Goal: Task Accomplishment & Management: Complete application form

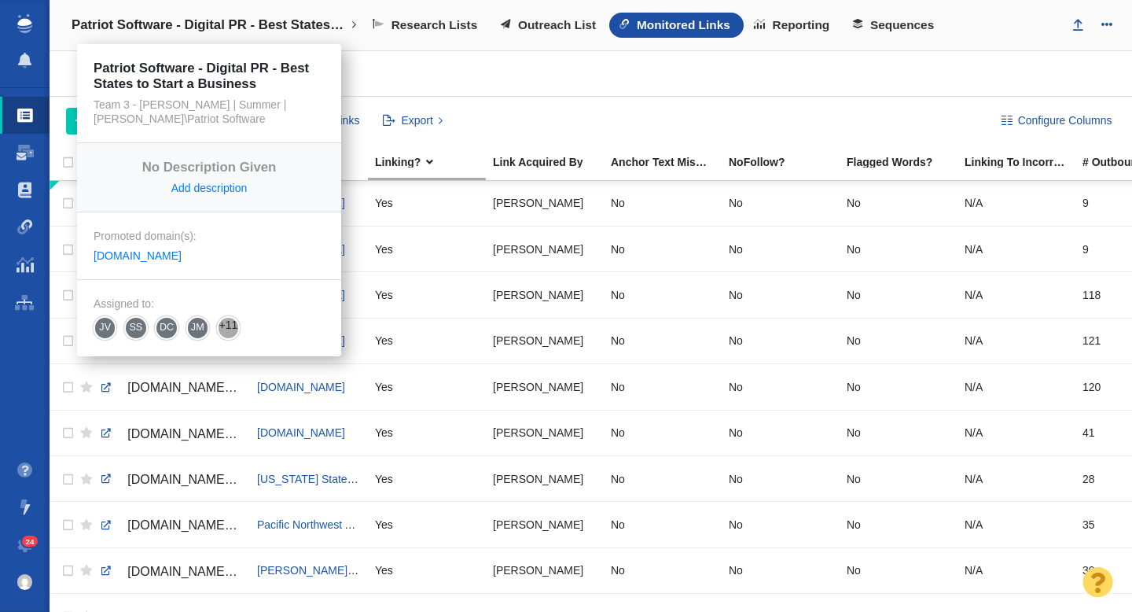
click at [274, 25] on h4 "Patriot Software - Digital PR - Best States to Start a Business" at bounding box center [209, 25] width 275 height 16
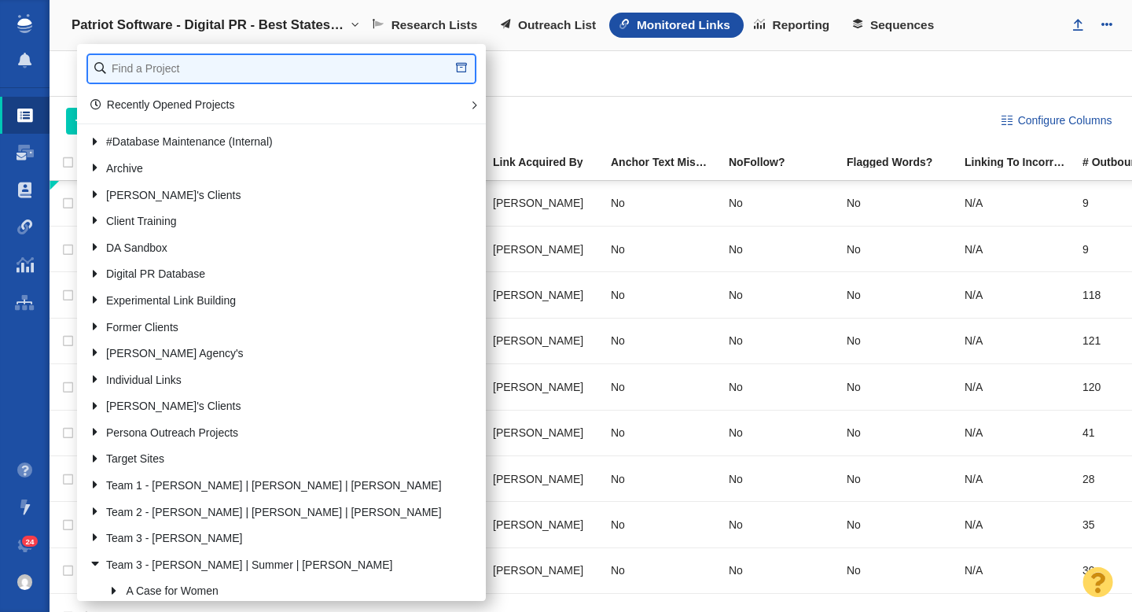
click at [211, 61] on input "text" at bounding box center [281, 69] width 387 height 28
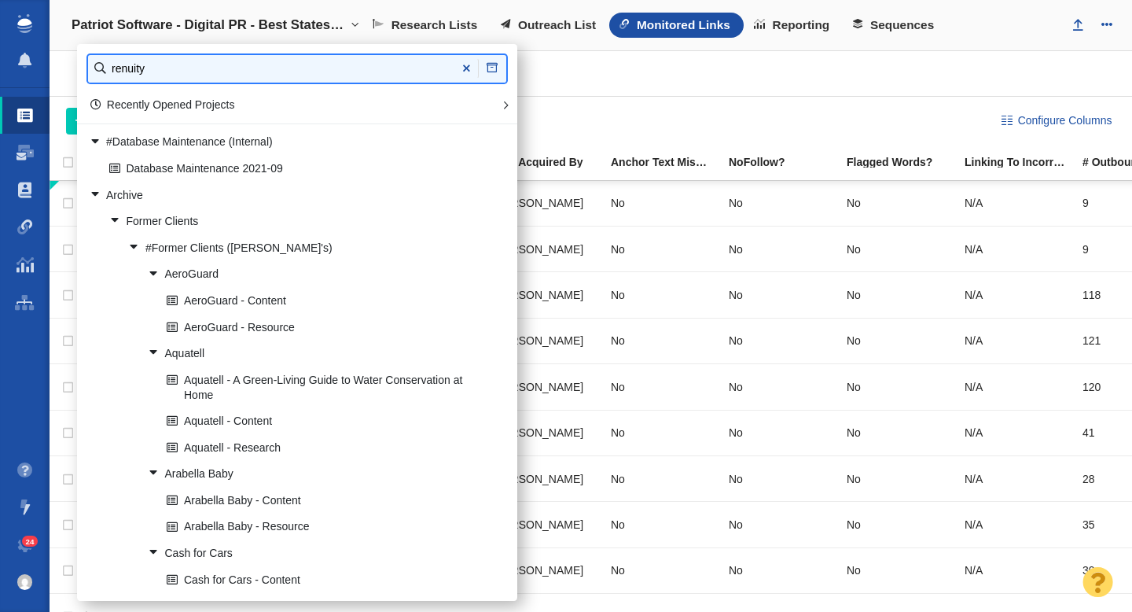
click at [152, 71] on input "renuity" at bounding box center [297, 69] width 418 height 28
type input "renu"
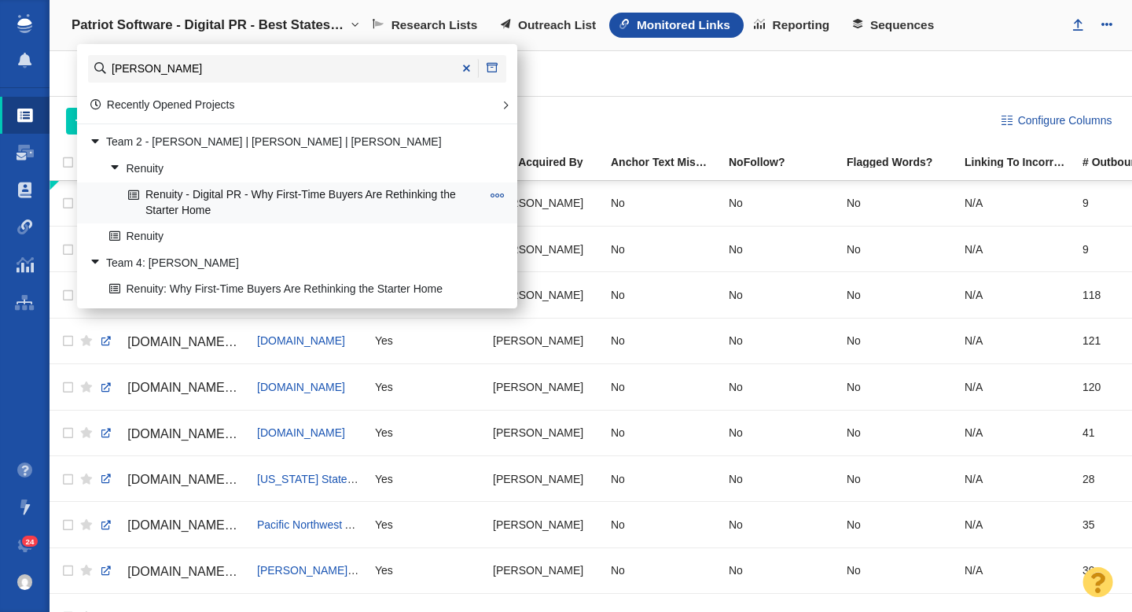
click at [266, 191] on link "Renuity - Digital PR - Why First-Time Buyers Are Rethinking the Starter Home" at bounding box center [304, 202] width 361 height 39
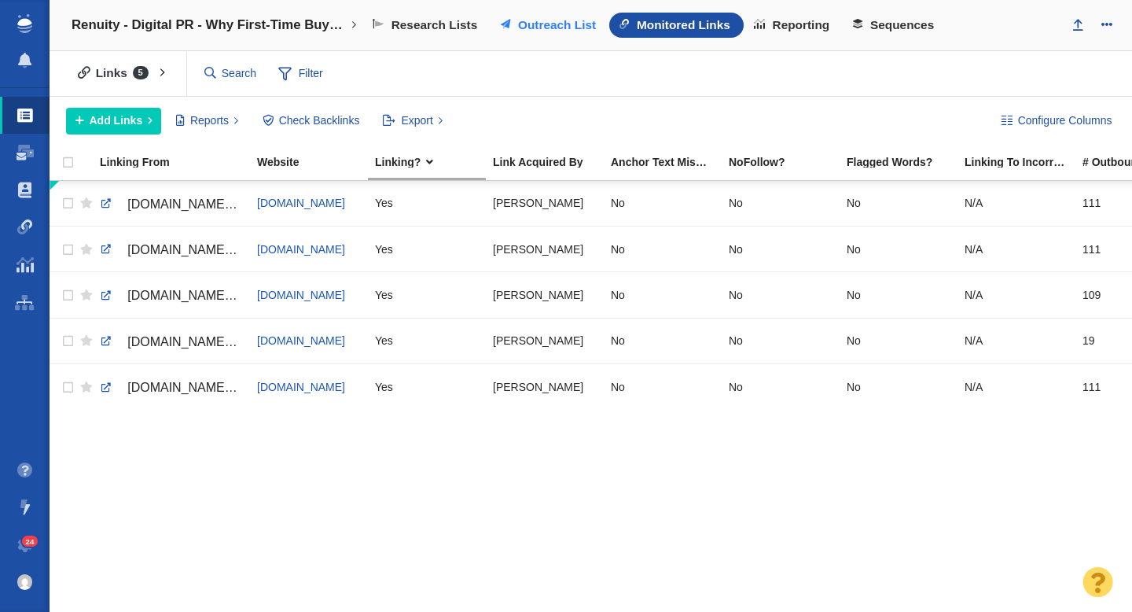
click at [557, 23] on span "Outreach List" at bounding box center [557, 25] width 78 height 14
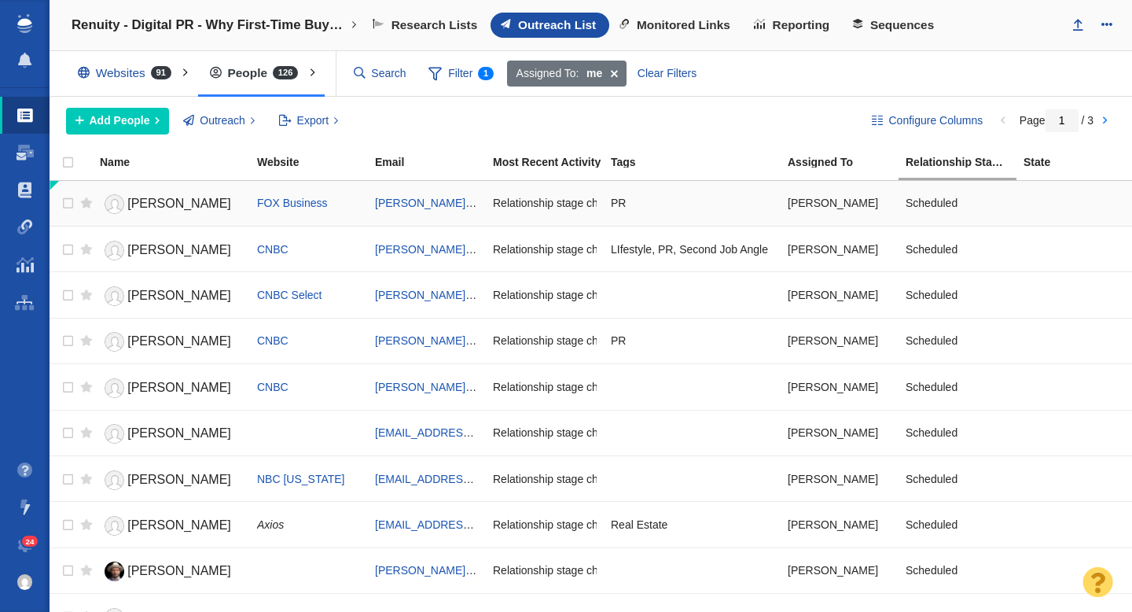
click at [154, 204] on span "Nora Colomer" at bounding box center [179, 203] width 104 height 13
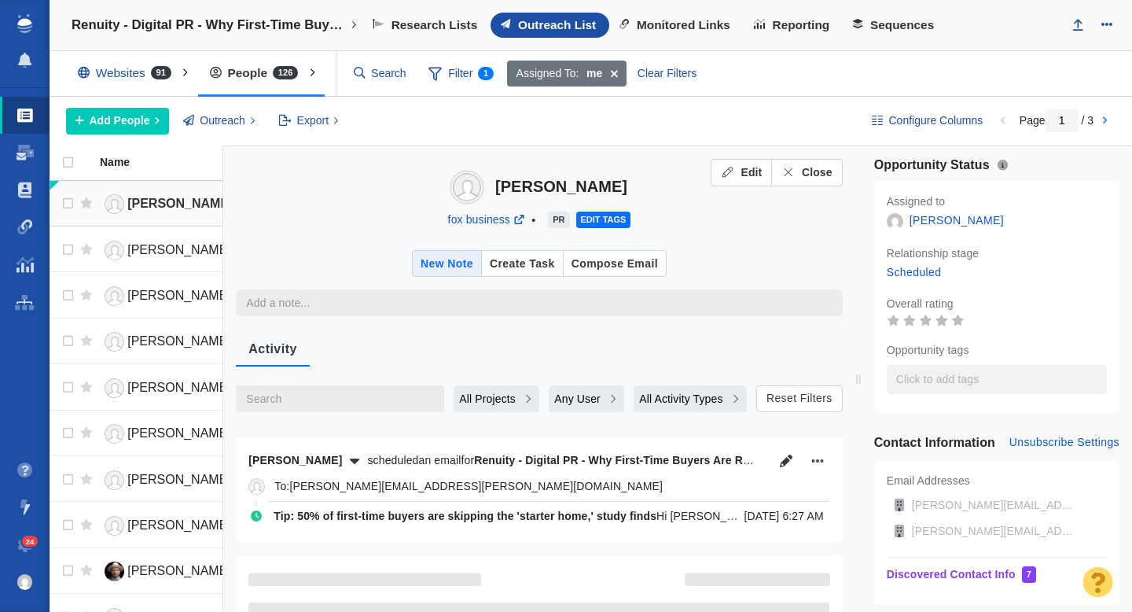
type textarea "x"
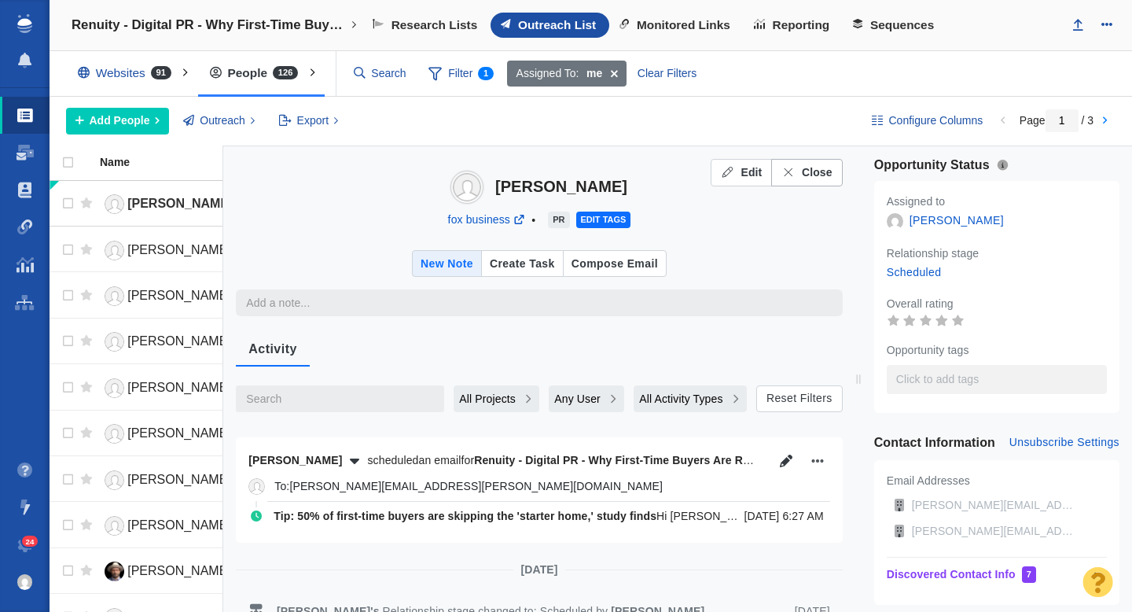
click at [812, 171] on span "Close" at bounding box center [817, 172] width 31 height 17
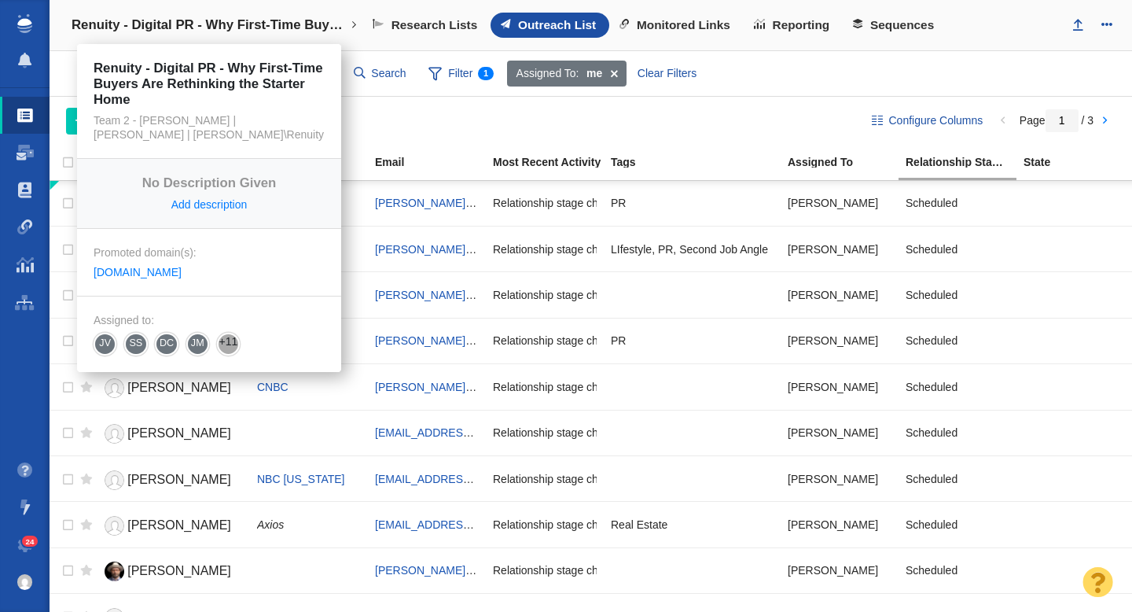
click at [174, 32] on h4 "Renuity - Digital PR - Why First-Time Buyers Are Rethinking the Starter Home" at bounding box center [209, 25] width 275 height 16
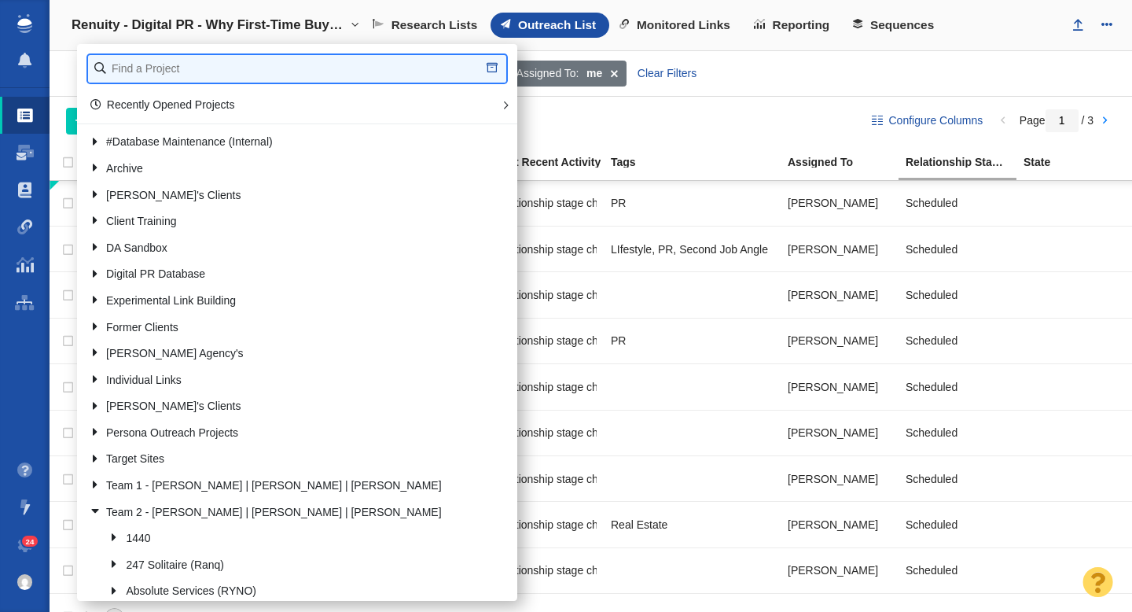
click at [180, 65] on input "text" at bounding box center [297, 69] width 418 height 28
type input "emci"
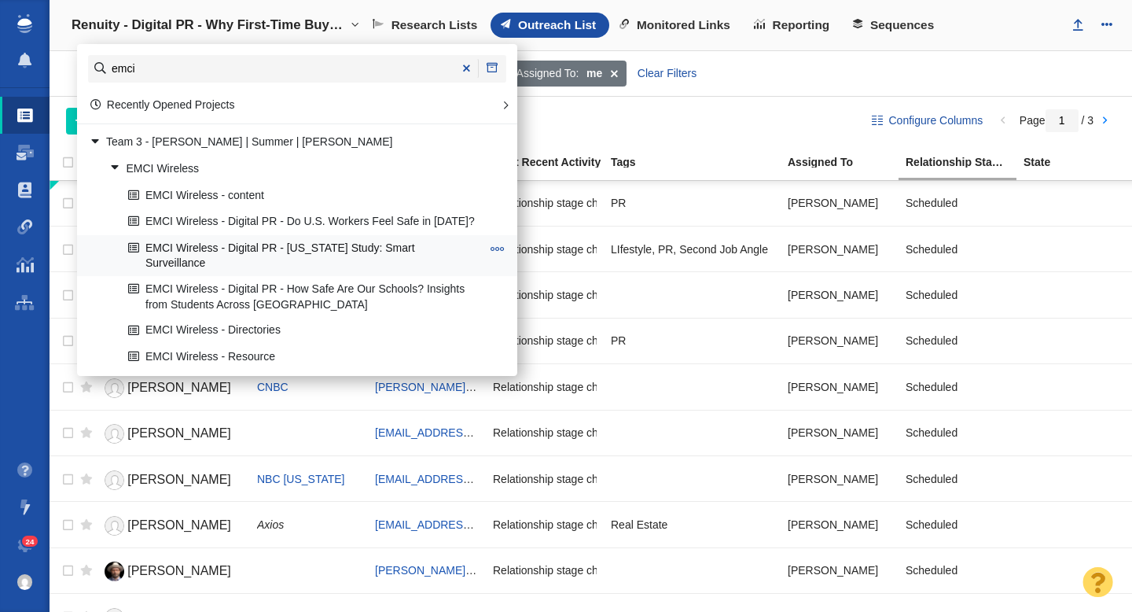
click at [332, 242] on link "EMCI Wireless - Digital PR - [US_STATE] Study: Smart Surveillance" at bounding box center [304, 255] width 361 height 39
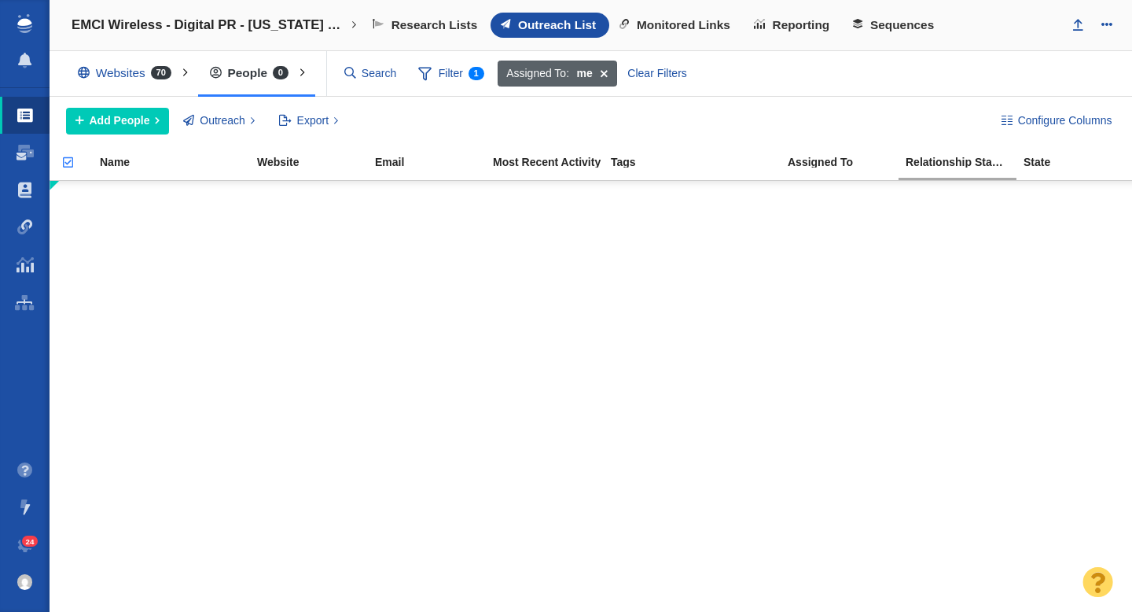
click at [602, 76] on span at bounding box center [604, 74] width 24 height 27
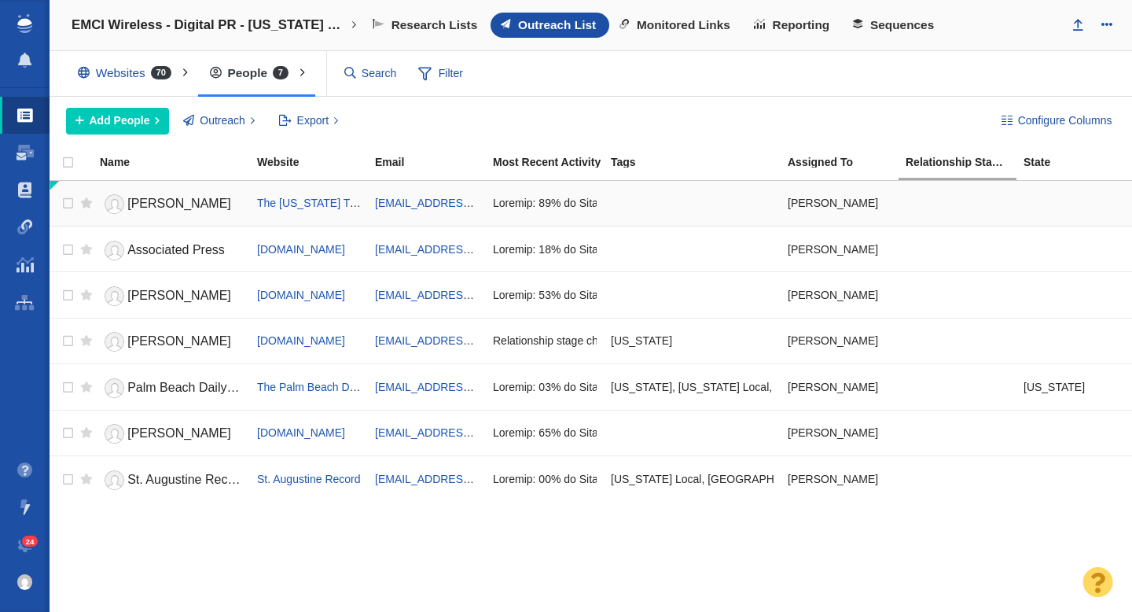
click at [182, 211] on link "[PERSON_NAME]" at bounding box center [171, 204] width 143 height 28
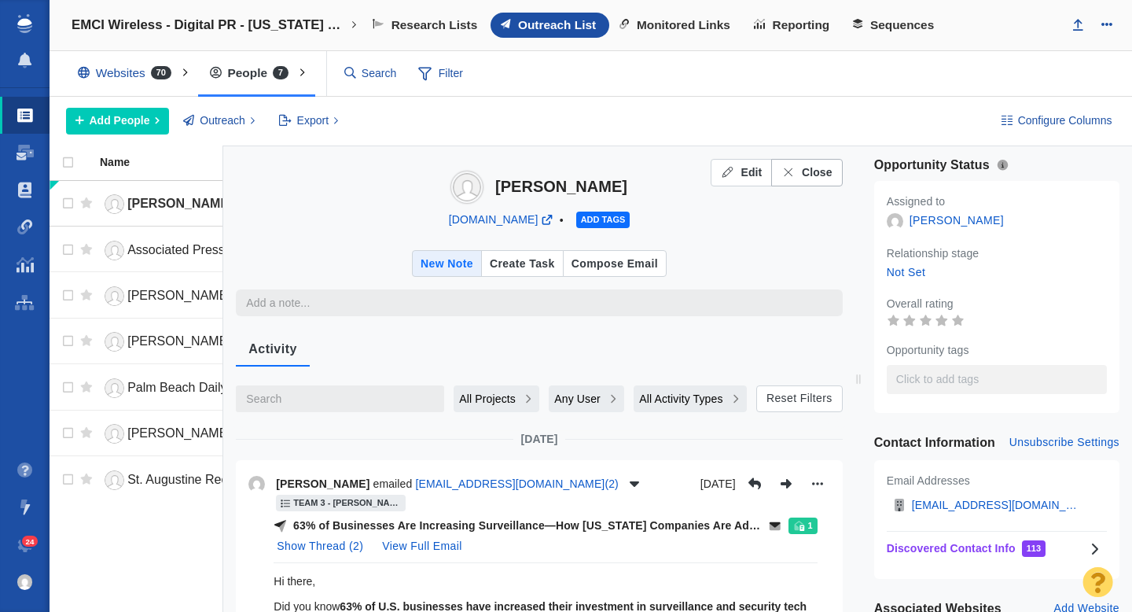
click at [809, 175] on span "Close" at bounding box center [817, 172] width 31 height 17
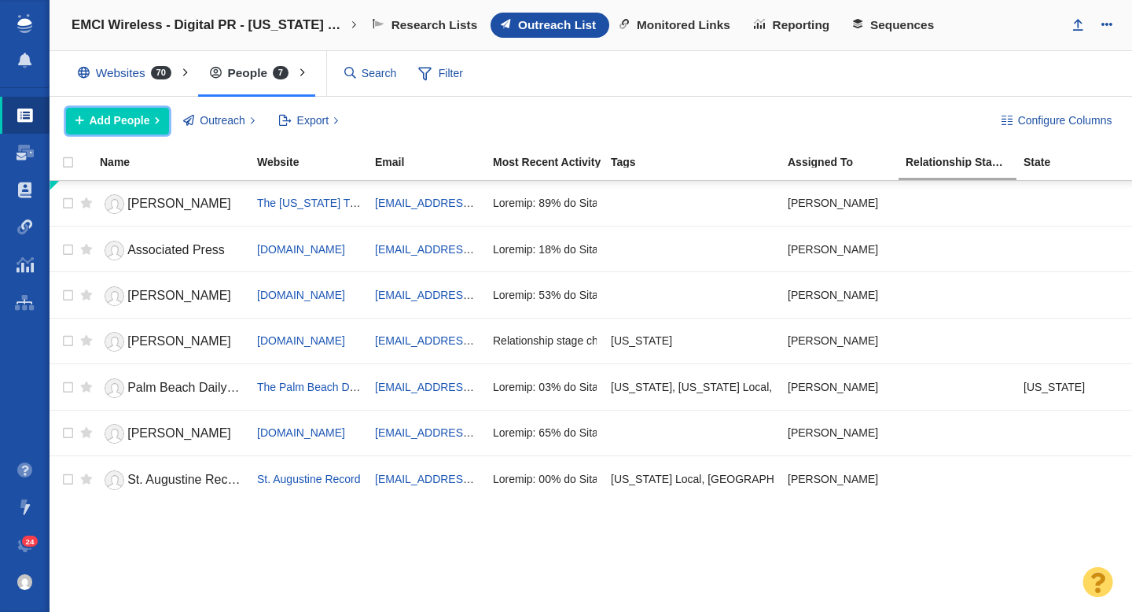
click at [134, 118] on span "Add People" at bounding box center [120, 120] width 61 height 17
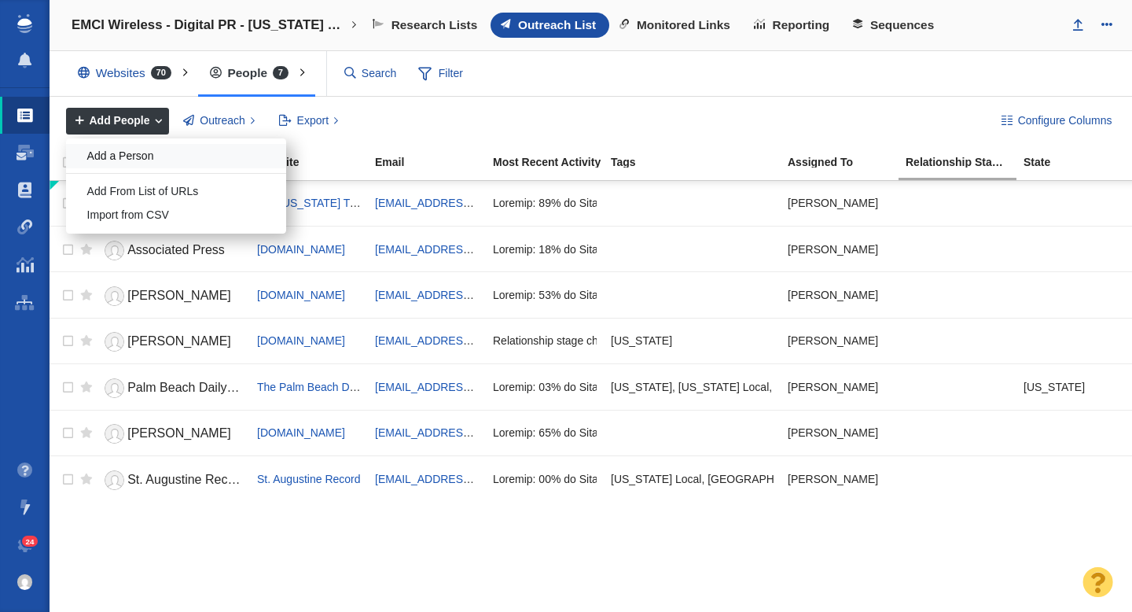
click at [137, 158] on div "Add a Person" at bounding box center [176, 156] width 220 height 24
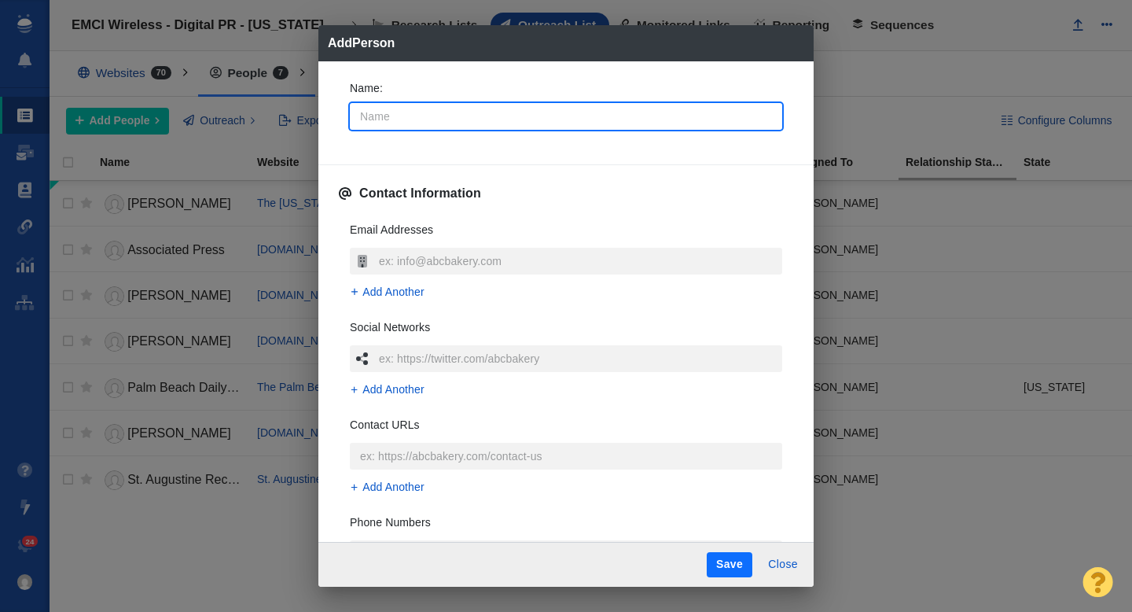
type input "M"
type textarea "x"
type input "Mi"
type textarea "x"
type input "Mic"
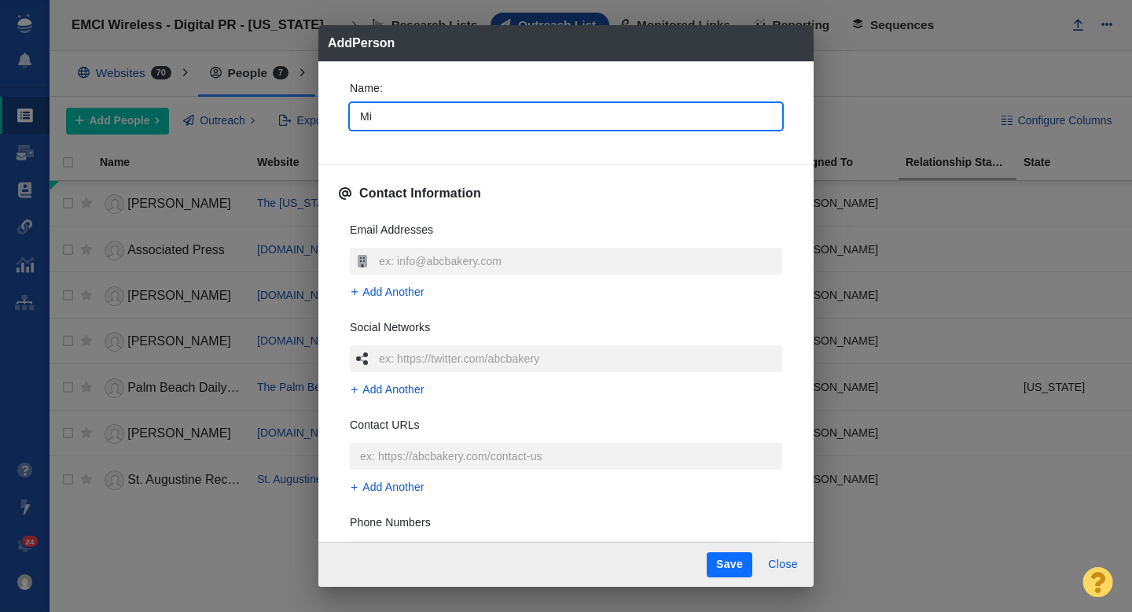
type textarea "x"
type input "Mich"
type textarea "x"
type input "Miche"
type textarea "x"
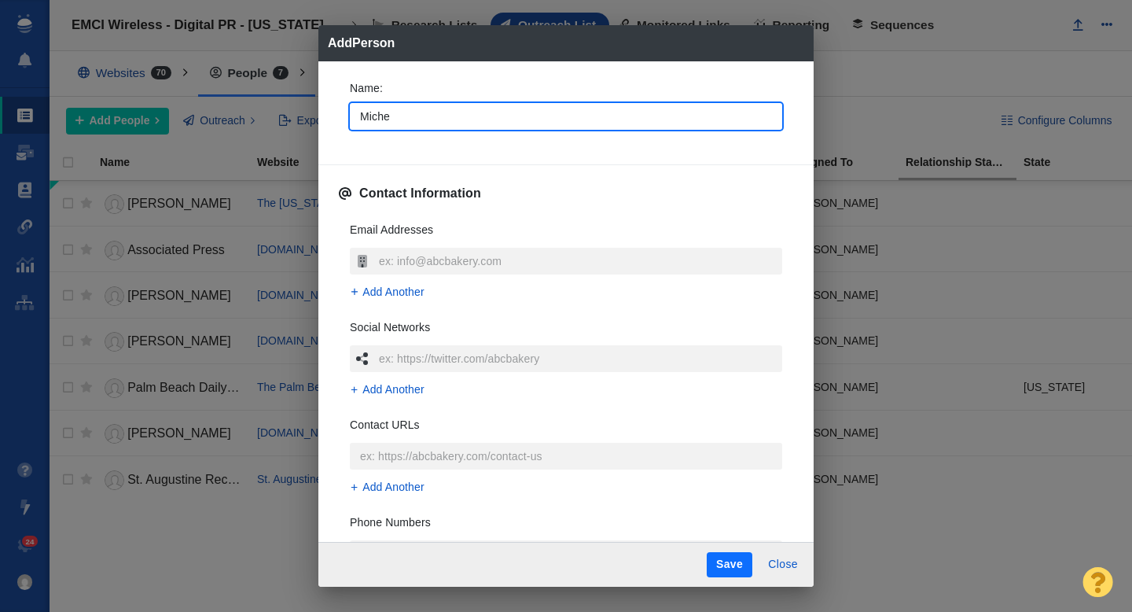
type input "Michel"
type textarea "x"
type input "Michell"
type textarea "x"
type input "[PERSON_NAME]"
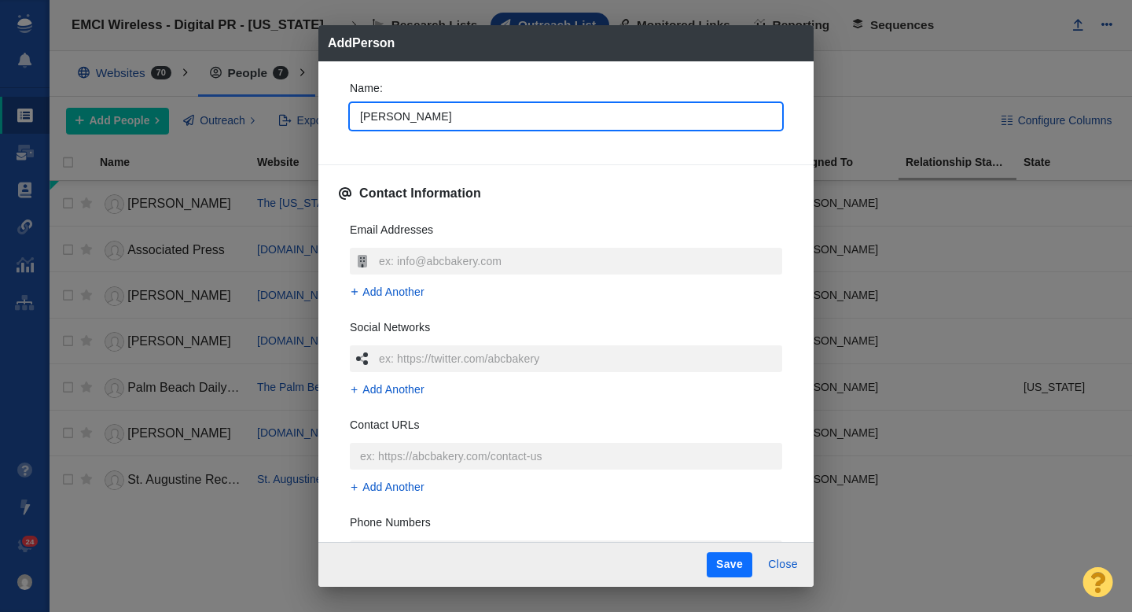
type textarea "x"
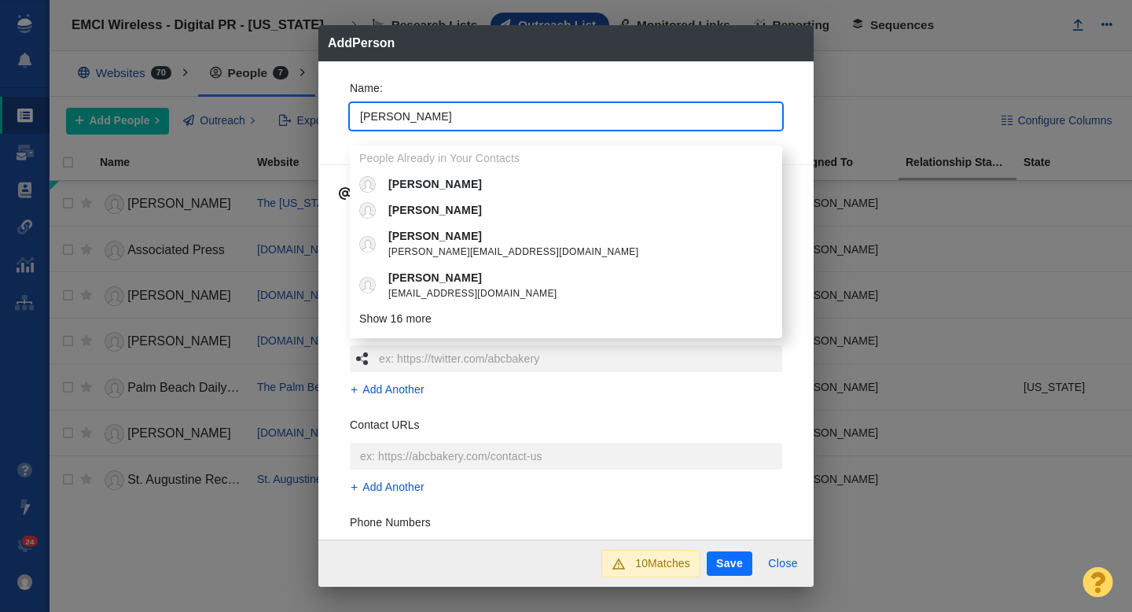
type input "[PERSON_NAME]"
type textarea "x"
click at [340, 127] on div "Name : Michelle People Already in Your Contacts Michelle Michelle Michelle mich…" at bounding box center [565, 110] width 457 height 84
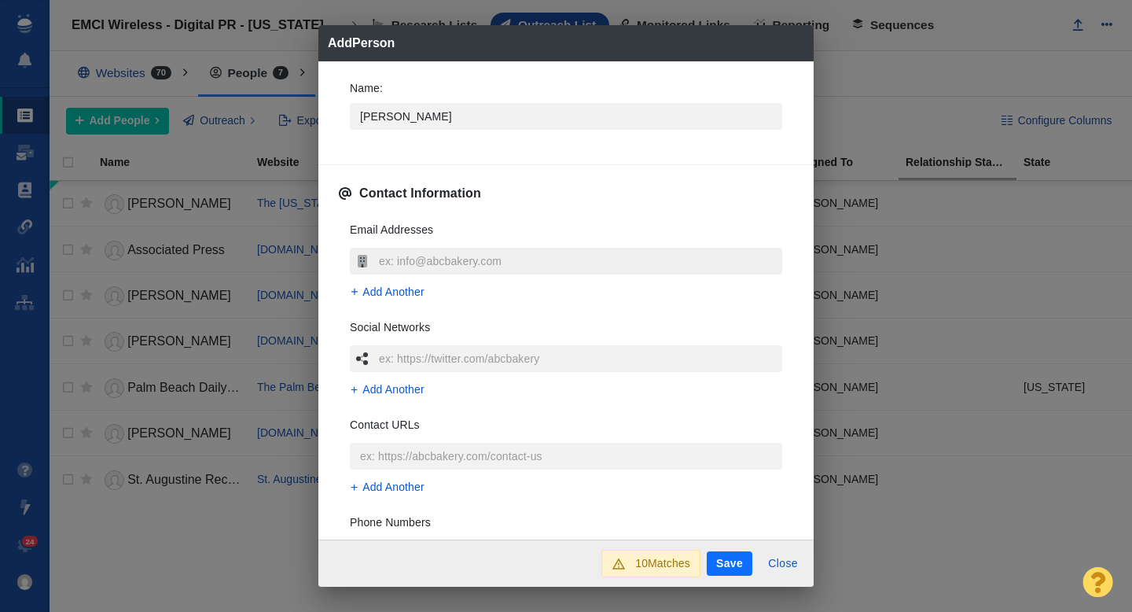
click at [403, 263] on input "text" at bounding box center [578, 261] width 407 height 27
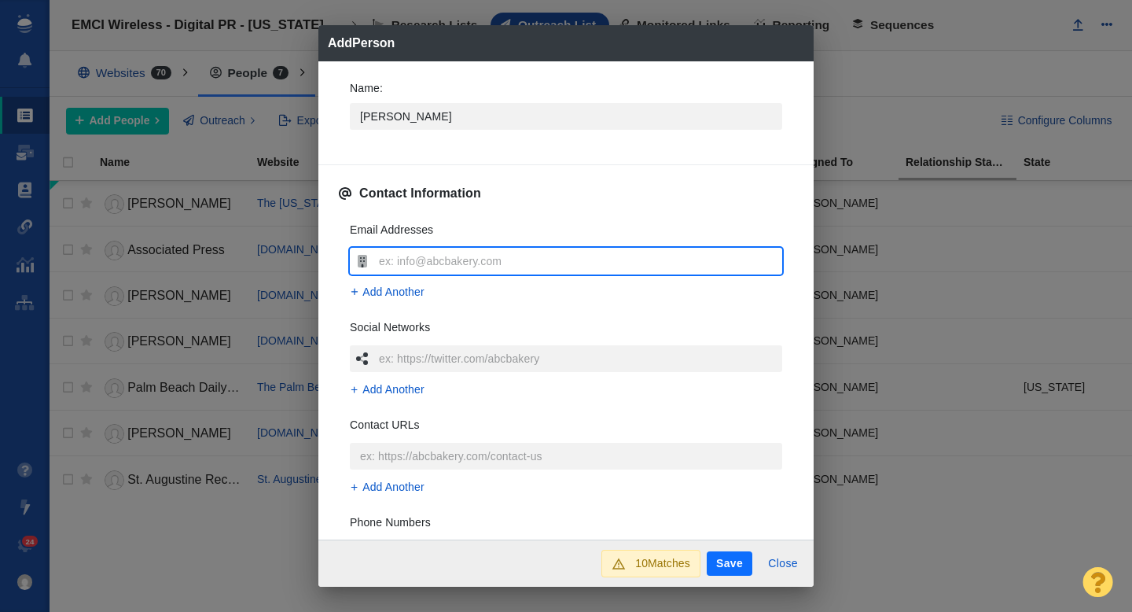
type input "[EMAIL_ADDRESS][DOMAIN_NAME]"
type textarea "x"
type input "[EMAIL_ADDRESS][DOMAIN_NAME]"
click at [337, 310] on div "Email Addresses mspitzer@floridatoday.com Add Another Social Networks Add Anoth…" at bounding box center [565, 443] width 457 height 468
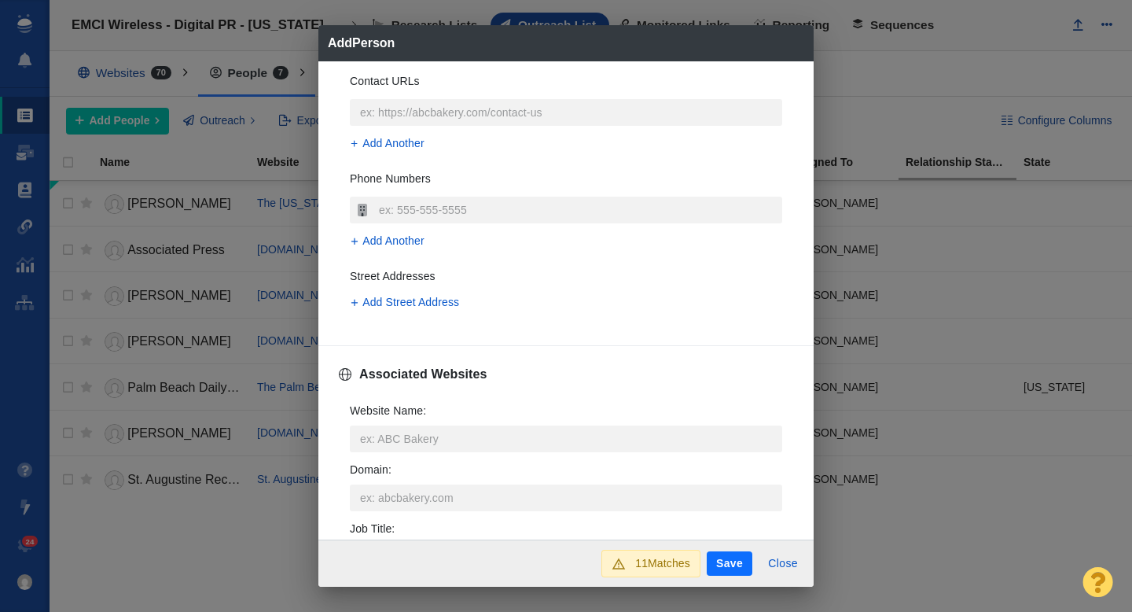
scroll to position [345, 0]
click at [395, 433] on input "Website Name :" at bounding box center [566, 437] width 432 height 27
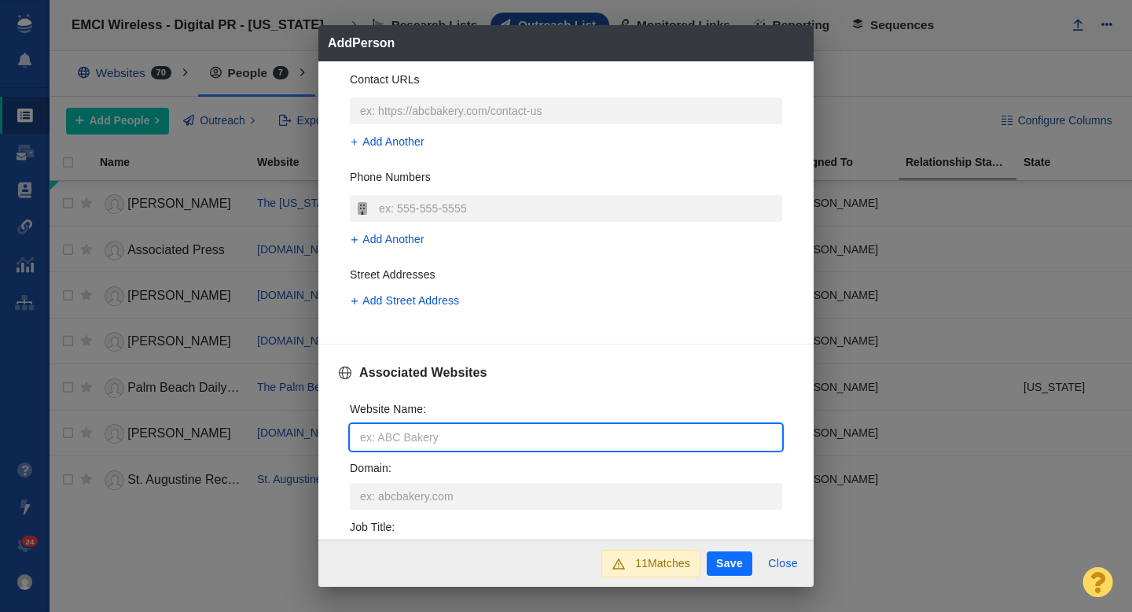
type input "f"
type textarea "x"
type input "fl"
type textarea "x"
type input "flo"
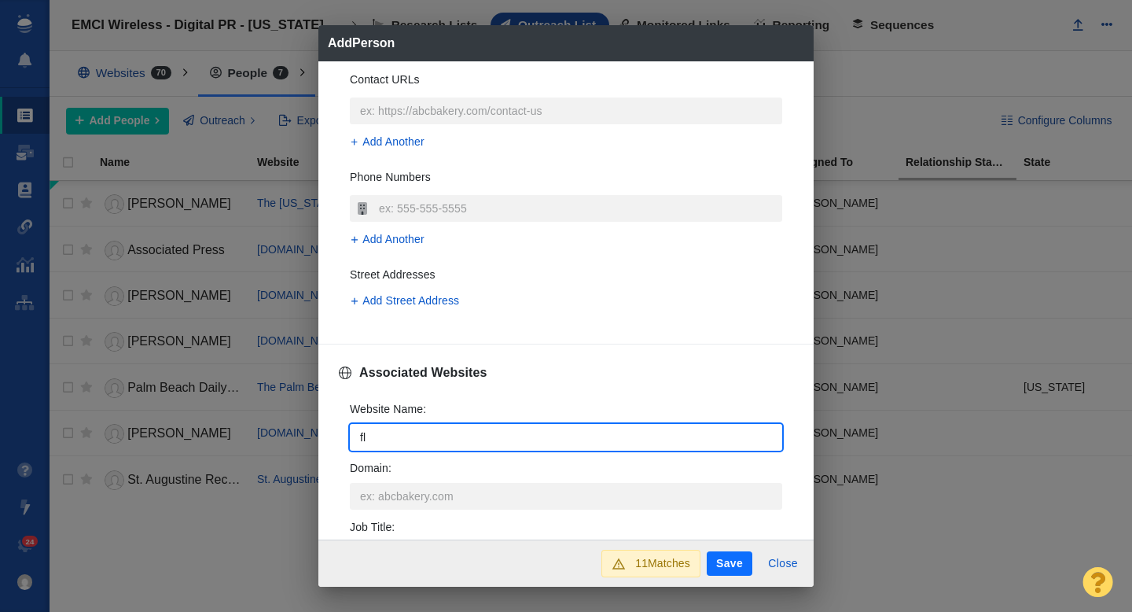
type textarea "x"
type input "[PERSON_NAME]"
type textarea "x"
type input "flori"
type textarea "x"
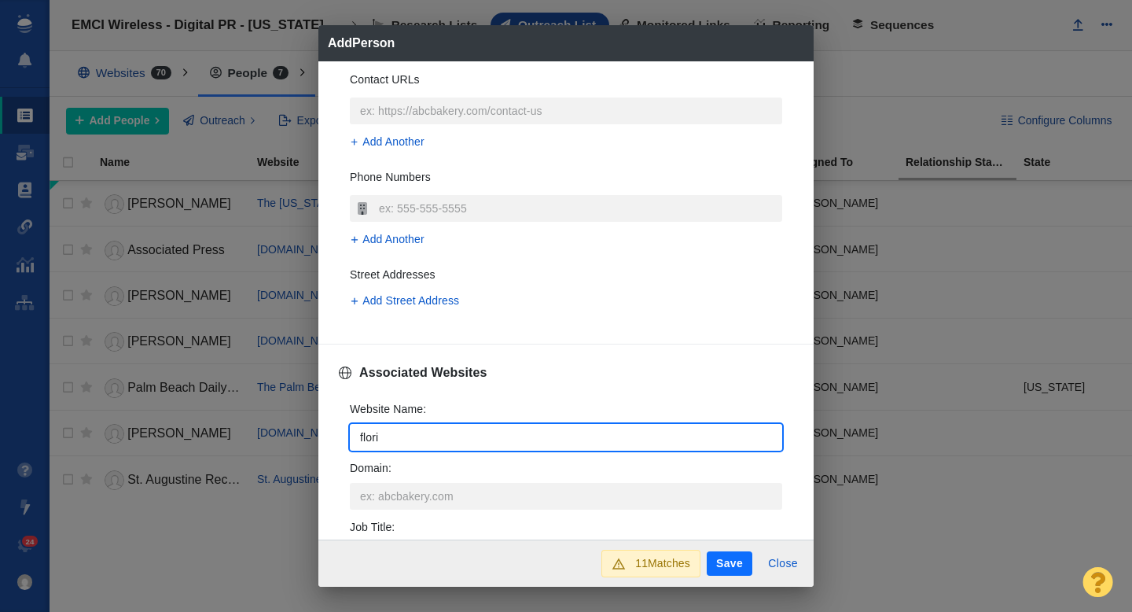
type input "florid"
type textarea "x"
type input "[US_STATE]"
type textarea "x"
type input "floridat"
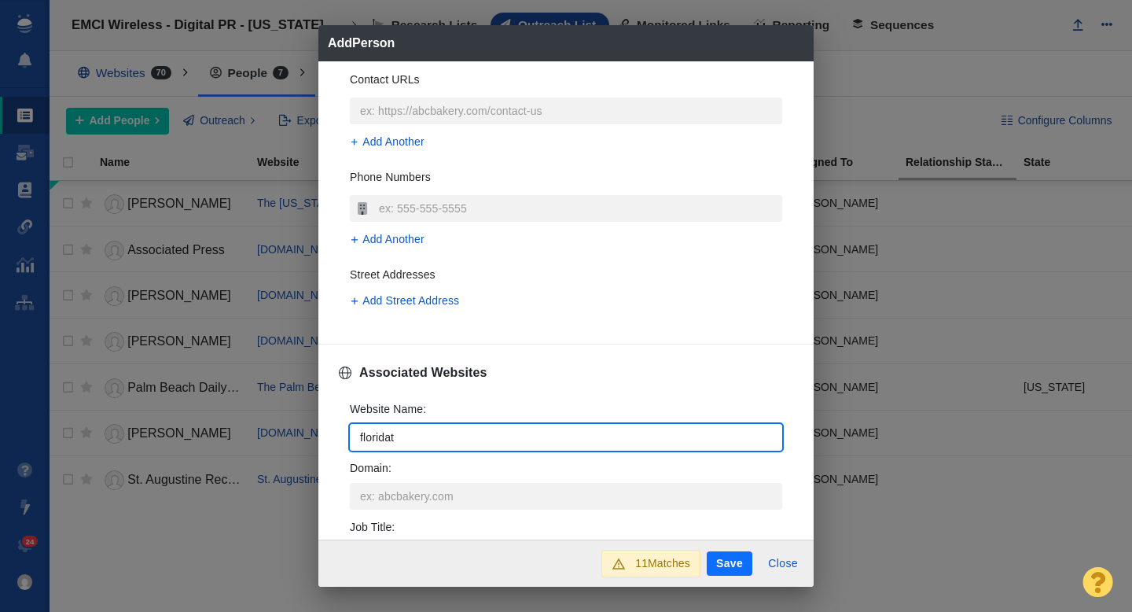
type textarea "x"
type input "floridato"
type textarea "x"
type input "floridatod"
type textarea "x"
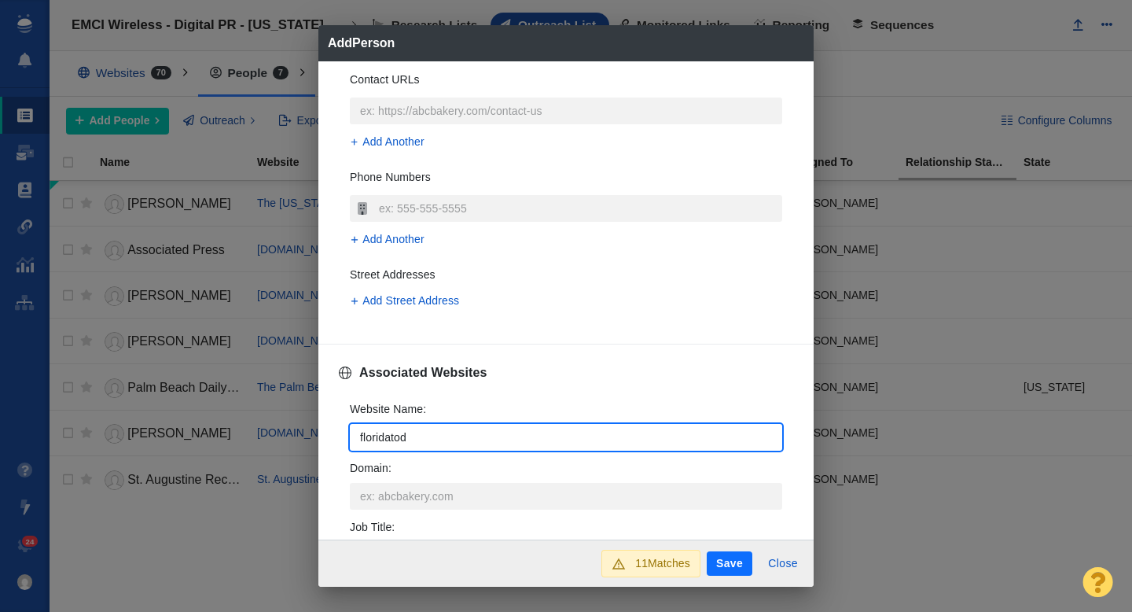
type input "floridatoda"
type textarea "x"
type input "floridatoday"
type textarea "x"
type input "floridatoday."
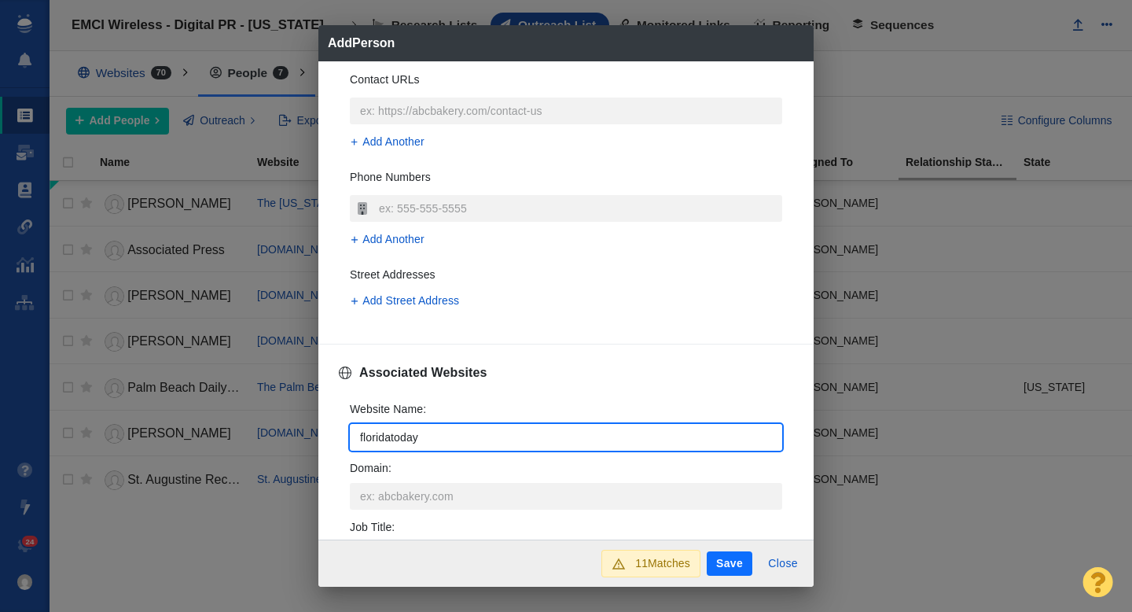
type textarea "x"
type input "floridatoday.c"
type textarea "x"
type input "floridatoday.co"
type textarea "x"
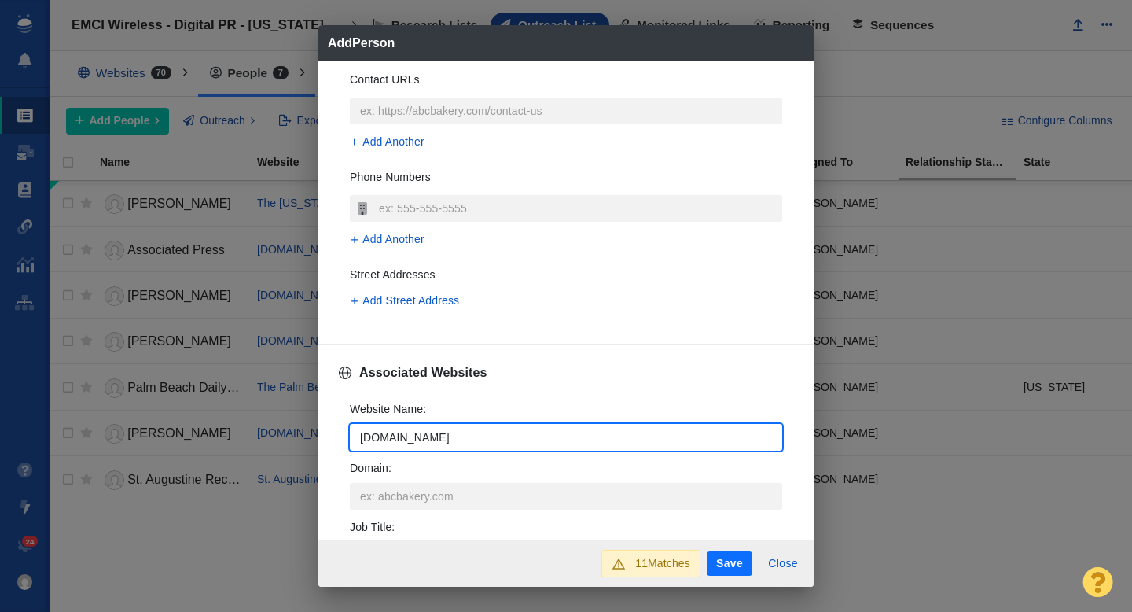
type input "floridatoday.com"
type textarea "x"
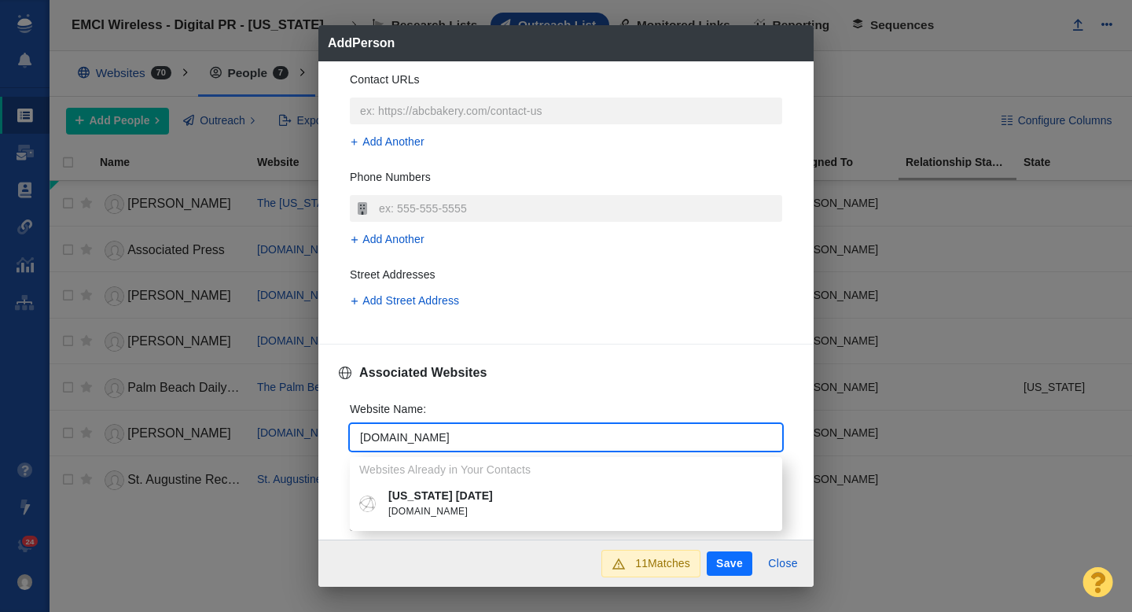
type input "floridatoday.com"
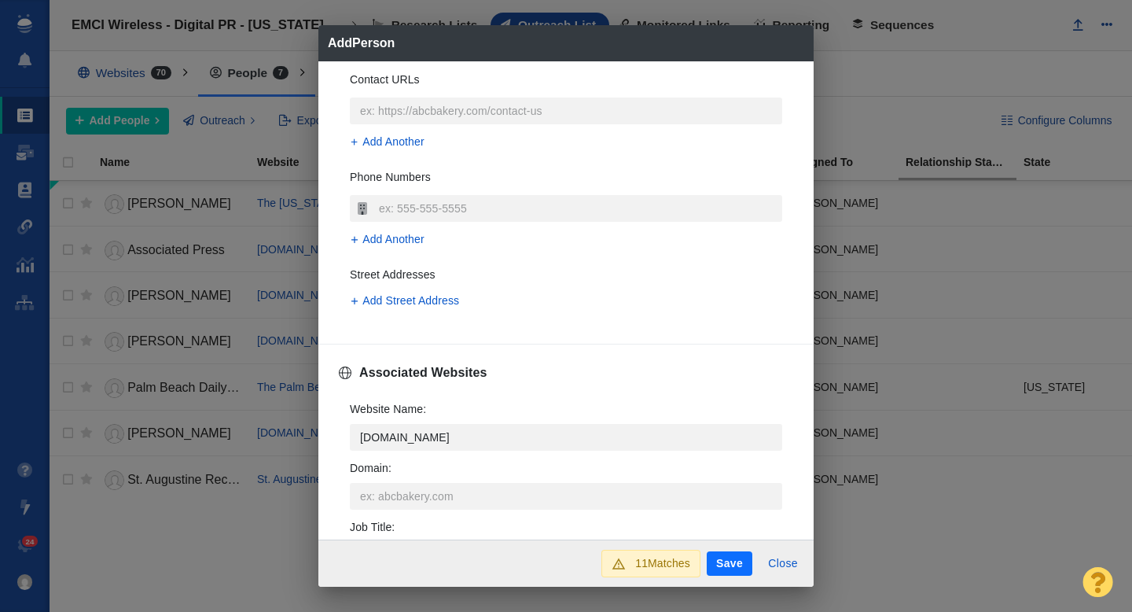
click at [468, 506] on span "floridatoday.com" at bounding box center [577, 512] width 378 height 16
type textarea "x"
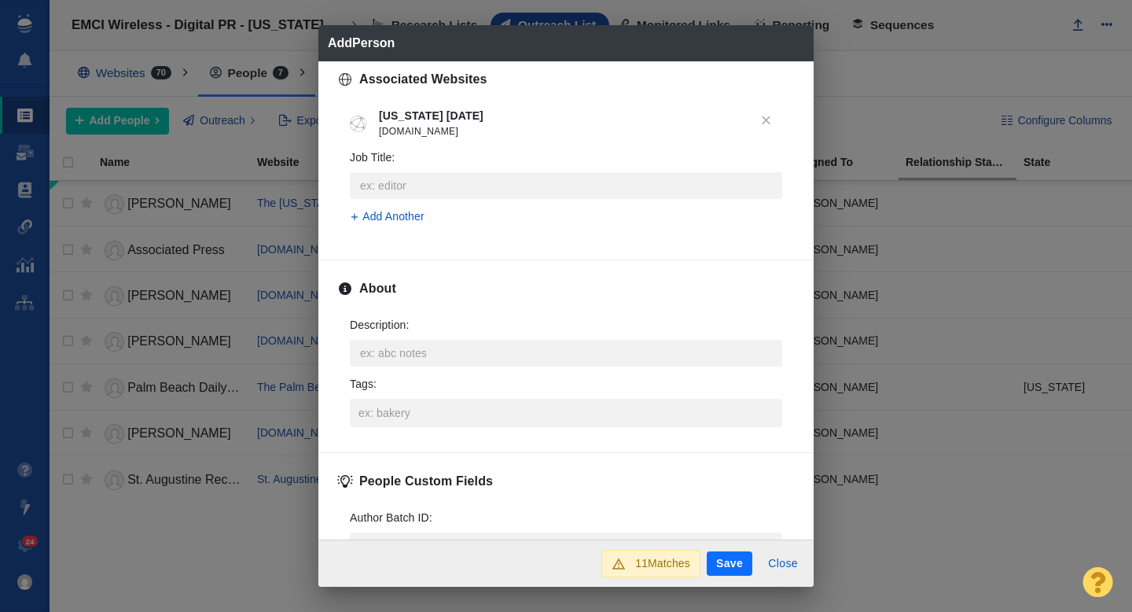
scroll to position [641, 0]
click at [464, 416] on input "Tags :" at bounding box center [566, 410] width 423 height 28
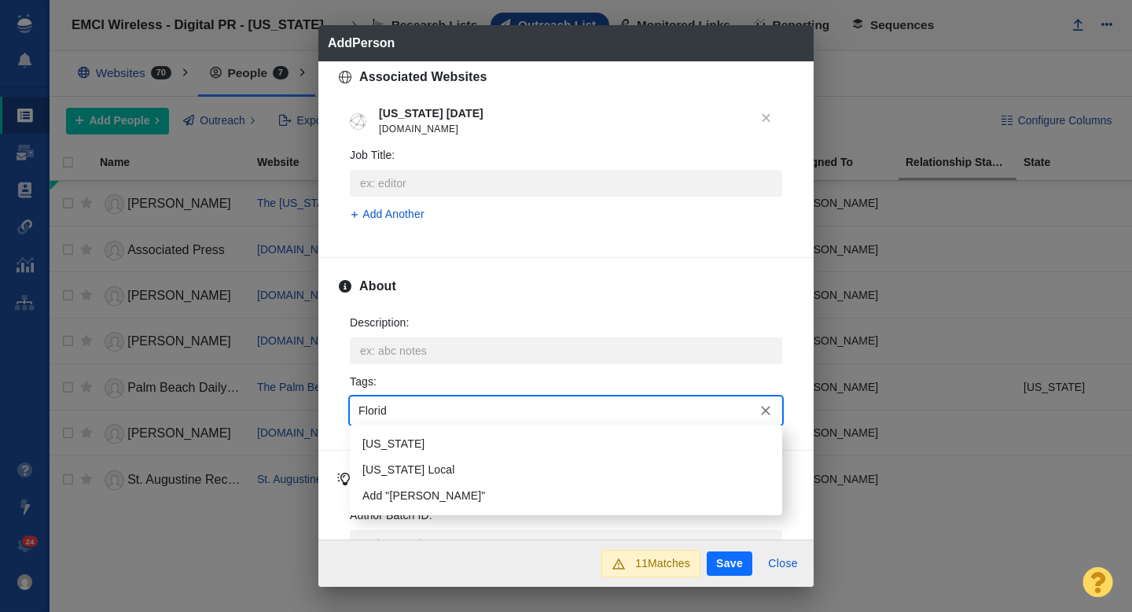
type input "[US_STATE]"
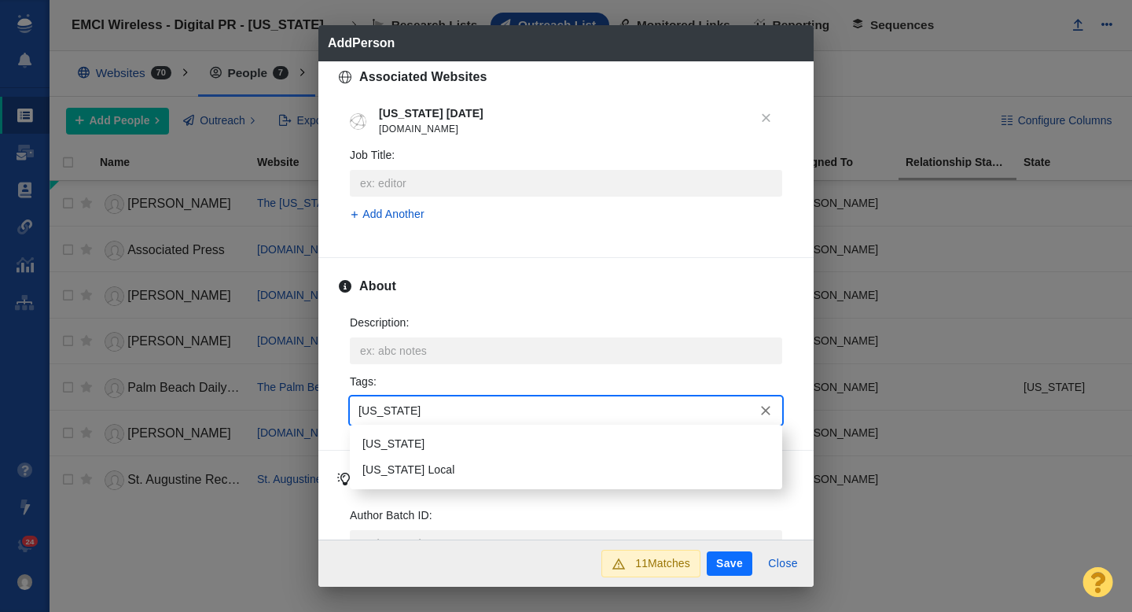
click at [424, 451] on li "[US_STATE]" at bounding box center [566, 444] width 432 height 26
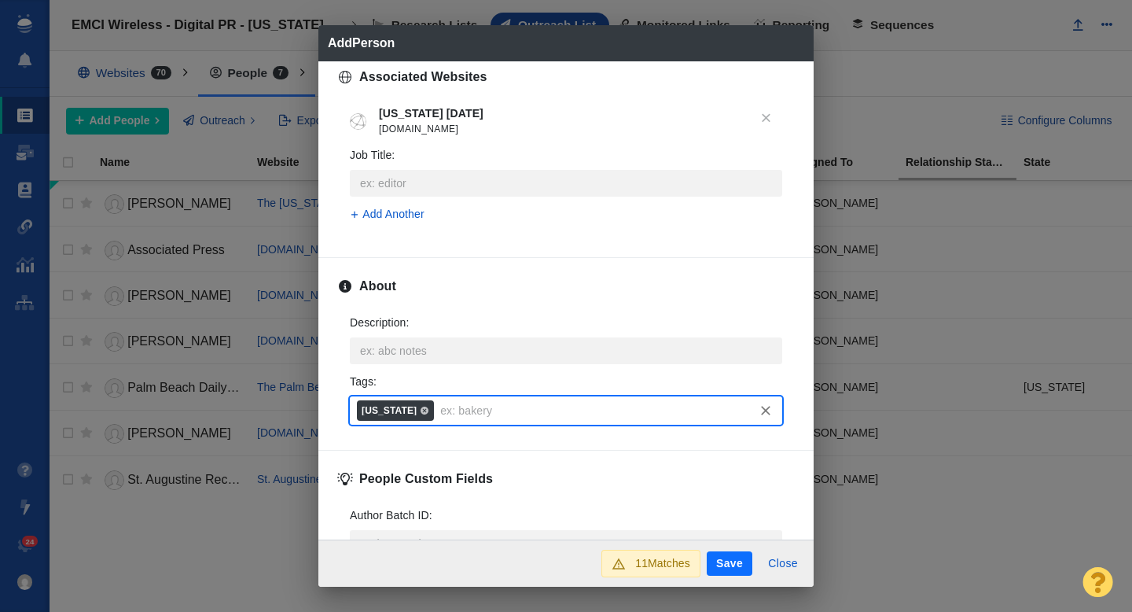
click at [717, 560] on button "Save" at bounding box center [730, 563] width 46 height 25
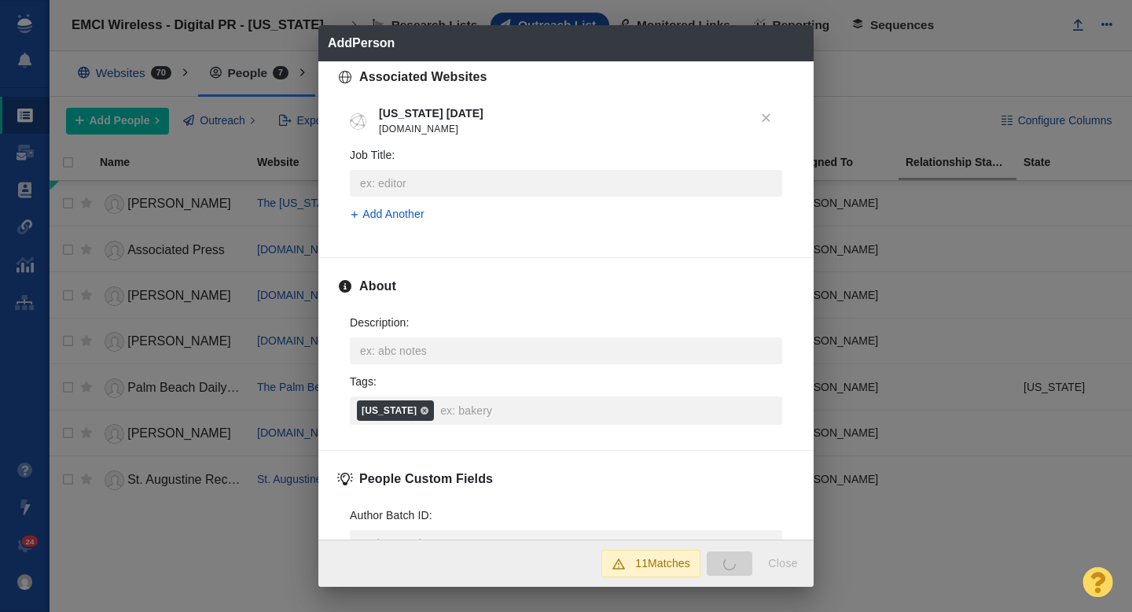
type textarea "x"
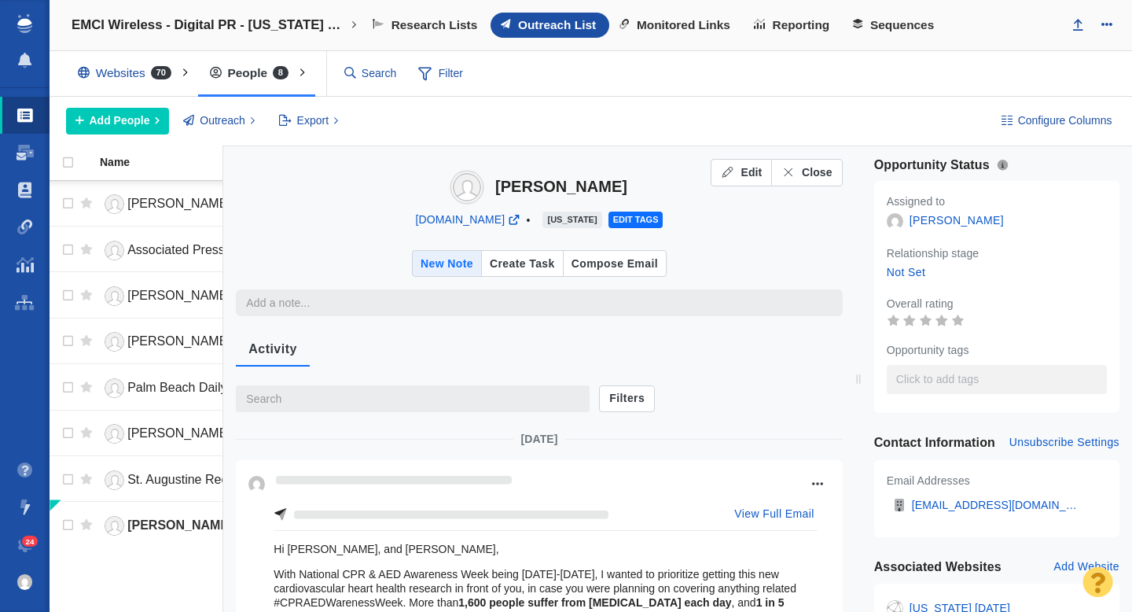
type textarea "x"
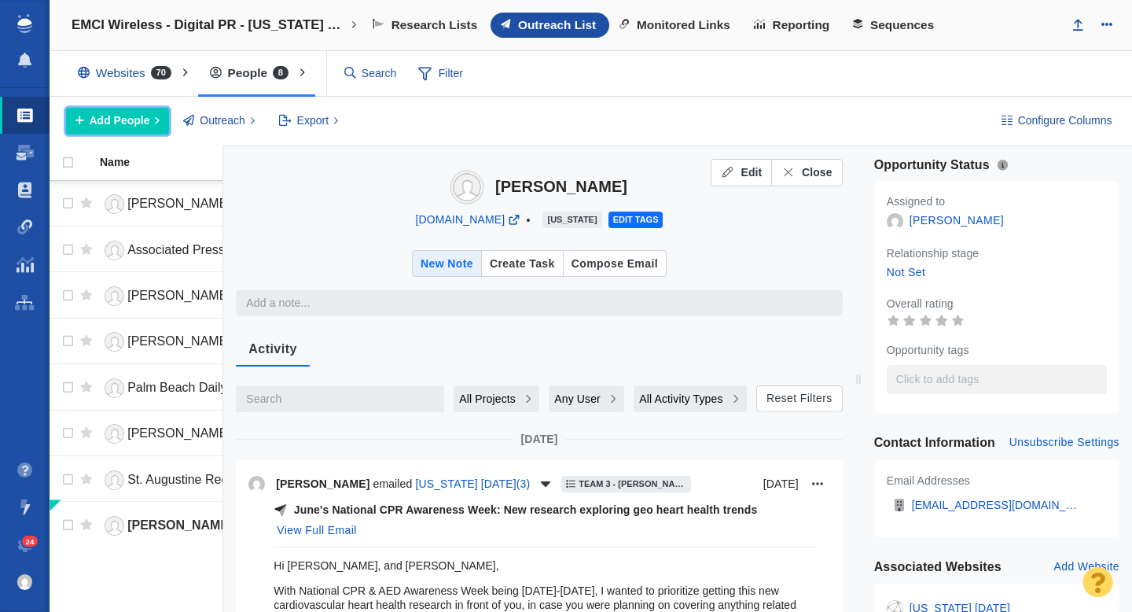
click at [135, 126] on span "Add People" at bounding box center [120, 120] width 61 height 17
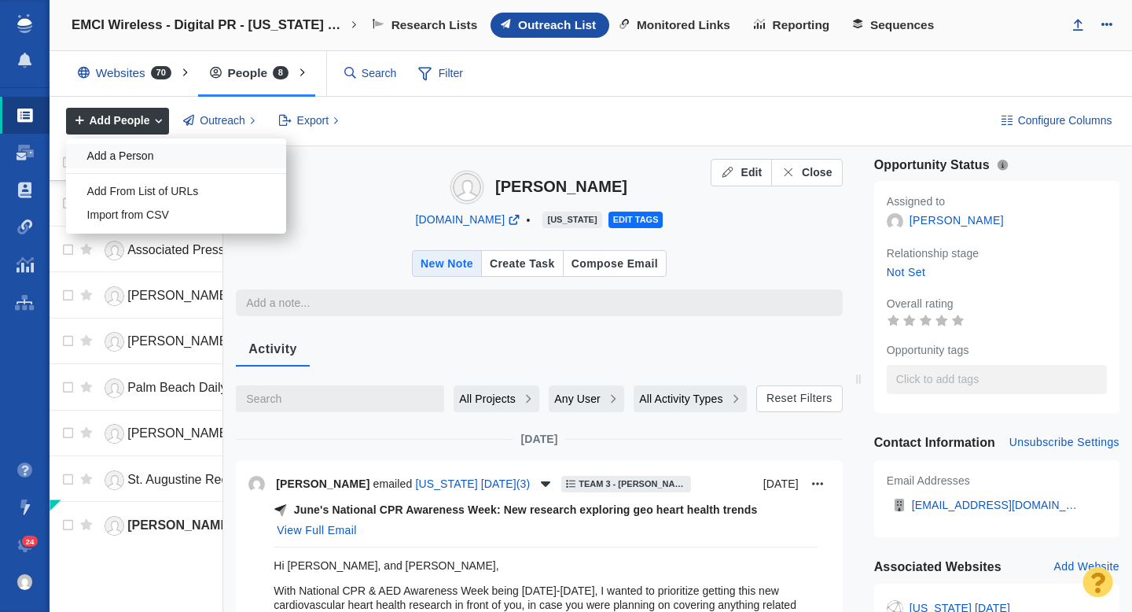
click at [144, 156] on div "Add a Person" at bounding box center [176, 156] width 220 height 24
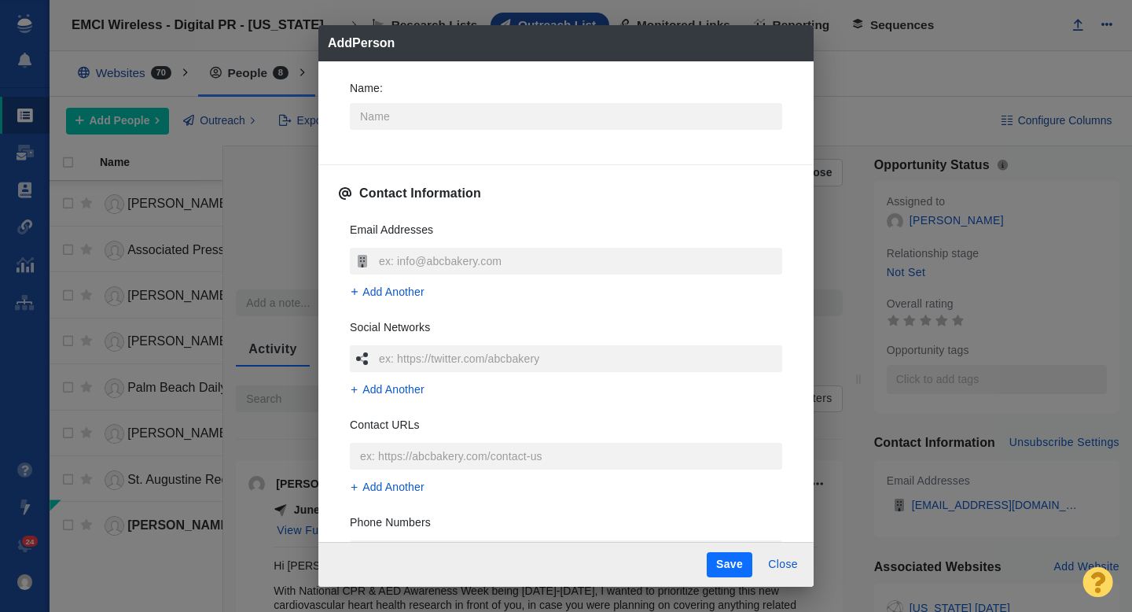
type textarea "x"
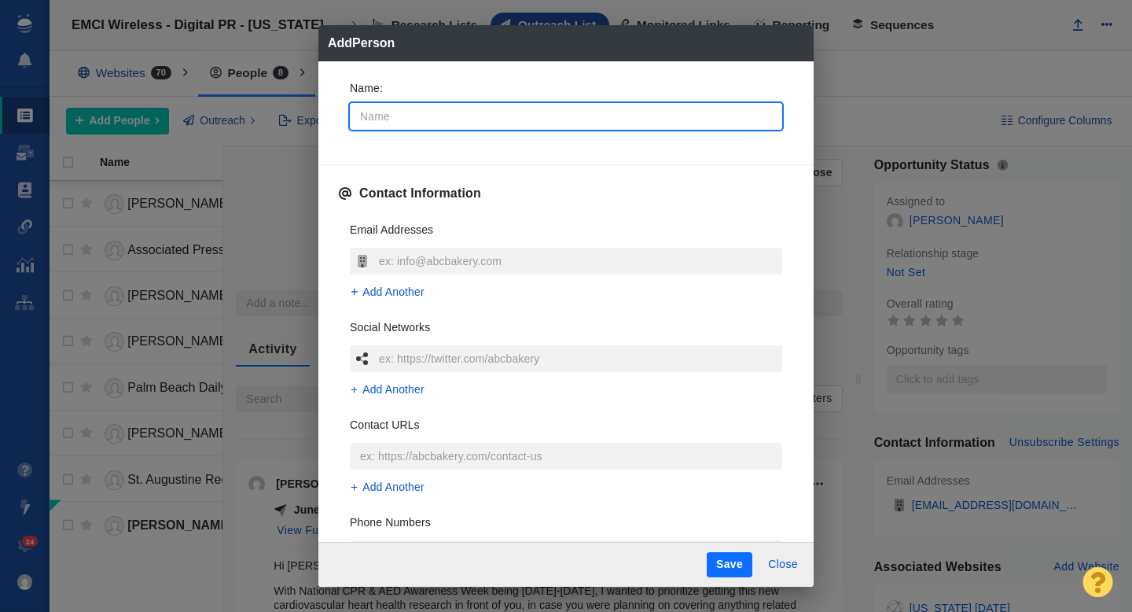
type input "T"
type textarea "x"
type input "Ty"
type textarea "x"
type input "Tyl"
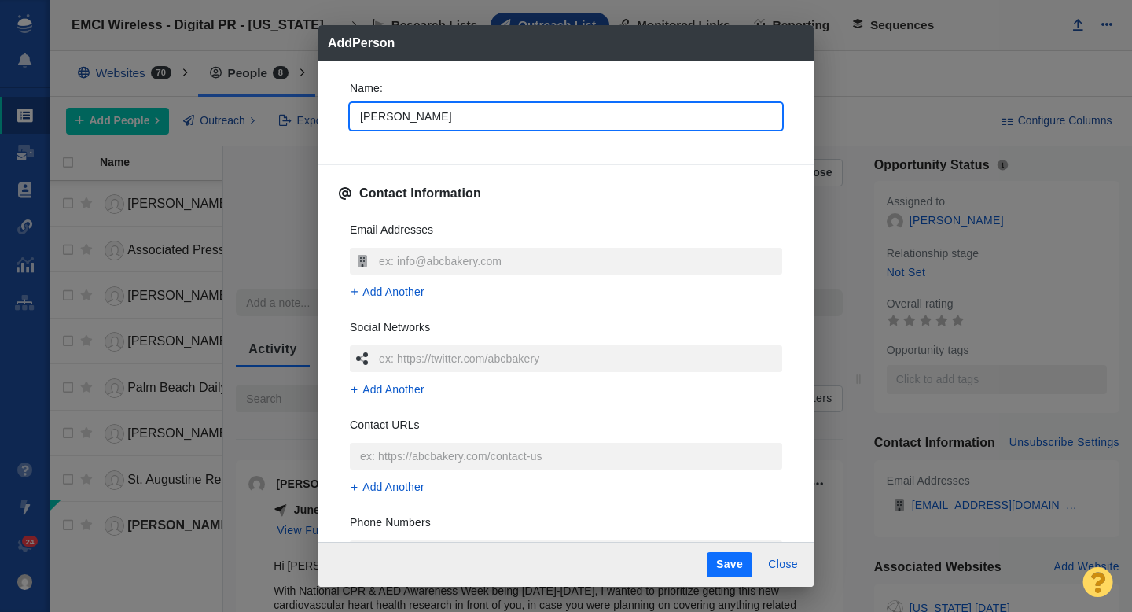
type textarea "x"
type input "Tyle"
type textarea "x"
type input "[PERSON_NAME]"
type textarea "x"
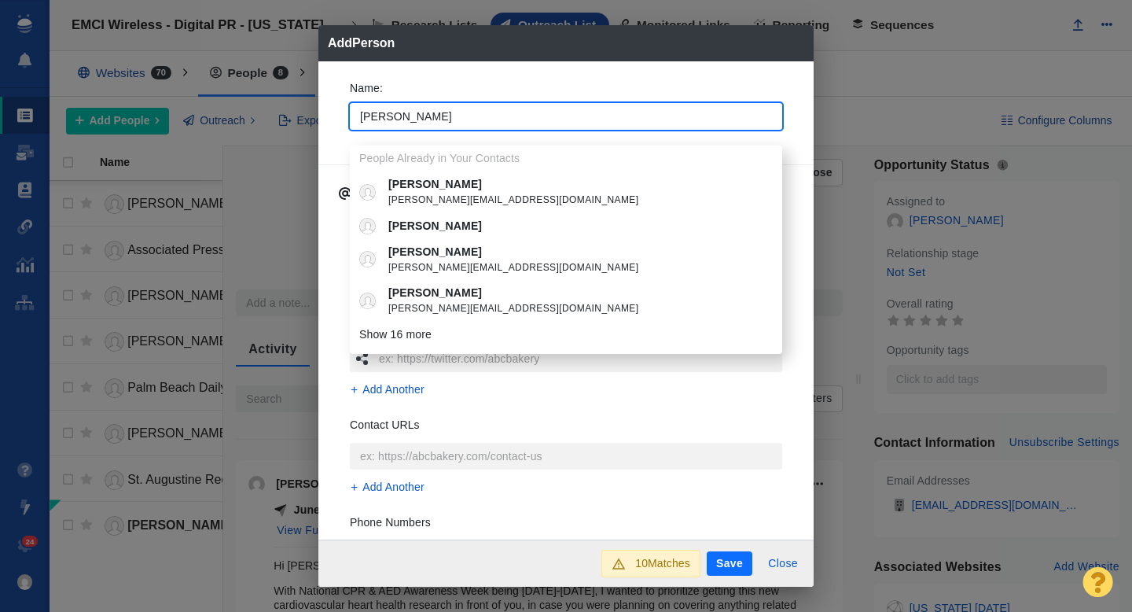
type input "[PERSON_NAME]"
click at [338, 116] on div "Name : Tyler People Already in Your Contacts Tyler Tryan@abccolumbia.com Tyler …" at bounding box center [565, 110] width 457 height 84
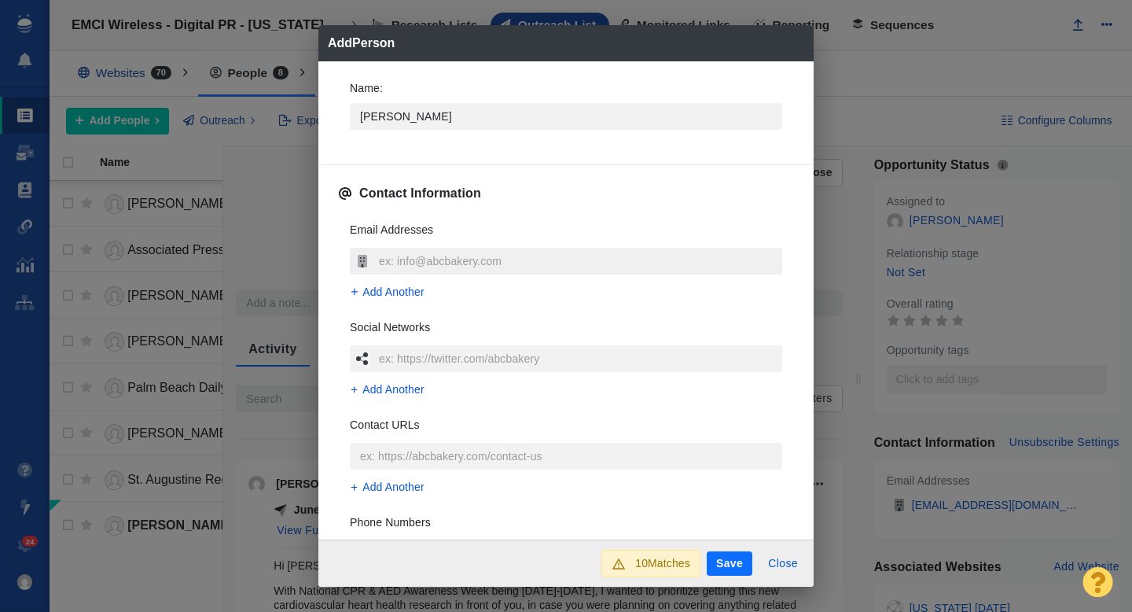
click at [423, 262] on input "text" at bounding box center [578, 261] width 407 height 27
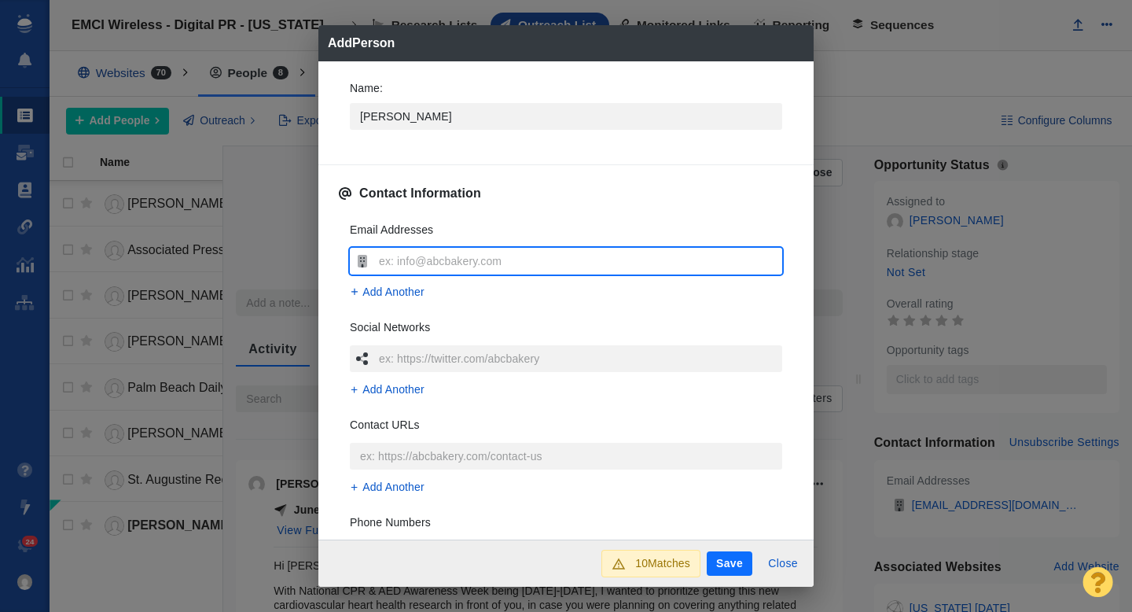
type input "[EMAIL_ADDRESS][DOMAIN_NAME]"
type textarea "x"
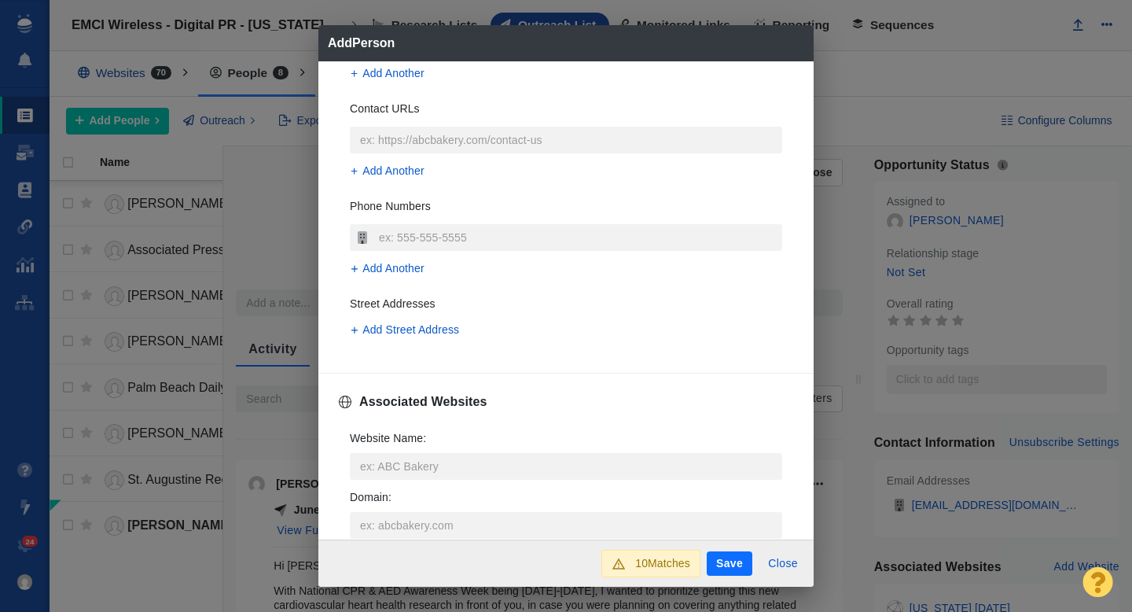
scroll to position [349, 0]
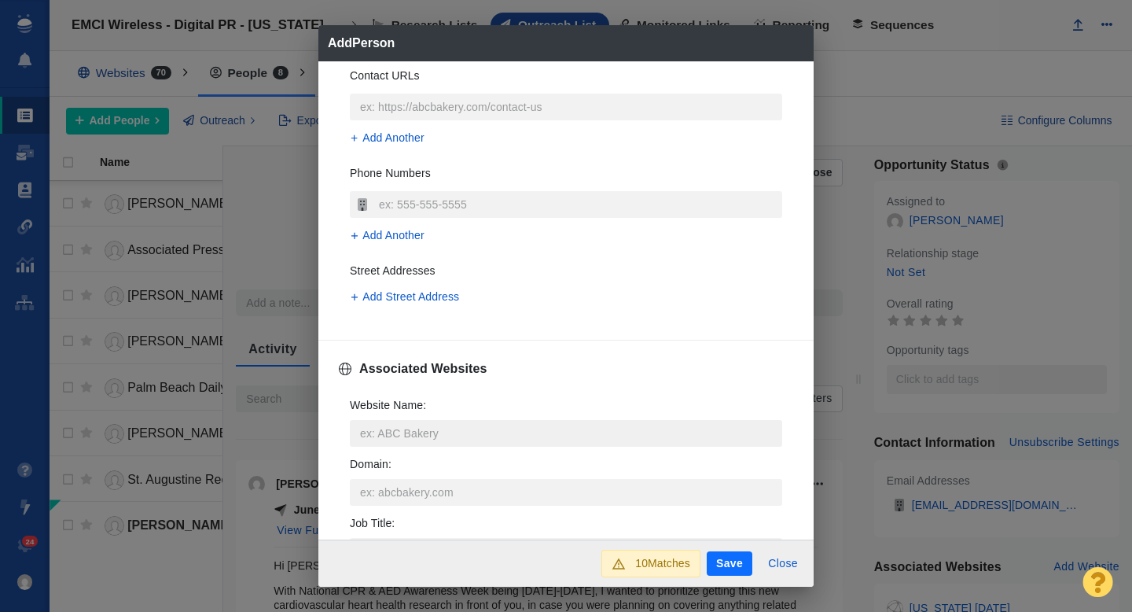
type input "[EMAIL_ADDRESS][DOMAIN_NAME]"
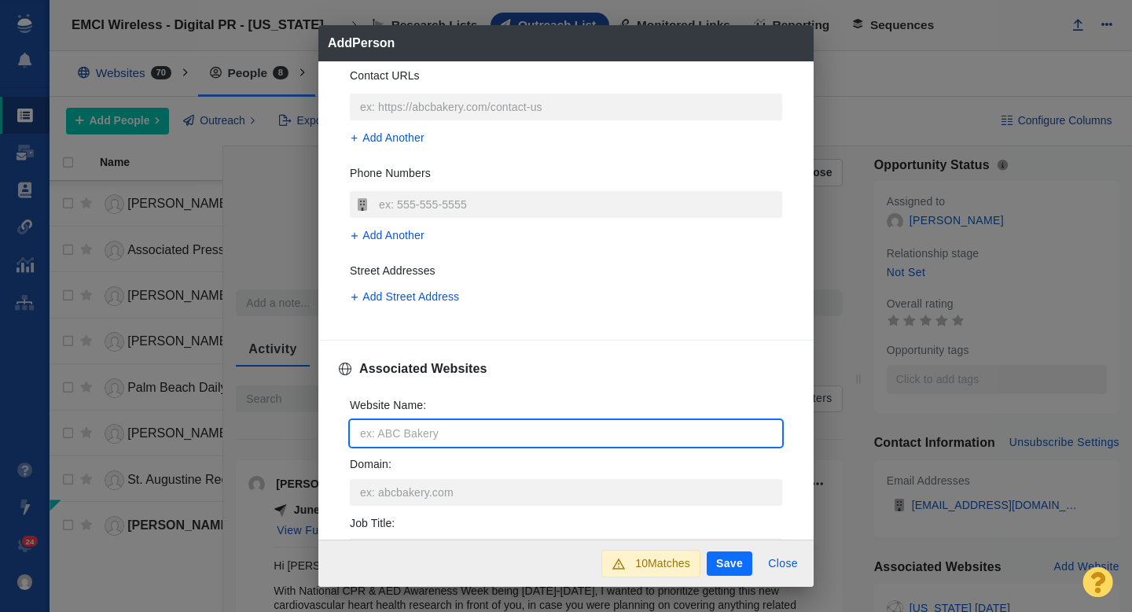
click at [380, 420] on input "Website Name :" at bounding box center [566, 433] width 432 height 27
type input "f"
type textarea "x"
type input "fl"
type textarea "x"
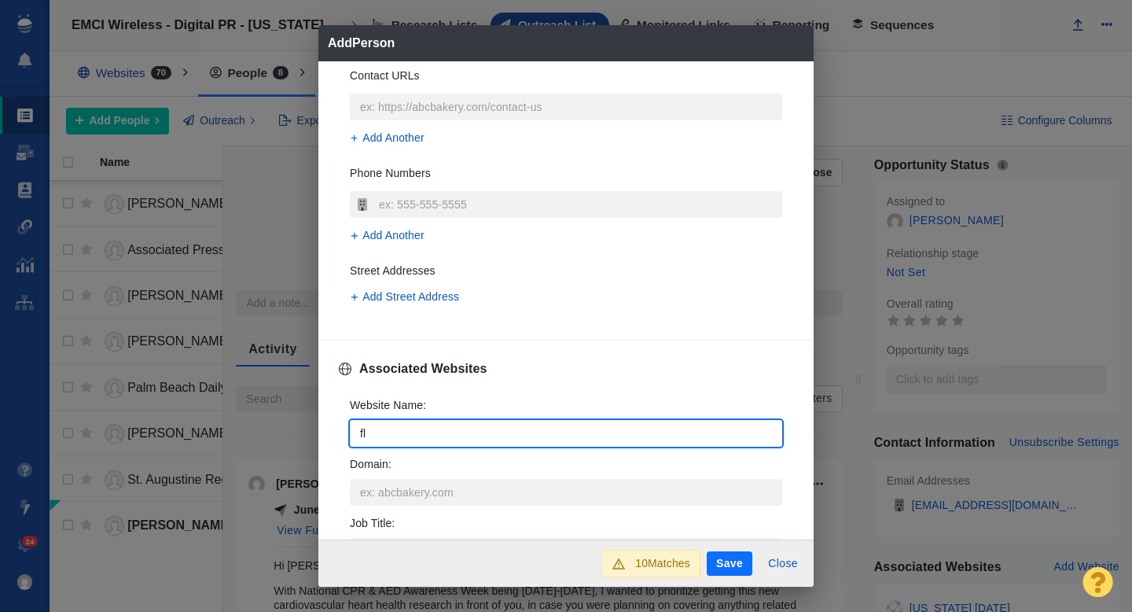
type input "flo"
type textarea "x"
type input "[PERSON_NAME]"
type textarea "x"
type input "flori"
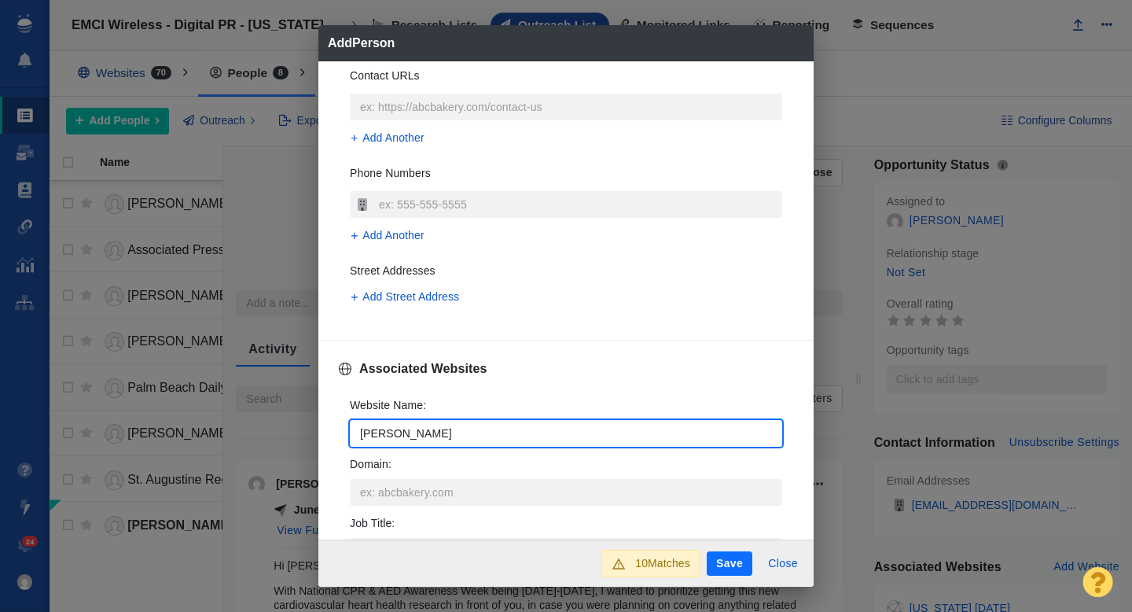
type textarea "x"
type input "florid"
type textarea "x"
type input "[US_STATE]"
type textarea "x"
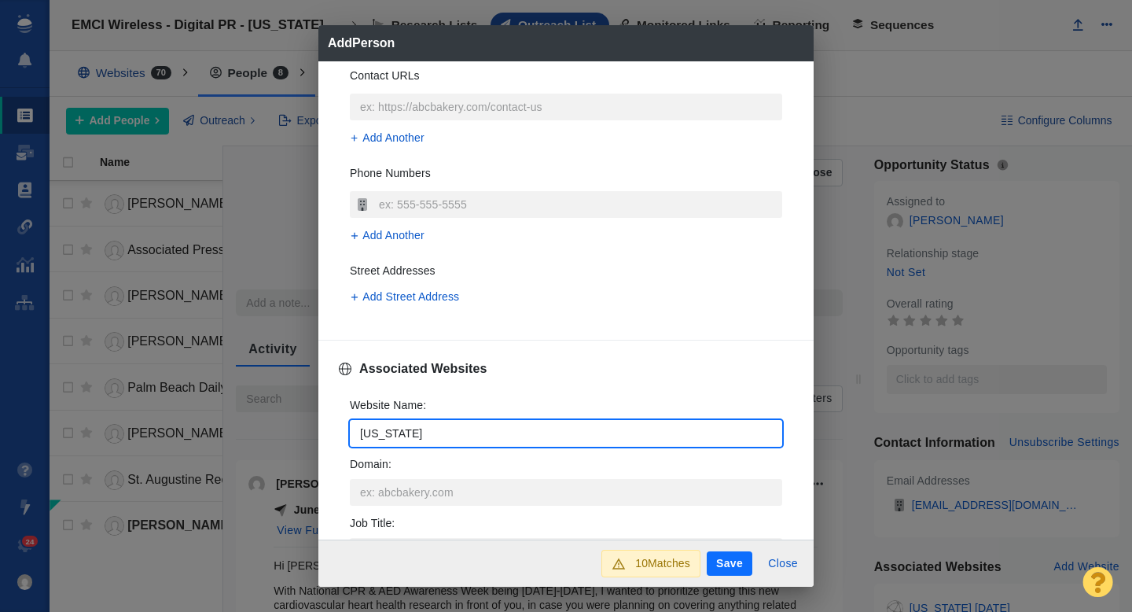
type input "floridat"
type textarea "x"
type input "floridato"
type textarea "x"
type input "floridatod"
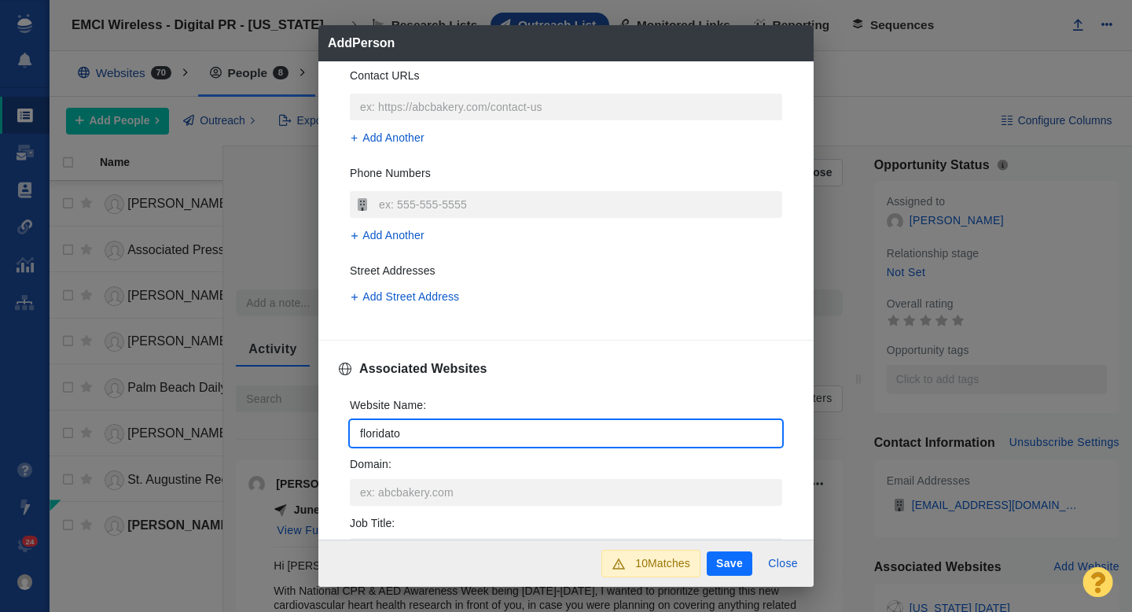
type textarea "x"
type input "floridatoda"
type textarea "x"
type input "floridatoday"
type textarea "x"
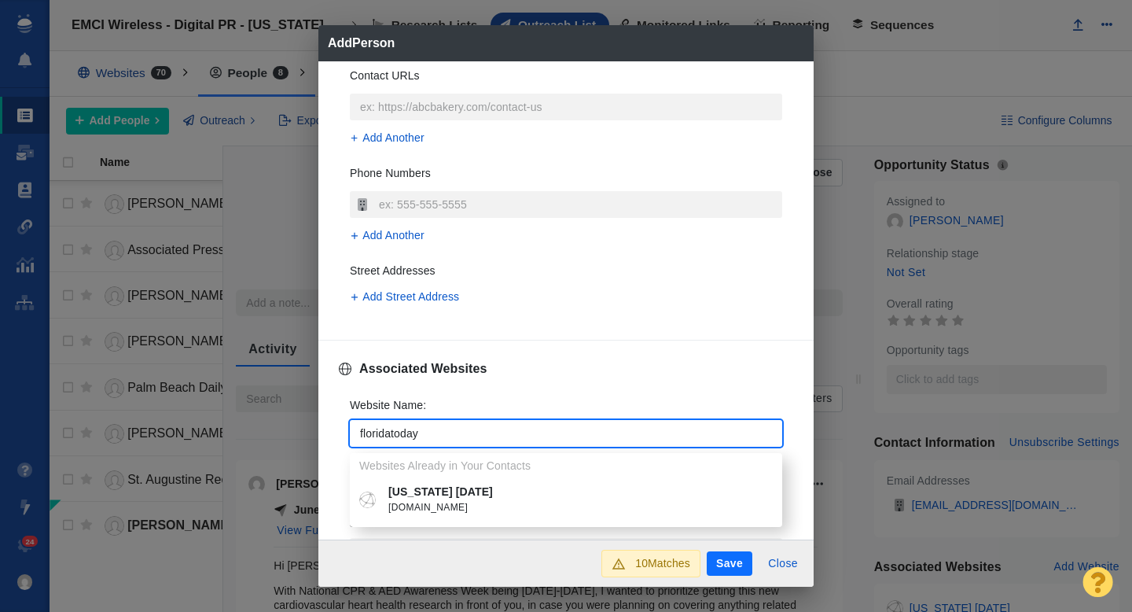
type input "floridatoday"
click at [403, 479] on li "Florida Today floridatoday.com" at bounding box center [566, 500] width 432 height 42
type textarea "x"
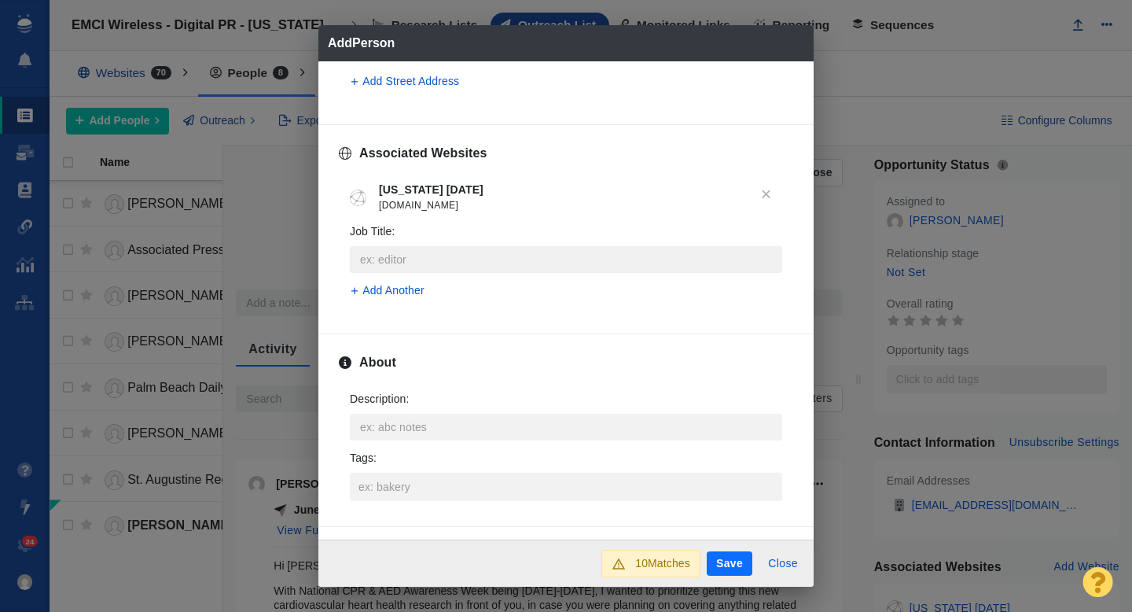
scroll to position [567, 0]
click at [407, 491] on input "Tags :" at bounding box center [566, 484] width 423 height 28
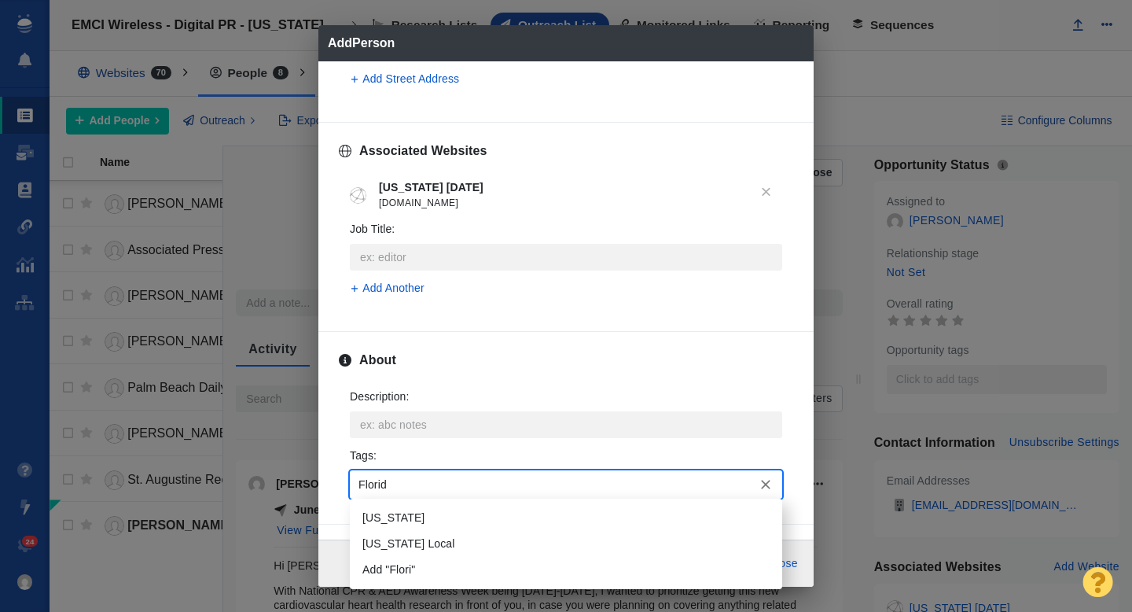
type input "[US_STATE]"
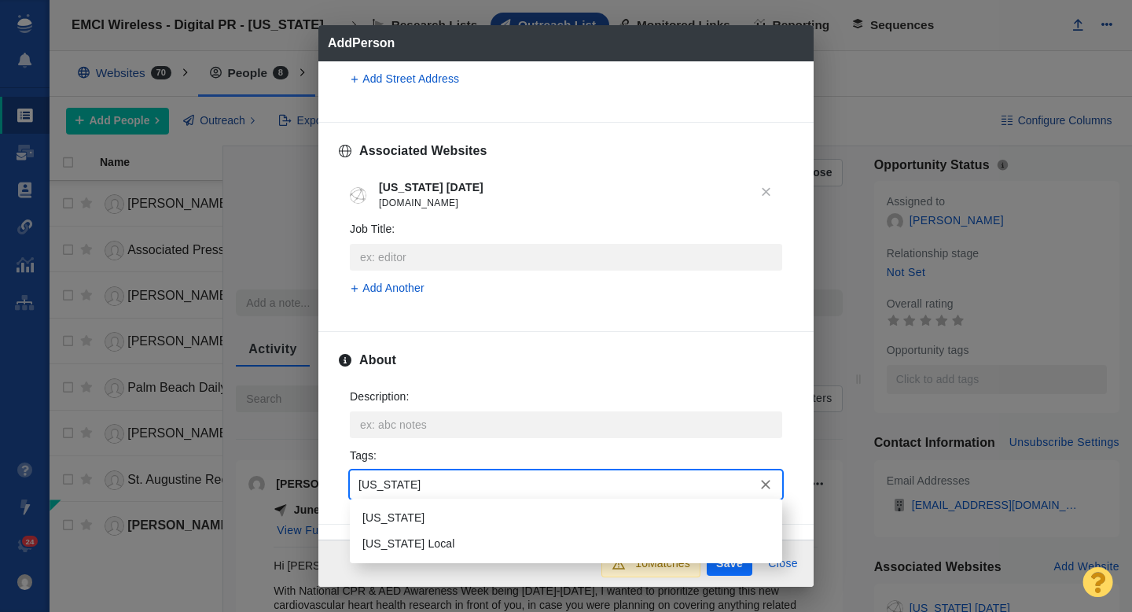
click at [405, 509] on li "[US_STATE]" at bounding box center [566, 518] width 432 height 26
type input "Gover"
click at [407, 521] on li "Government" at bounding box center [566, 518] width 432 height 26
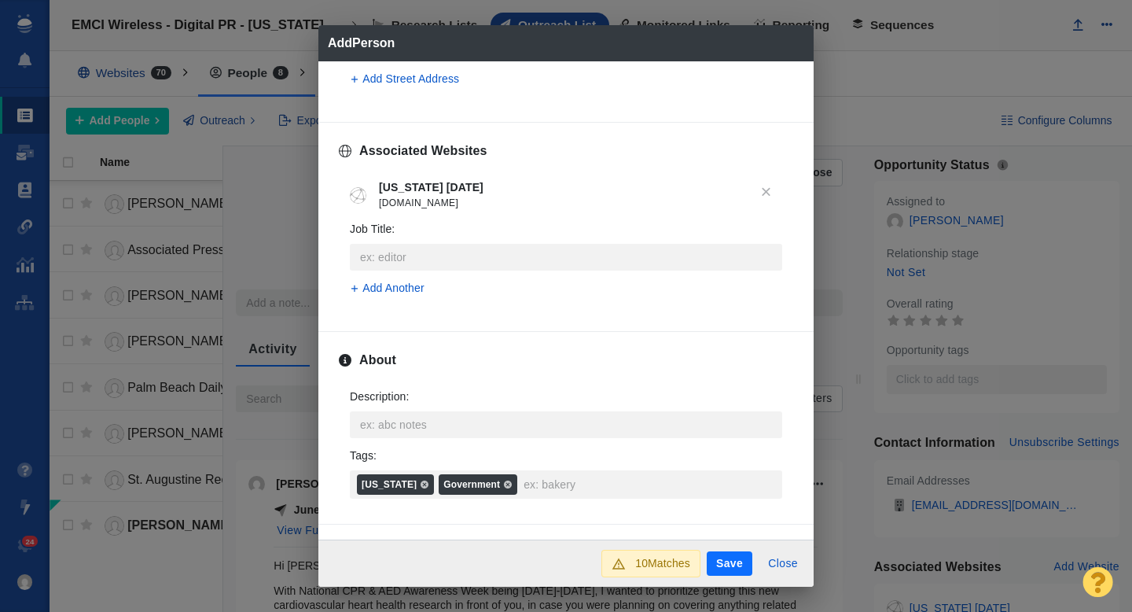
click at [733, 559] on button "Save" at bounding box center [730, 563] width 46 height 25
type textarea "x"
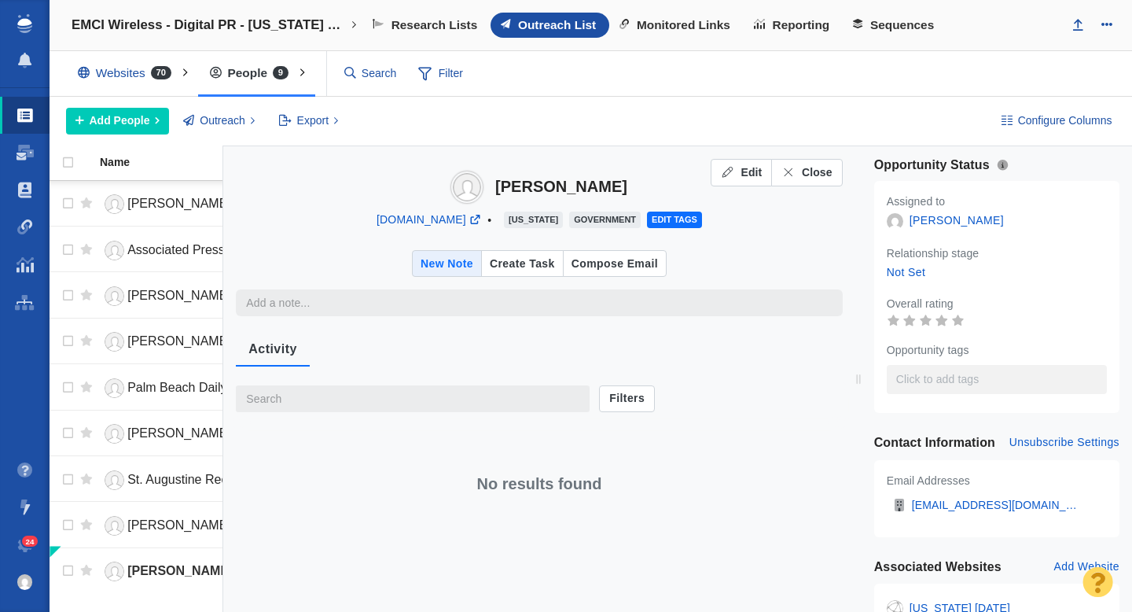
type textarea "x"
click at [812, 171] on span "Close" at bounding box center [817, 172] width 31 height 17
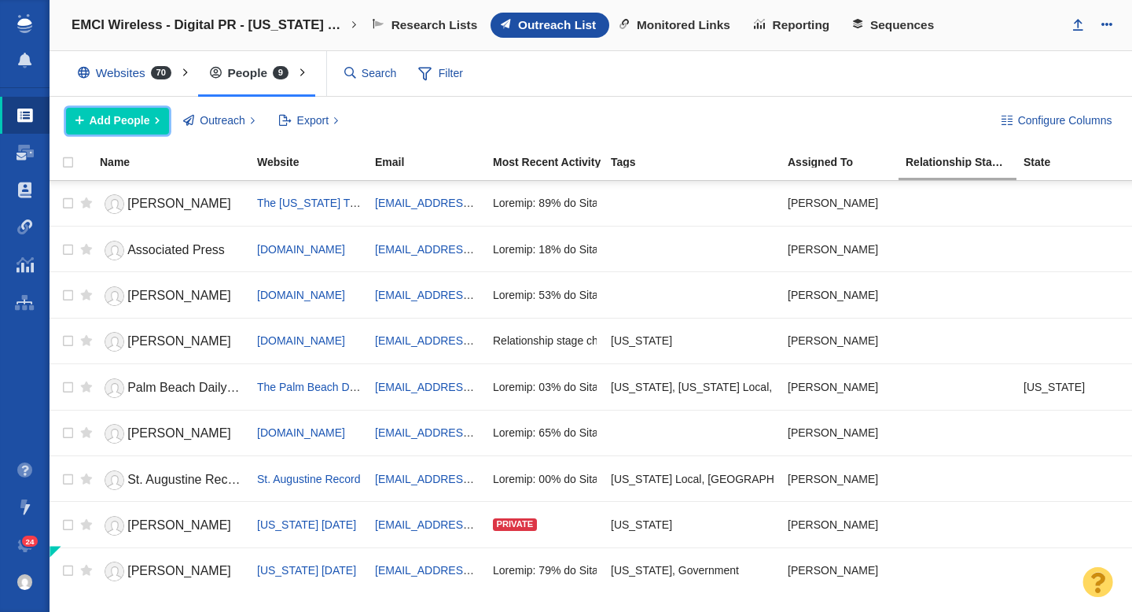
click at [124, 125] on span "Add People" at bounding box center [120, 120] width 61 height 17
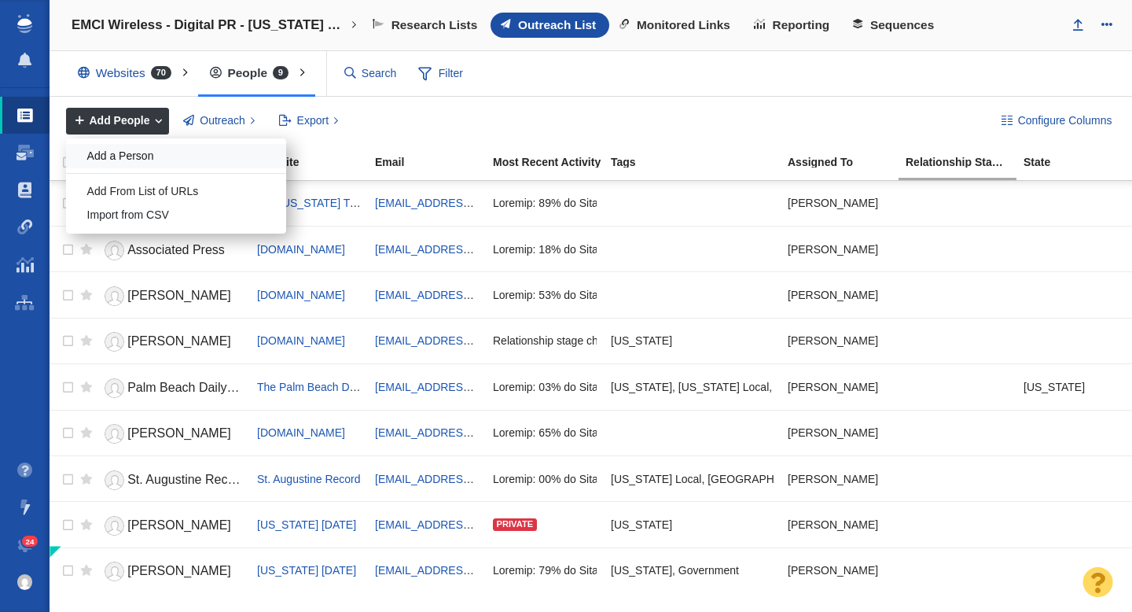
click at [139, 165] on div "Add a Person" at bounding box center [176, 156] width 220 height 24
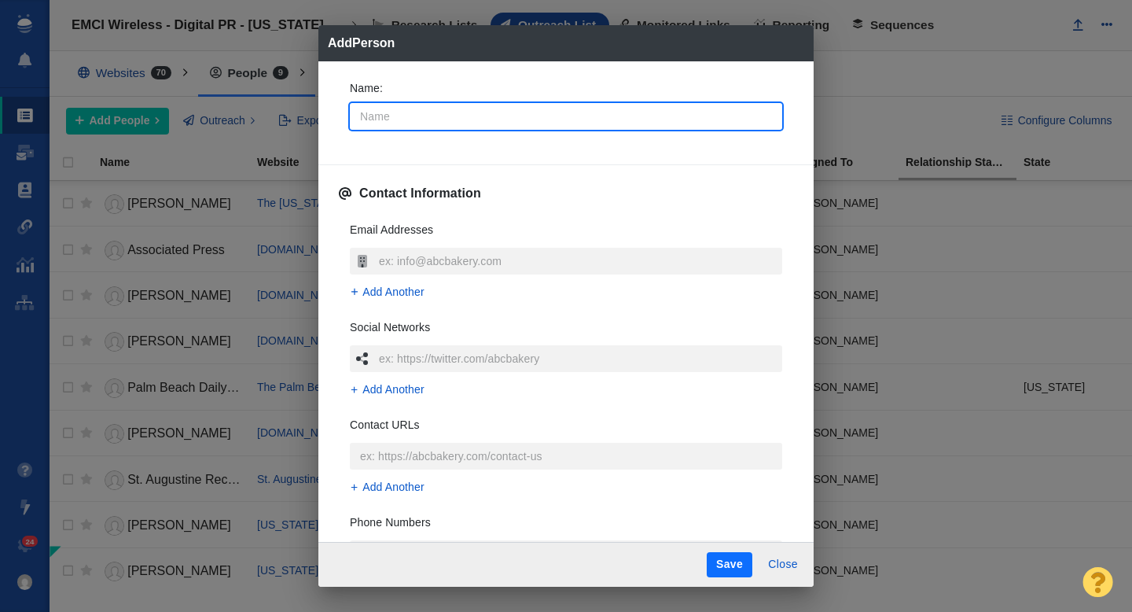
type input "J"
type textarea "x"
type input "J."
type textarea "x"
type input "J.D"
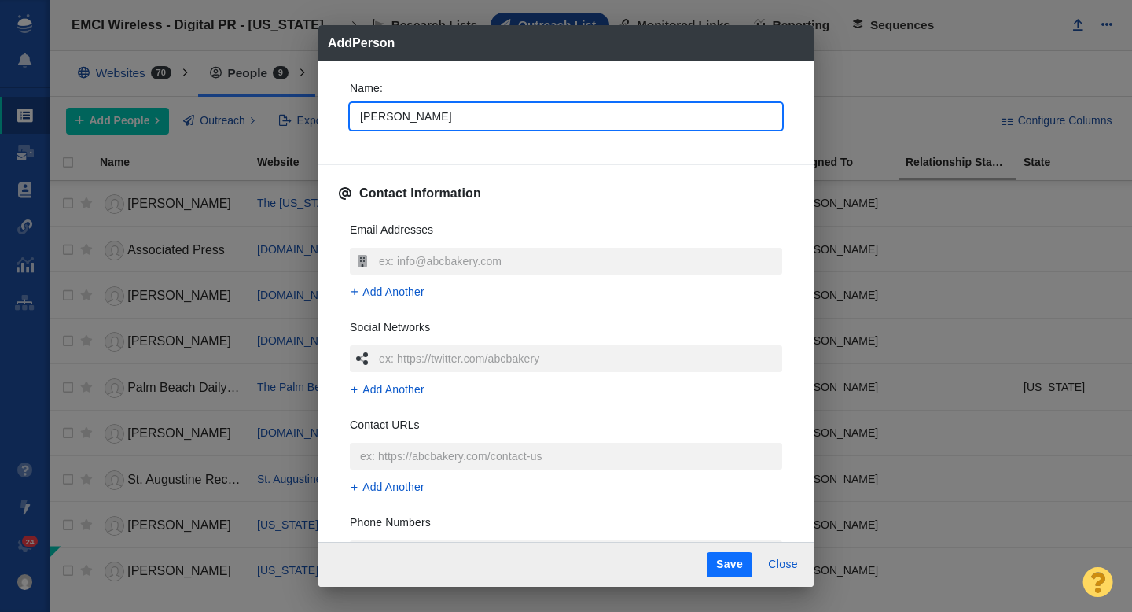
type textarea "x"
type input "[PERSON_NAME]"
type textarea "x"
type input "[PERSON_NAME]"
type textarea "x"
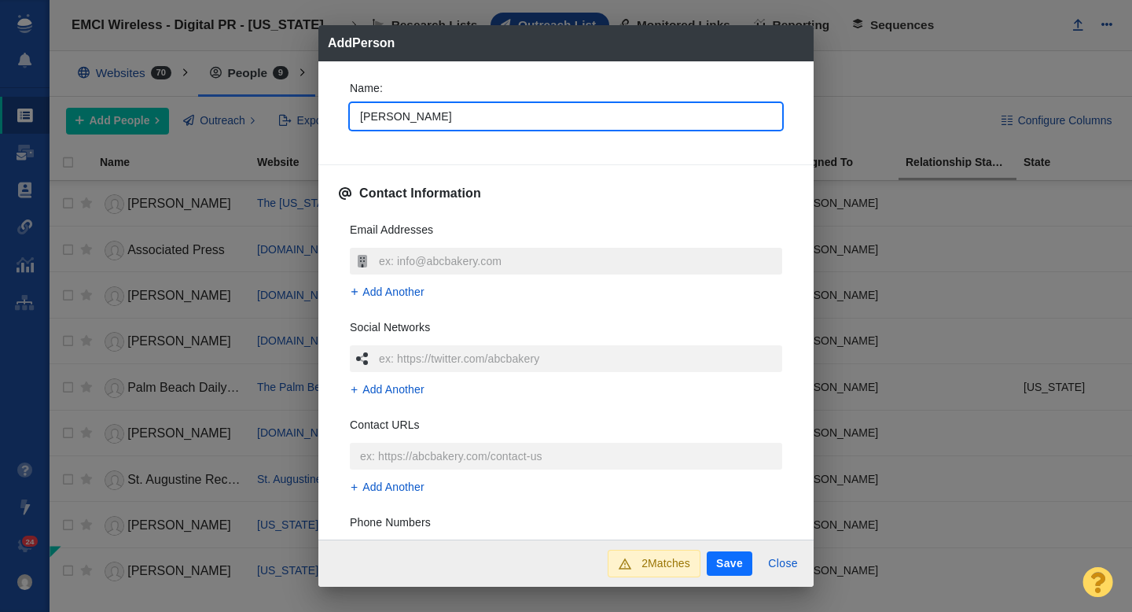
click at [453, 270] on input "text" at bounding box center [578, 261] width 407 height 27
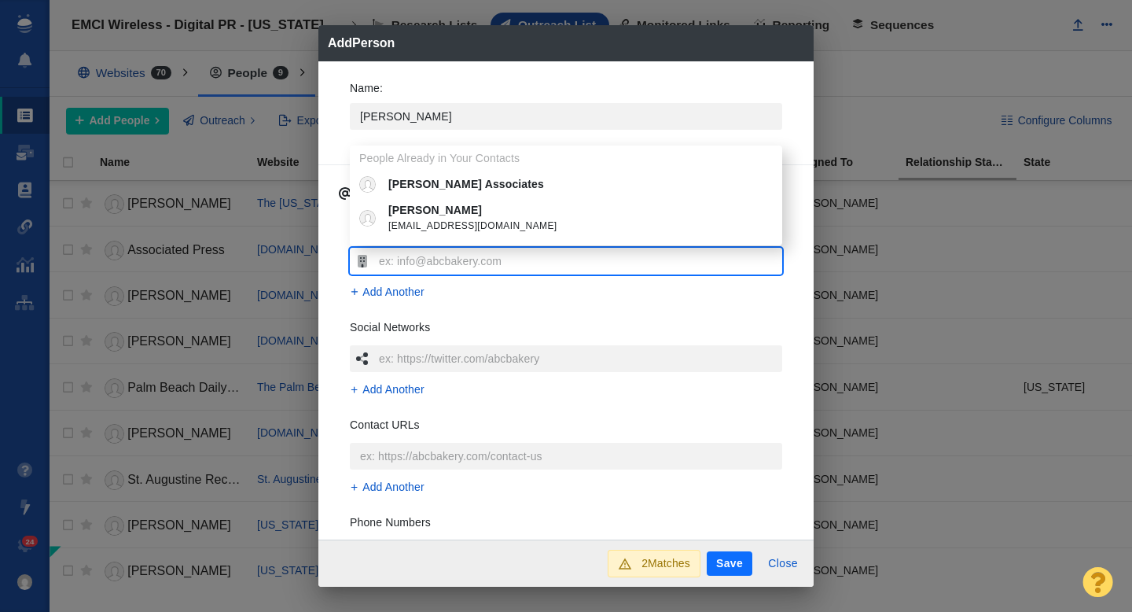
type input "[EMAIL_ADDRESS][DOMAIN_NAME]"
type textarea "x"
type input "[EMAIL_ADDRESS][DOMAIN_NAME]"
click at [333, 302] on div "Name : J.D. People Already in Your Contacts J.D. Associates J.D. Davidson jdavi…" at bounding box center [565, 300] width 495 height 479
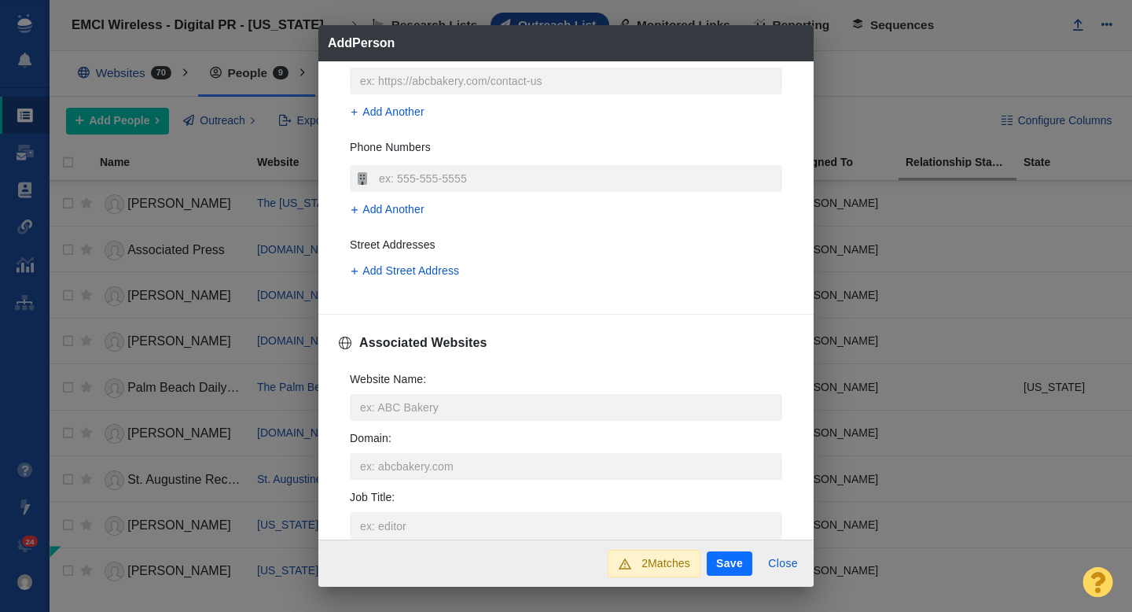
scroll to position [402, 0]
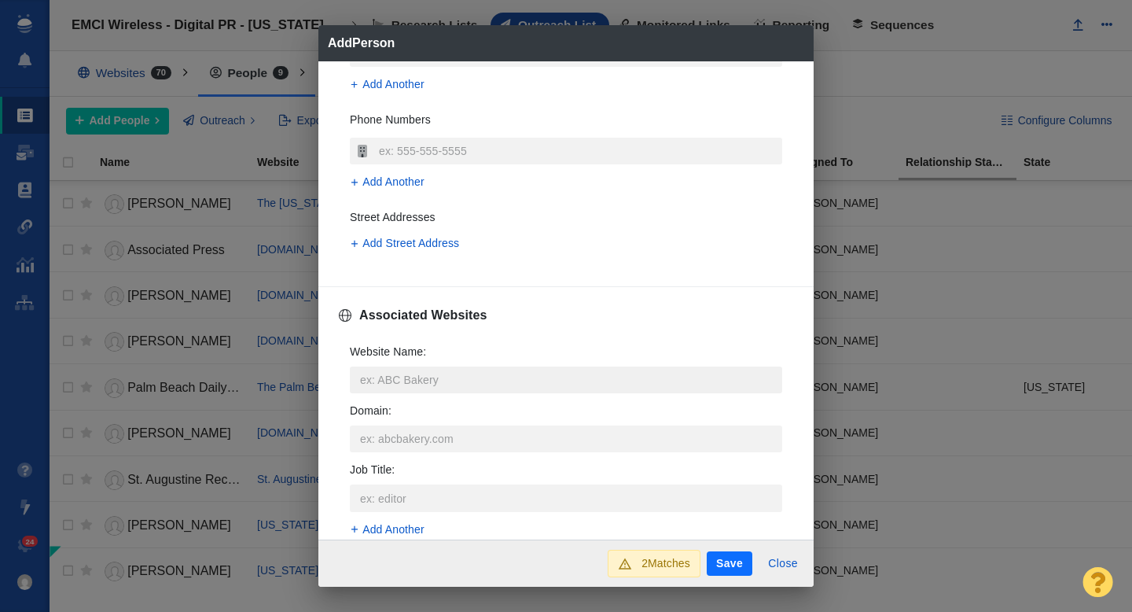
click at [377, 378] on input "Website Name :" at bounding box center [566, 379] width 432 height 27
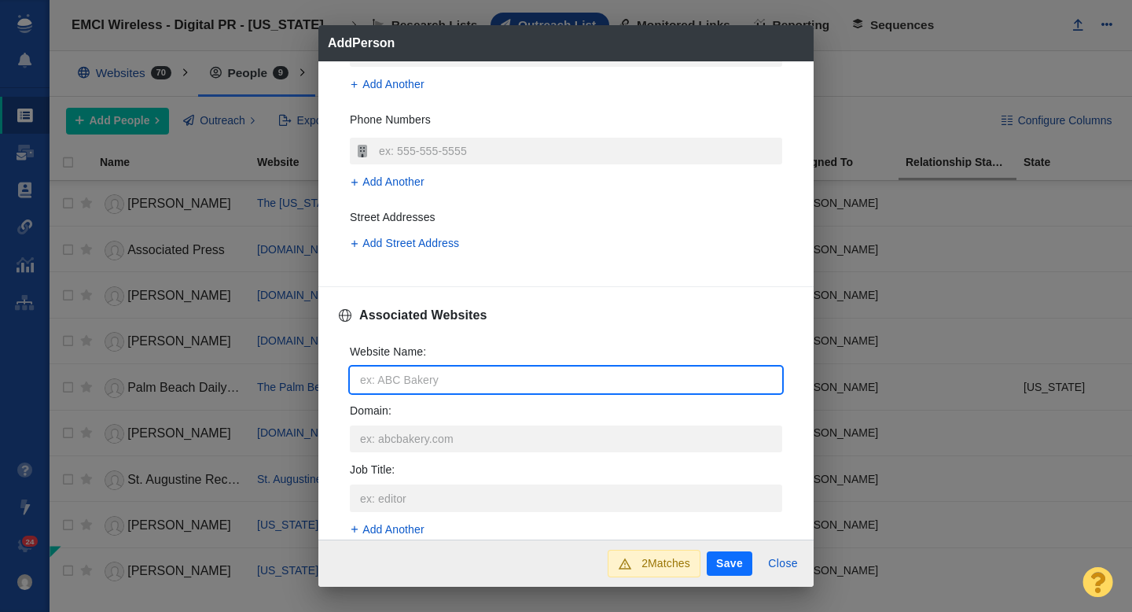
type input "f"
type textarea "x"
type input "fl"
type textarea "x"
type input "flo"
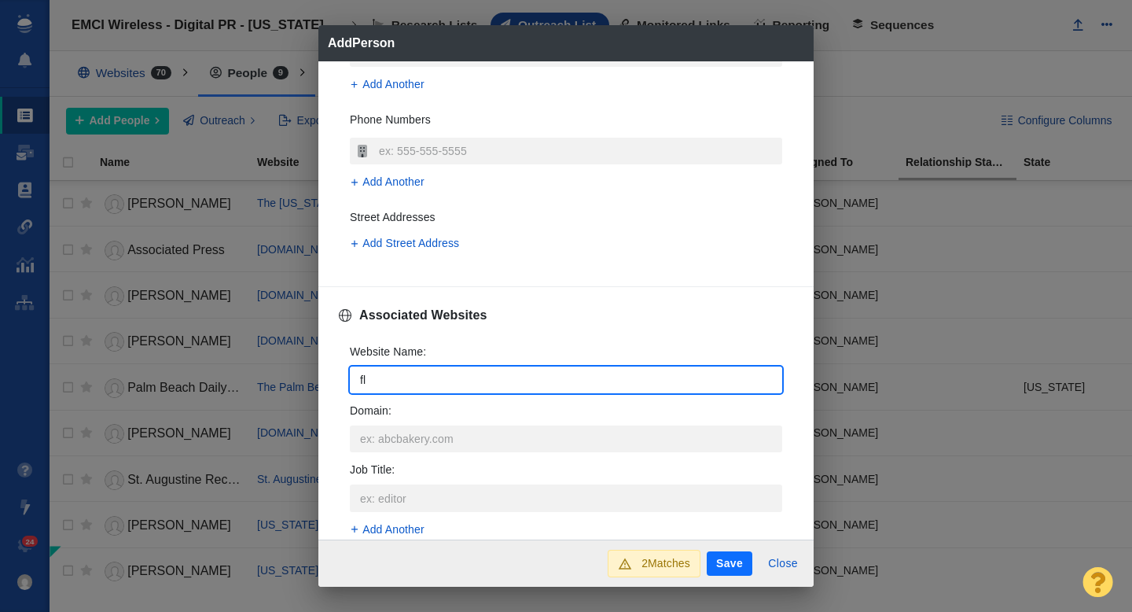
type textarea "x"
type input "[PERSON_NAME]"
type textarea "x"
type input "flori"
type textarea "x"
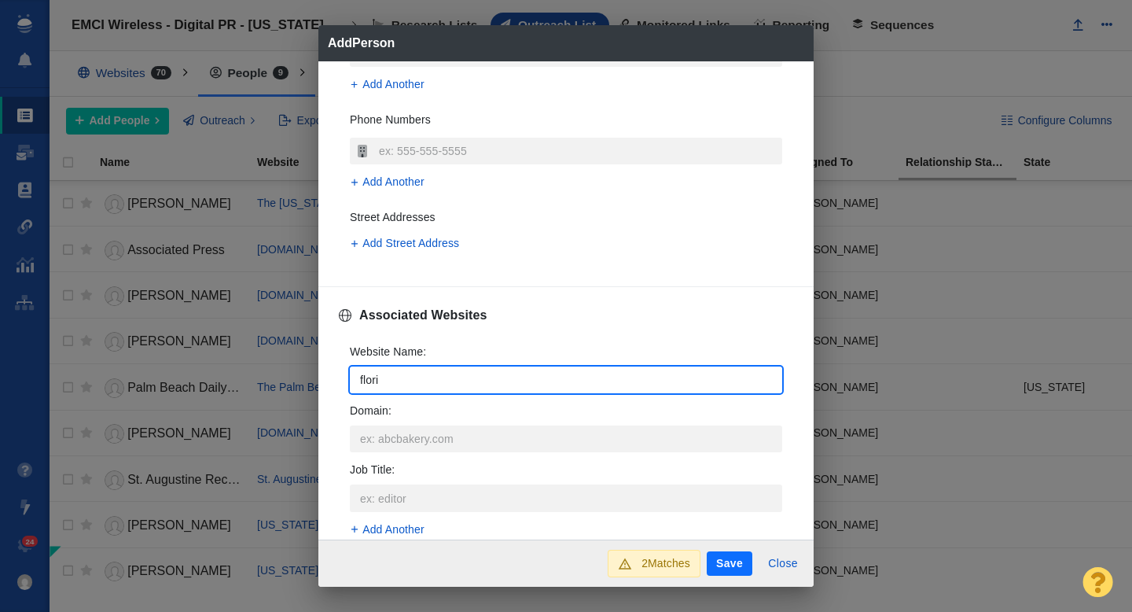
type input "florid"
type textarea "x"
type input "[US_STATE]"
type textarea "x"
type input "floridat"
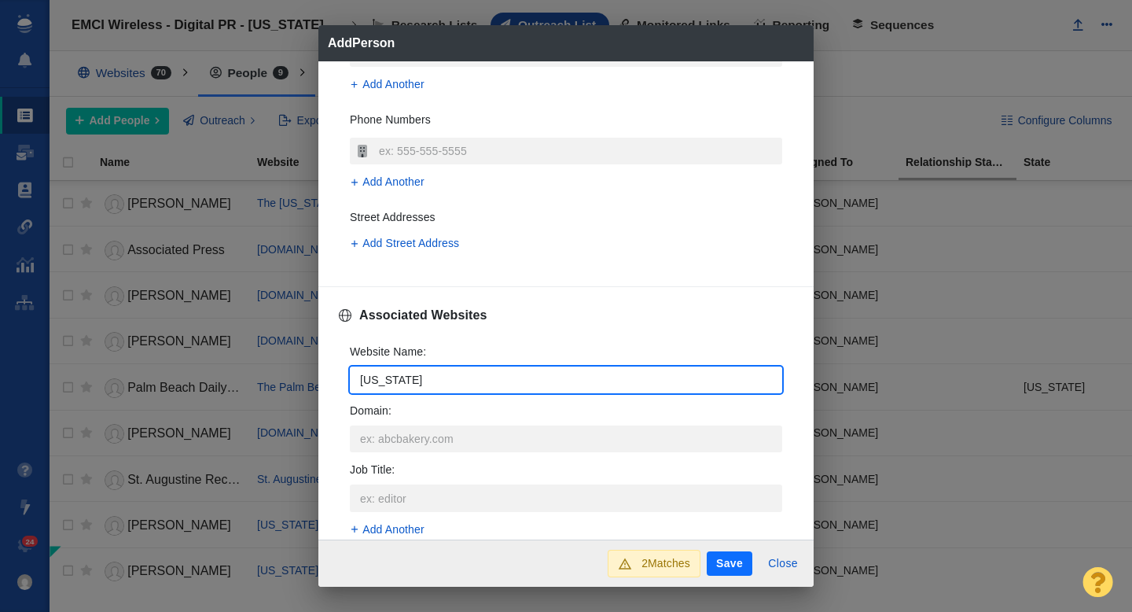
type textarea "x"
type input "floridato"
type textarea "x"
type input "floridatod"
type textarea "x"
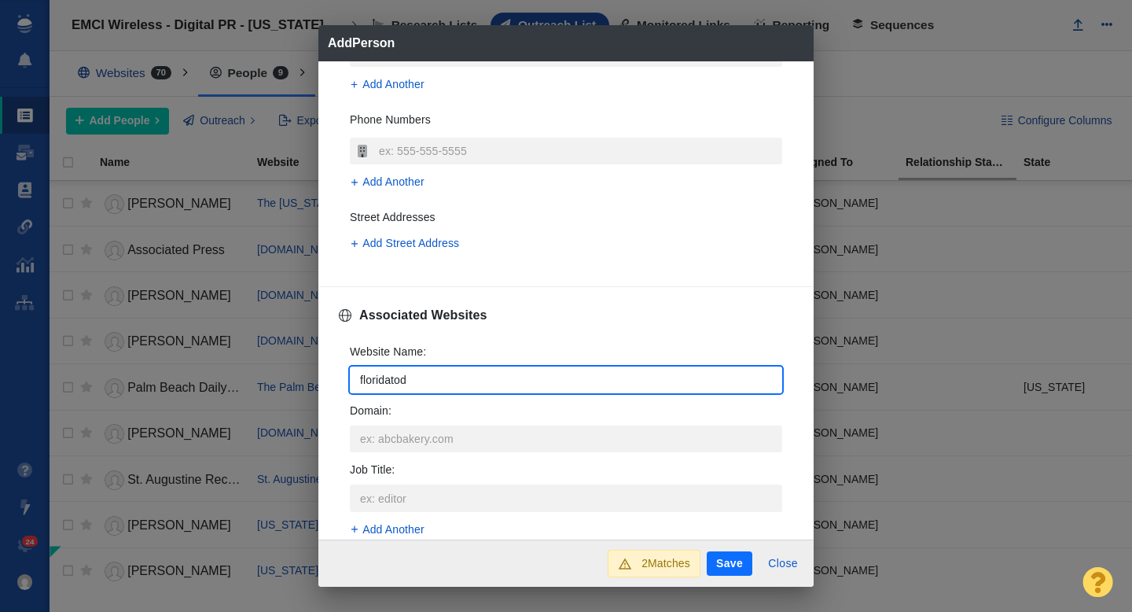
type input "floridatoda"
type textarea "x"
type input "floridatoday"
type textarea "x"
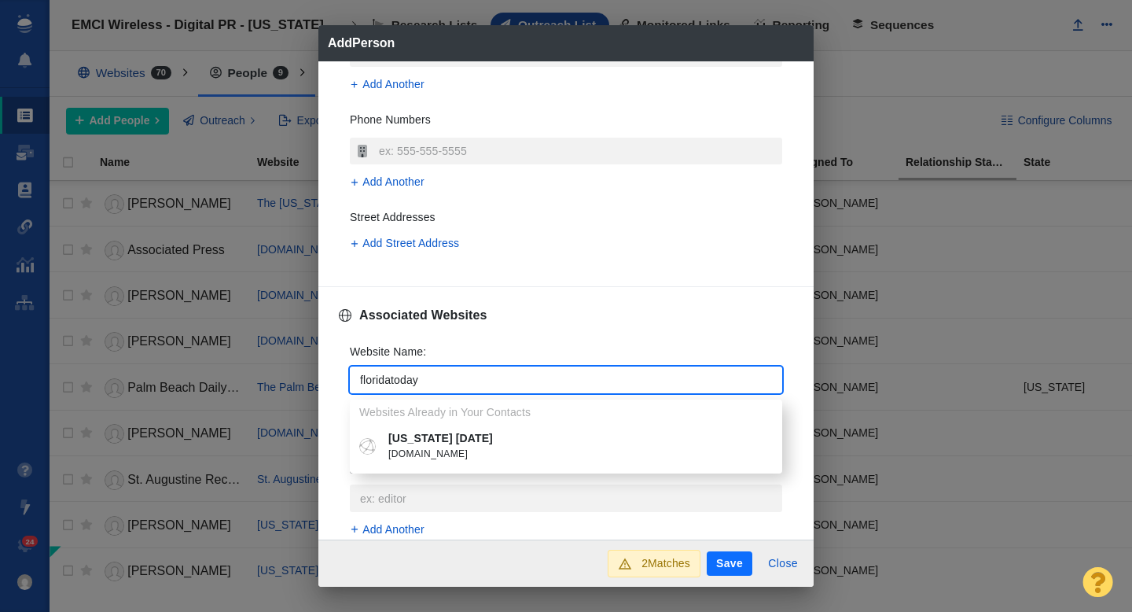
type input "floridatoday"
click at [419, 428] on li "Florida Today floridatoday.com" at bounding box center [566, 446] width 432 height 42
type textarea "x"
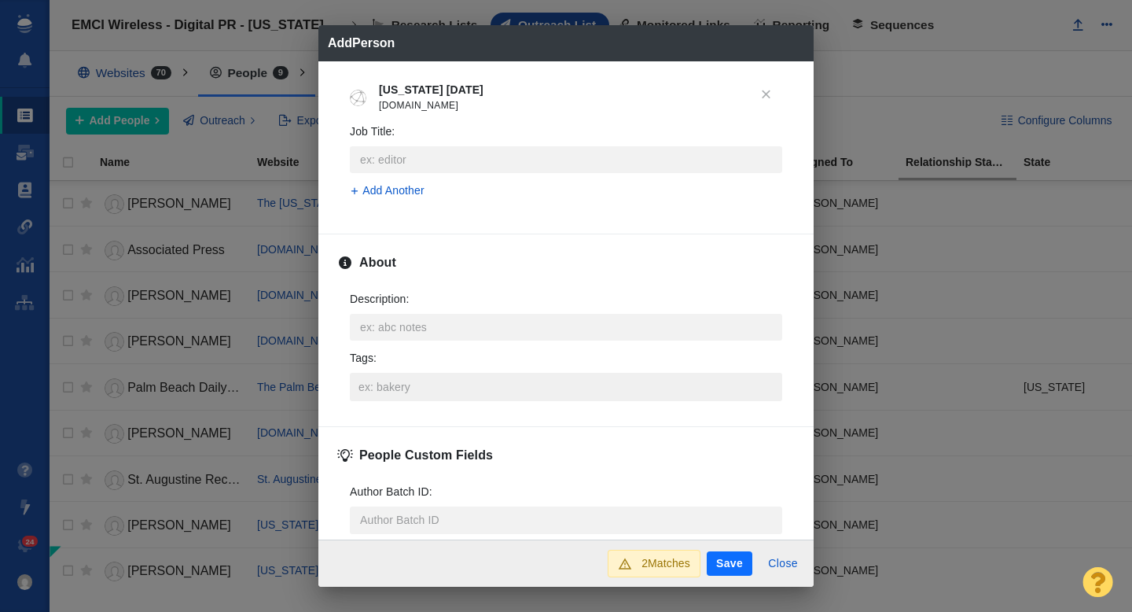
scroll to position [668, 0]
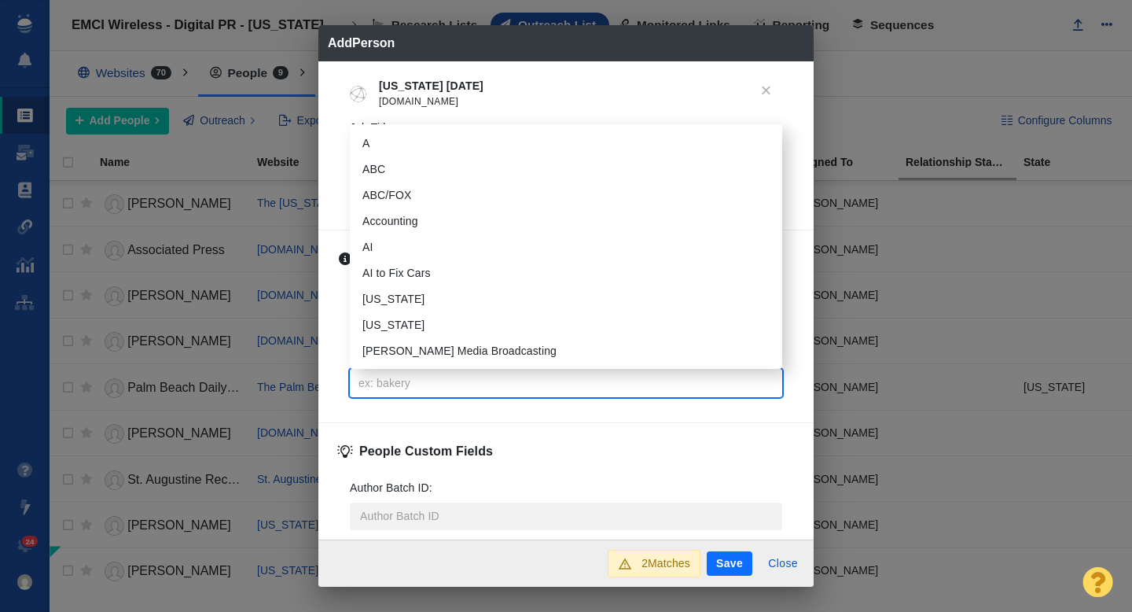
click at [400, 384] on input "Tags :" at bounding box center [566, 383] width 423 height 28
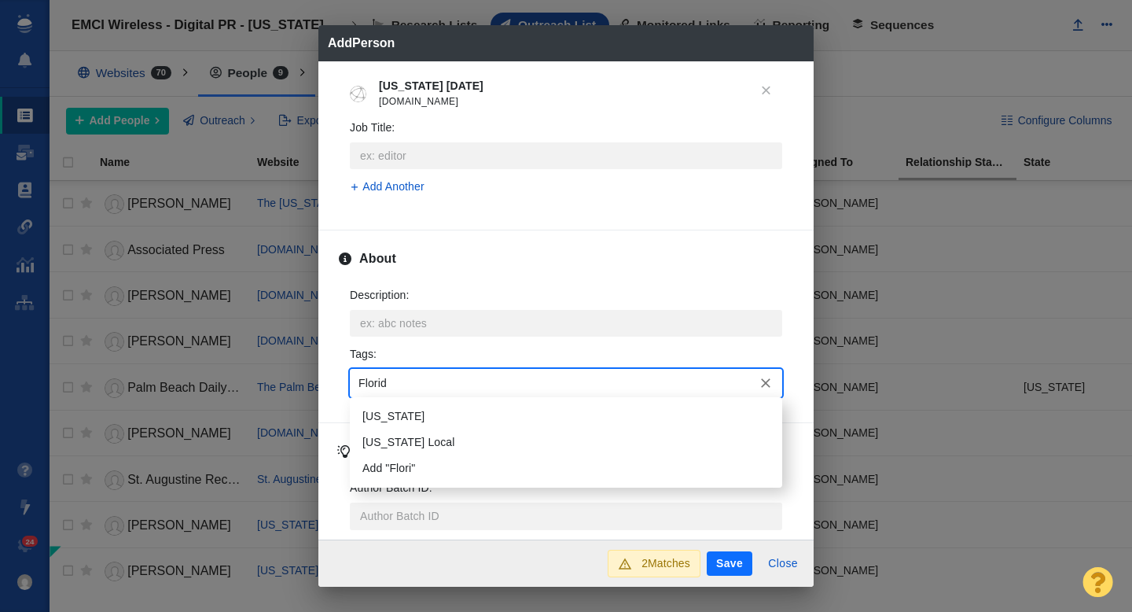
type input "[US_STATE]"
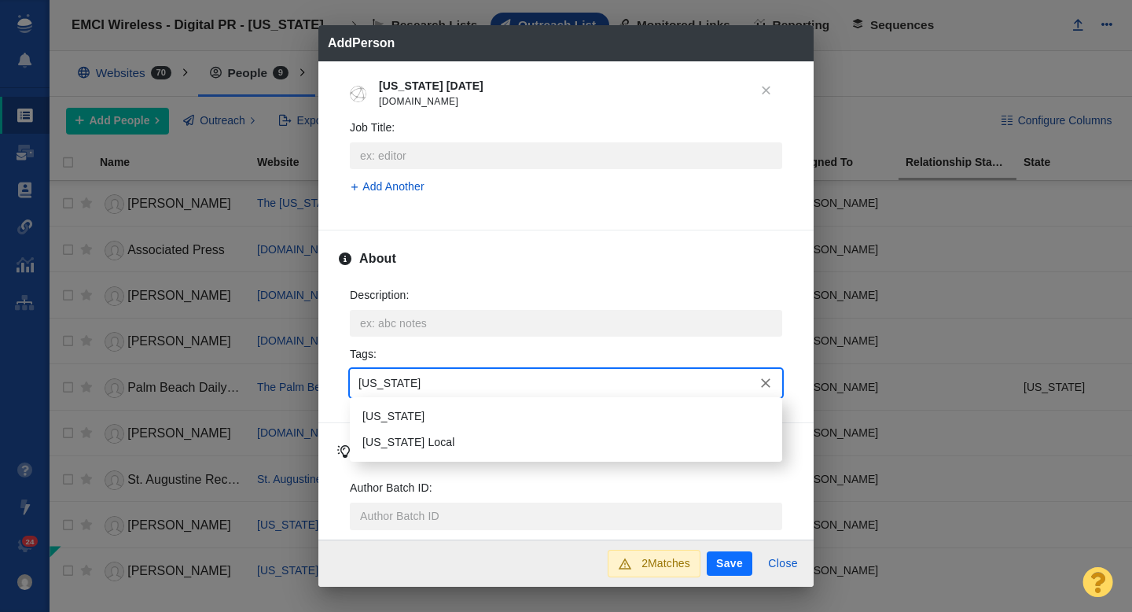
click at [392, 411] on li "[US_STATE]" at bounding box center [566, 416] width 432 height 26
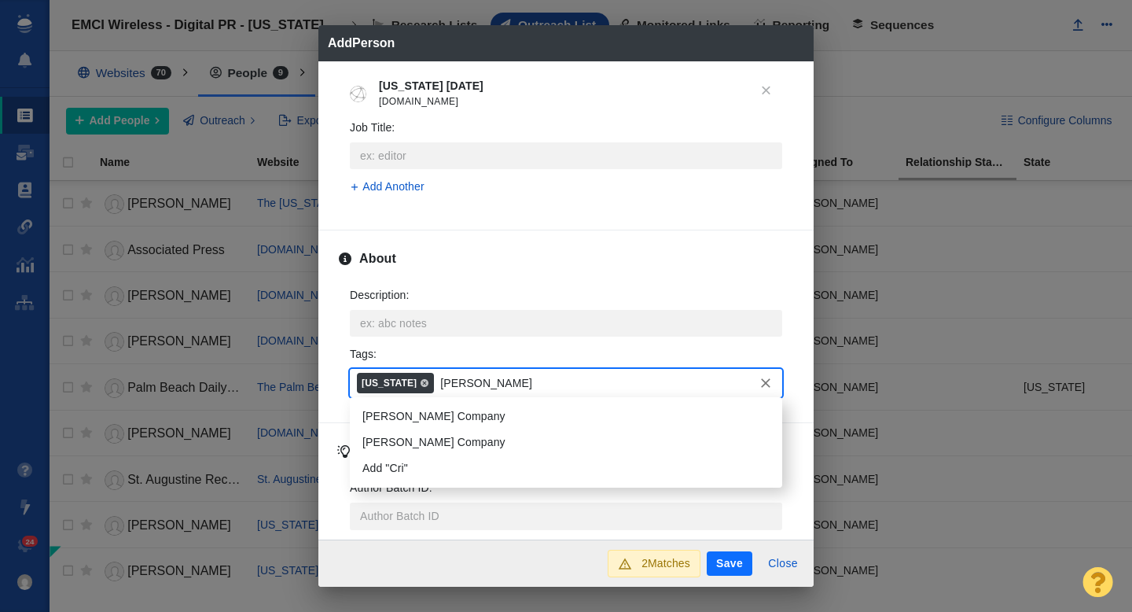
type input "Crime"
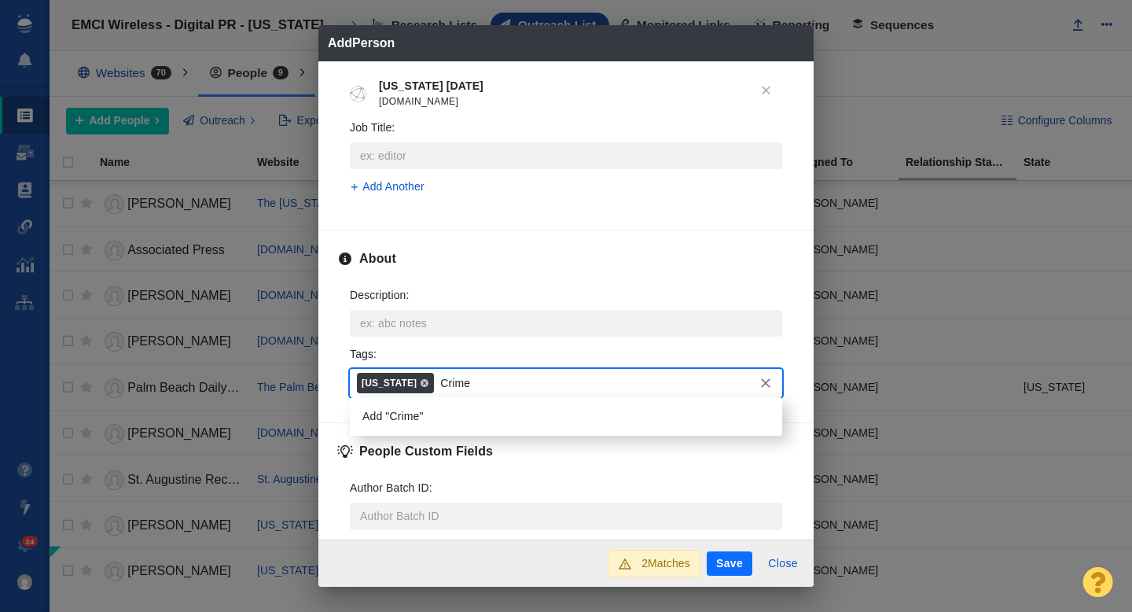
click at [403, 413] on li "Add "Crime"" at bounding box center [566, 416] width 432 height 26
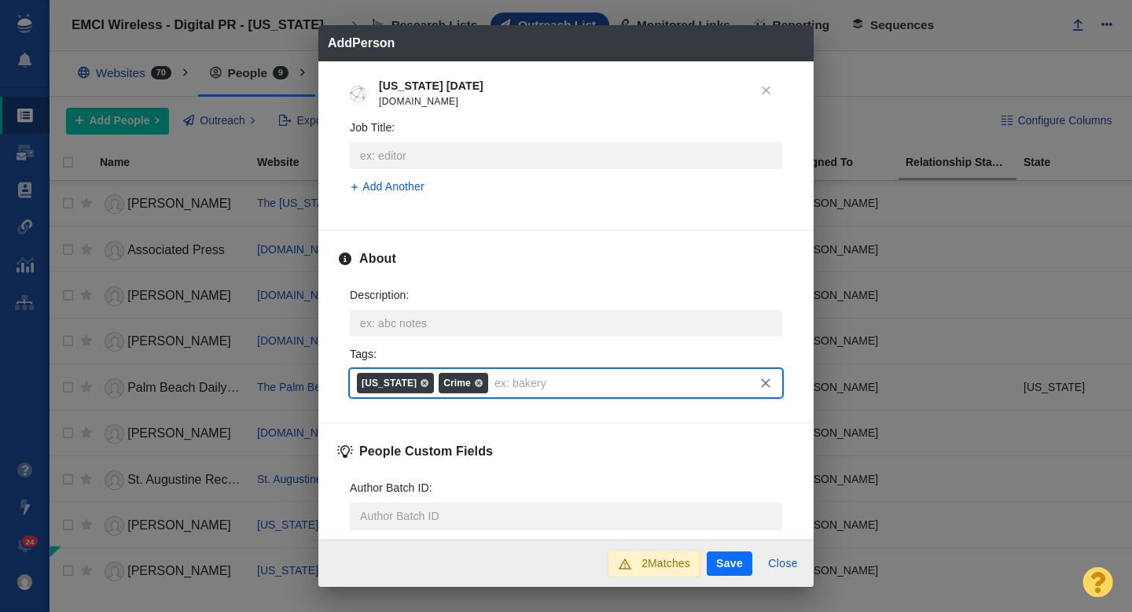
click at [720, 573] on button "Save" at bounding box center [730, 563] width 46 height 25
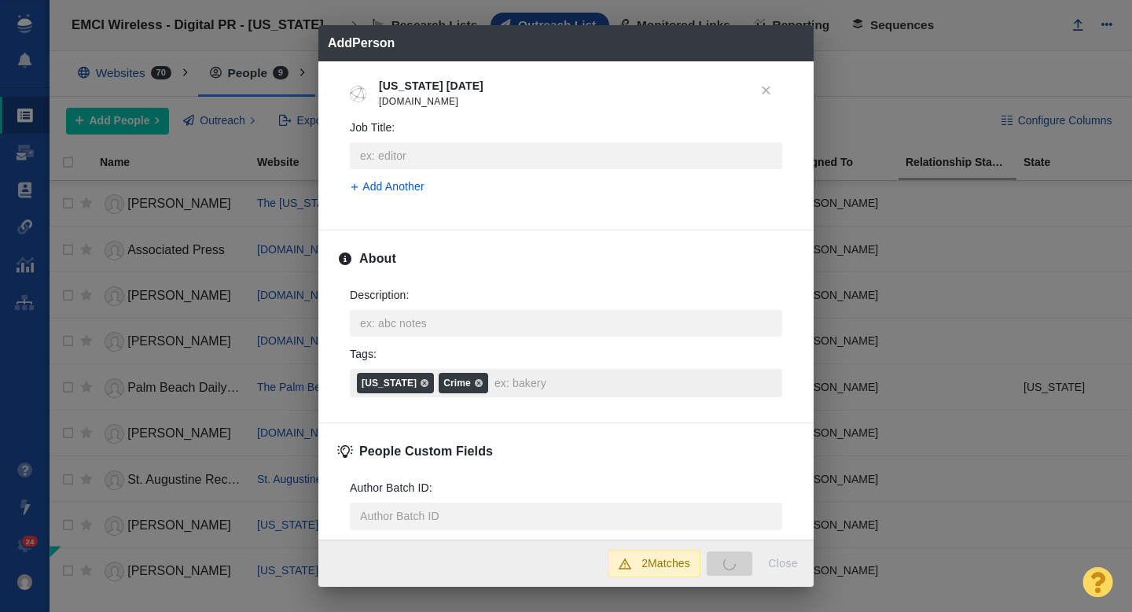
type textarea "x"
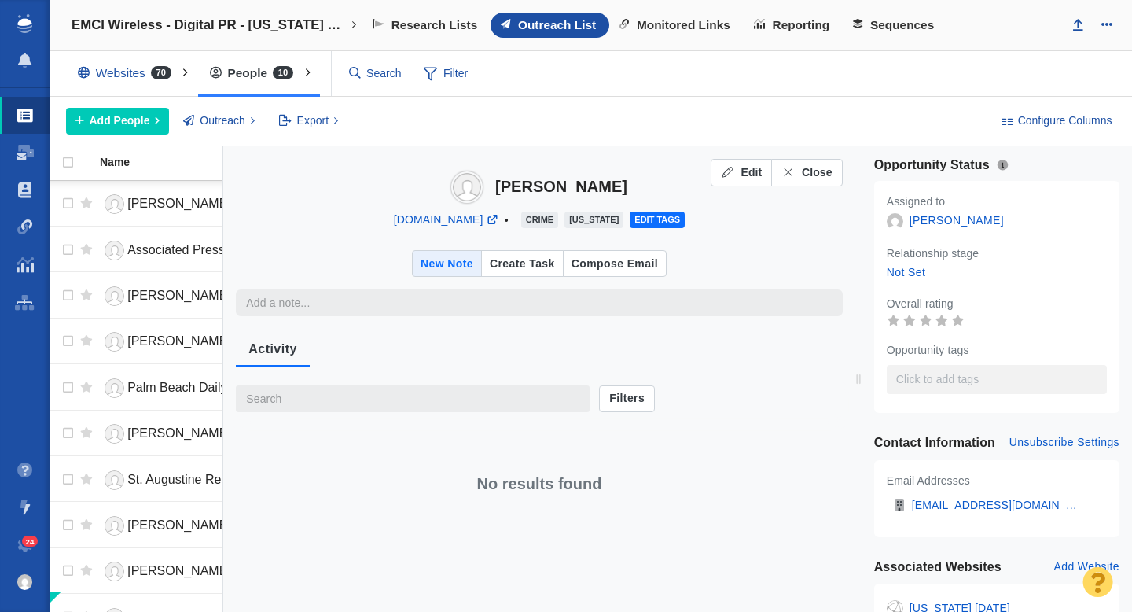
type textarea "x"
click at [809, 172] on span "Close" at bounding box center [817, 172] width 31 height 17
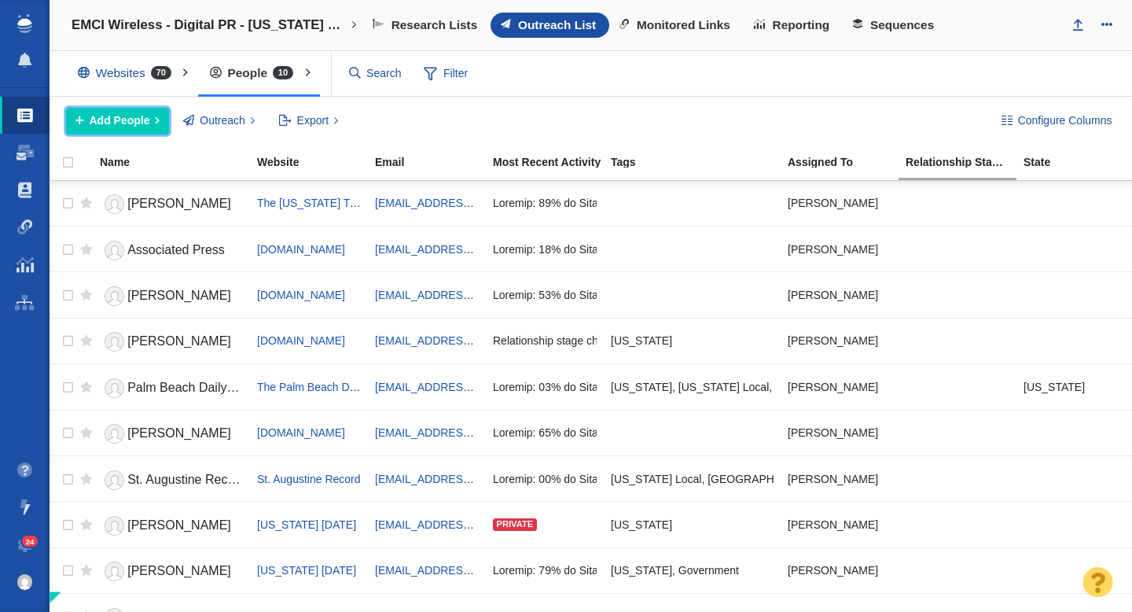
click at [137, 119] on span "Add People" at bounding box center [120, 120] width 61 height 17
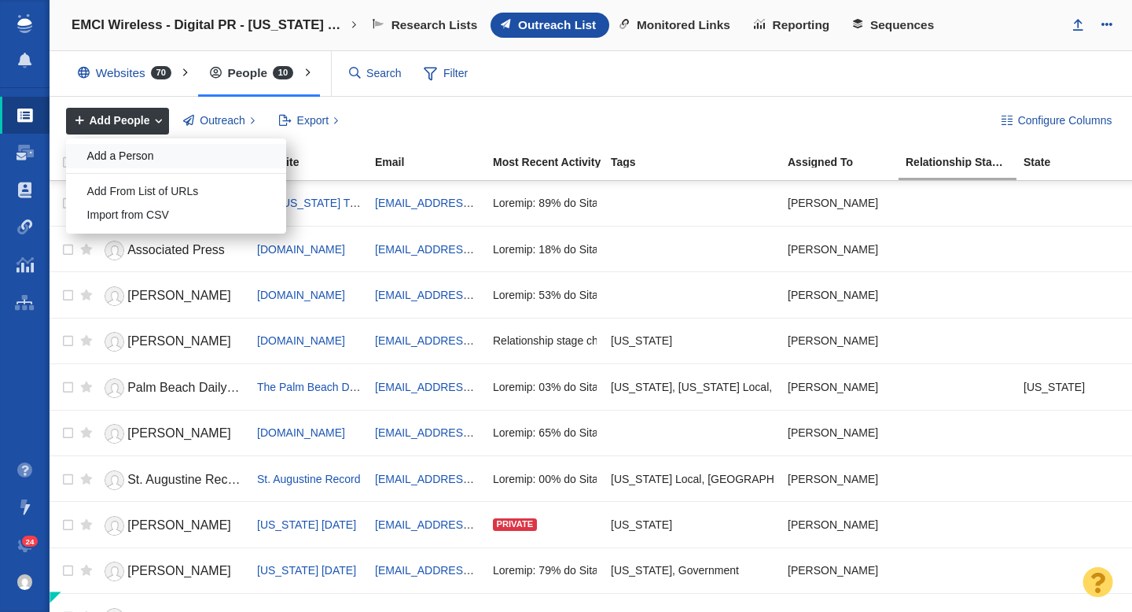
click at [138, 163] on div "Add a Person" at bounding box center [176, 156] width 220 height 24
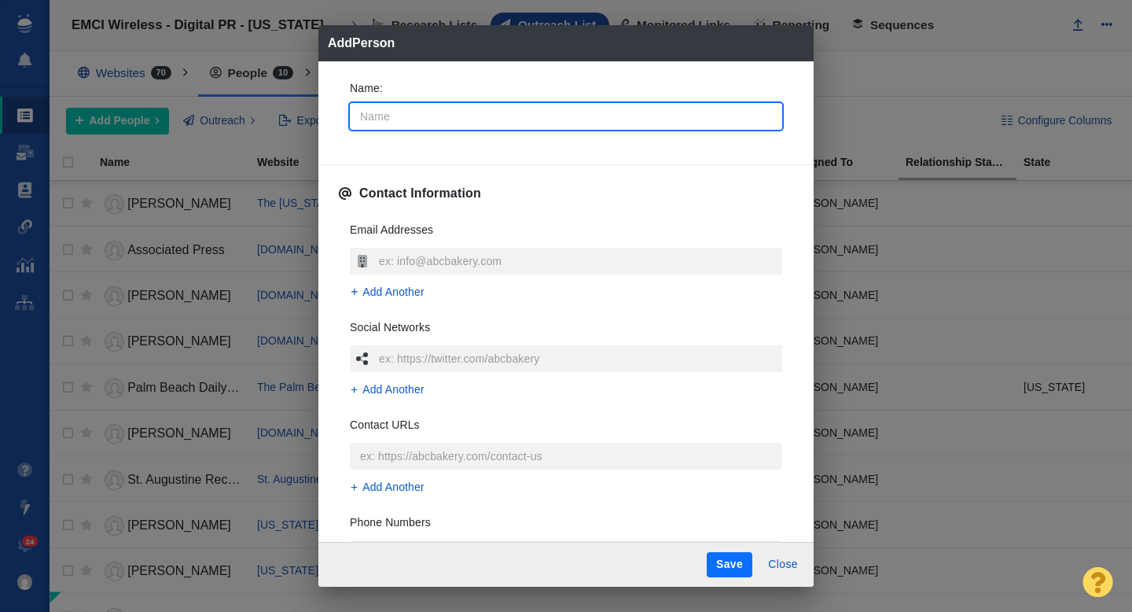
type input "F"
type textarea "x"
type input "Fl"
type textarea "x"
type input "Flo"
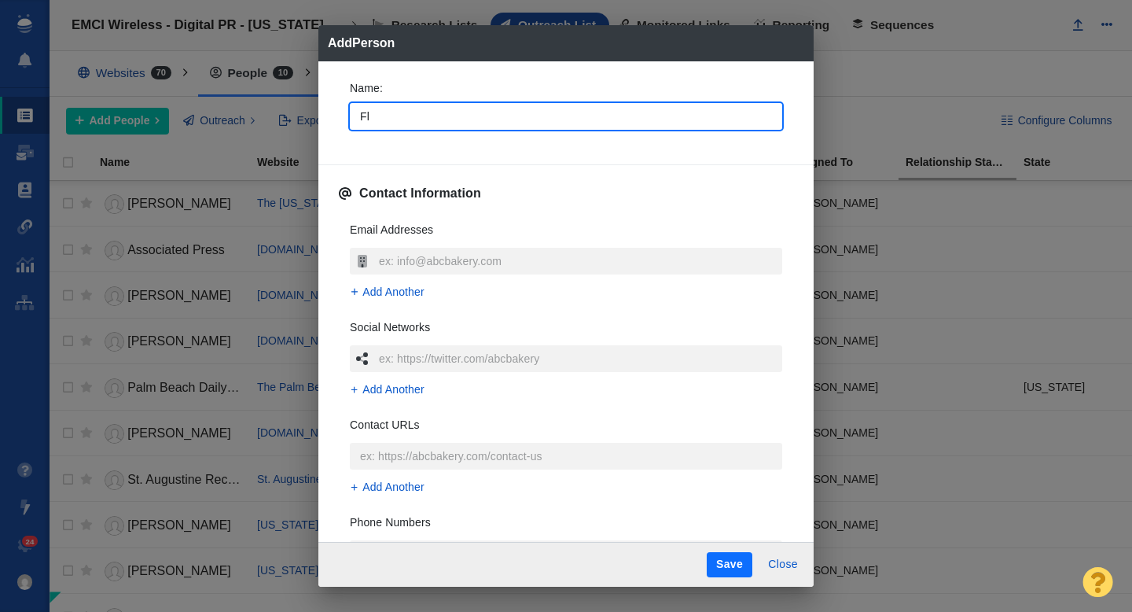
type textarea "x"
type input "Flor"
type textarea "x"
type input "Flori"
type textarea "x"
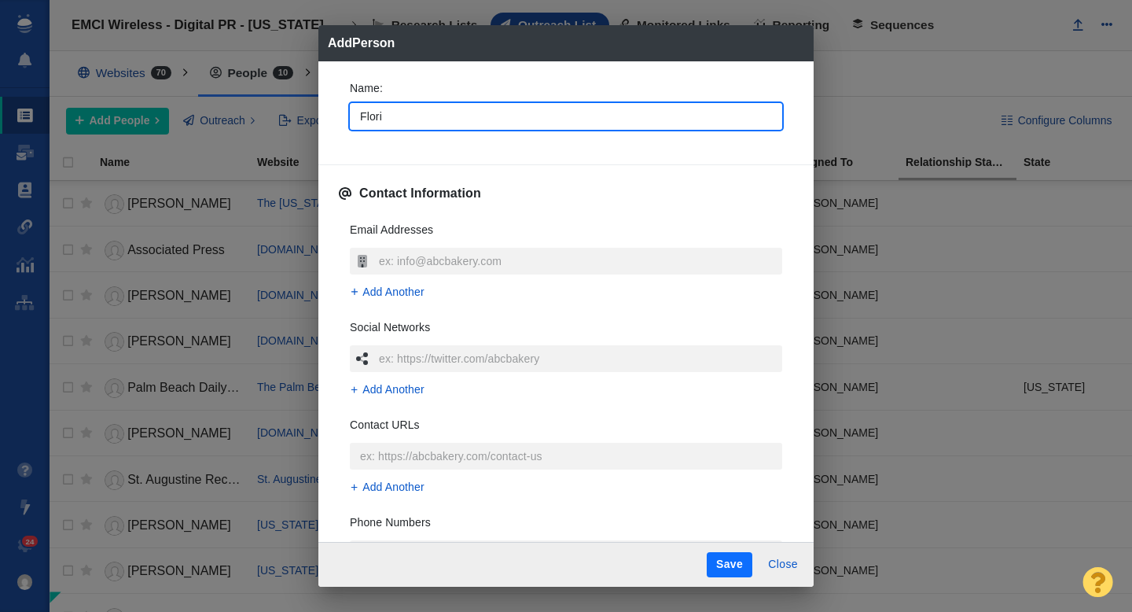
type input "Florid"
type textarea "x"
type input "[US_STATE]"
type textarea "x"
type input "[US_STATE]"
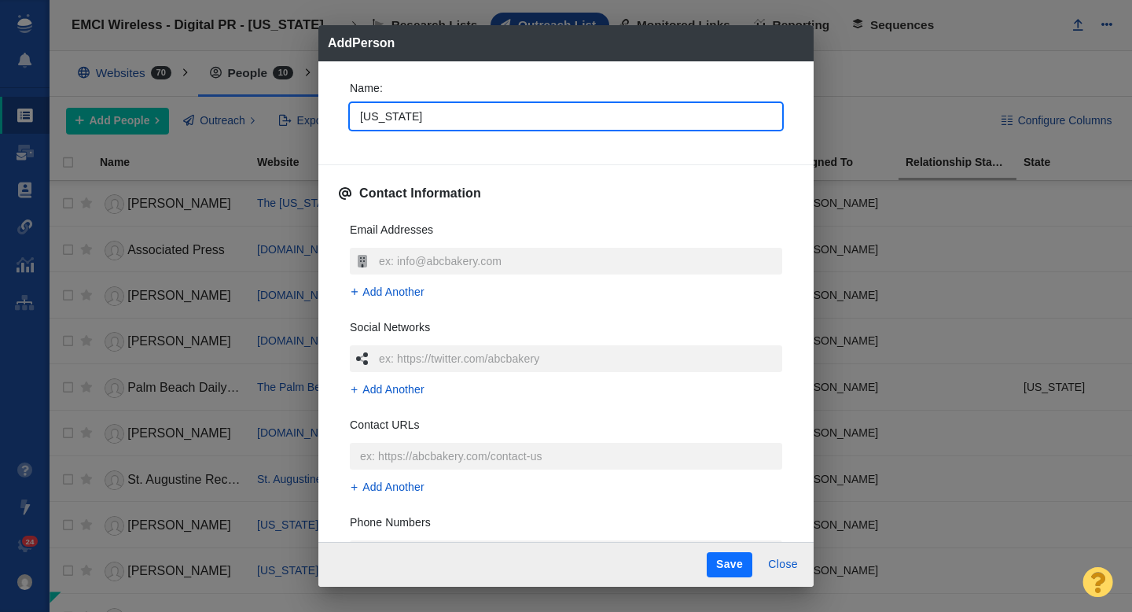
type textarea "x"
type input "Florida T"
type textarea "x"
type input "Florida To"
type textarea "x"
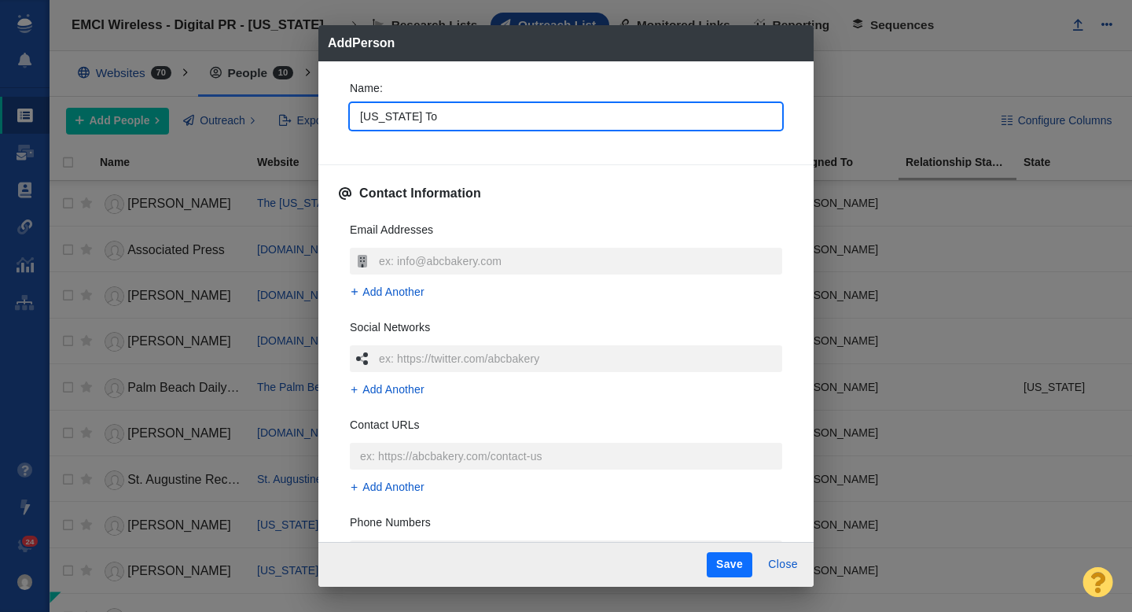
type input "Florida Tod"
type textarea "x"
type input "Florida Toda"
type textarea "x"
type input "[US_STATE] [DATE]"
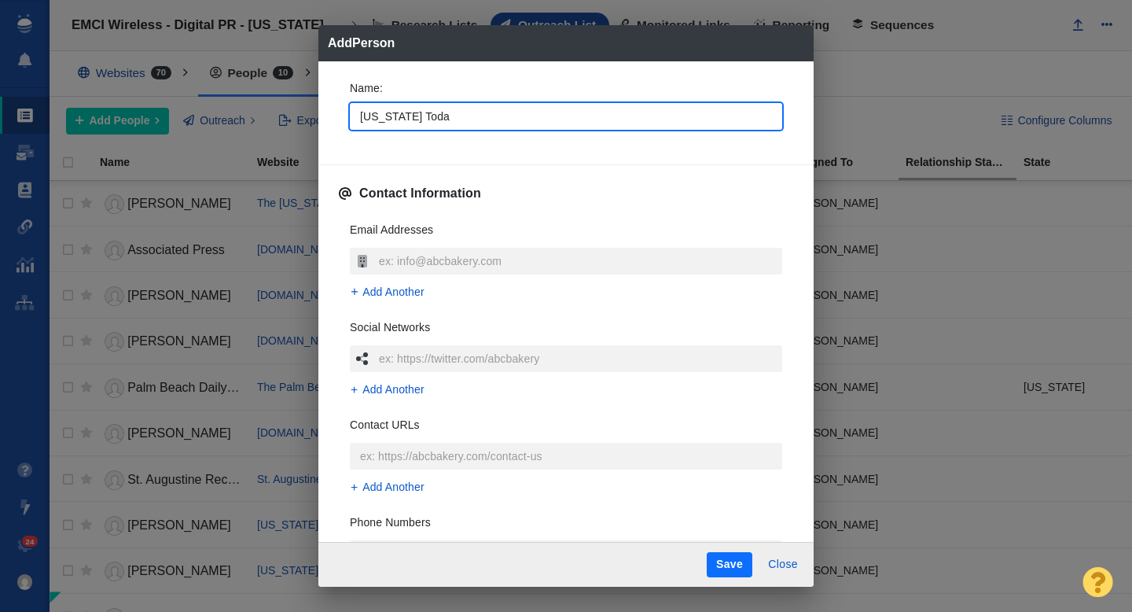
type textarea "x"
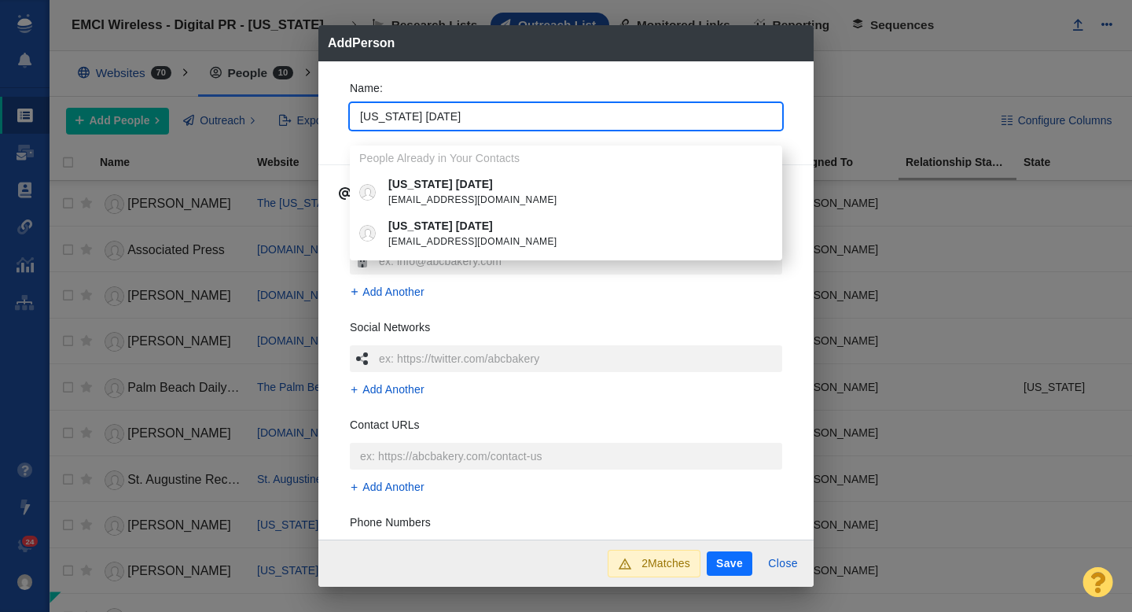
type input "[US_STATE] [DATE]"
type textarea "x"
click at [341, 152] on div "Name : Florida Today People Already in Your Contacts Florida Today breakingnews…" at bounding box center [565, 123] width 457 height 110
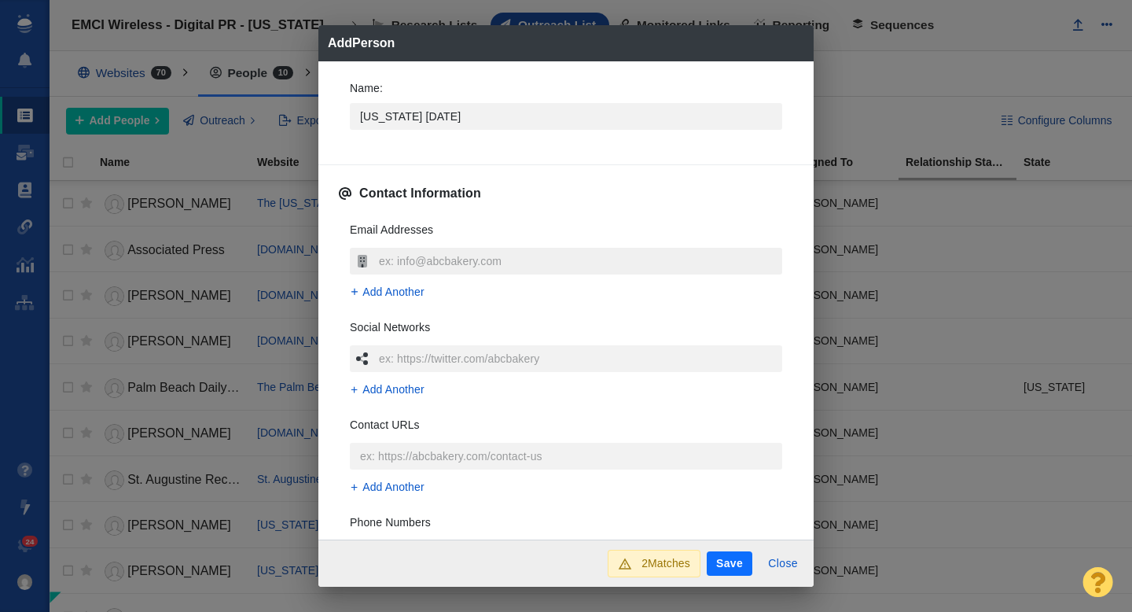
click at [413, 255] on input "text" at bounding box center [578, 261] width 407 height 27
type input "[EMAIL_ADDRESS][DOMAIN_NAME]"
type textarea "x"
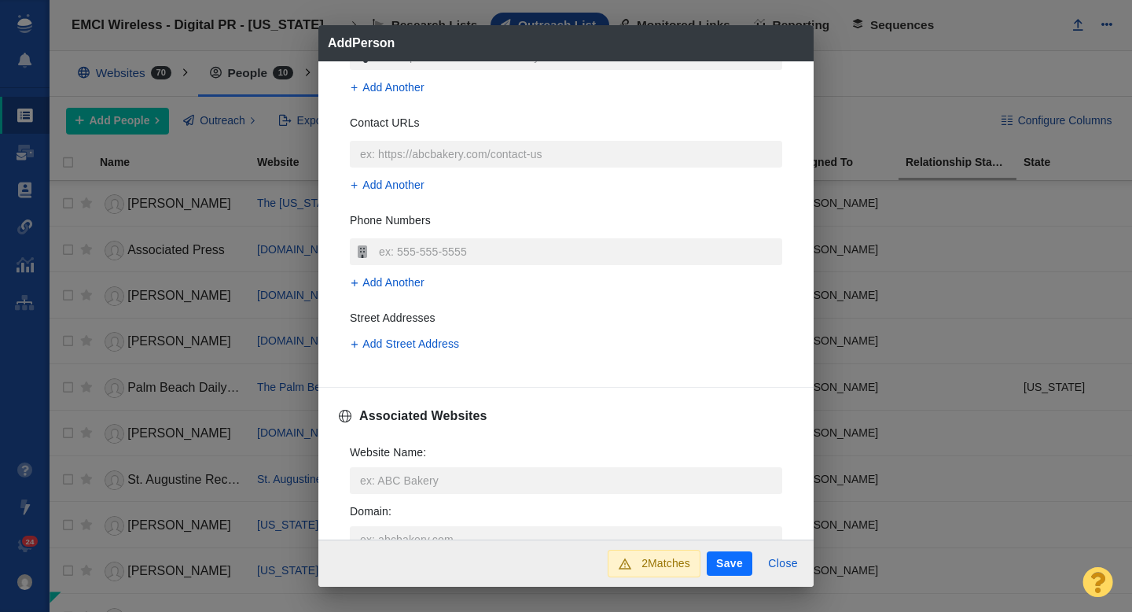
scroll to position [325, 0]
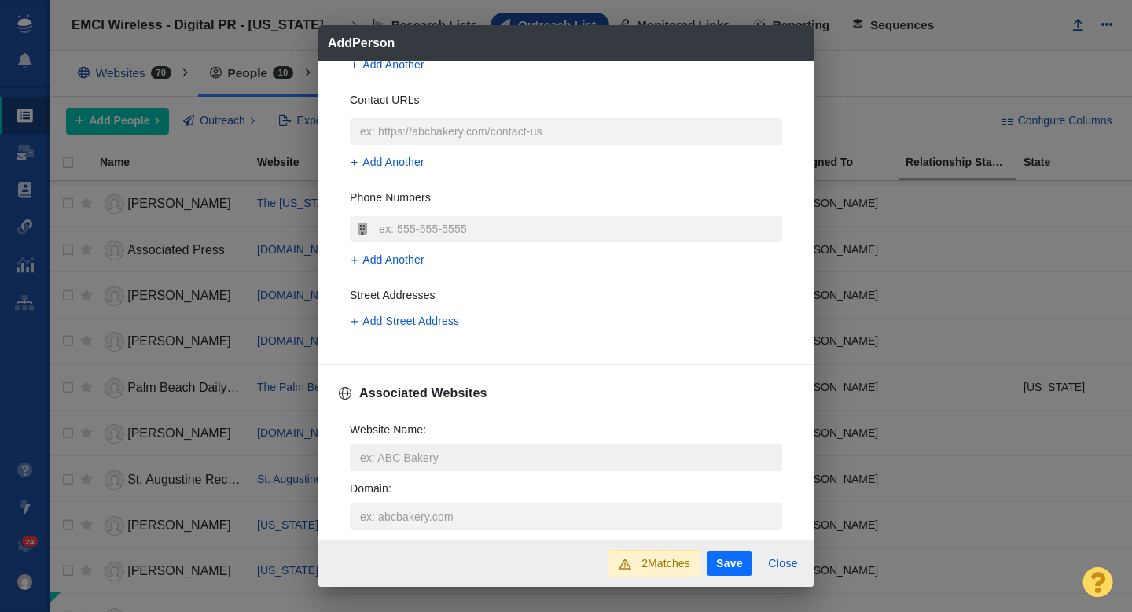
type input "[EMAIL_ADDRESS][DOMAIN_NAME]"
click at [386, 461] on input "Website Name :" at bounding box center [566, 457] width 432 height 27
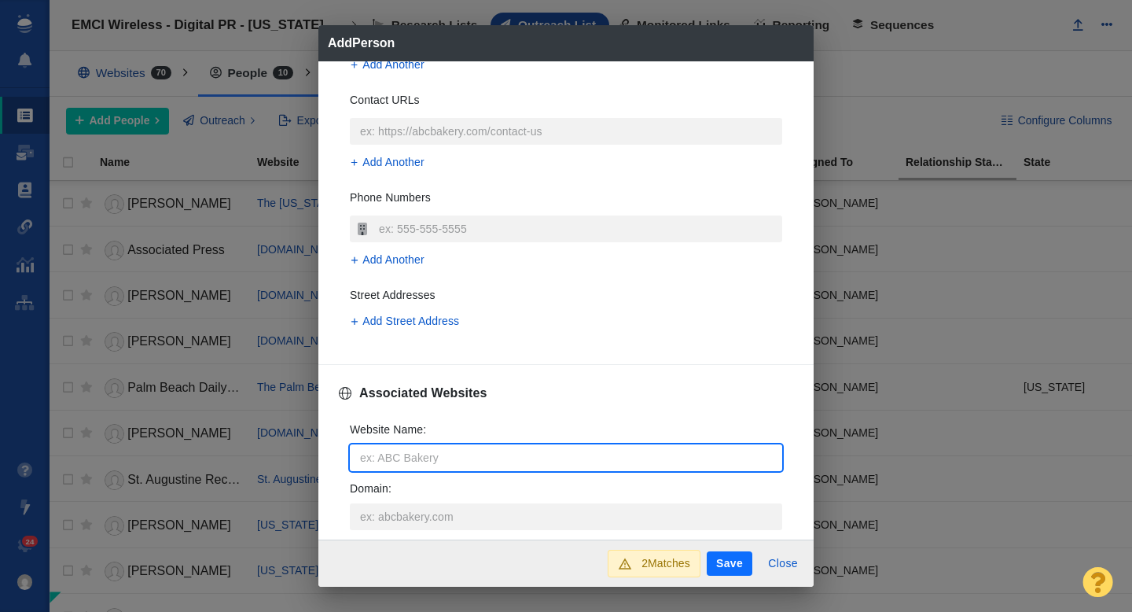
type input "f"
type textarea "x"
type input "fl"
type textarea "x"
type input "flo"
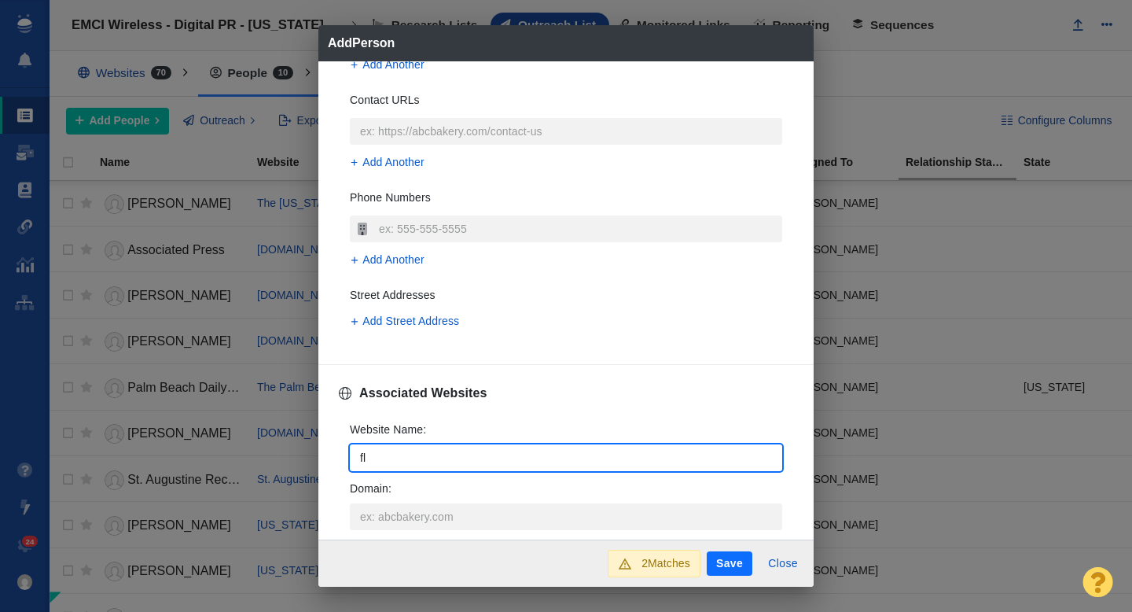
type textarea "x"
type input "[PERSON_NAME]"
type textarea "x"
type input "flori"
type textarea "x"
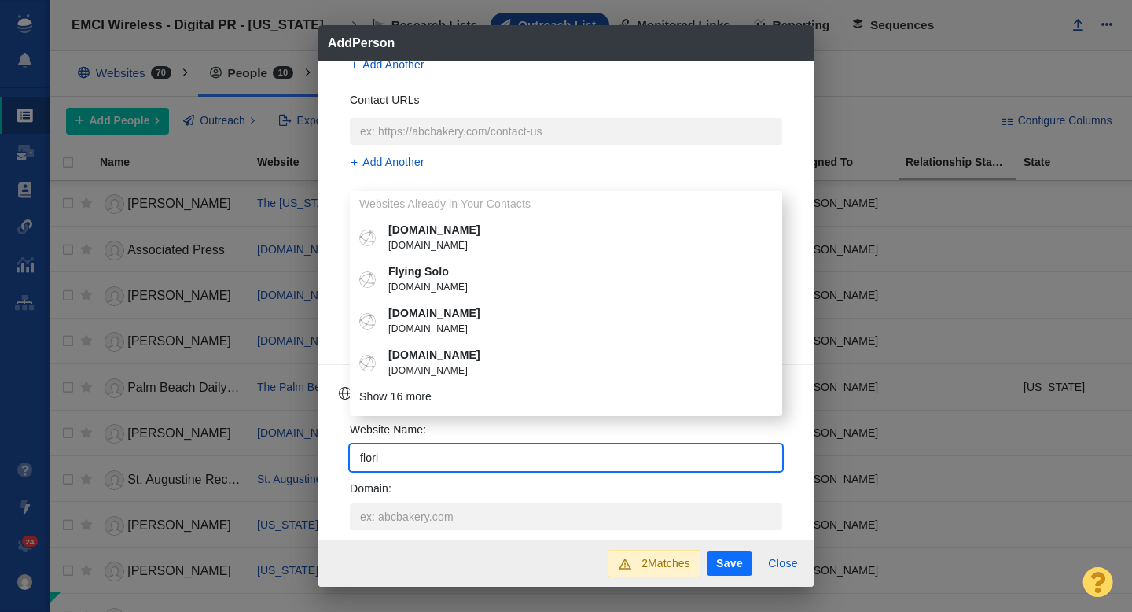
type input "florid"
type textarea "x"
type input "[US_STATE]"
type textarea "x"
type input "floridat"
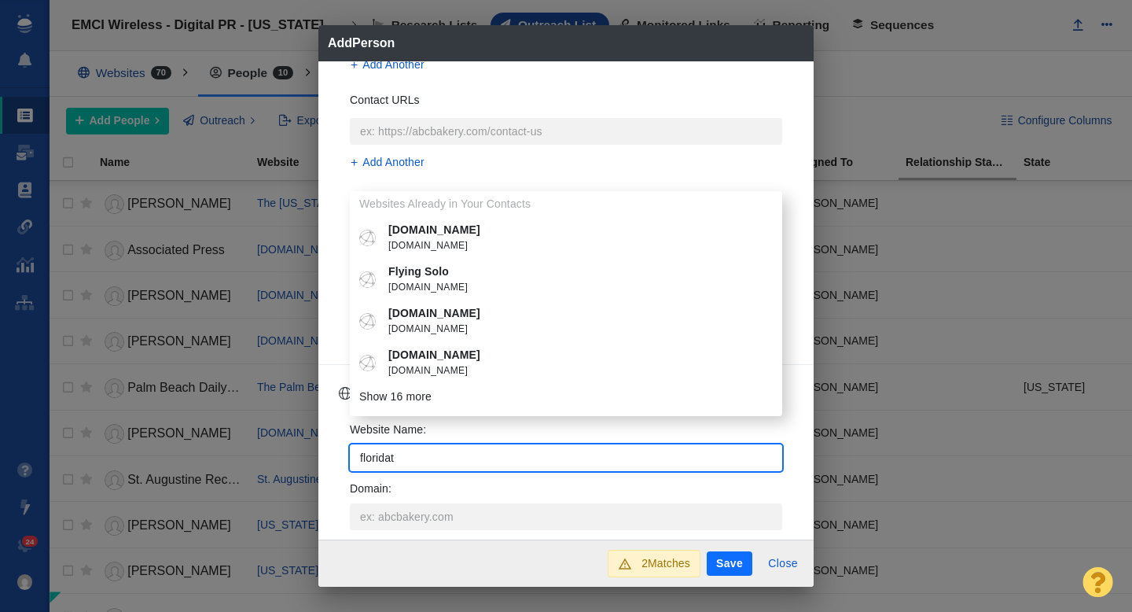
type textarea "x"
type input "floridato"
type textarea "x"
type input "floridatod"
type textarea "x"
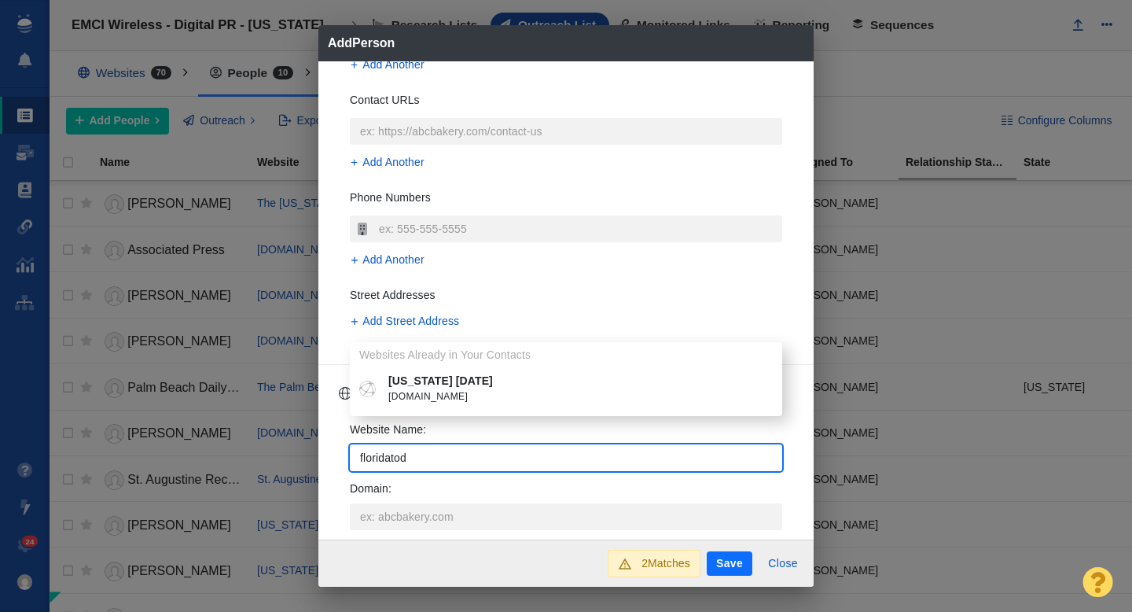
click at [448, 383] on p "[US_STATE] [DATE]" at bounding box center [577, 381] width 378 height 17
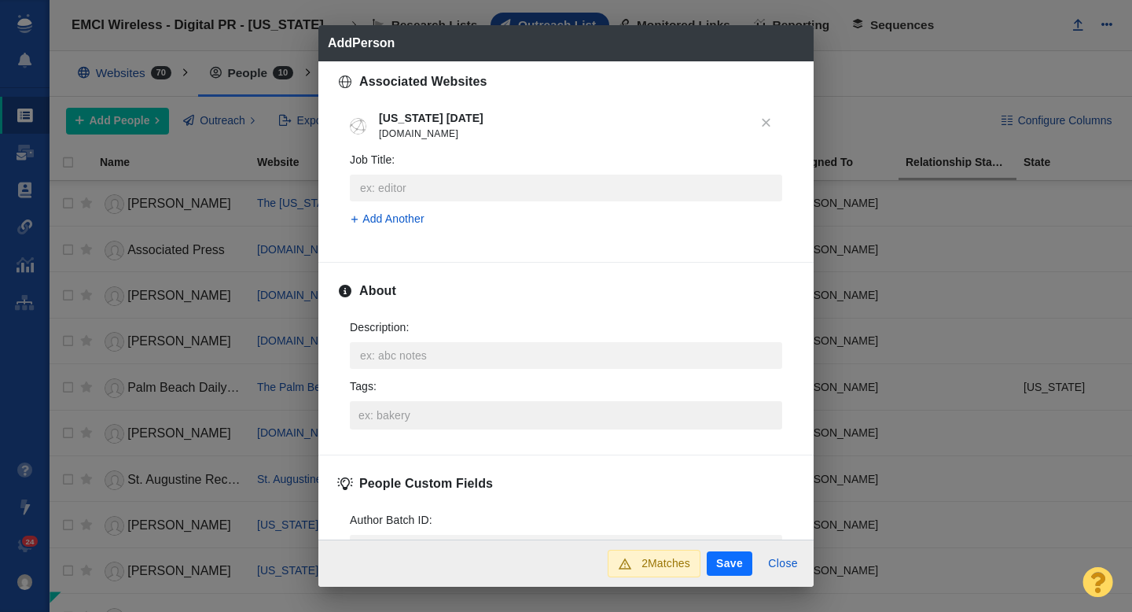
scroll to position [638, 0]
click at [440, 407] on input "Tags :" at bounding box center [566, 413] width 423 height 28
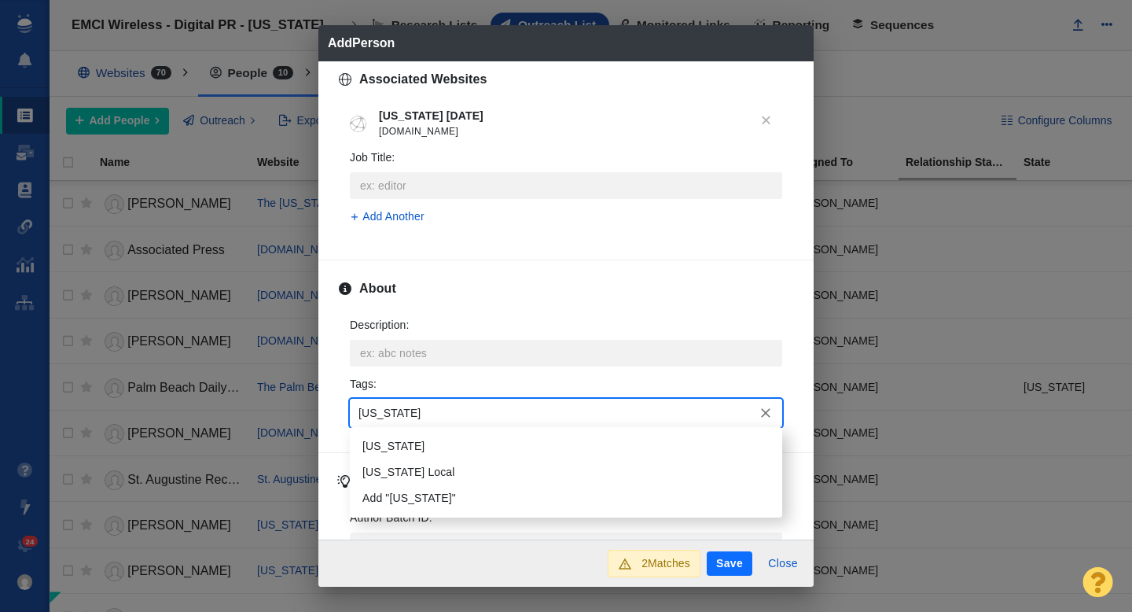
click at [430, 439] on li "[US_STATE]" at bounding box center [566, 446] width 432 height 26
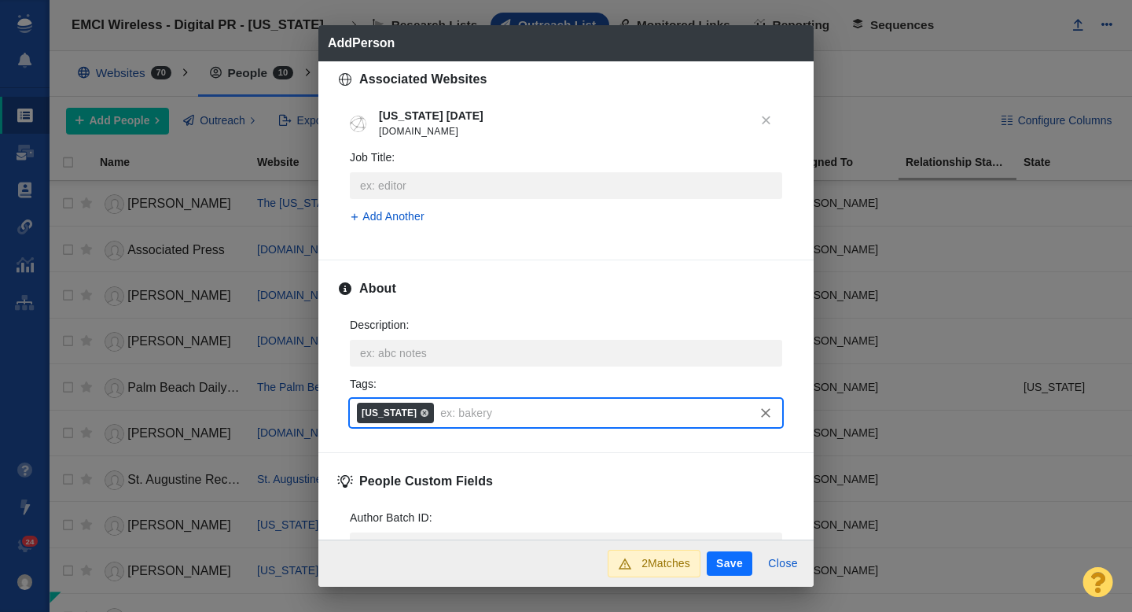
click at [727, 564] on button "Save" at bounding box center [730, 563] width 46 height 25
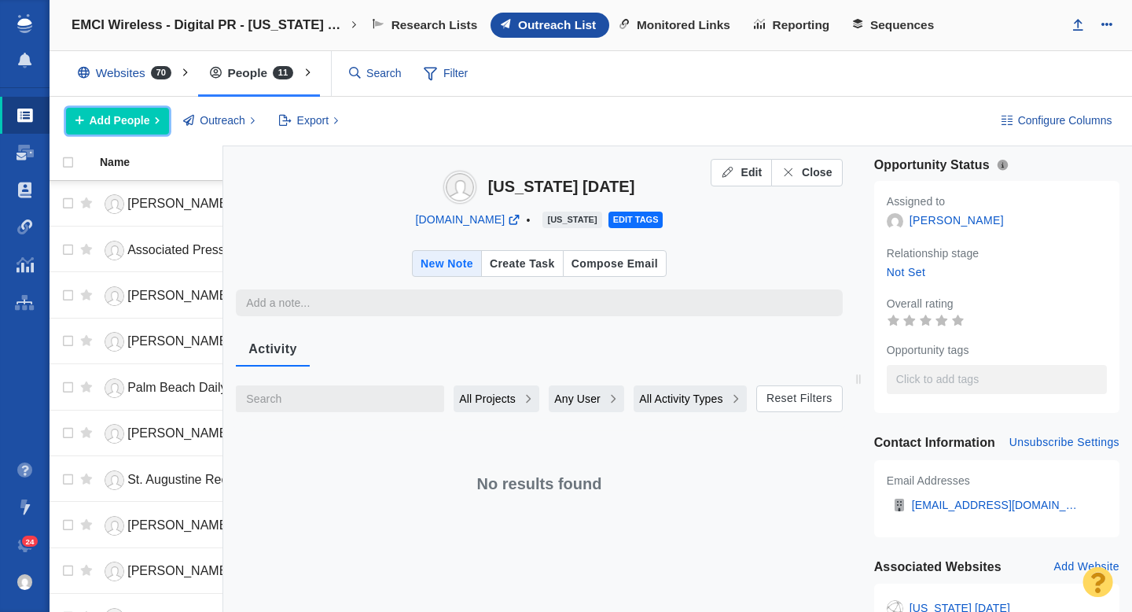
click at [121, 114] on span "Add People" at bounding box center [120, 120] width 61 height 17
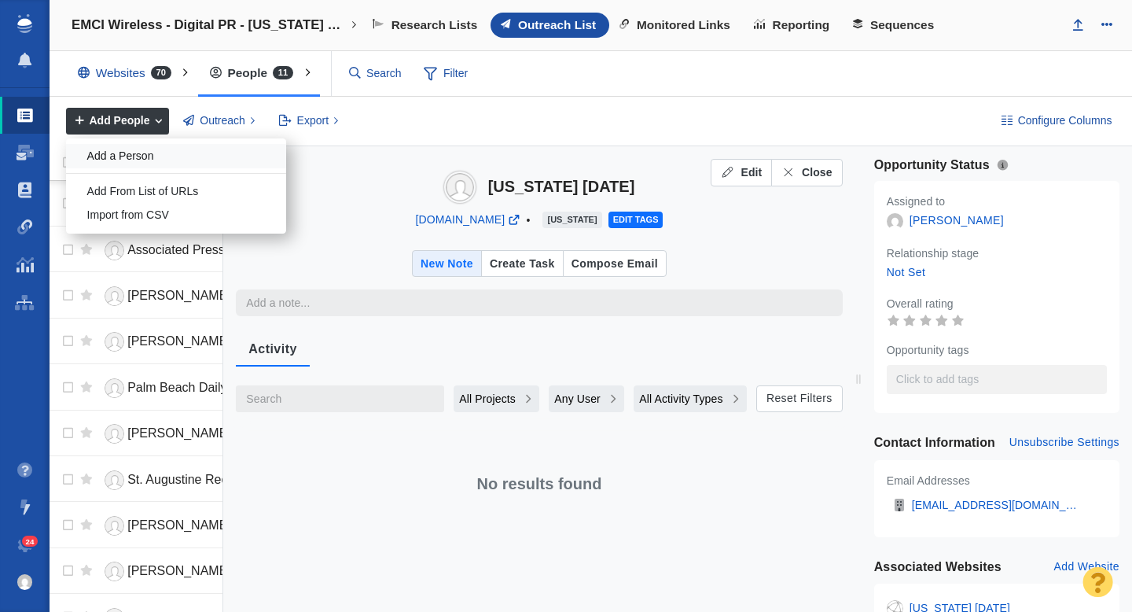
click at [142, 160] on div "Add a Person" at bounding box center [176, 156] width 220 height 24
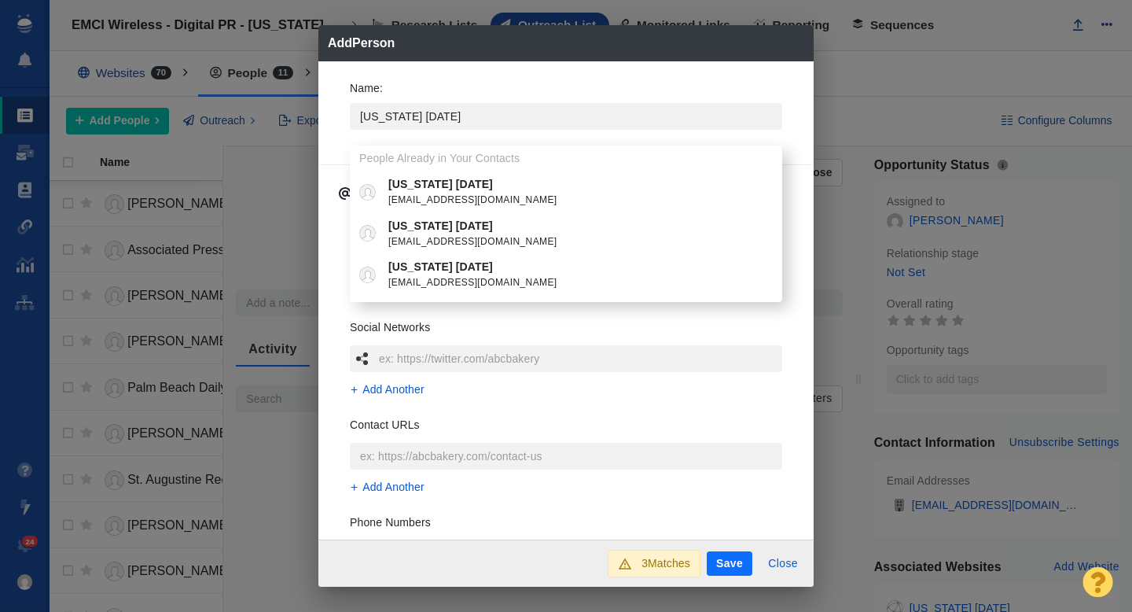
click at [340, 148] on div "Name : Florida Today People Already in Your Contacts Florida Today breakingnews…" at bounding box center [565, 110] width 457 height 84
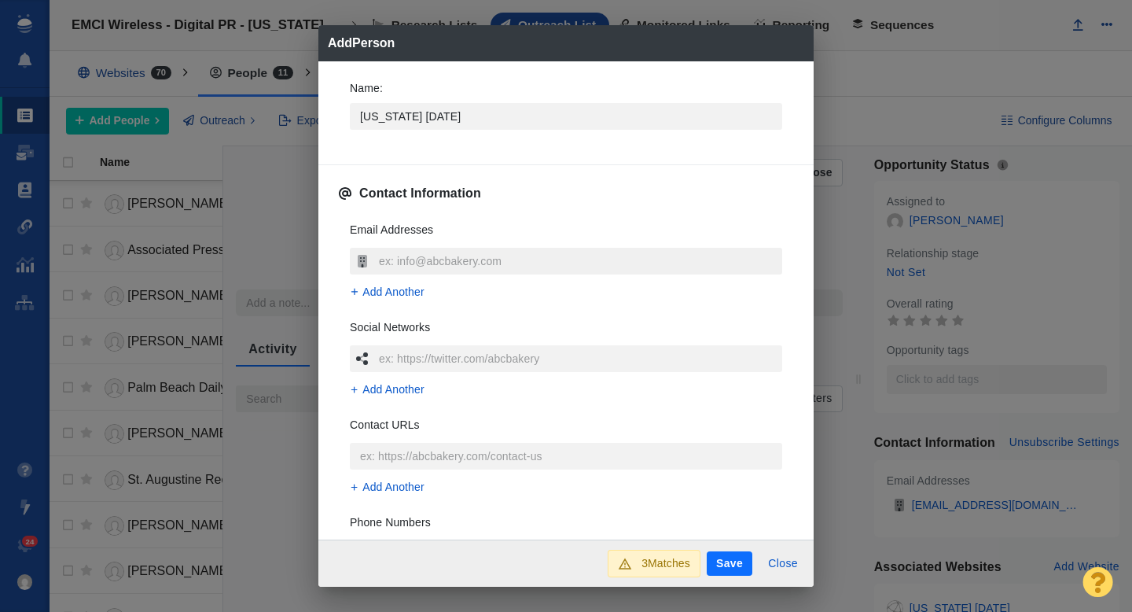
click at [397, 257] on input "text" at bounding box center [578, 261] width 407 height 27
click at [333, 288] on div "Name : Florida Today Contact Information Email Addresses breakingnews@floridato…" at bounding box center [565, 300] width 495 height 479
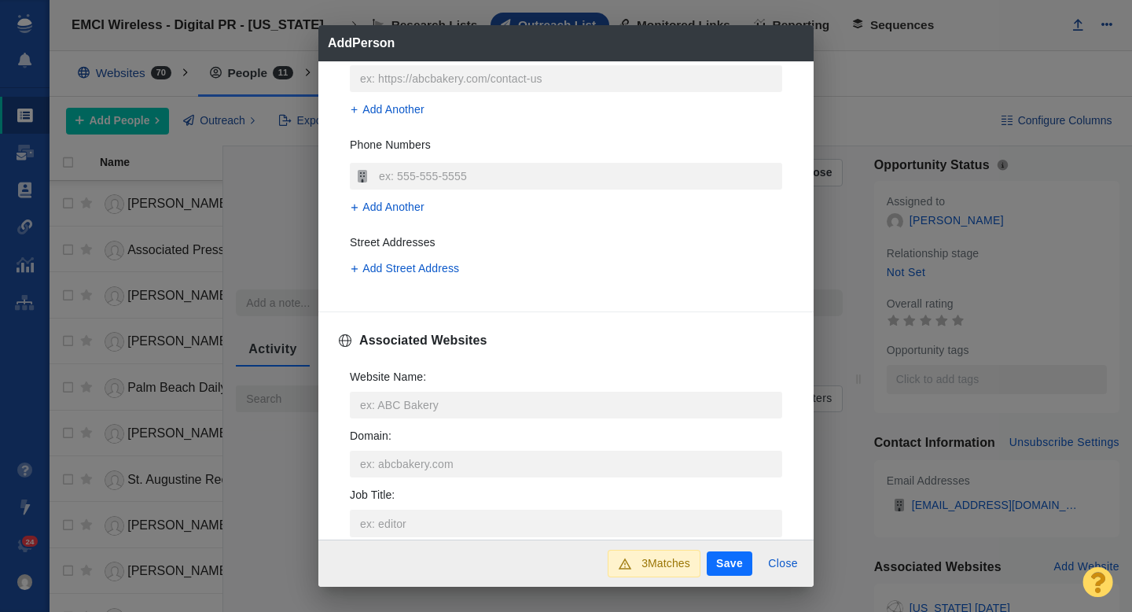
scroll to position [388, 0]
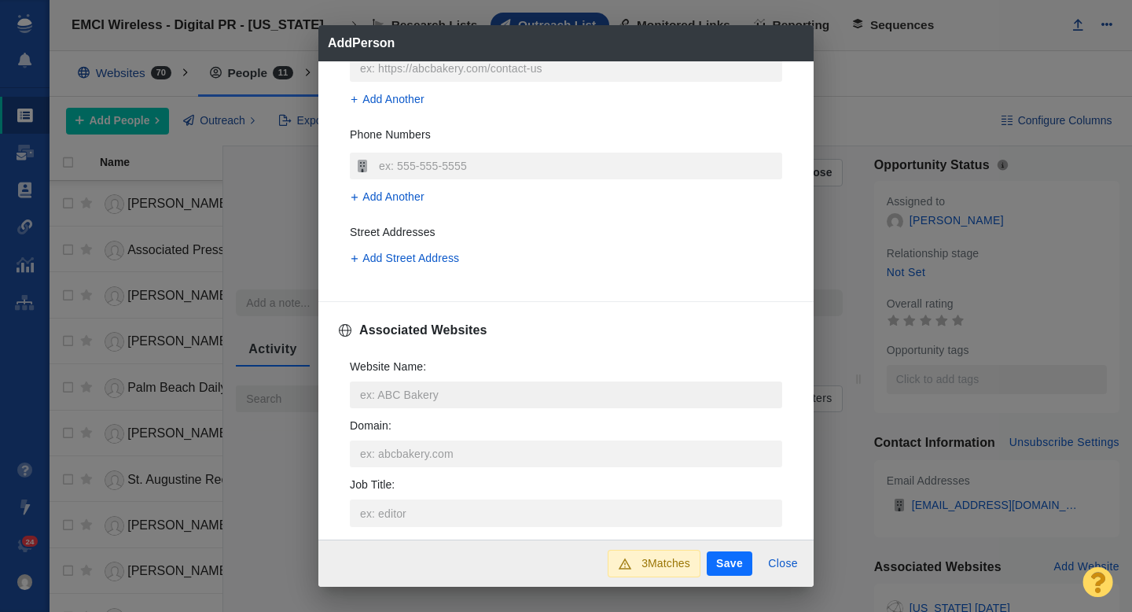
click at [373, 394] on input "Website Name :" at bounding box center [566, 394] width 432 height 27
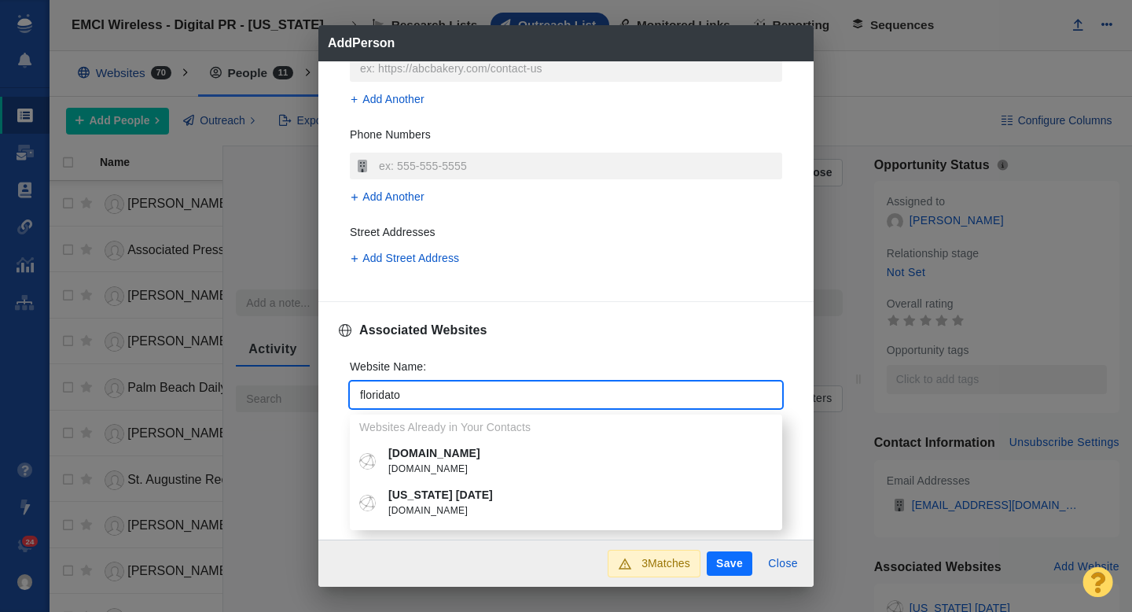
click at [421, 498] on p "[US_STATE] [DATE]" at bounding box center [577, 495] width 378 height 17
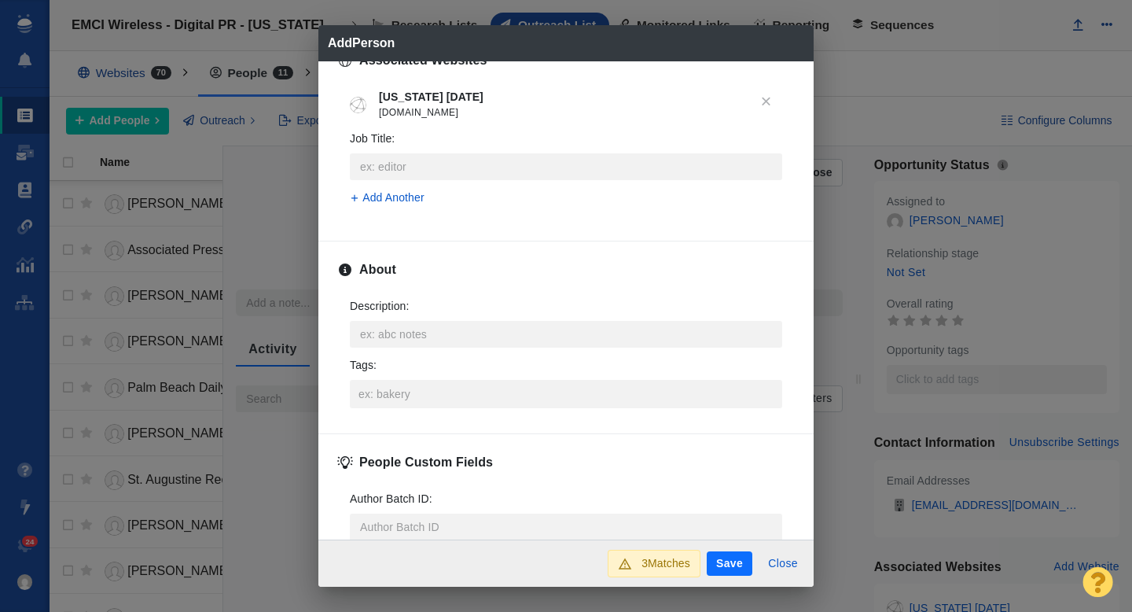
scroll to position [678, 0]
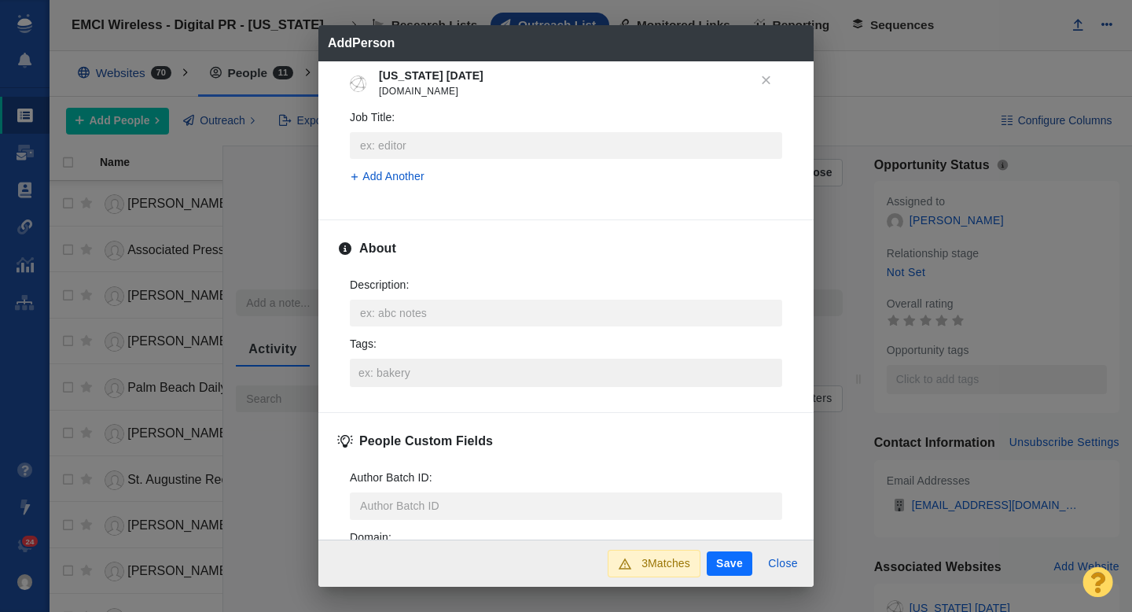
click at [397, 373] on input "Tags :" at bounding box center [566, 372] width 423 height 28
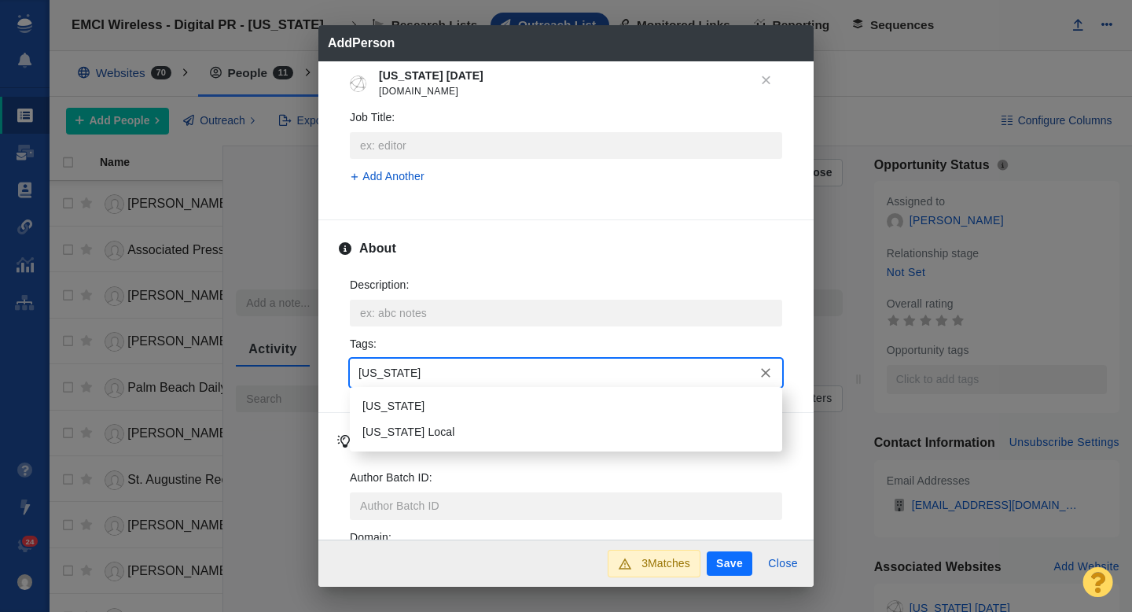
click at [402, 399] on li "[US_STATE]" at bounding box center [566, 406] width 432 height 26
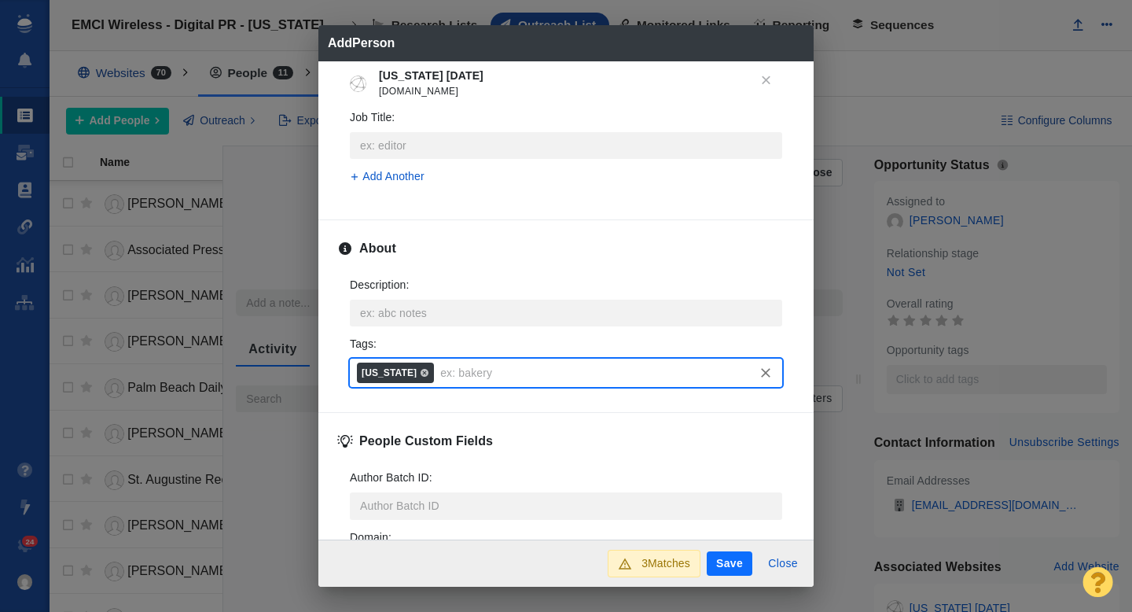
click at [728, 567] on button "Save" at bounding box center [730, 563] width 46 height 25
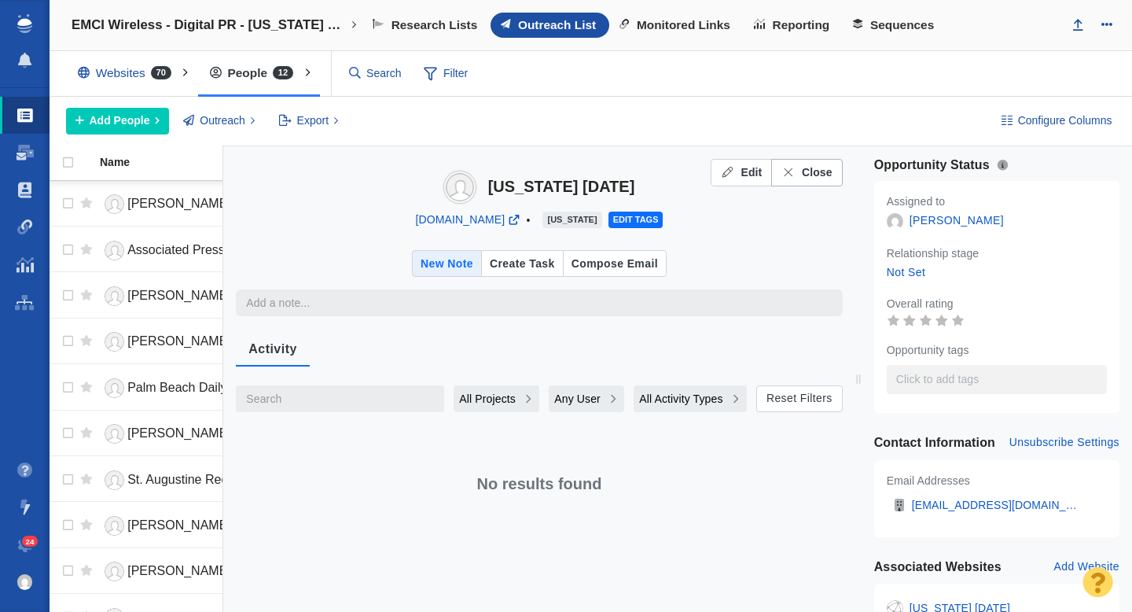
click at [796, 182] on button "Close" at bounding box center [806, 173] width 71 height 28
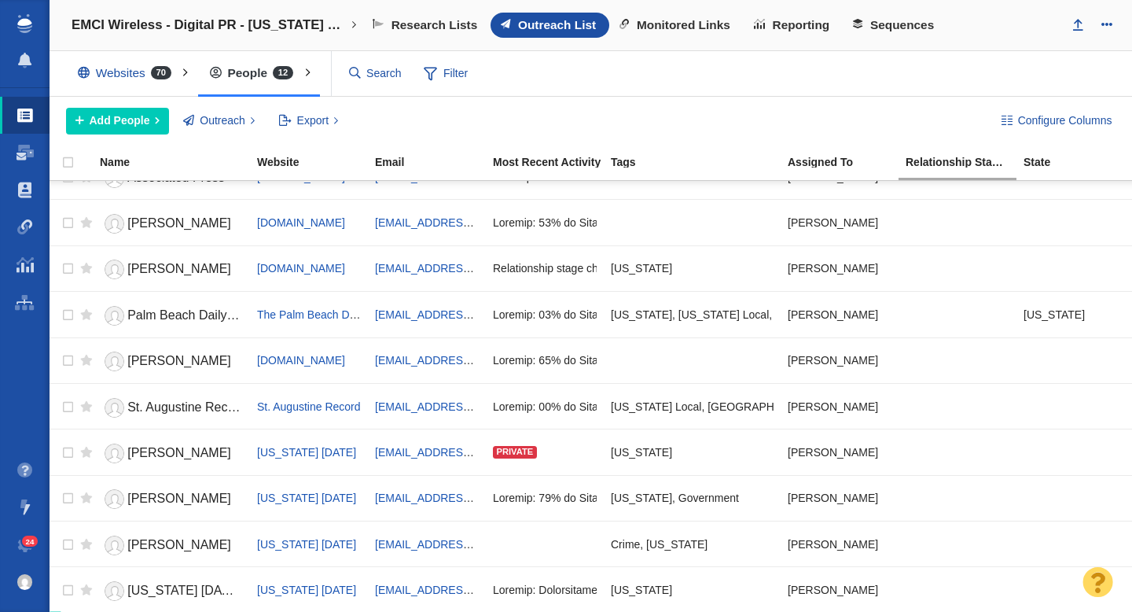
scroll to position [119, 0]
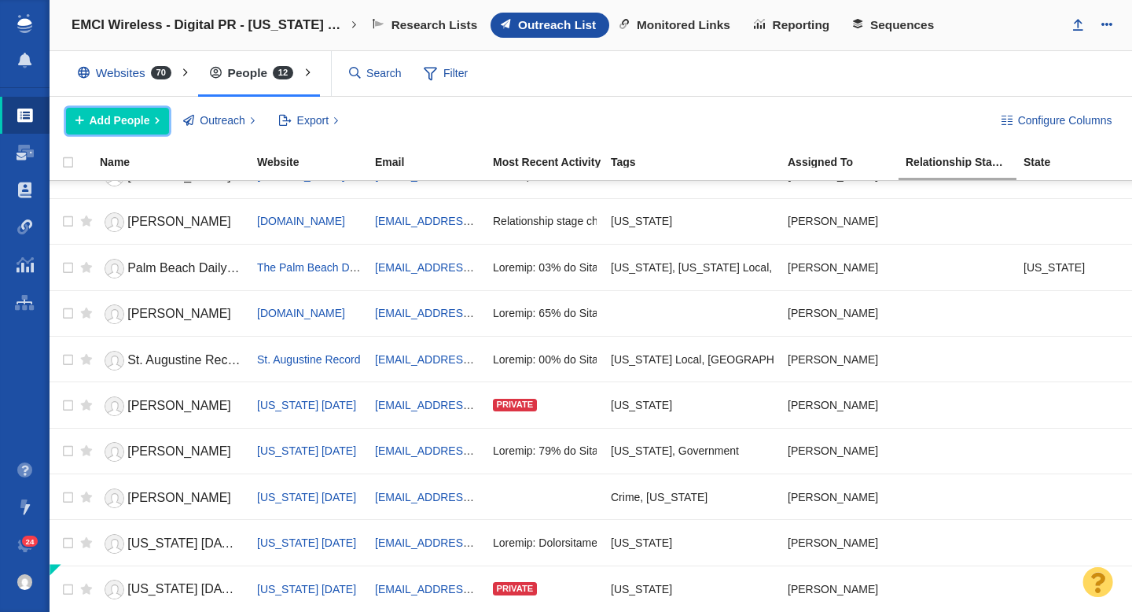
click at [141, 119] on span "Add People" at bounding box center [120, 120] width 61 height 17
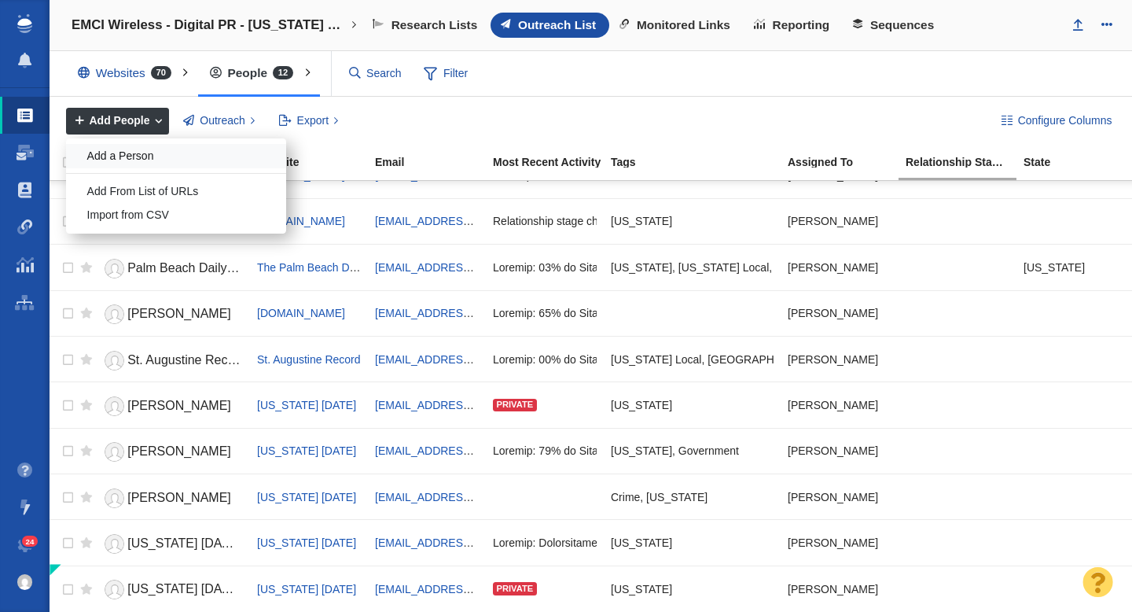
click at [133, 152] on div "Add a Person" at bounding box center [176, 156] width 220 height 24
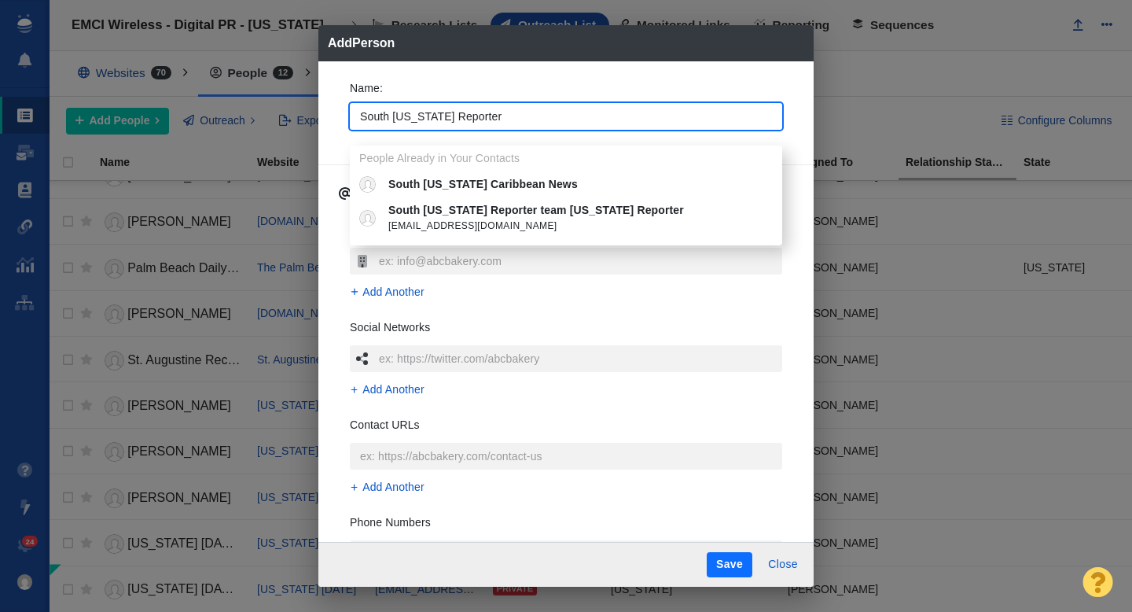
click at [334, 117] on div "Name : South Florida Reporter People Already in Your Contacts South Florida Car…" at bounding box center [565, 301] width 495 height 481
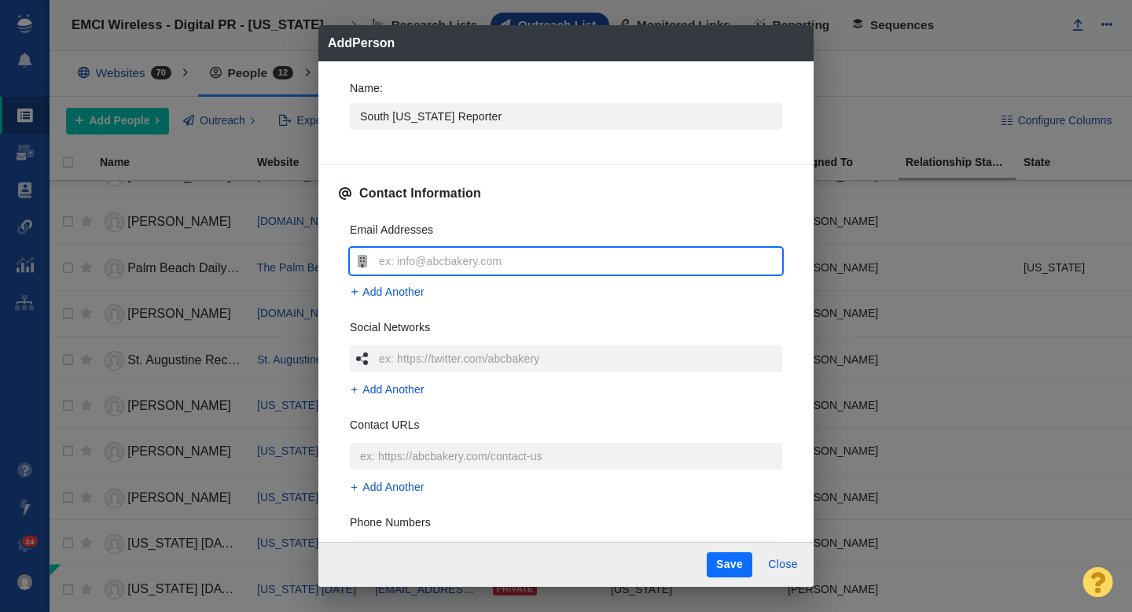
click at [417, 260] on input "text" at bounding box center [578, 261] width 407 height 27
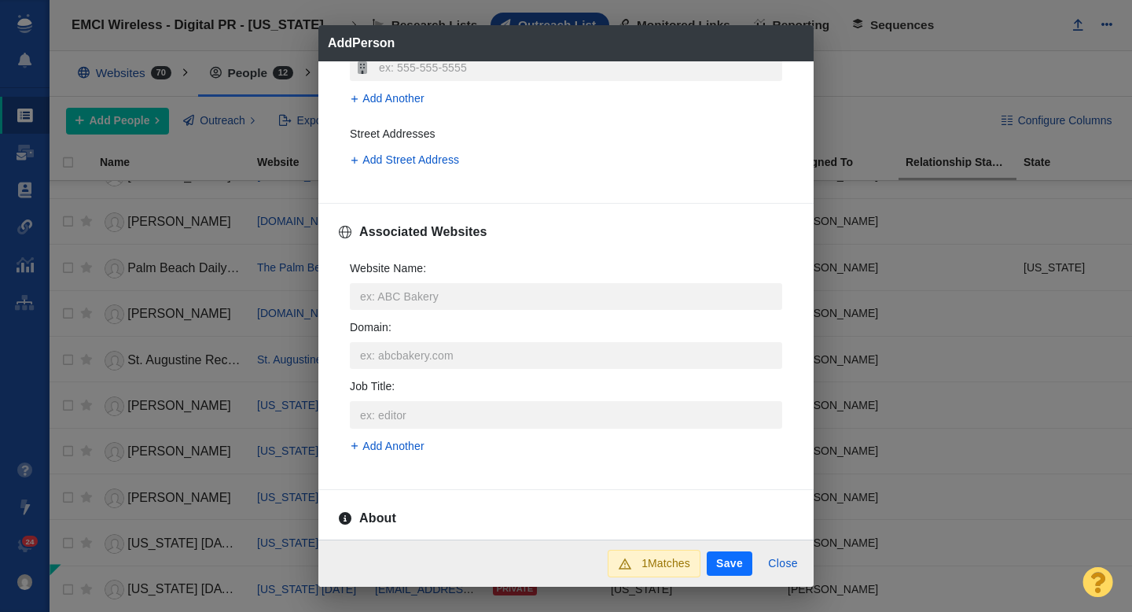
scroll to position [507, 0]
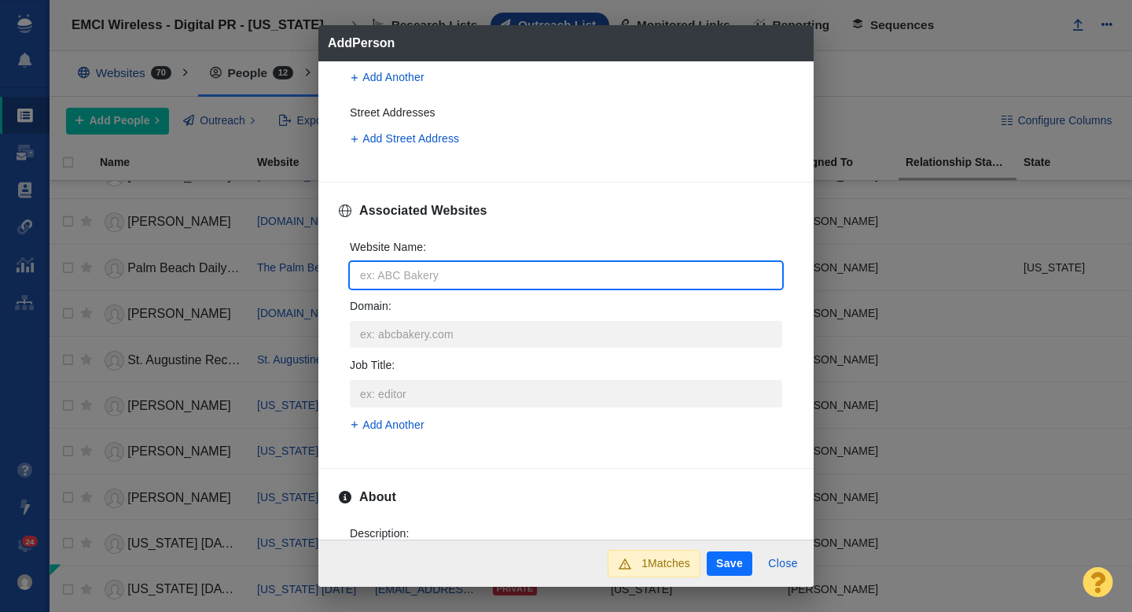
click at [417, 282] on input "Website Name :" at bounding box center [566, 275] width 432 height 27
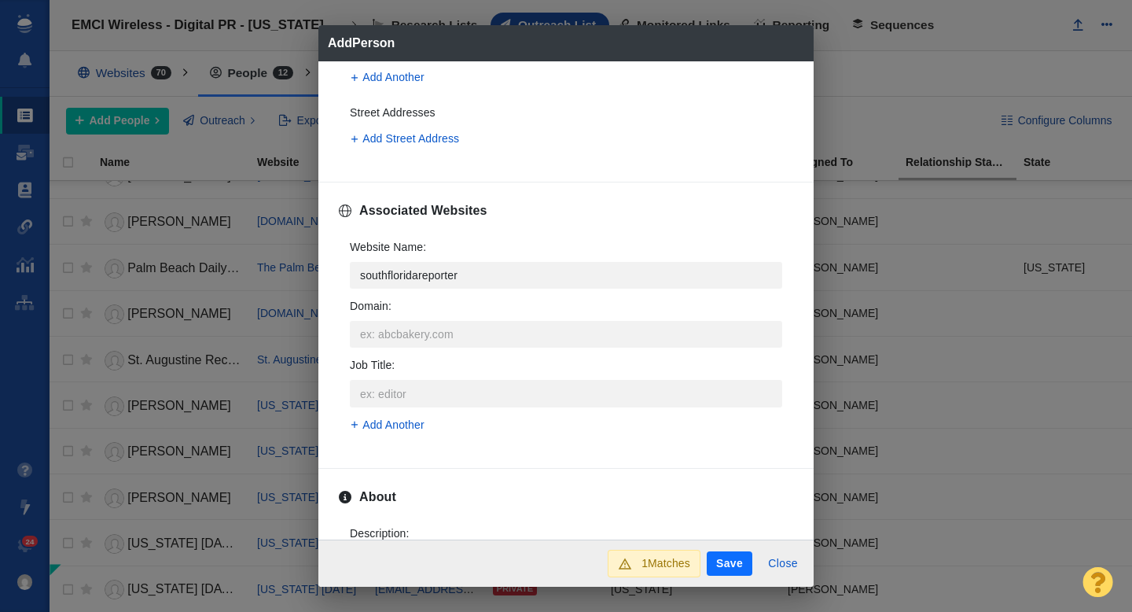
click at [453, 333] on p "[DOMAIN_NAME]" at bounding box center [577, 333] width 378 height 17
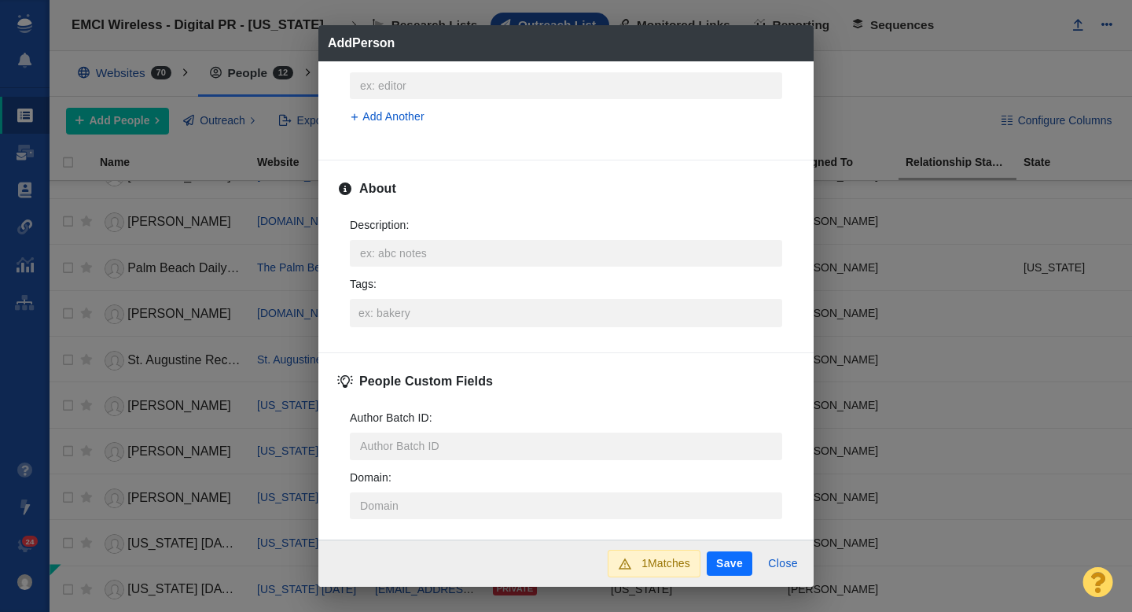
scroll to position [766, 0]
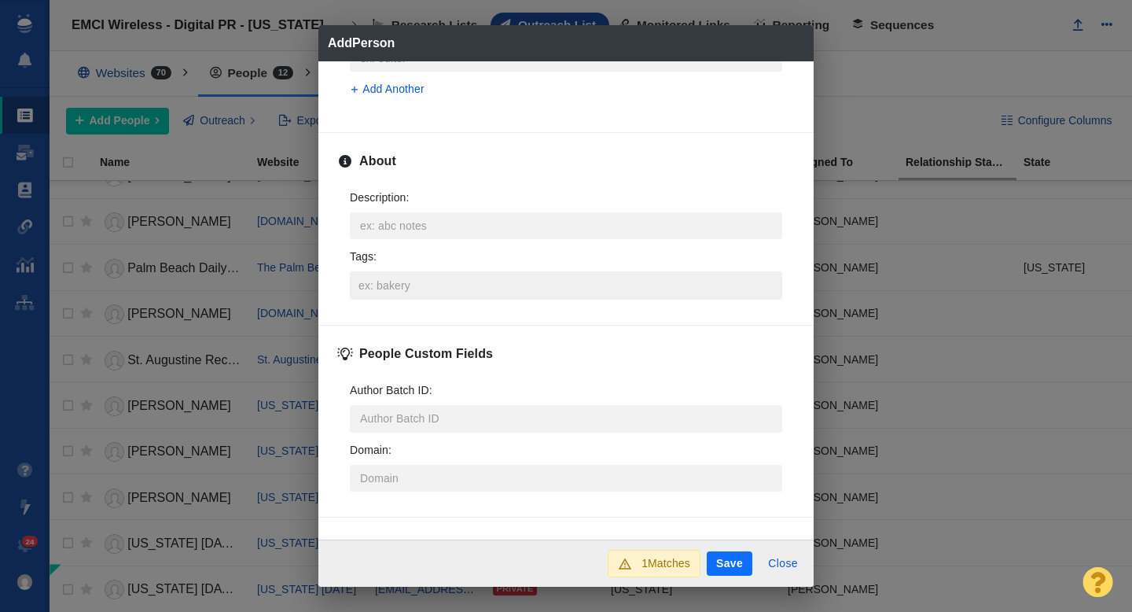
click at [414, 295] on input "Tags :" at bounding box center [566, 285] width 423 height 28
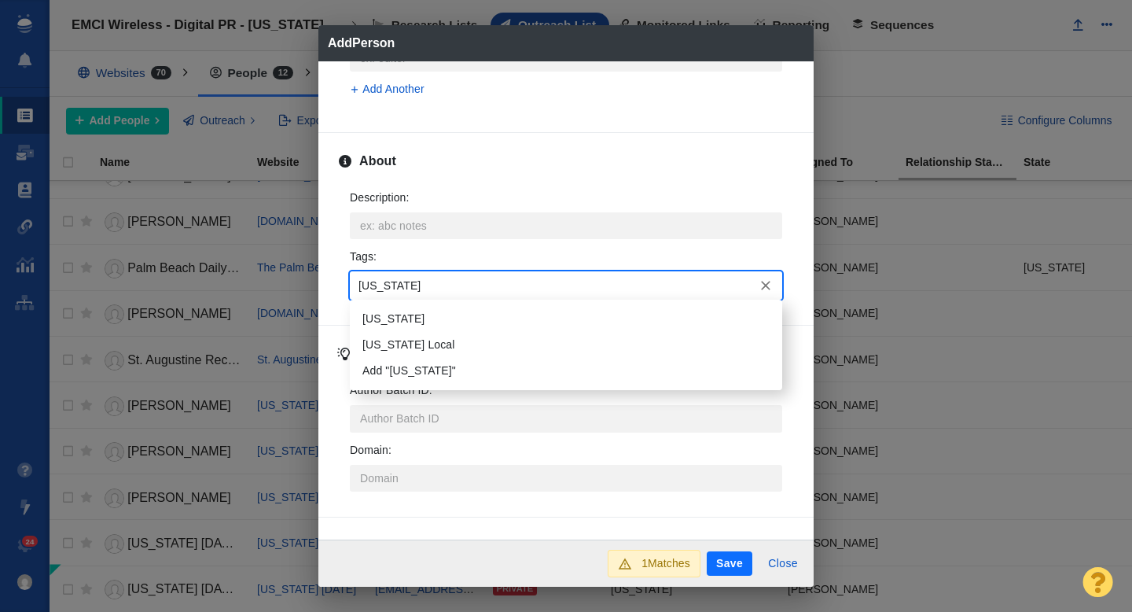
click at [425, 324] on li "[US_STATE]" at bounding box center [566, 319] width 432 height 26
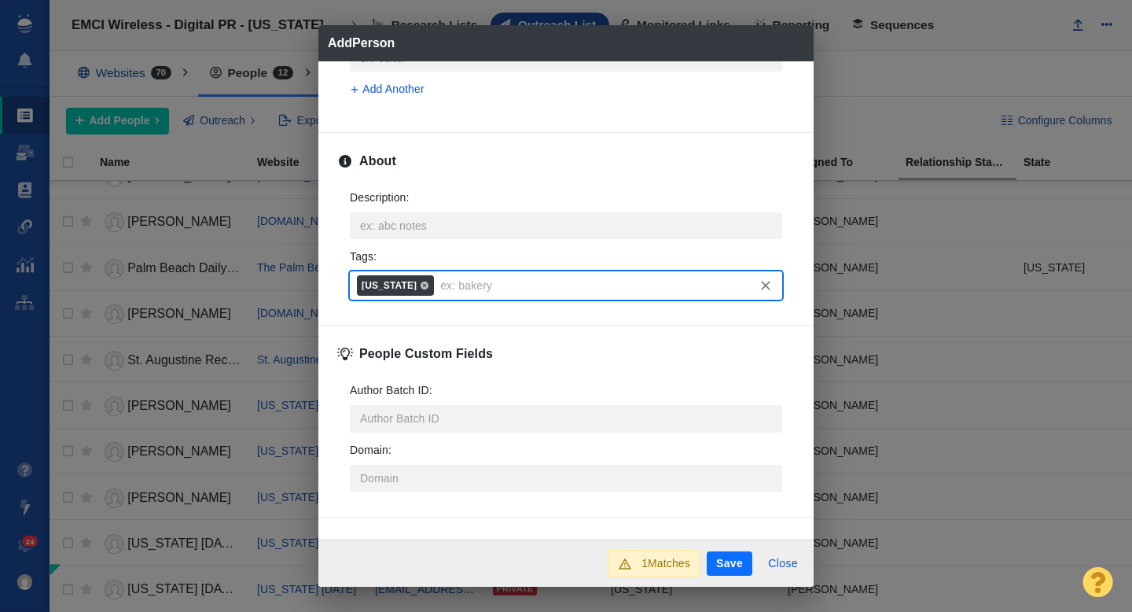
click at [740, 560] on button "Save" at bounding box center [730, 563] width 46 height 25
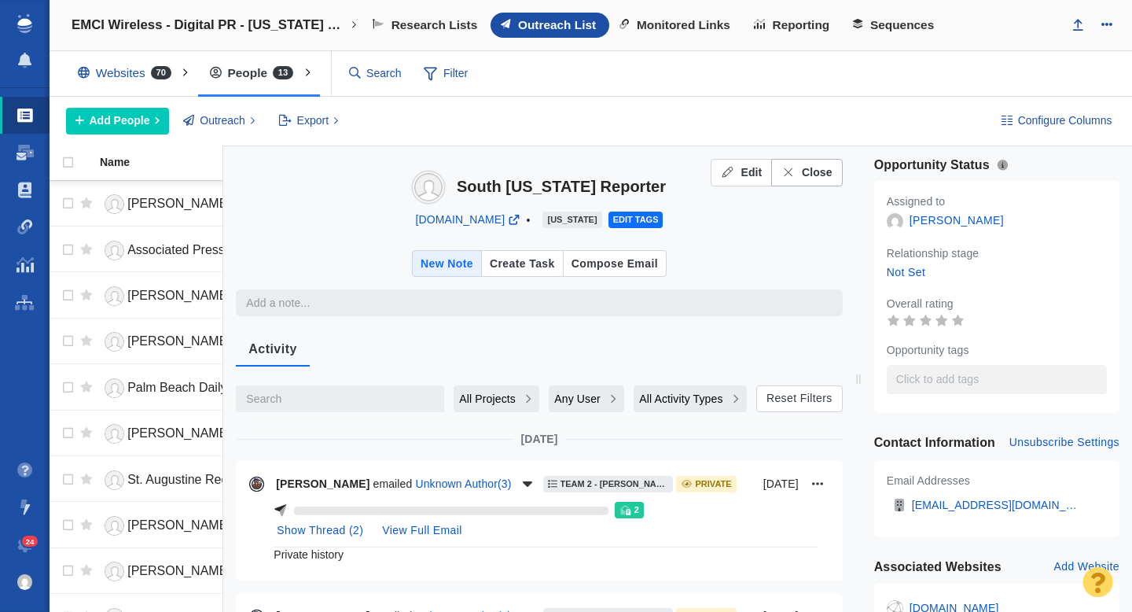
click at [810, 177] on span "Close" at bounding box center [817, 172] width 31 height 17
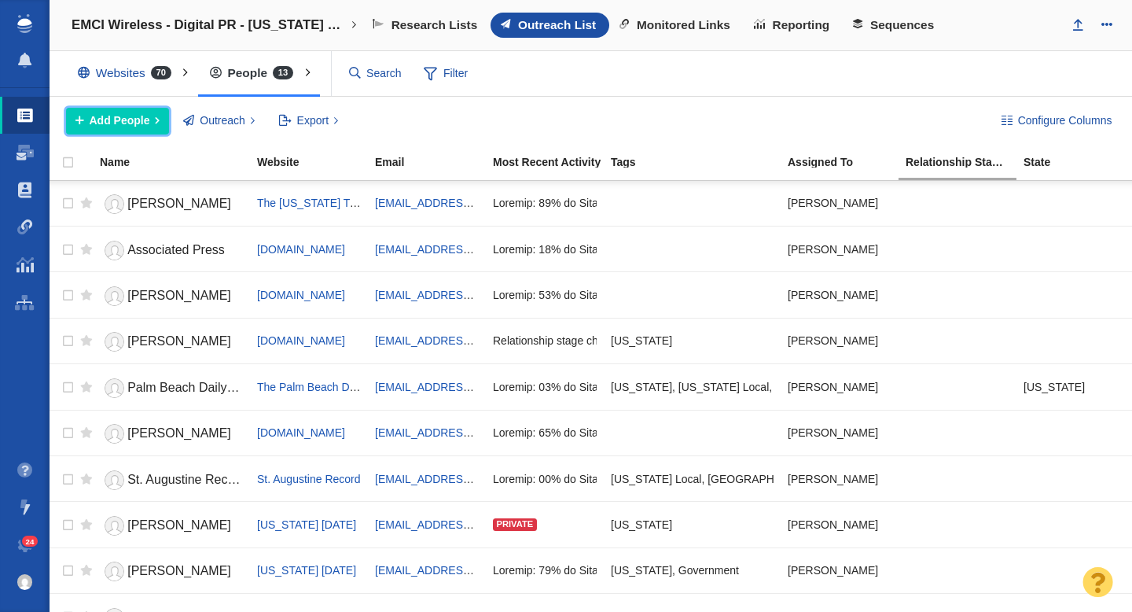
click at [120, 119] on span "Add People" at bounding box center [120, 120] width 61 height 17
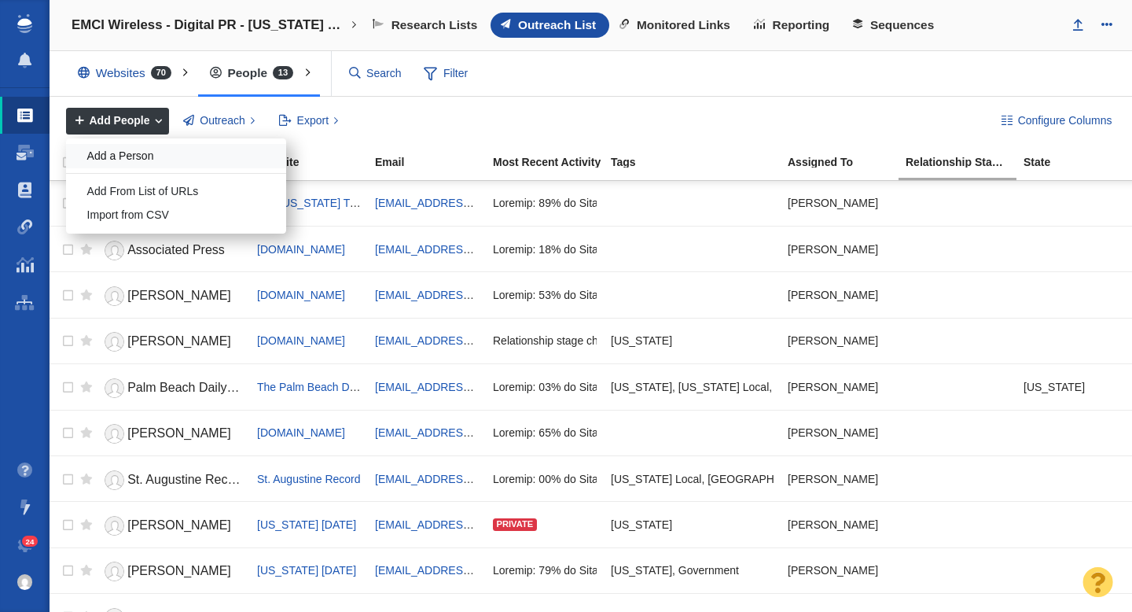
click at [128, 153] on div "Add a Person" at bounding box center [176, 156] width 220 height 24
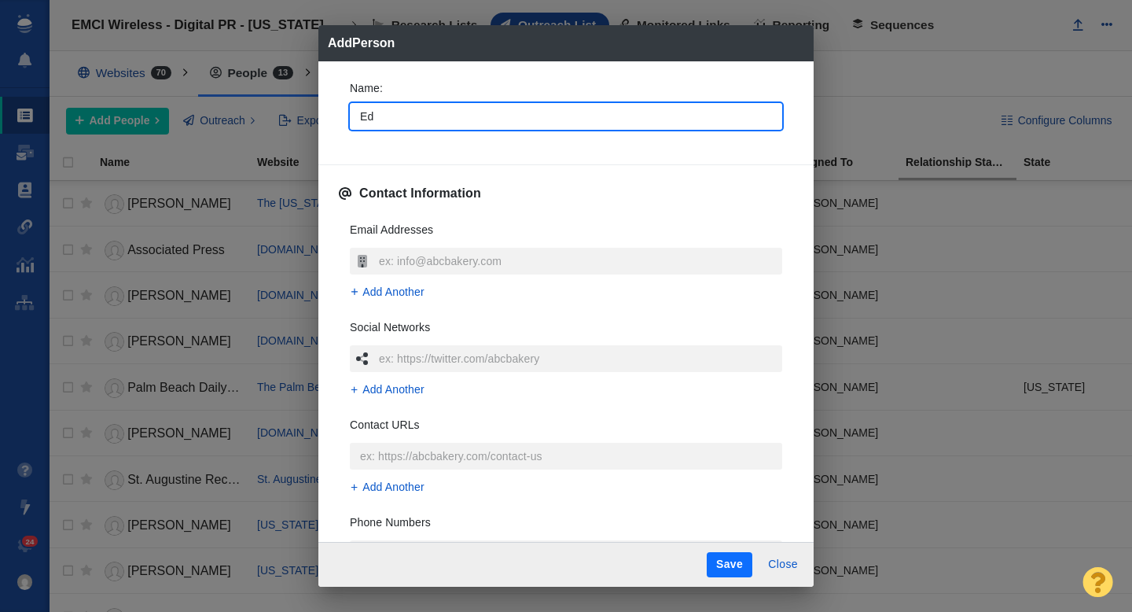
click at [330, 128] on div "Name : Ed Contact Information Email Addresses Add Another Social Networks Add A…" at bounding box center [565, 301] width 495 height 481
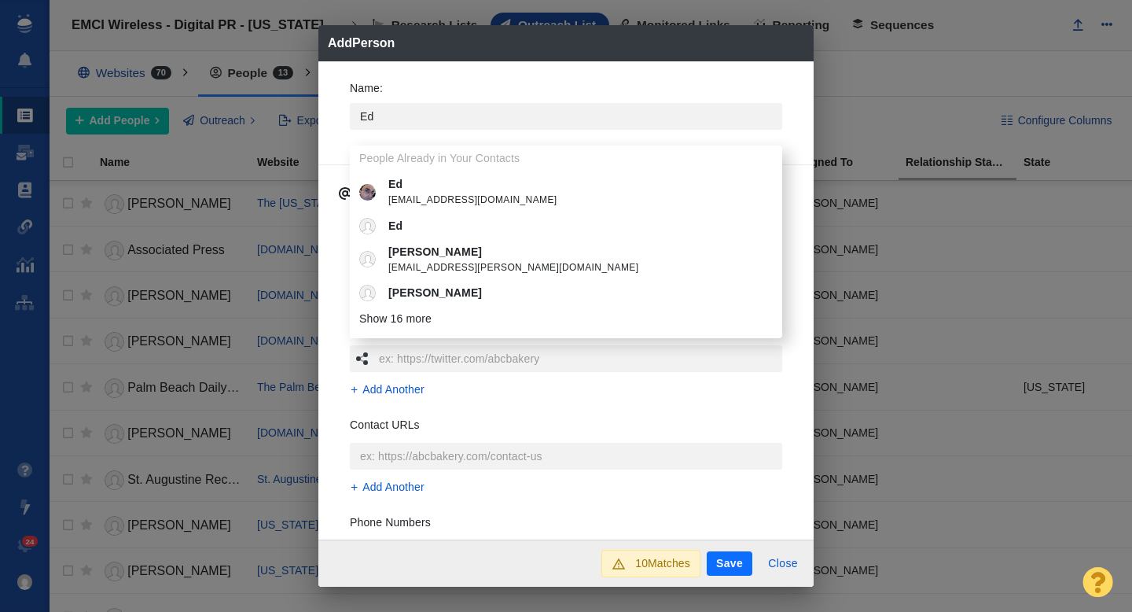
click at [324, 136] on div "Name : Ed People Already in Your Contacts Ed ed.kanet@csn.edu Ed Ed Balint ed.b…" at bounding box center [565, 300] width 495 height 479
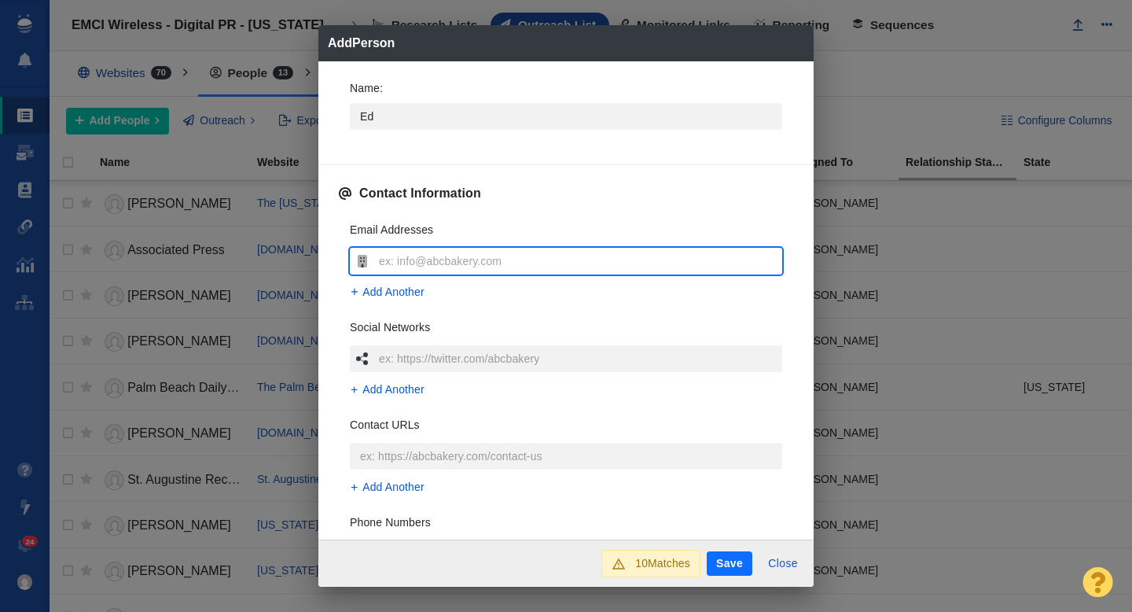
click at [410, 262] on input "text" at bounding box center [578, 261] width 407 height 27
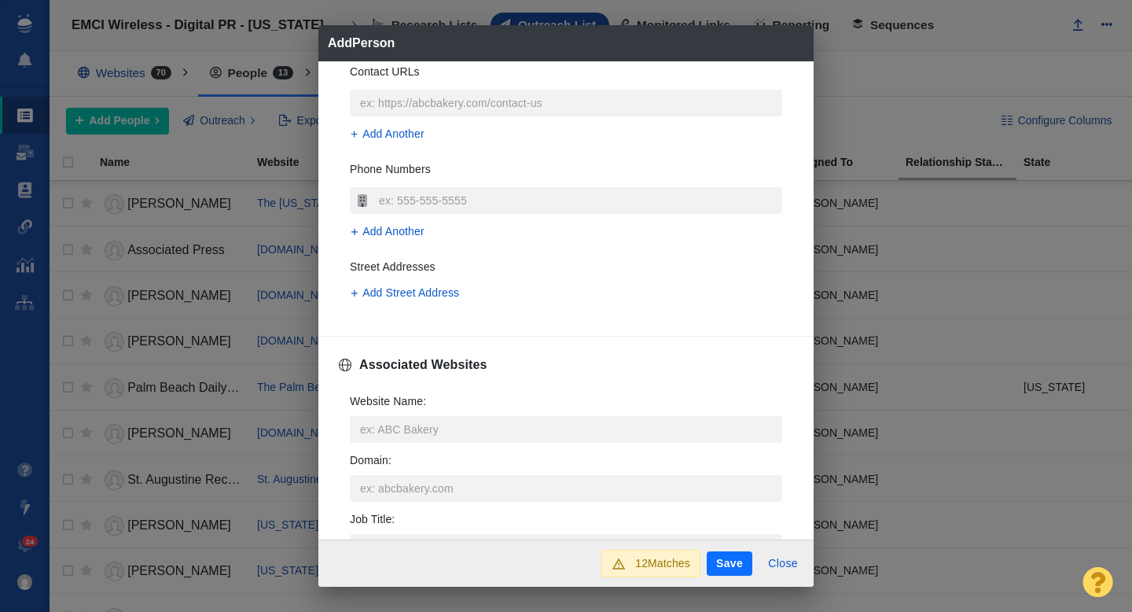
scroll to position [358, 0]
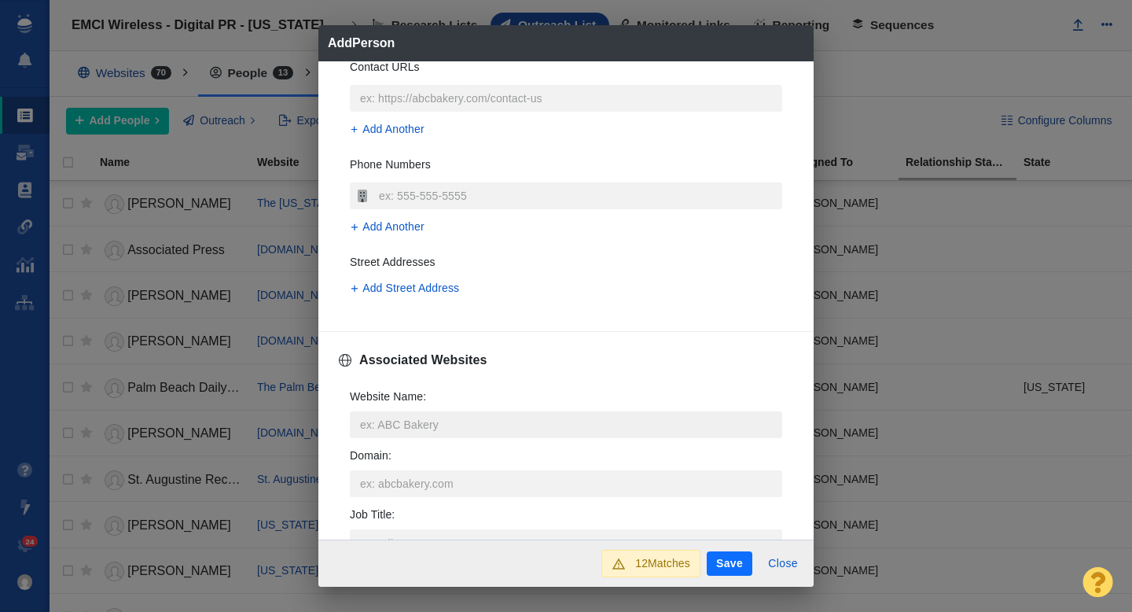
click at [388, 426] on input "Website Name :" at bounding box center [566, 424] width 432 height 27
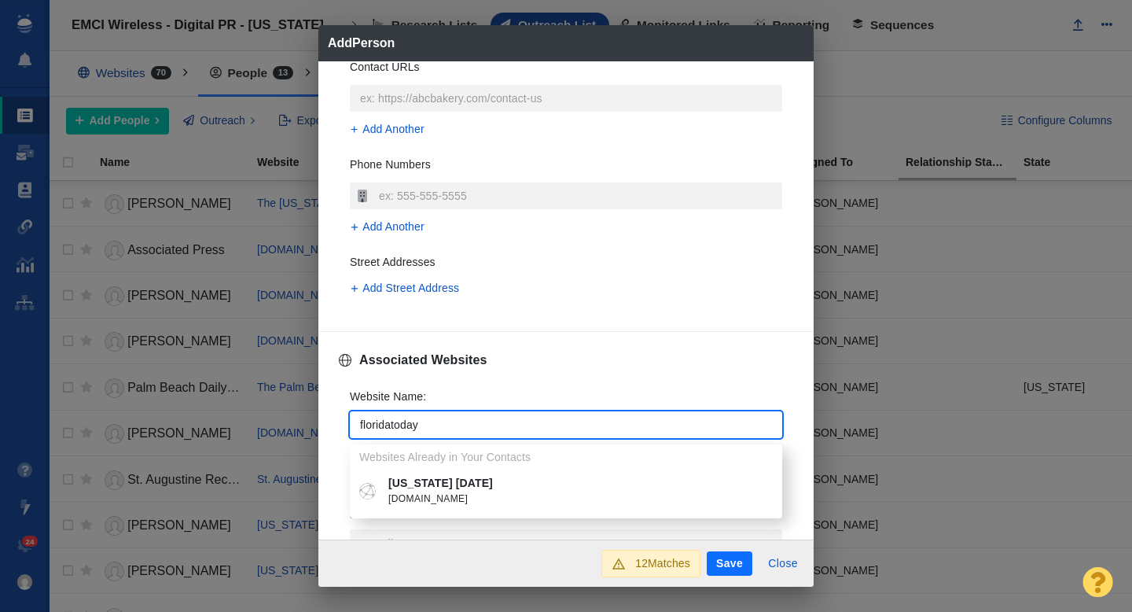
click at [419, 485] on p "[US_STATE] [DATE]" at bounding box center [577, 483] width 378 height 17
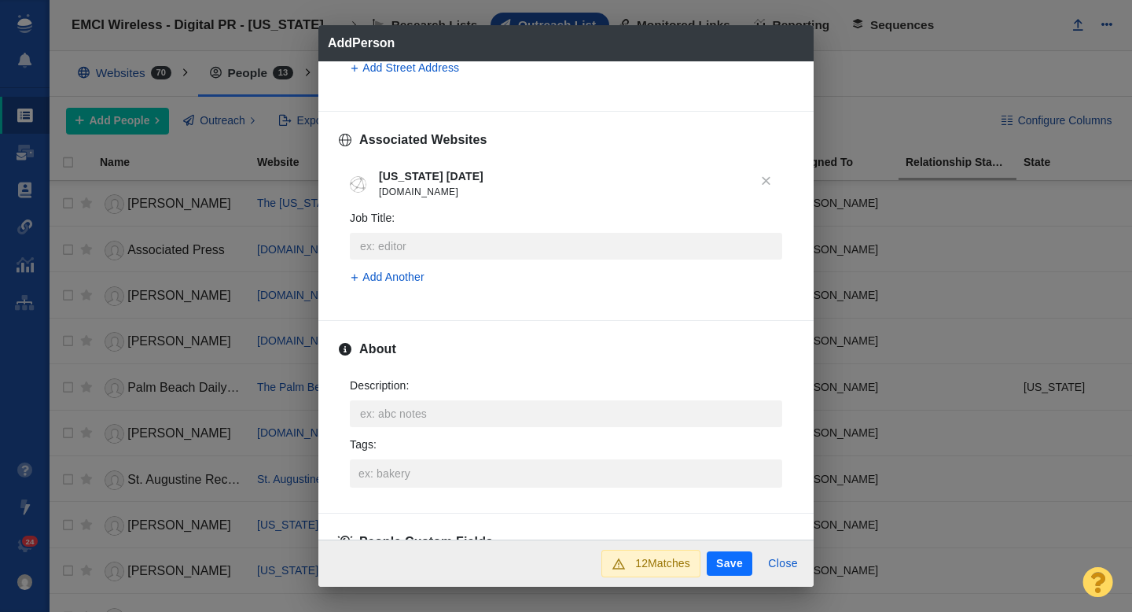
scroll to position [618, 0]
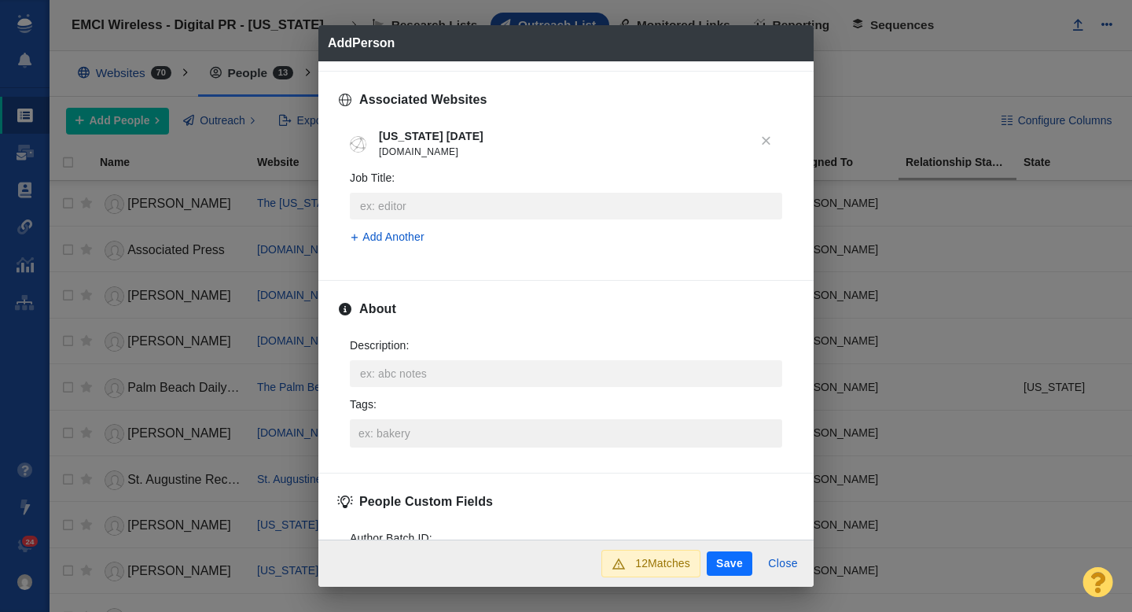
click at [421, 428] on input "Tags :" at bounding box center [566, 433] width 423 height 28
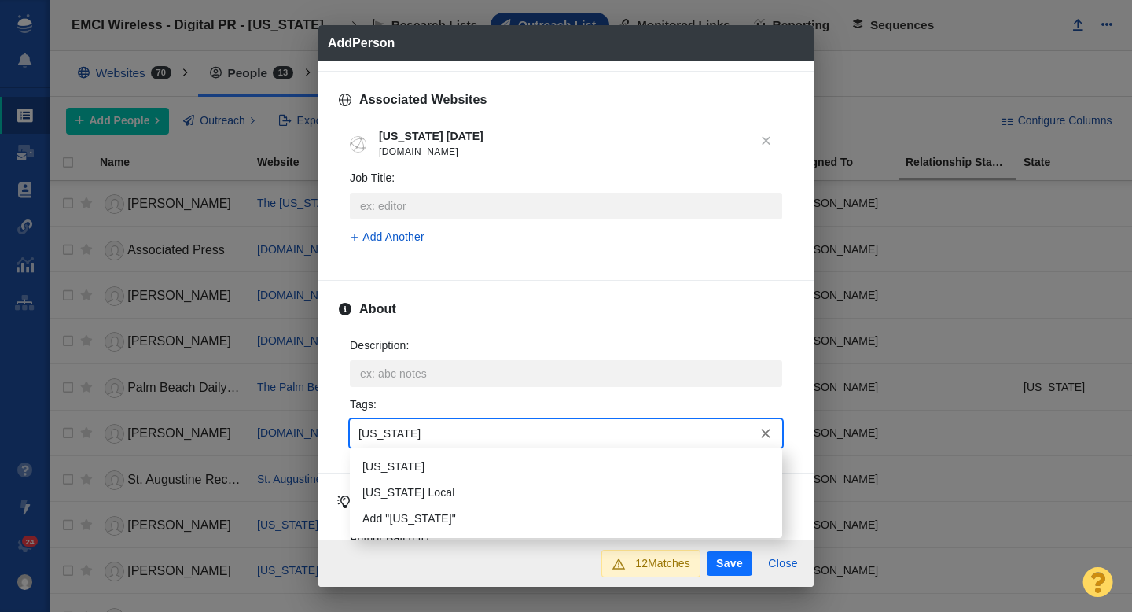
click at [415, 465] on li "[US_STATE]" at bounding box center [566, 467] width 432 height 26
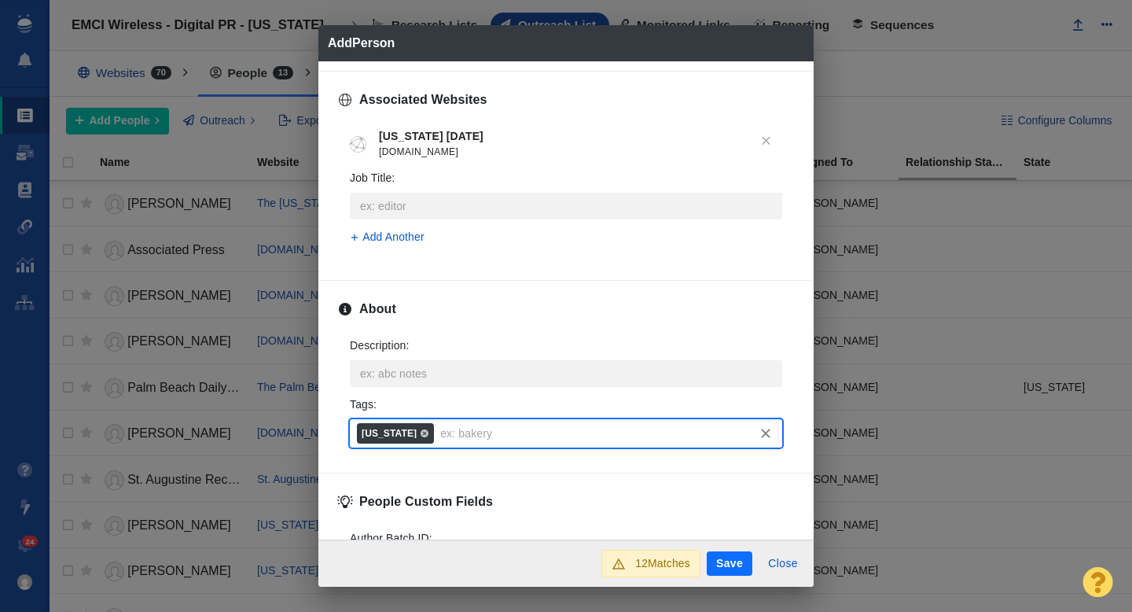
click at [725, 567] on button "Save" at bounding box center [730, 563] width 46 height 25
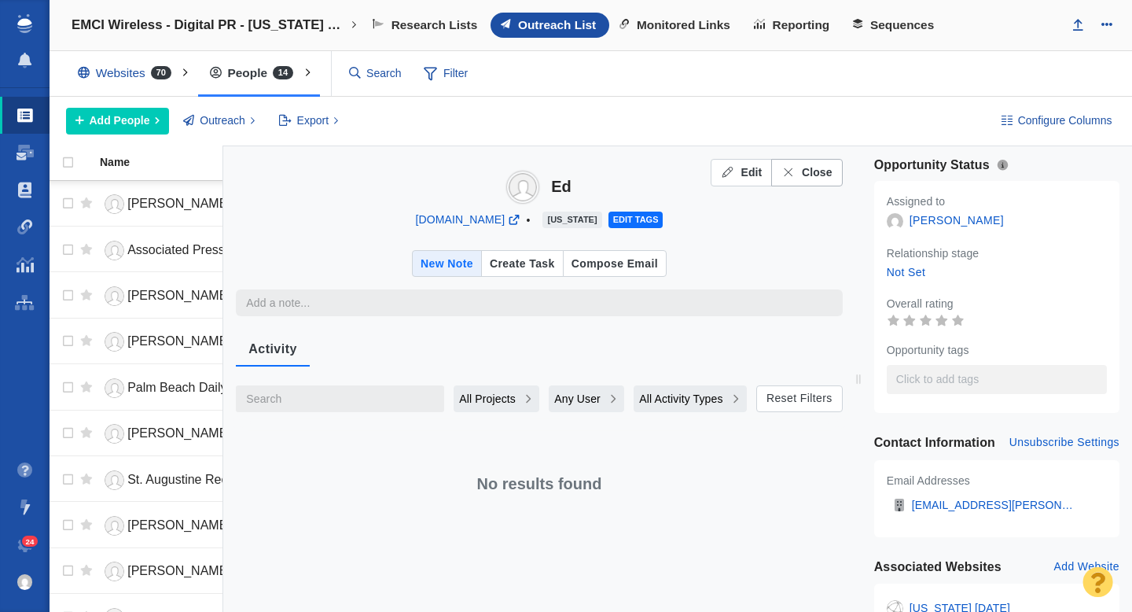
click at [810, 175] on span "Close" at bounding box center [817, 172] width 31 height 17
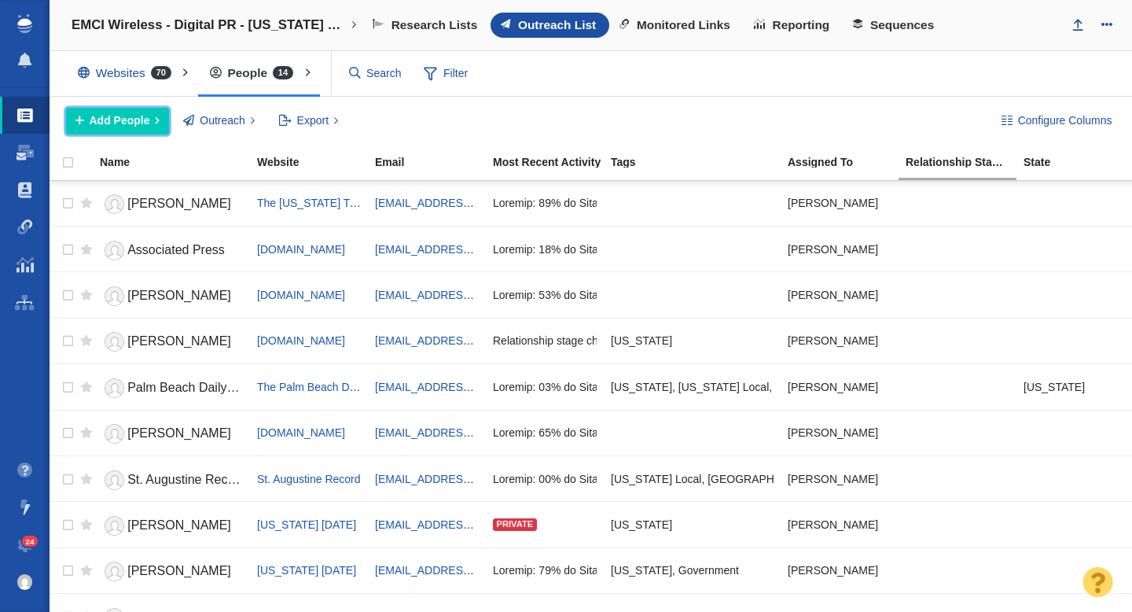
click at [136, 127] on span "Add People" at bounding box center [120, 120] width 61 height 17
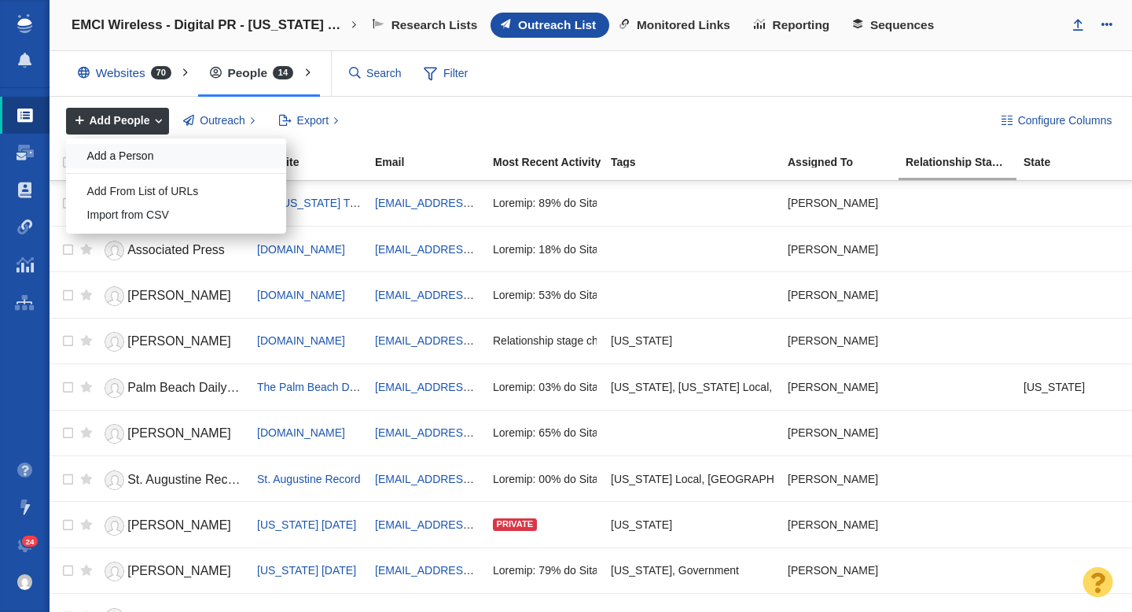
click at [128, 160] on div "Add a Person" at bounding box center [176, 156] width 220 height 24
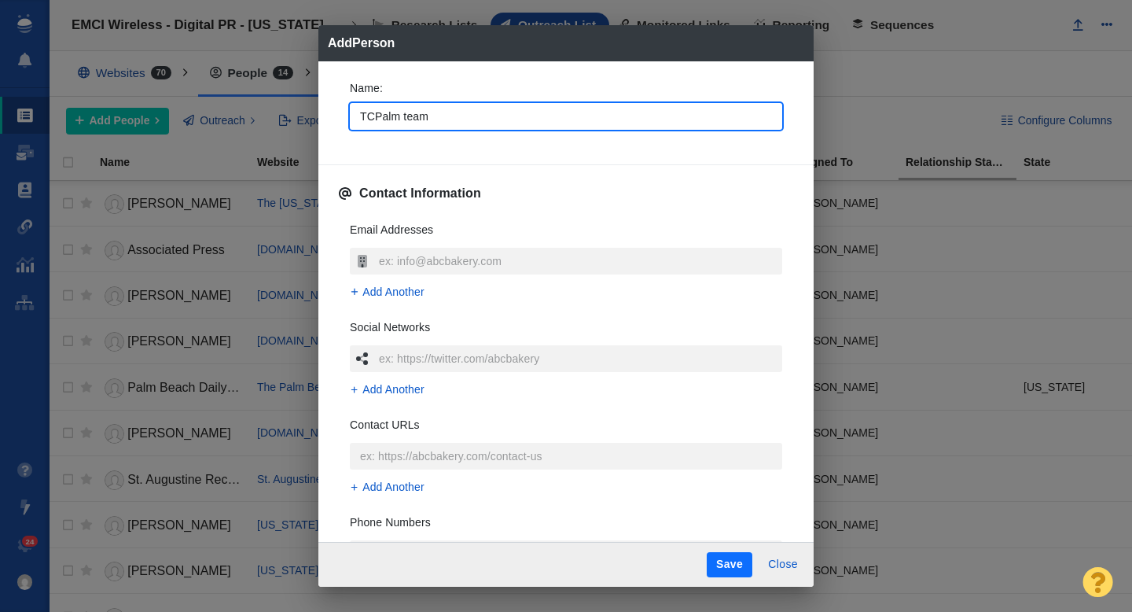
click at [337, 146] on div "Name : TCPalm team" at bounding box center [565, 110] width 457 height 84
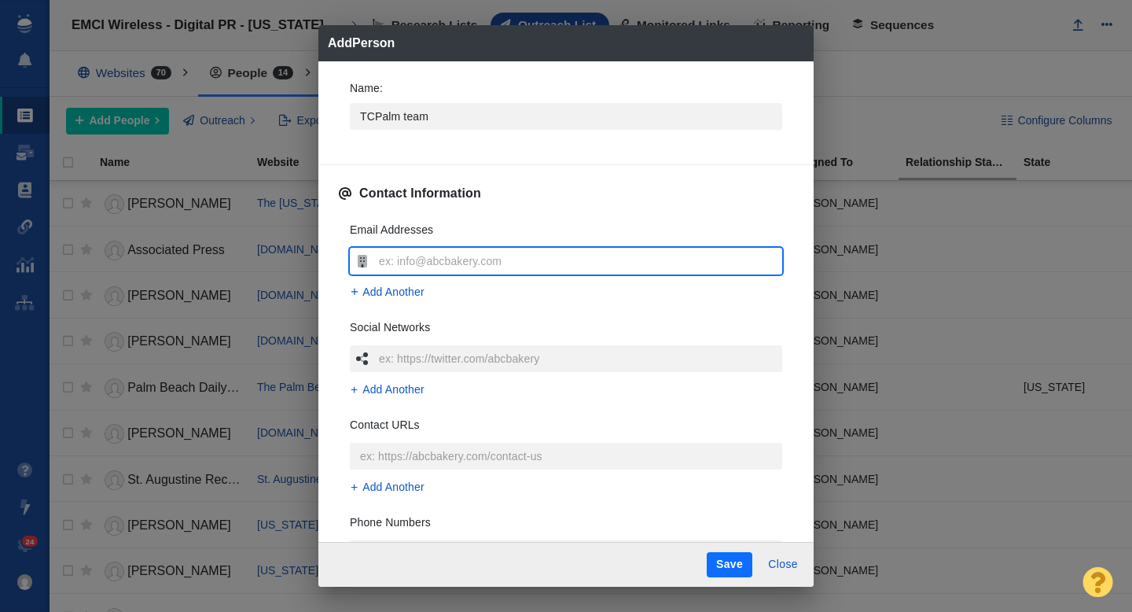
click at [392, 249] on input "text" at bounding box center [578, 261] width 407 height 27
click at [334, 288] on div "Name : TCPalm team Contact Information Email Addresses feedback@tcpalm.com Add …" at bounding box center [565, 301] width 495 height 481
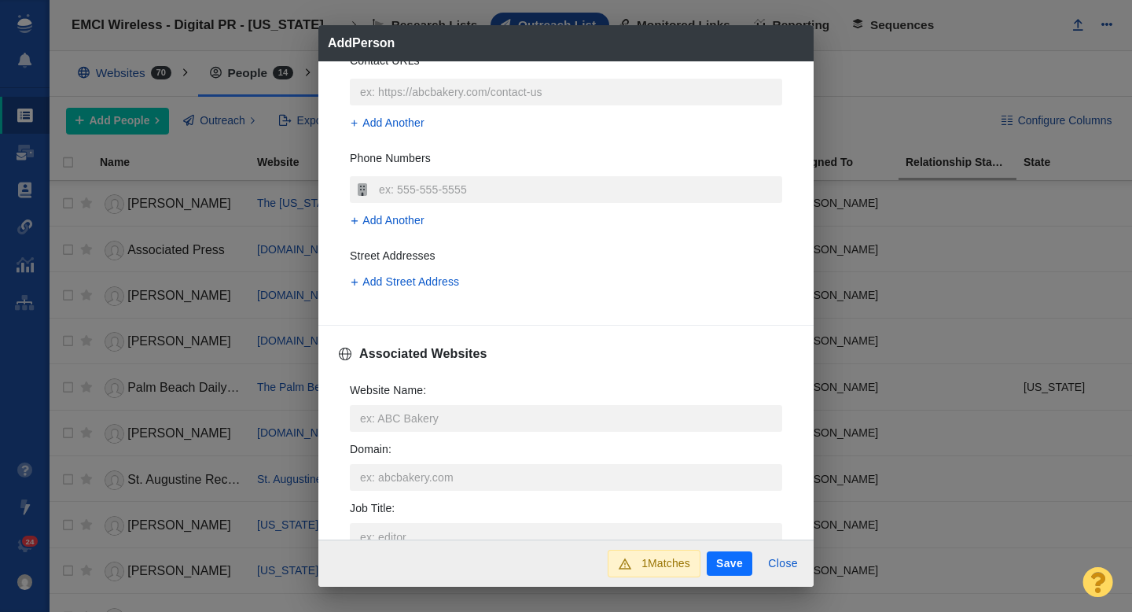
scroll to position [369, 0]
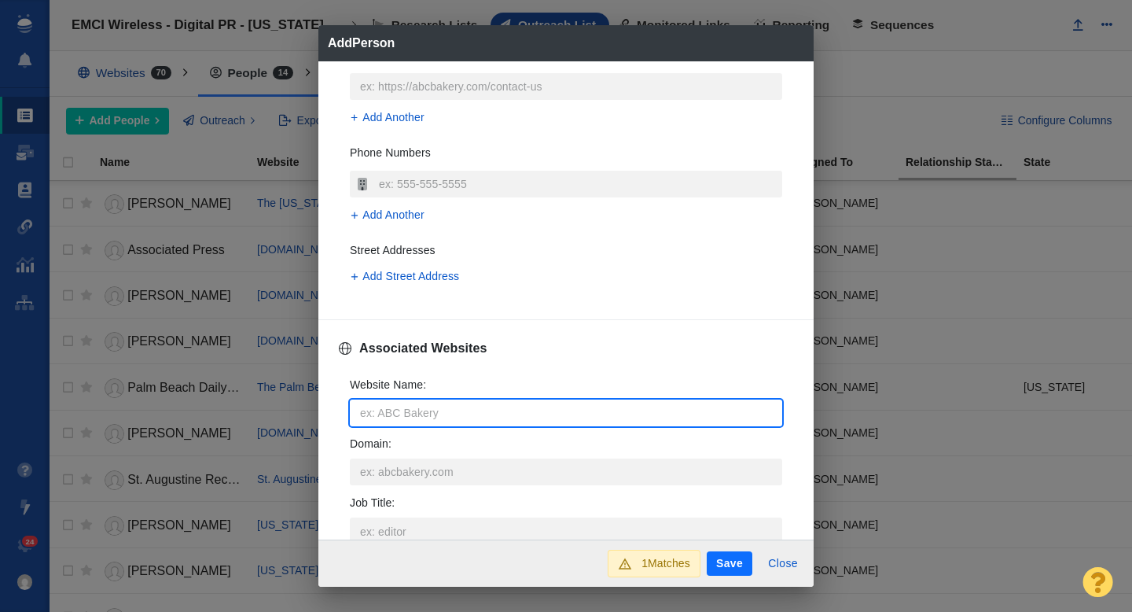
click at [393, 414] on input "Website Name :" at bounding box center [566, 412] width 432 height 27
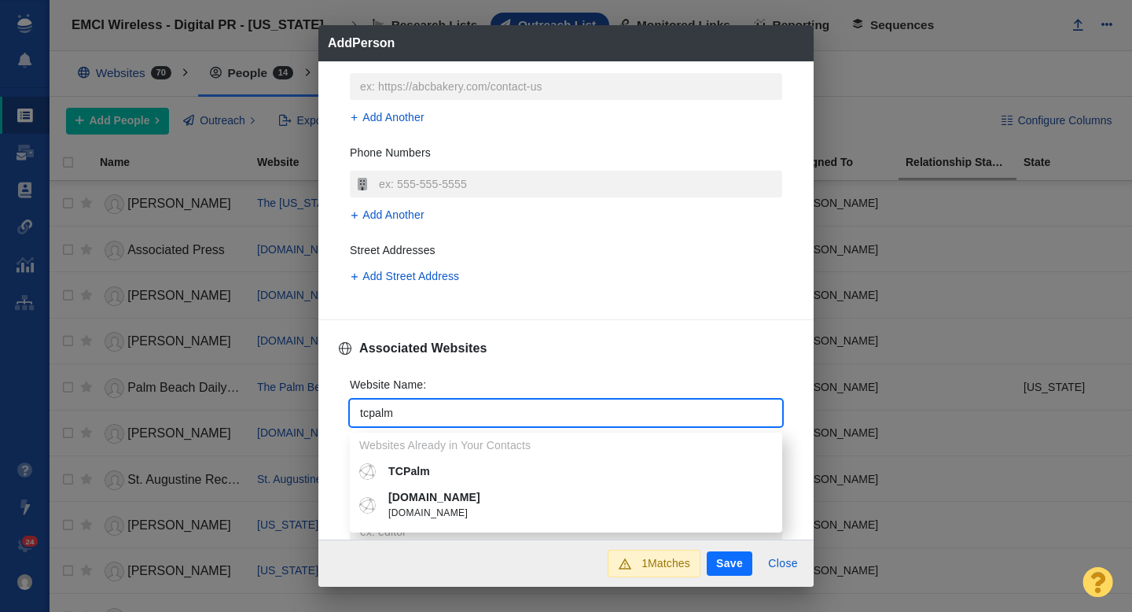
click at [423, 499] on p "[DOMAIN_NAME]" at bounding box center [577, 497] width 378 height 17
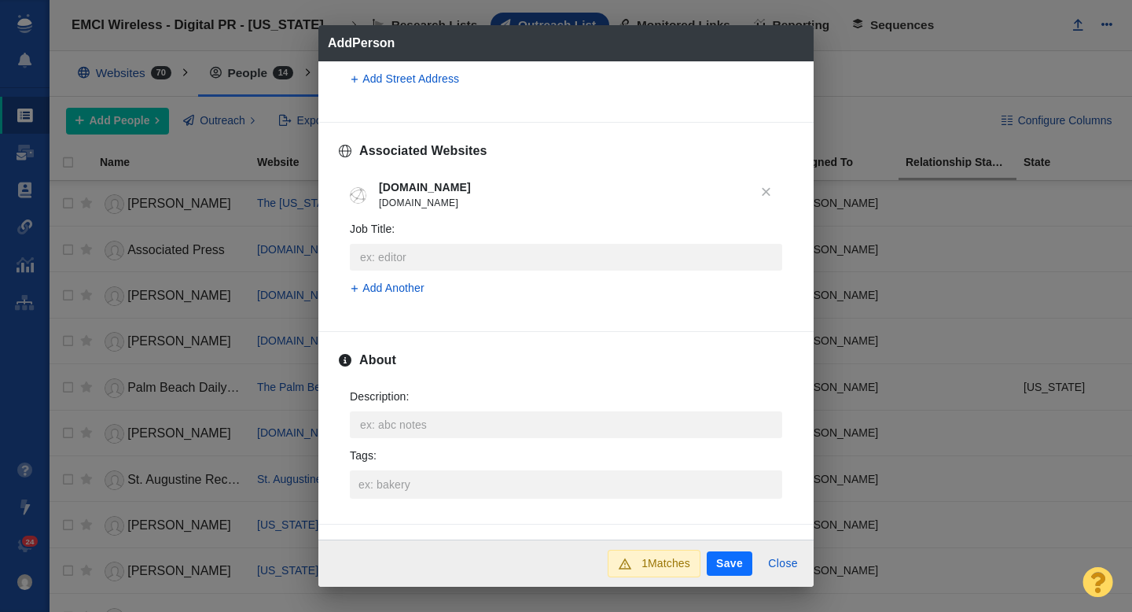
scroll to position [593, 0]
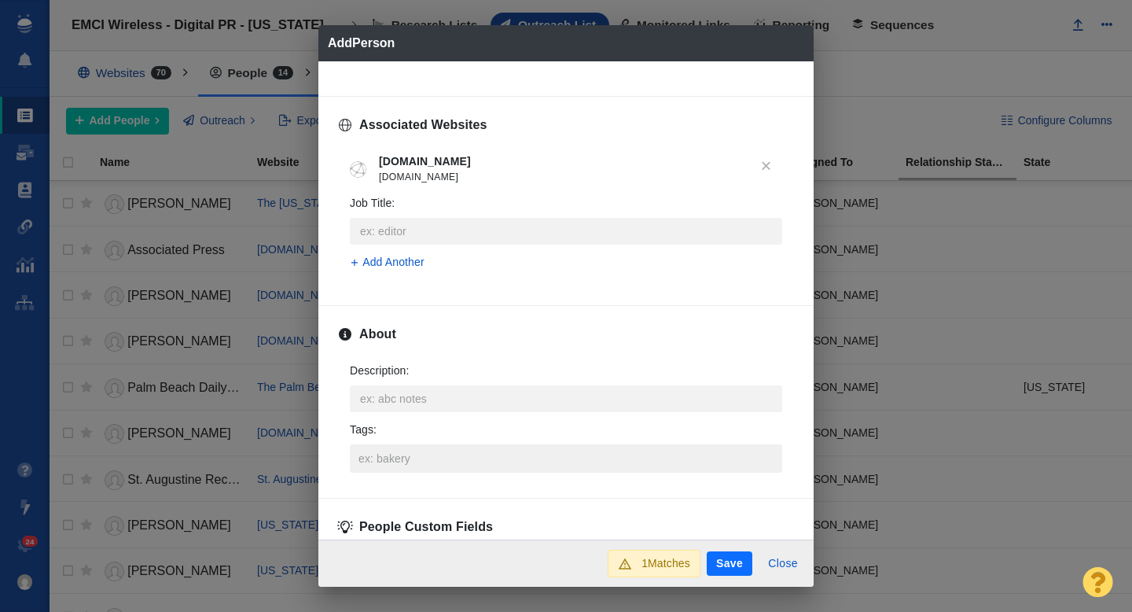
click at [401, 444] on input "Tags :" at bounding box center [566, 458] width 423 height 28
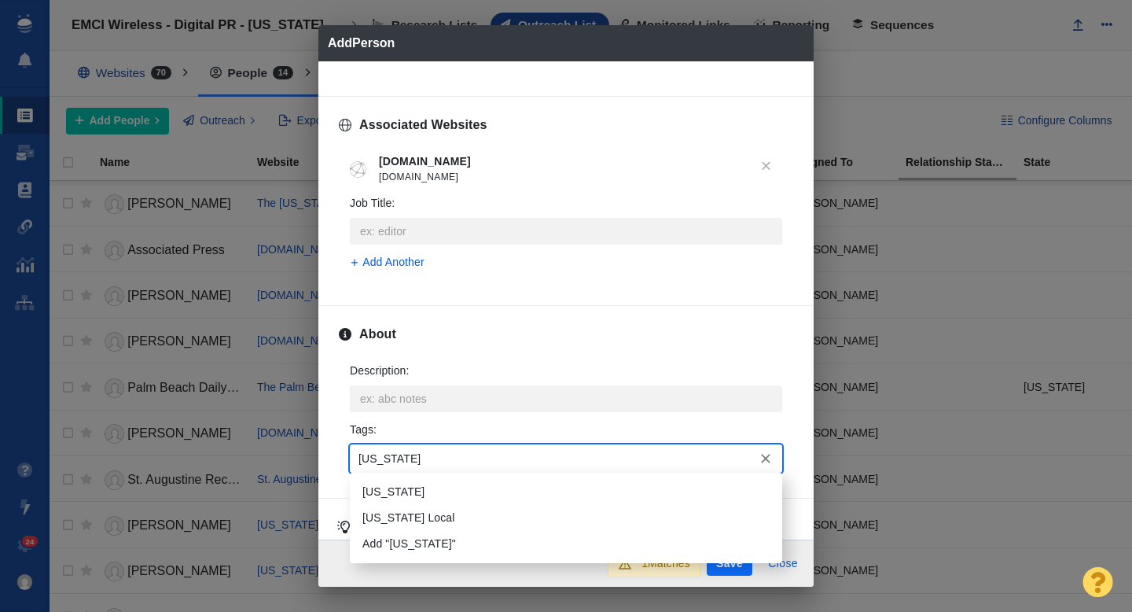
click at [413, 485] on li "[US_STATE]" at bounding box center [566, 492] width 432 height 26
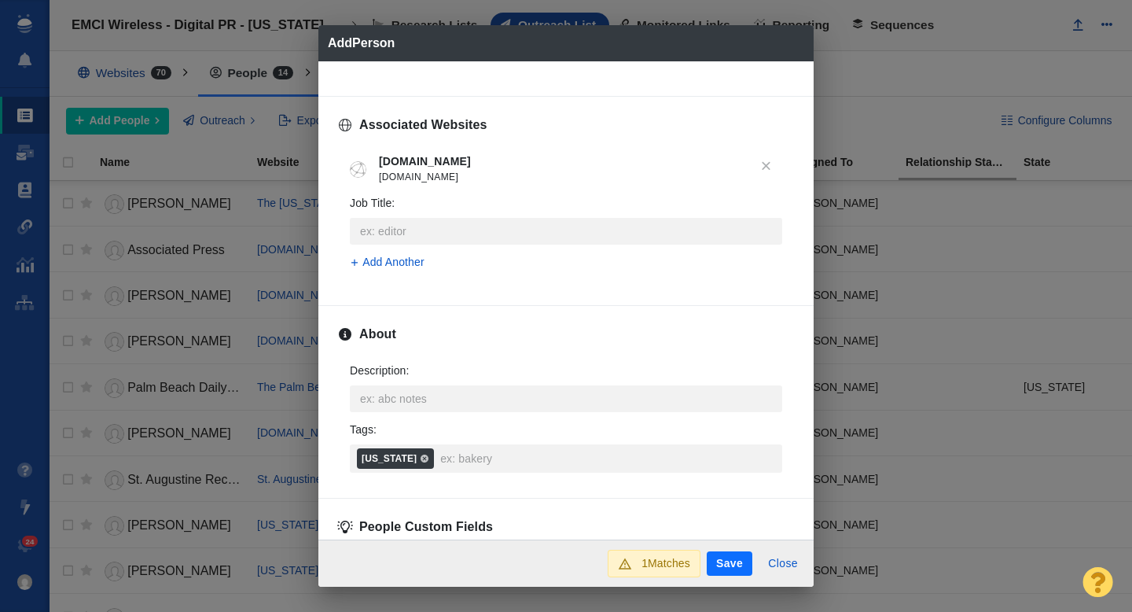
click at [730, 560] on button "Save" at bounding box center [730, 563] width 46 height 25
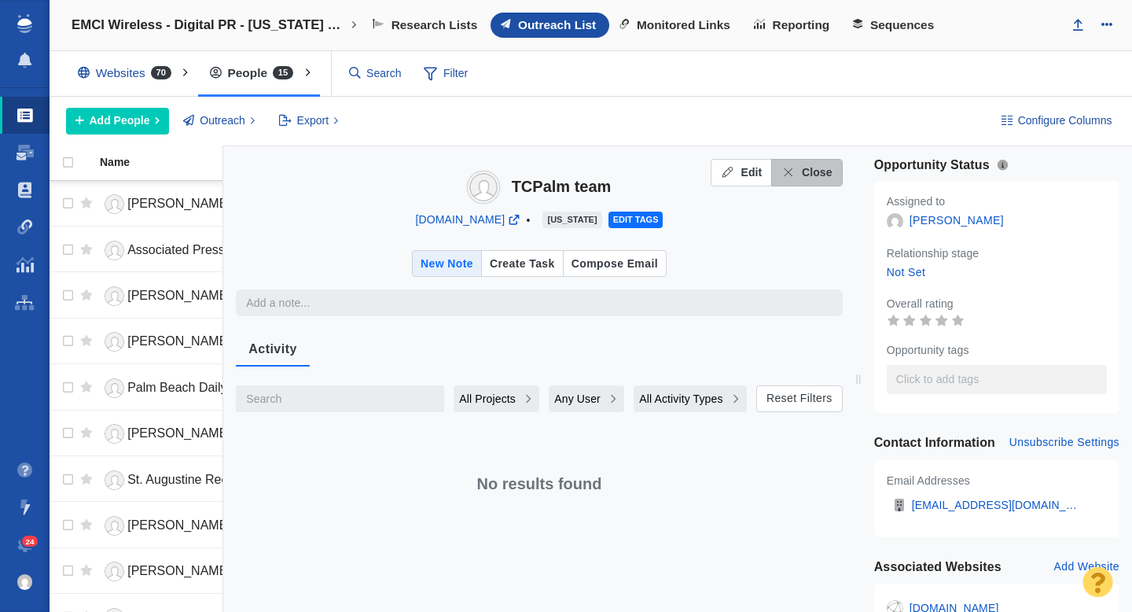
click at [806, 175] on span "Close" at bounding box center [817, 172] width 31 height 17
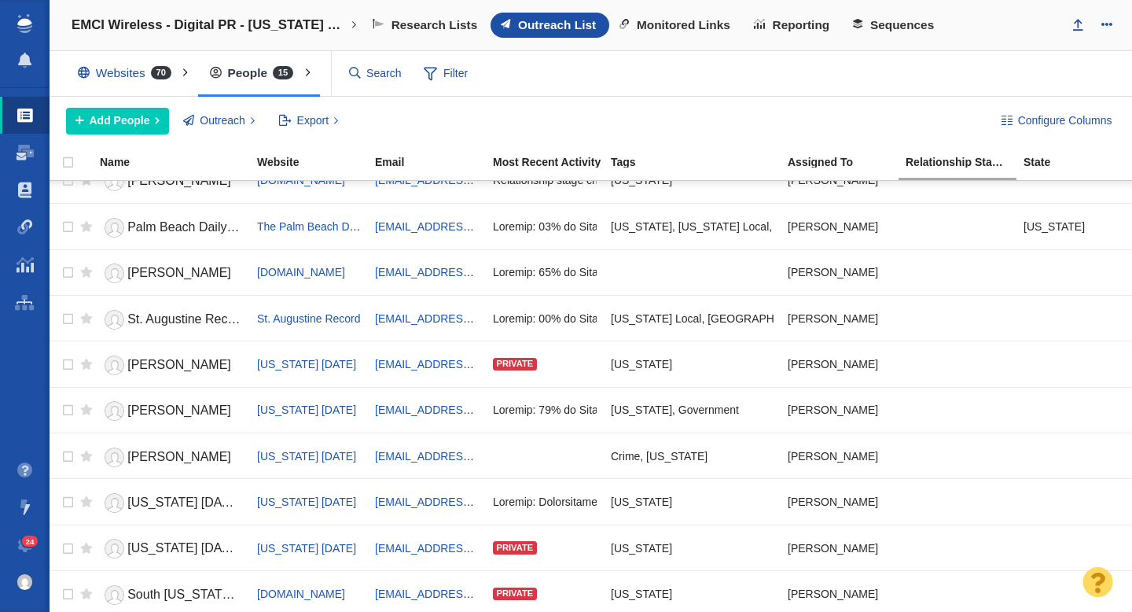
scroll to position [0, 0]
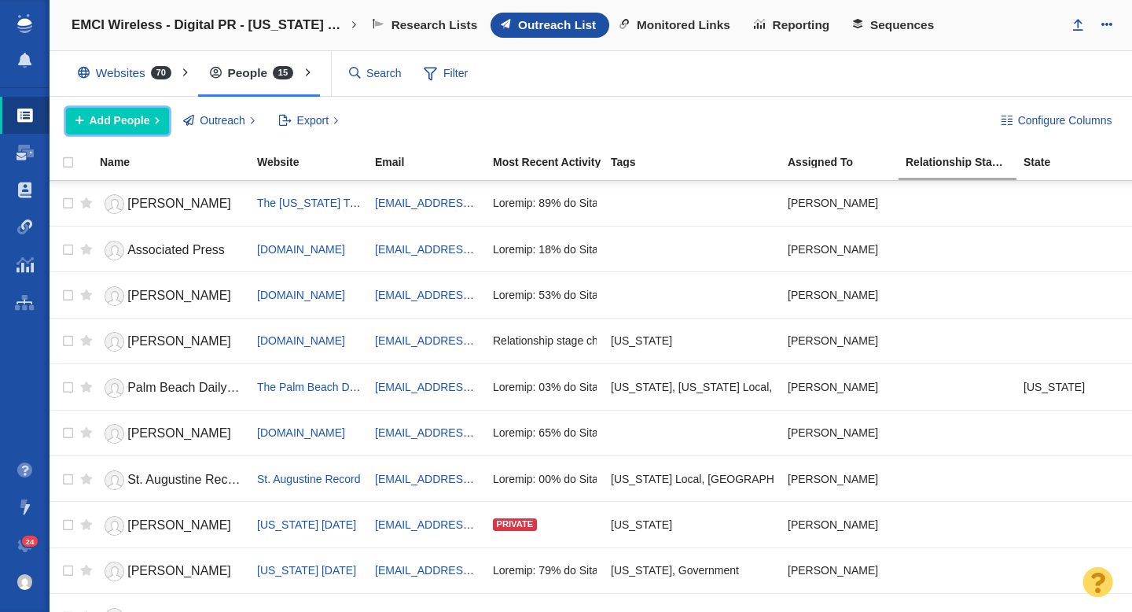
click at [127, 125] on span "Add People" at bounding box center [120, 120] width 61 height 17
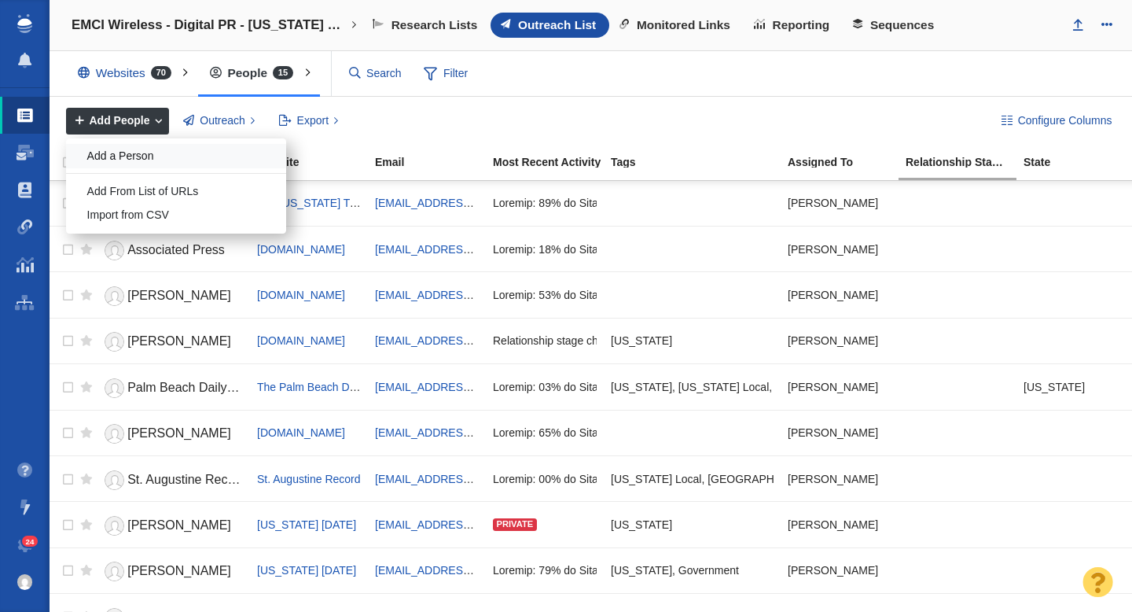
click at [138, 160] on div "Add a Person" at bounding box center [176, 156] width 220 height 24
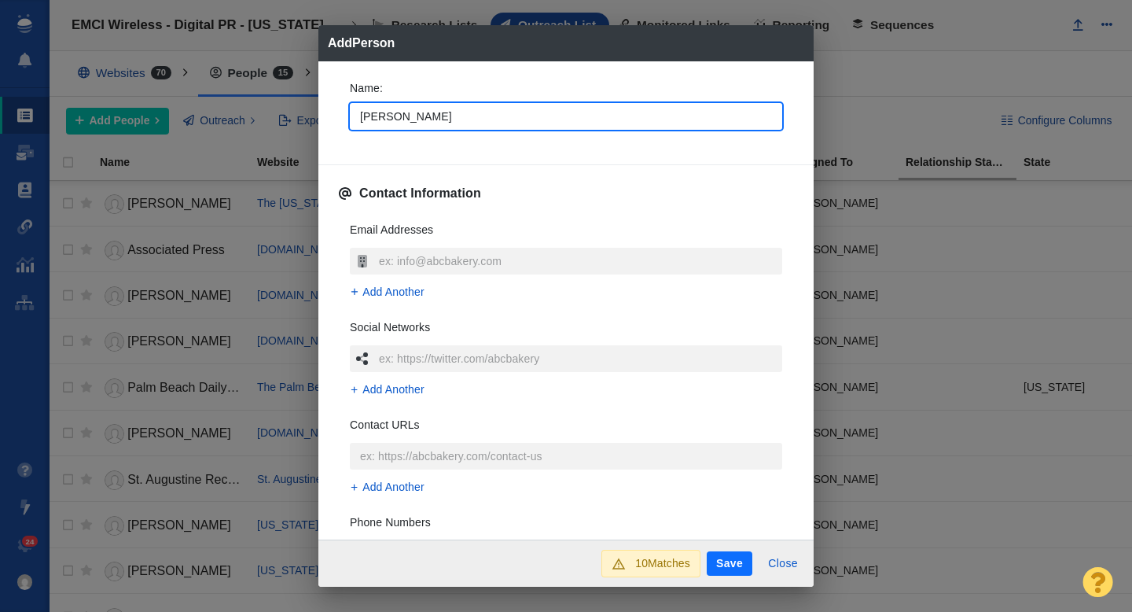
click at [339, 143] on div "Name : Frank" at bounding box center [565, 110] width 457 height 84
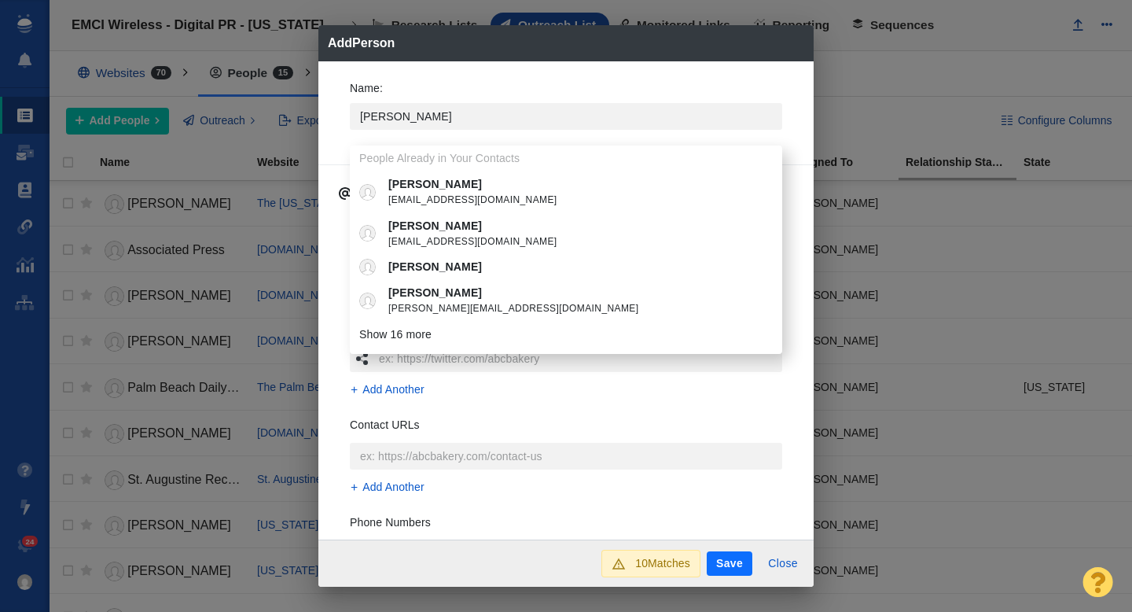
click at [337, 129] on div "Name : Frank People Already in Your Contacts Frank chfrank@ccri.edu Frank fmull…" at bounding box center [565, 110] width 457 height 84
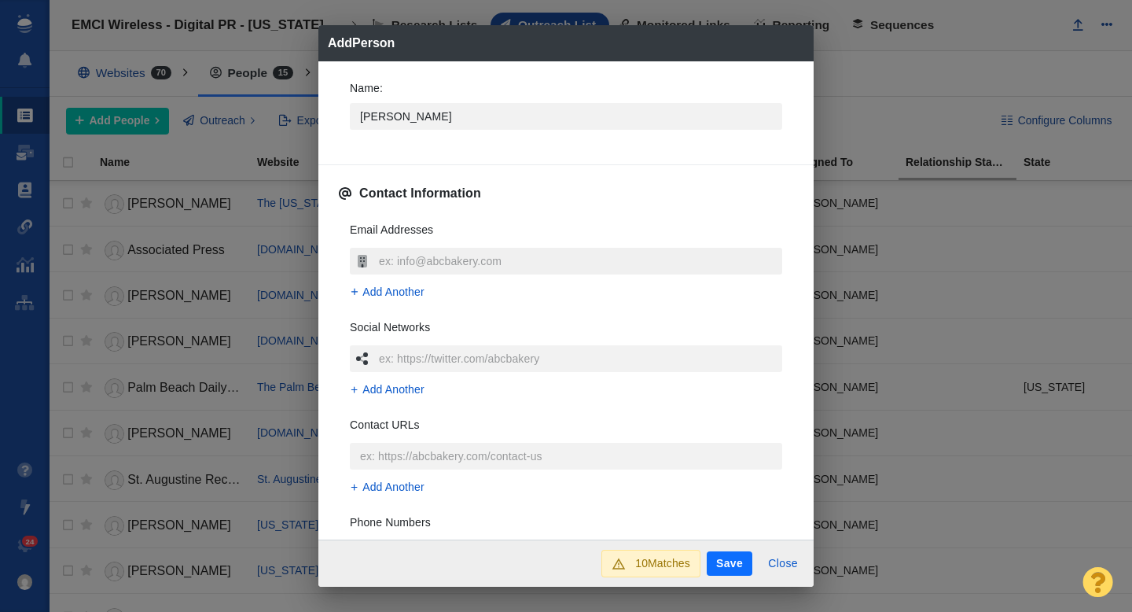
click at [396, 260] on input "text" at bounding box center [578, 261] width 407 height 27
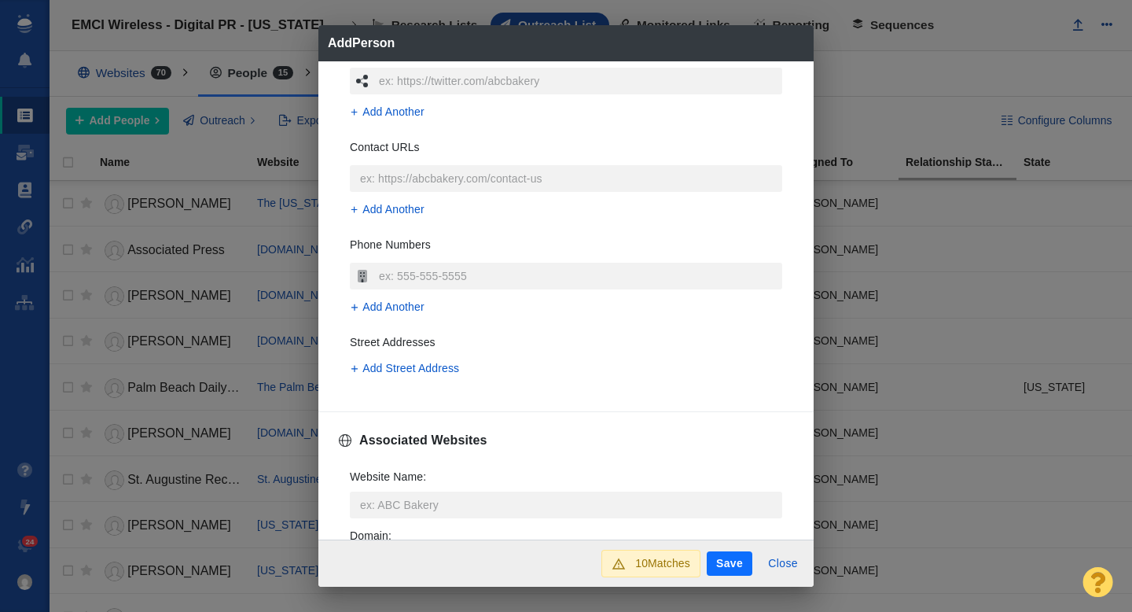
scroll to position [278, 0]
click at [372, 501] on input "Website Name :" at bounding box center [566, 504] width 432 height 27
click at [498, 426] on p "Daytona Beach News-Journal" at bounding box center [577, 427] width 378 height 17
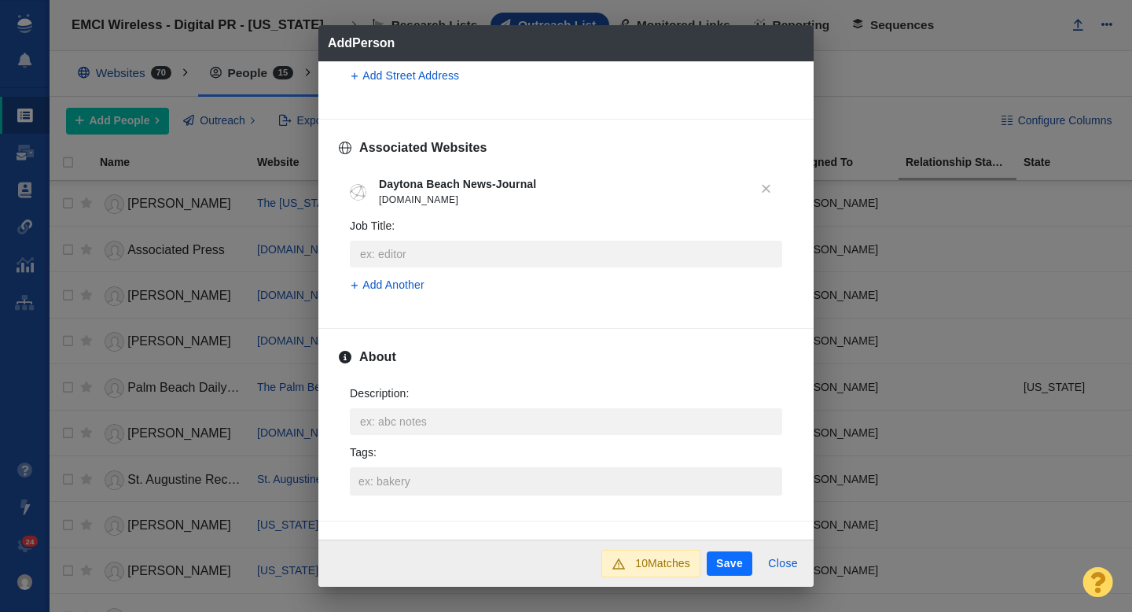
scroll to position [586, 0]
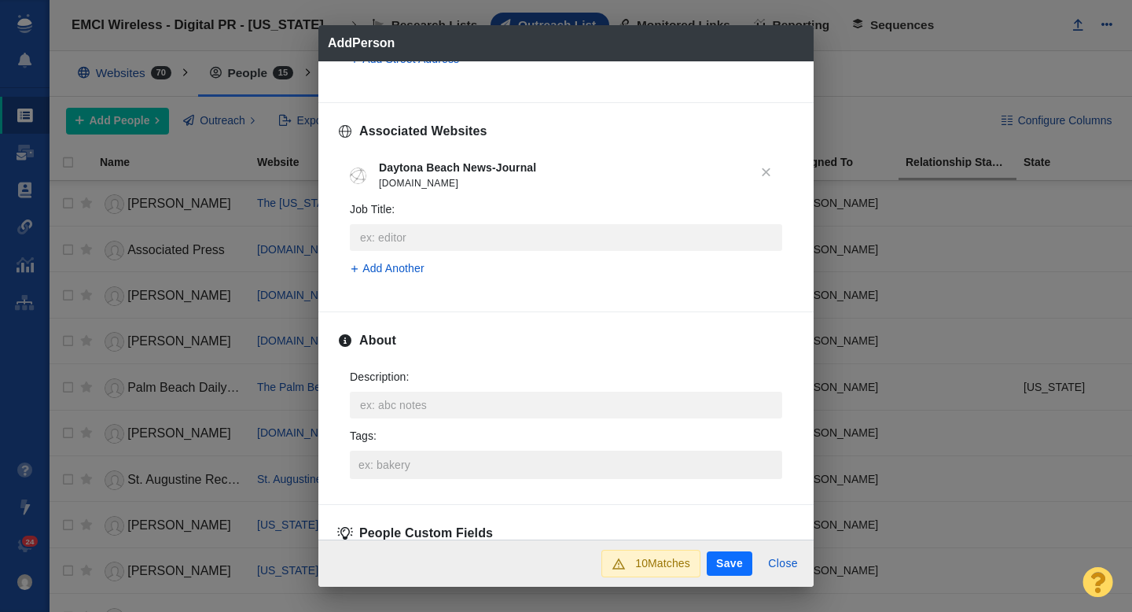
click at [399, 457] on input "Tags :" at bounding box center [566, 464] width 423 height 28
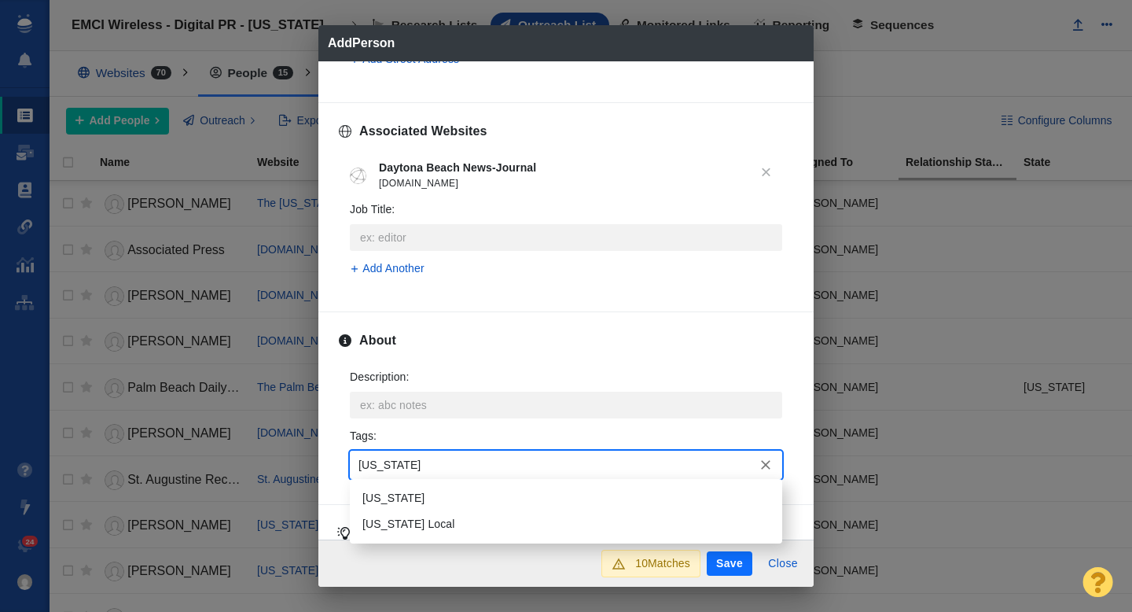
click at [399, 504] on li "[US_STATE]" at bounding box center [566, 498] width 432 height 26
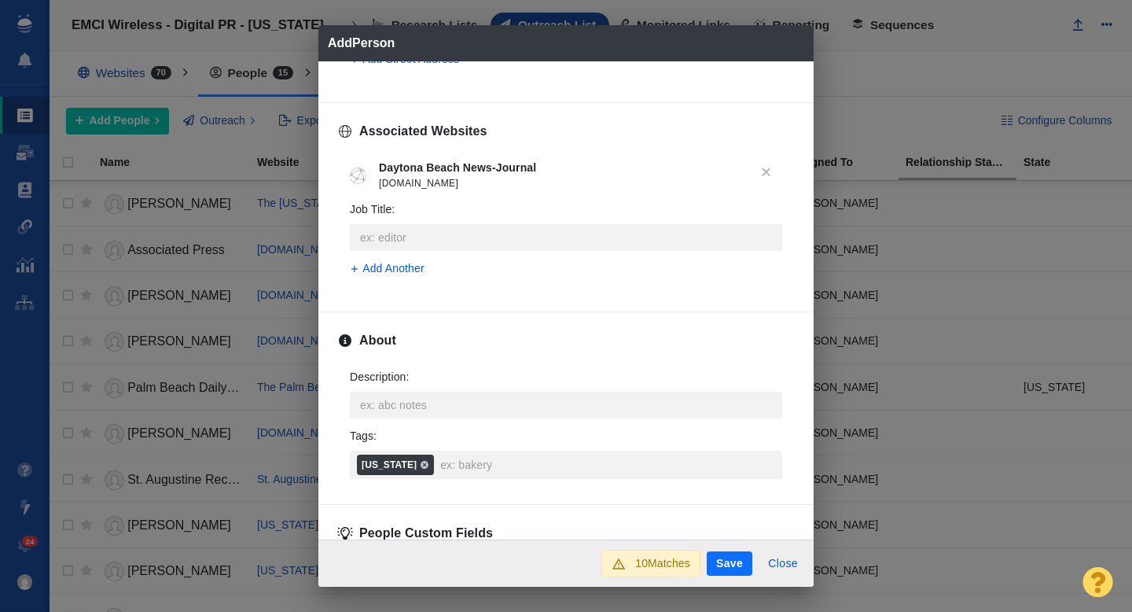
click at [722, 559] on button "Save" at bounding box center [730, 563] width 46 height 25
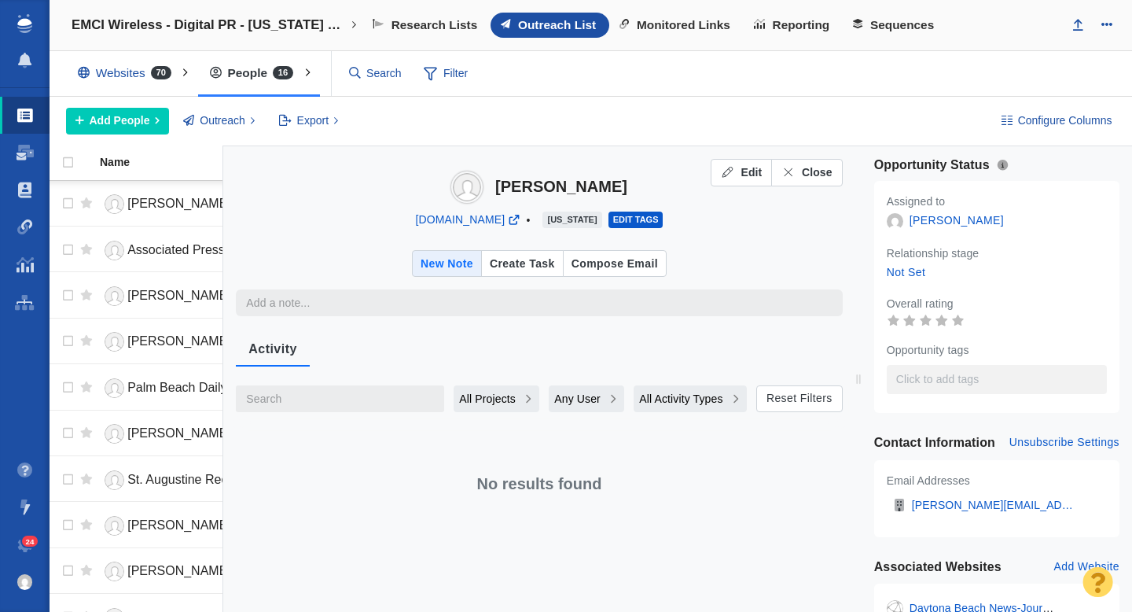
click at [656, 221] on span "Edit tags" at bounding box center [636, 219] width 46 height 9
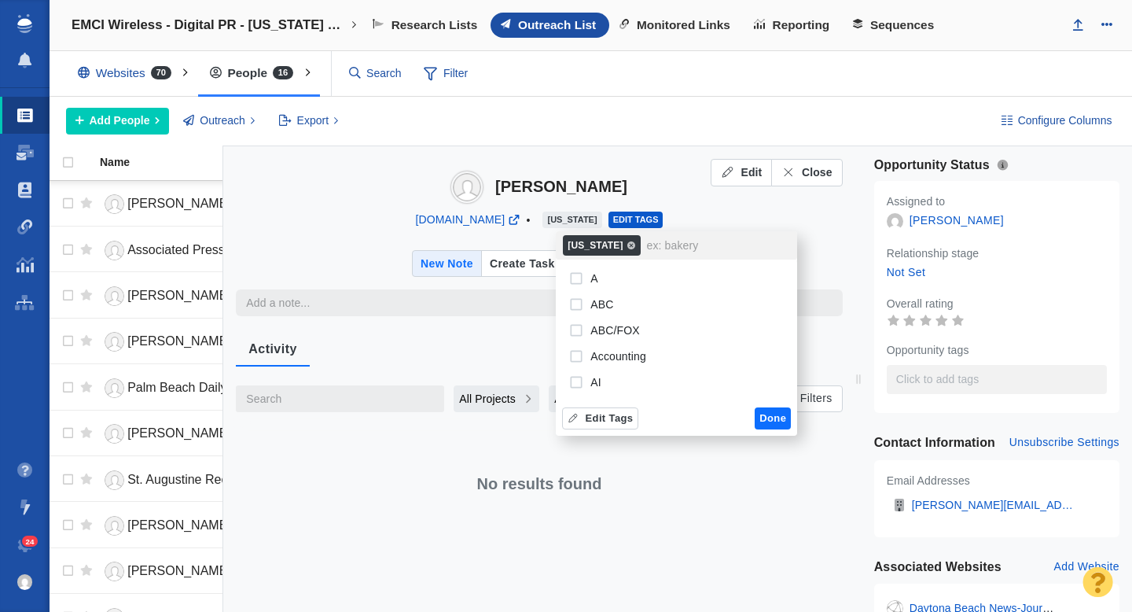
scroll to position [1370, 0]
click at [643, 247] on input "[US_STATE]" at bounding box center [718, 245] width 150 height 28
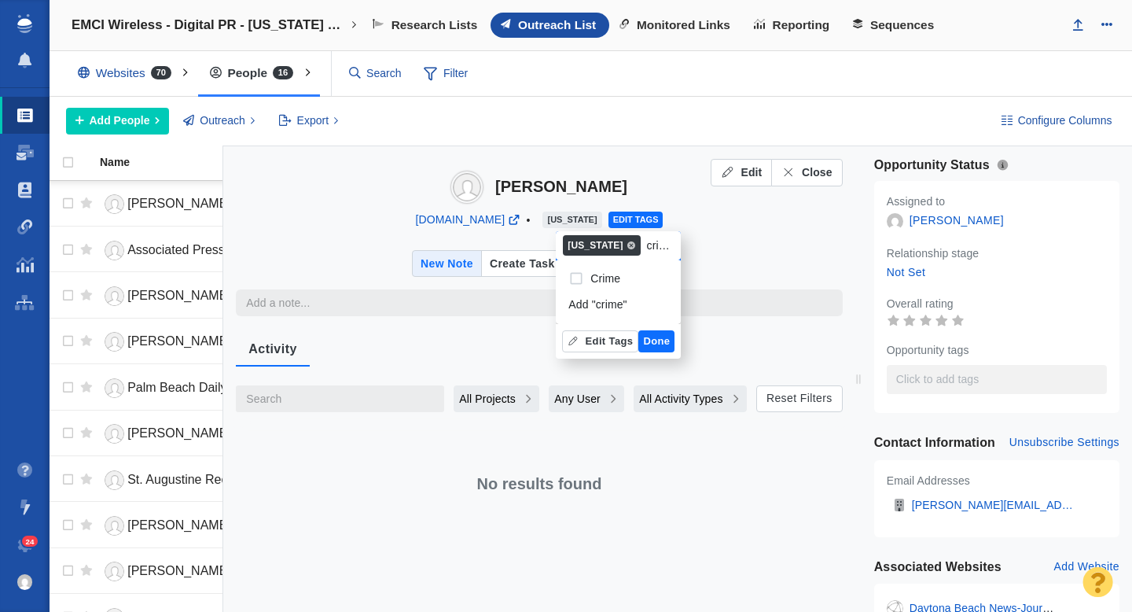
click at [623, 276] on li "Crime" at bounding box center [618, 279] width 125 height 26
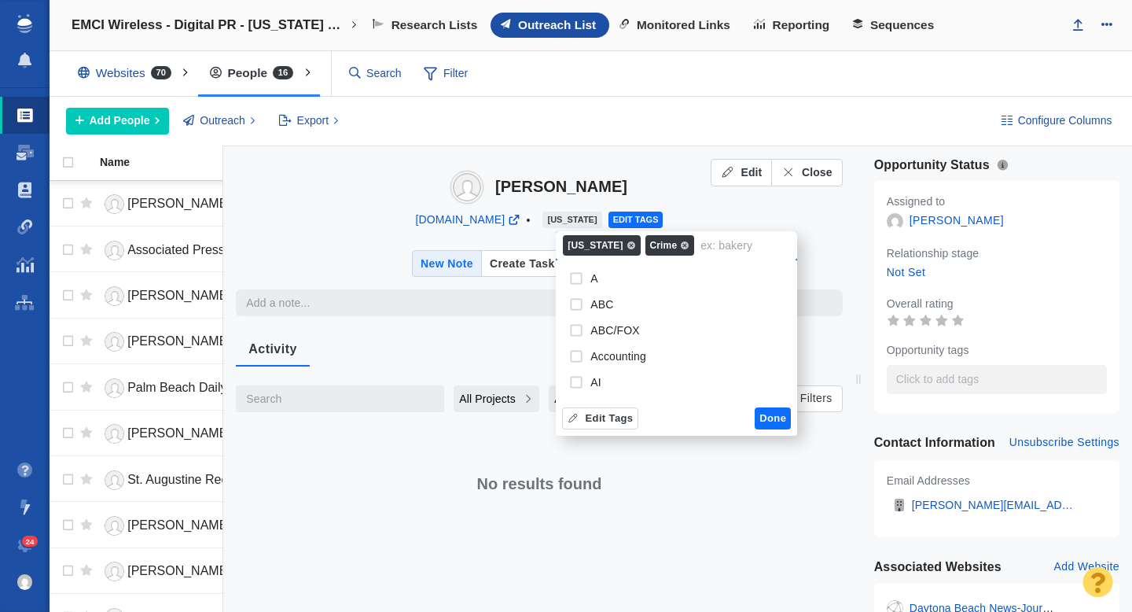
scroll to position [1370, 0]
click at [755, 416] on button "Done" at bounding box center [773, 418] width 36 height 22
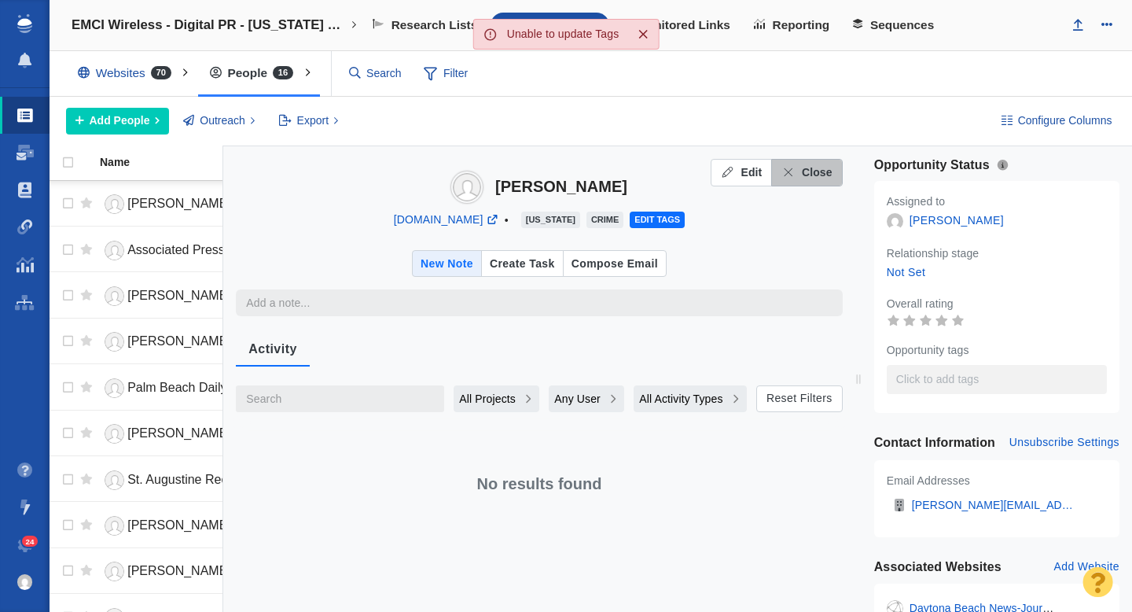
click at [807, 171] on span "Close" at bounding box center [817, 172] width 31 height 17
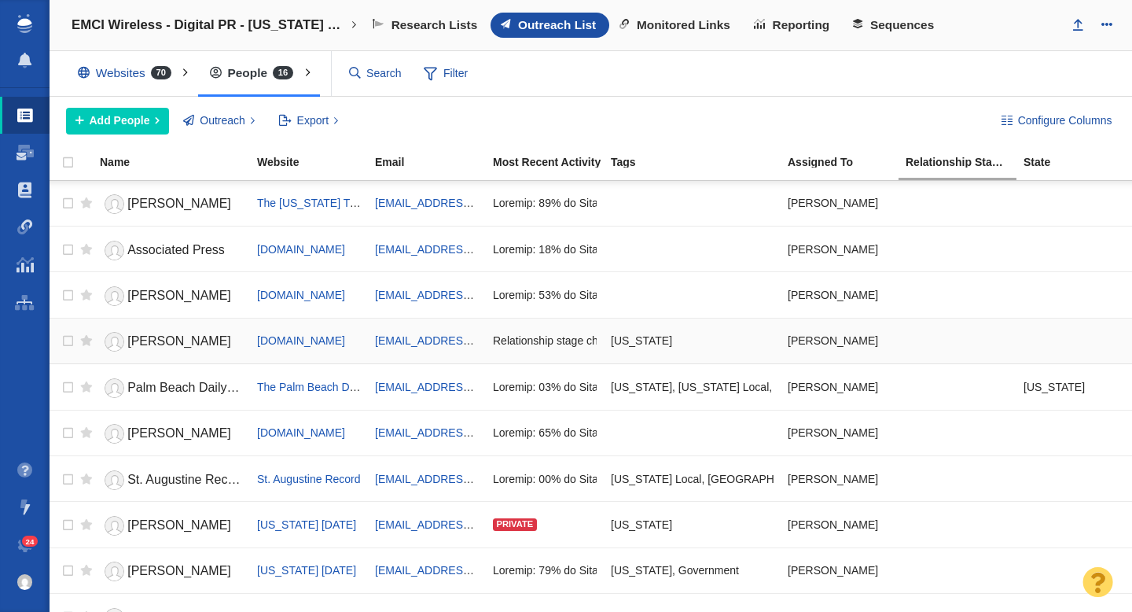
scroll to position [303, 0]
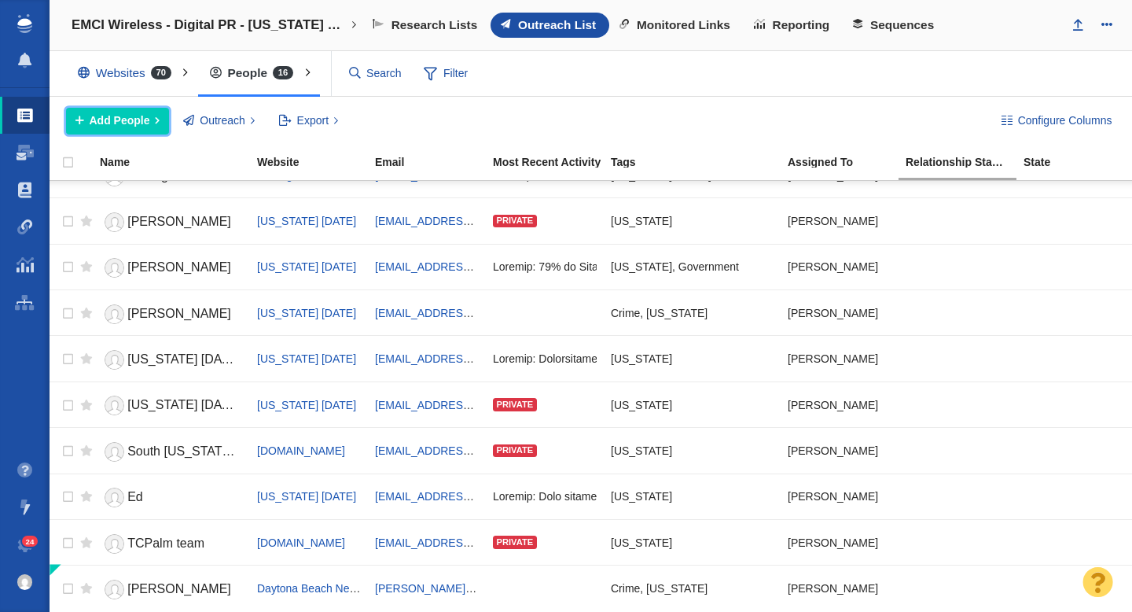
click at [136, 122] on span "Add People" at bounding box center [120, 120] width 61 height 17
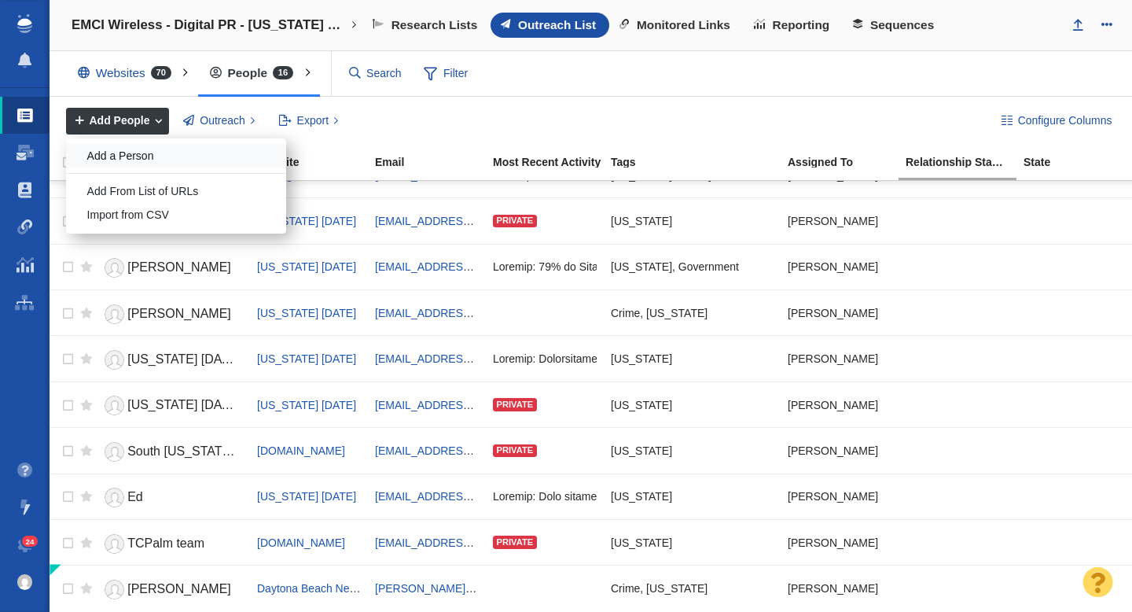
click at [138, 154] on div "Add a Person" at bounding box center [176, 156] width 220 height 24
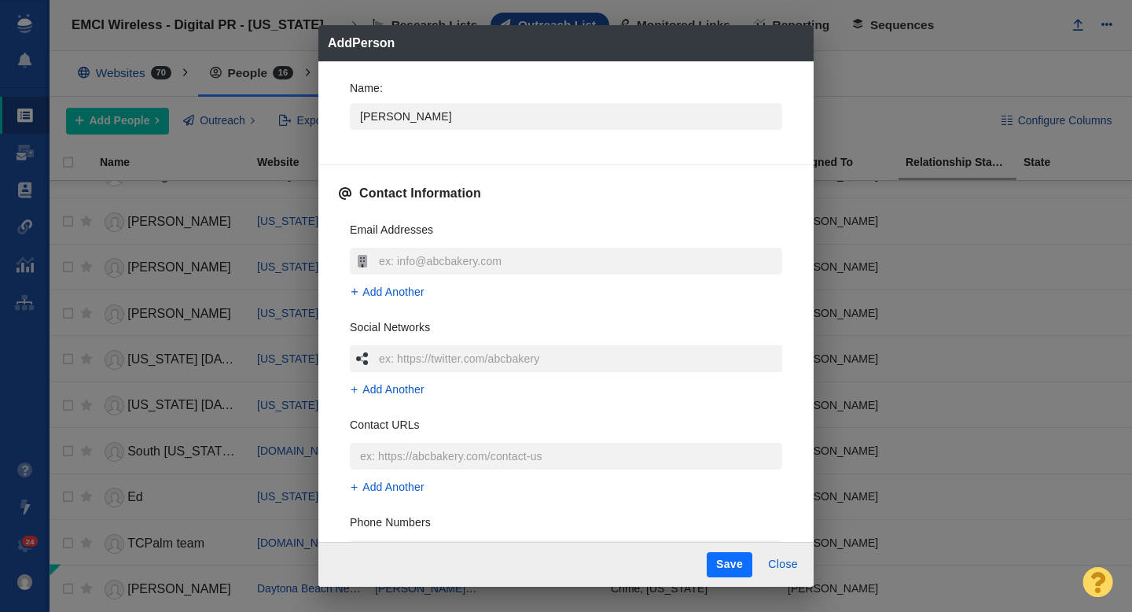
click at [337, 138] on div "Name : Patricio" at bounding box center [565, 110] width 457 height 84
click at [380, 255] on input "text" at bounding box center [578, 261] width 407 height 27
click at [336, 282] on div "Name : Patricio Contact Information Email Addresses patricio.balona@news-jrnl.c…" at bounding box center [565, 301] width 495 height 481
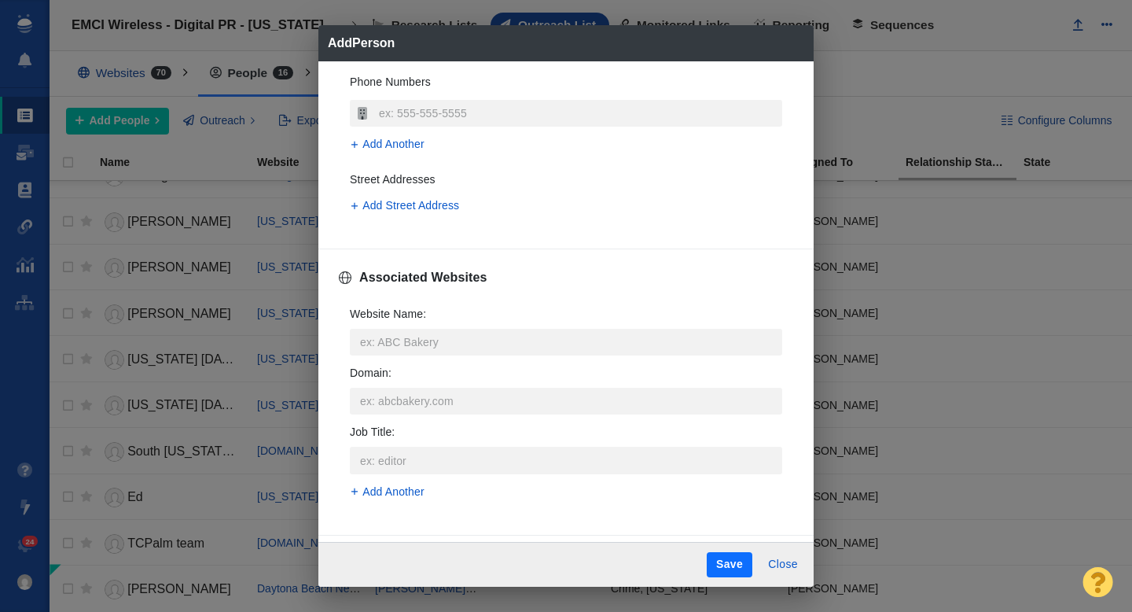
scroll to position [451, 0]
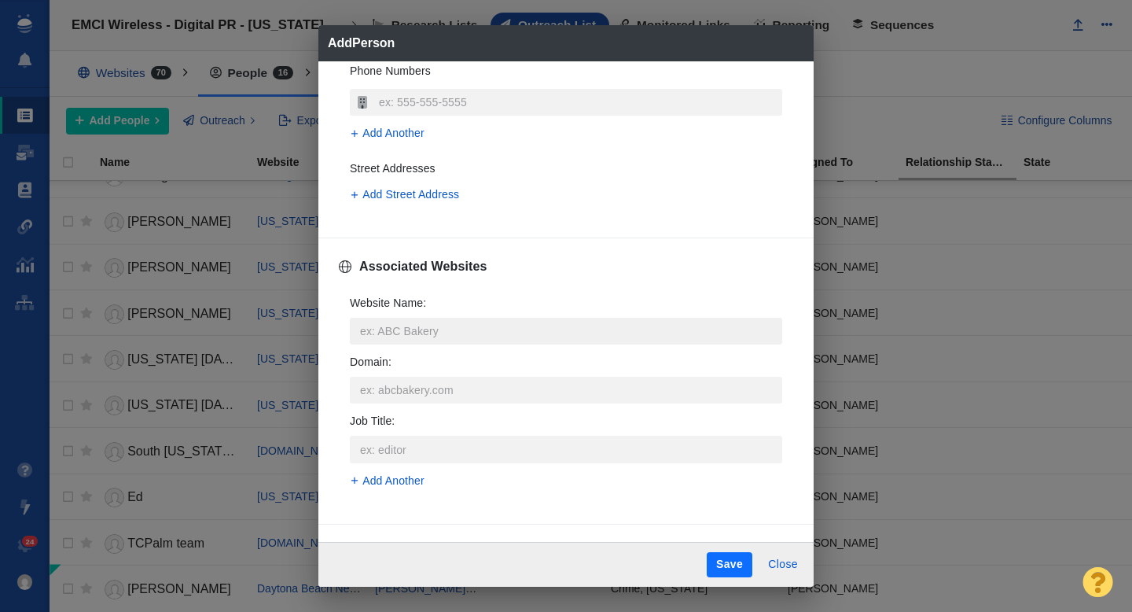
click at [395, 324] on input "Website Name :" at bounding box center [566, 331] width 432 height 27
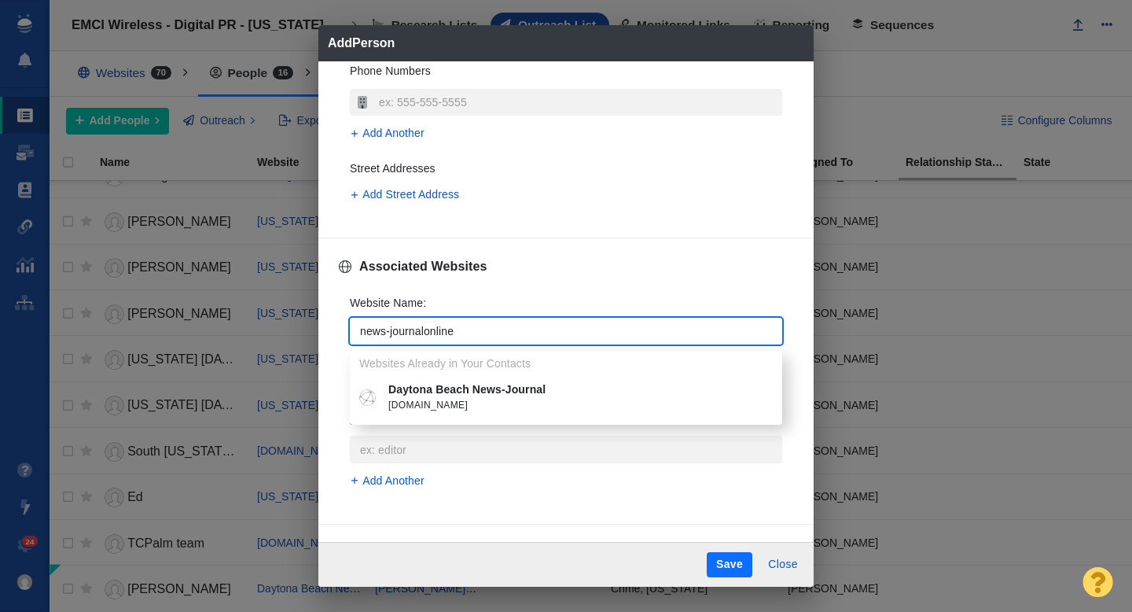
click at [428, 377] on li "Daytona Beach News-Journal news-journalonline.com" at bounding box center [566, 398] width 432 height 42
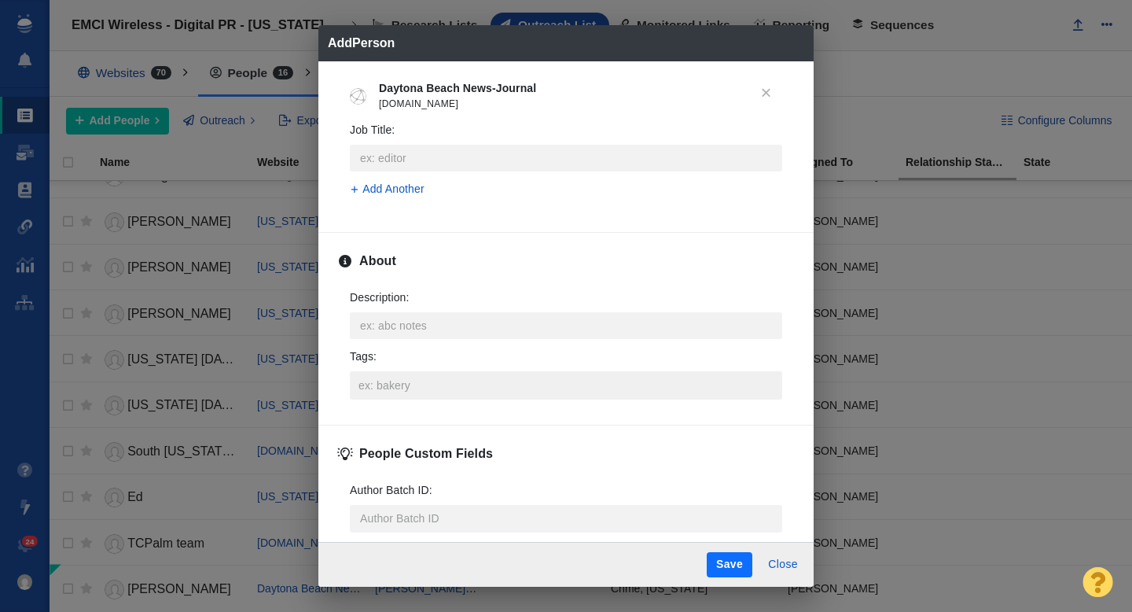
scroll to position [676, 0]
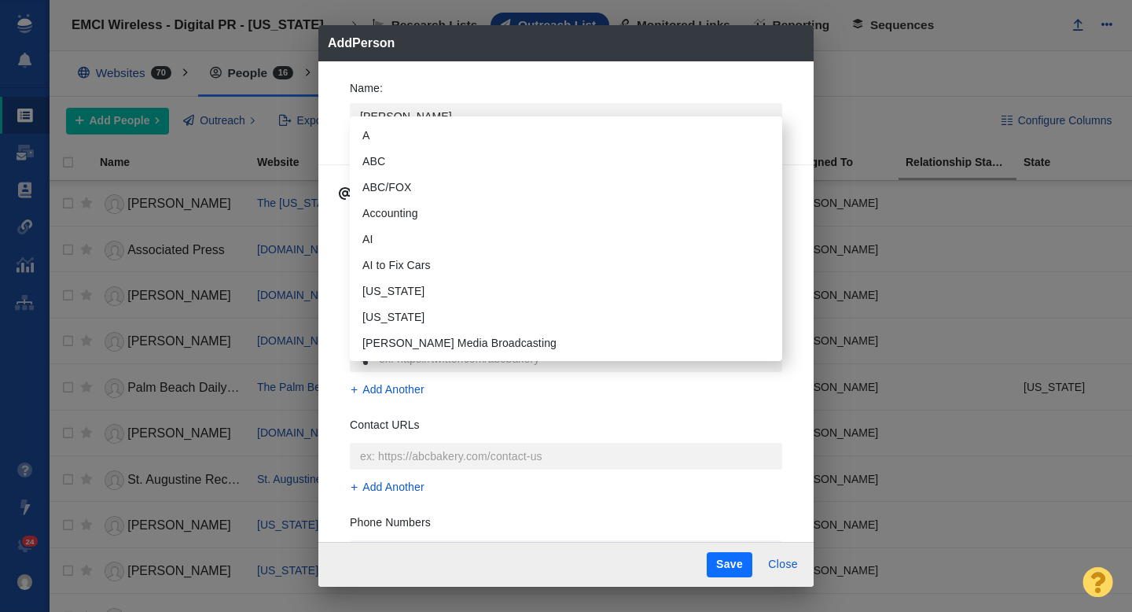
scroll to position [676, 0]
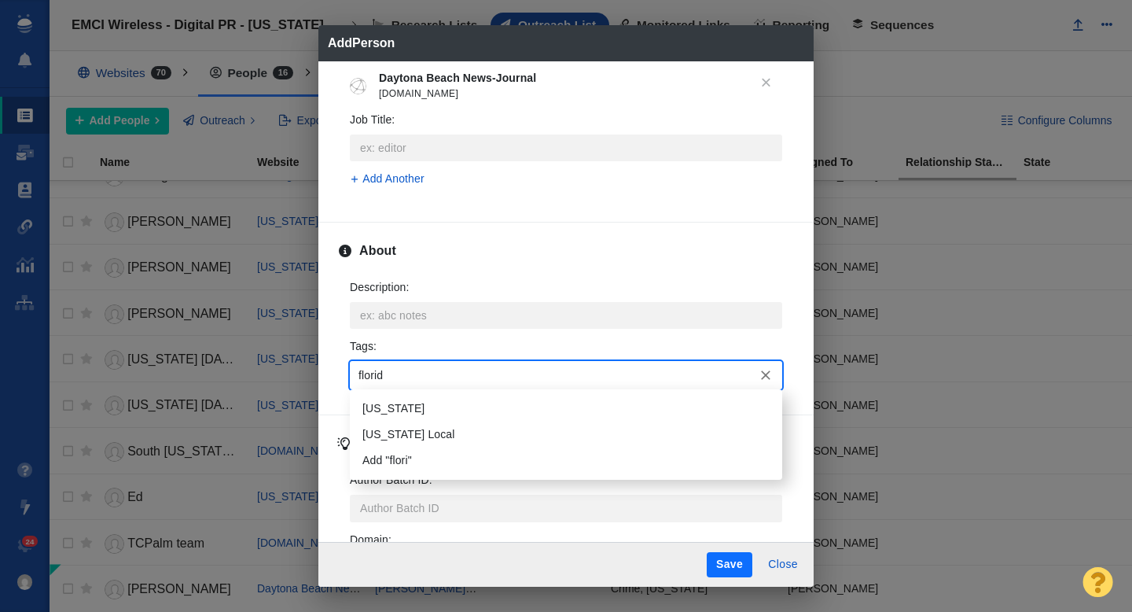
type input "[US_STATE]"
click at [413, 408] on li "[US_STATE]" at bounding box center [566, 408] width 432 height 26
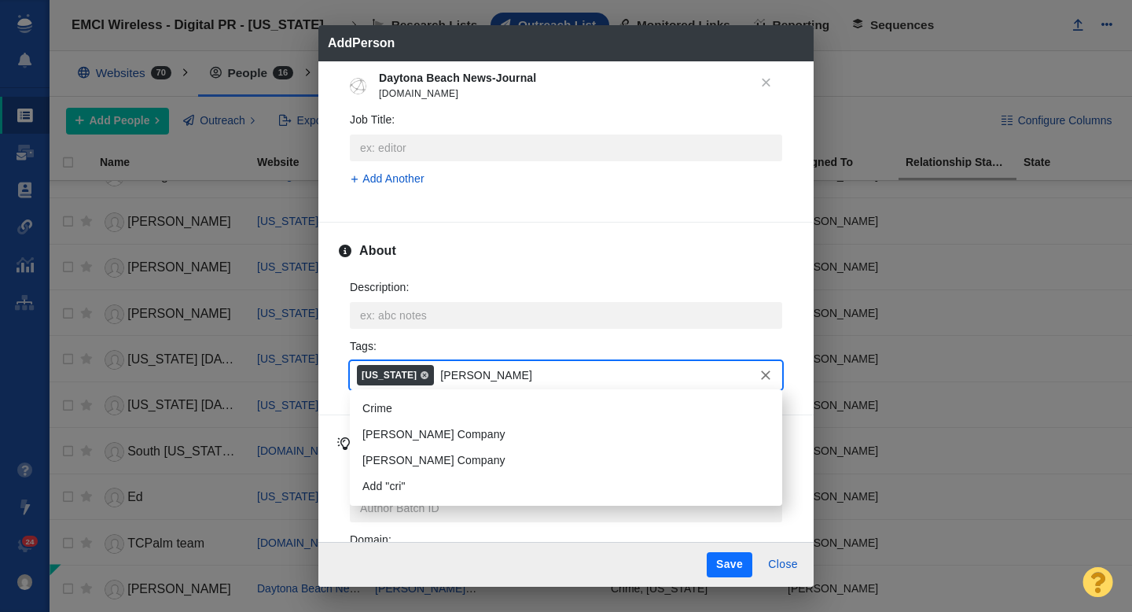
type input "crime"
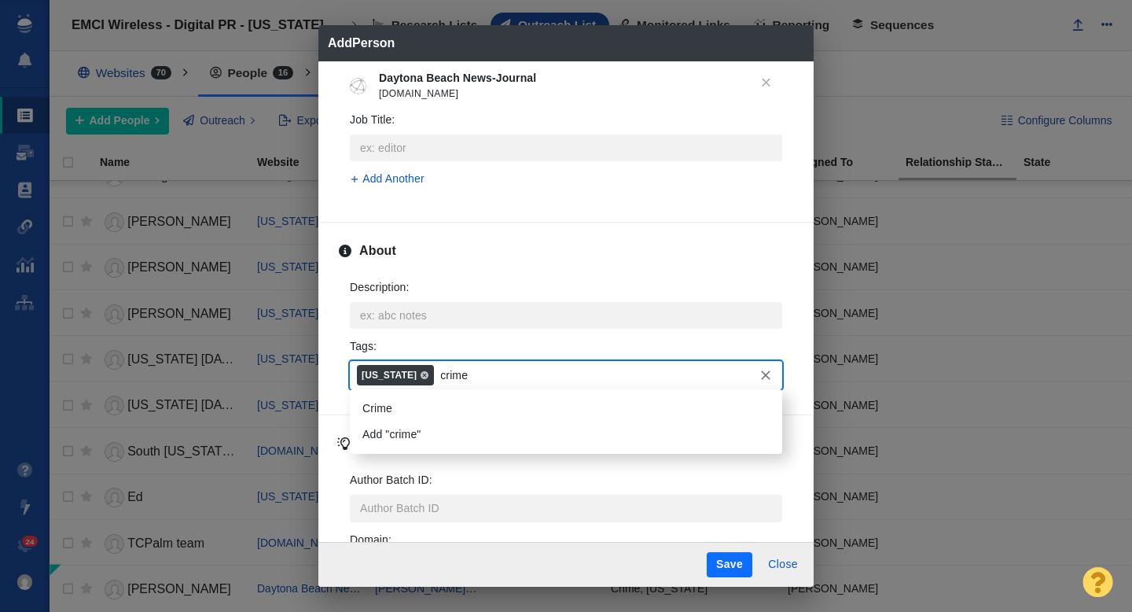
click at [401, 410] on li "Crime" at bounding box center [566, 408] width 432 height 26
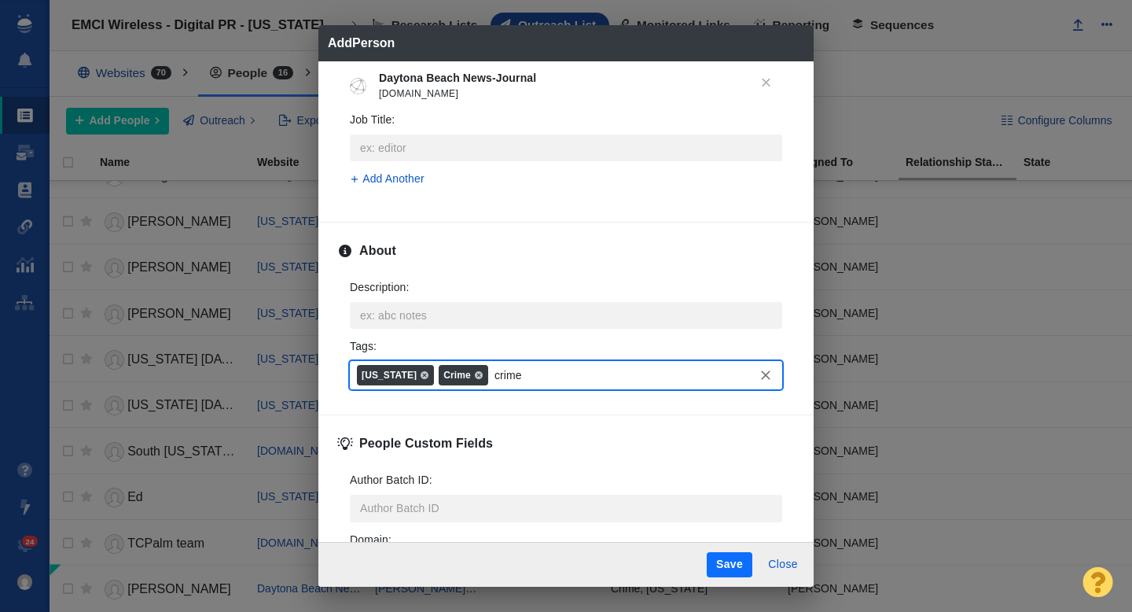
click at [718, 557] on button "Save" at bounding box center [730, 564] width 46 height 25
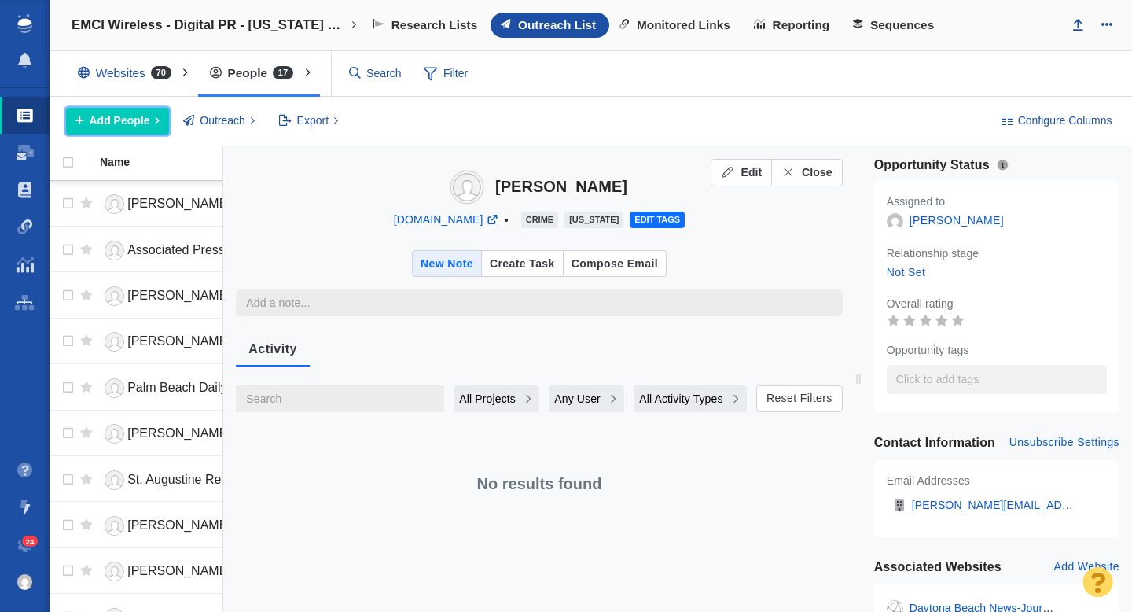
click at [128, 126] on span "Add People" at bounding box center [120, 120] width 61 height 17
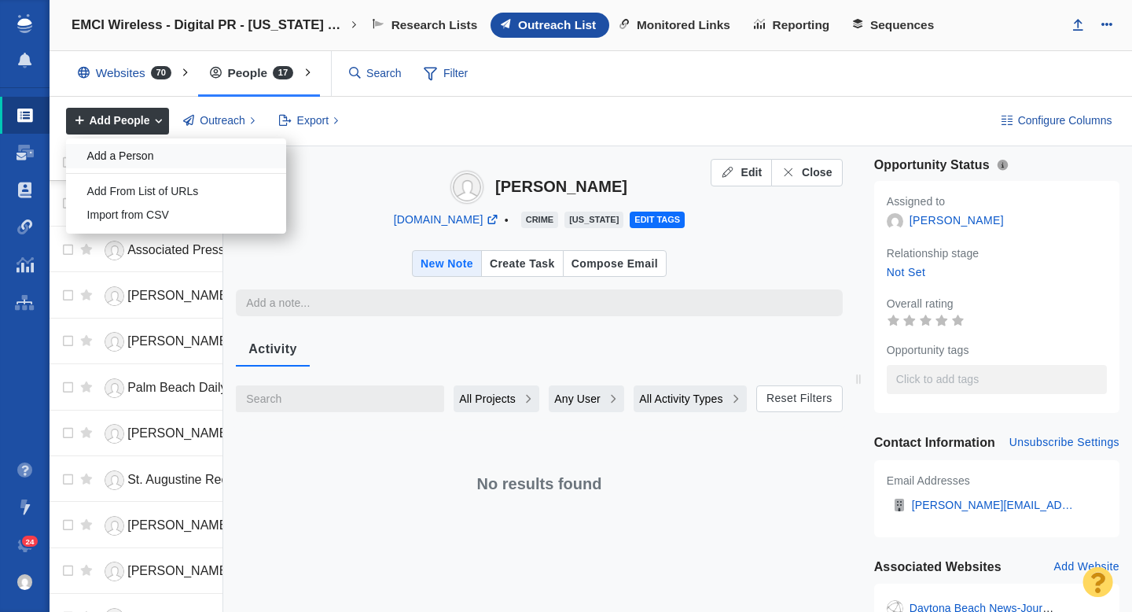
click at [144, 156] on div "Add a Person" at bounding box center [176, 156] width 220 height 24
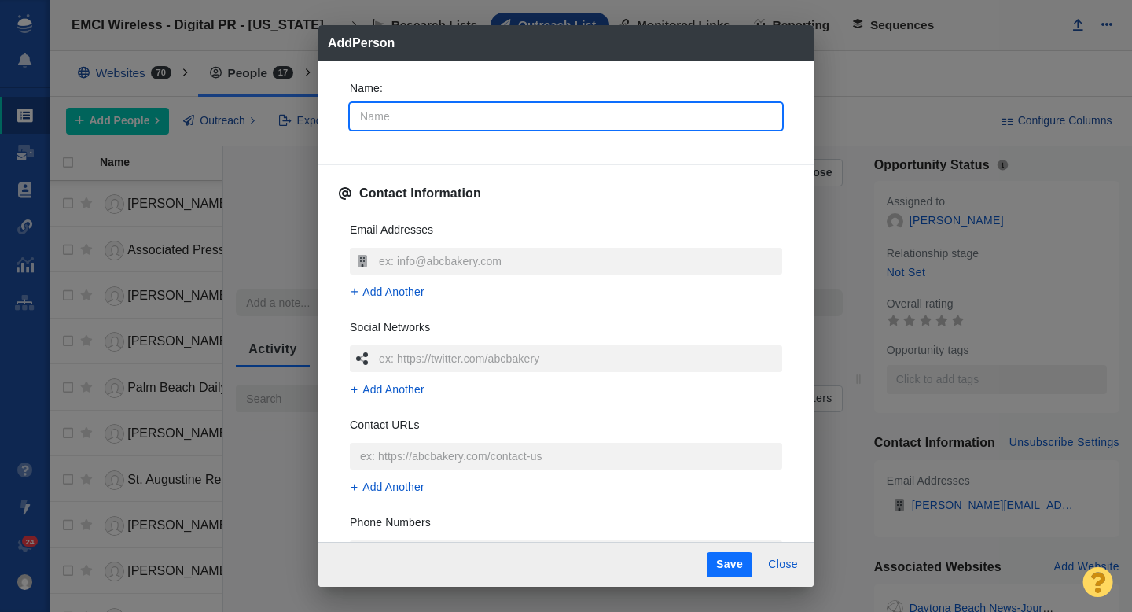
type input "M"
type textarea "x"
type input "Ma"
type textarea "x"
type input "Mar"
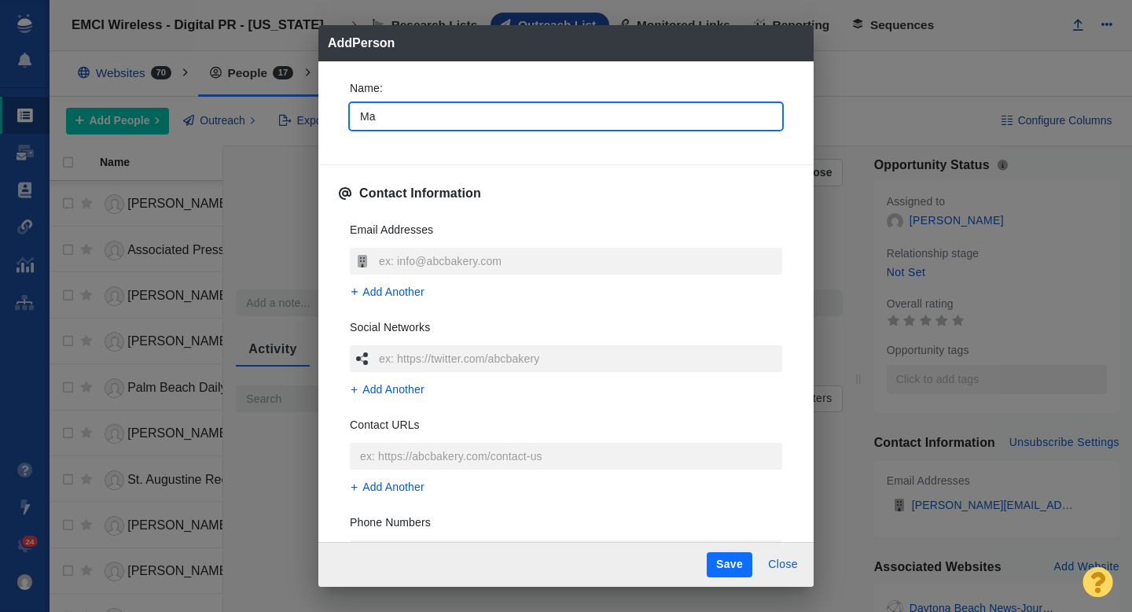
type textarea "x"
type input "Mark"
type textarea "x"
type input "Mark"
type textarea "x"
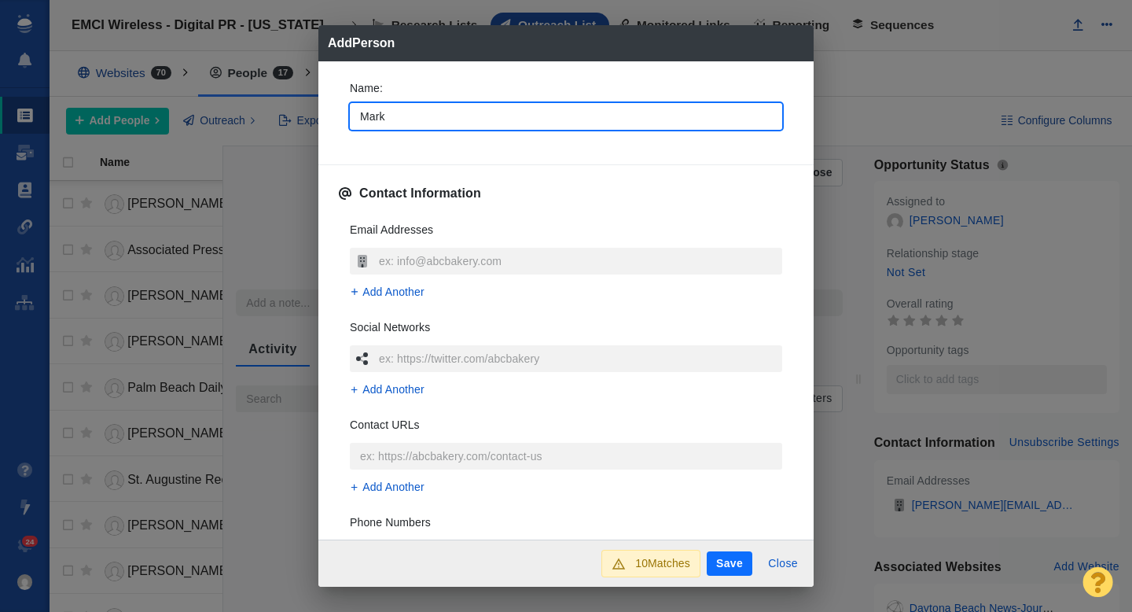
click at [329, 138] on div "Name : Mark Contact Information Email Addresses Add Another Social Networks Add…" at bounding box center [565, 300] width 495 height 479
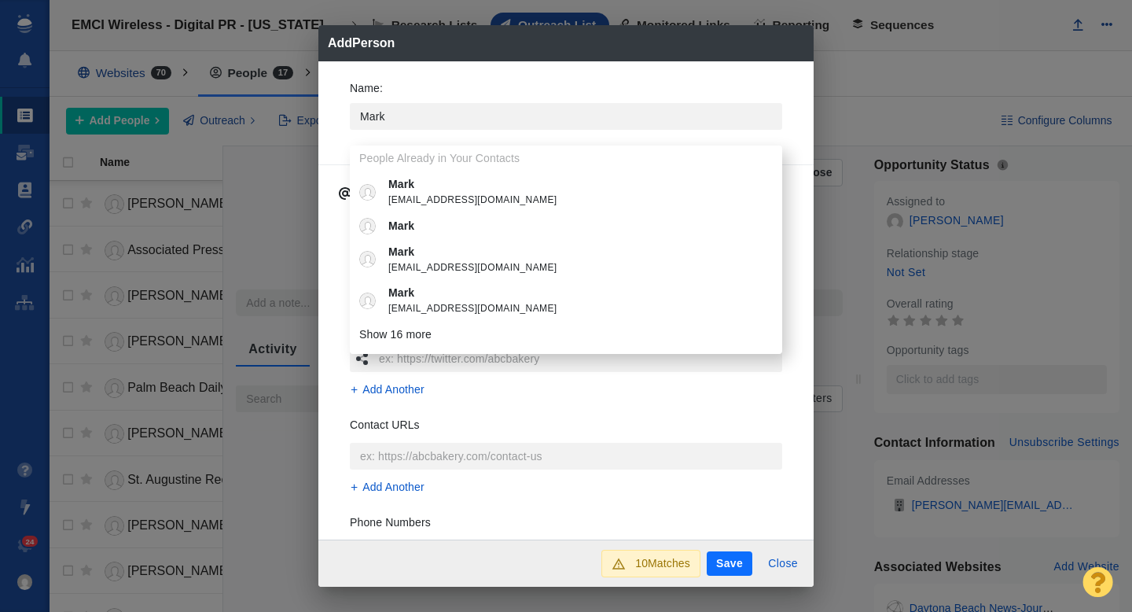
click at [337, 146] on div "Name : Mark People Already in Your Contacts Mark MarkThoma@comcast.net Mark Mar…" at bounding box center [565, 110] width 457 height 84
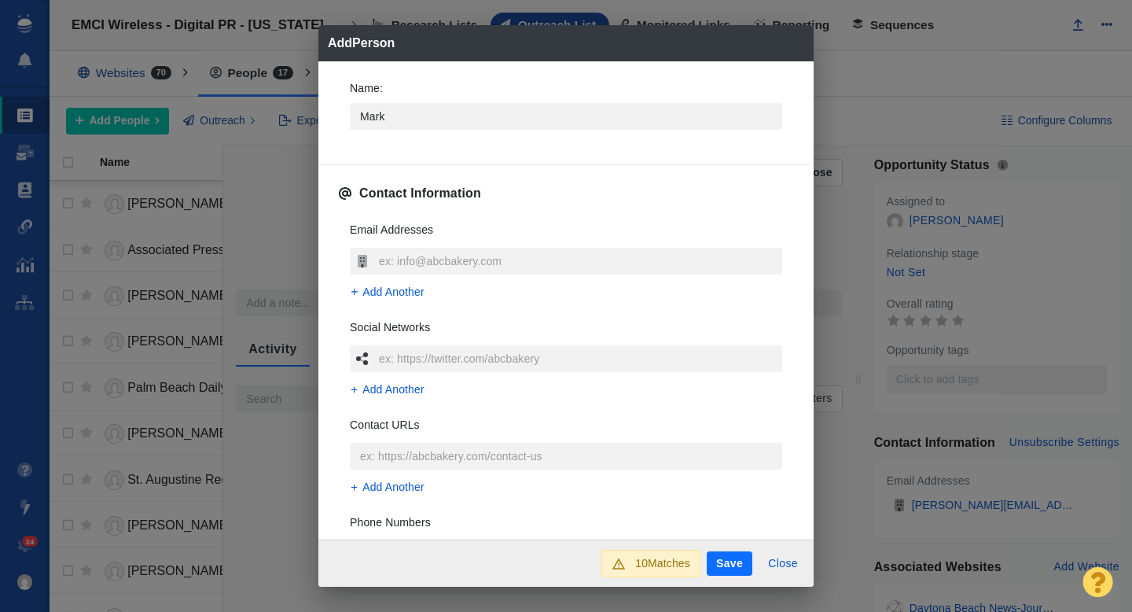
click at [400, 246] on h3 "Email Addresses" at bounding box center [391, 235] width 83 height 26
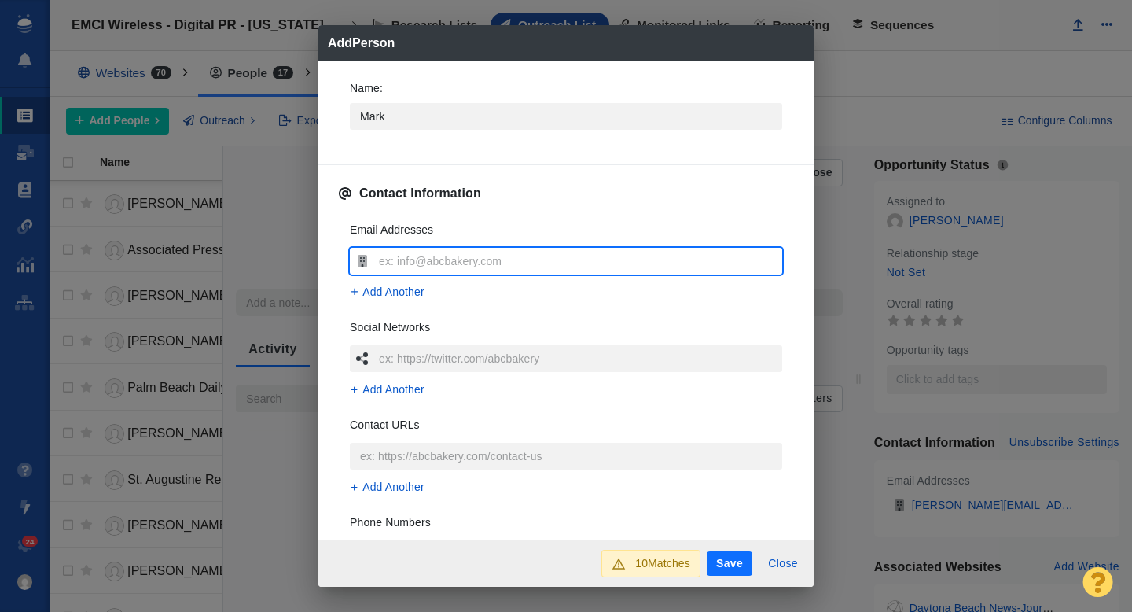
click at [400, 252] on input "text" at bounding box center [578, 261] width 407 height 27
type input "[PERSON_NAME][EMAIL_ADDRESS][PERSON_NAME][DOMAIN_NAME]"
type textarea "x"
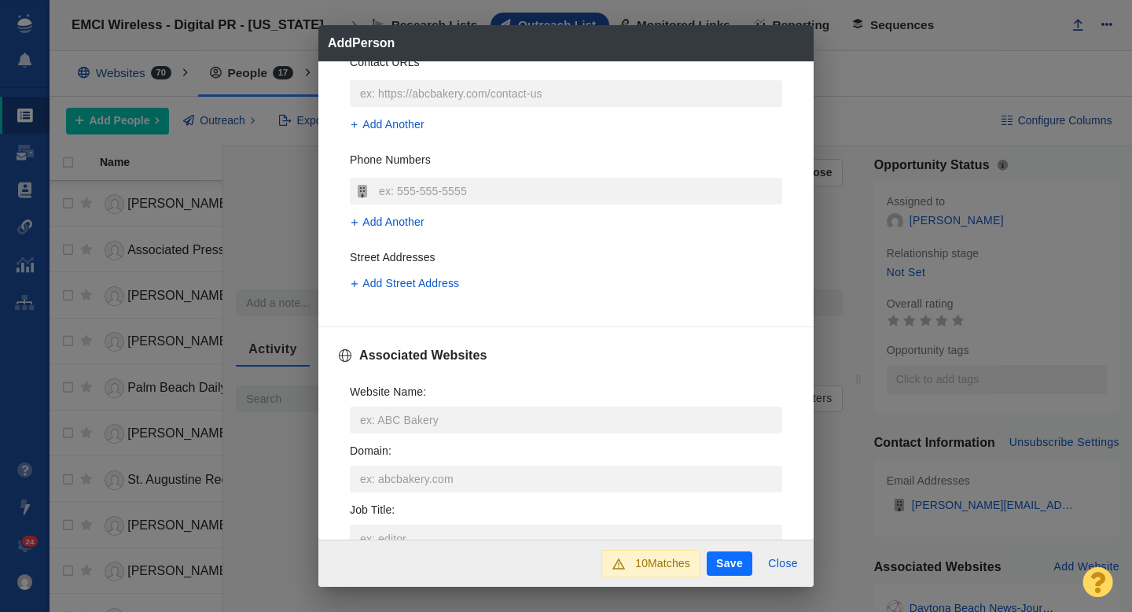
scroll to position [421, 0]
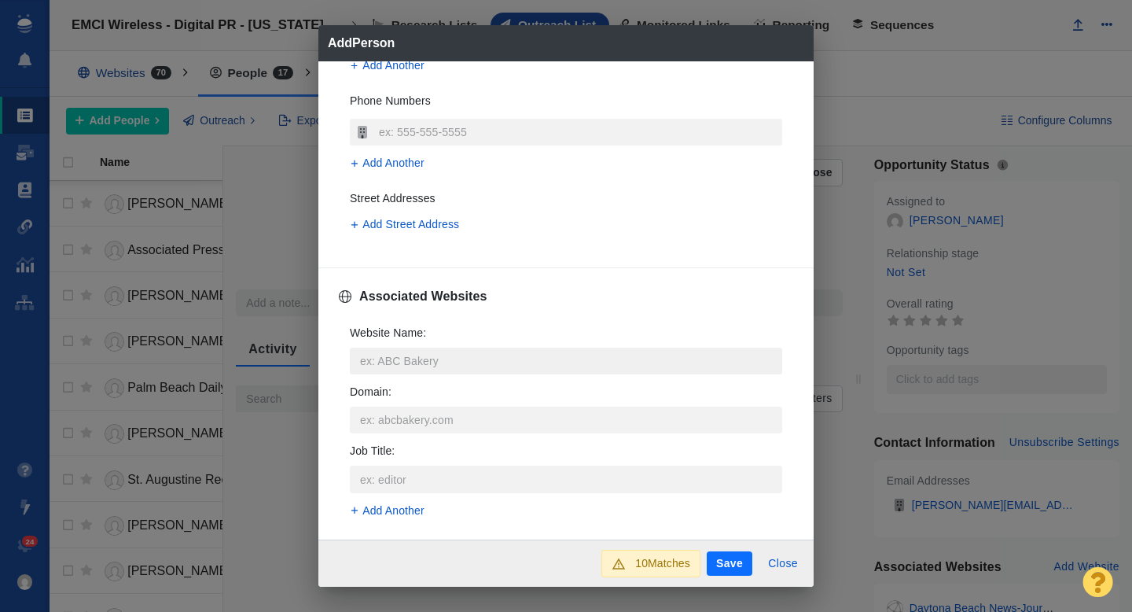
type input "[PERSON_NAME][EMAIL_ADDRESS][PERSON_NAME][DOMAIN_NAME]"
click at [386, 361] on input "Website Name :" at bounding box center [566, 360] width 432 height 27
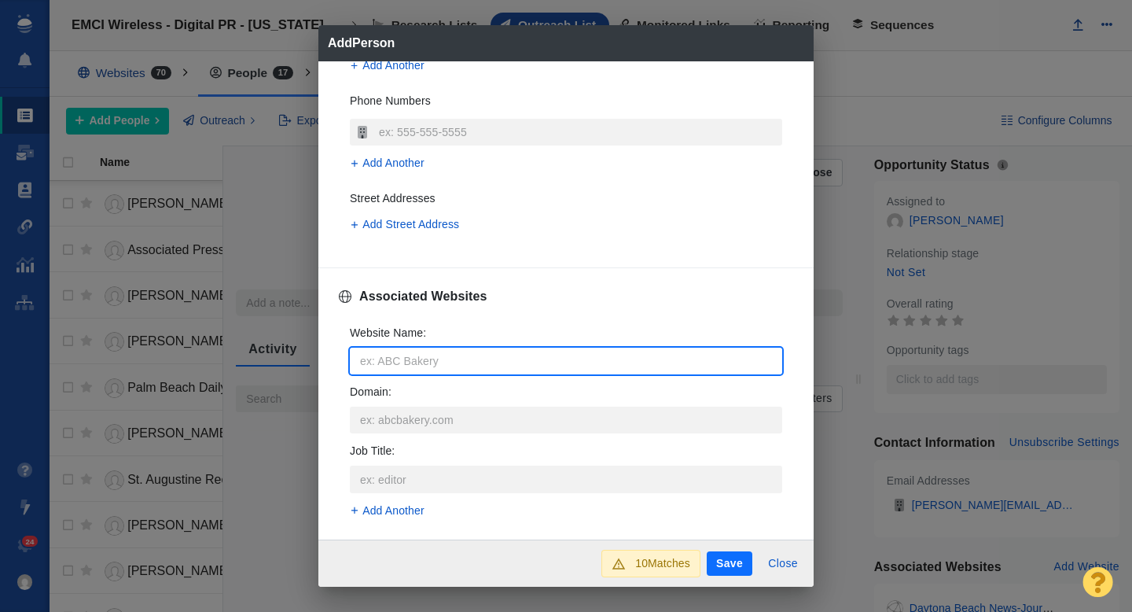
type input "n"
type textarea "x"
type input "ne"
type textarea "x"
type input "new"
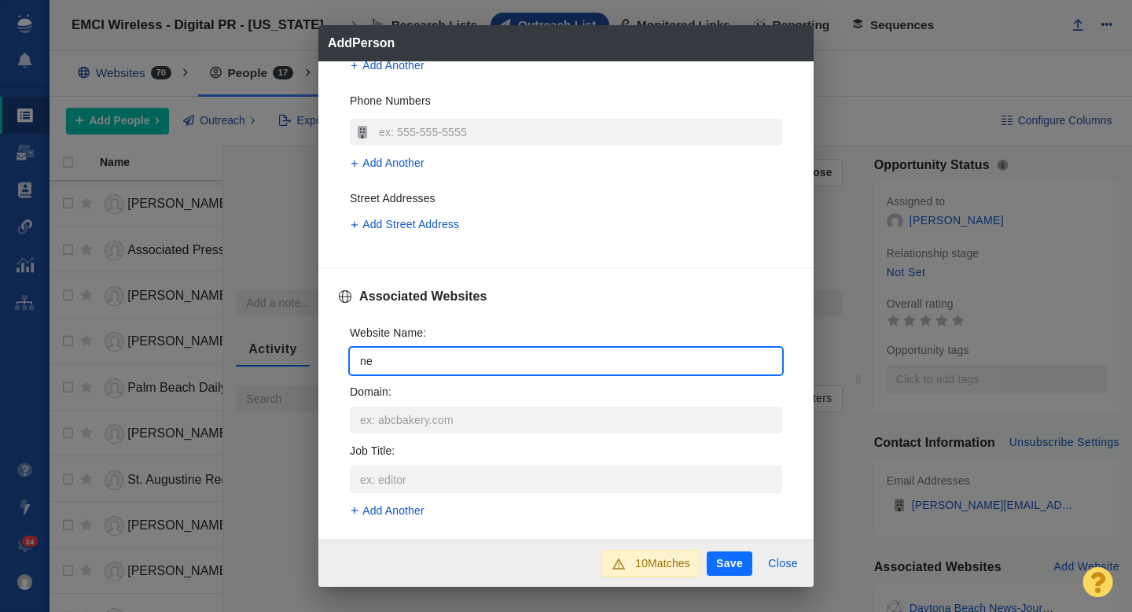
type textarea "x"
type input "news"
type textarea "x"
type input "news-"
type textarea "x"
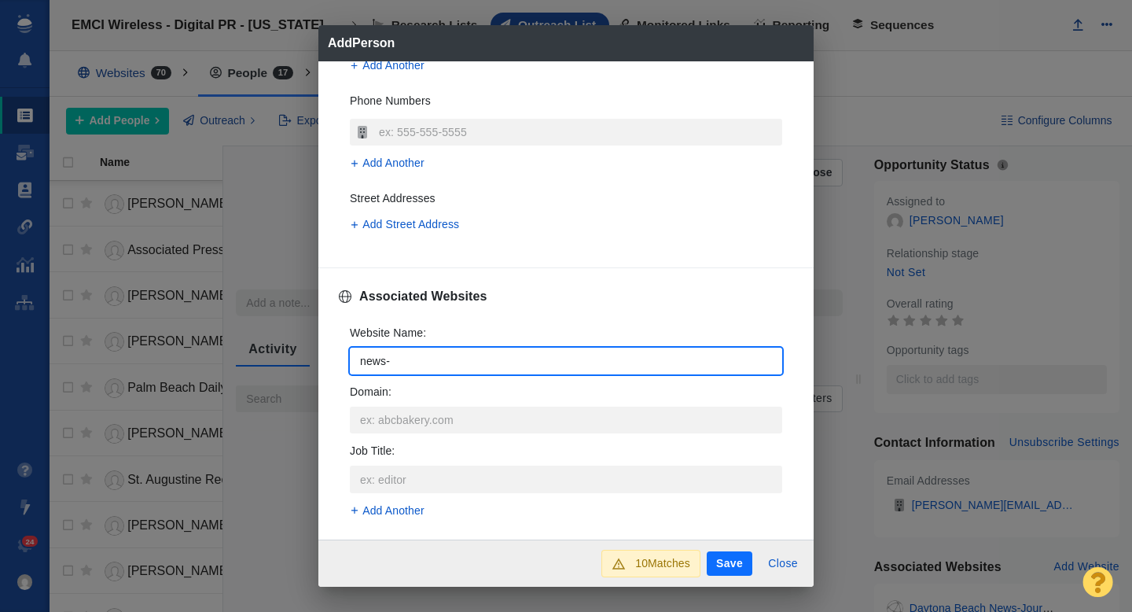
type input "news-j"
type textarea "x"
type input "news-jo"
type textarea "x"
type input "news-jou"
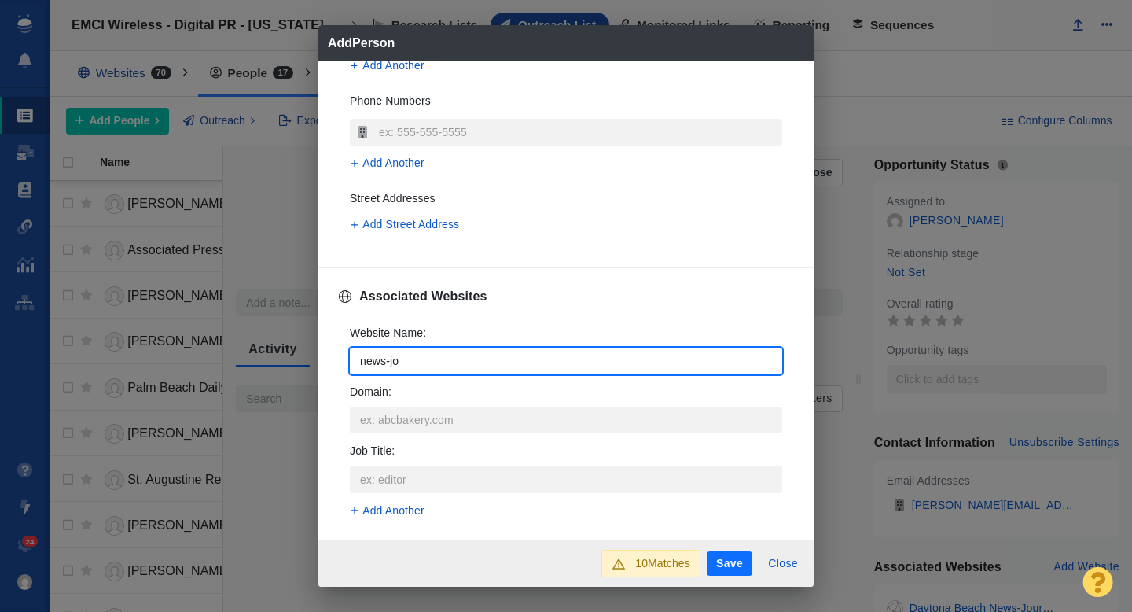
type textarea "x"
type input "news-jour"
type textarea "x"
type input "news-journ"
type textarea "x"
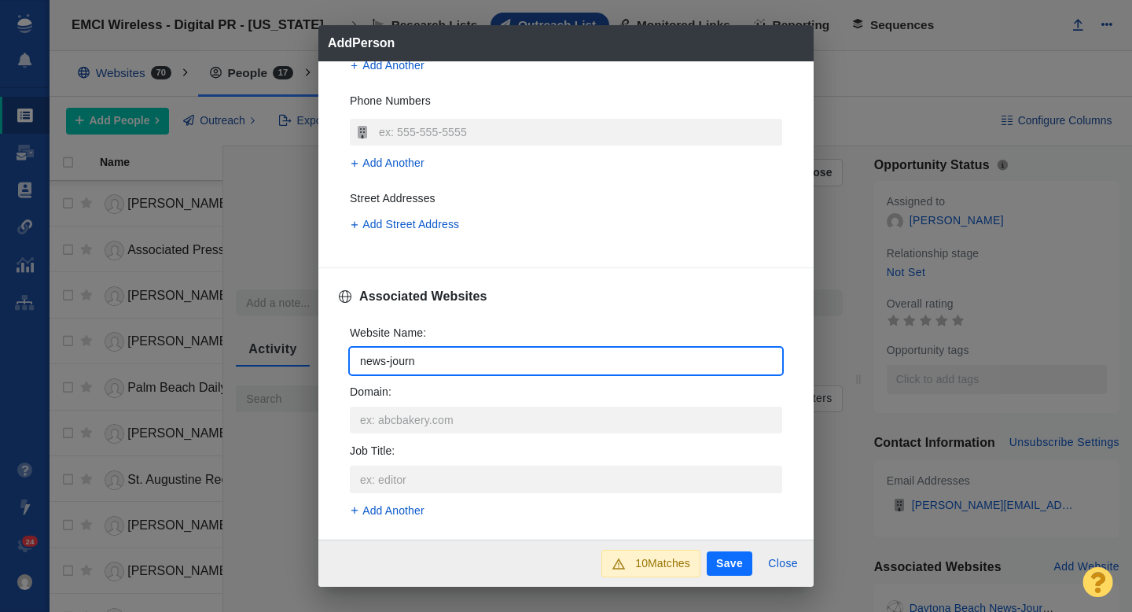
type input "news-journa"
type textarea "x"
type input "news-journal"
type textarea "x"
type input "news-journalo"
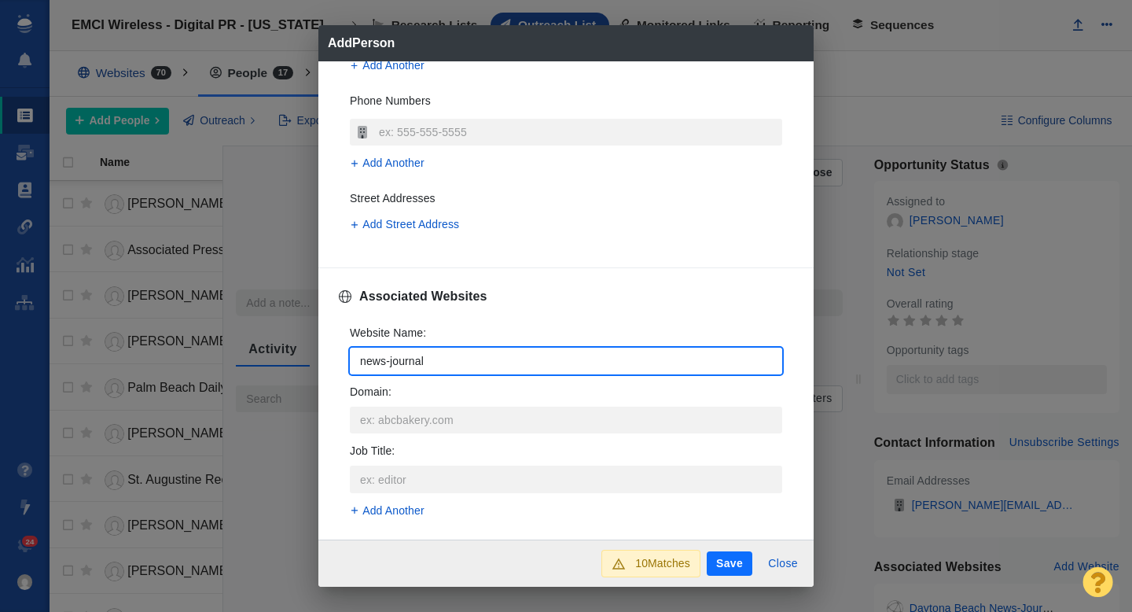
type textarea "x"
type input "news-journalon"
type textarea "x"
type input "news-journaloni"
type textarea "x"
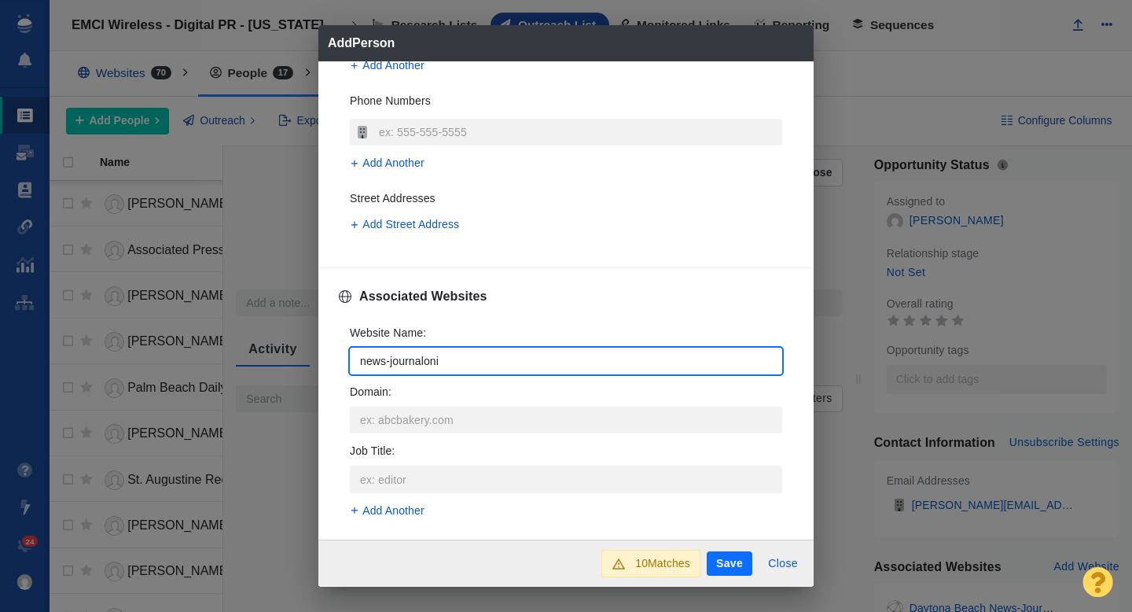
type input "news-journalon"
type textarea "x"
type input "news-journalonl"
type textarea "x"
type input "news-journalonli"
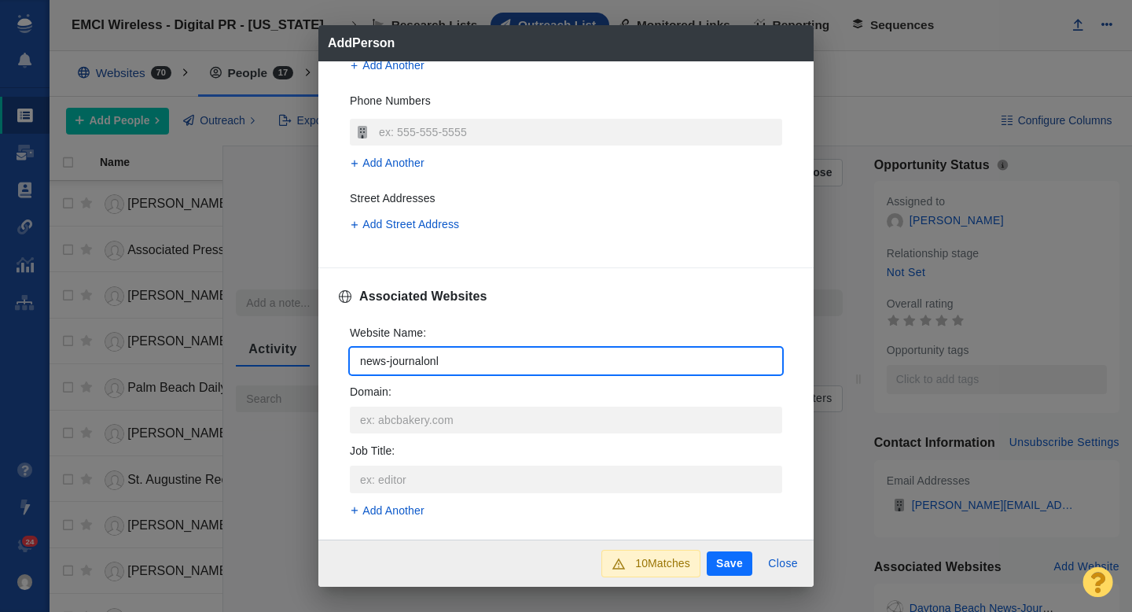
type textarea "x"
type input "news-journalonlin"
type textarea "x"
type input "news-journalonline"
type textarea "x"
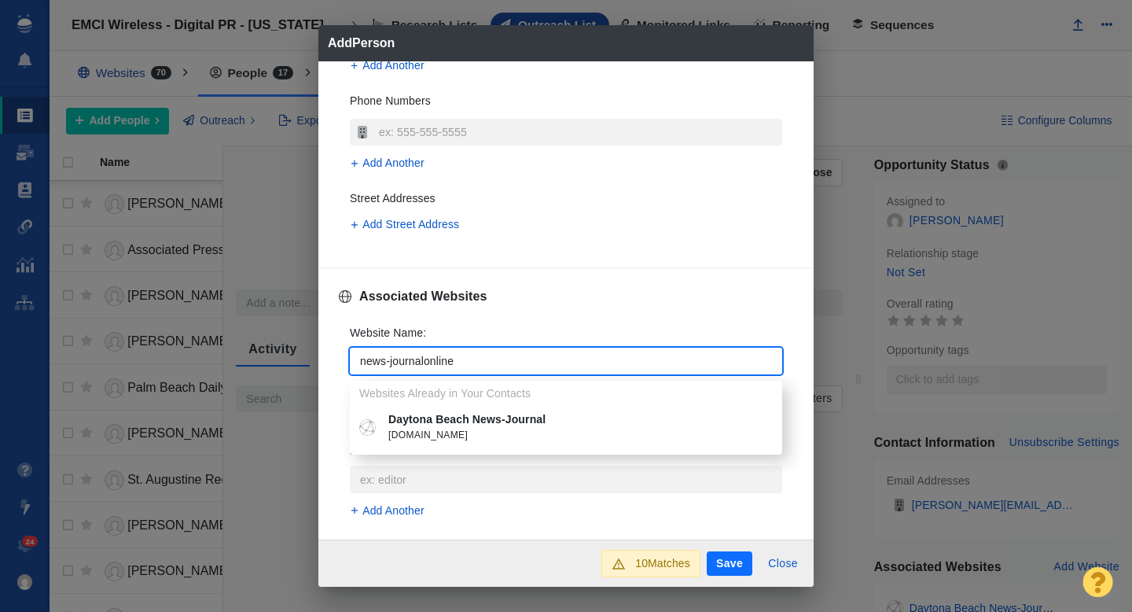
type input "news-journalonline"
click at [446, 418] on p "Daytona Beach News-Journal" at bounding box center [577, 419] width 378 height 17
type textarea "x"
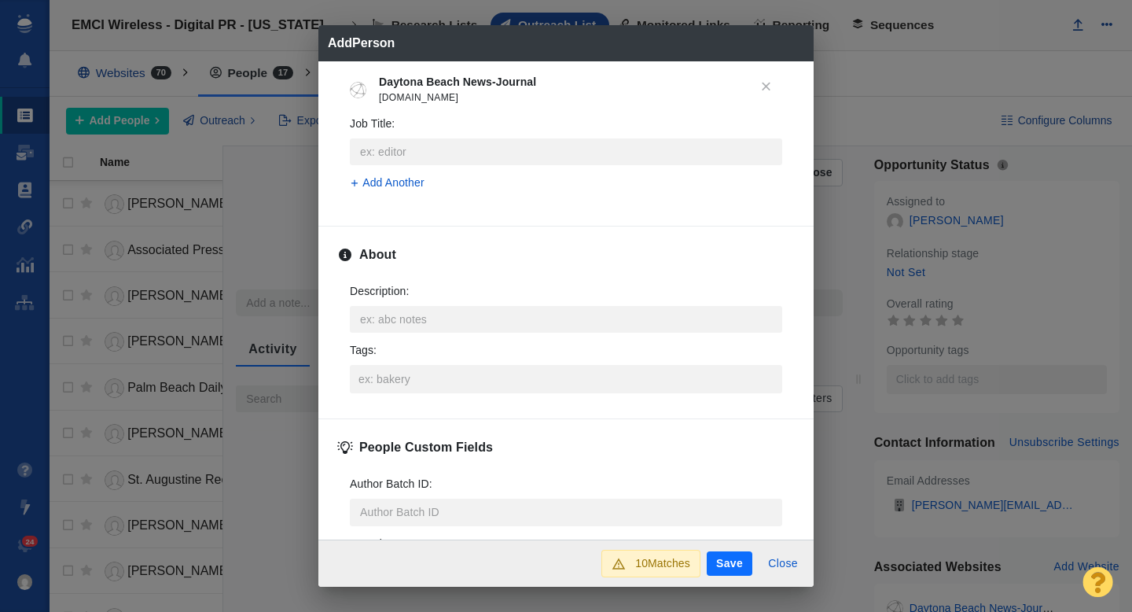
scroll to position [689, 0]
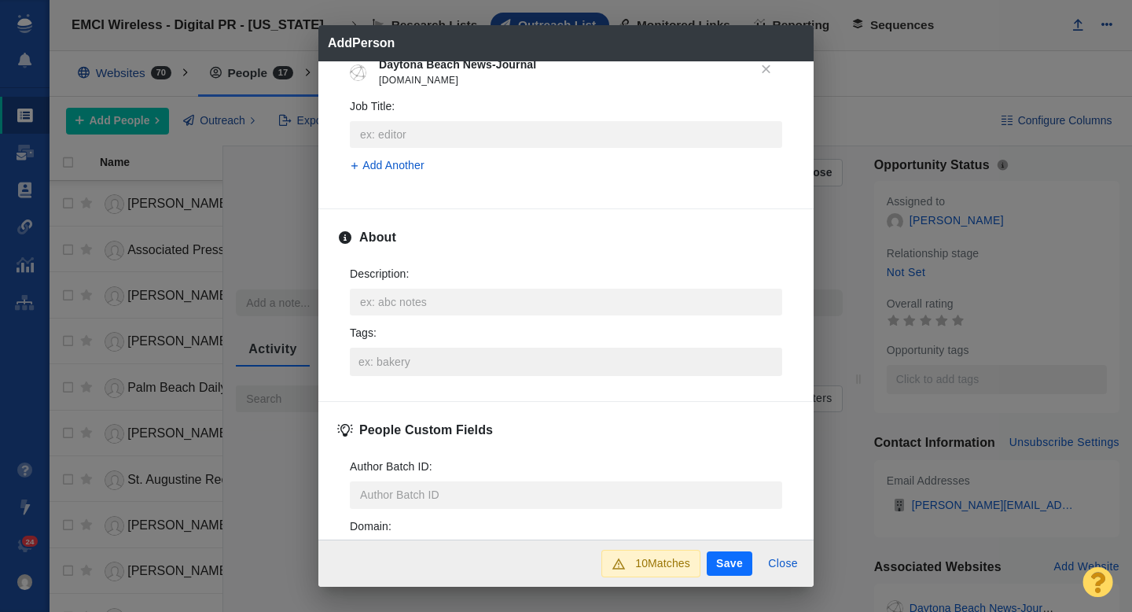
click at [385, 353] on input "Tags :" at bounding box center [566, 361] width 423 height 28
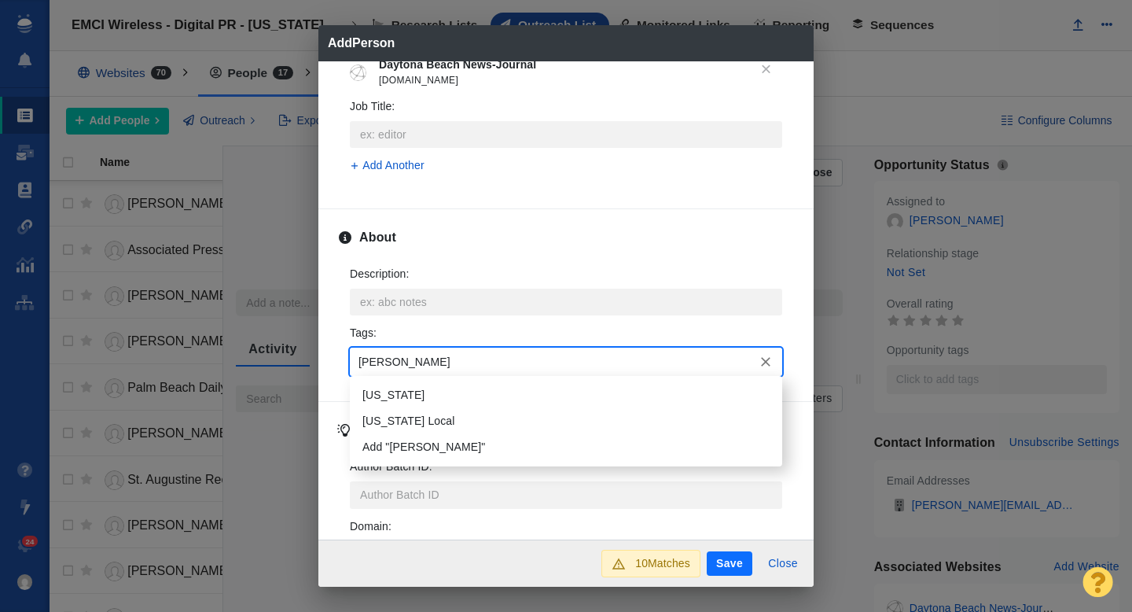
type input "flori"
click at [388, 403] on li "[US_STATE]" at bounding box center [566, 395] width 432 height 26
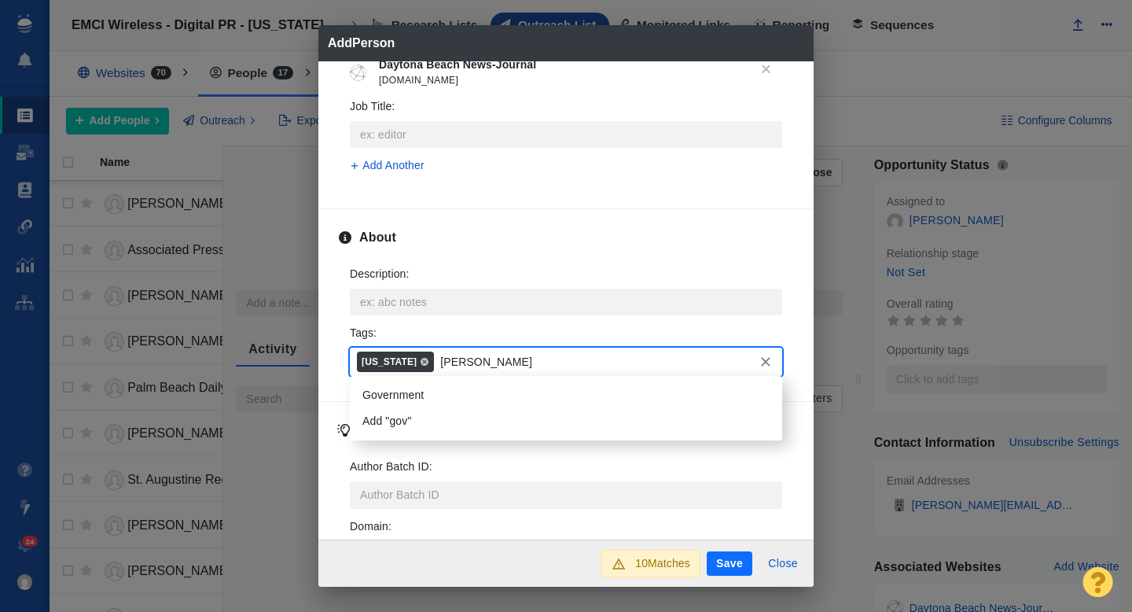
type input "gover"
click at [410, 395] on li "Government" at bounding box center [566, 395] width 432 height 26
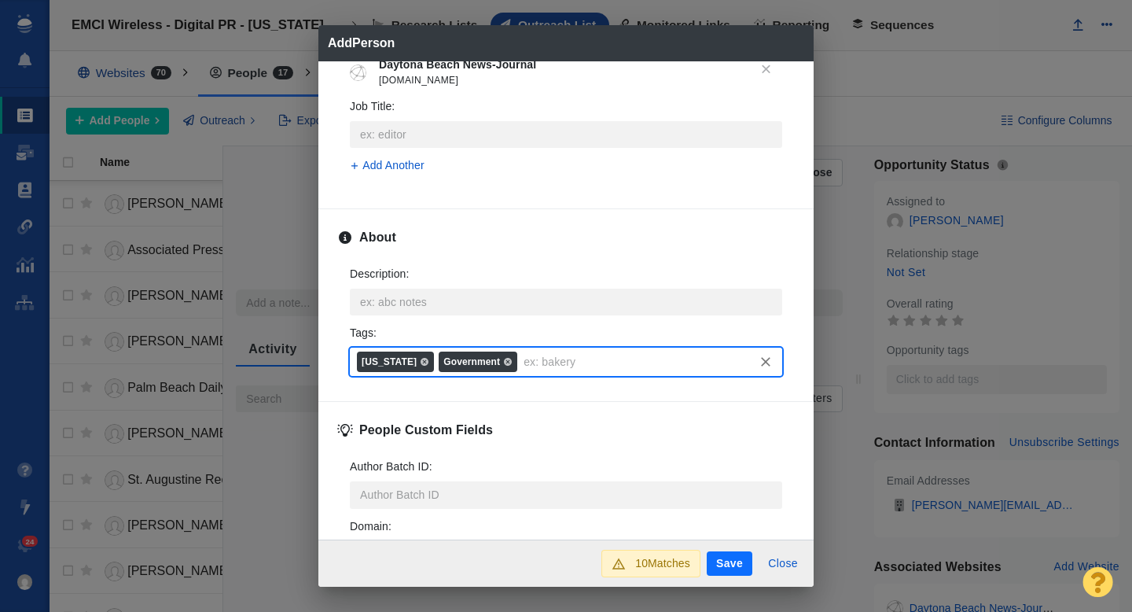
click at [722, 559] on button "Save" at bounding box center [730, 563] width 46 height 25
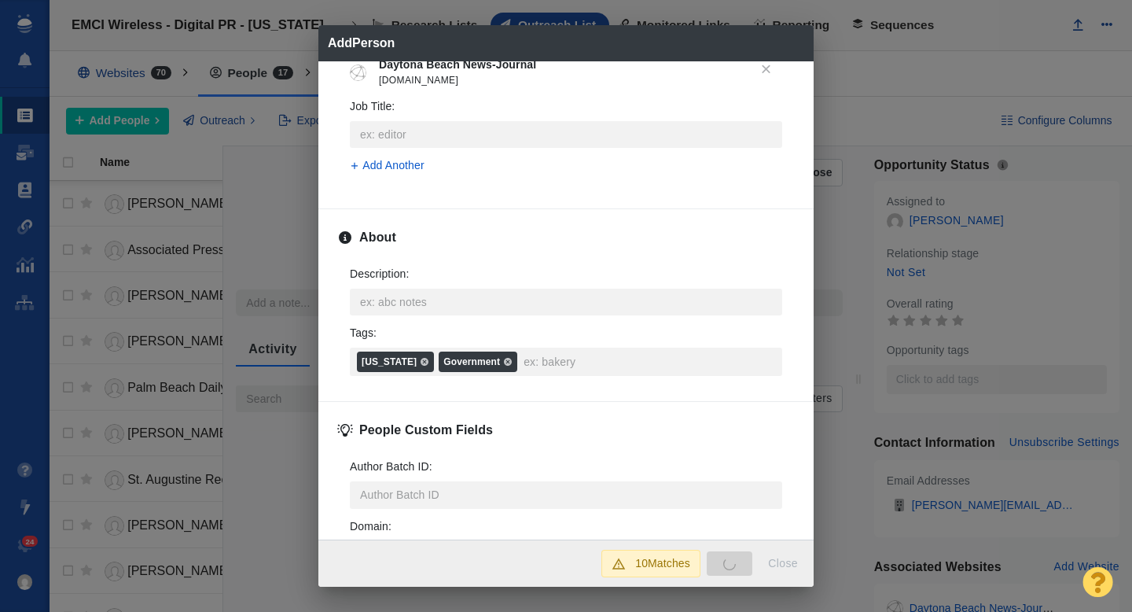
type textarea "x"
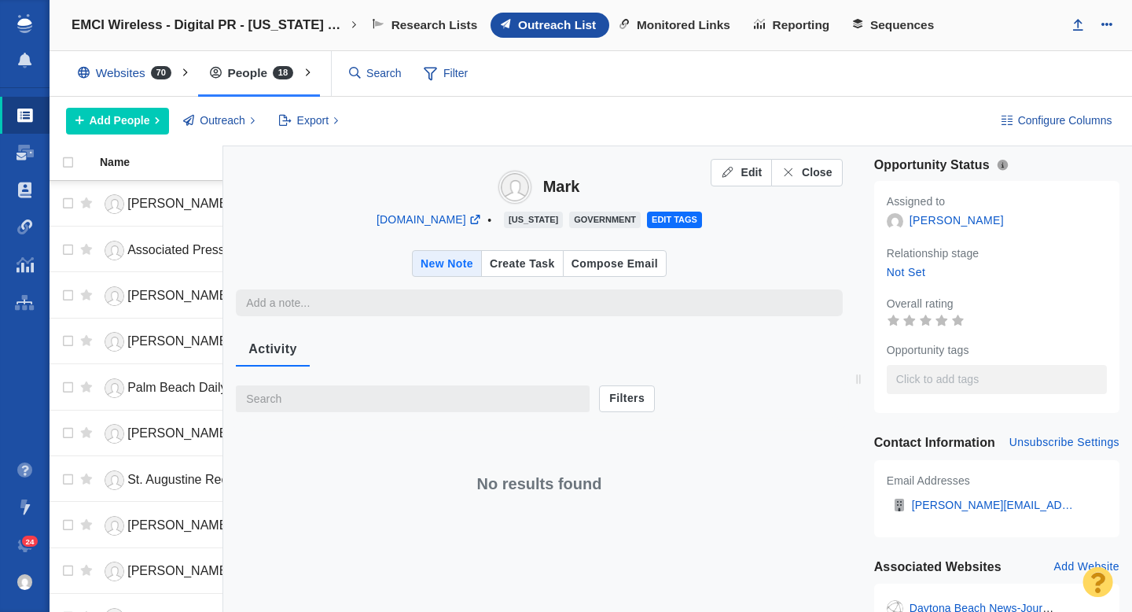
type textarea "x"
click at [812, 178] on span "Close" at bounding box center [817, 172] width 31 height 17
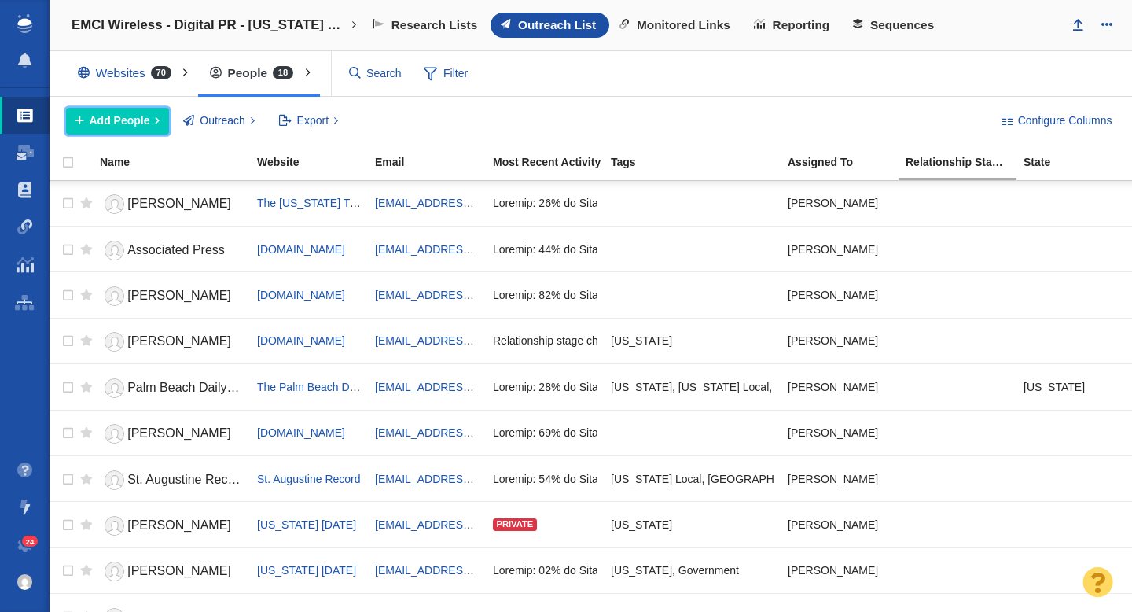
click at [143, 117] on span "Add People" at bounding box center [120, 120] width 61 height 17
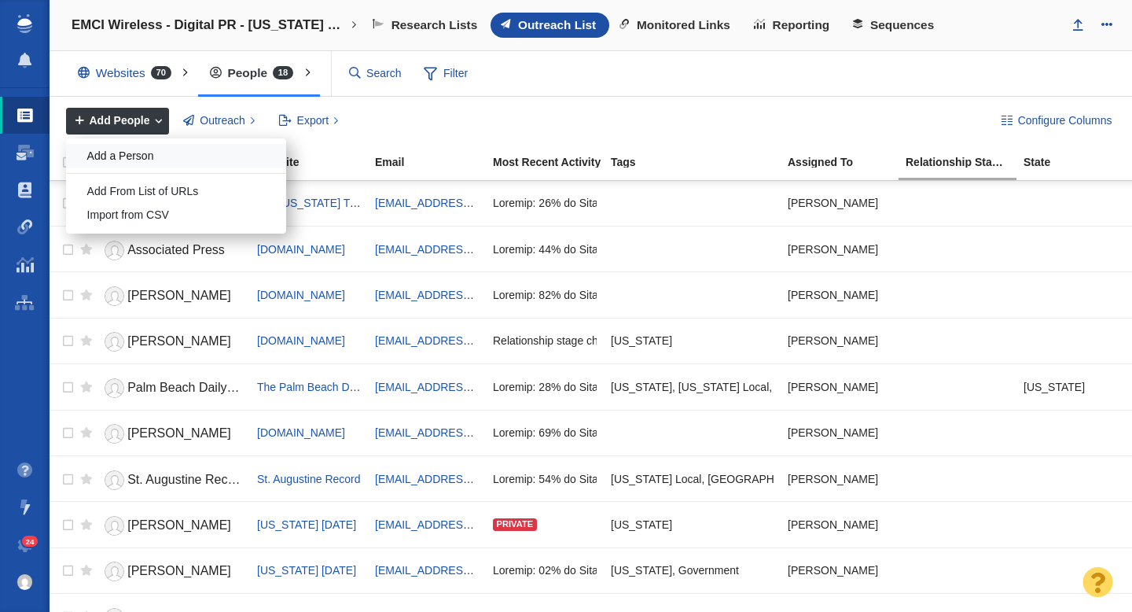
click at [143, 153] on div "Add a Person" at bounding box center [176, 156] width 220 height 24
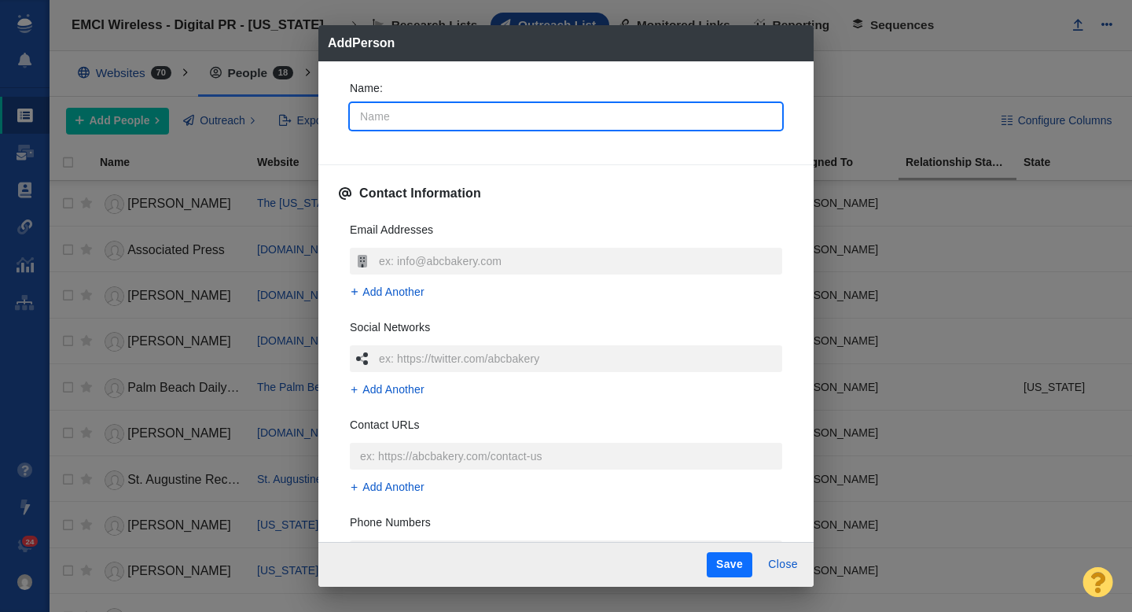
type input "D"
type textarea "x"
type input "Da"
type textarea "x"
type input "Dav"
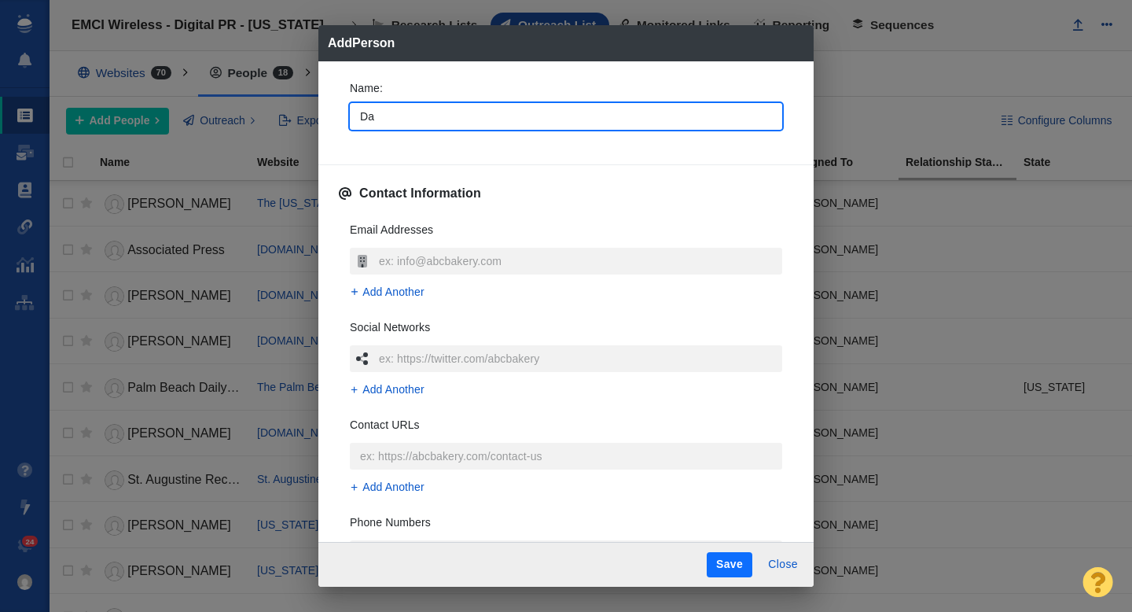
type textarea "x"
type input "Davi"
type textarea "x"
type input "[PERSON_NAME]"
type textarea "x"
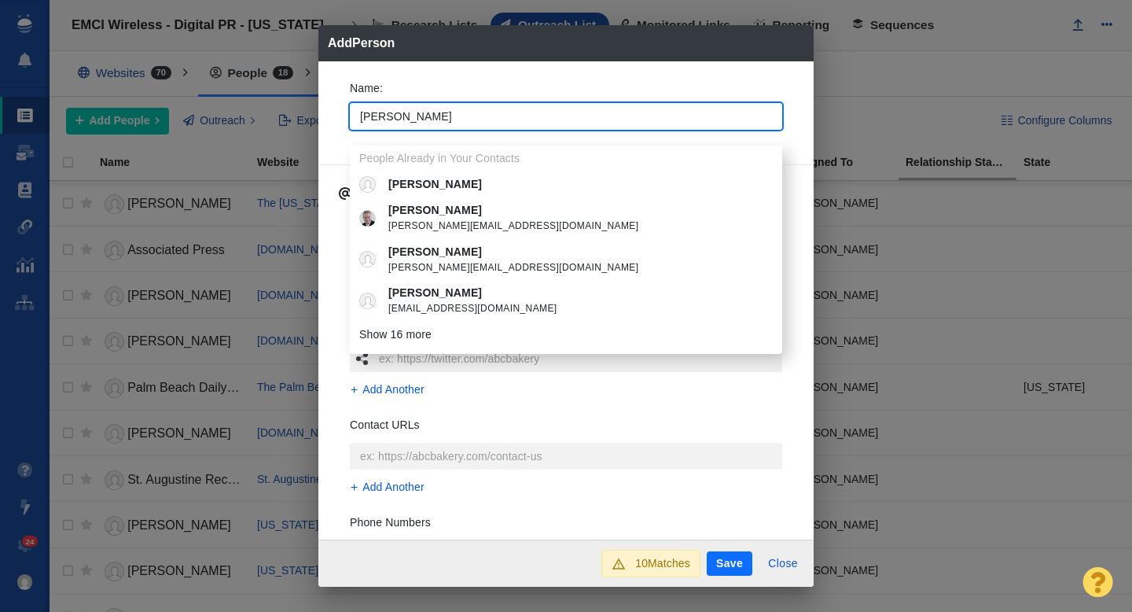
type input "[PERSON_NAME]"
type textarea "x"
click at [334, 141] on div "Name : David People Already in Your Contacts David David david@davidpylyp.com D…" at bounding box center [565, 300] width 495 height 479
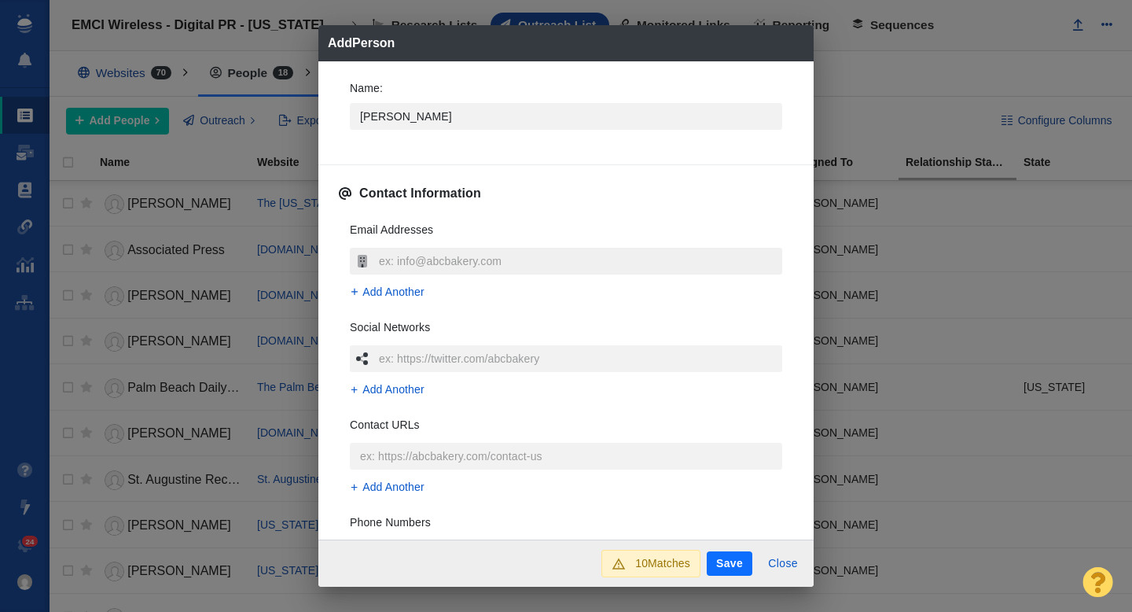
click at [445, 259] on input "text" at bounding box center [578, 261] width 407 height 27
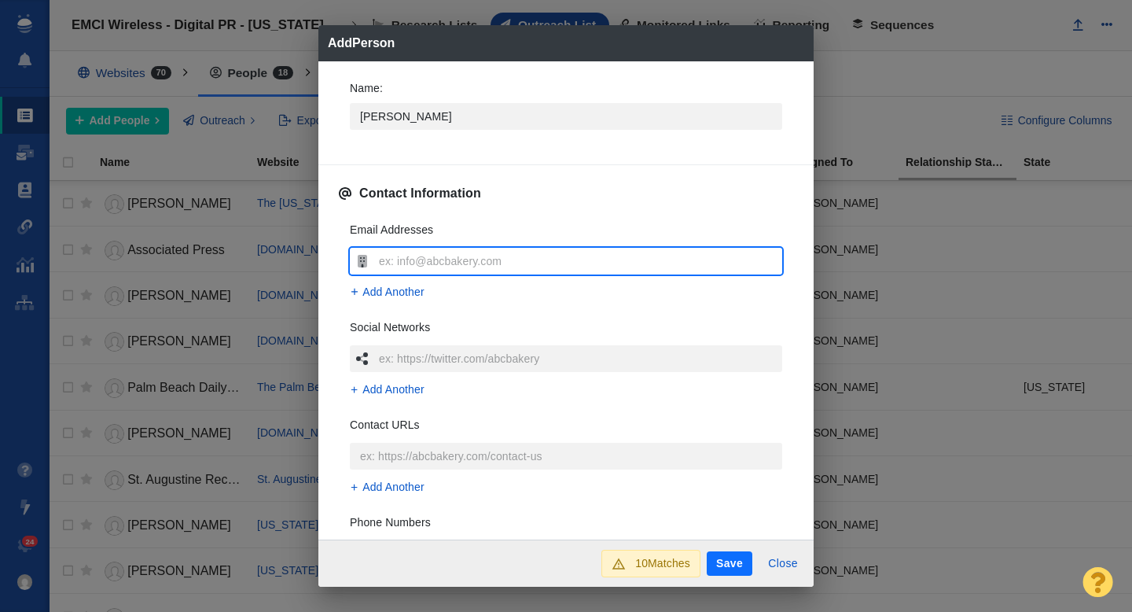
type input "[EMAIL_ADDRESS][DOMAIN_NAME]"
type textarea "x"
type input "[EMAIL_ADDRESS][DOMAIN_NAME]"
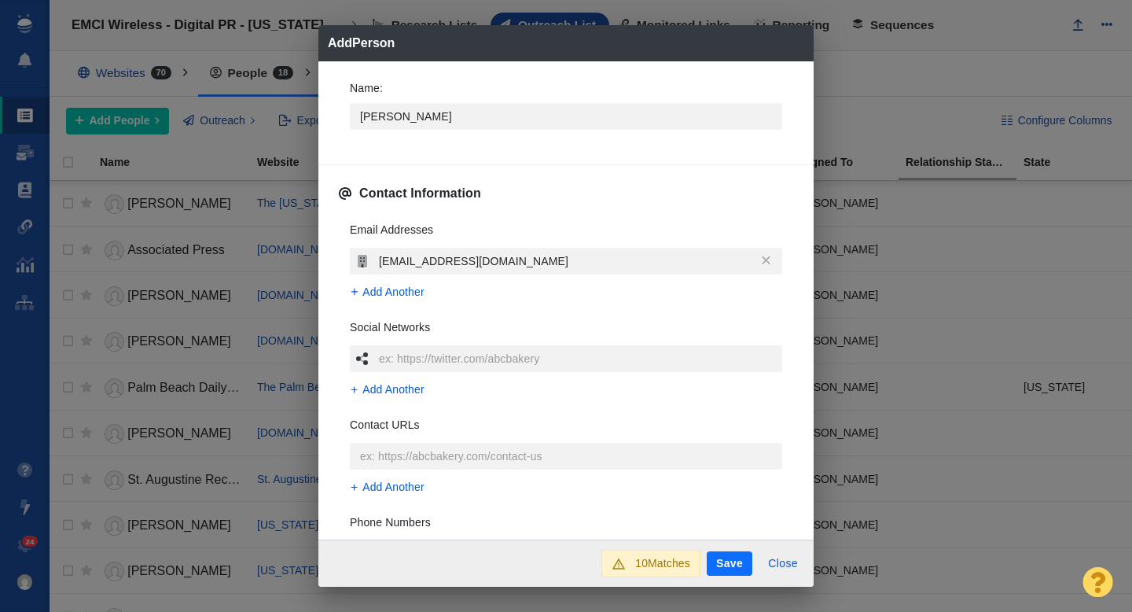
click at [335, 266] on div "Name : David Contact Information Email Addresses DWersinger@gannett.com Add Ano…" at bounding box center [565, 300] width 495 height 479
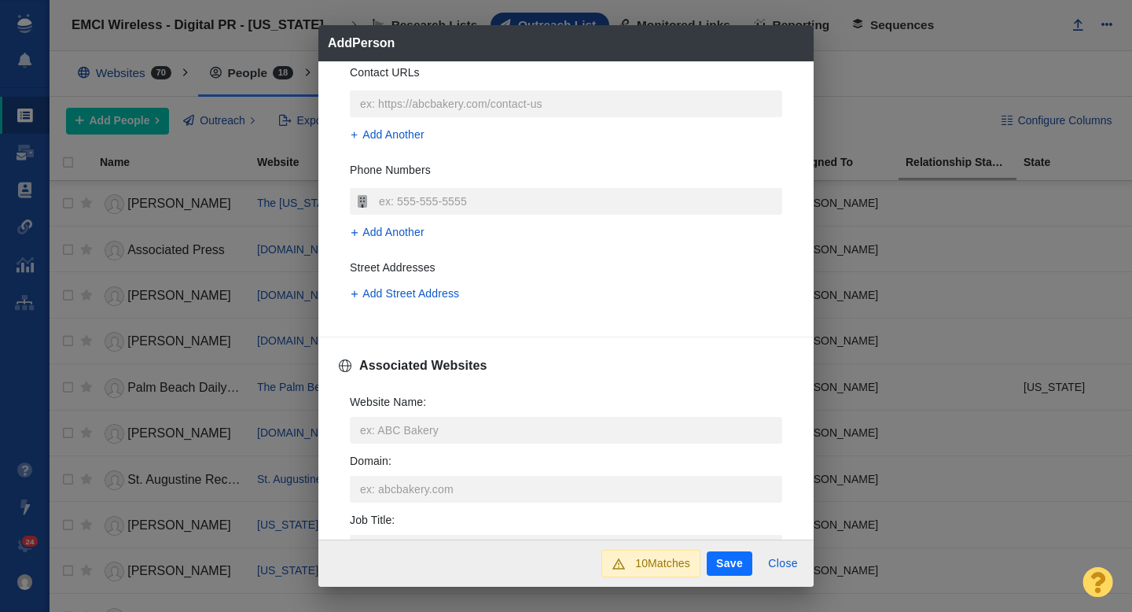
scroll to position [379, 0]
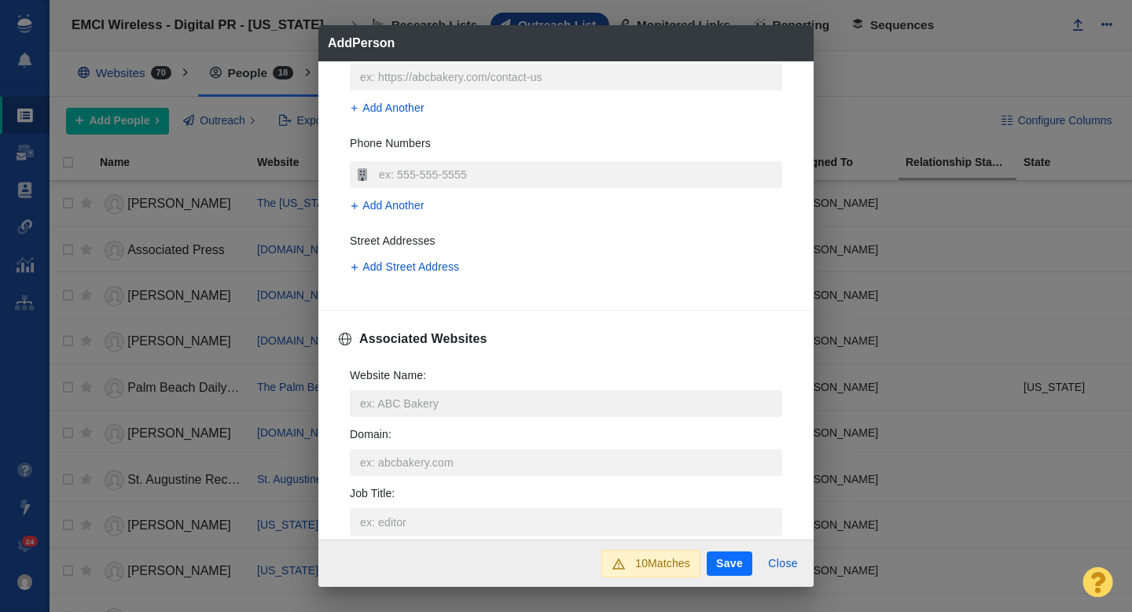
click at [395, 405] on input "Website Name :" at bounding box center [566, 403] width 432 height 27
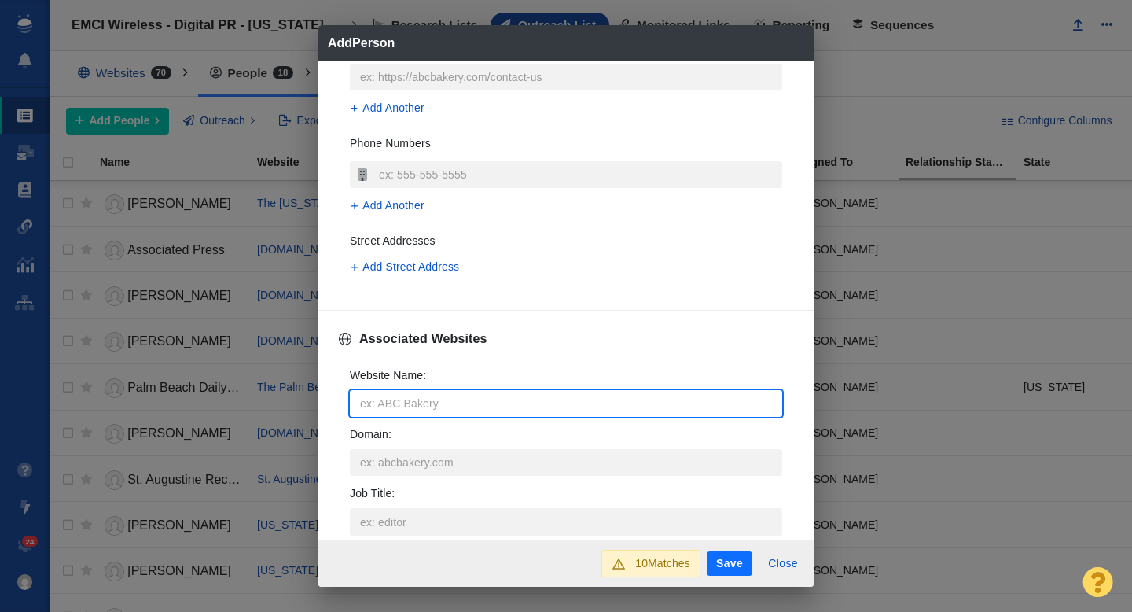
type input "n"
type textarea "x"
type input "ne"
type textarea "x"
type input "new"
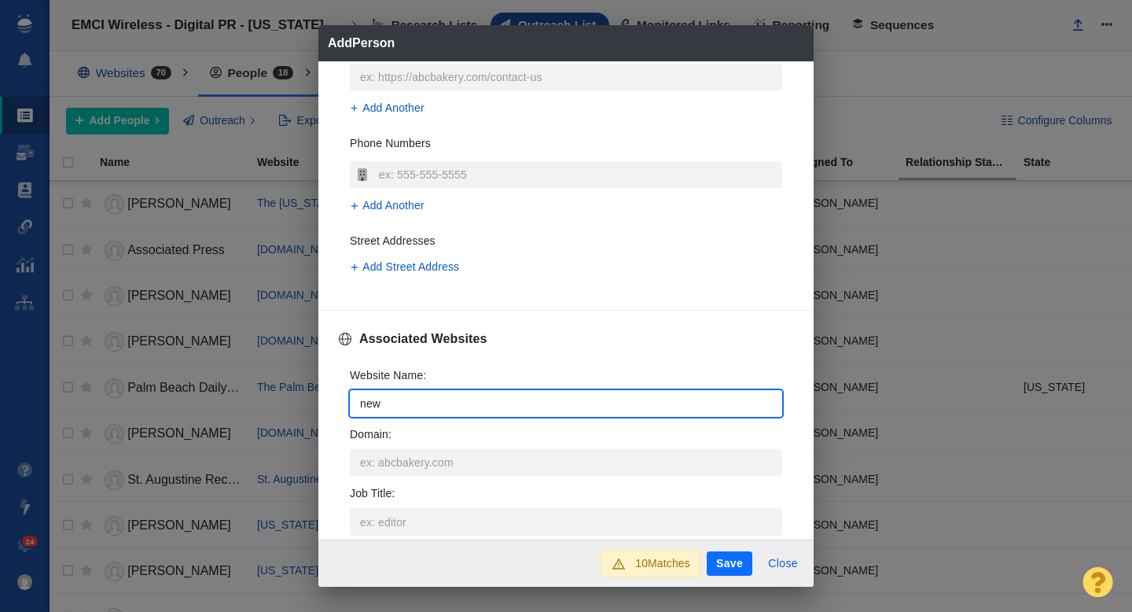
type textarea "x"
type input "news"
type textarea "x"
type input "news-"
type textarea "x"
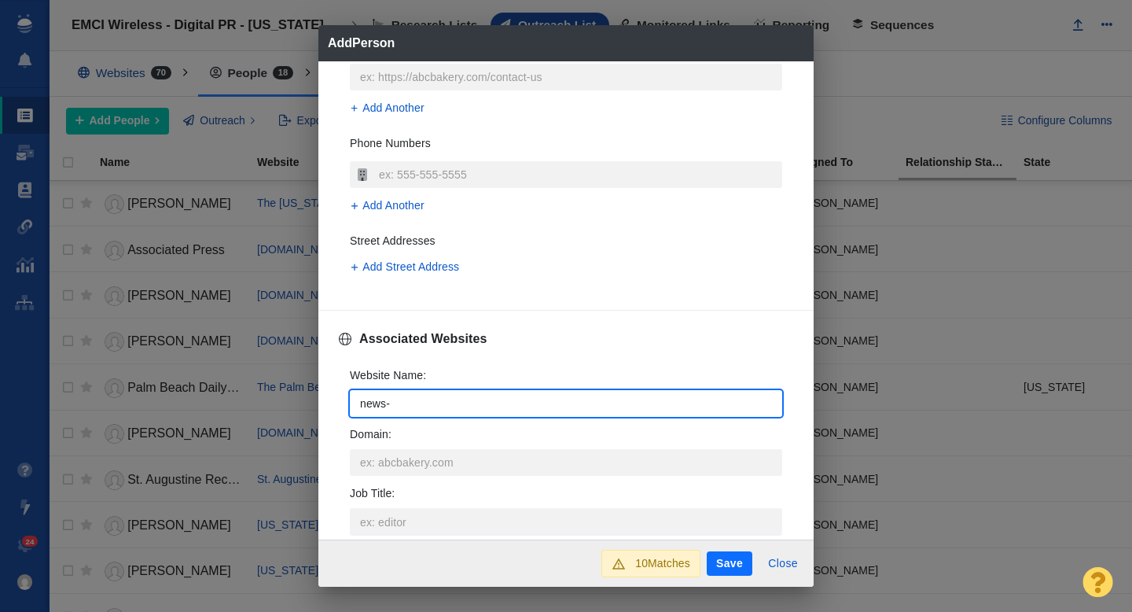
type input "news-j"
type textarea "x"
type input "news-jo"
type textarea "x"
type input "news-jou"
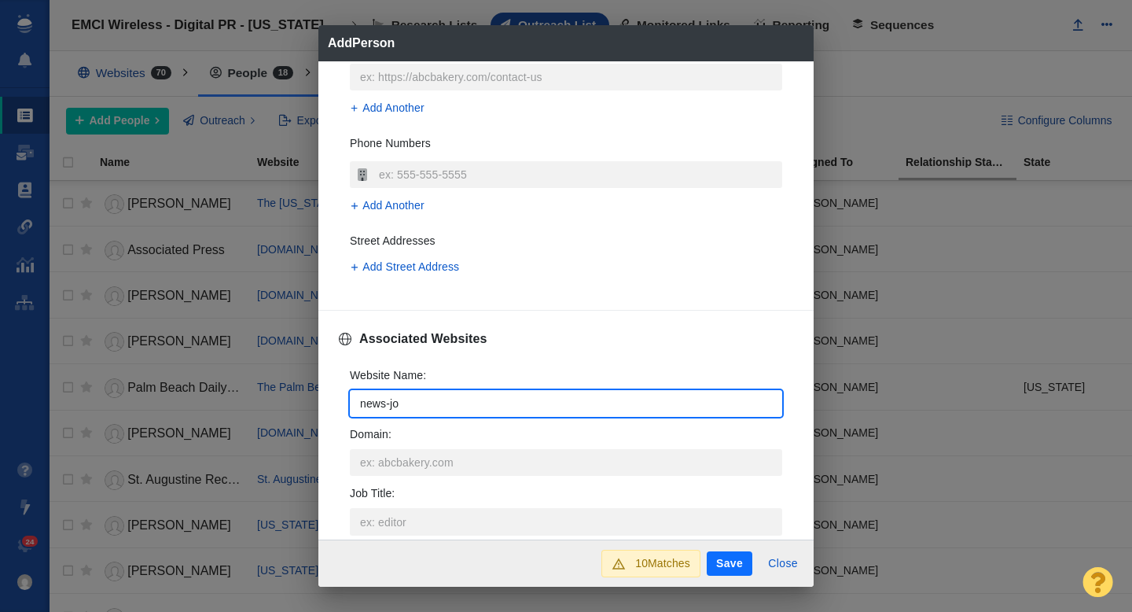
type textarea "x"
type input "news-jour"
type textarea "x"
type input "news-journ"
type textarea "x"
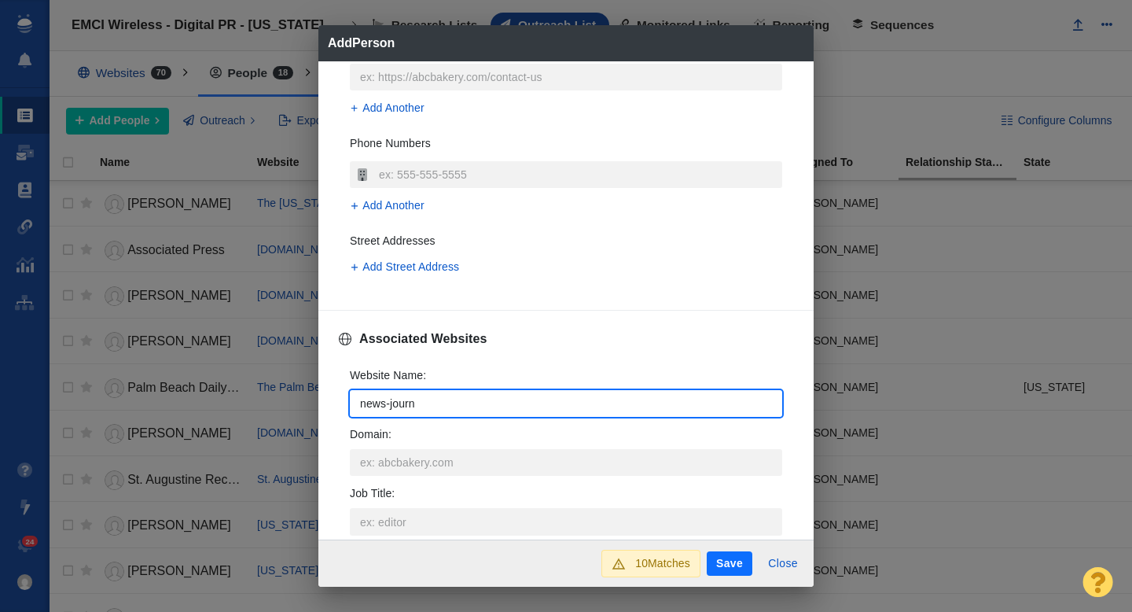
type input "news-journa"
type textarea "x"
type input "news-journal"
type textarea "x"
type input "news-journalo"
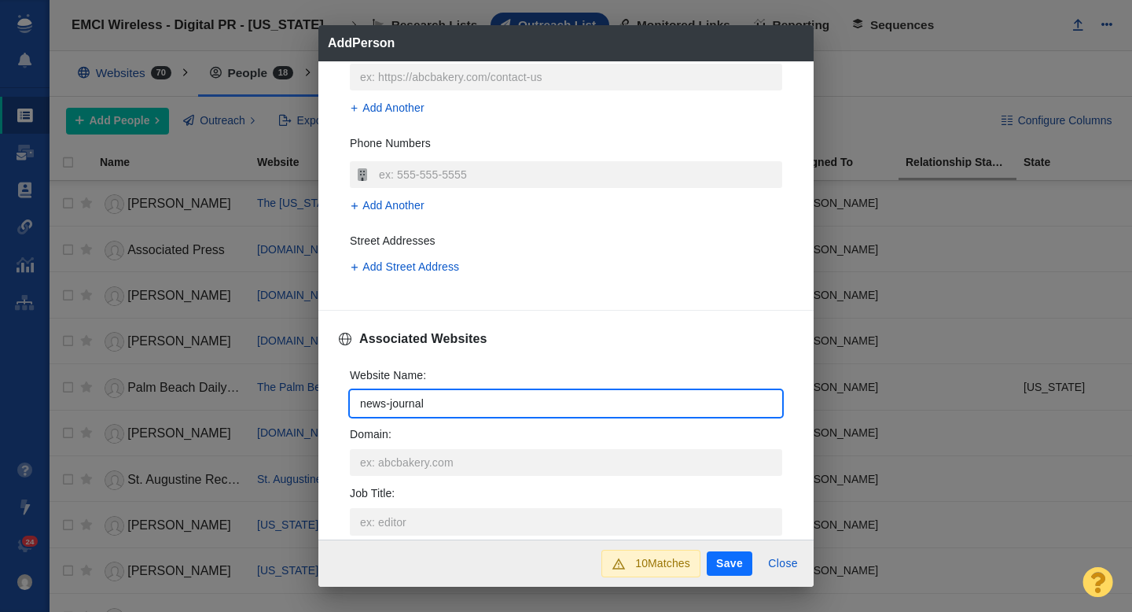
type textarea "x"
type input "news-journalon"
type textarea "x"
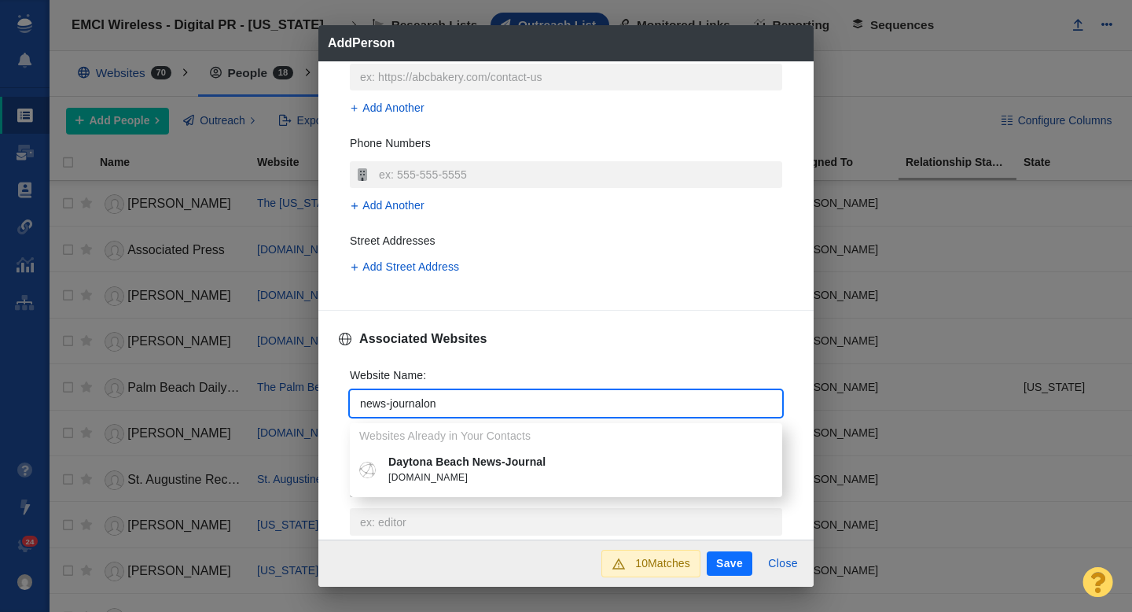
type input "news-journalon"
click at [442, 458] on p "Daytona Beach News-Journal" at bounding box center [577, 462] width 378 height 17
type textarea "x"
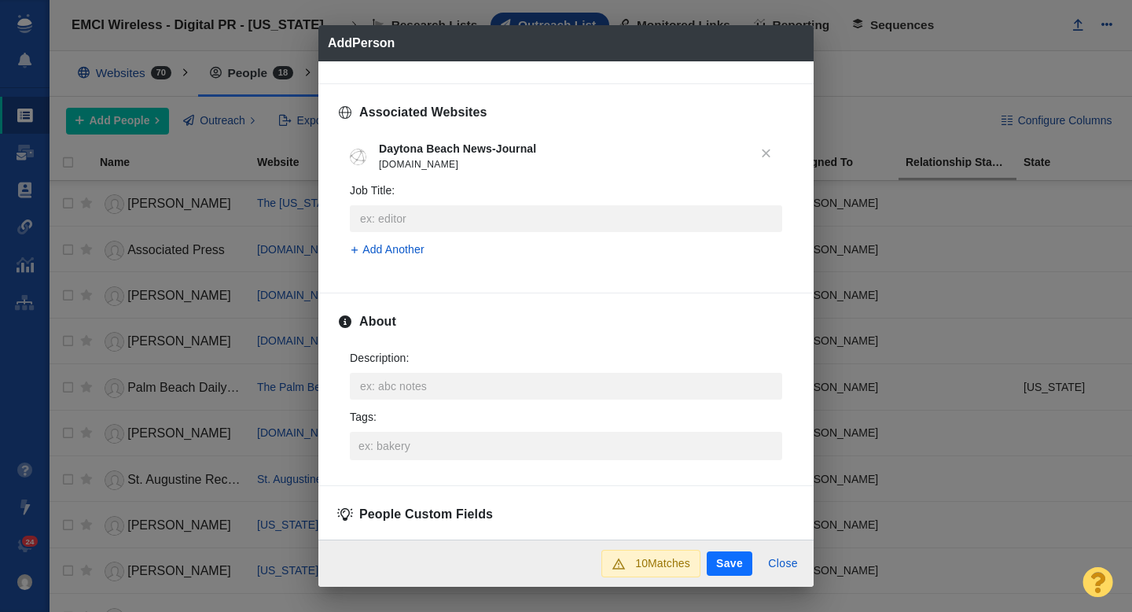
scroll to position [623, 0]
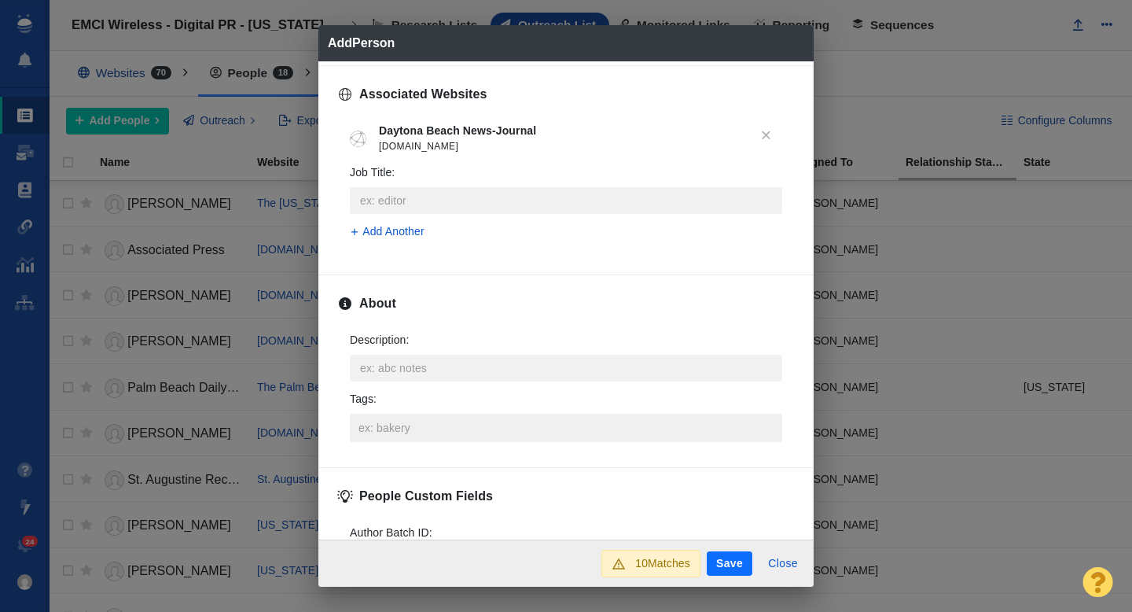
click at [386, 421] on input "Tags :" at bounding box center [566, 427] width 423 height 28
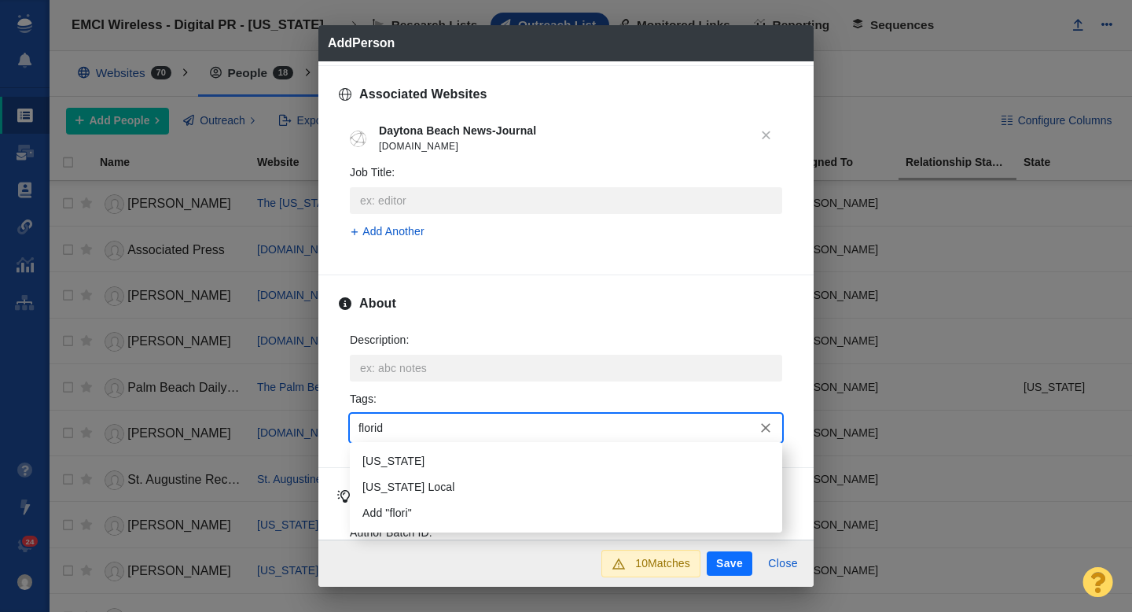
type input "[US_STATE]"
click at [396, 451] on li "[US_STATE]" at bounding box center [566, 461] width 432 height 26
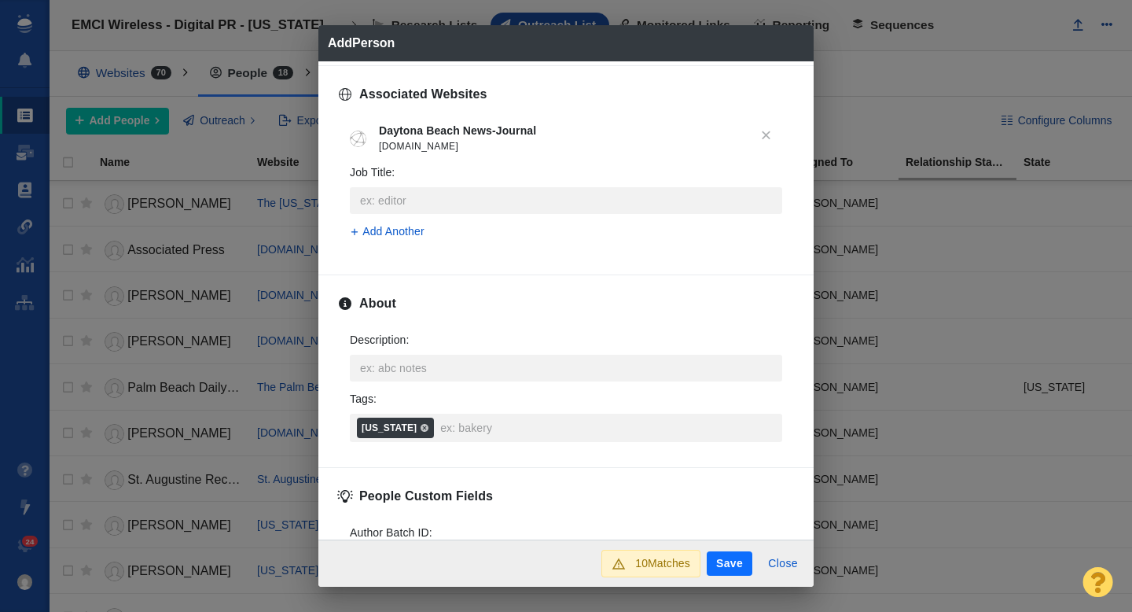
click at [719, 562] on button "Save" at bounding box center [730, 563] width 46 height 25
type textarea "x"
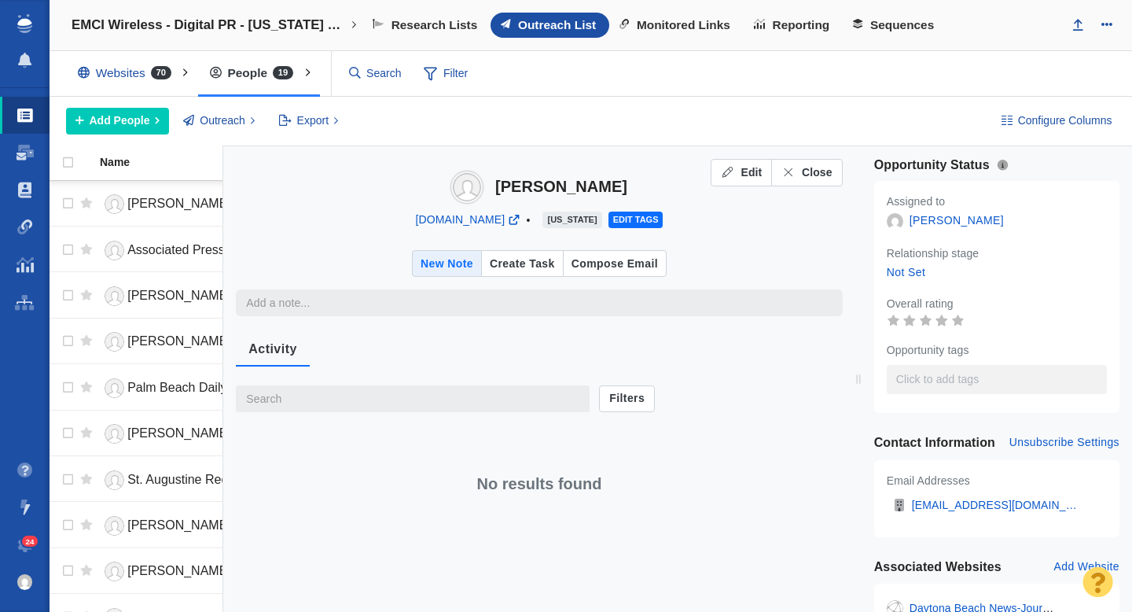
type textarea "x"
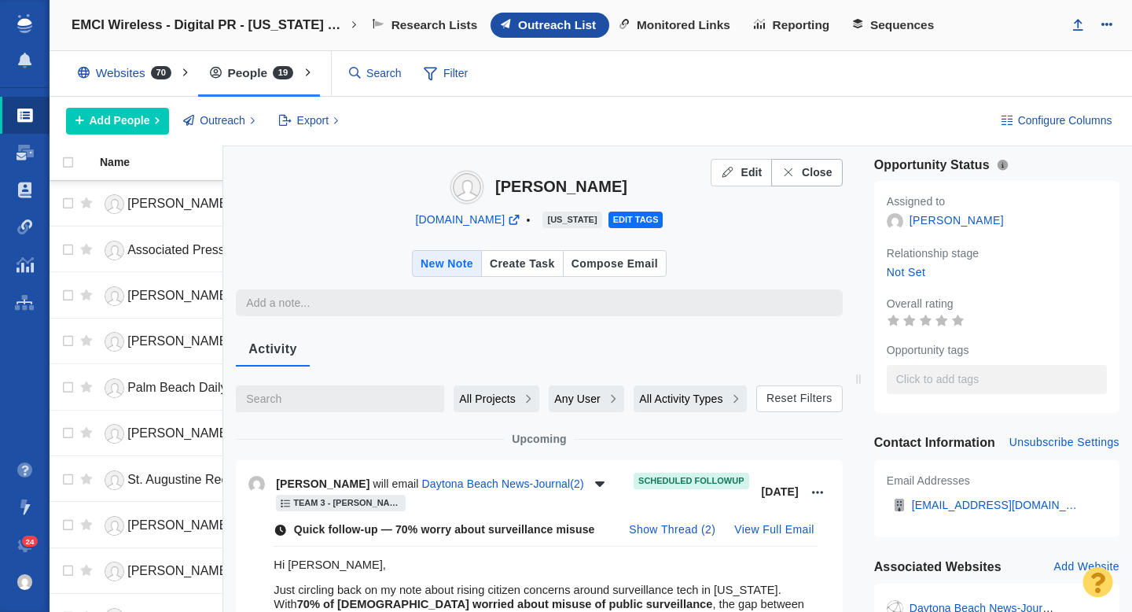
click at [807, 168] on span "Close" at bounding box center [817, 172] width 31 height 17
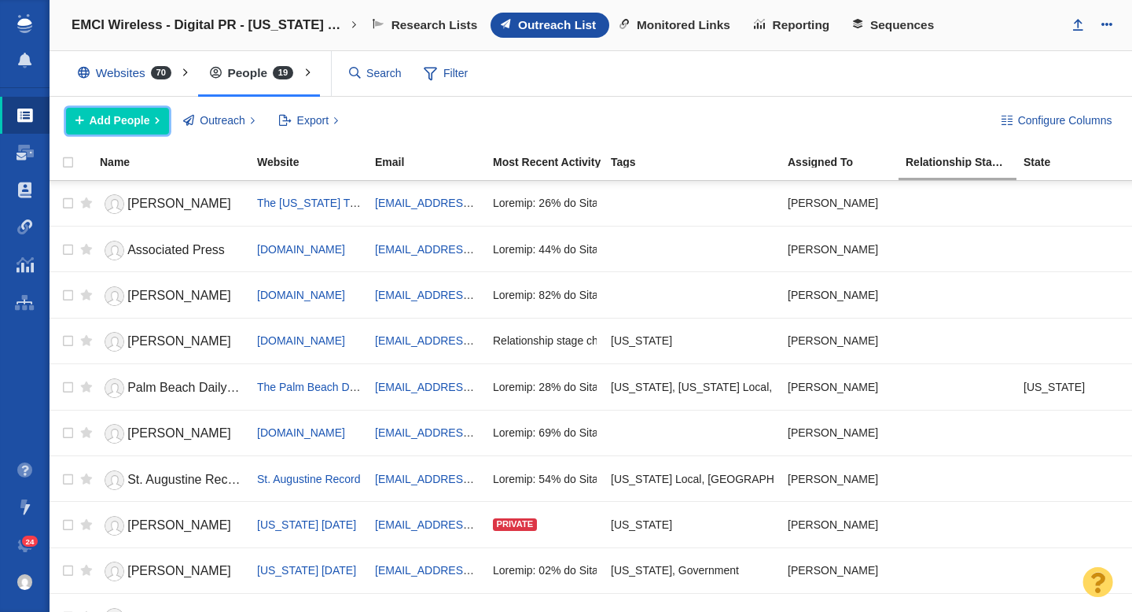
click at [132, 125] on span "Add People" at bounding box center [120, 120] width 61 height 17
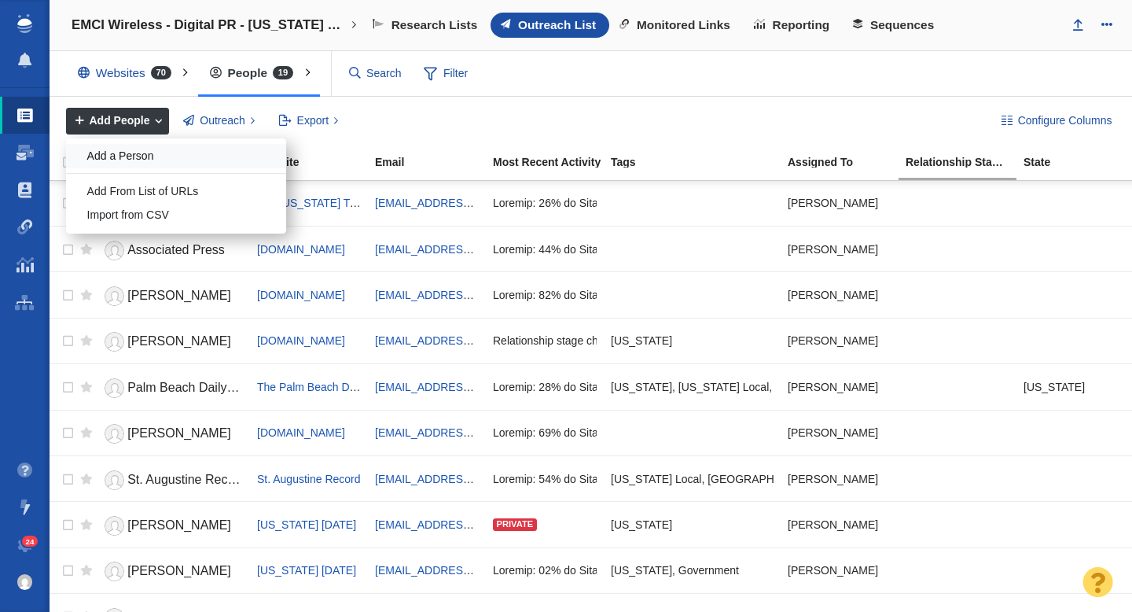
click at [152, 156] on div "Add a Person" at bounding box center [176, 156] width 220 height 24
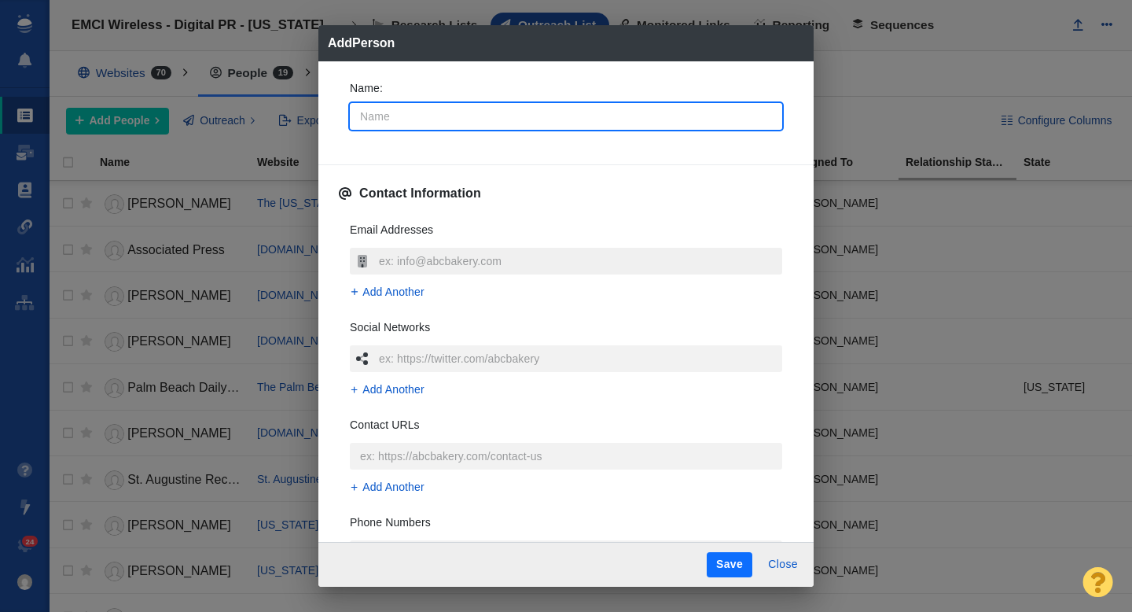
type textarea "x"
click at [437, 261] on input "text" at bounding box center [578, 261] width 407 height 27
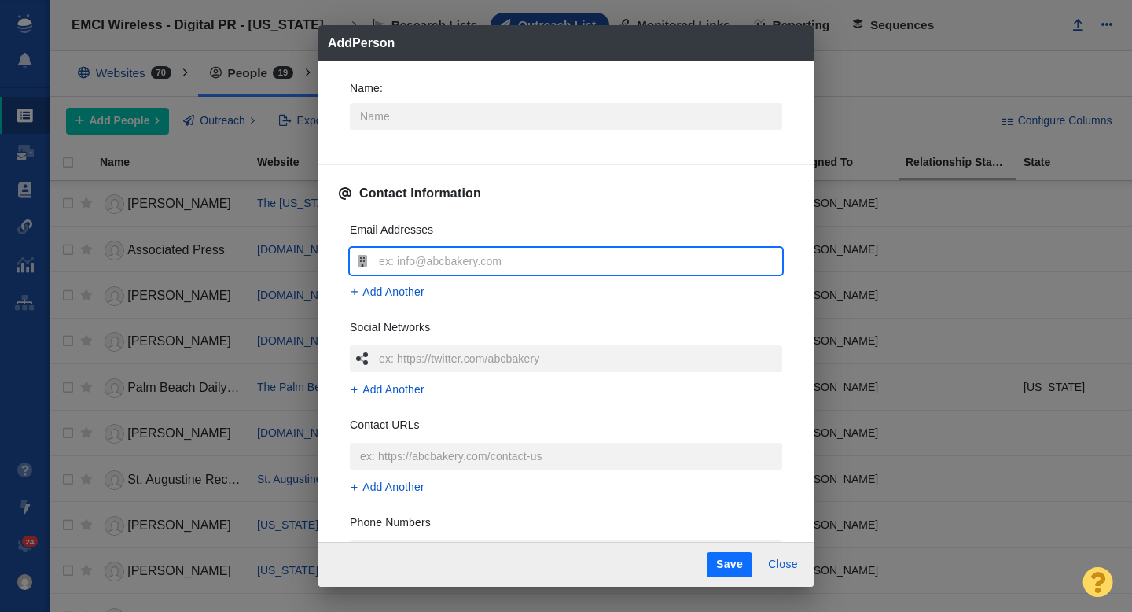
type input "[EMAIL_ADDRESS][DOMAIN_NAME]"
type textarea "x"
type input "[EMAIL_ADDRESS][DOMAIN_NAME]"
click at [465, 124] on input "Name :" at bounding box center [566, 116] width 432 height 27
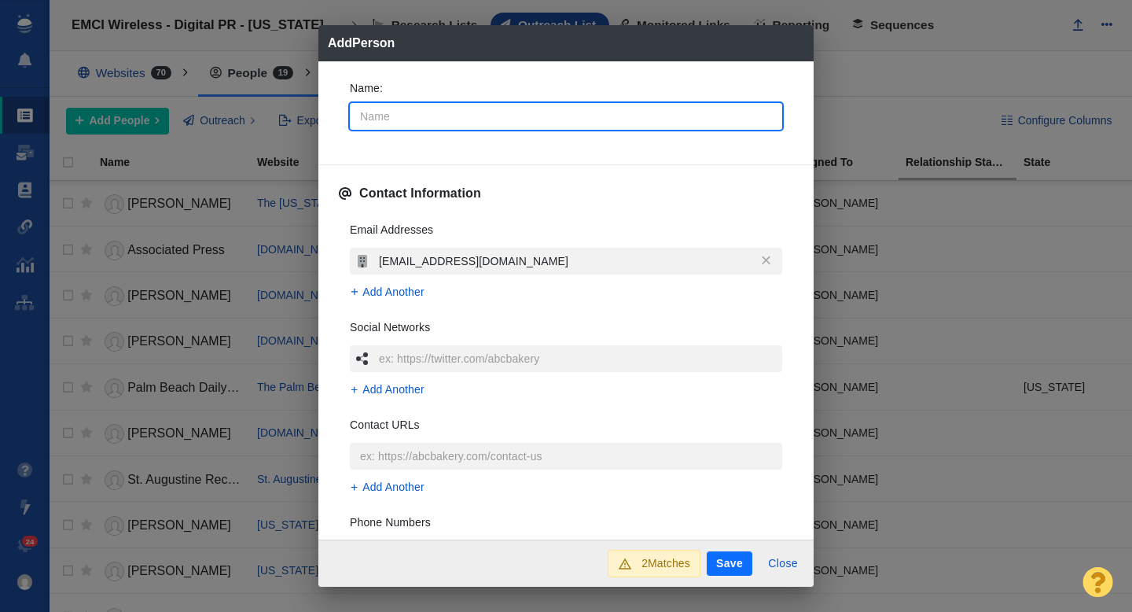
type input "Daytona Beach News-Journal"
type textarea "x"
type input "Daytona Beach News-Journal"
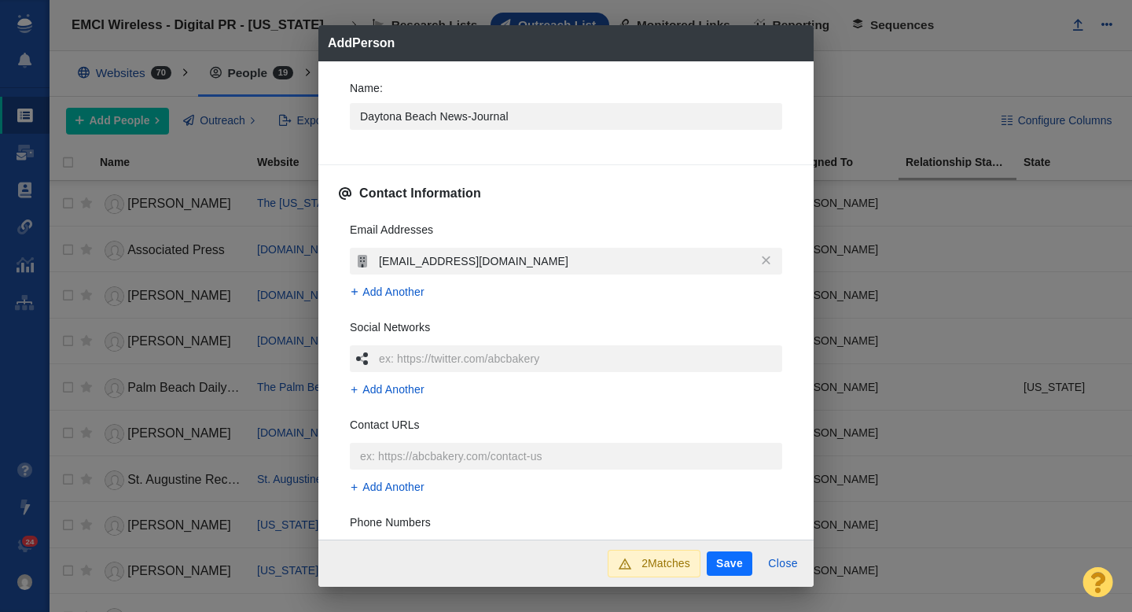
click at [447, 89] on p "Name :" at bounding box center [566, 88] width 432 height 17
click at [447, 103] on input "Daytona Beach News-Journal" at bounding box center [566, 116] width 432 height 27
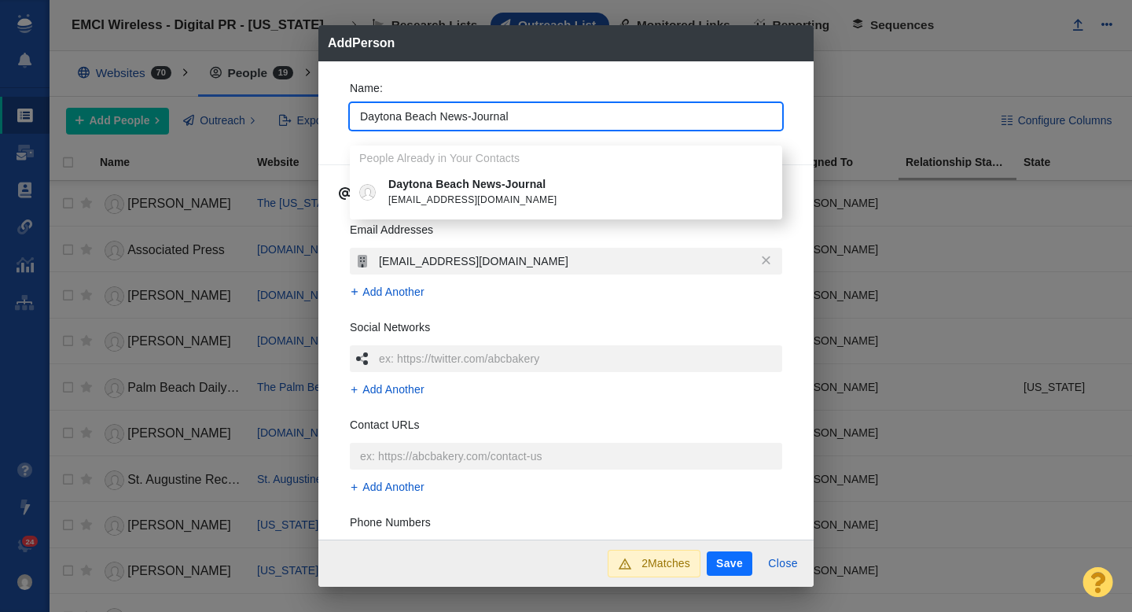
click at [417, 204] on span "[EMAIL_ADDRESS][DOMAIN_NAME]" at bounding box center [577, 201] width 378 height 16
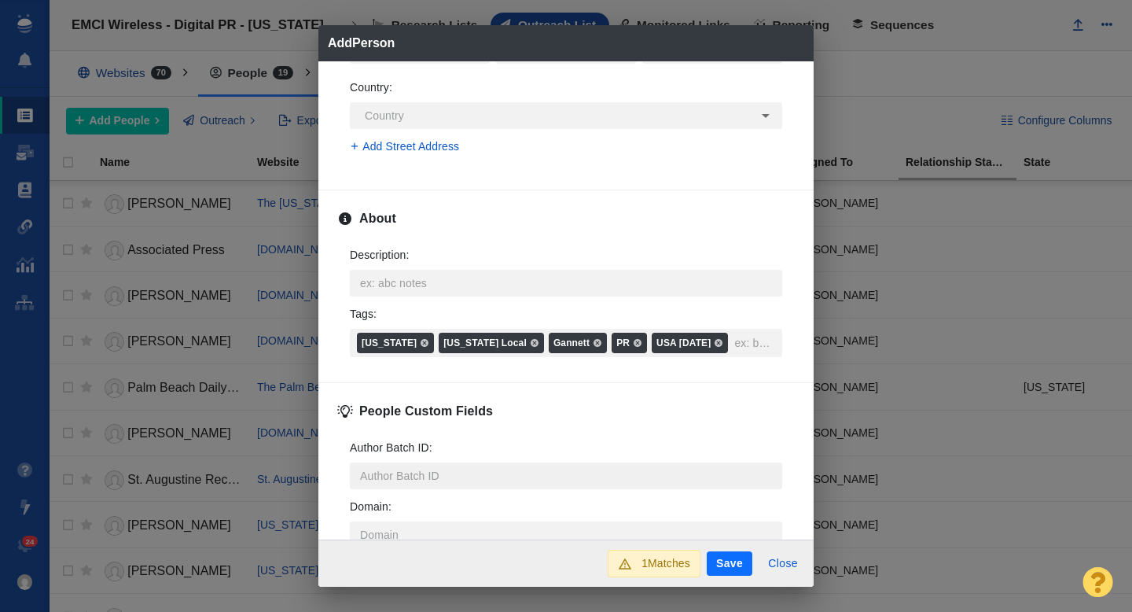
scroll to position [789, 0]
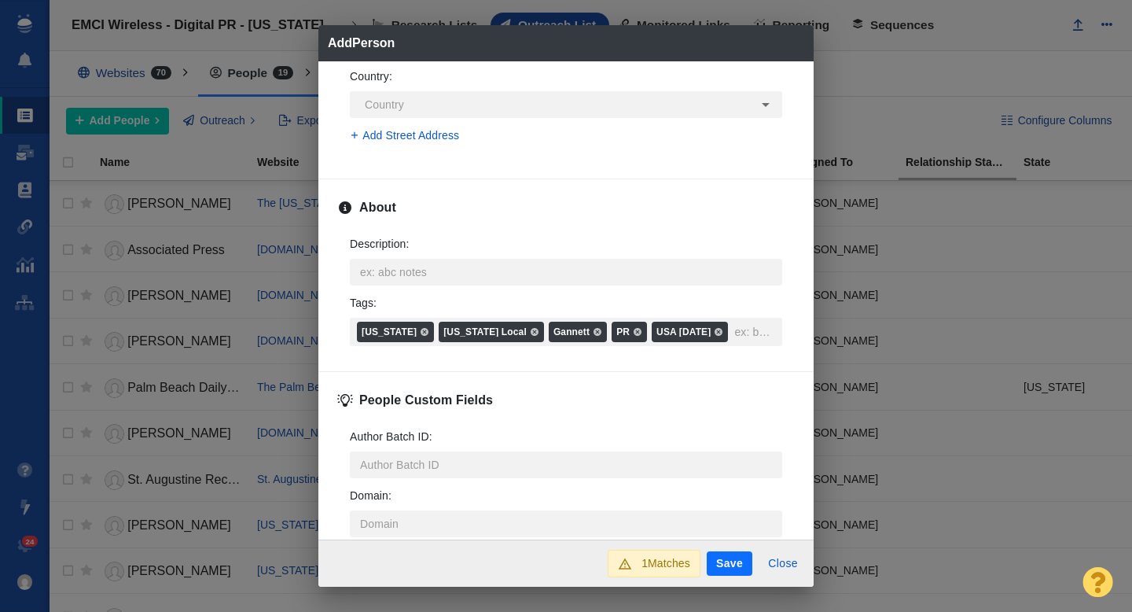
click at [721, 568] on button "Save" at bounding box center [730, 563] width 46 height 25
type textarea "x"
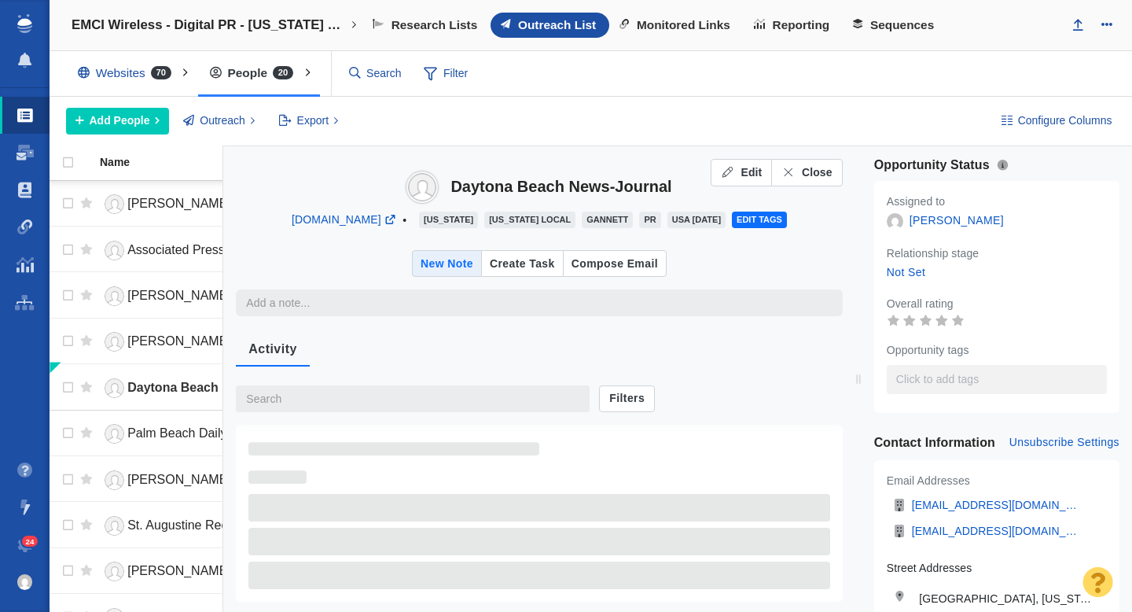
type textarea "x"
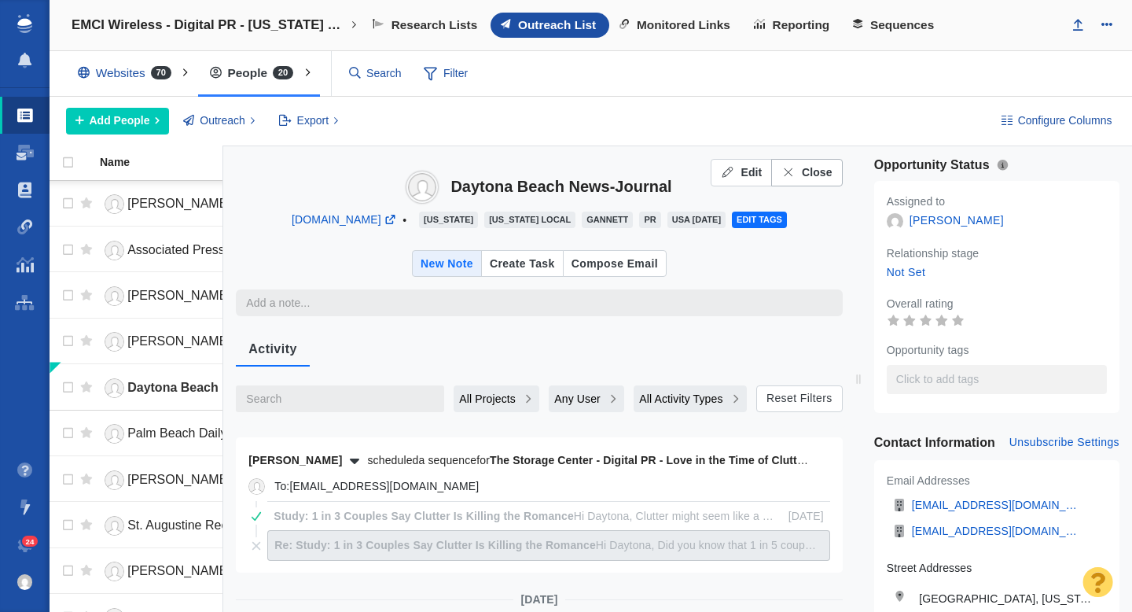
click at [810, 175] on span "Close" at bounding box center [817, 172] width 31 height 17
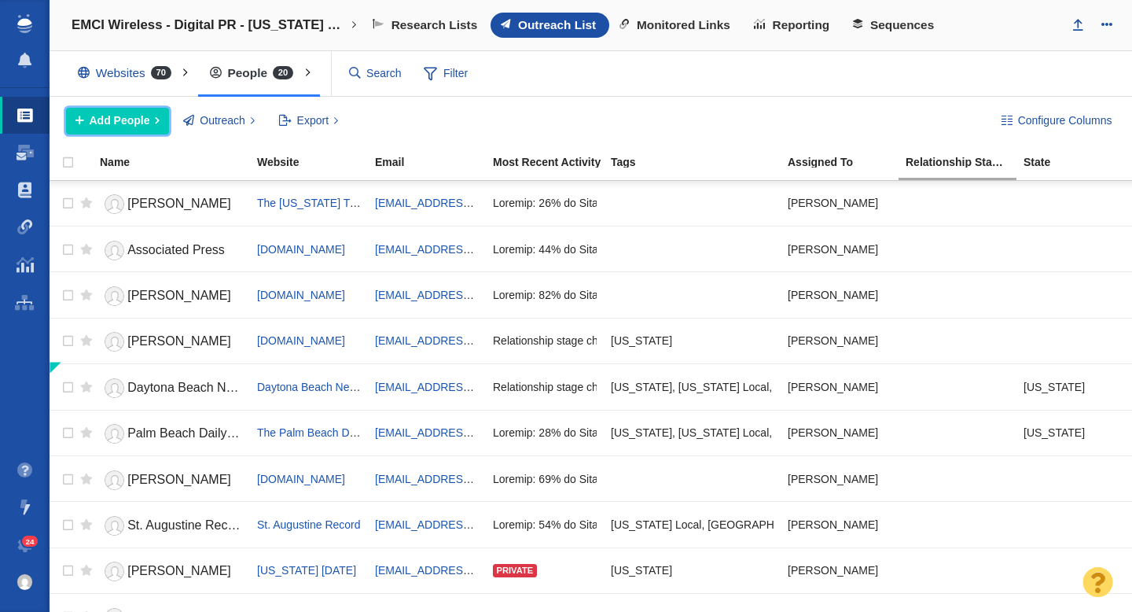
click at [145, 116] on span "Add People" at bounding box center [120, 120] width 61 height 17
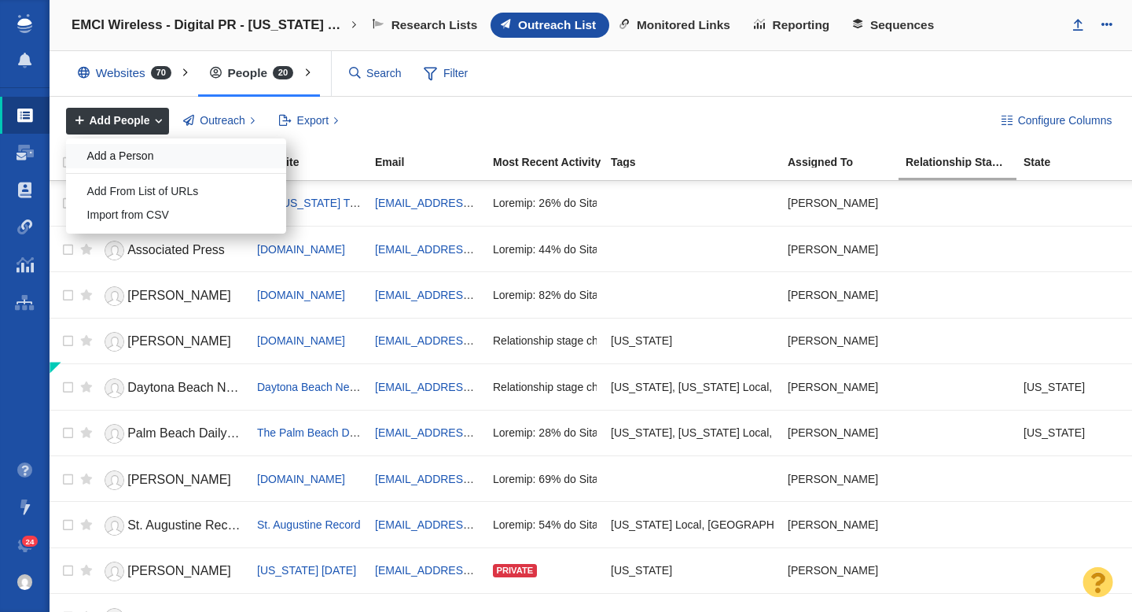
click at [144, 156] on div "Add a Person" at bounding box center [176, 156] width 220 height 24
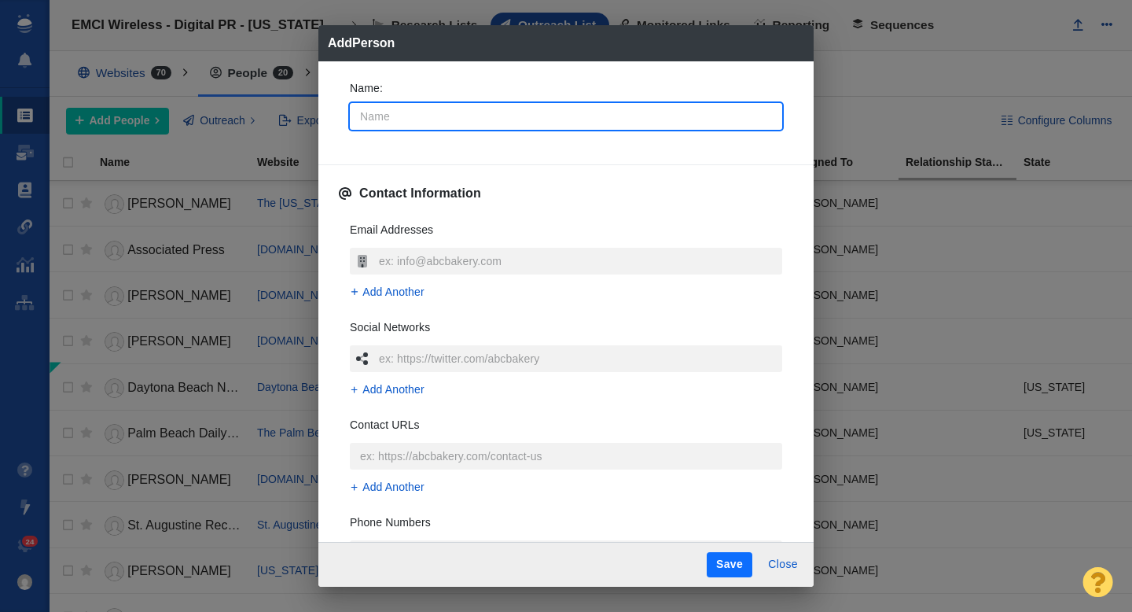
type input "T"
type textarea "x"
type input "Ta"
type textarea "x"
type input "Tay"
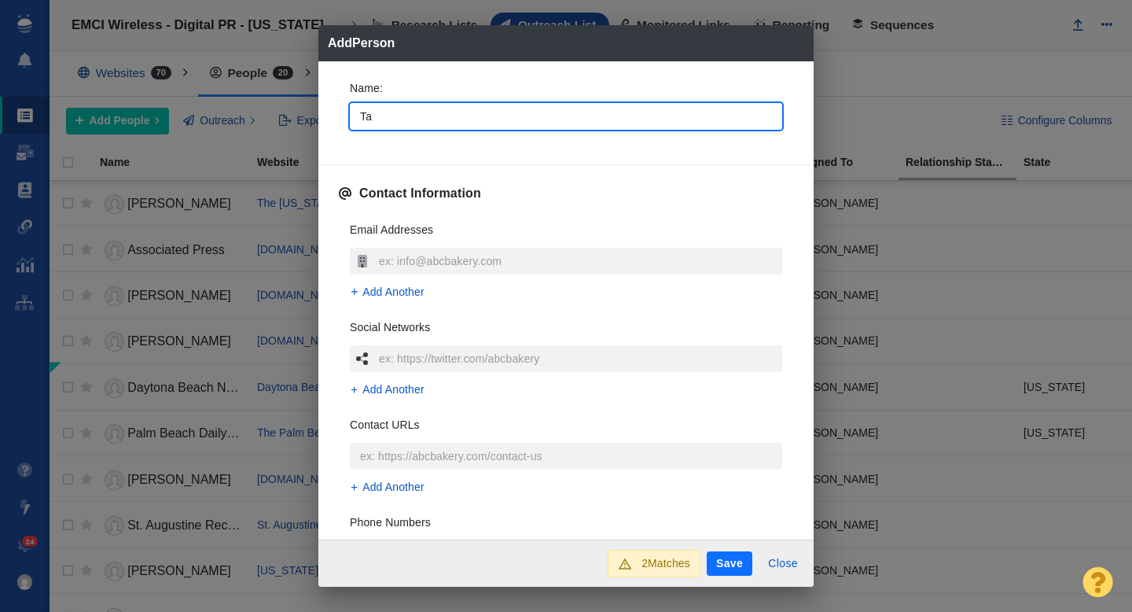
type textarea "x"
type input "Taye"
type textarea "x"
type input "Tayeb"
type textarea "x"
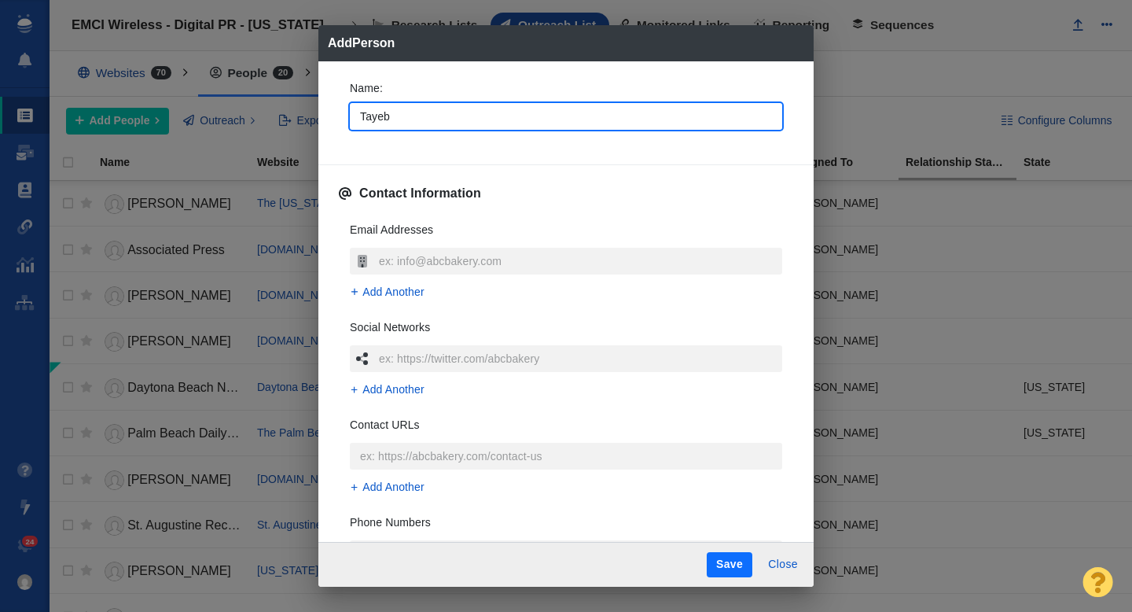
type input "Tayeba"
type textarea "x"
type input "Tayeba"
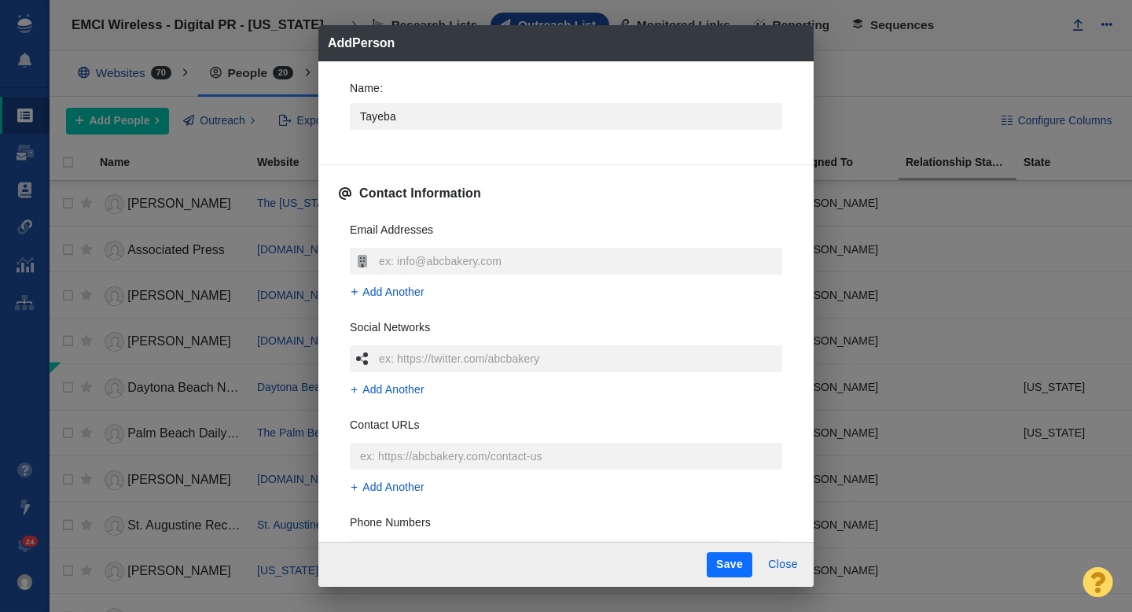
type textarea "x"
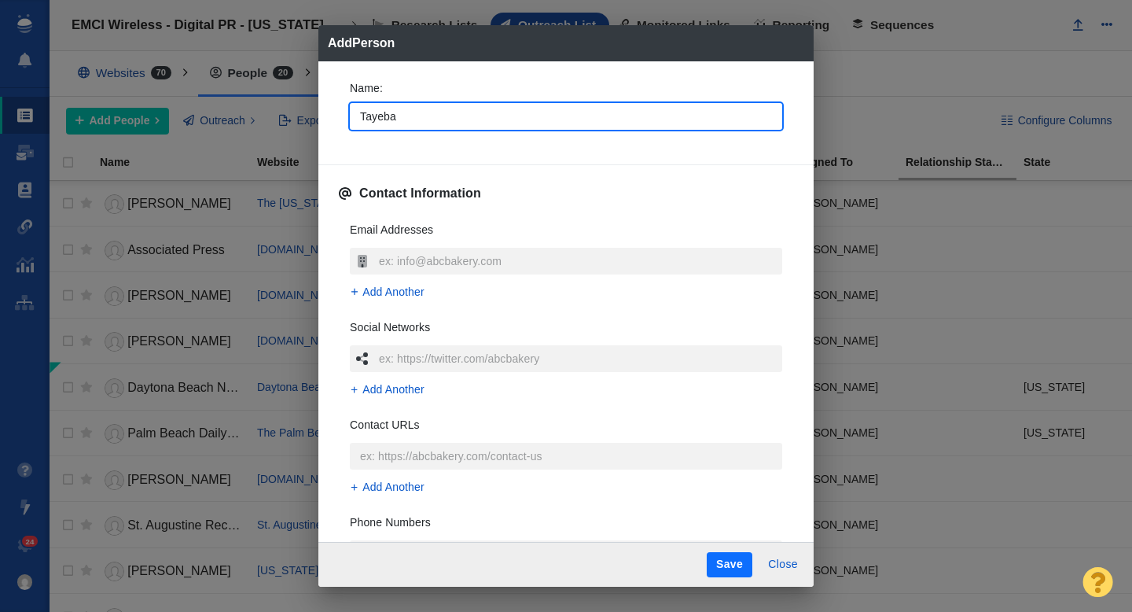
click at [343, 142] on div "Name : Tayeba" at bounding box center [565, 110] width 457 height 84
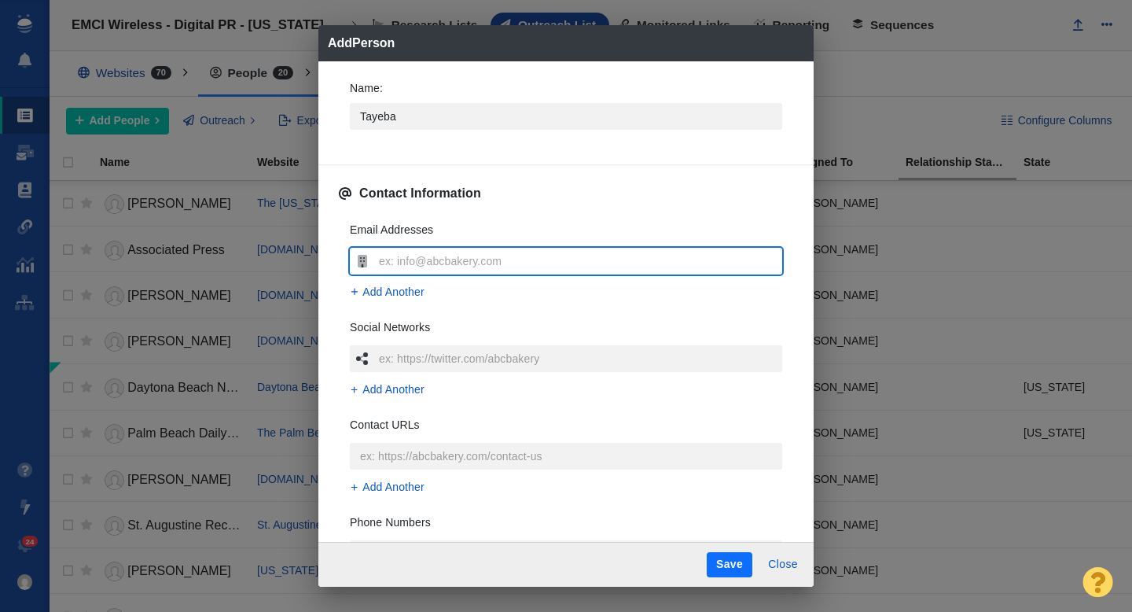
click at [399, 259] on input "text" at bounding box center [578, 261] width 407 height 27
type input "[EMAIL_ADDRESS][DOMAIN_NAME]"
type textarea "x"
type input "[EMAIL_ADDRESS][DOMAIN_NAME]"
click at [338, 302] on div "Email Addresses THussein@gannett.com Add Another Social Networks Add Another Co…" at bounding box center [565, 443] width 457 height 468
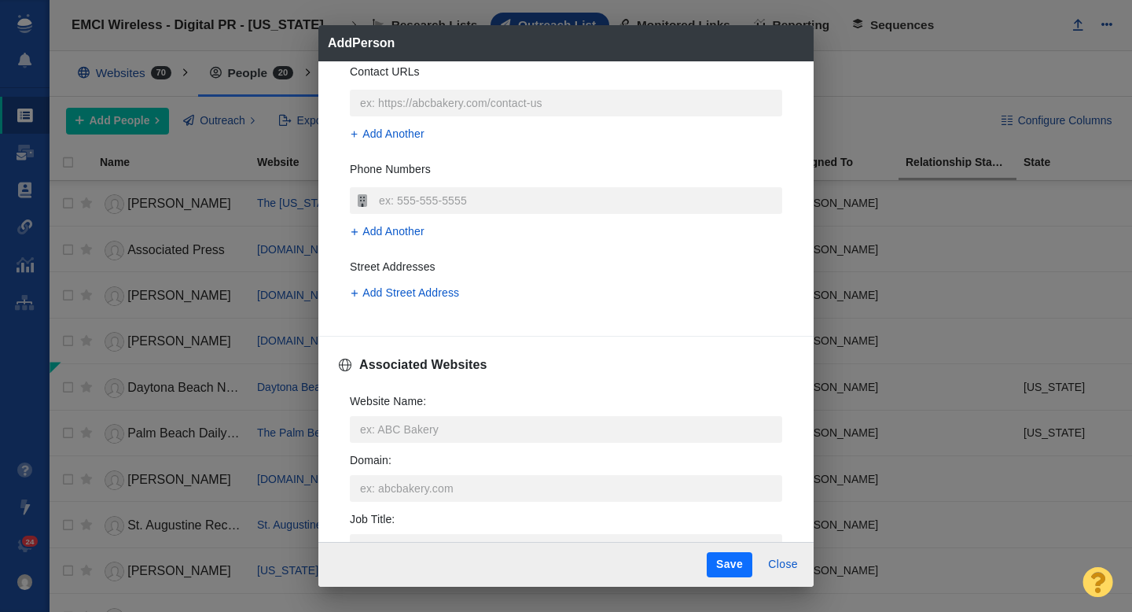
scroll to position [360, 0]
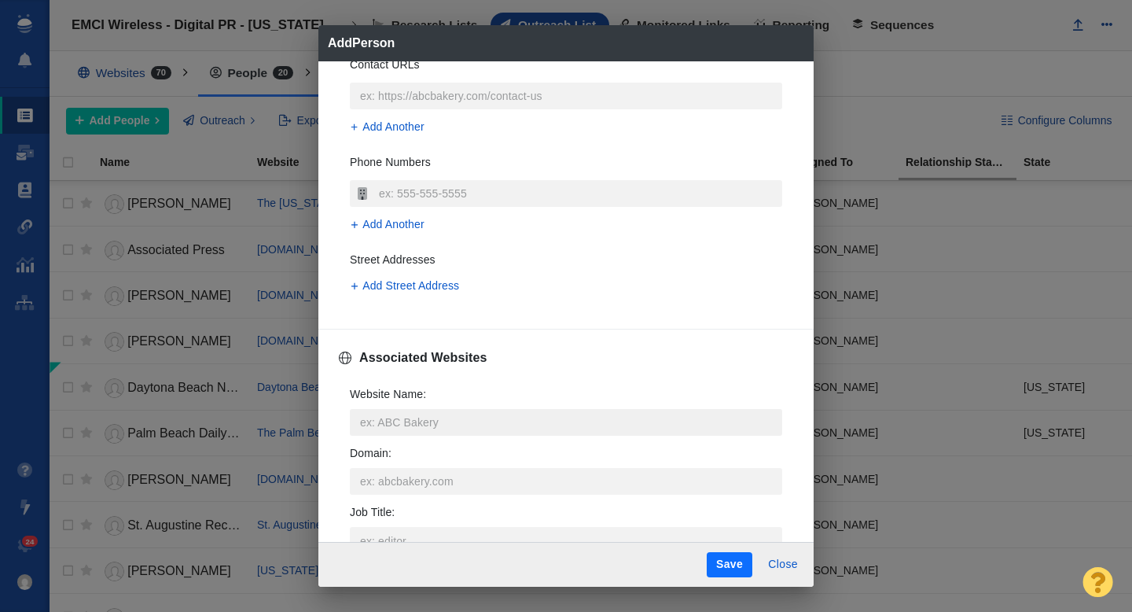
click at [399, 416] on input "Website Name :" at bounding box center [566, 422] width 432 height 27
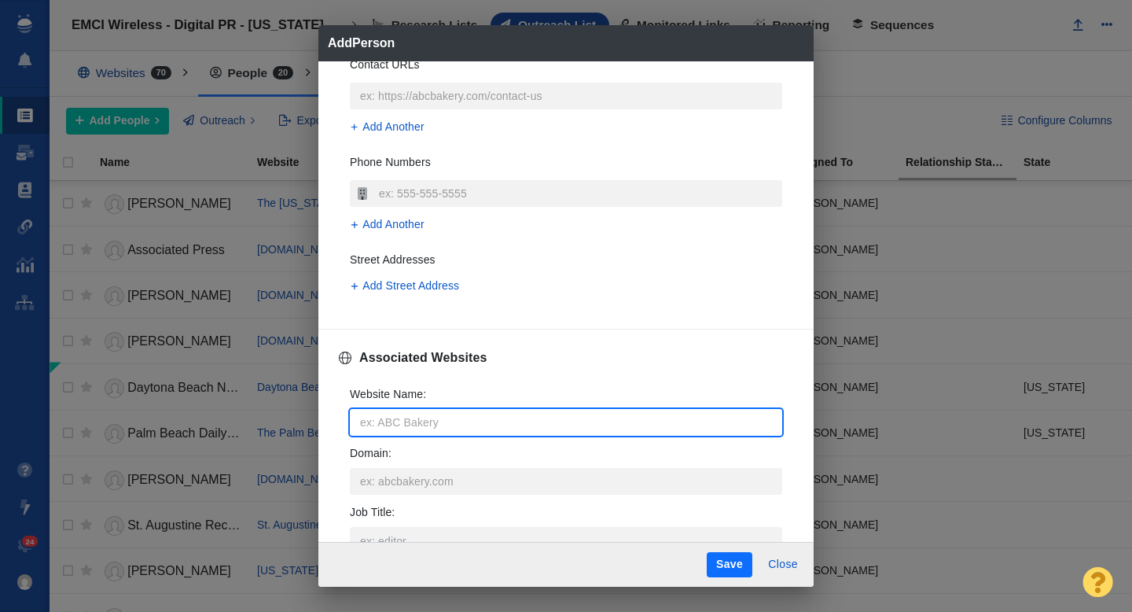
type input "n"
type textarea "x"
type input "ne"
type textarea "x"
type input "new"
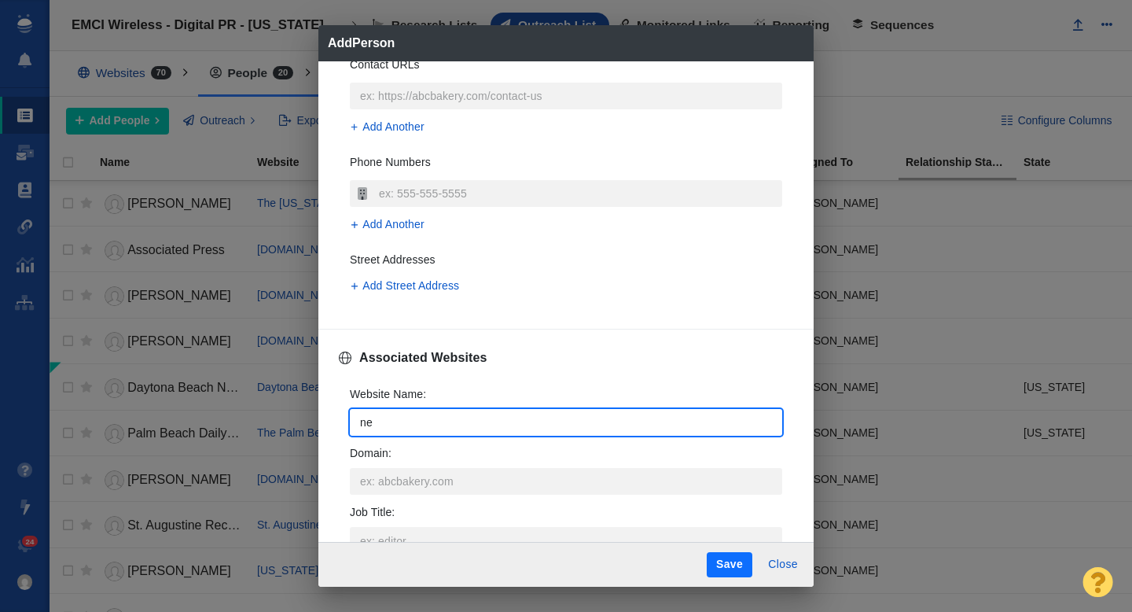
type textarea "x"
type input "news"
type textarea "x"
type input "news-"
type textarea "x"
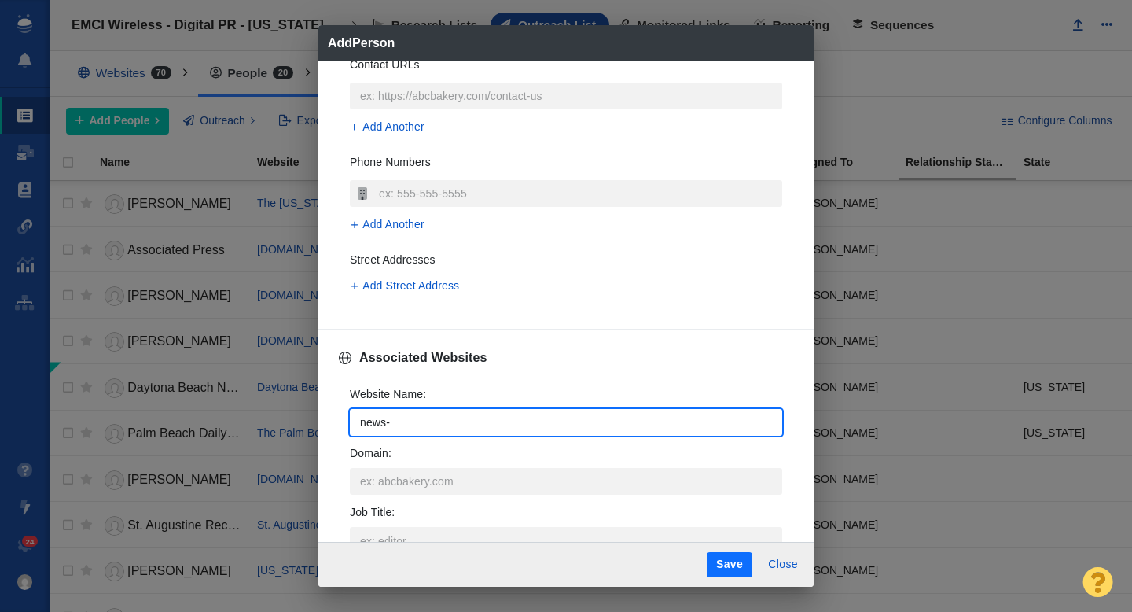
type input "news-p"
type textarea "x"
type input "news-pr"
type textarea "x"
type input "news-pre"
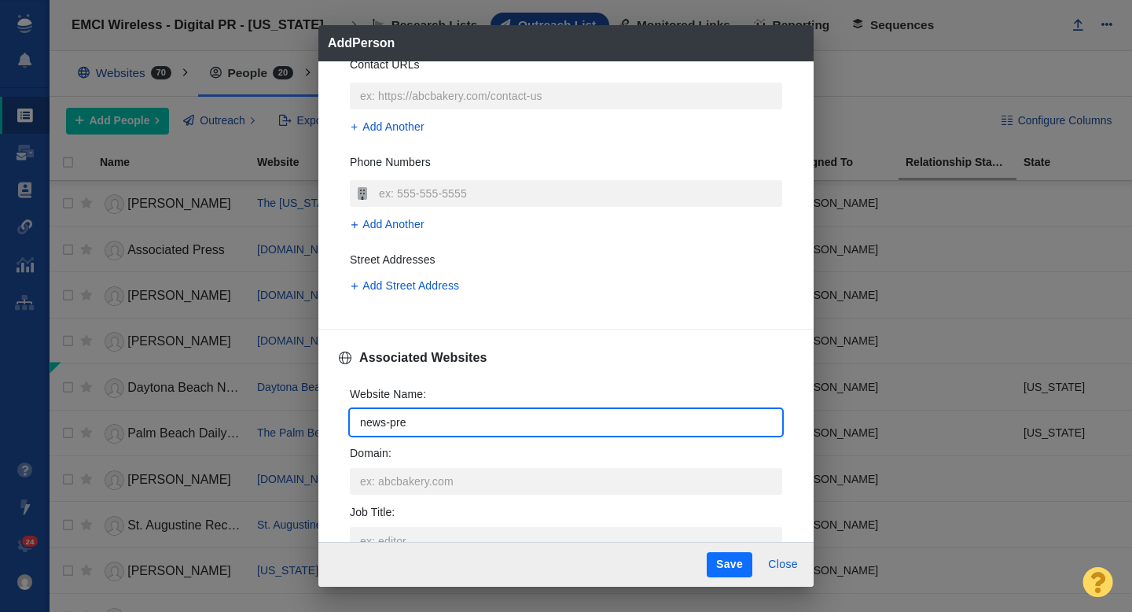
type textarea "x"
type input "news-pres"
type textarea "x"
type input "news-press"
type textarea "x"
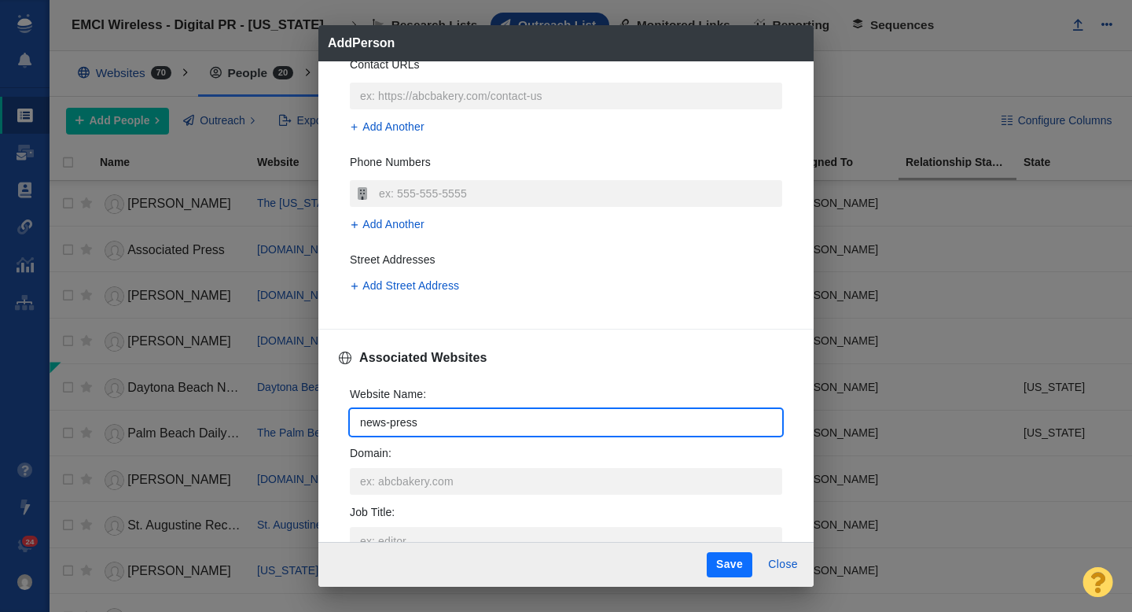
type input "news-press."
type textarea "x"
type input "news-press.c"
type textarea "x"
type input "news-press.co"
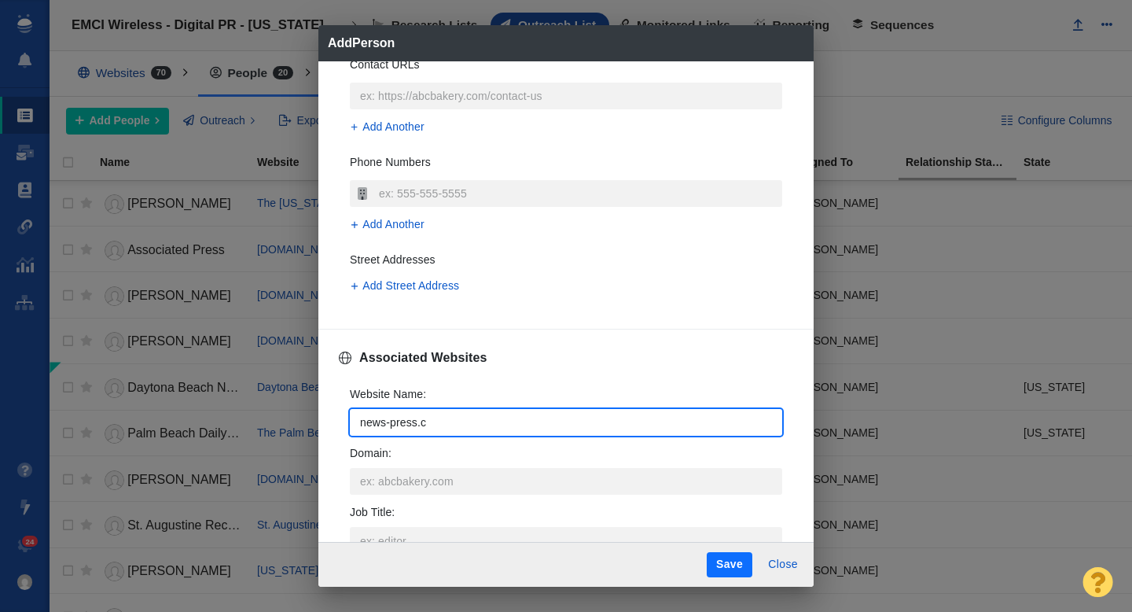
type textarea "x"
type input "news-press.com"
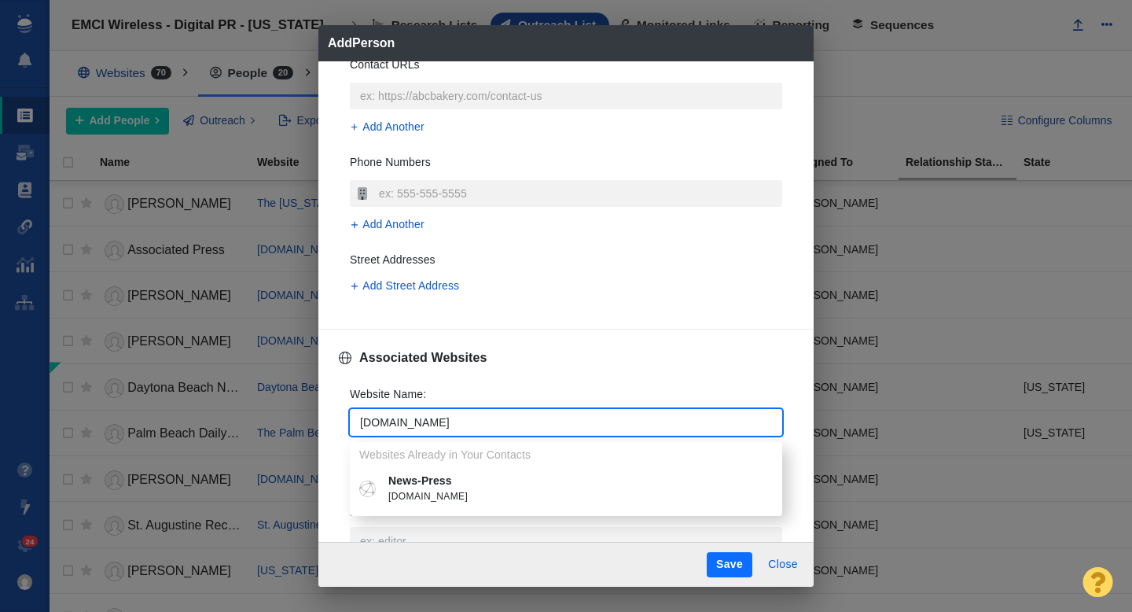
click at [483, 479] on p "News-Press" at bounding box center [577, 480] width 378 height 17
type textarea "x"
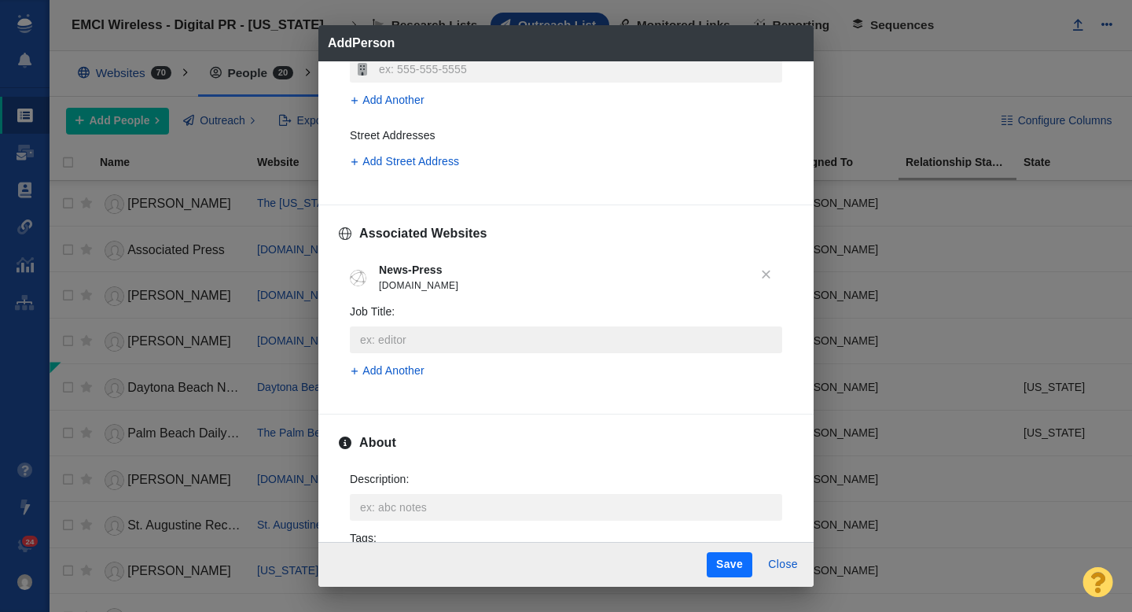
scroll to position [582, 0]
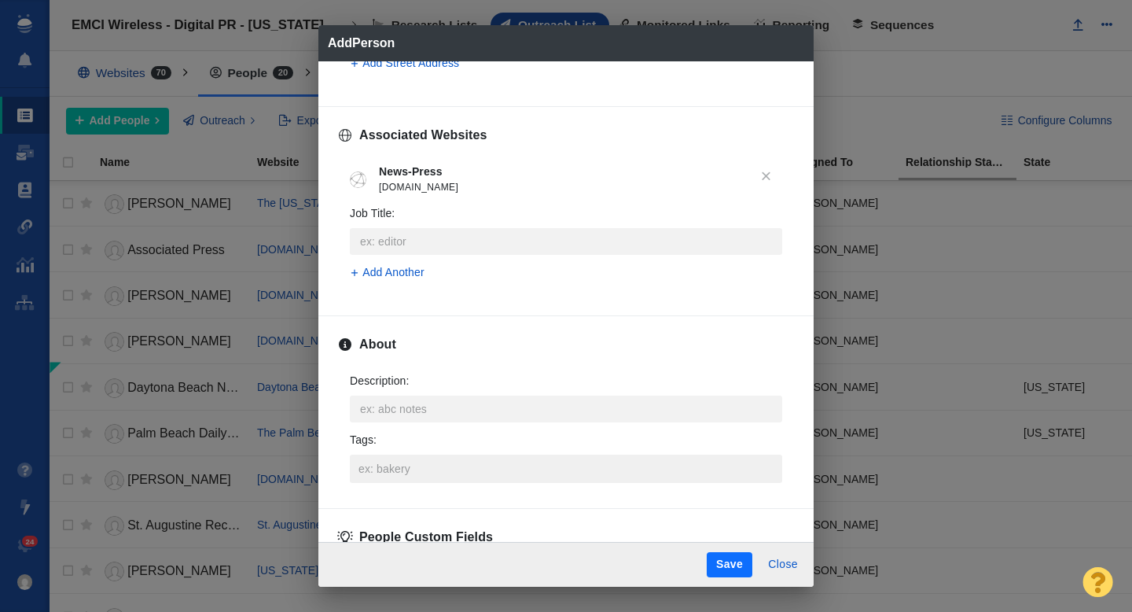
click at [414, 465] on input "Tags :" at bounding box center [566, 468] width 423 height 28
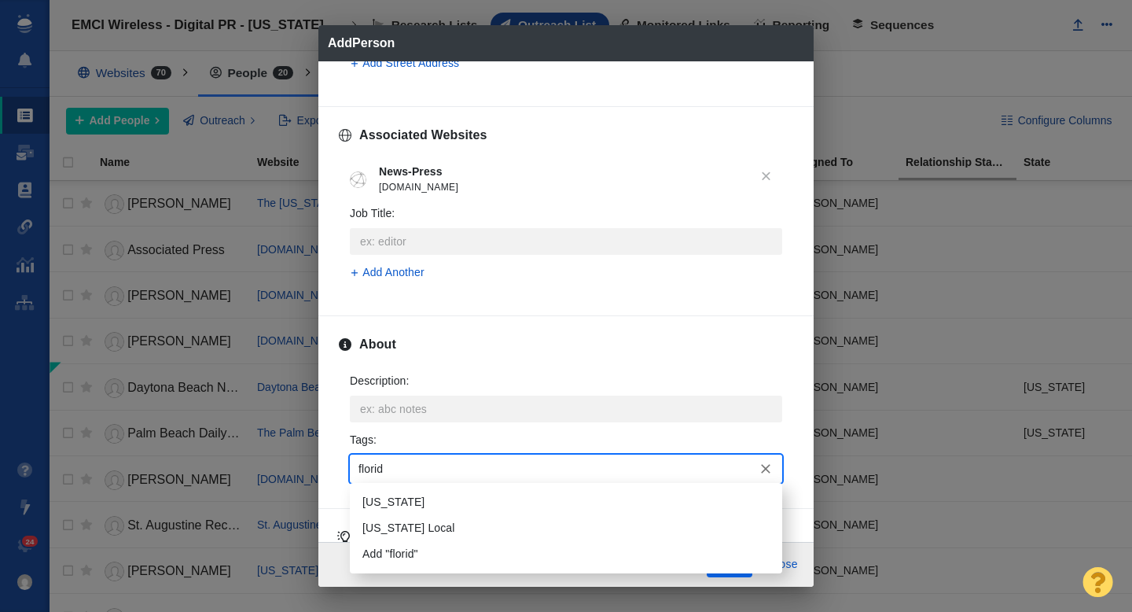
type input "florida"
click at [414, 502] on li "[US_STATE]" at bounding box center [566, 502] width 432 height 26
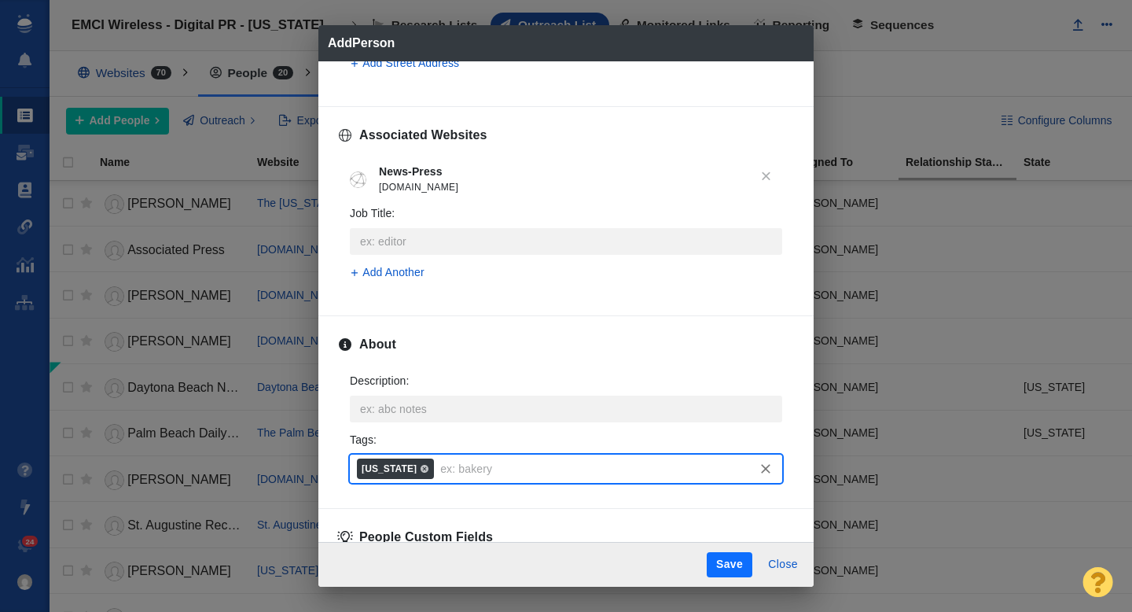
click at [710, 564] on button "Save" at bounding box center [730, 564] width 46 height 25
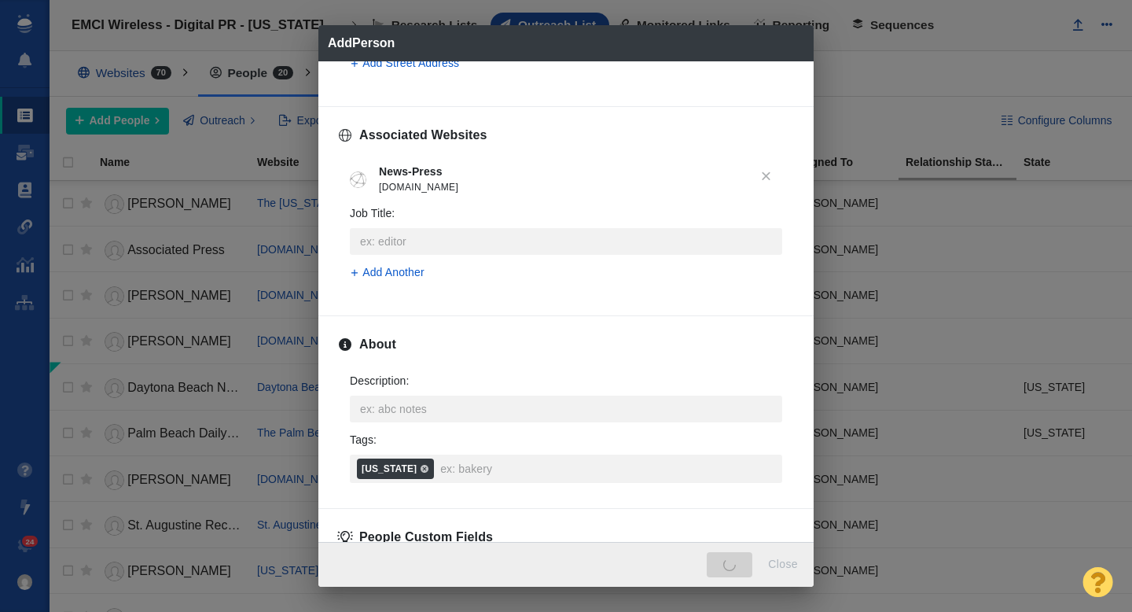
type textarea "x"
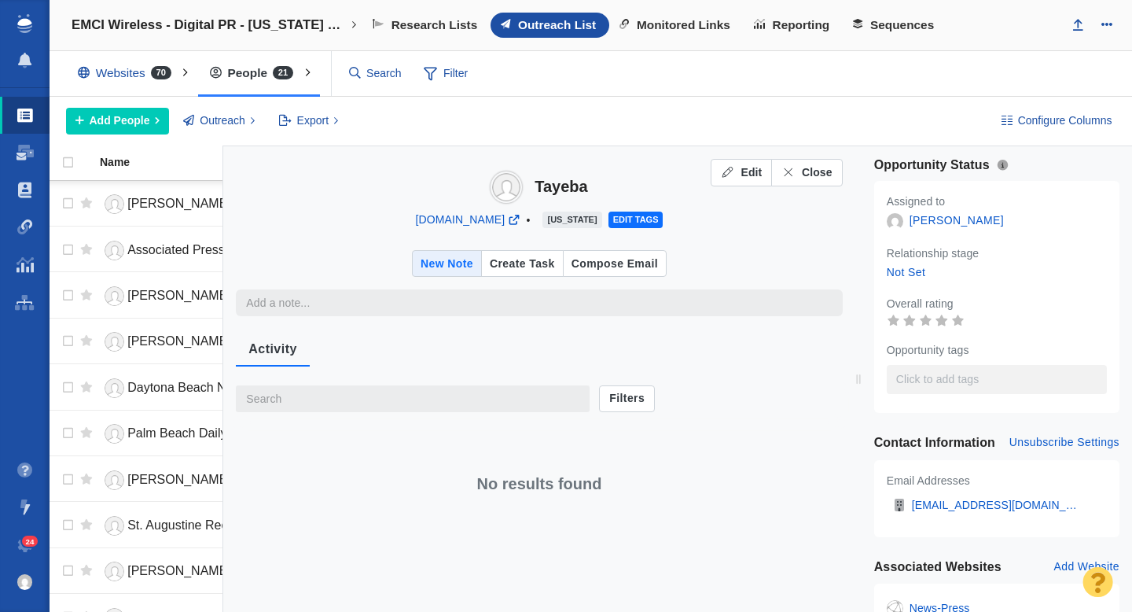
type textarea "x"
click at [810, 181] on button "Close" at bounding box center [806, 173] width 71 height 28
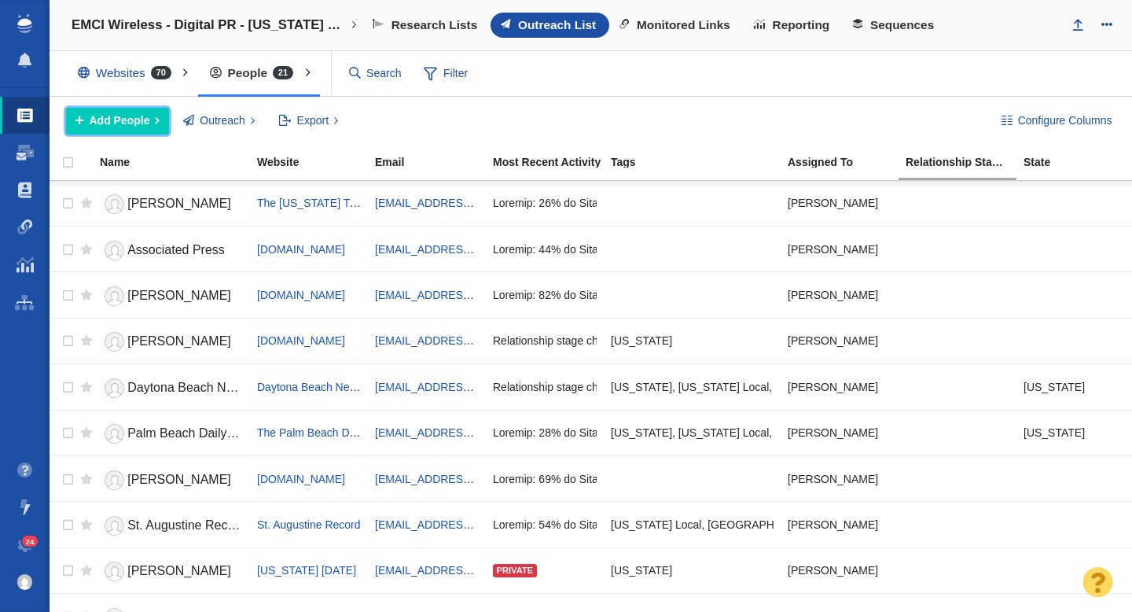
click at [112, 125] on span "Add People" at bounding box center [120, 120] width 61 height 17
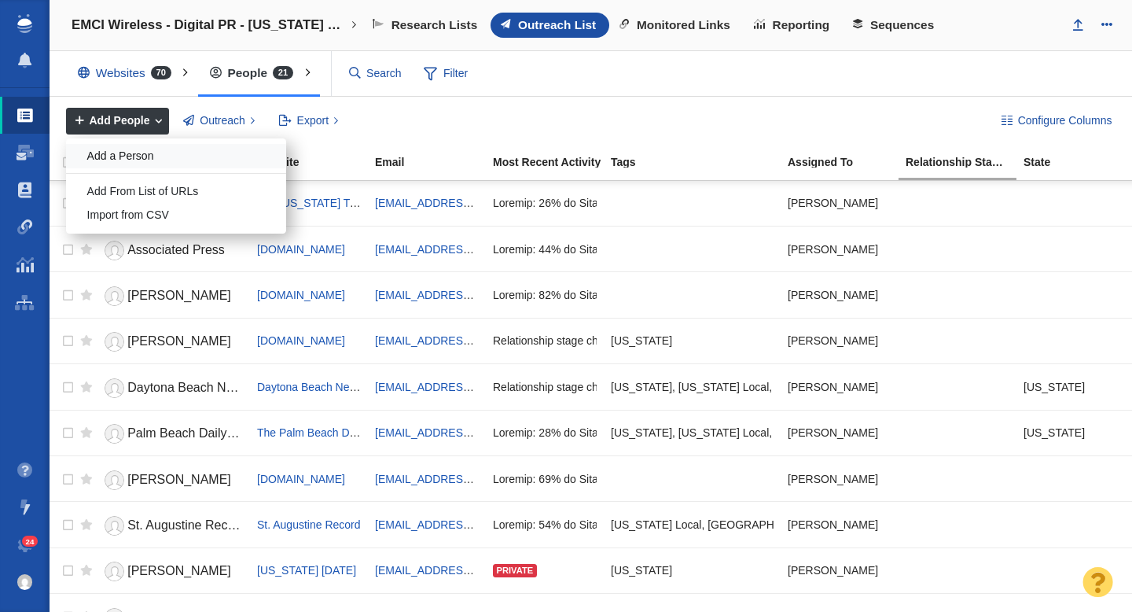
click at [152, 159] on div "Add a Person" at bounding box center [176, 156] width 220 height 24
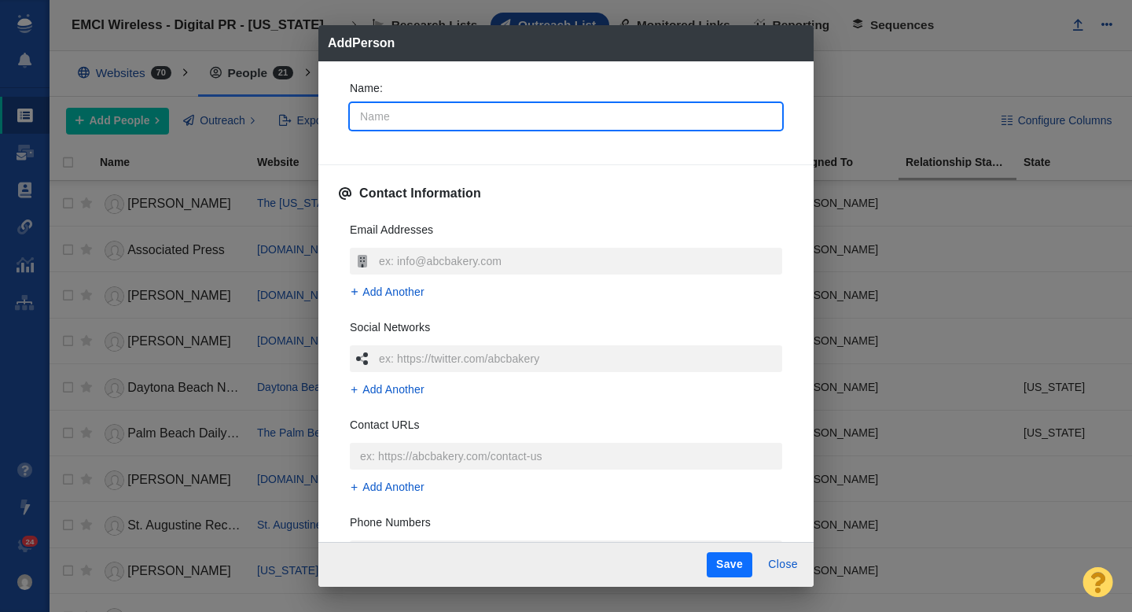
type input "S"
type textarea "x"
type input "St"
type textarea "x"
type input "Ste"
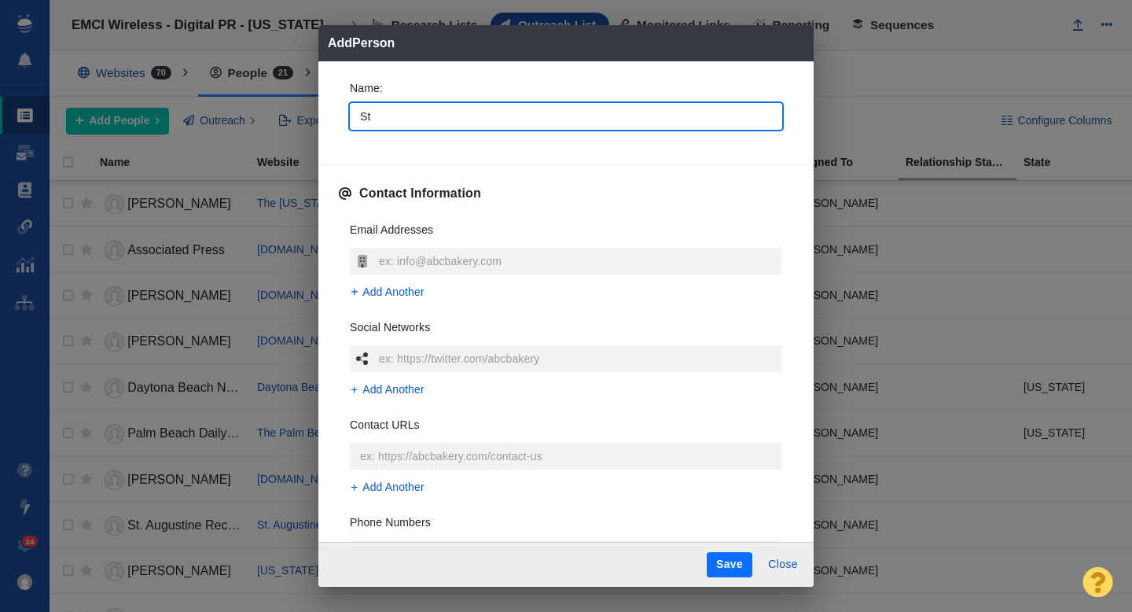
type textarea "x"
type input "Stev"
type textarea "x"
type input "[PERSON_NAME]"
type textarea "x"
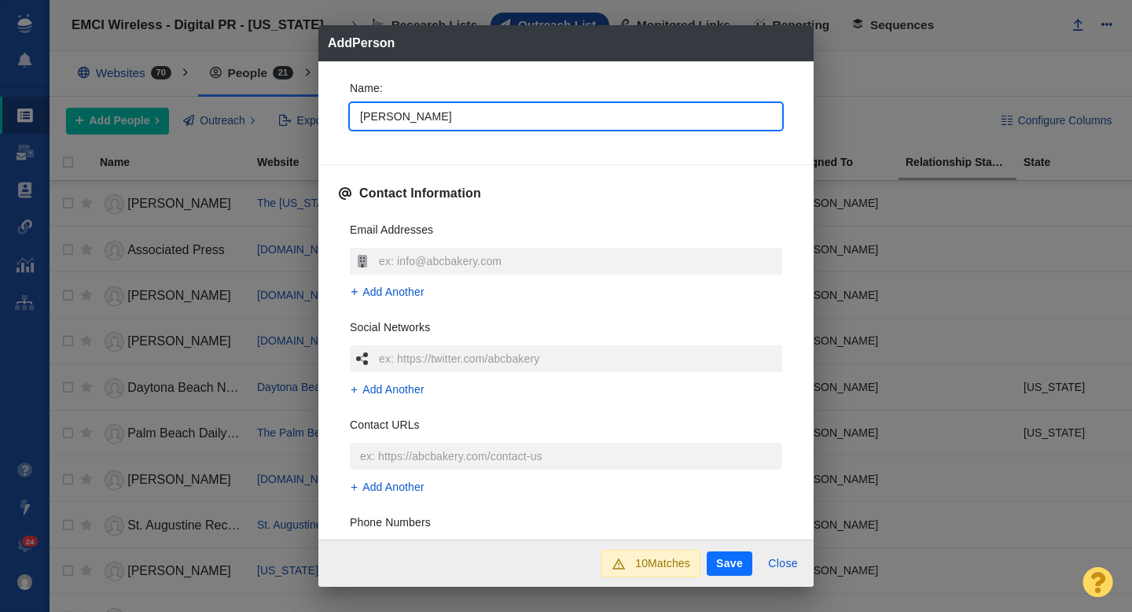
type input "[PERSON_NAME]"
type textarea "x"
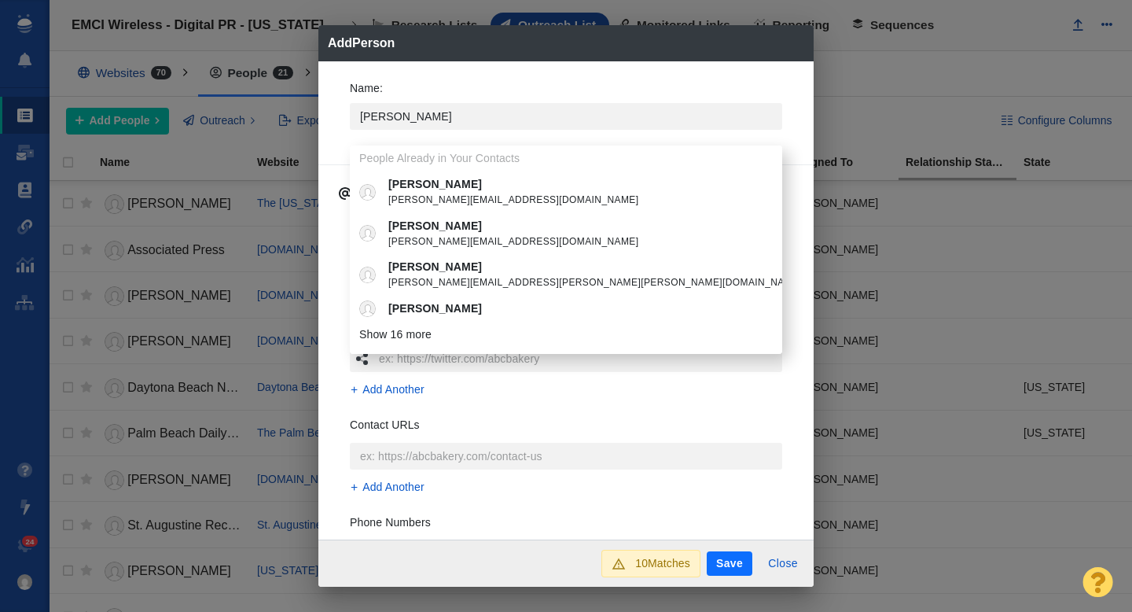
click at [337, 134] on div "Name : Steve People Already in Your Contacts Steve steve@localsearchheroes.com …" at bounding box center [565, 110] width 457 height 84
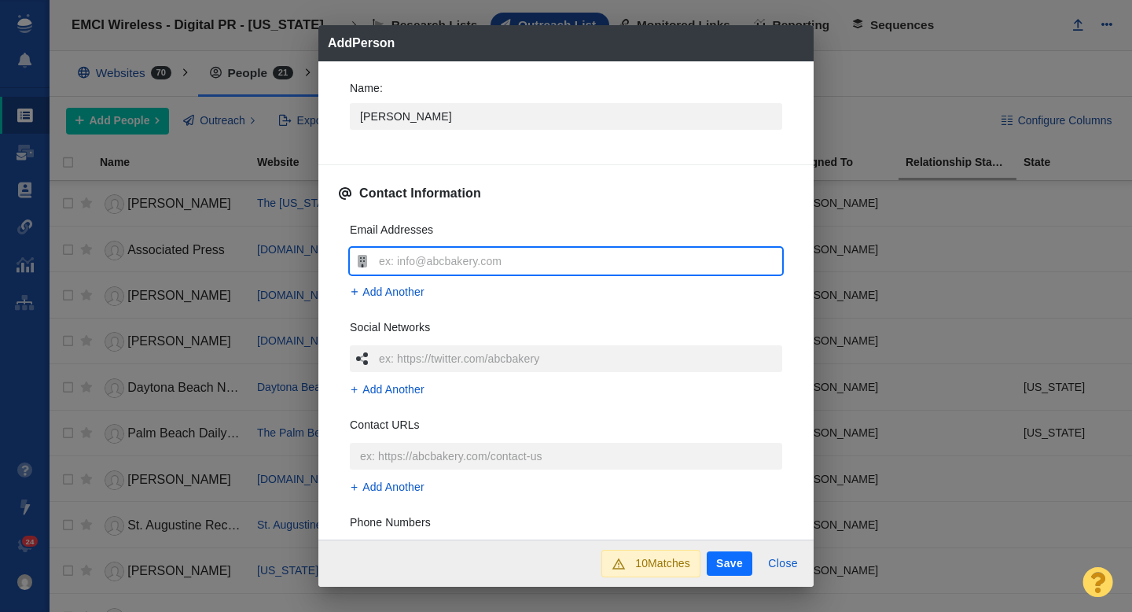
click at [410, 256] on input "text" at bounding box center [578, 261] width 407 height 27
type input "[EMAIL_ADDRESS][DOMAIN_NAME]"
type textarea "x"
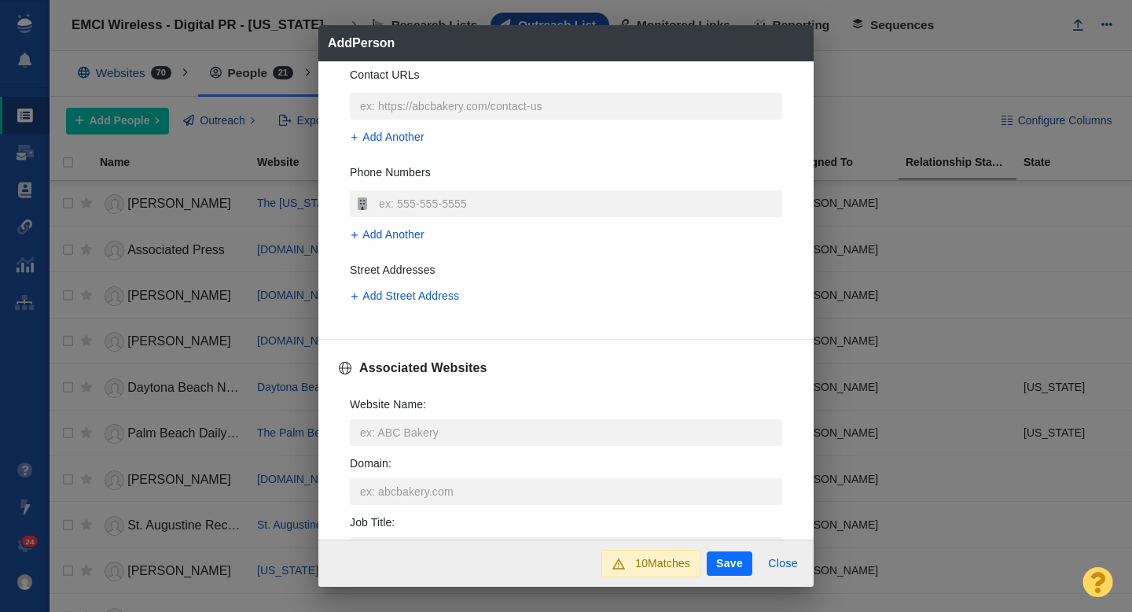
scroll to position [363, 0]
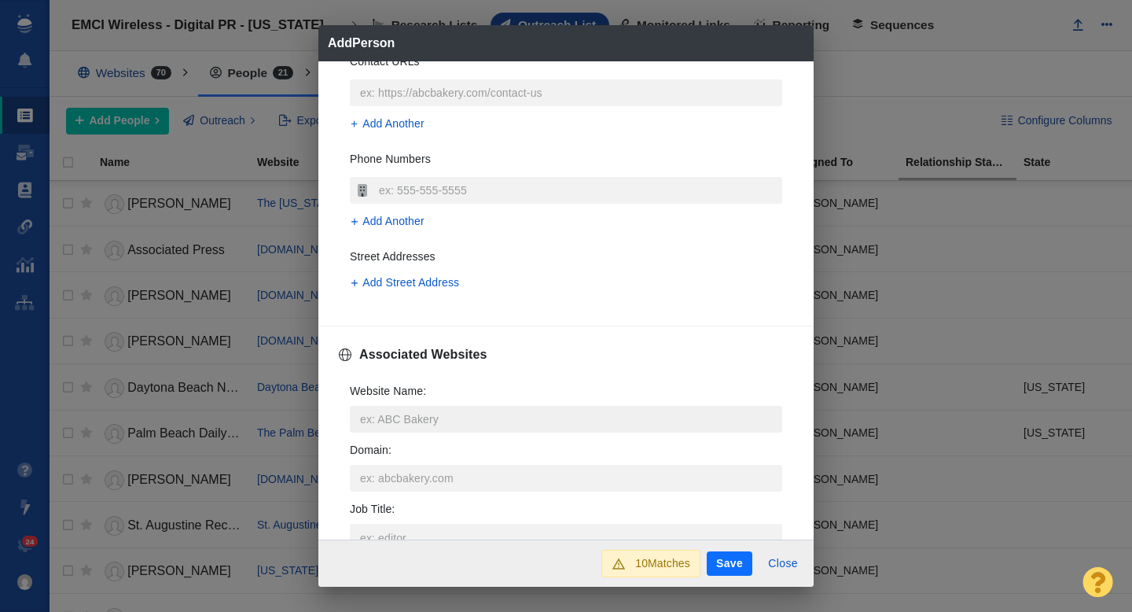
type input "[EMAIL_ADDRESS][DOMAIN_NAME]"
click at [395, 421] on input "Website Name :" at bounding box center [566, 419] width 432 height 27
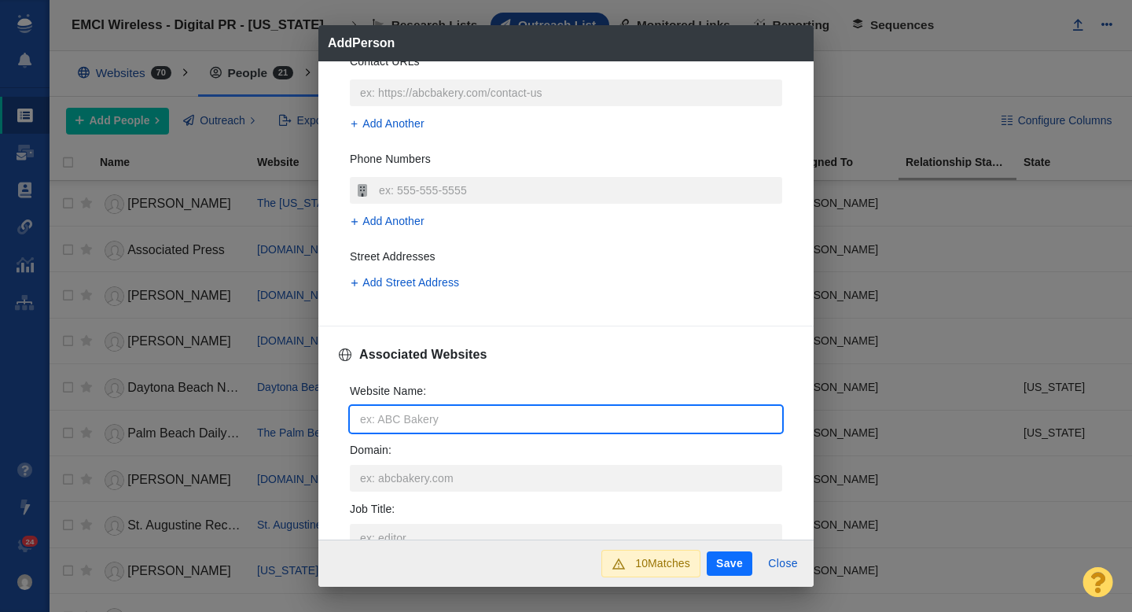
type input "n"
type textarea "x"
type input "ne"
type textarea "x"
type input "new"
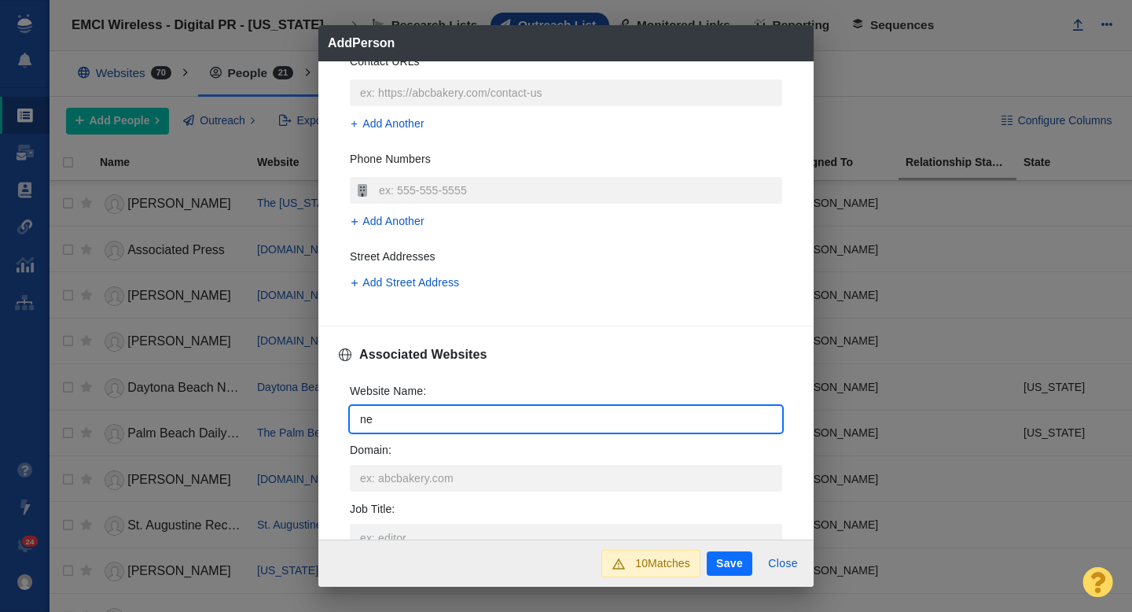
type textarea "x"
type input "news"
type textarea "x"
type input "news-"
type textarea "x"
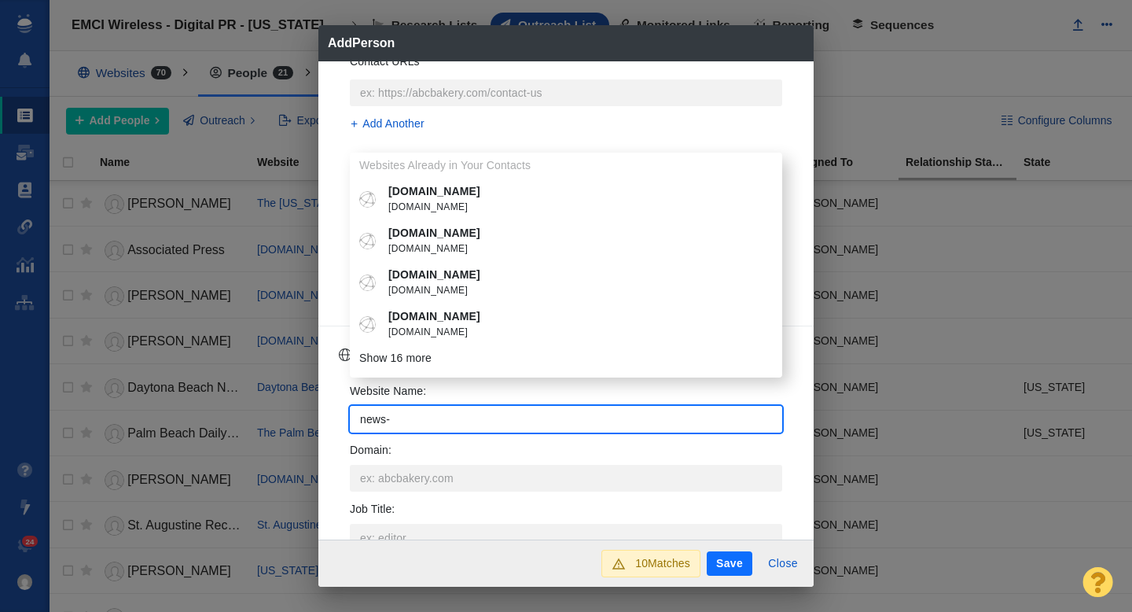
type input "news-p"
type textarea "x"
type input "news-pre"
type textarea "x"
type input "news-pres"
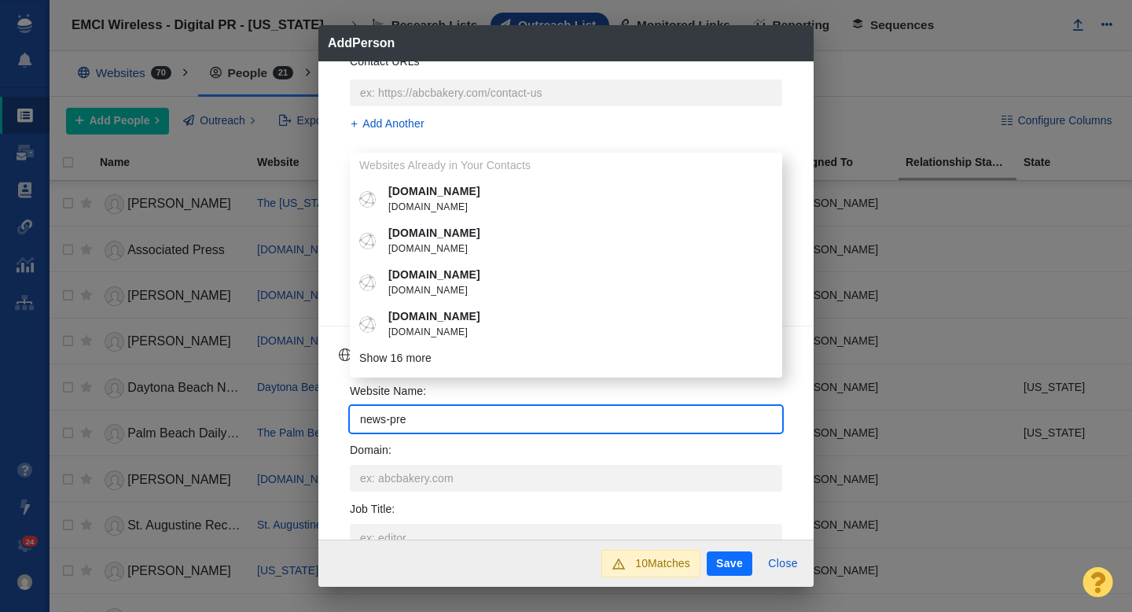
type textarea "x"
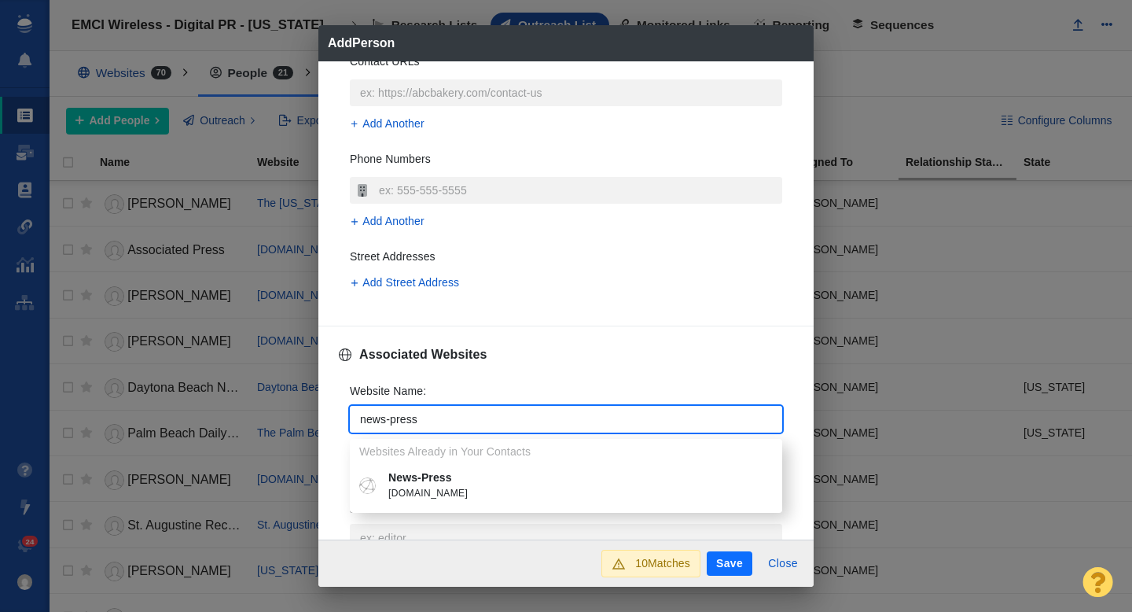
click at [439, 477] on p "News-Press" at bounding box center [577, 477] width 378 height 17
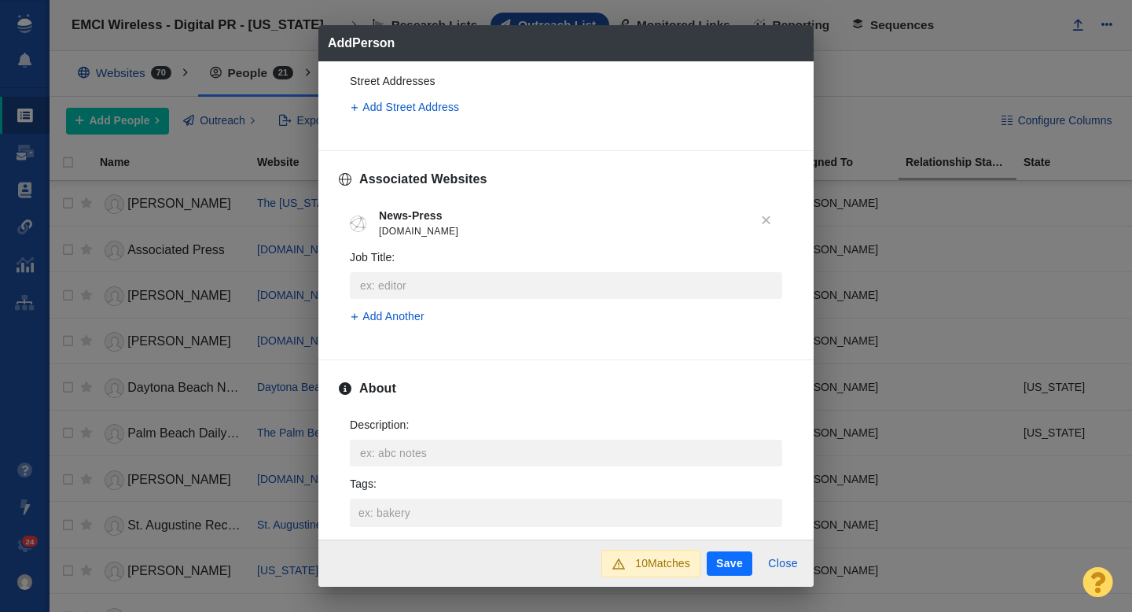
scroll to position [548, 0]
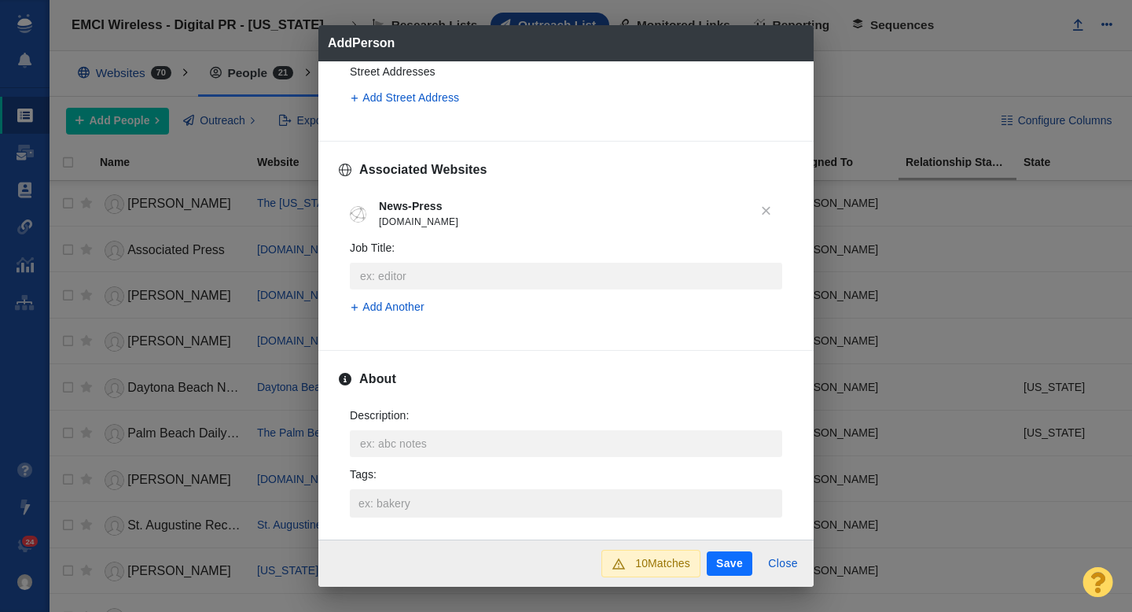
click at [403, 504] on input "Tags :" at bounding box center [566, 503] width 423 height 28
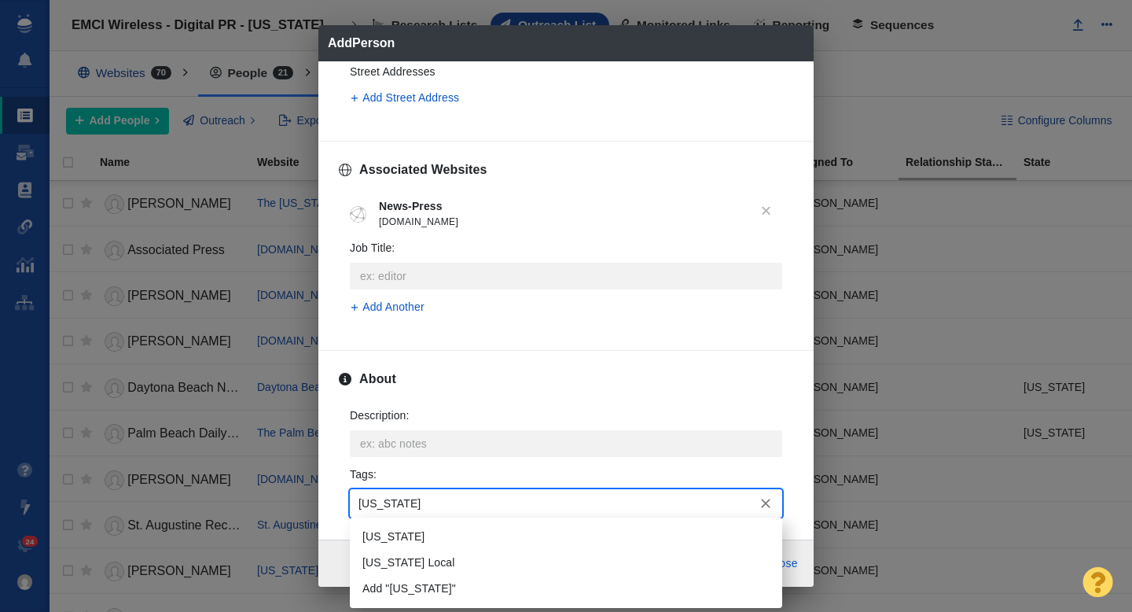
click at [410, 534] on li "[US_STATE]" at bounding box center [566, 537] width 432 height 26
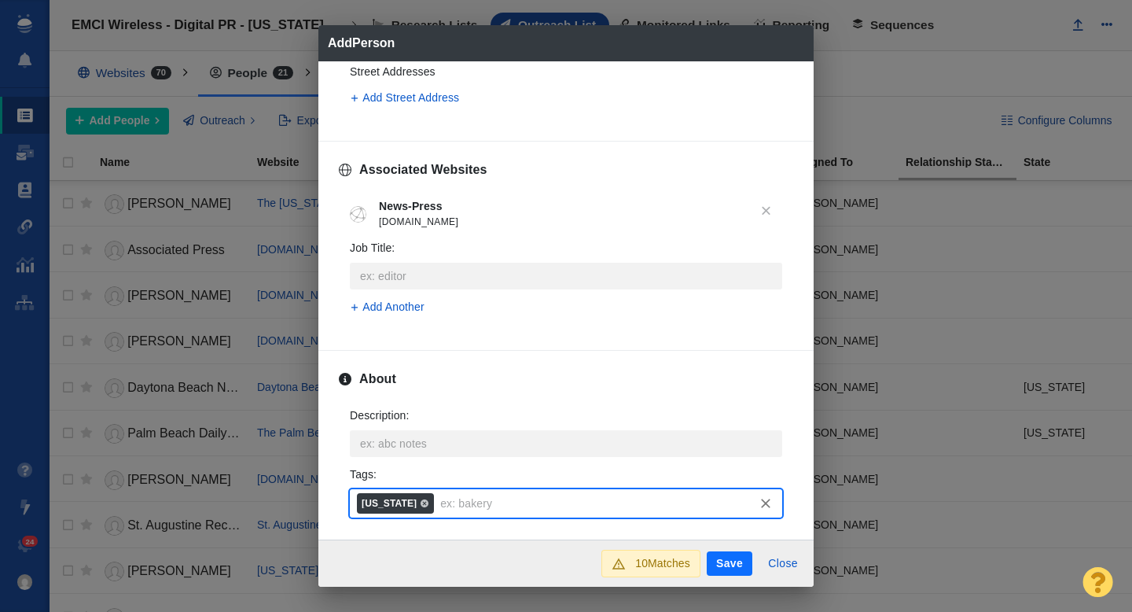
click at [729, 564] on button "Save" at bounding box center [730, 563] width 46 height 25
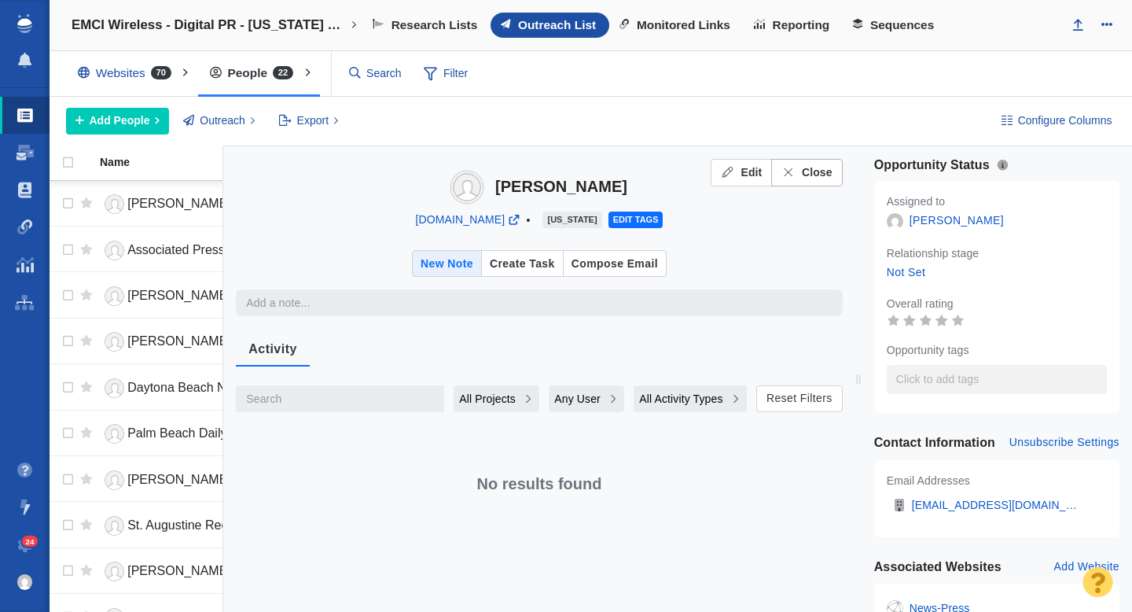
click at [818, 174] on span "Close" at bounding box center [817, 172] width 31 height 17
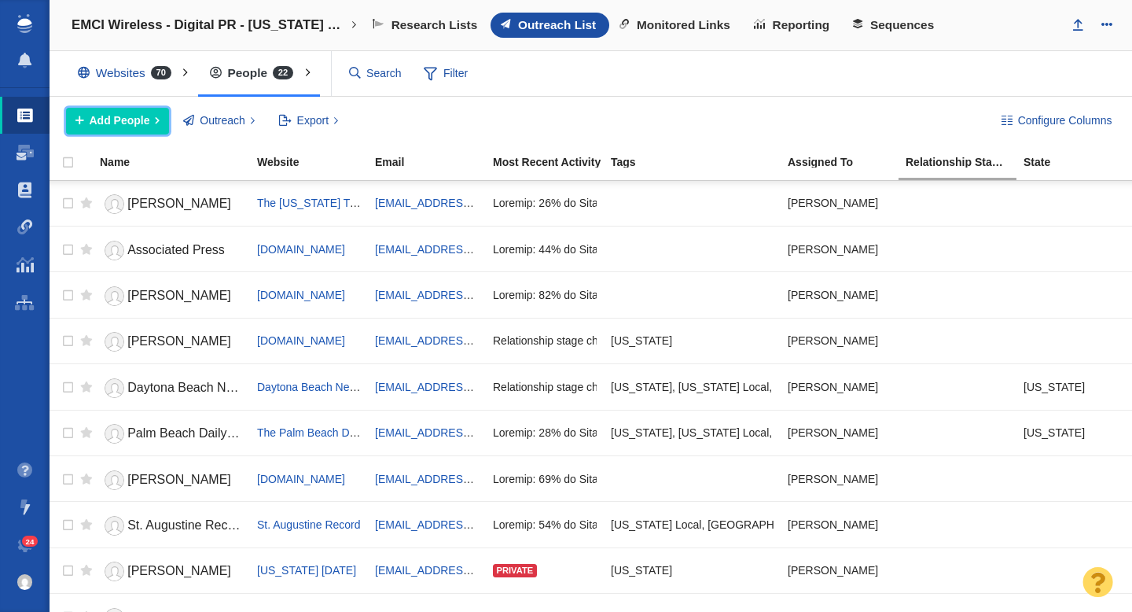
click at [139, 122] on span "Add People" at bounding box center [120, 120] width 61 height 17
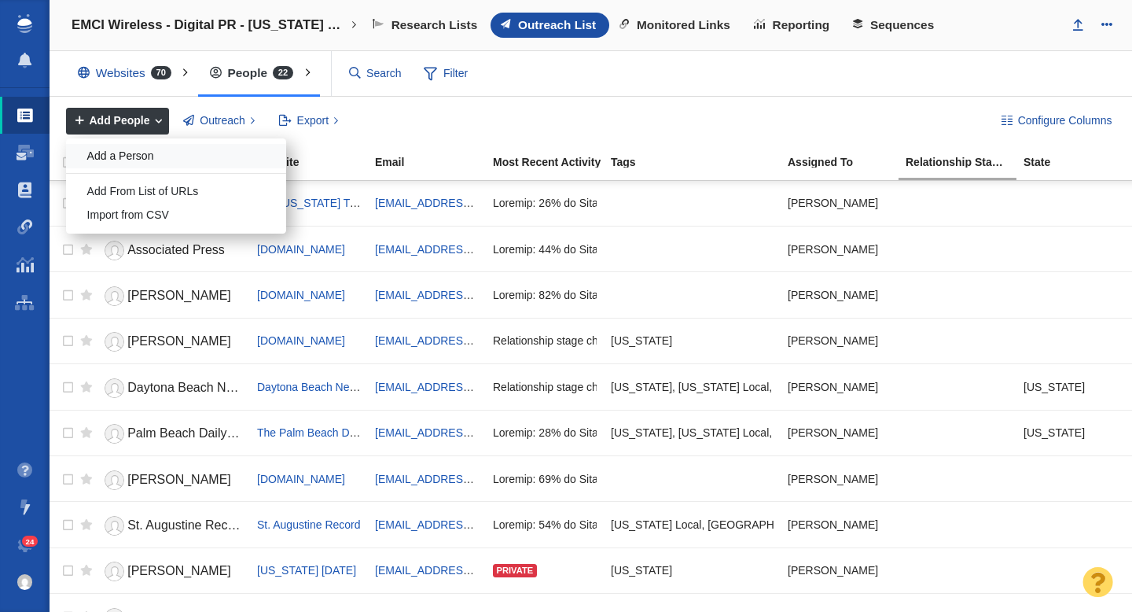
click at [133, 156] on div "Add a Person" at bounding box center [176, 156] width 220 height 24
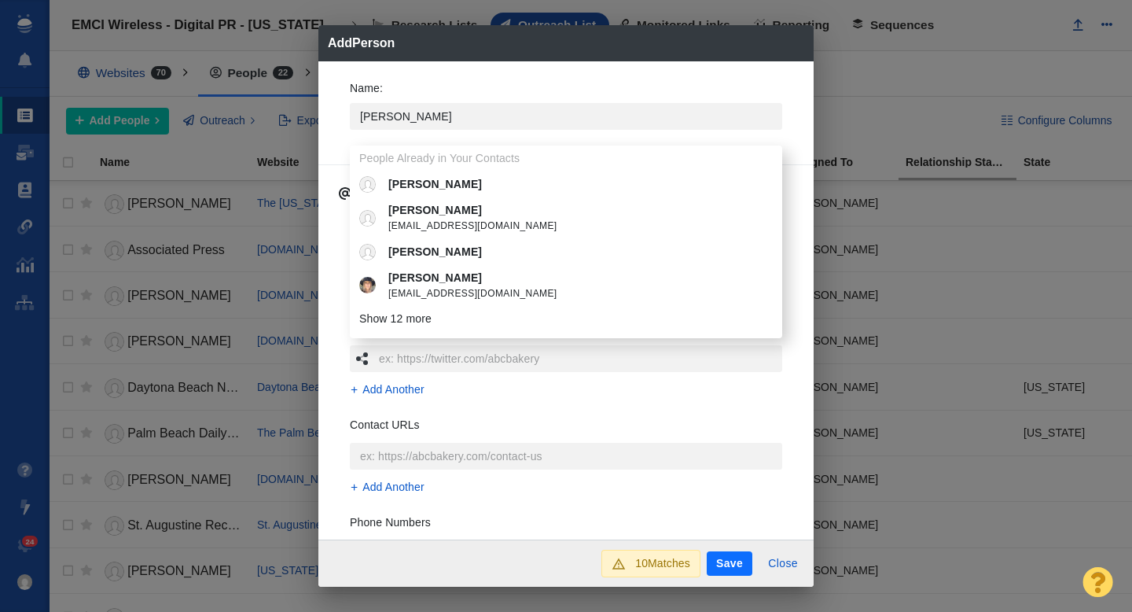
click at [333, 134] on div "Name : Stacey People Already in Your Contacts Stacey Stacey info@virtuesforlife…" at bounding box center [565, 300] width 495 height 479
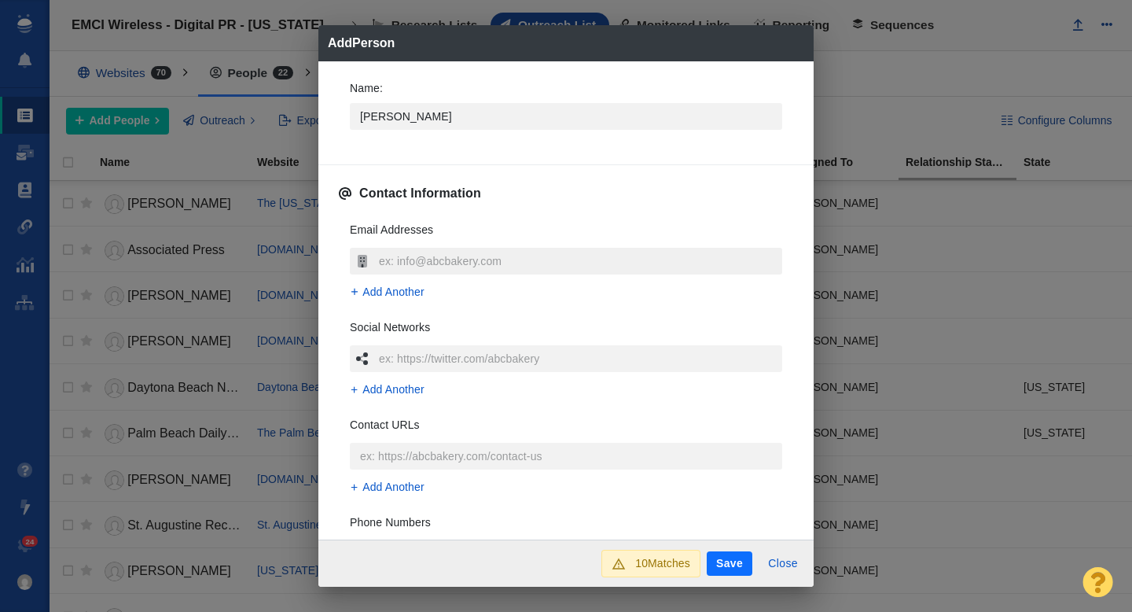
click at [426, 256] on input "text" at bounding box center [578, 261] width 407 height 27
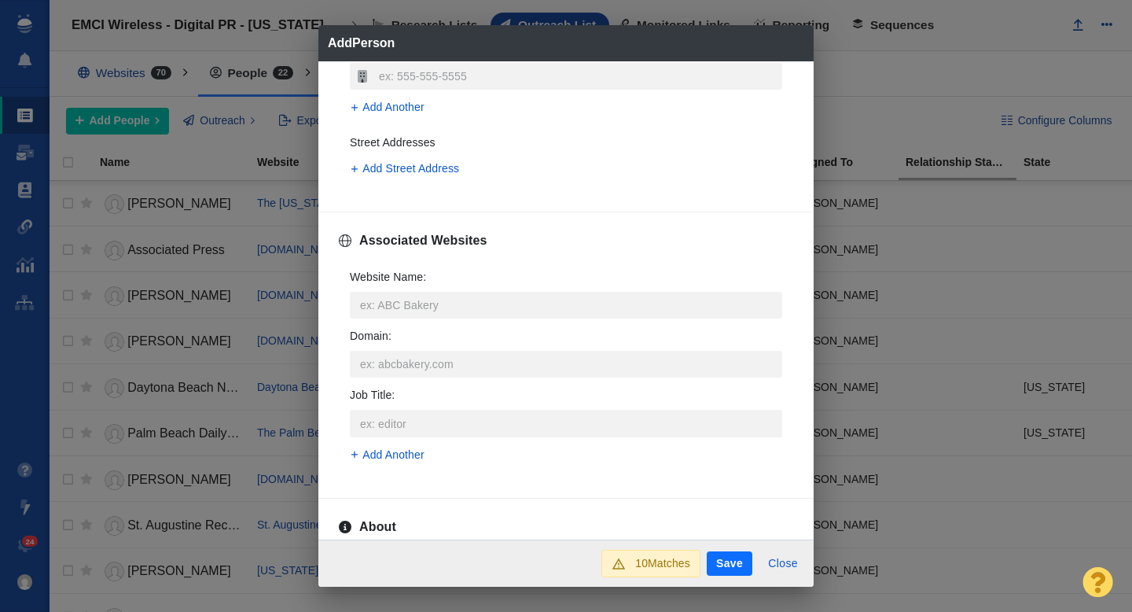
scroll to position [479, 0]
click at [451, 304] on input "Website Name :" at bounding box center [566, 302] width 432 height 27
click at [472, 369] on span "news-press.com" at bounding box center [577, 377] width 378 height 16
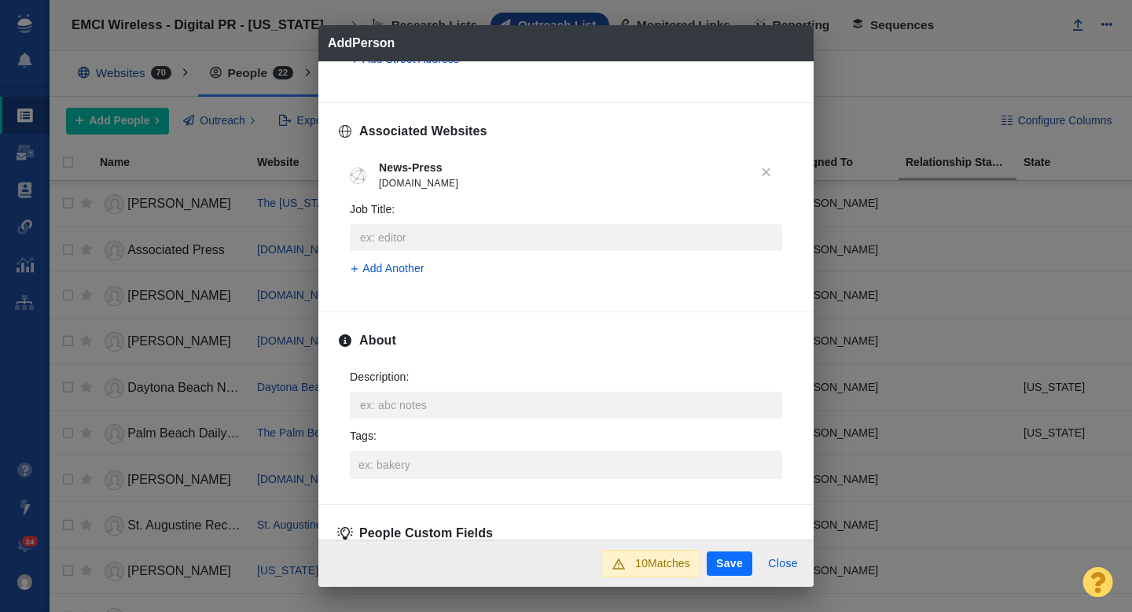
scroll to position [607, 0]
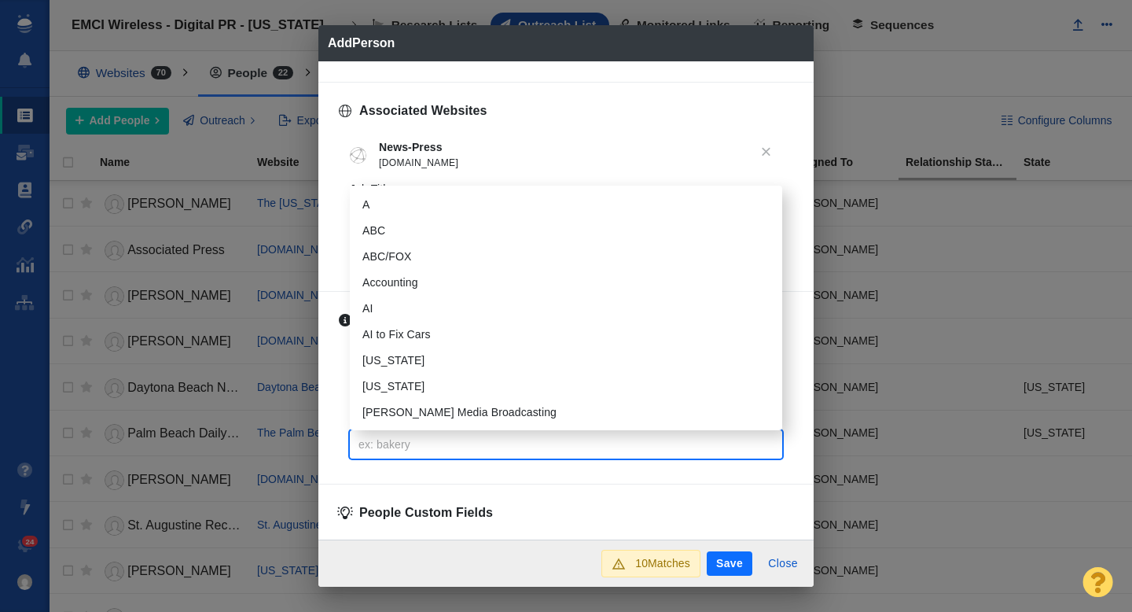
click at [420, 443] on input "Tags :" at bounding box center [566, 444] width 423 height 28
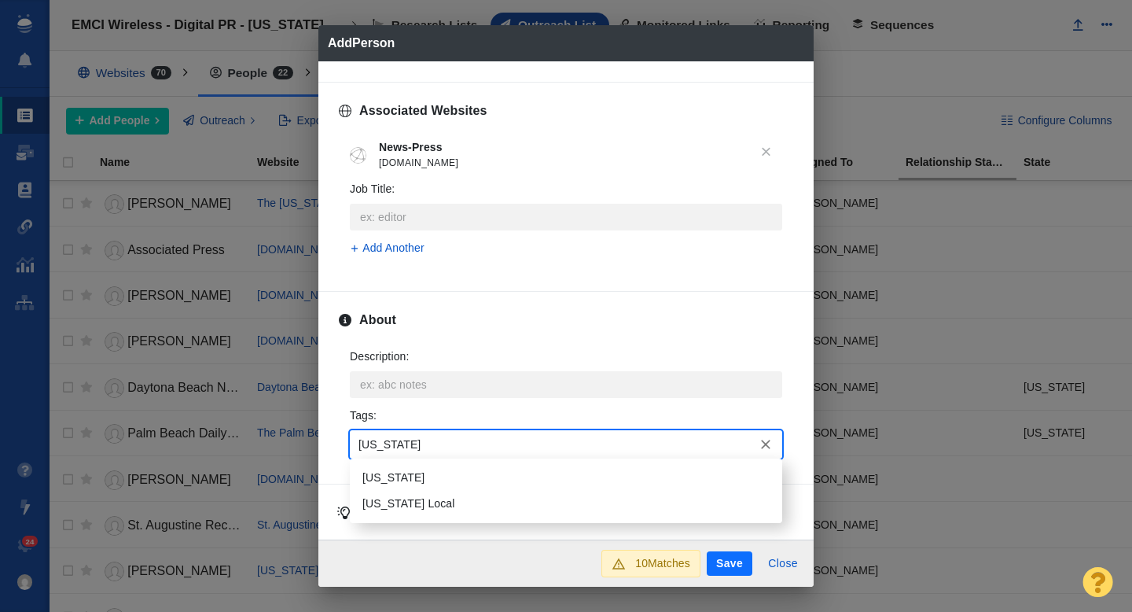
click at [406, 476] on li "[US_STATE]" at bounding box center [566, 478] width 432 height 26
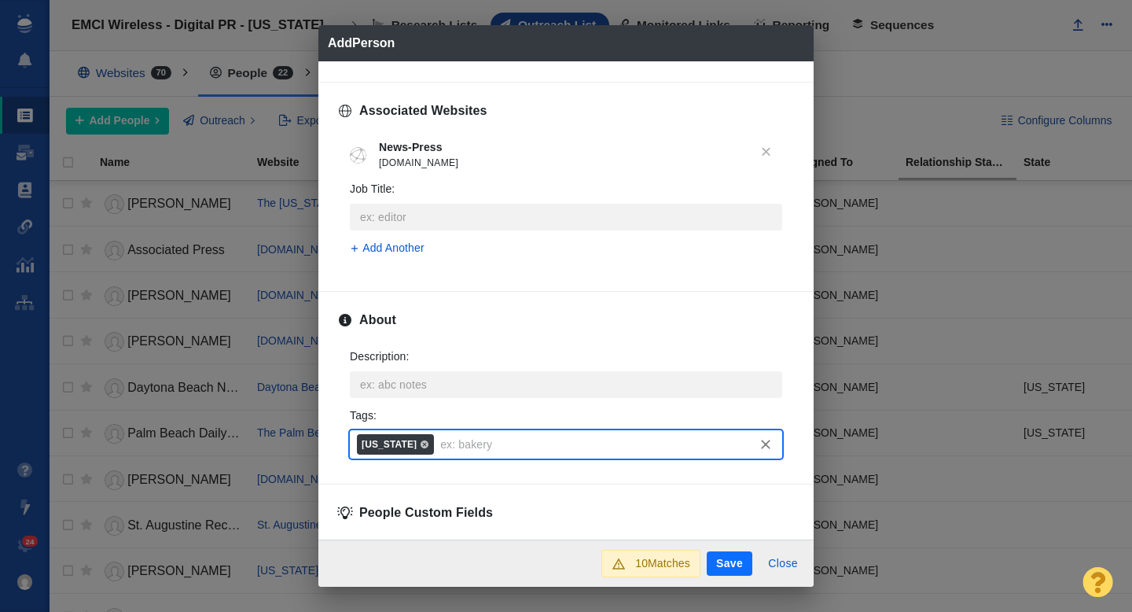
click at [714, 552] on button "Save" at bounding box center [730, 563] width 46 height 25
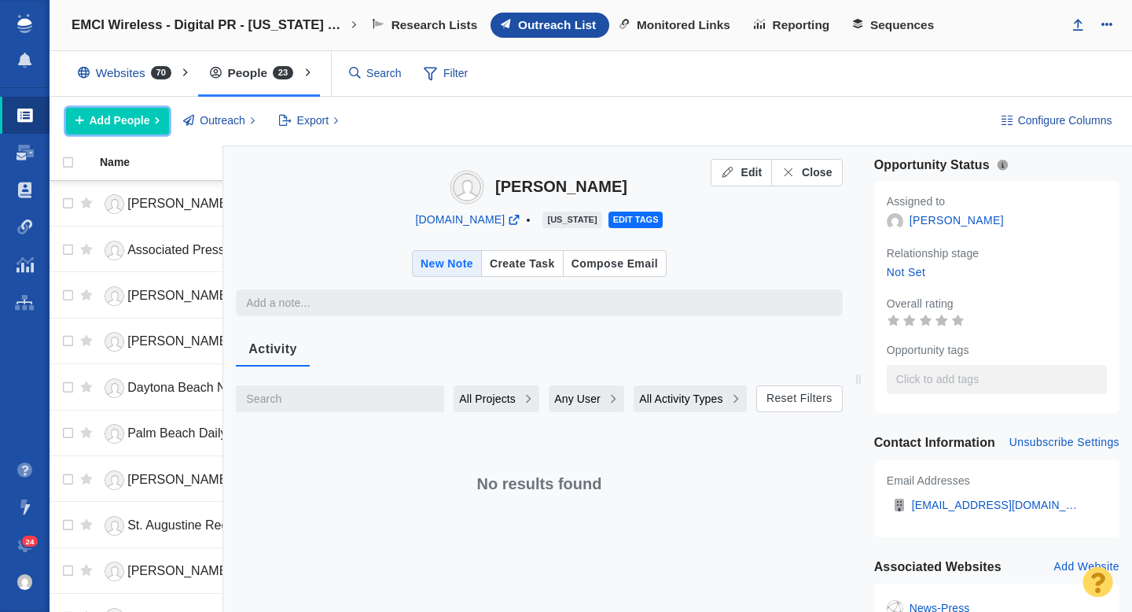
click at [145, 109] on button "Add People" at bounding box center [117, 121] width 103 height 27
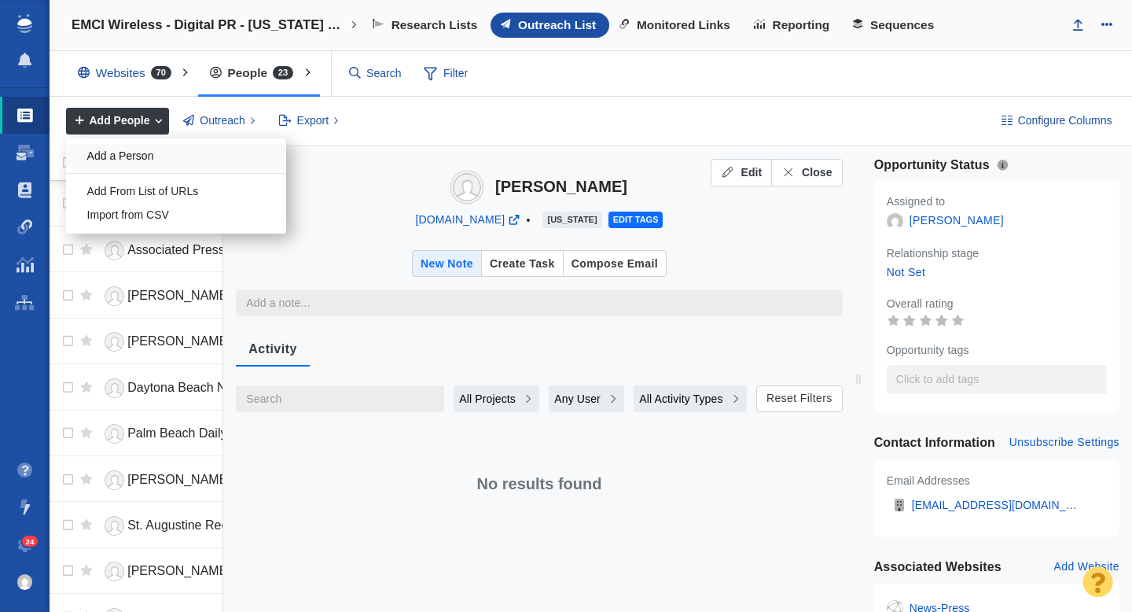
click at [143, 150] on div "Add a Person" at bounding box center [176, 156] width 220 height 24
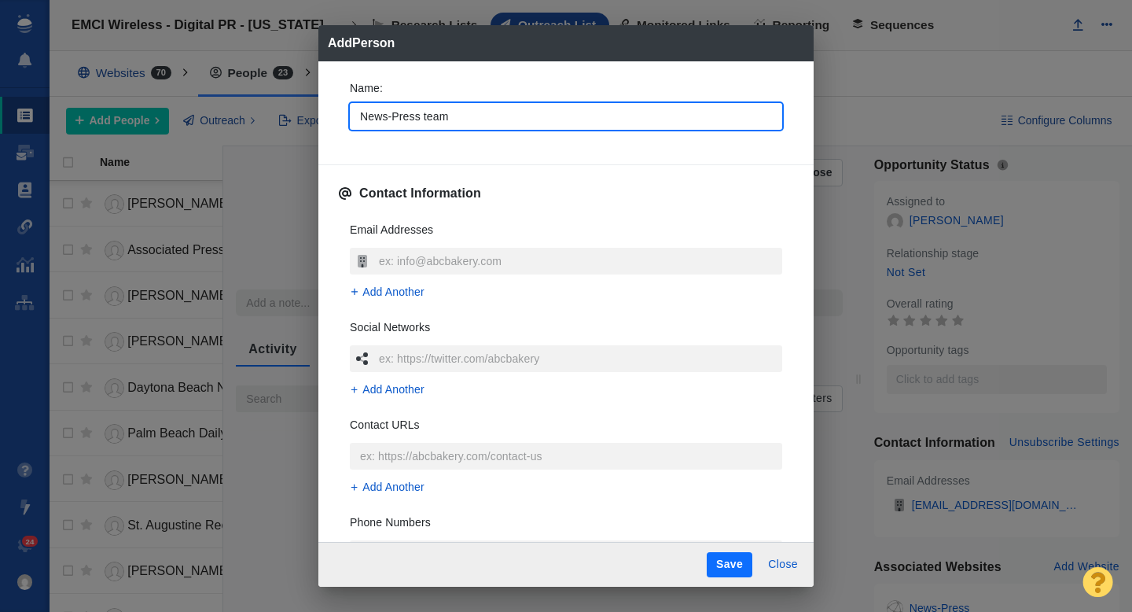
click at [336, 133] on div "Name : News-Press team Contact Information Email Addresses Add Another Social N…" at bounding box center [565, 301] width 495 height 481
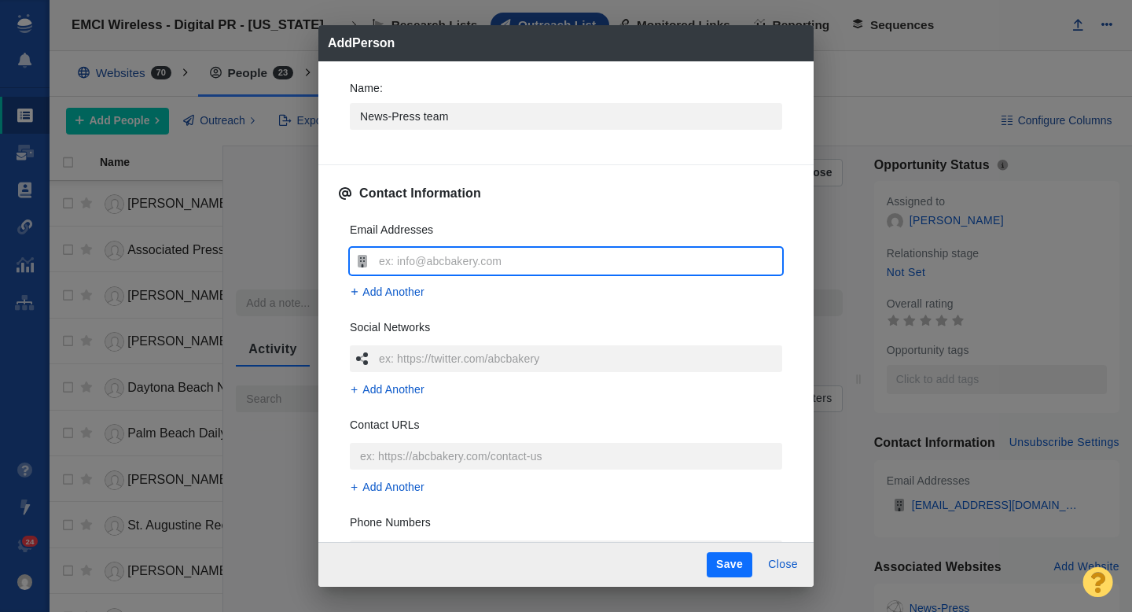
click at [398, 258] on input "text" at bounding box center [578, 261] width 407 height 27
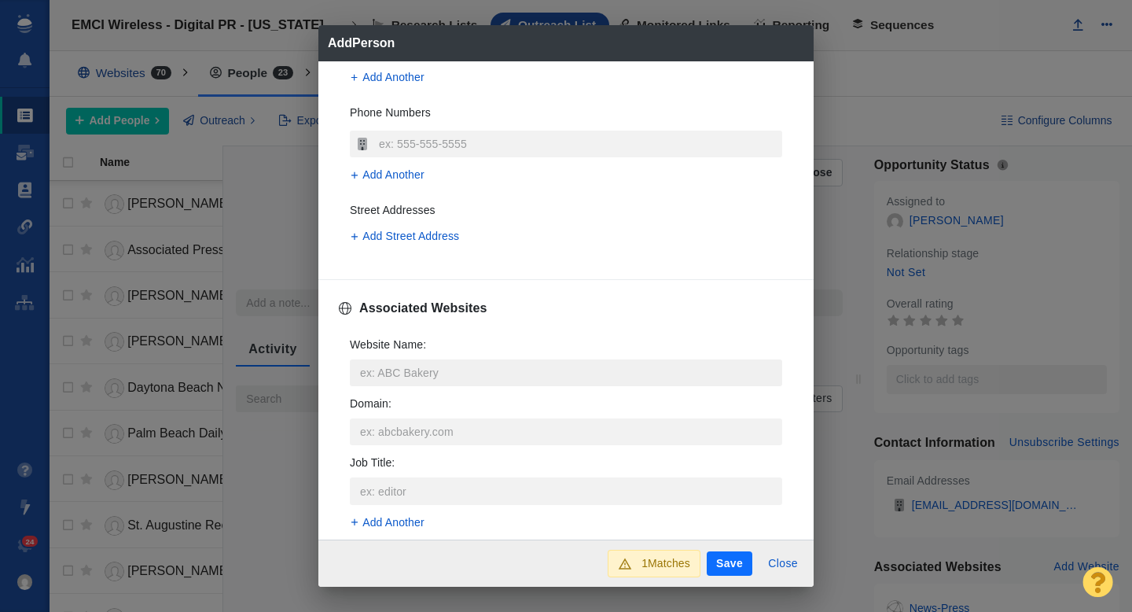
scroll to position [413, 0]
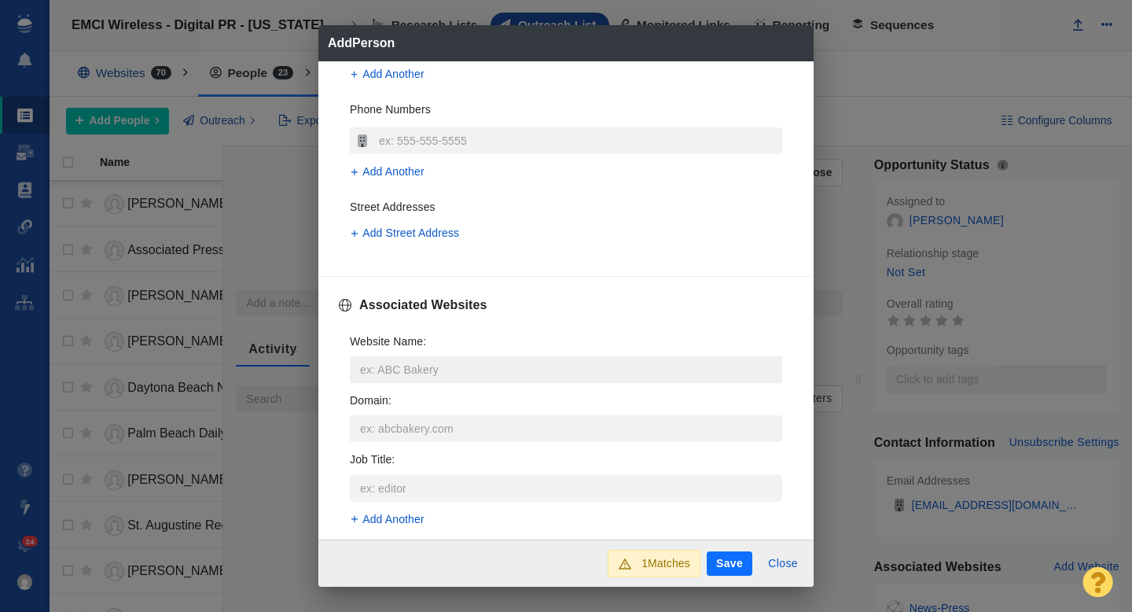
click at [401, 368] on input "Website Name :" at bounding box center [566, 369] width 432 height 27
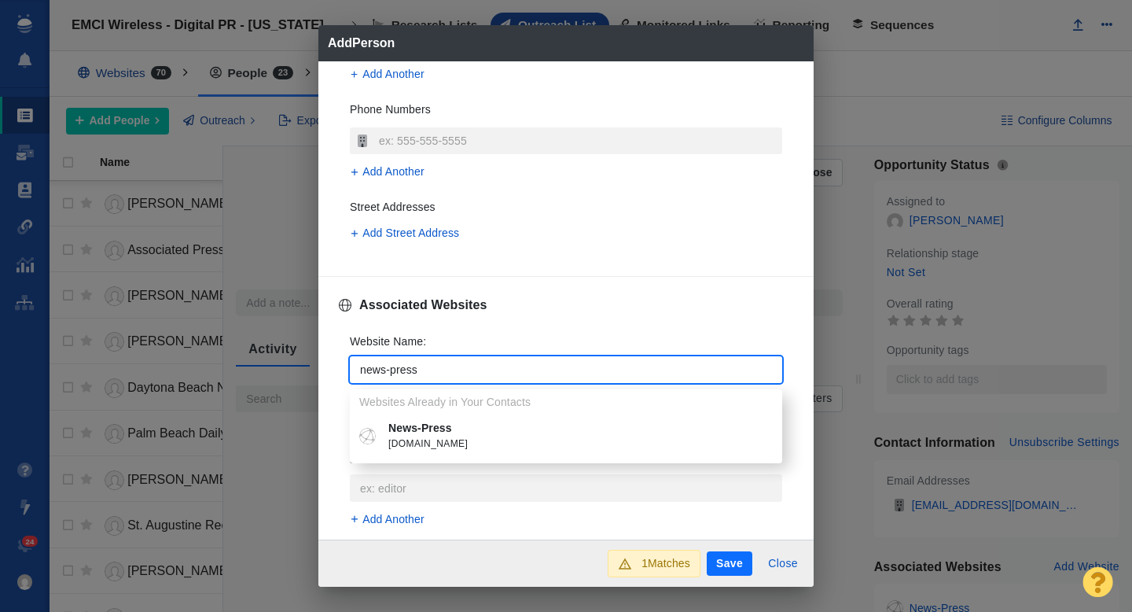
click at [440, 419] on li "News-Press news-press.com" at bounding box center [566, 436] width 432 height 42
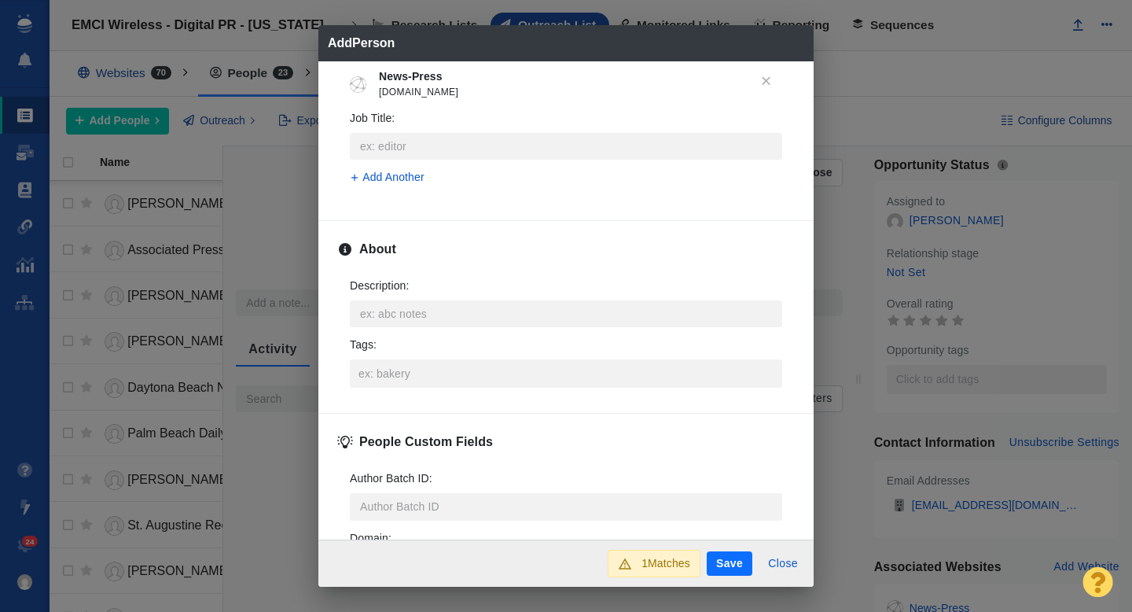
scroll to position [717, 0]
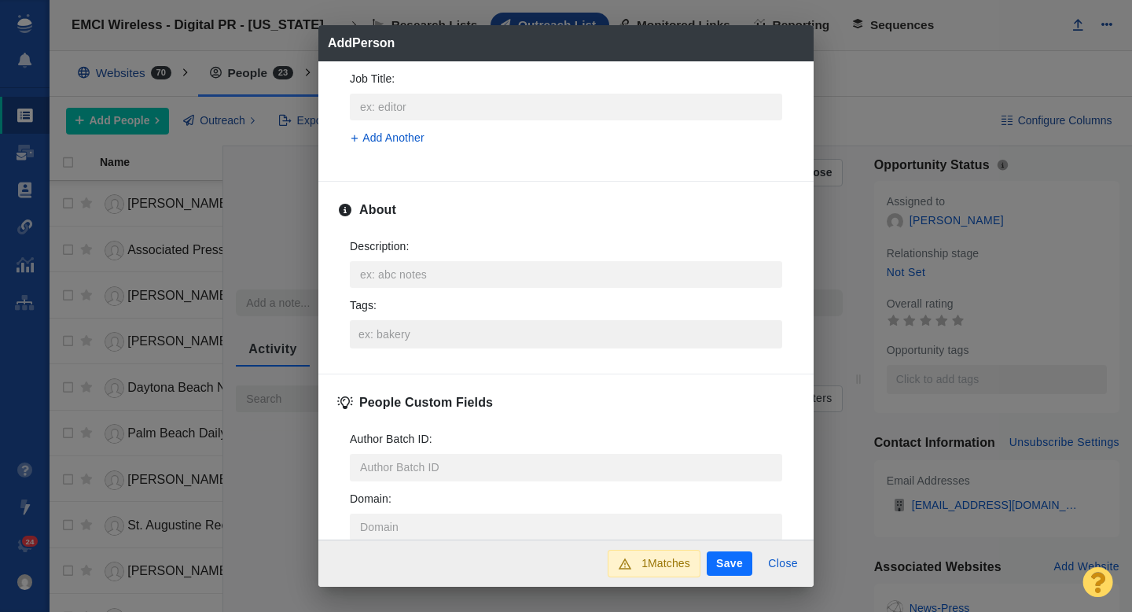
click at [406, 338] on input "Tags :" at bounding box center [566, 334] width 423 height 28
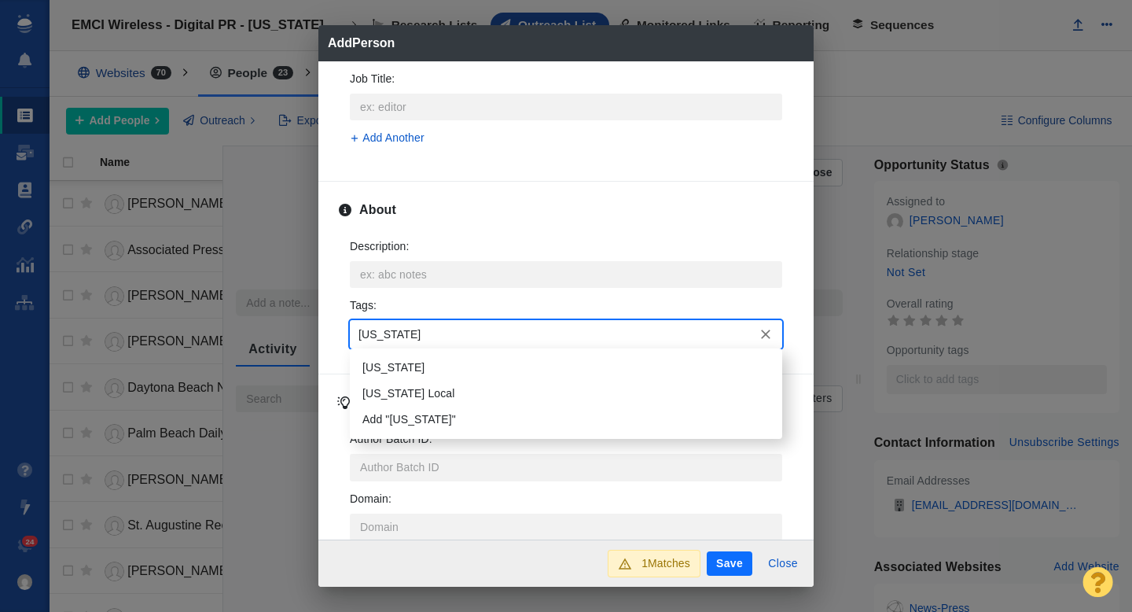
click at [403, 366] on li "[US_STATE]" at bounding box center [566, 368] width 432 height 26
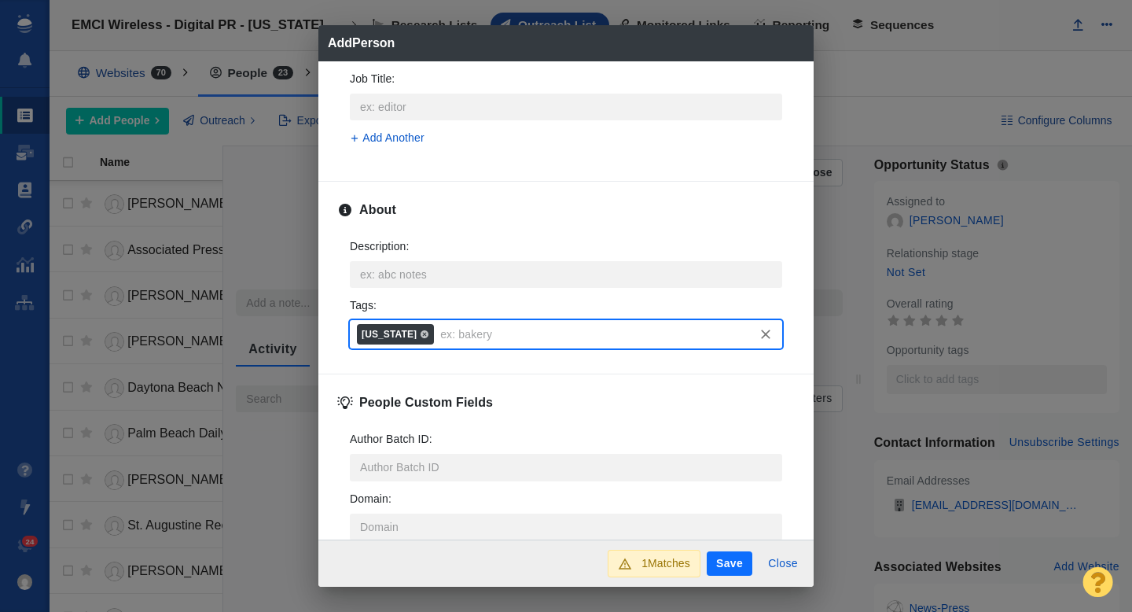
click at [735, 567] on button "Save" at bounding box center [730, 563] width 46 height 25
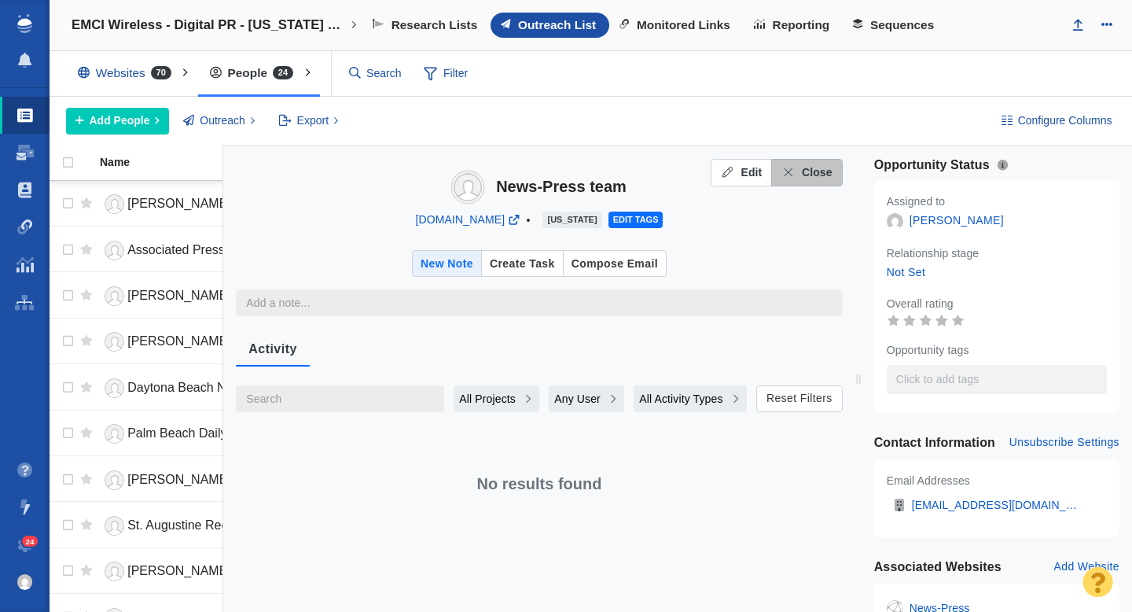
click at [806, 167] on span "Close" at bounding box center [817, 172] width 31 height 17
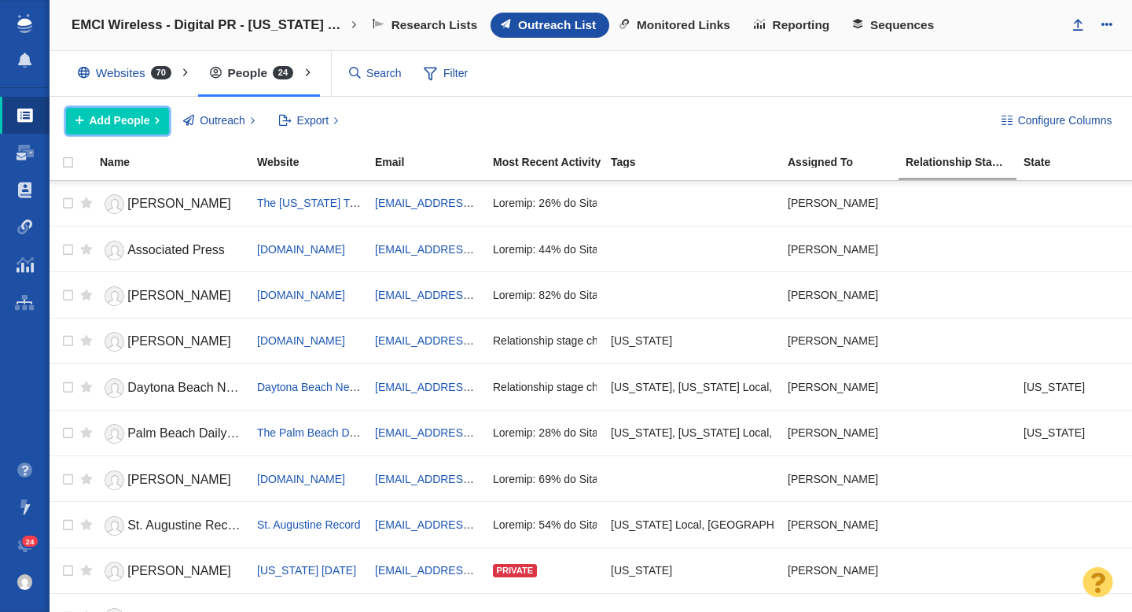
click at [126, 121] on span "Add People" at bounding box center [120, 120] width 61 height 17
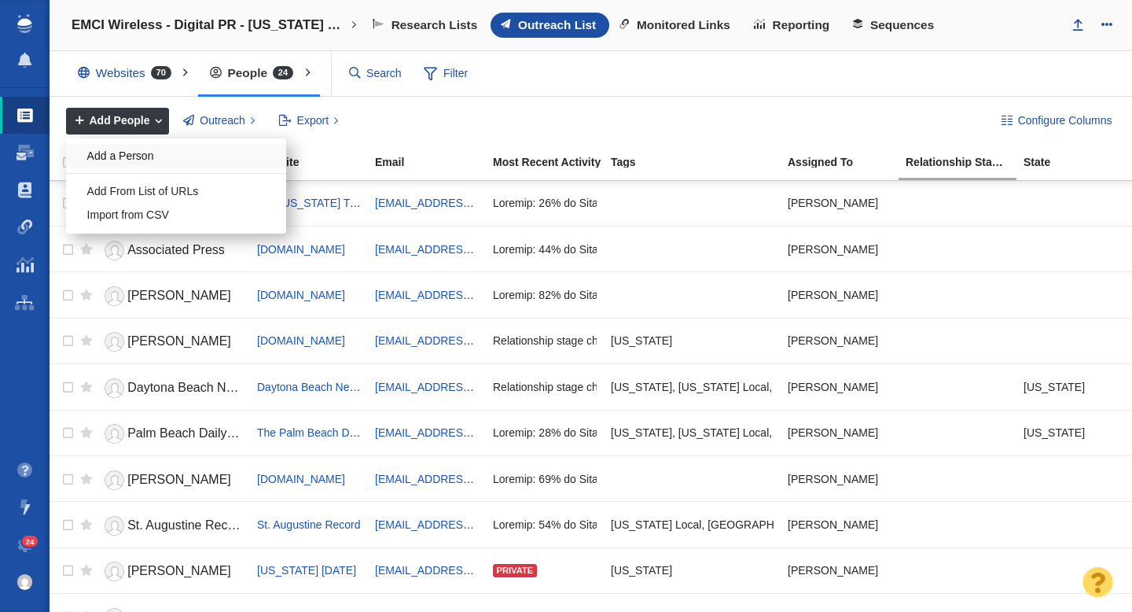
click at [160, 164] on div "Add a Person" at bounding box center [176, 156] width 220 height 24
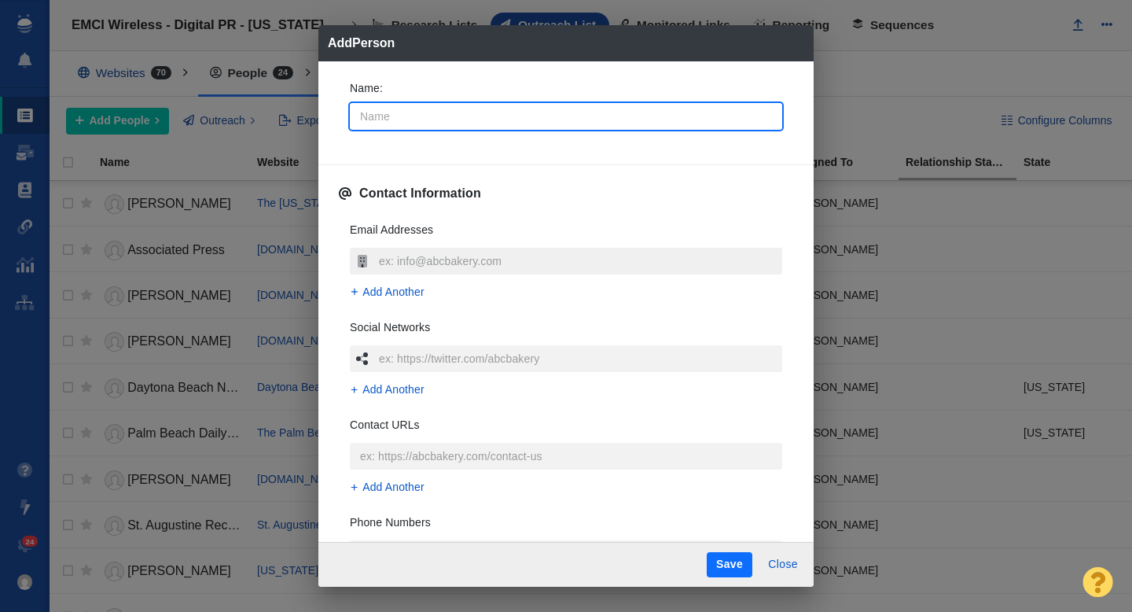
click at [474, 262] on input "text" at bounding box center [578, 261] width 407 height 27
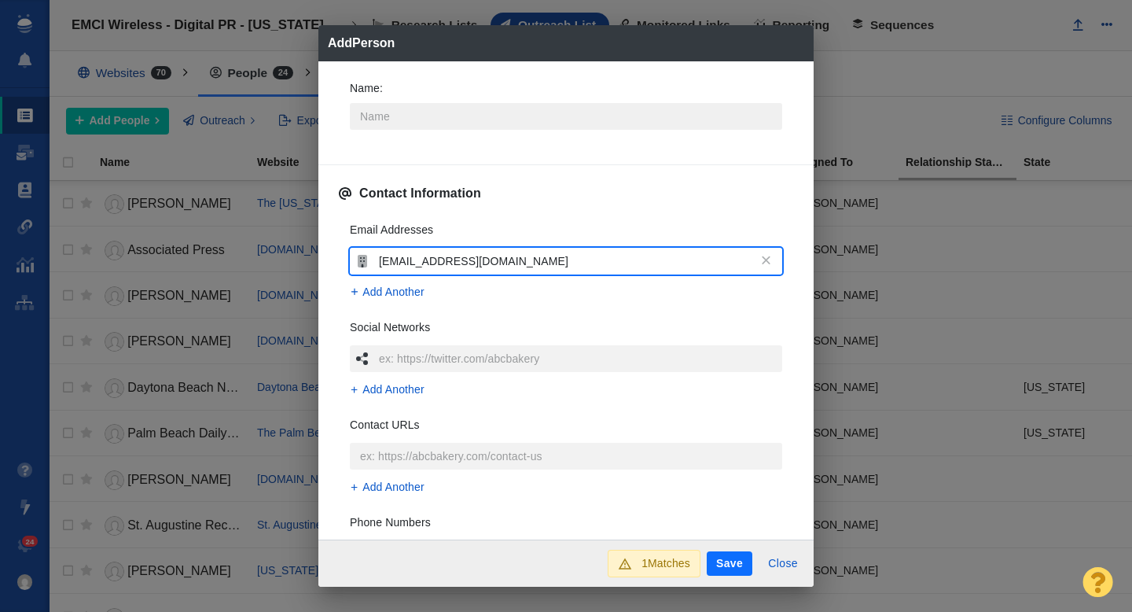
click at [415, 116] on input "Name :" at bounding box center [566, 116] width 432 height 27
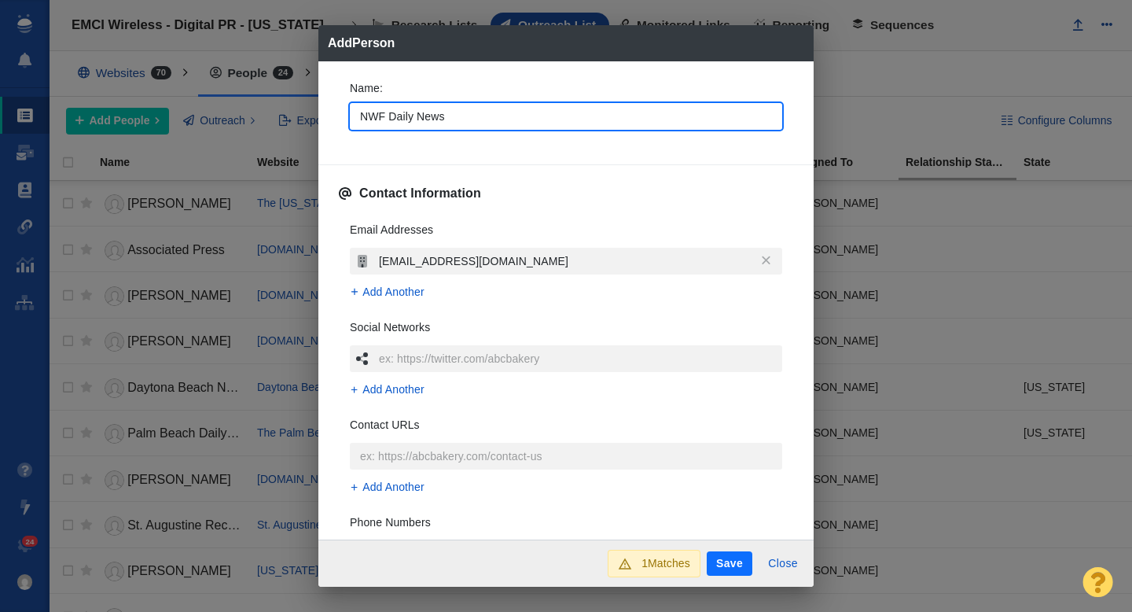
click at [486, 119] on input "NWF Daily News" at bounding box center [566, 116] width 432 height 27
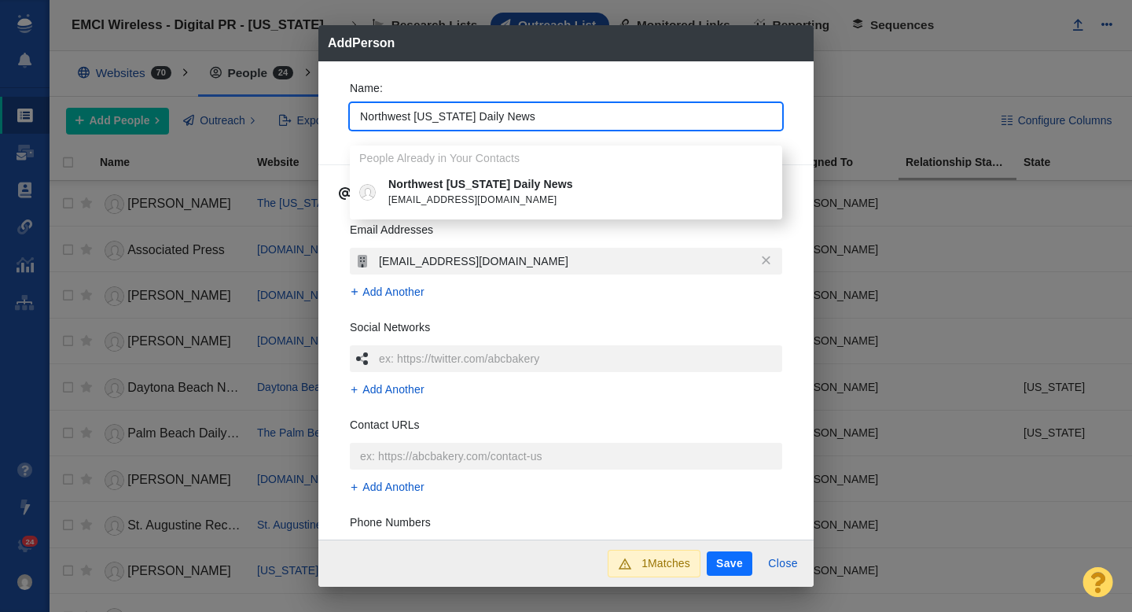
click at [496, 96] on p "Name :" at bounding box center [566, 88] width 432 height 17
click at [496, 103] on input "Northwest [US_STATE] Daily News" at bounding box center [566, 116] width 432 height 27
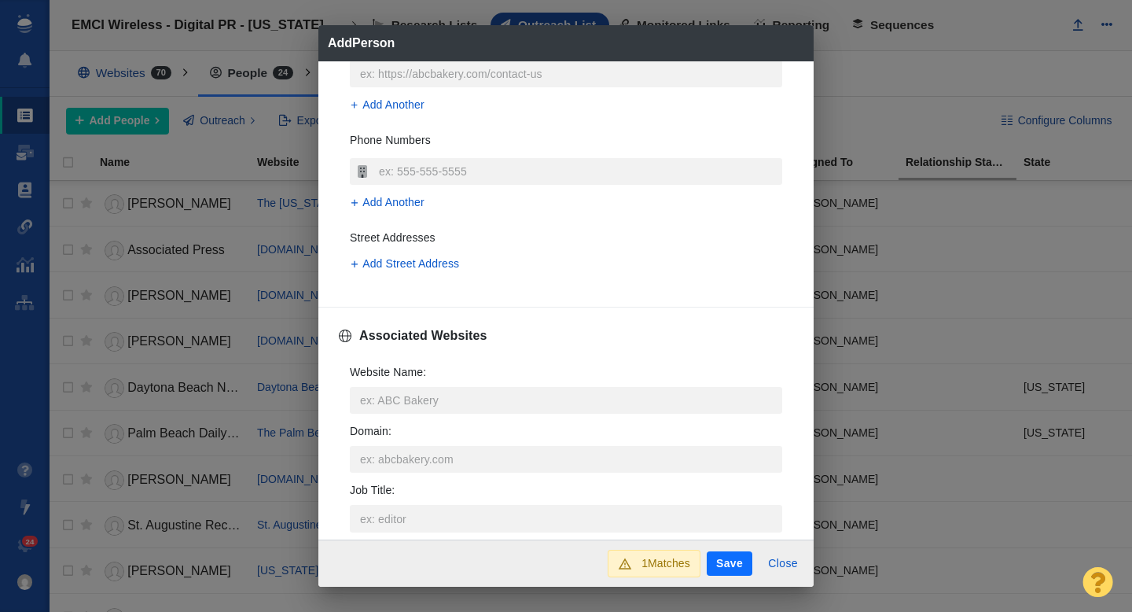
scroll to position [384, 0]
click at [428, 401] on input "Website Name :" at bounding box center [566, 397] width 432 height 27
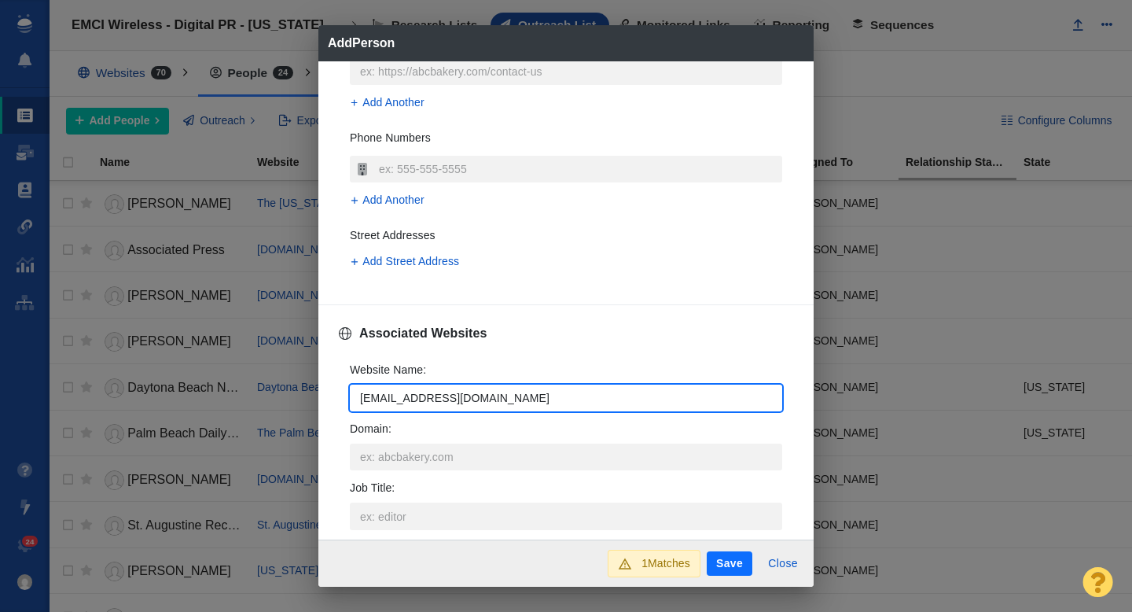
drag, startPoint x: 393, startPoint y: 399, endPoint x: 354, endPoint y: 399, distance: 39.3
click at [356, 399] on input "[EMAIL_ADDRESS][DOMAIN_NAME]" at bounding box center [566, 397] width 432 height 27
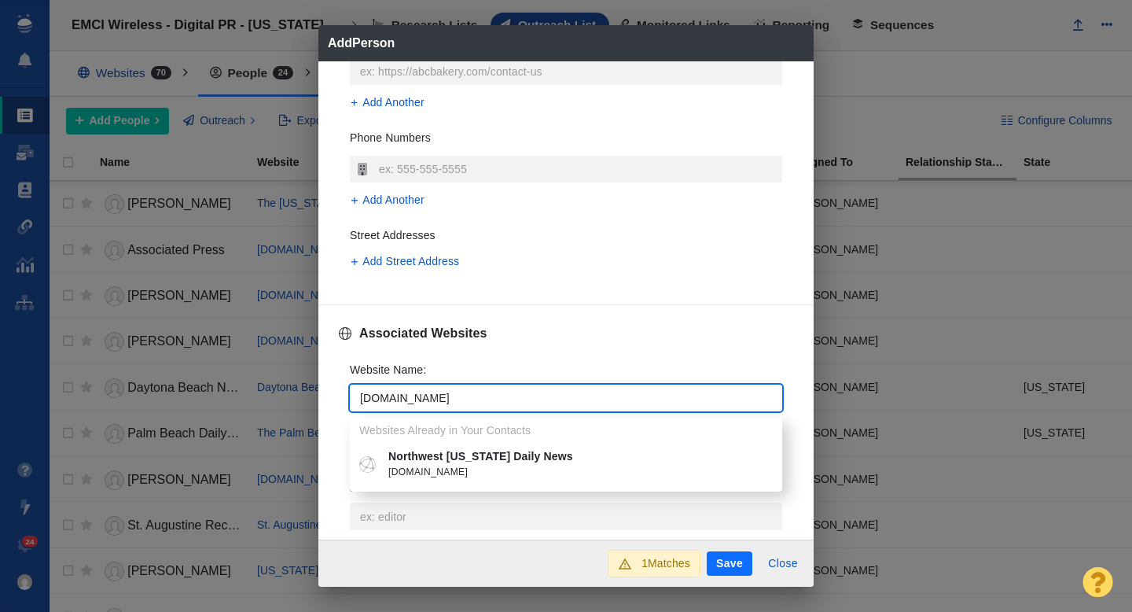
click at [458, 465] on span "nwfdailynews.com" at bounding box center [577, 473] width 378 height 16
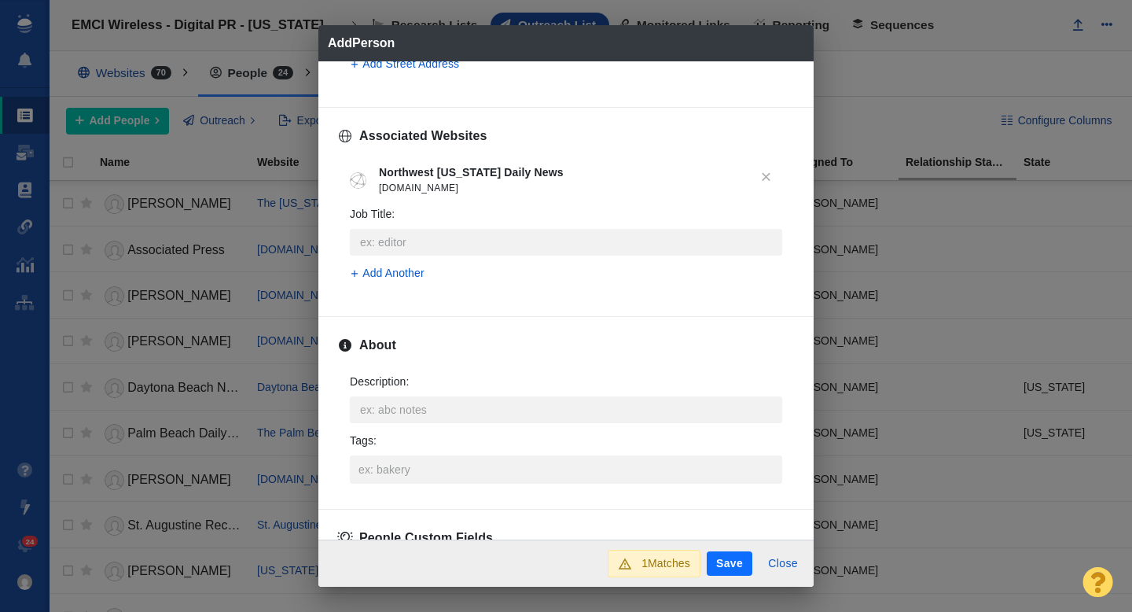
scroll to position [599, 0]
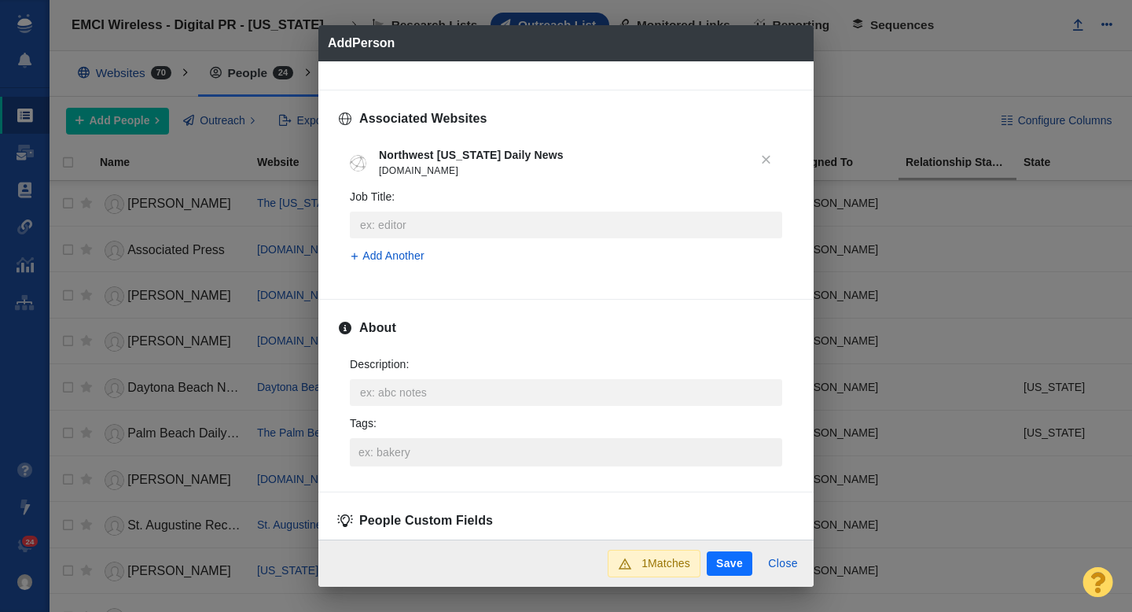
click at [415, 454] on input "Tags :" at bounding box center [566, 452] width 423 height 28
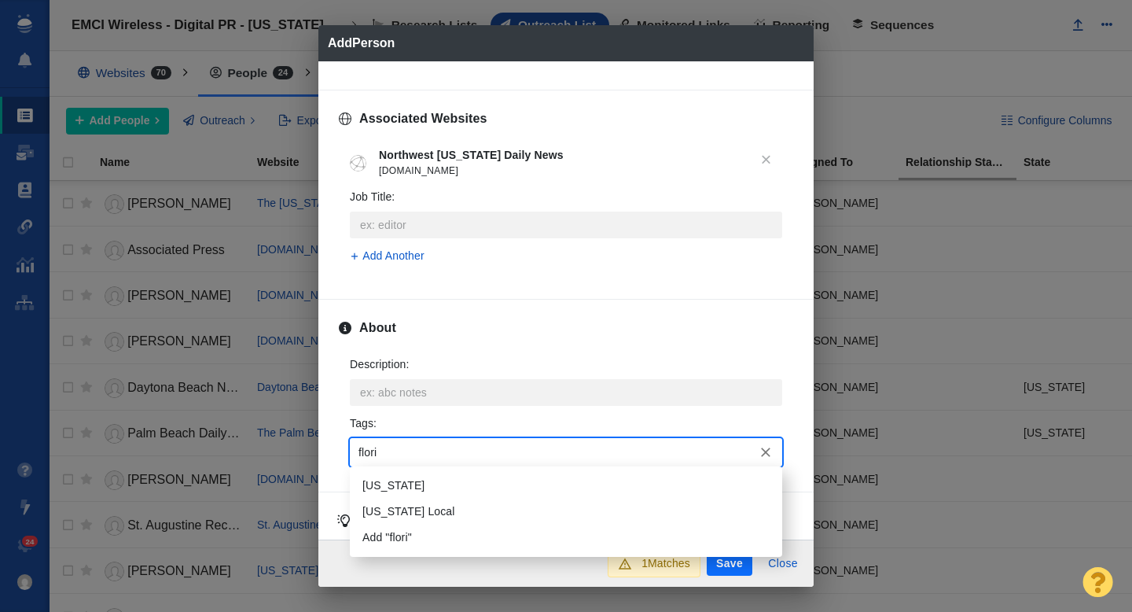
click at [421, 483] on li "[US_STATE]" at bounding box center [566, 485] width 432 height 26
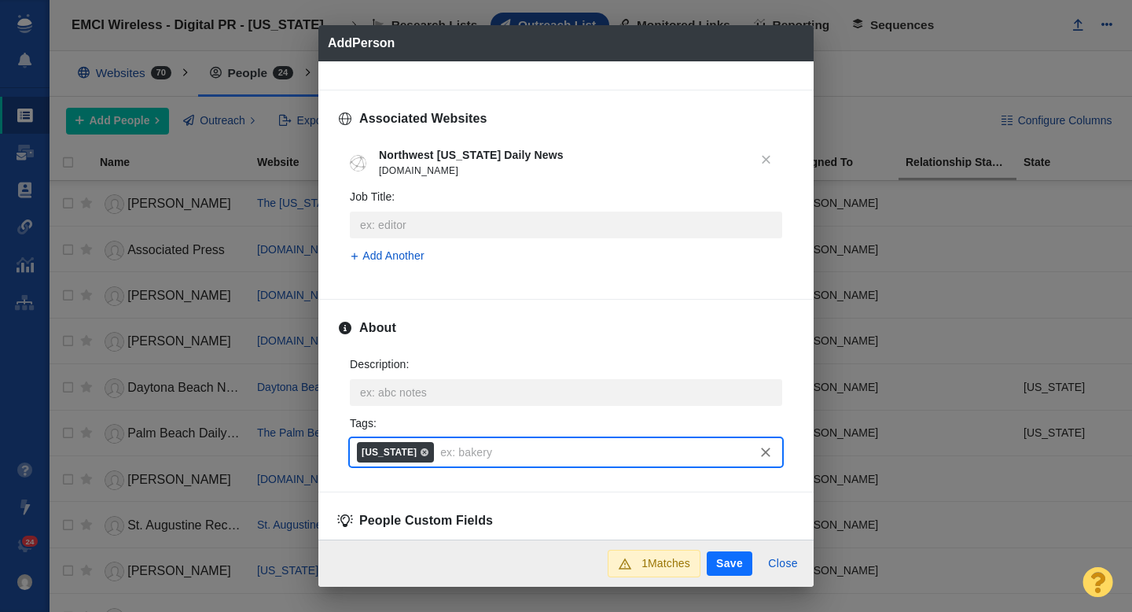
click at [729, 563] on button "Save" at bounding box center [730, 563] width 46 height 25
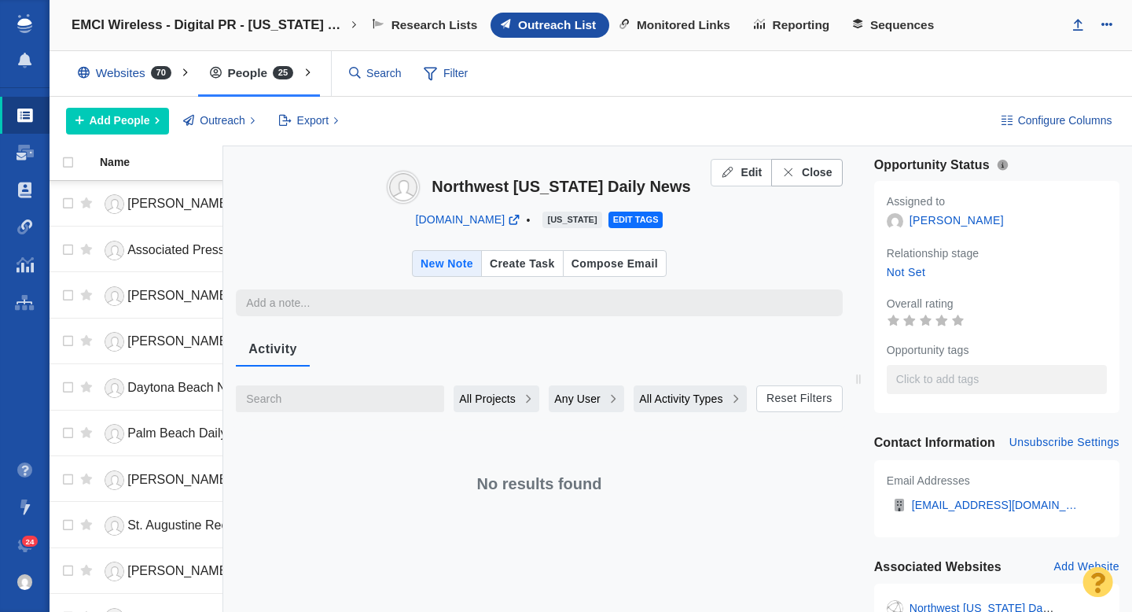
click at [813, 171] on span "Close" at bounding box center [817, 172] width 31 height 17
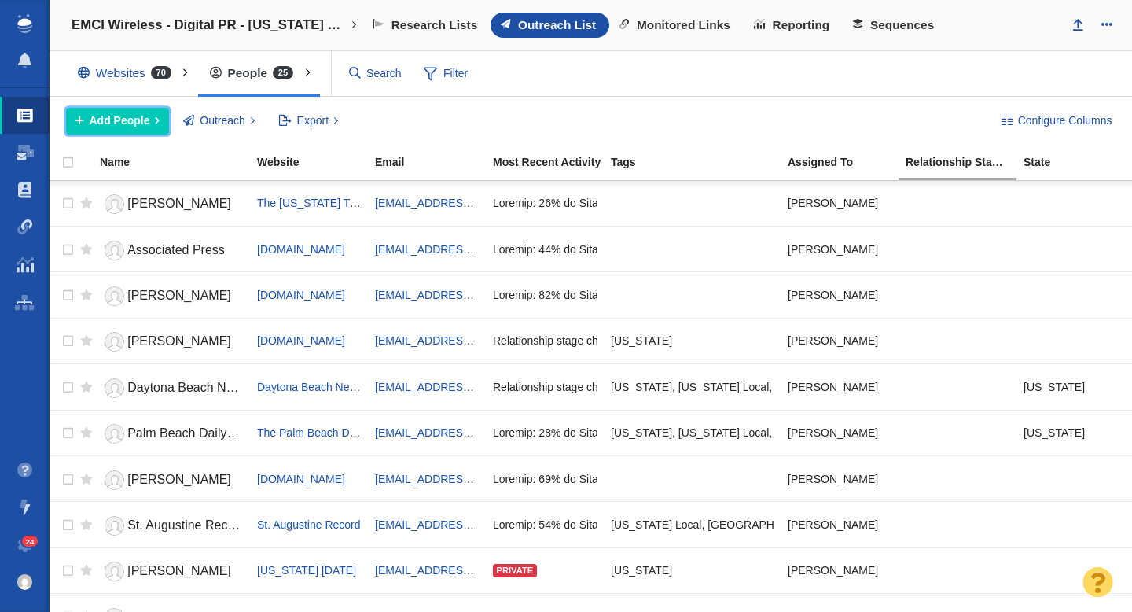
click at [132, 116] on span "Add People" at bounding box center [120, 120] width 61 height 17
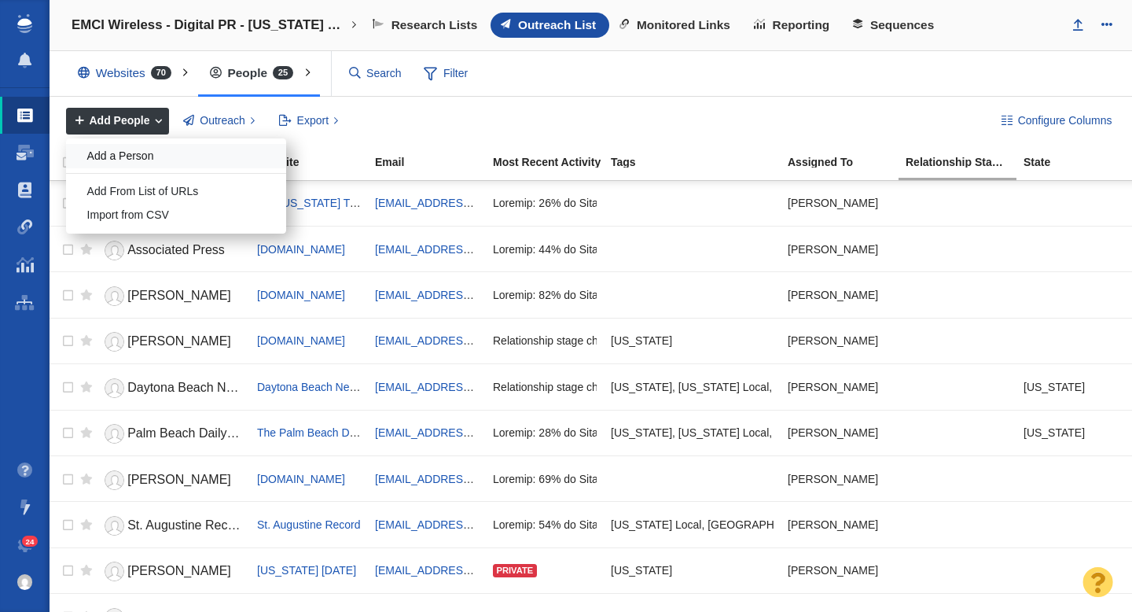
click at [151, 154] on div "Add a Person" at bounding box center [176, 156] width 220 height 24
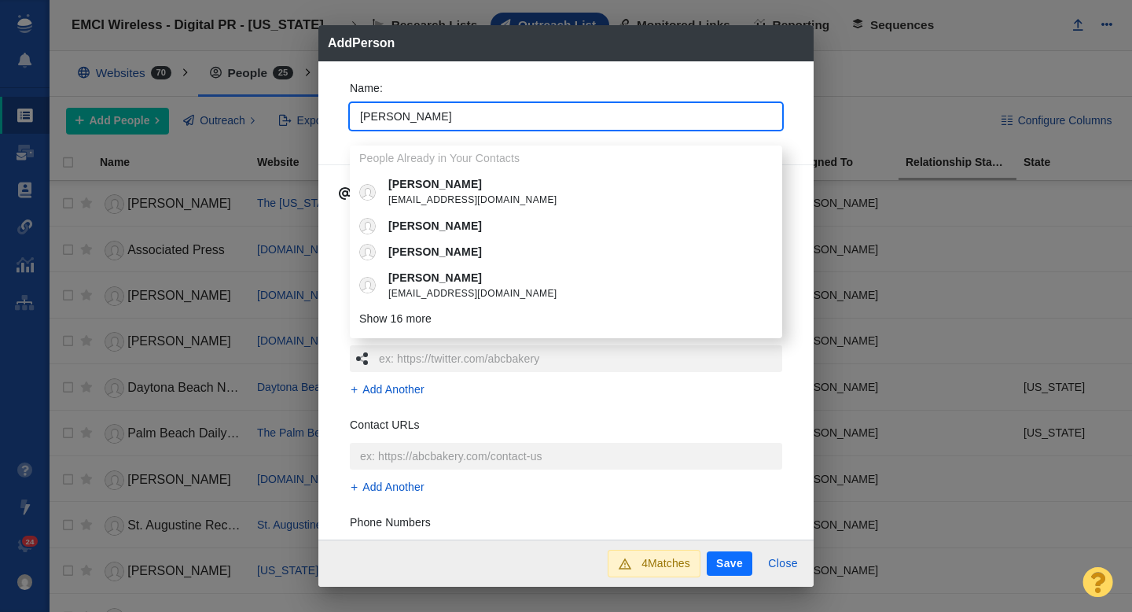
click at [338, 134] on div "Name : Elliot People Already in Your Contacts Elliot Grandia elliot.grandia@fox…" at bounding box center [565, 110] width 457 height 84
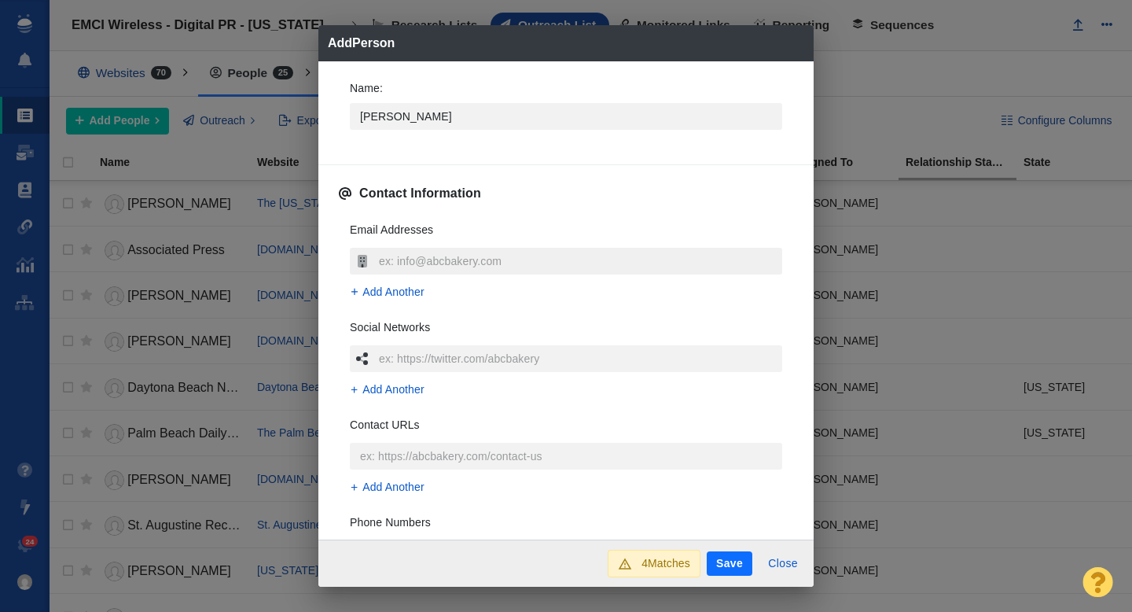
click at [419, 252] on input "text" at bounding box center [578, 261] width 407 height 27
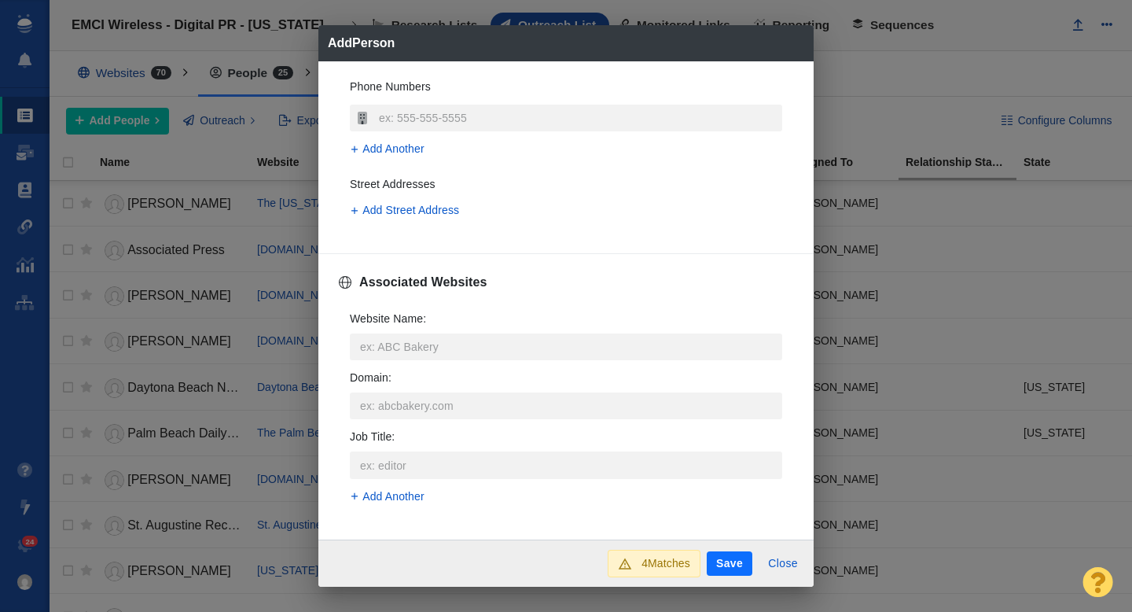
scroll to position [452, 0]
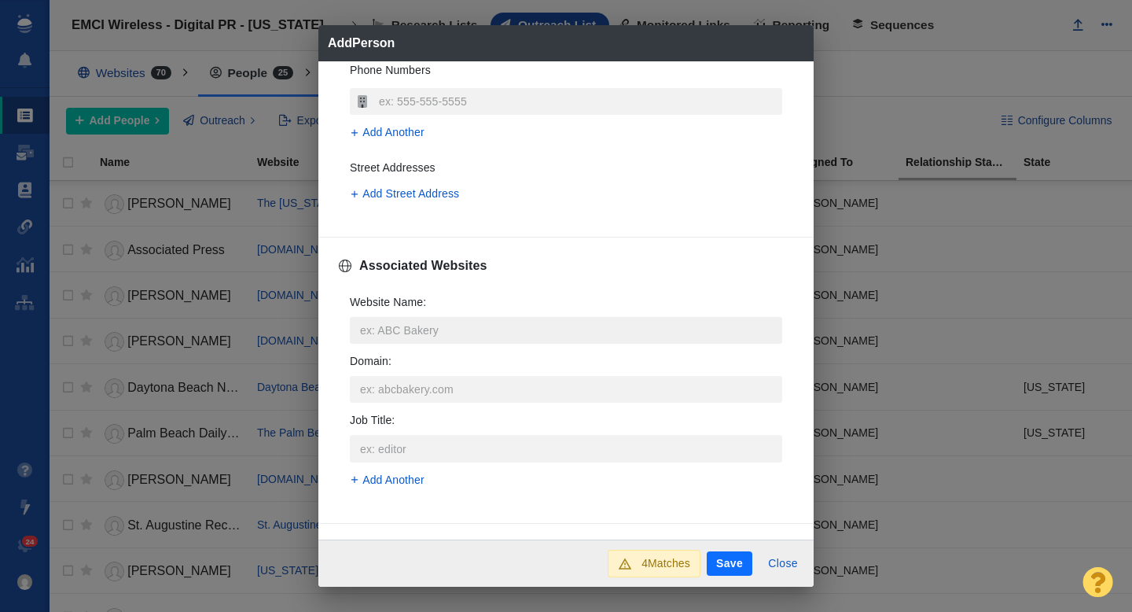
click at [408, 333] on input "Website Name :" at bounding box center [566, 330] width 432 height 27
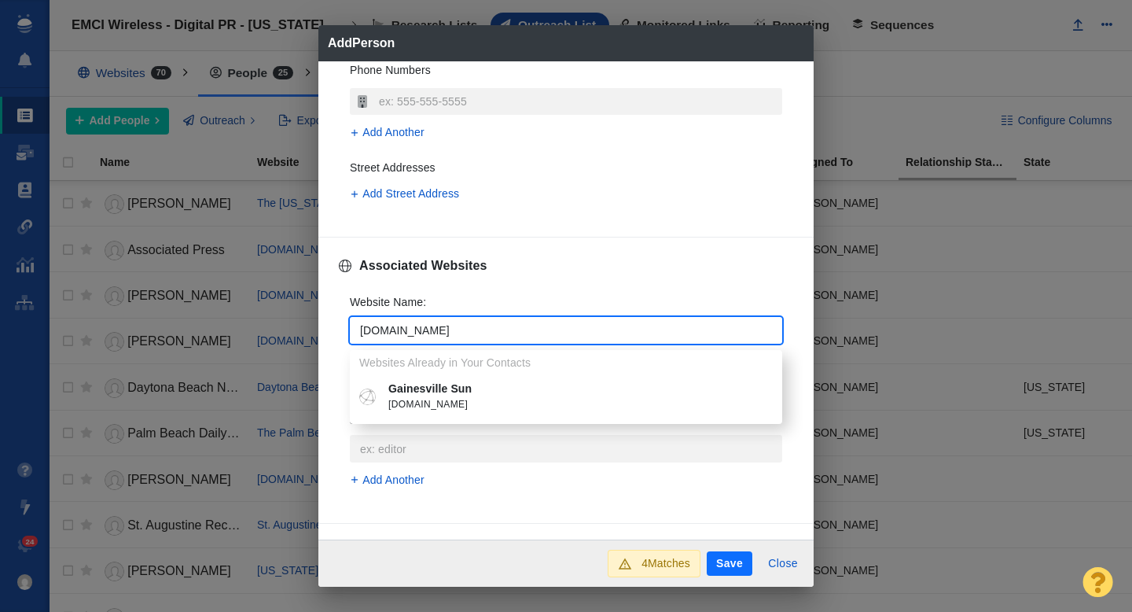
click at [460, 385] on p "Gainesville Sun" at bounding box center [577, 388] width 378 height 17
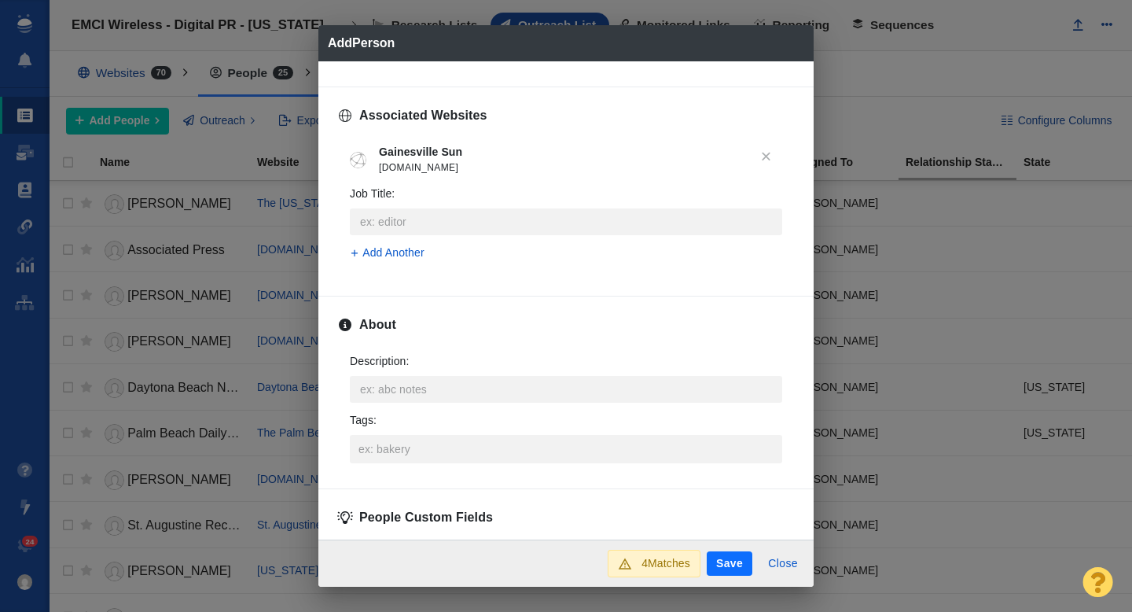
scroll to position [688, 0]
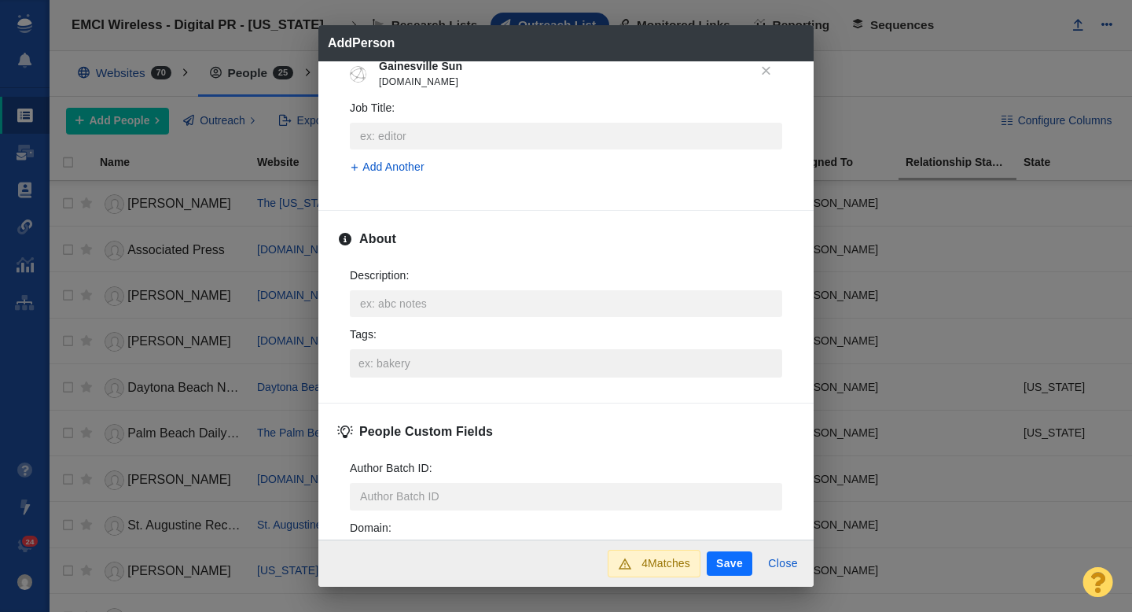
click at [387, 368] on input "Tags :" at bounding box center [566, 363] width 423 height 28
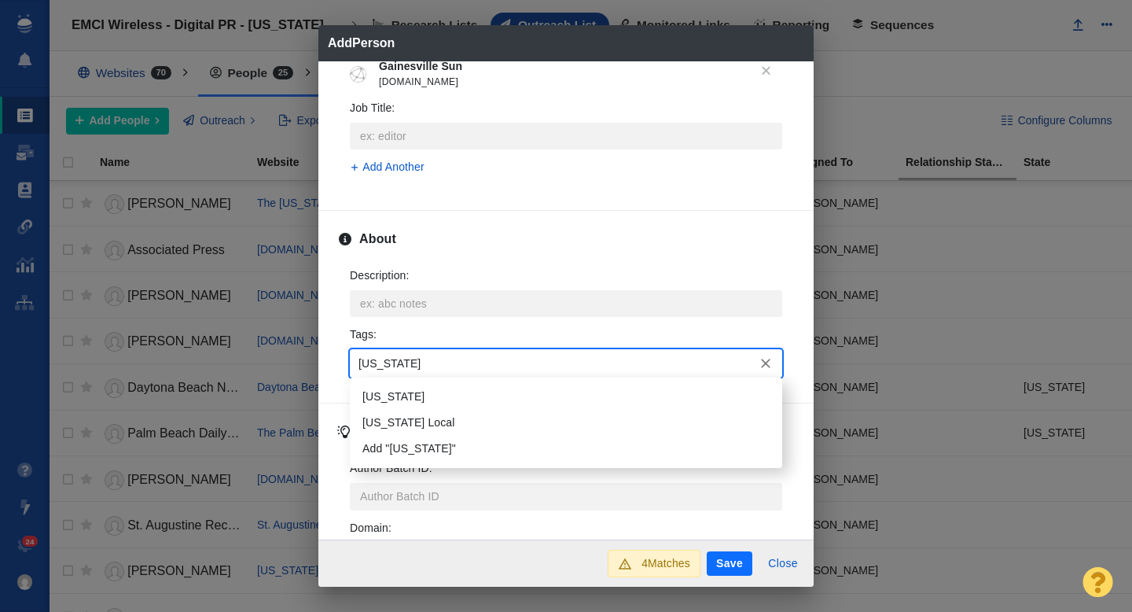
click at [397, 386] on li "[US_STATE]" at bounding box center [566, 397] width 432 height 26
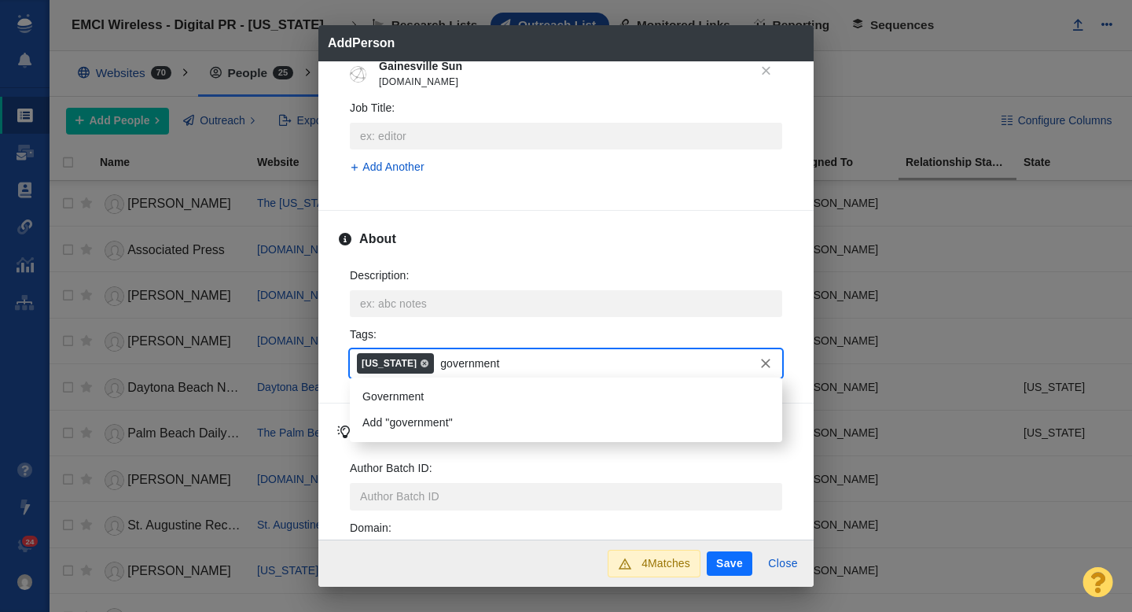
click at [402, 405] on li "Government" at bounding box center [566, 397] width 432 height 26
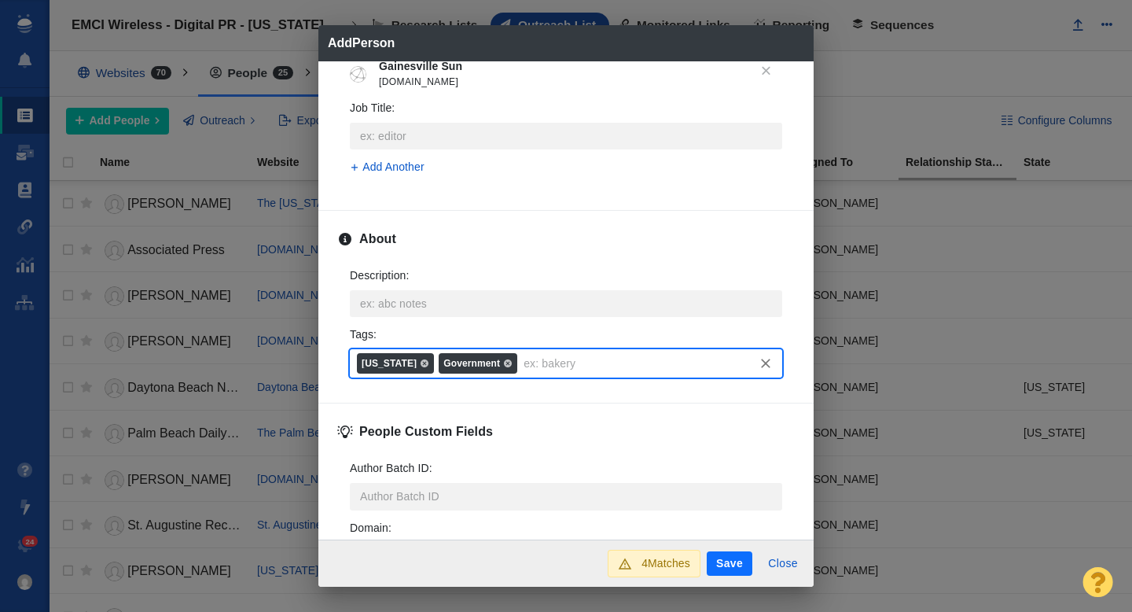
click at [731, 564] on button "Save" at bounding box center [730, 563] width 46 height 25
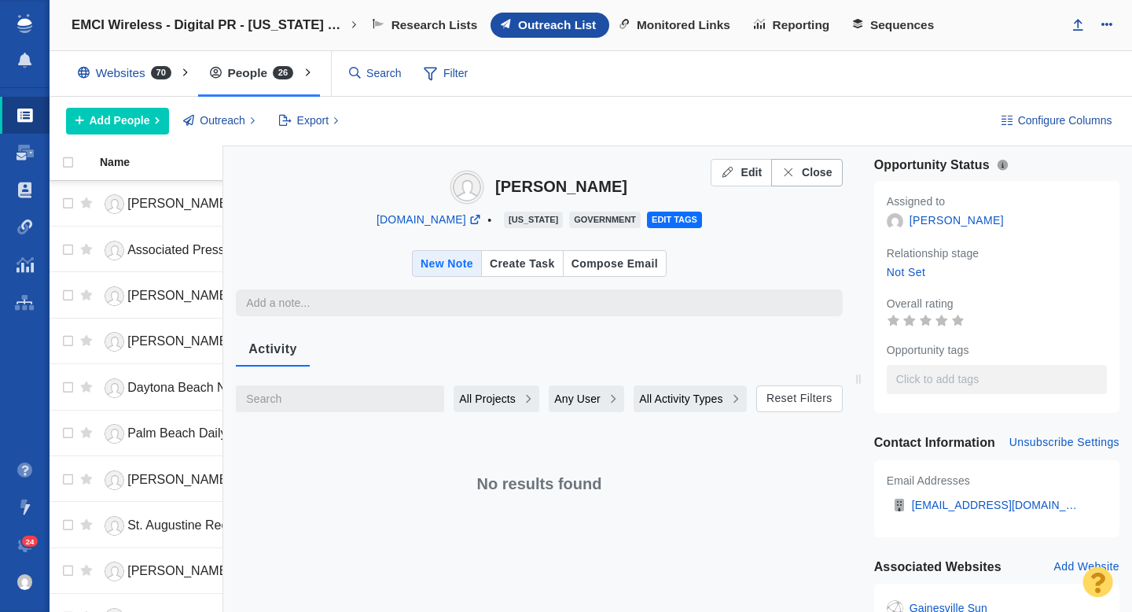
click at [821, 176] on span "Close" at bounding box center [817, 172] width 31 height 17
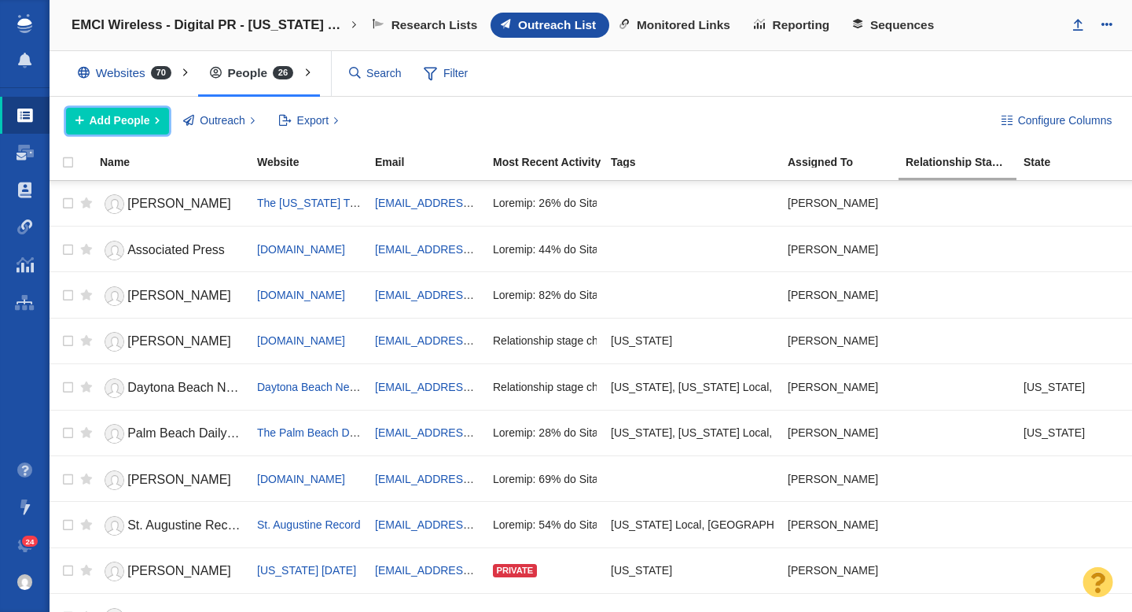
click at [136, 123] on span "Add People" at bounding box center [120, 120] width 61 height 17
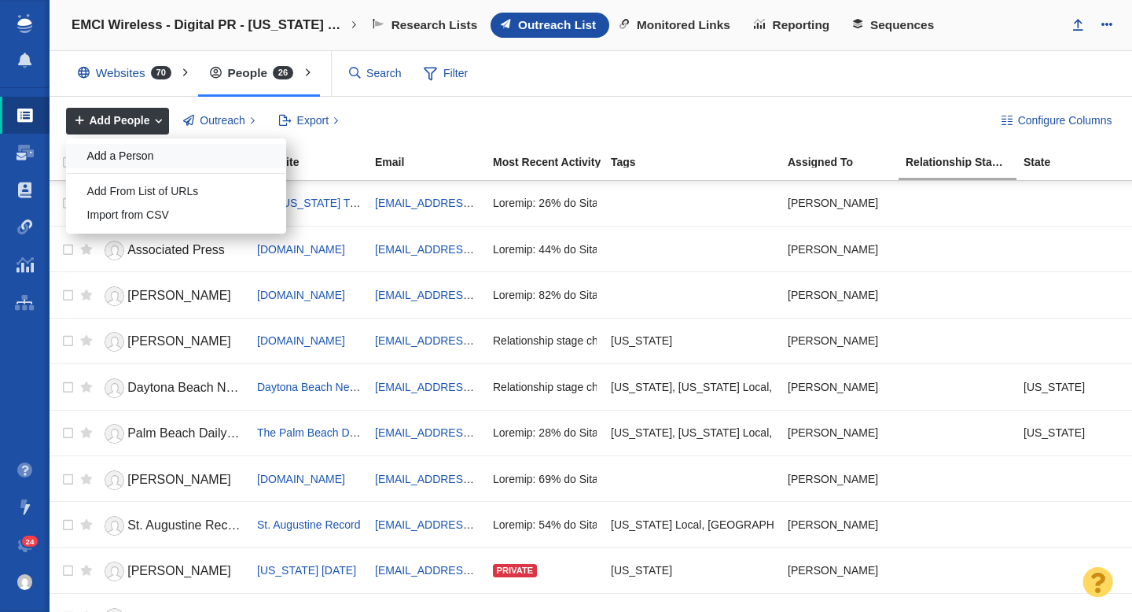
click at [130, 161] on div "Add a Person" at bounding box center [176, 156] width 220 height 24
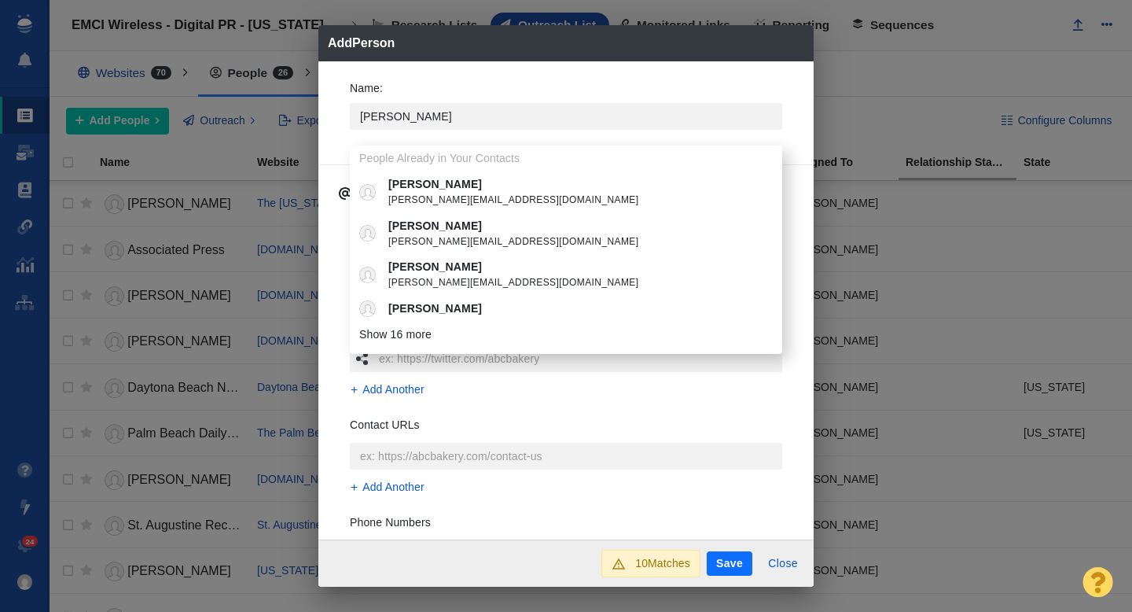
click at [337, 121] on div "Name : Alan People Already in Your Contacts Alan alan@buildingonline.com Alan a…" at bounding box center [565, 110] width 457 height 84
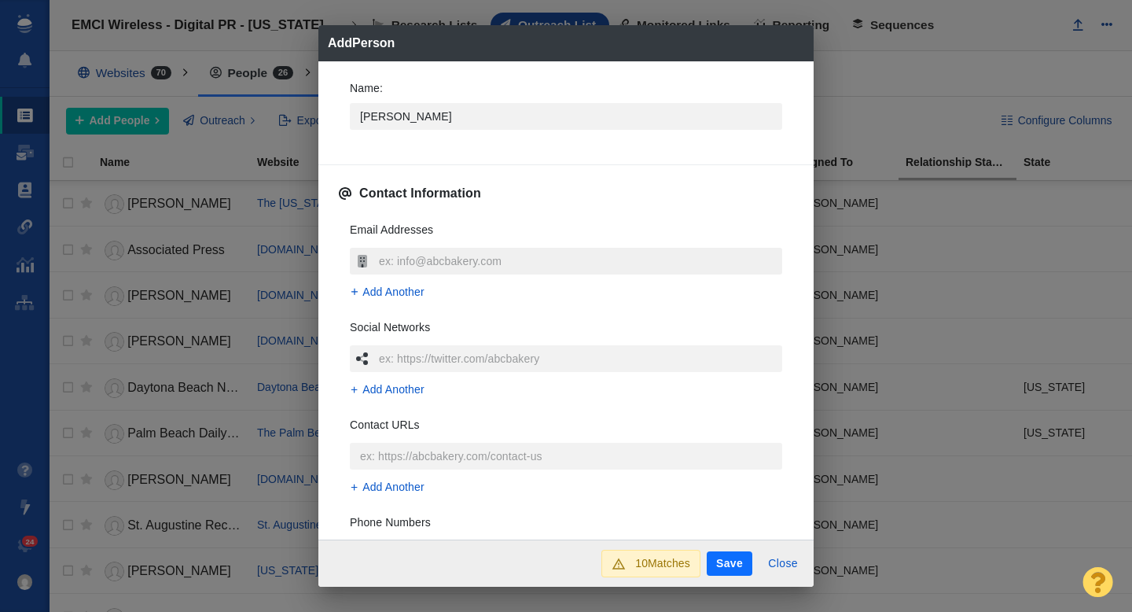
click at [409, 264] on input "text" at bounding box center [578, 261] width 407 height 27
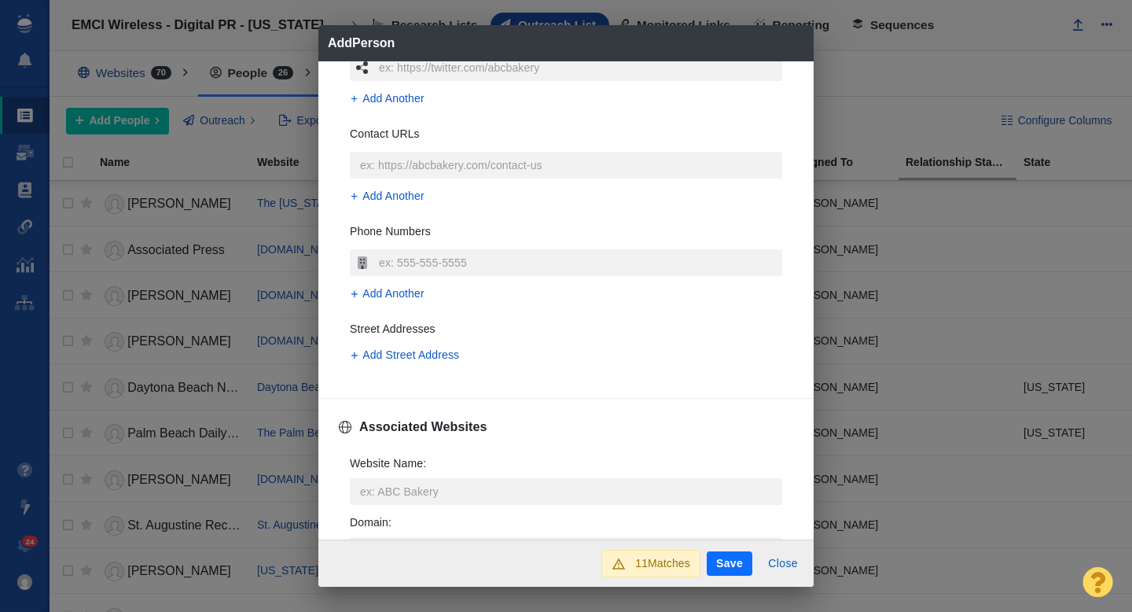
scroll to position [340, 0]
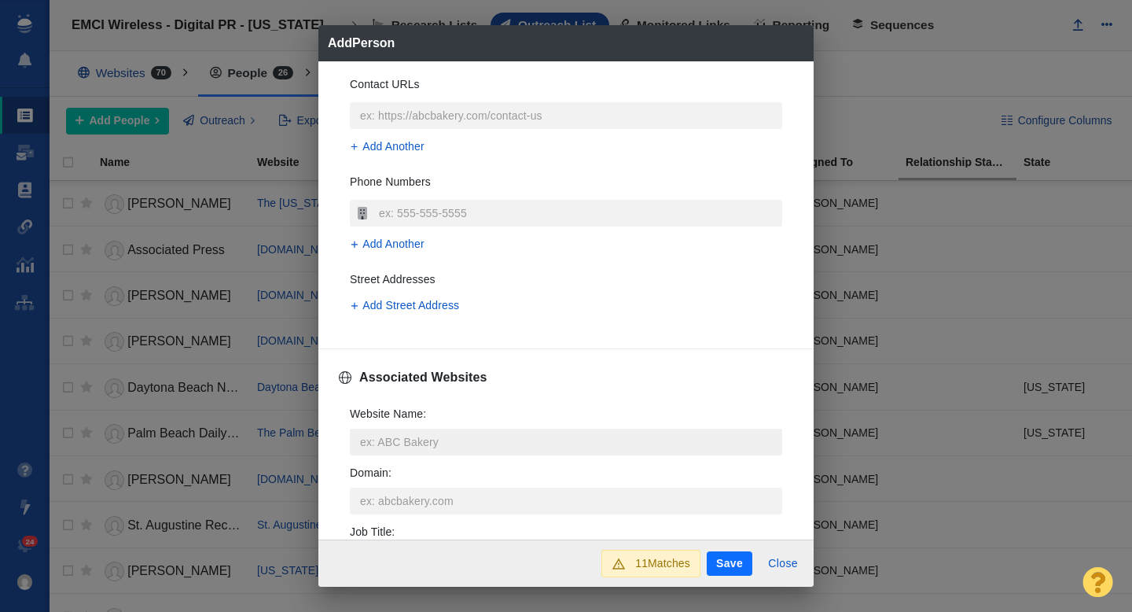
click at [417, 440] on input "Website Name :" at bounding box center [566, 441] width 432 height 27
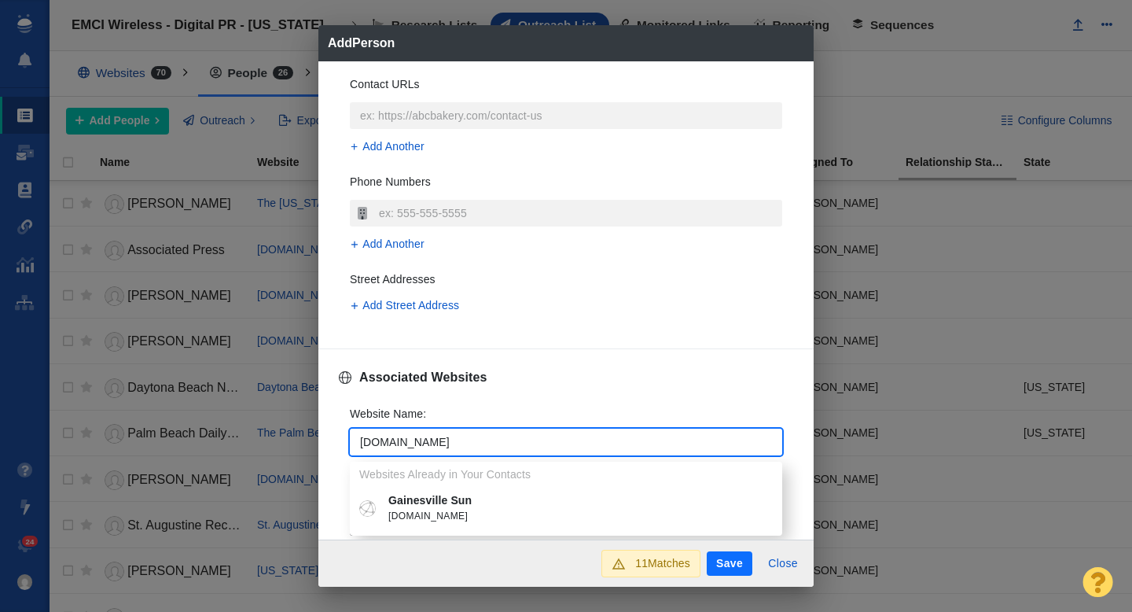
click at [432, 513] on span "gainesville.com" at bounding box center [577, 517] width 378 height 16
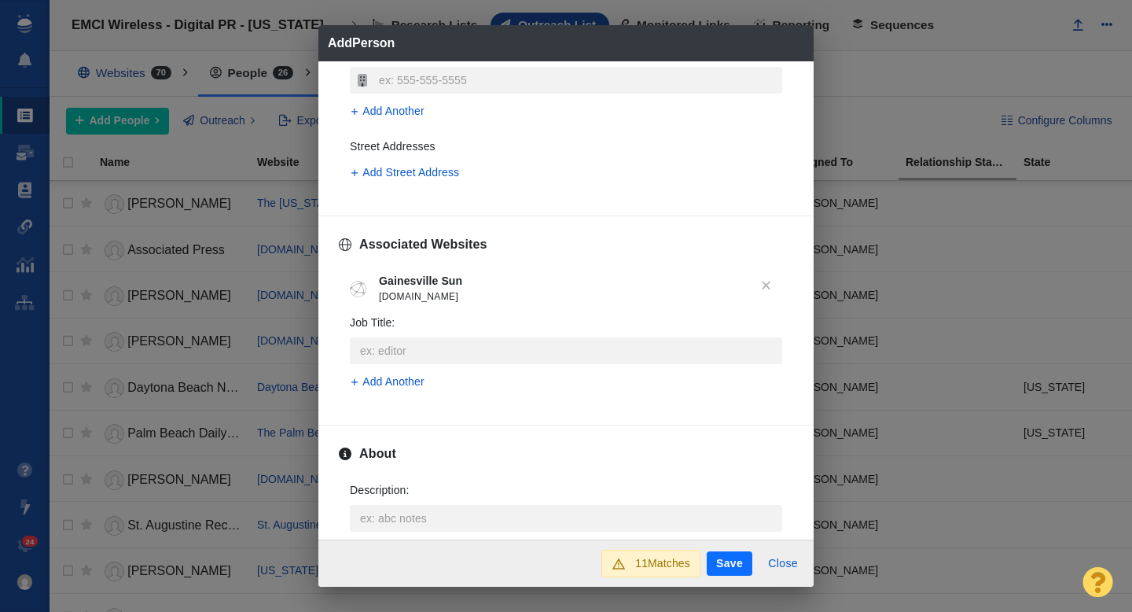
scroll to position [520, 0]
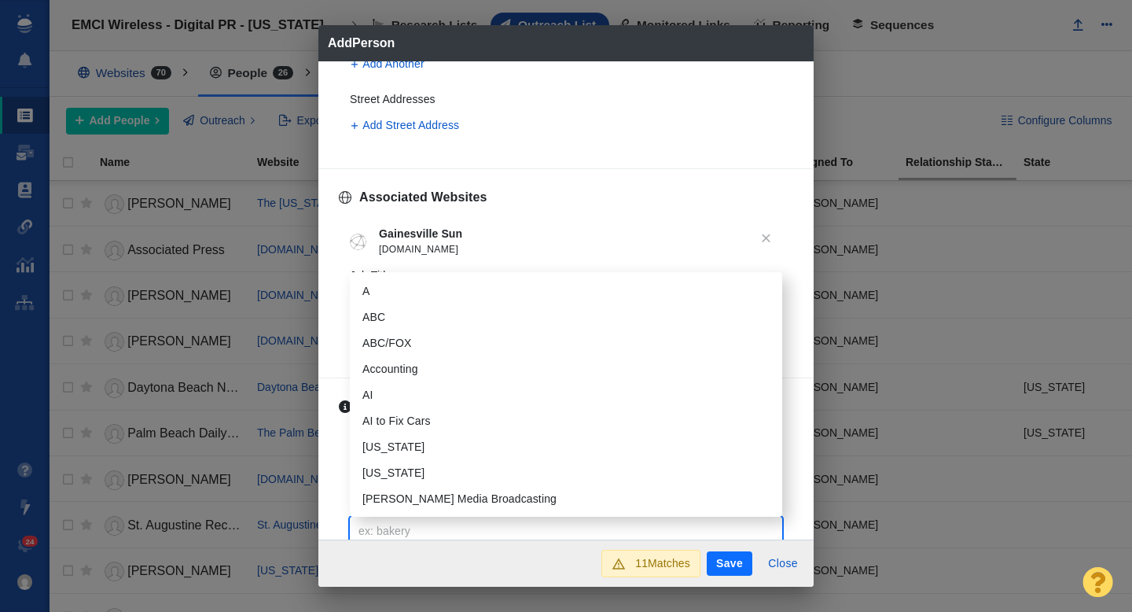
click at [379, 528] on input "Tags :" at bounding box center [566, 530] width 423 height 28
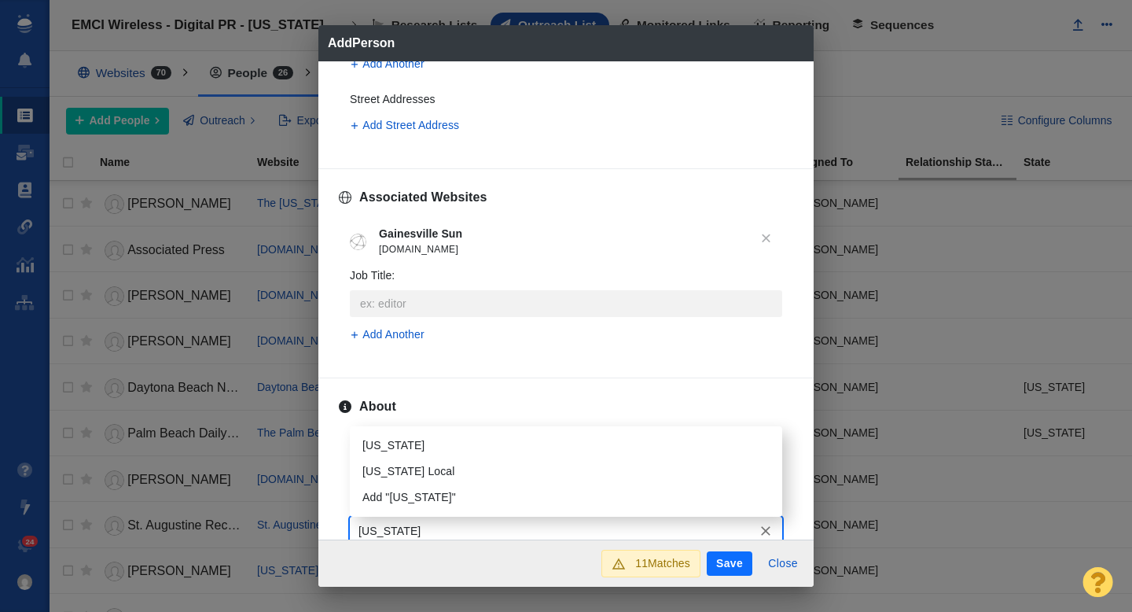
click at [408, 439] on li "[US_STATE]" at bounding box center [566, 445] width 432 height 26
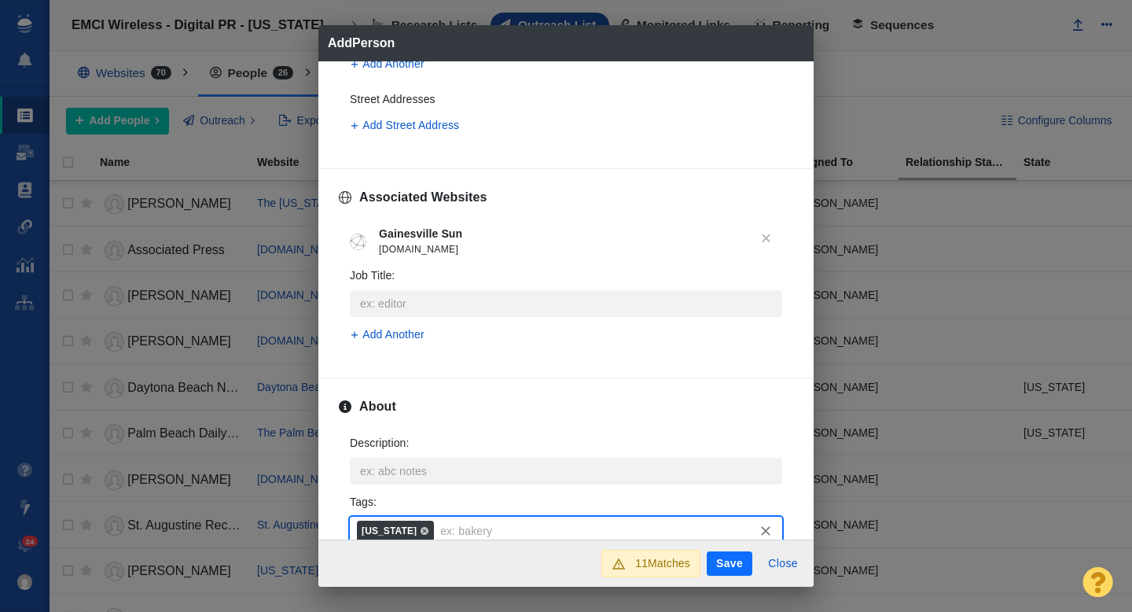
click at [721, 557] on button "Save" at bounding box center [730, 563] width 46 height 25
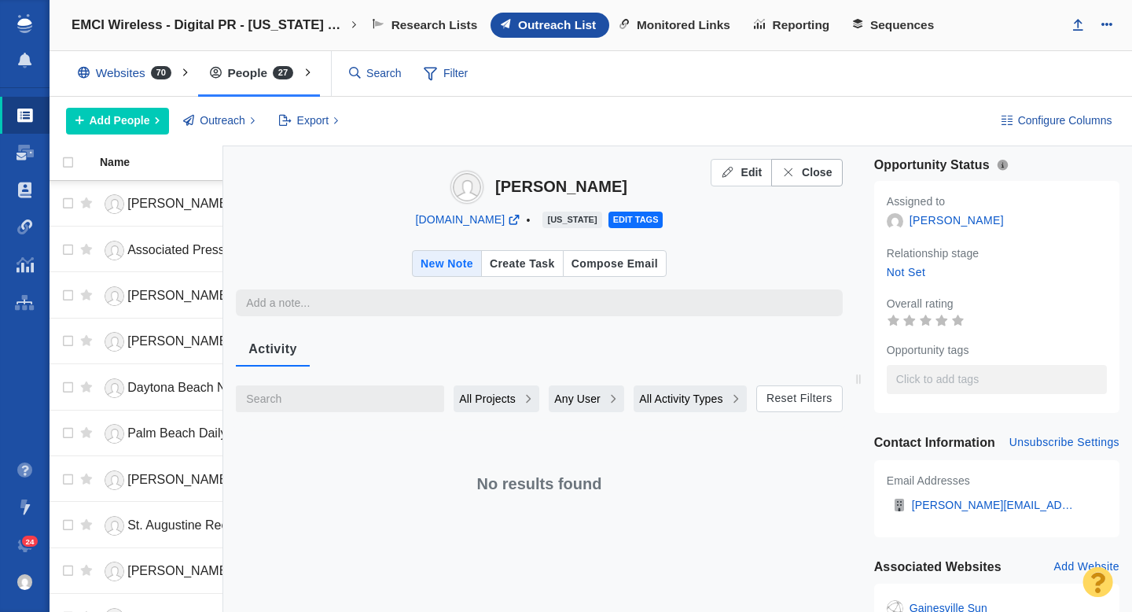
click at [798, 183] on button "Close" at bounding box center [806, 173] width 71 height 28
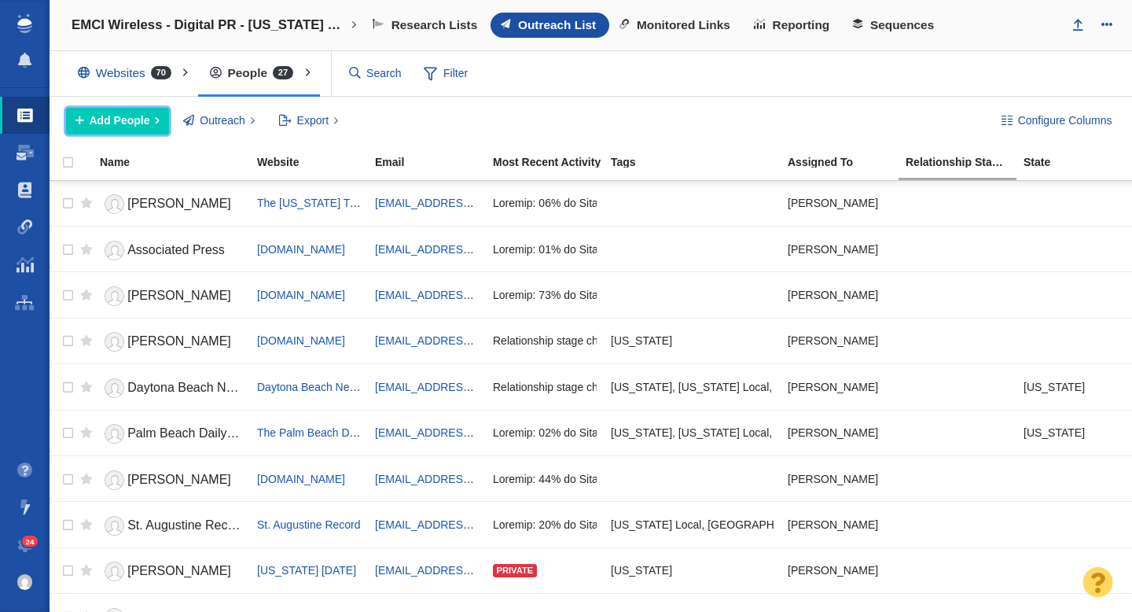
click at [138, 119] on span "Add People" at bounding box center [120, 120] width 61 height 17
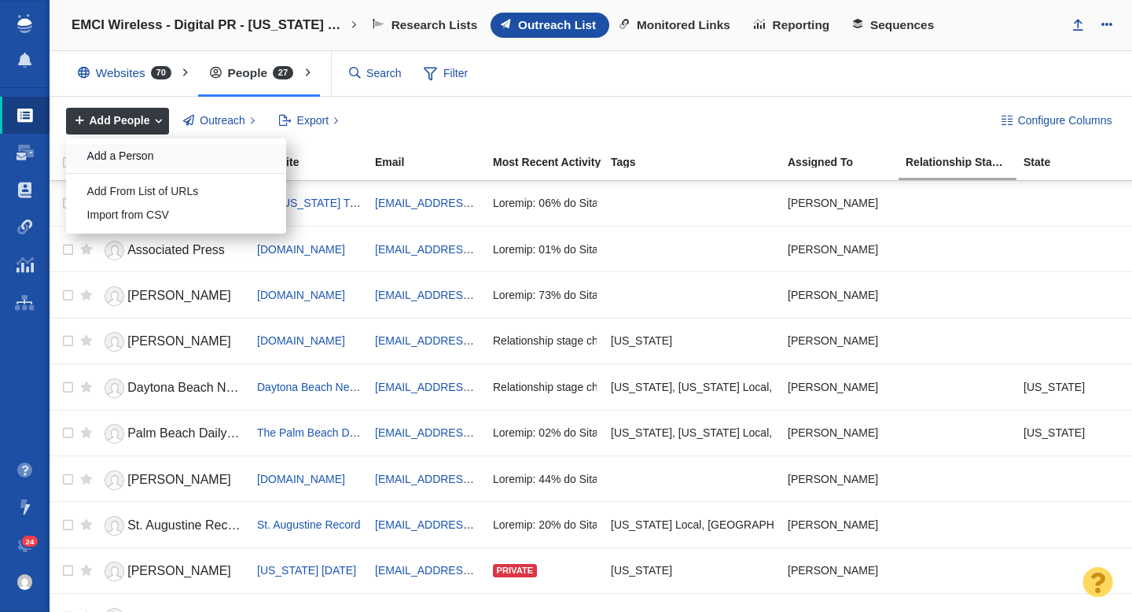
click at [131, 154] on div "Add a Person" at bounding box center [176, 156] width 220 height 24
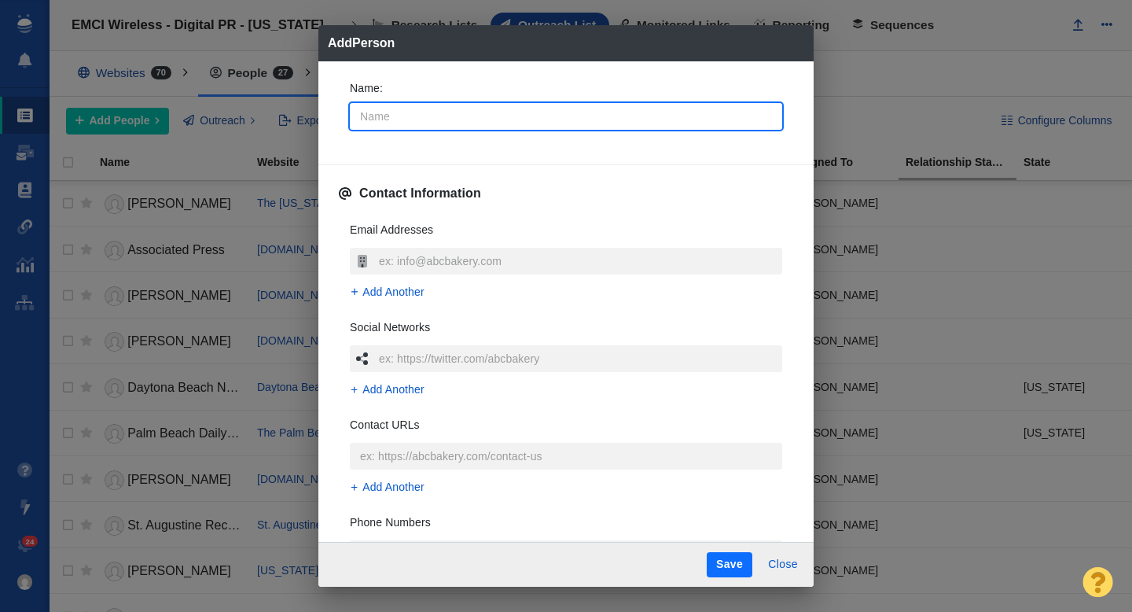
type input "G"
type textarea "x"
type input "Ga"
type textarea "x"
type input "Gai"
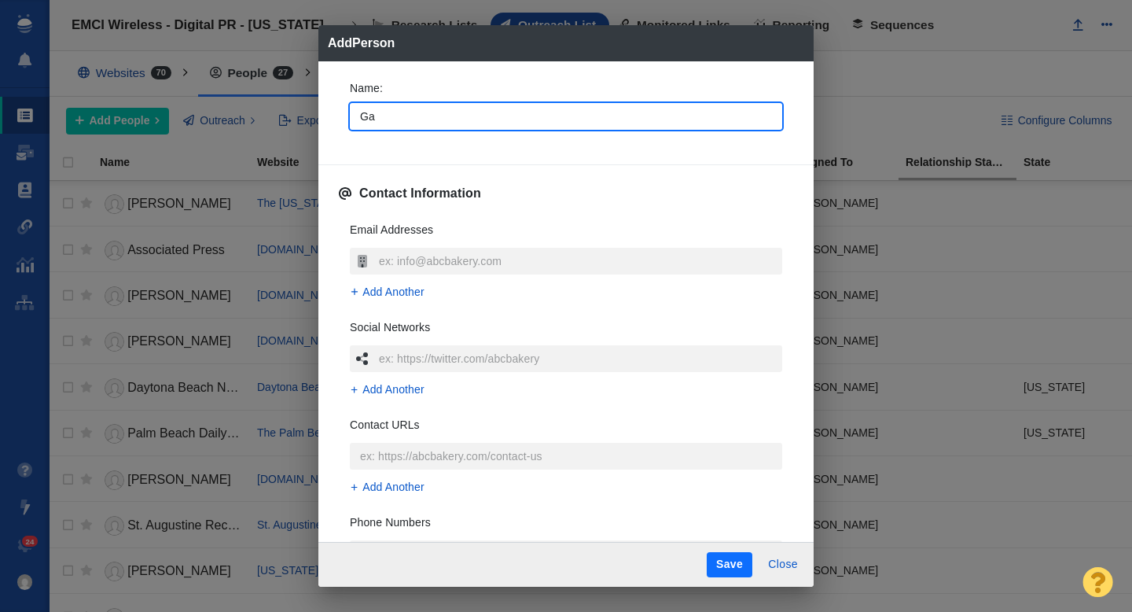
type textarea "x"
type input "Gain"
type textarea "x"
type input "Gaine"
type textarea "x"
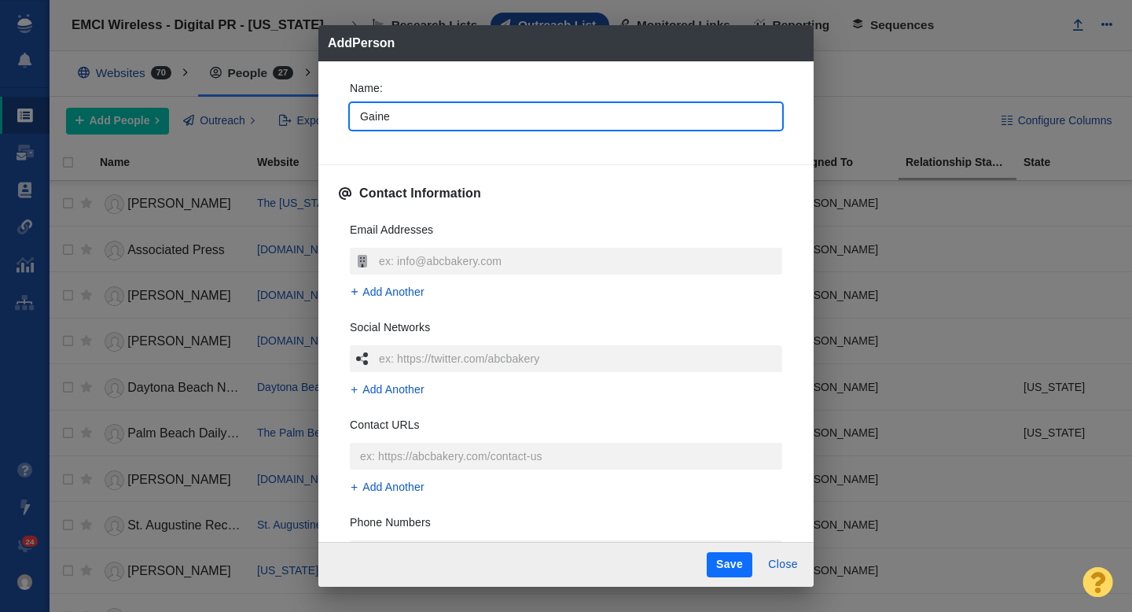
type input "[PERSON_NAME]"
type textarea "x"
type input "Gainesv"
type textarea "x"
type input "Gainesvi"
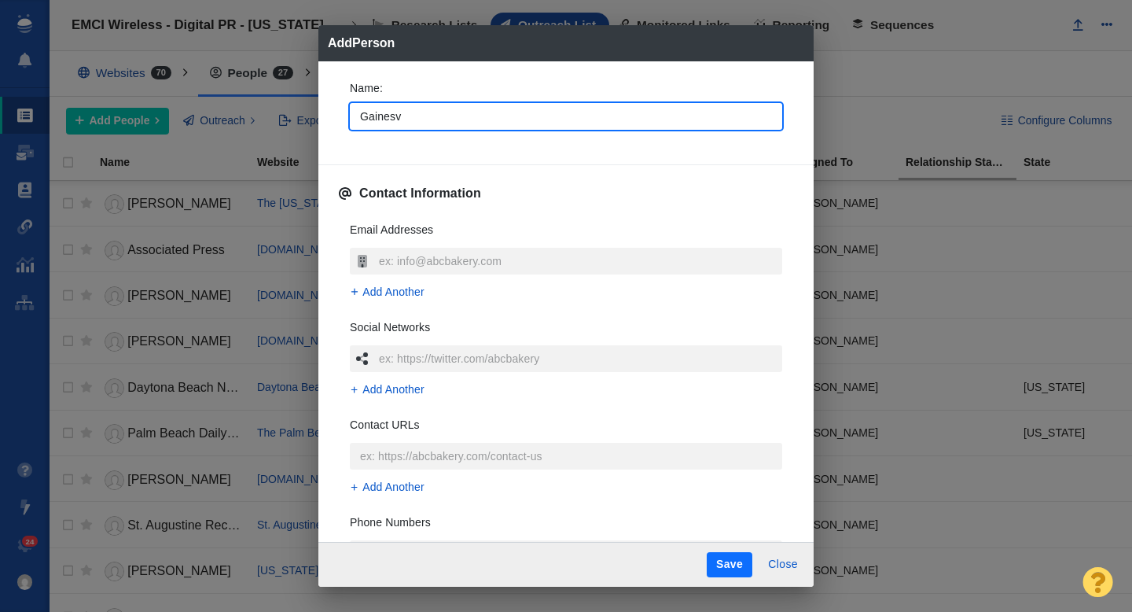
type textarea "x"
type input "Gainesvil"
type textarea "x"
type input "Gainesvill"
type textarea "x"
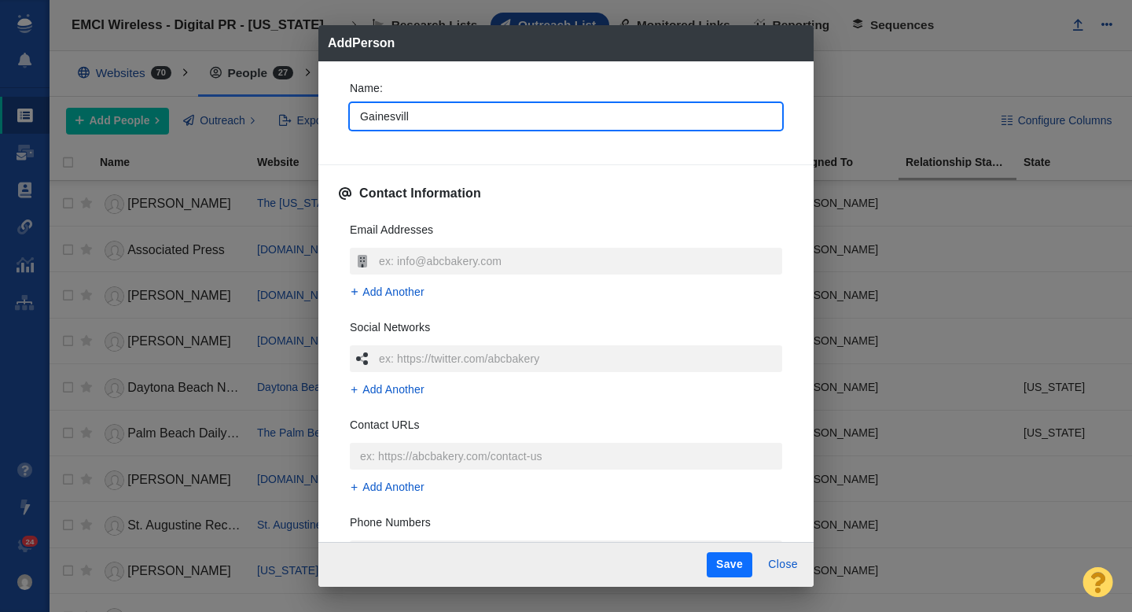
type input "[GEOGRAPHIC_DATA]"
type textarea "x"
type input "[GEOGRAPHIC_DATA]"
type textarea "x"
type input "Gainesville S"
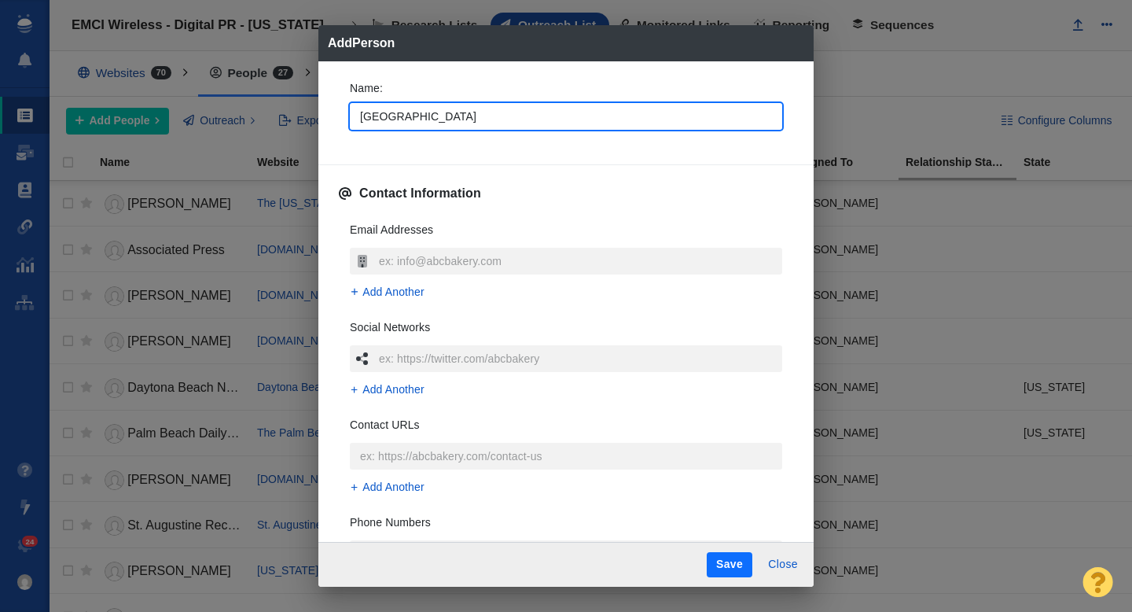
type textarea "x"
type input "Gainesville Su"
type textarea "x"
type input "Gainesville Sun"
type textarea "x"
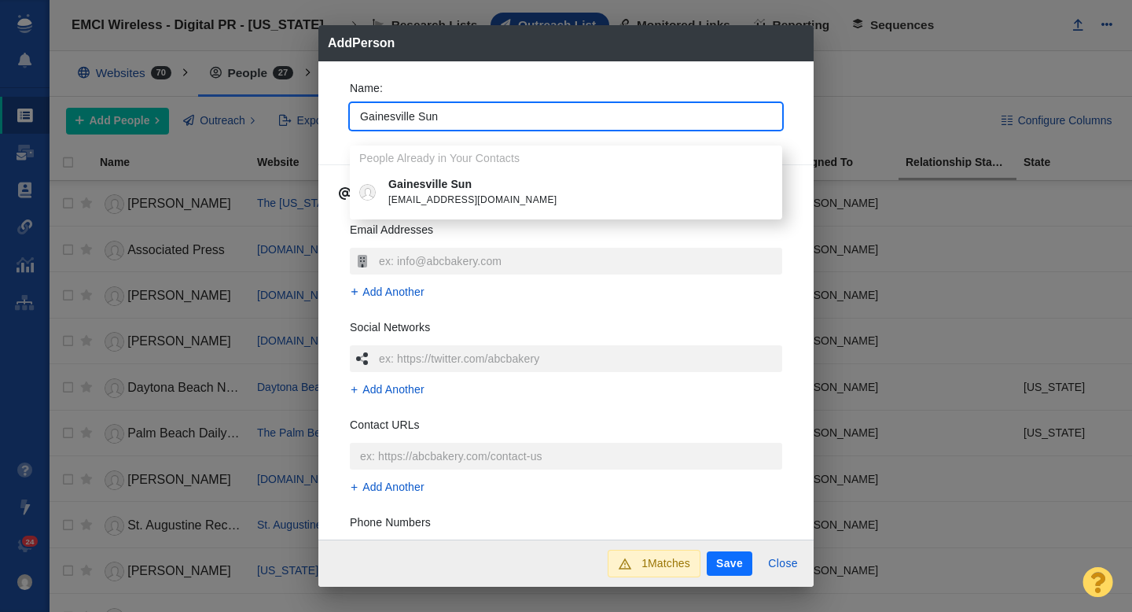
type input "Gainesville Sun"
type textarea "x"
click at [393, 171] on li "Gainesville Sun [EMAIL_ADDRESS][DOMAIN_NAME]" at bounding box center [566, 192] width 432 height 42
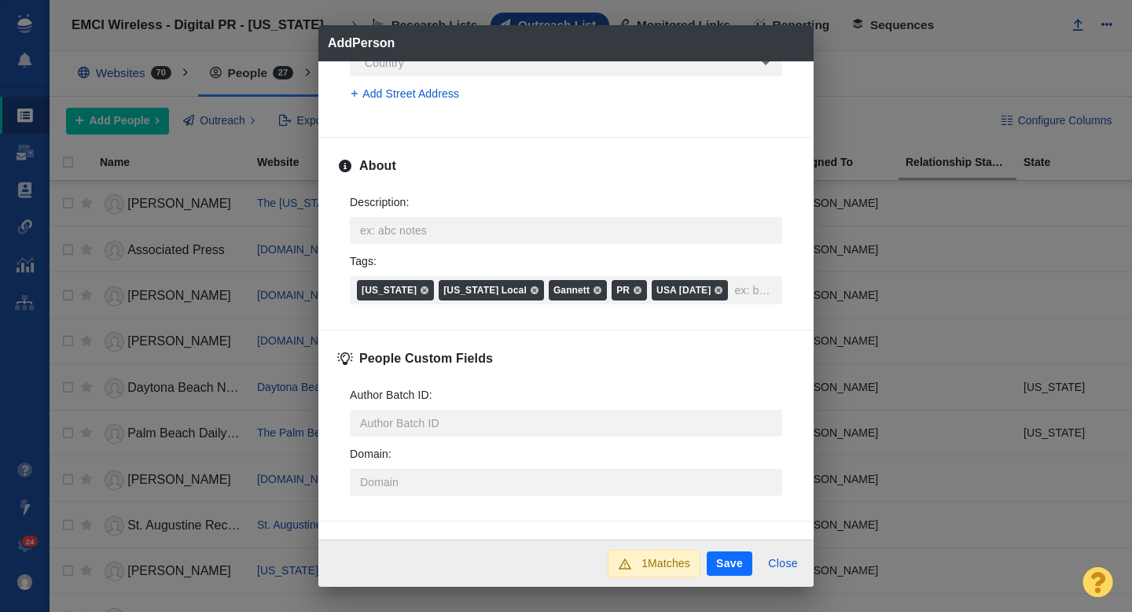
scroll to position [832, 0]
click at [729, 566] on button "Save" at bounding box center [730, 563] width 46 height 25
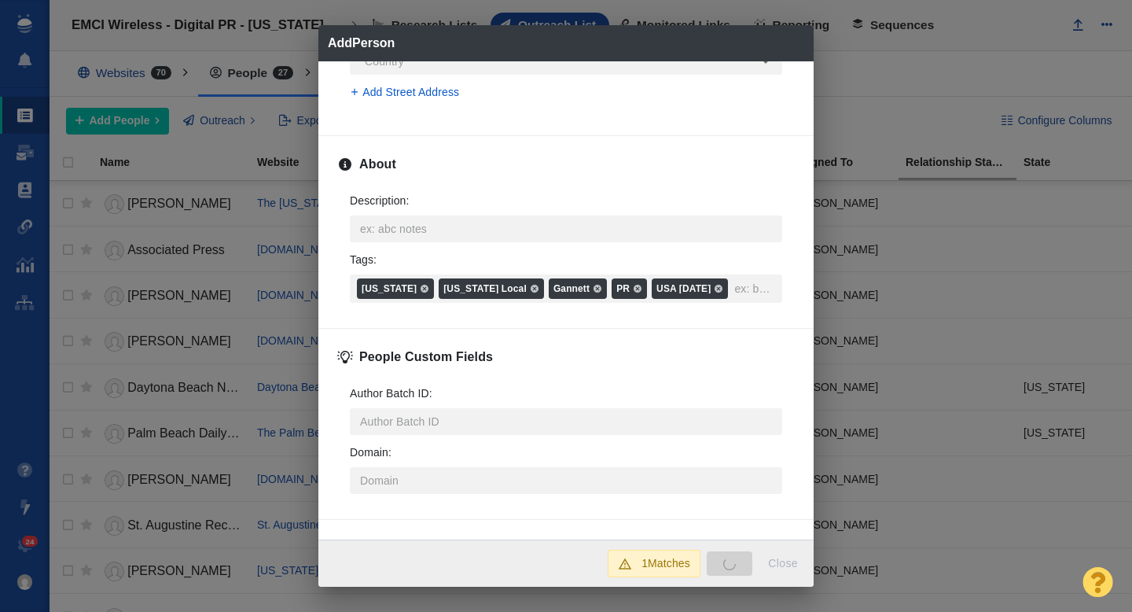
type textarea "x"
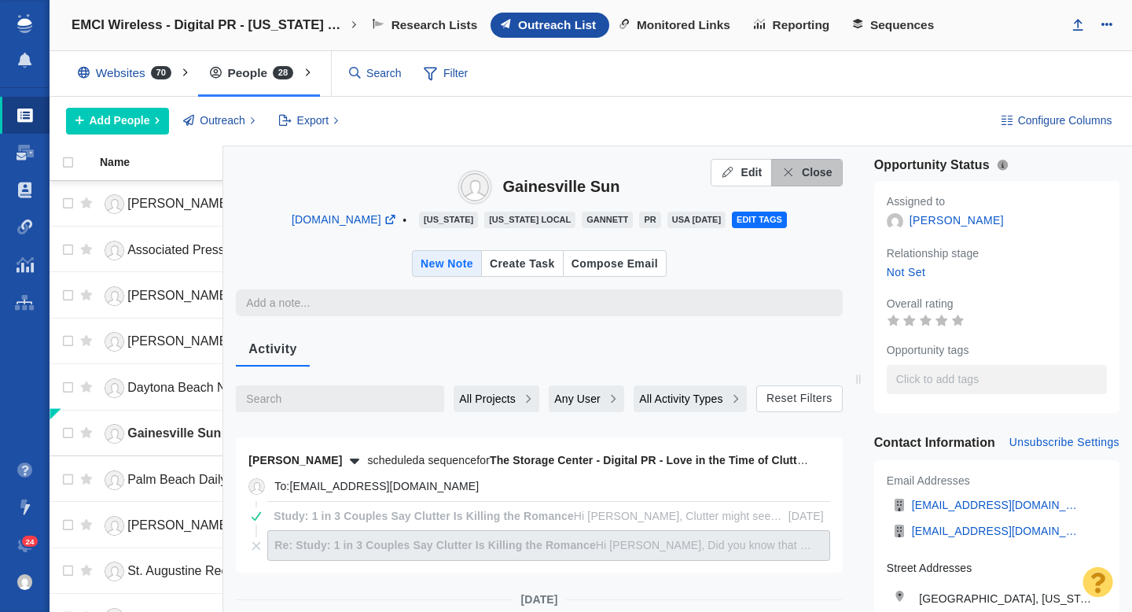
click at [807, 179] on span "Close" at bounding box center [817, 172] width 31 height 17
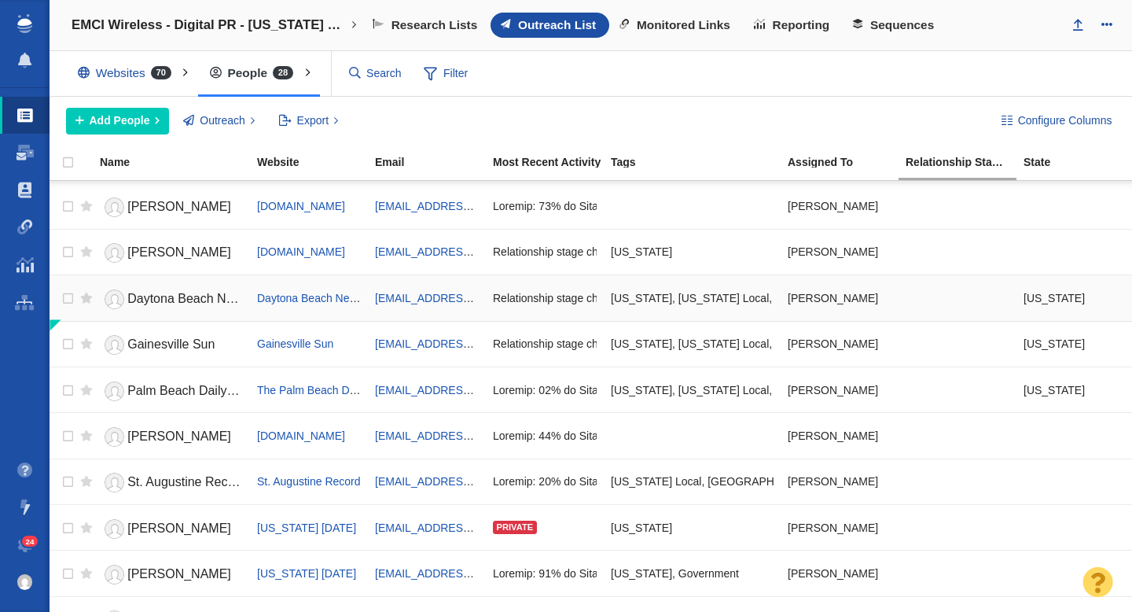
scroll to position [0, 0]
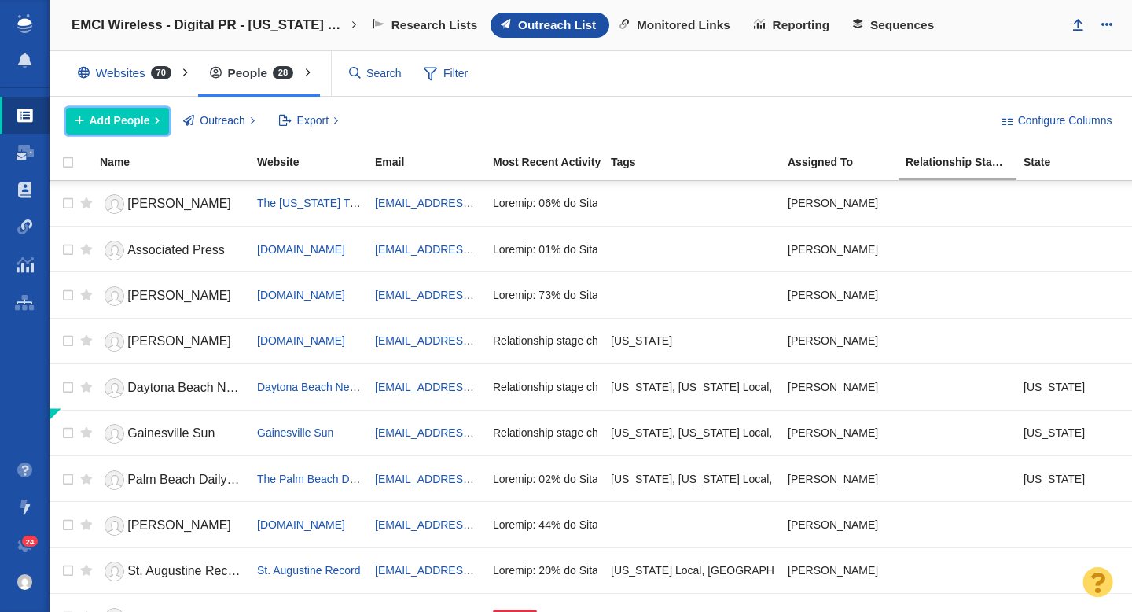
click at [111, 123] on span "Add People" at bounding box center [120, 120] width 61 height 17
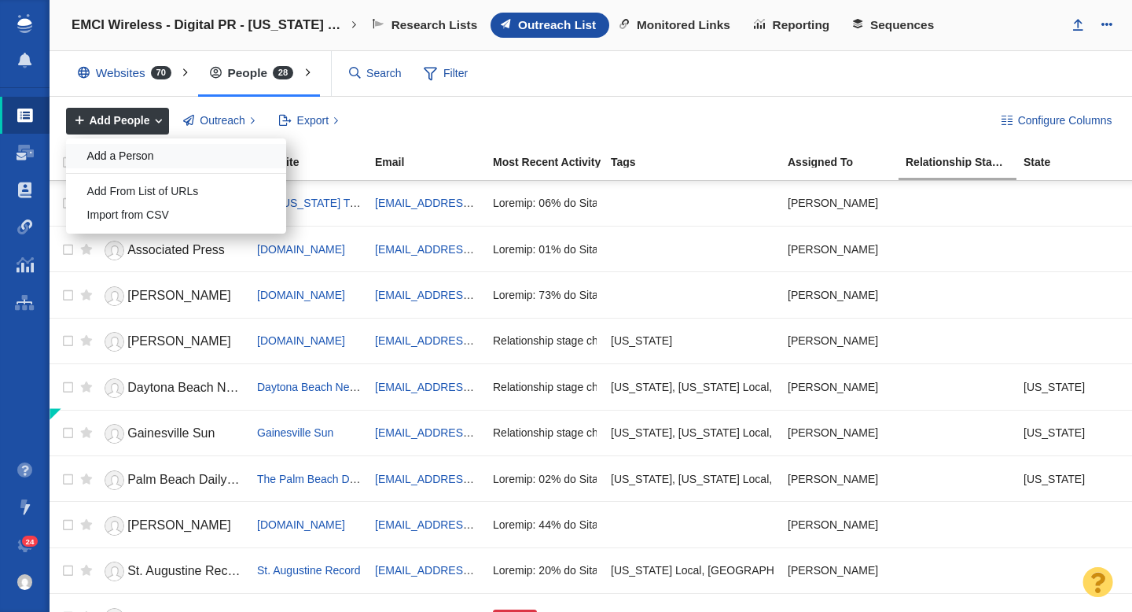
click at [127, 160] on div "Add a Person" at bounding box center [176, 156] width 220 height 24
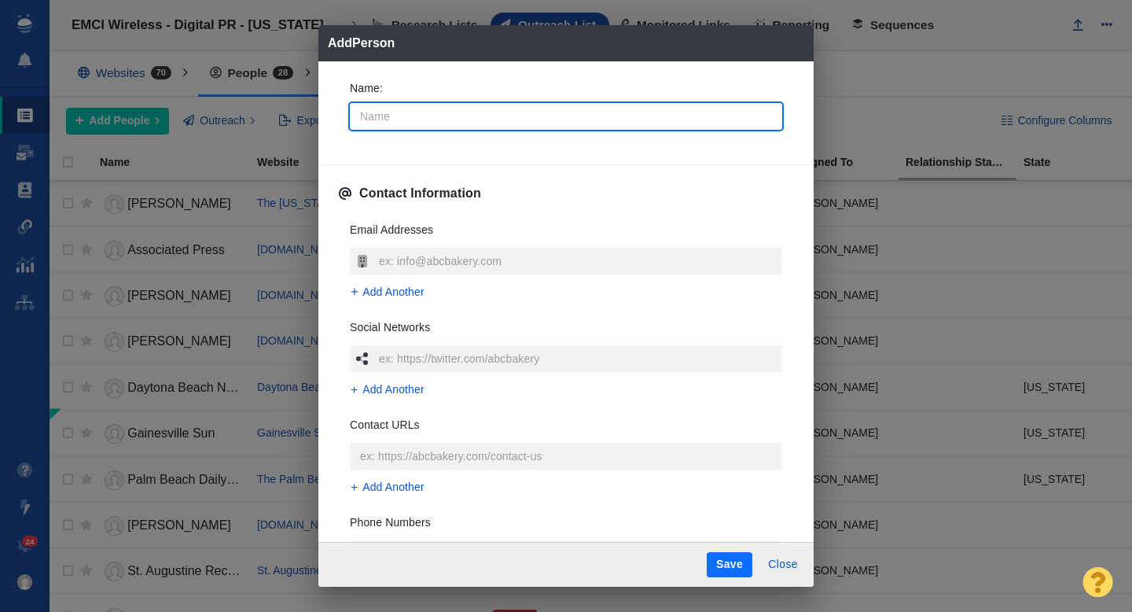
type input "D"
type textarea "x"
type input "Do"
type textarea "x"
type input "Dor"
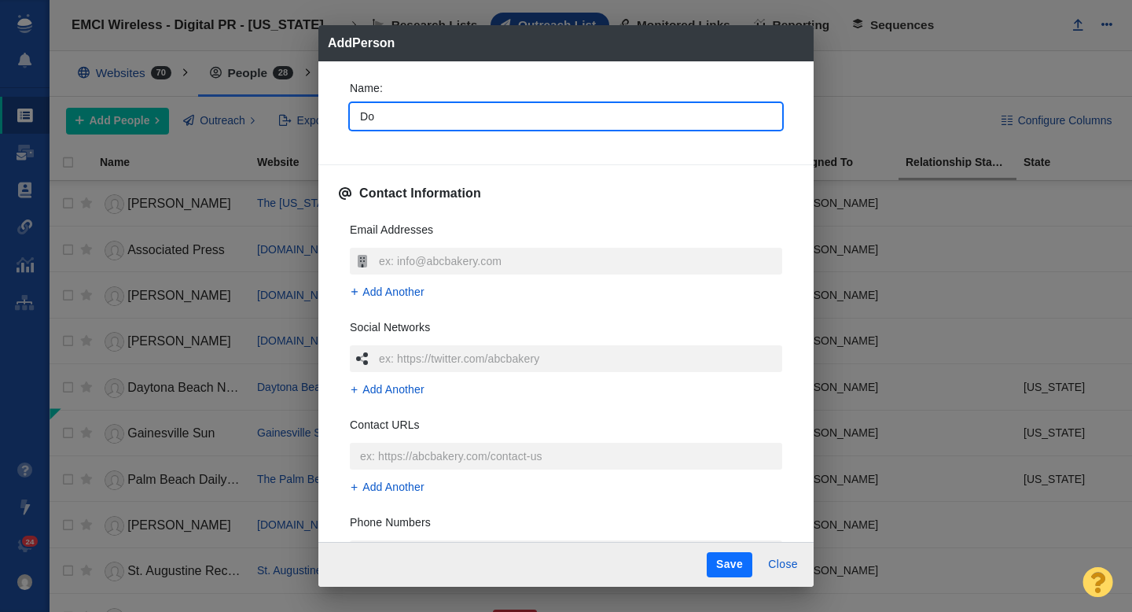
type textarea "x"
type input "[PERSON_NAME]"
type textarea "x"
type input "[PERSON_NAME]"
type textarea "x"
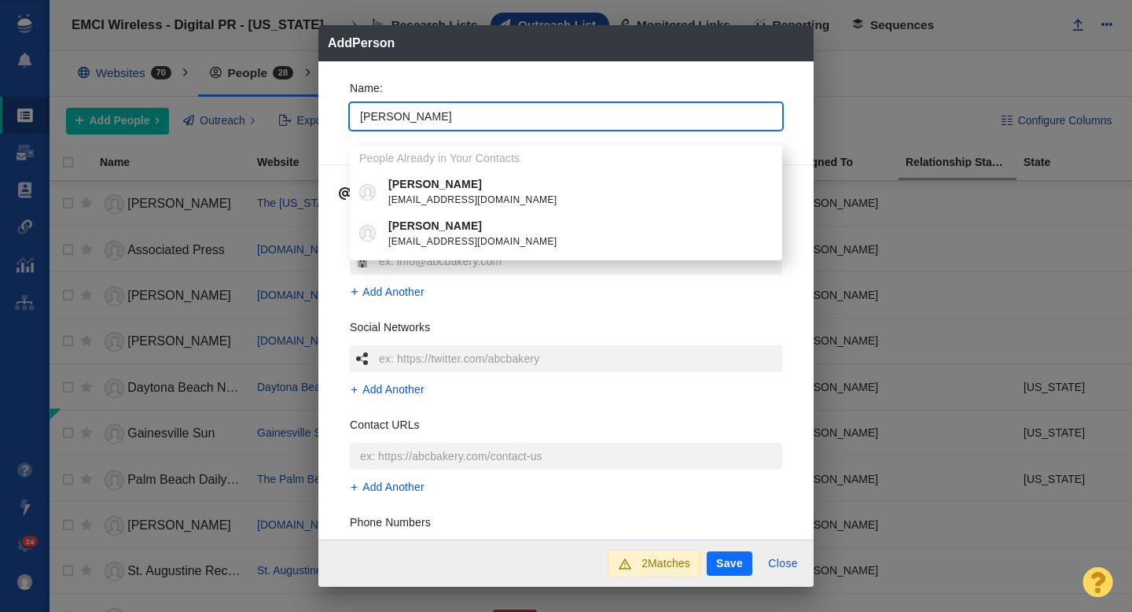
type input "[PERSON_NAME]"
type textarea "x"
click at [332, 152] on div "Name : [PERSON_NAME] People Already in Your Contacts [PERSON_NAME] Cea [EMAIL_A…" at bounding box center [565, 300] width 495 height 479
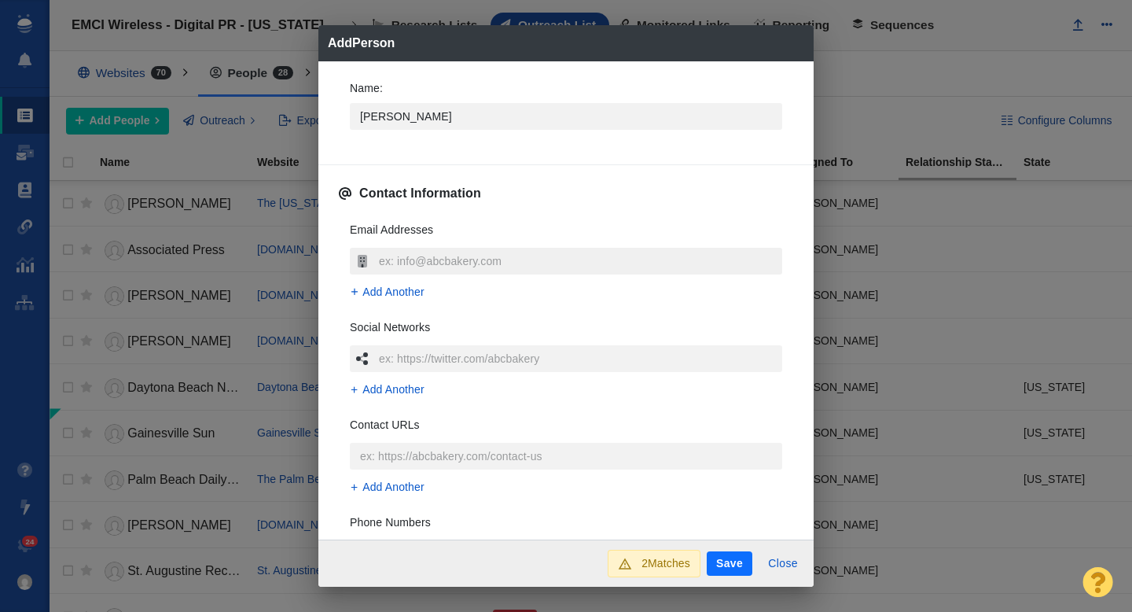
click at [449, 259] on input "text" at bounding box center [578, 261] width 407 height 27
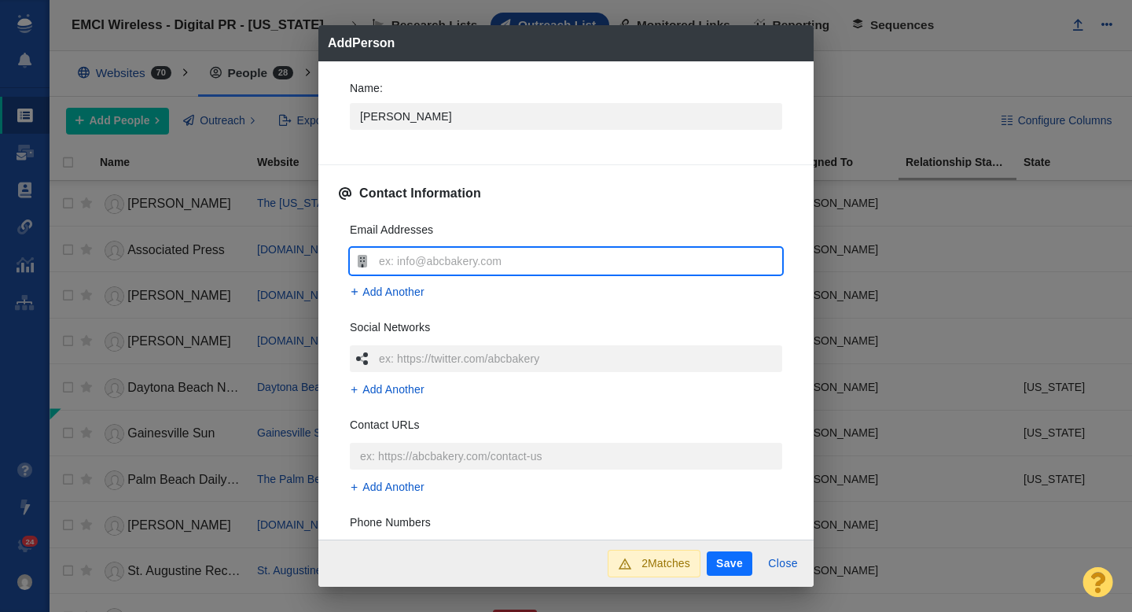
type input "[EMAIL_ADDRESS][DOMAIN_NAME]"
type textarea "x"
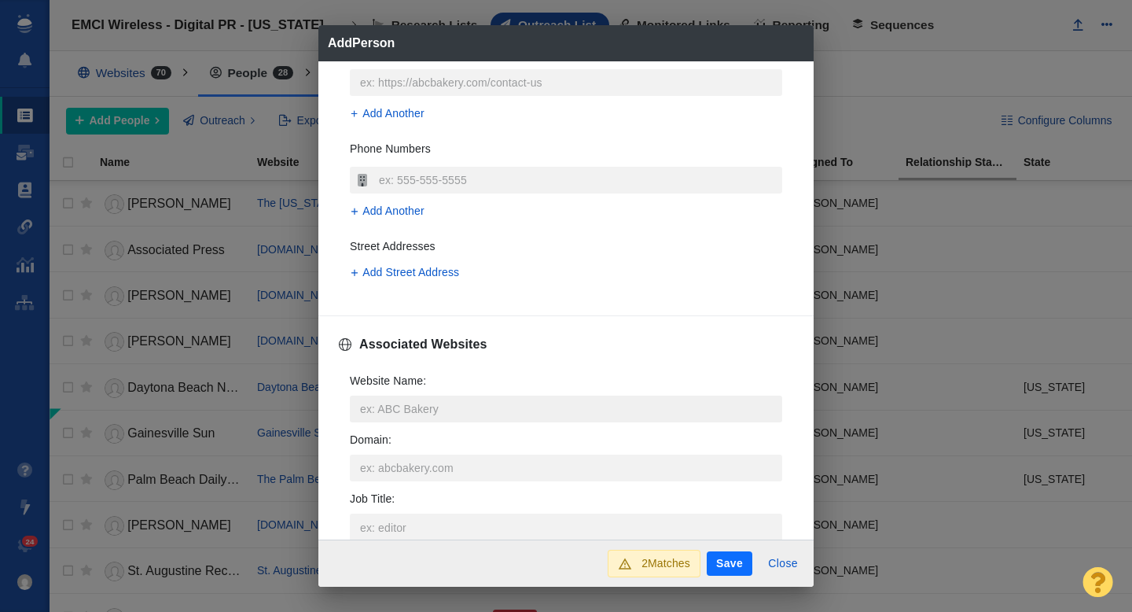
scroll to position [379, 0]
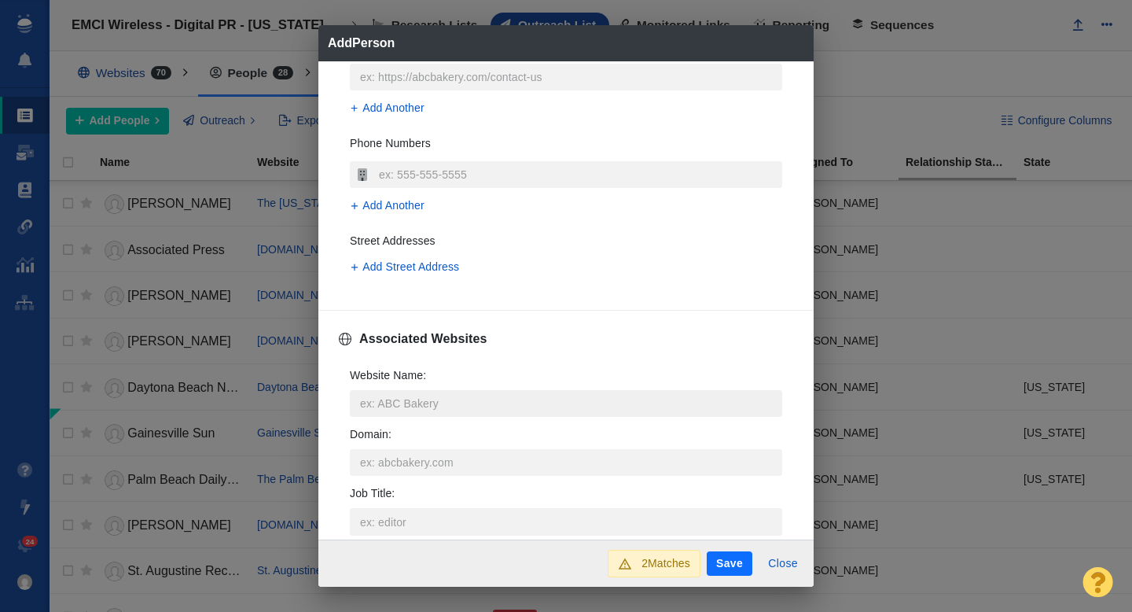
type input "[EMAIL_ADDRESS][DOMAIN_NAME]"
click at [397, 399] on input "Website Name :" at bounding box center [566, 403] width 432 height 27
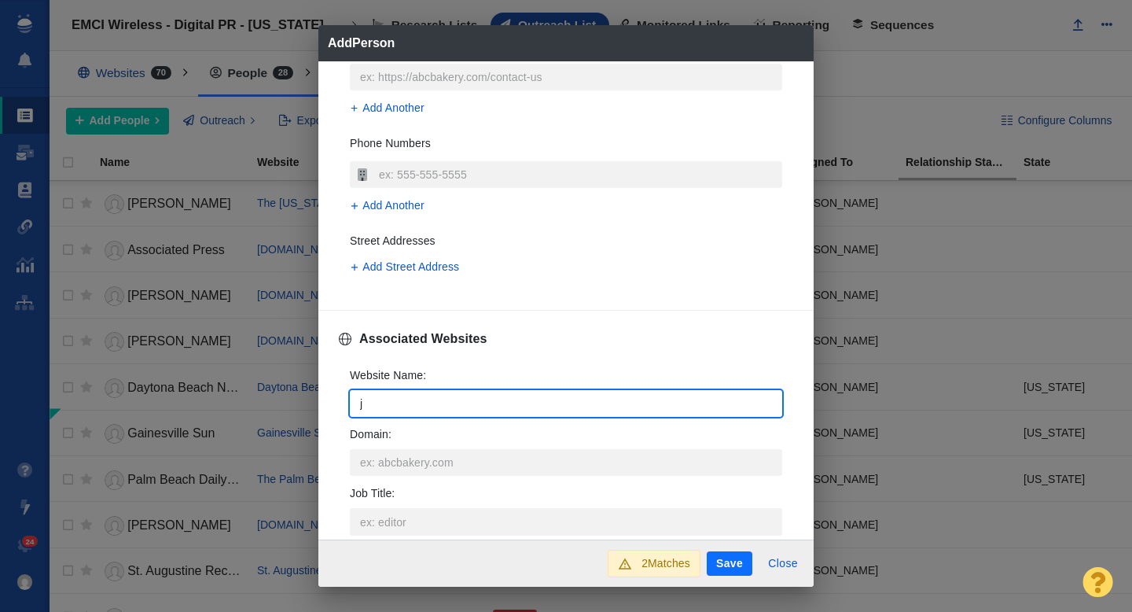
type input "ja"
type textarea "x"
type input "jac"
type textarea "x"
type input "jack"
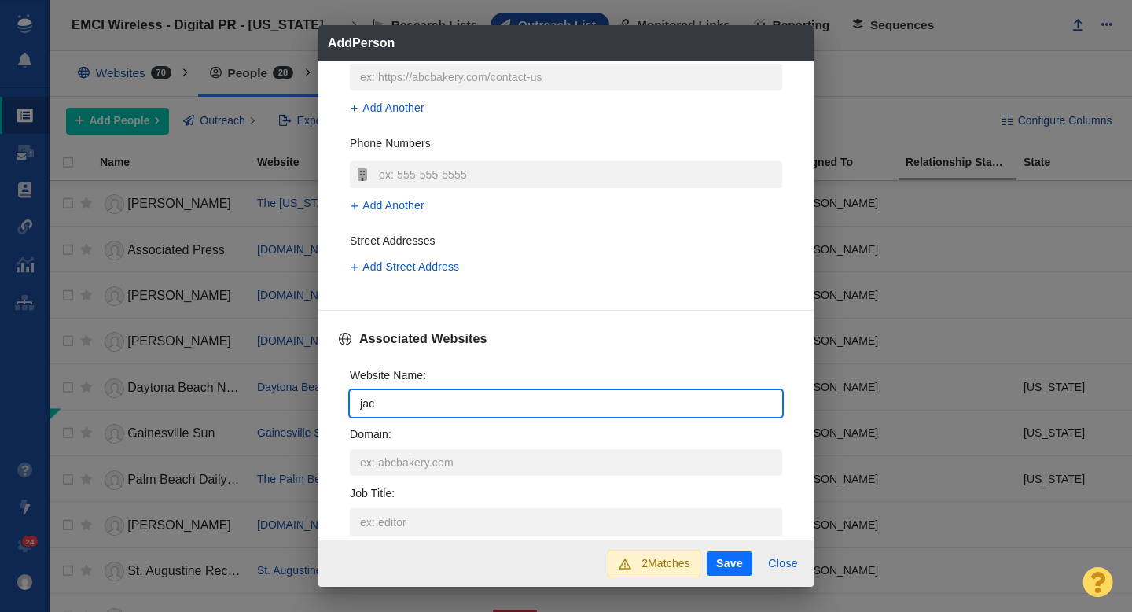
type textarea "x"
type input "jacks"
type textarea "x"
type input "jackso"
type textarea "x"
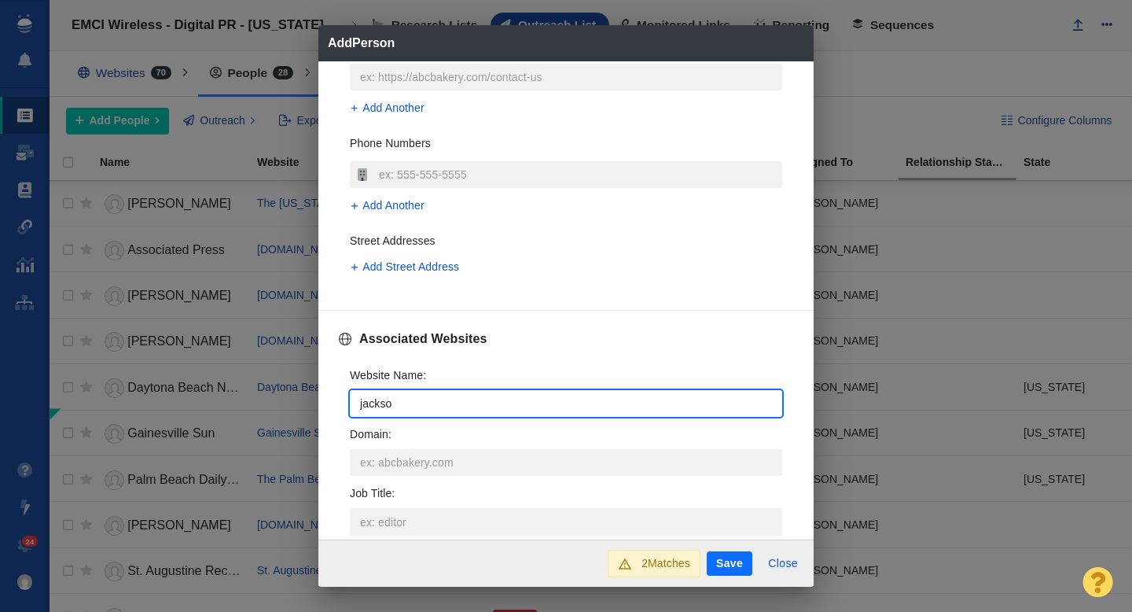
type input "[PERSON_NAME]"
type textarea "x"
type input "jacksonv"
type textarea "x"
type input "jacksonvi"
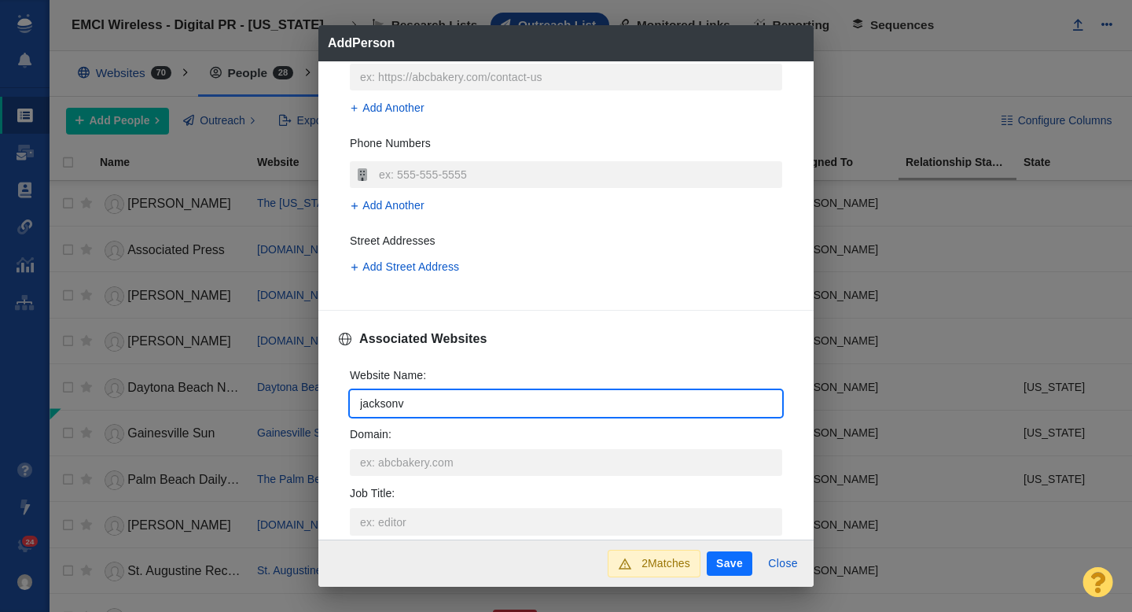
type textarea "x"
type input "jacksonvil"
type textarea "x"
type input "jacksonvill"
type textarea "x"
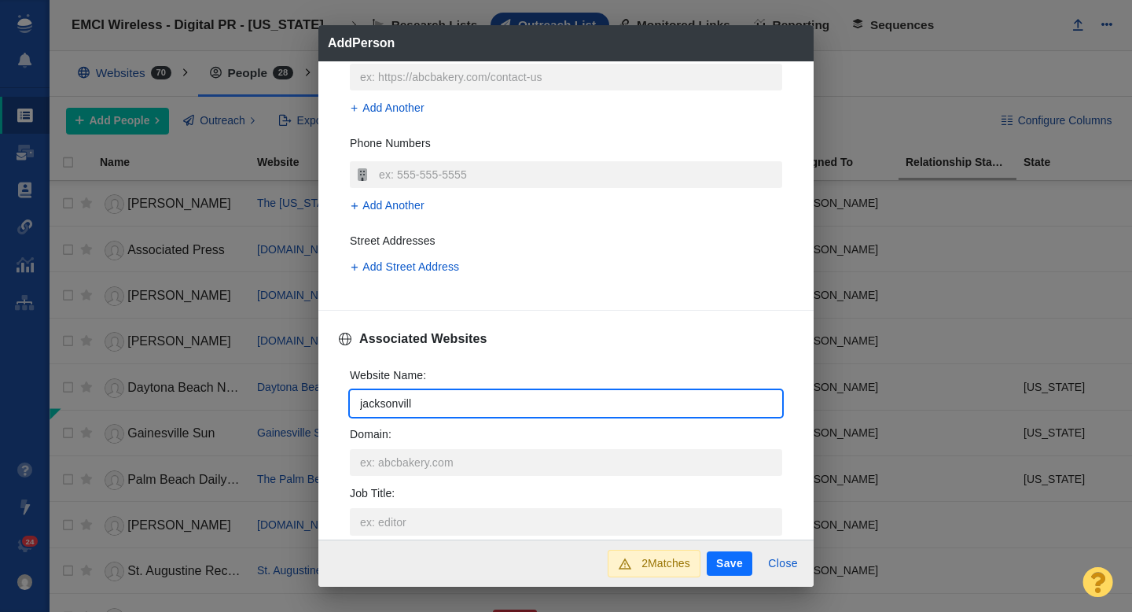
type input "[GEOGRAPHIC_DATA]"
type textarea "x"
type input "[GEOGRAPHIC_DATA]."
type textarea "x"
type input "[GEOGRAPHIC_DATA]c"
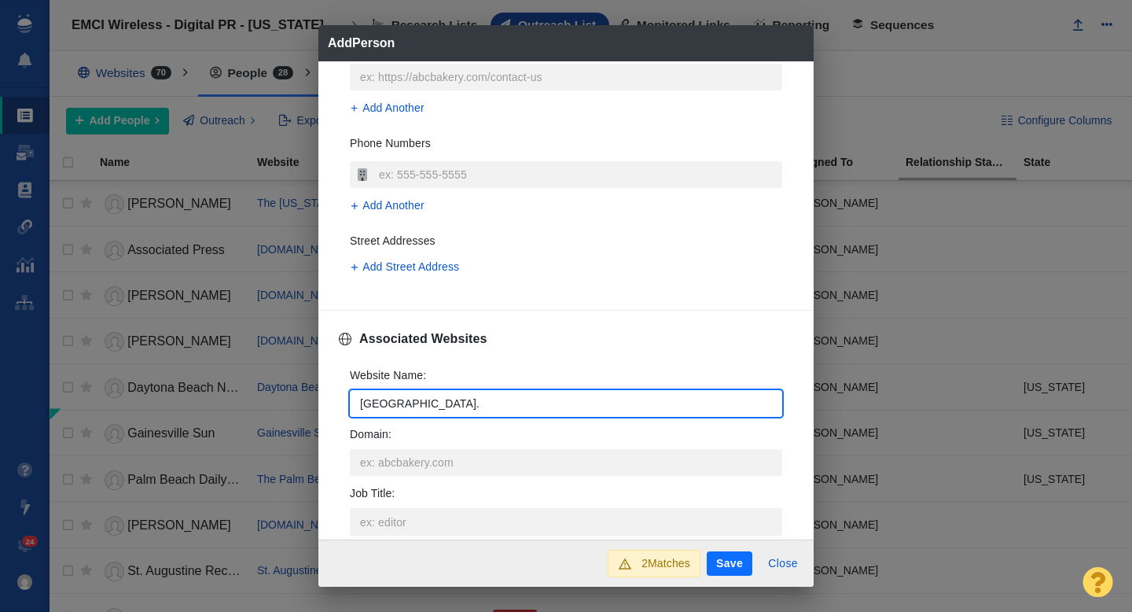
type textarea "x"
type input "[DOMAIN_NAME]"
type textarea "x"
type input "[DOMAIN_NAME]"
type textarea "x"
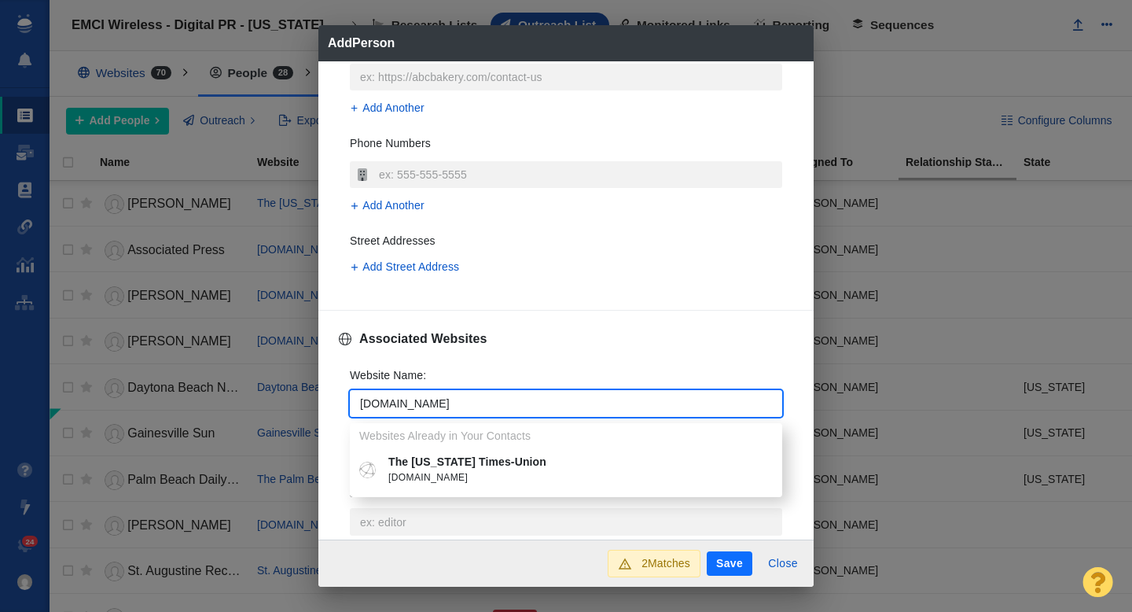
type input "[DOMAIN_NAME]"
click at [435, 464] on p "The [US_STATE] Times-Union" at bounding box center [577, 462] width 378 height 17
type textarea "x"
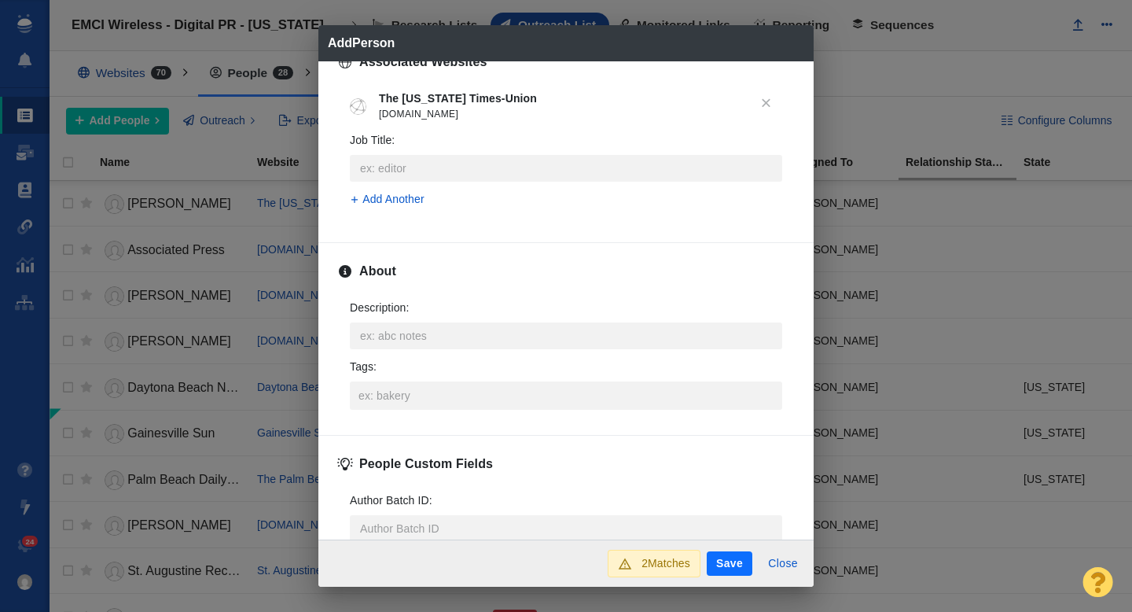
scroll to position [672, 0]
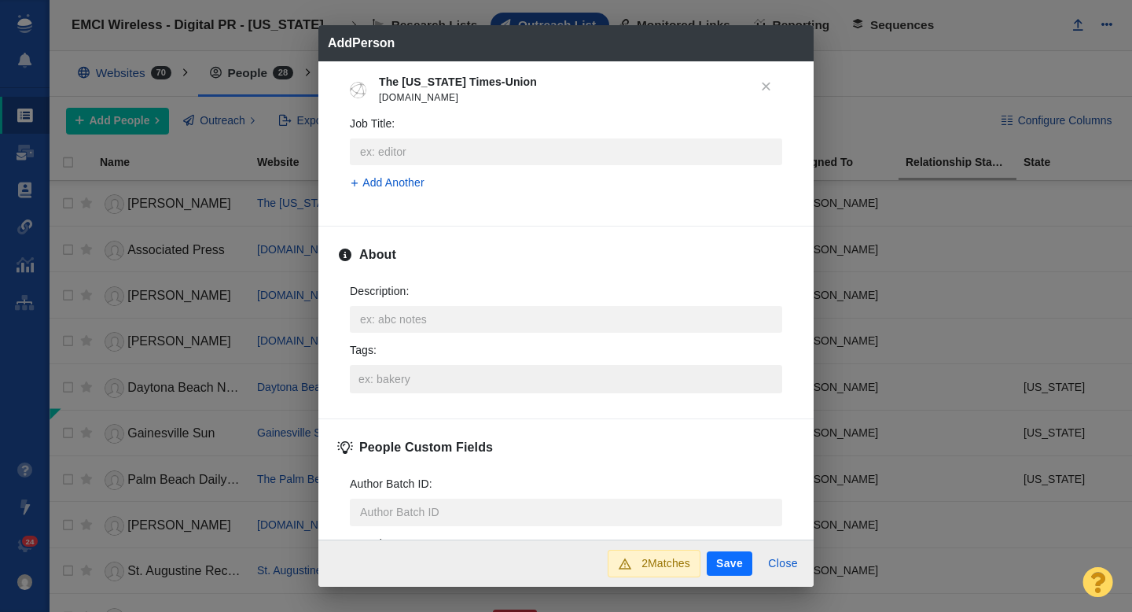
click at [400, 391] on input "Tags :" at bounding box center [566, 379] width 423 height 28
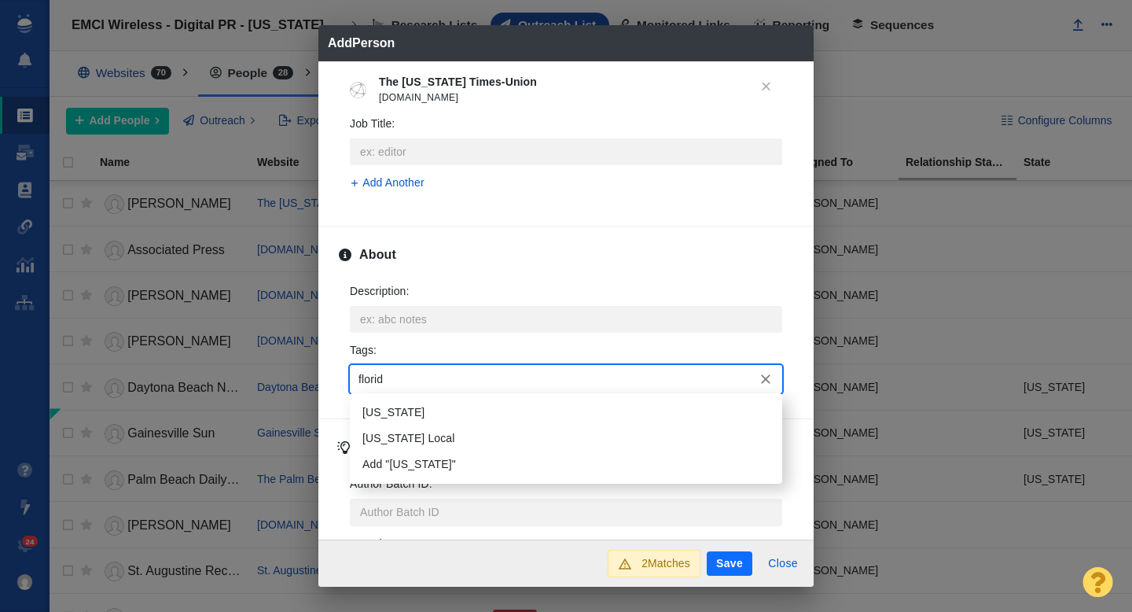
type input "[US_STATE]"
click at [399, 403] on li "[US_STATE]" at bounding box center [566, 412] width 432 height 26
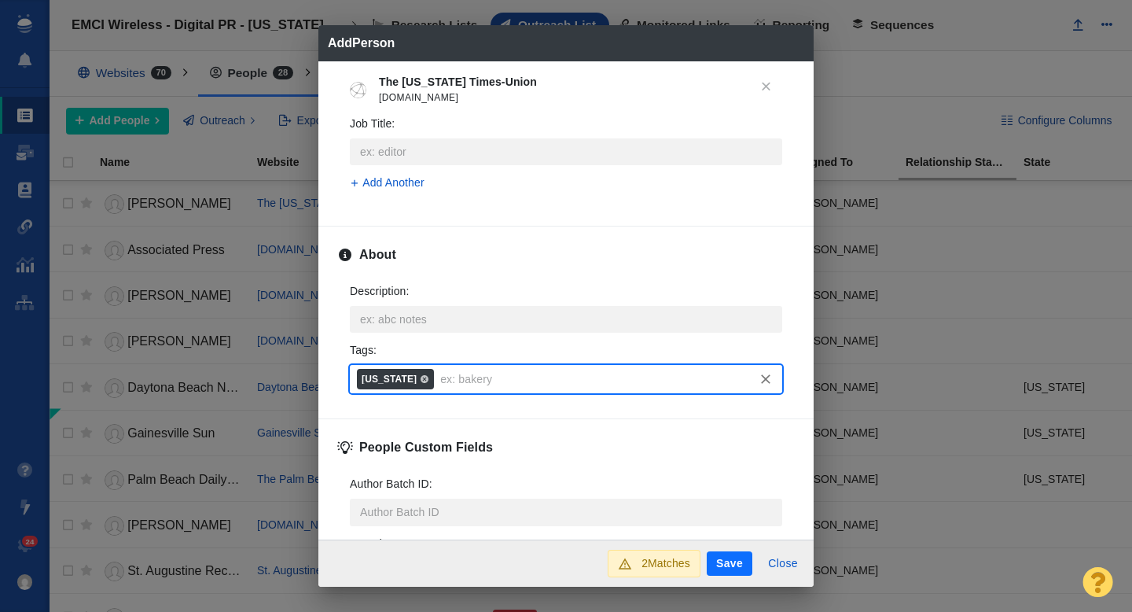
click at [730, 561] on button "Save" at bounding box center [730, 563] width 46 height 25
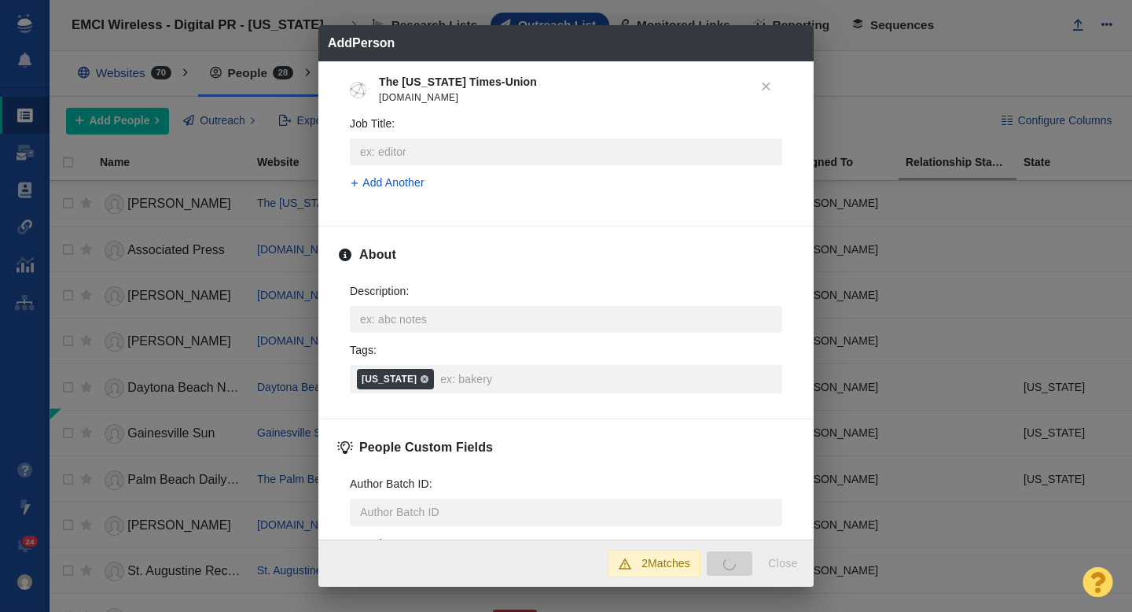
type textarea "x"
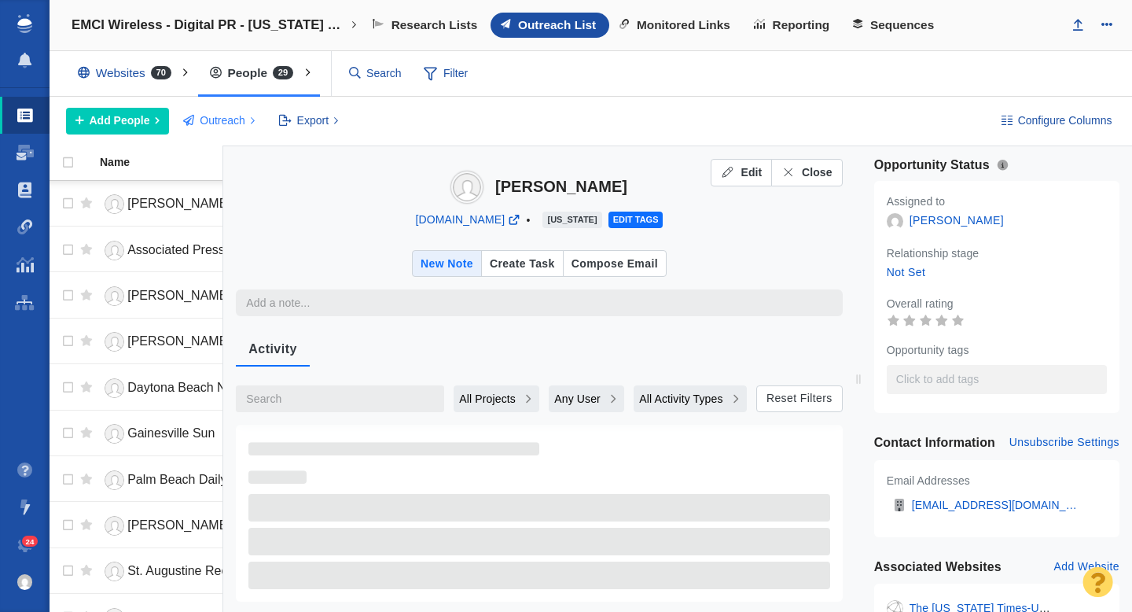
type textarea "x"
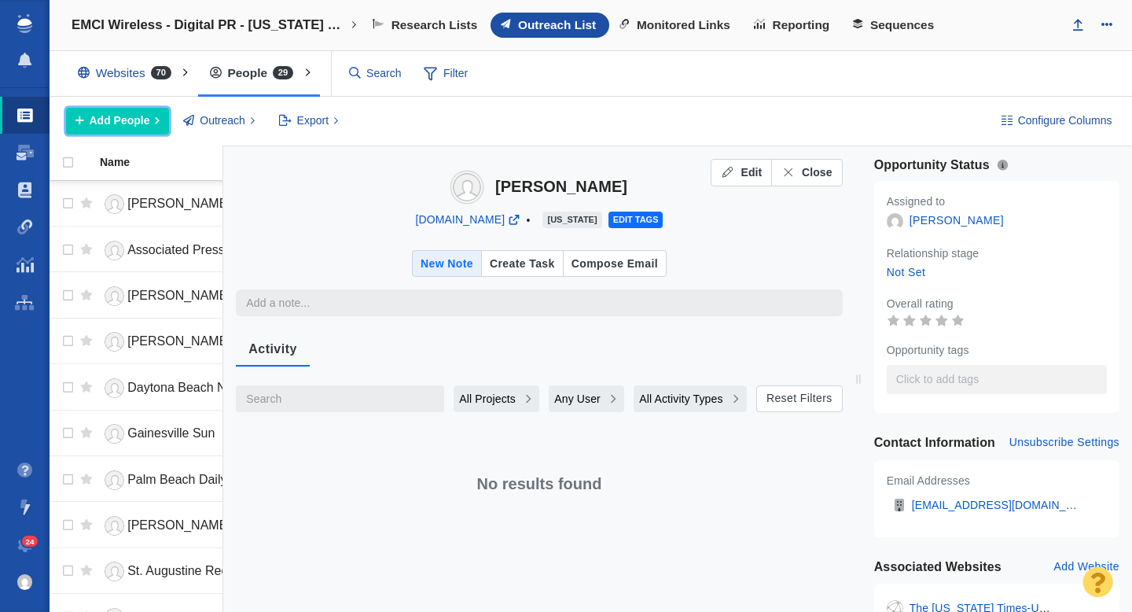
click at [143, 122] on span "Add People" at bounding box center [120, 120] width 61 height 17
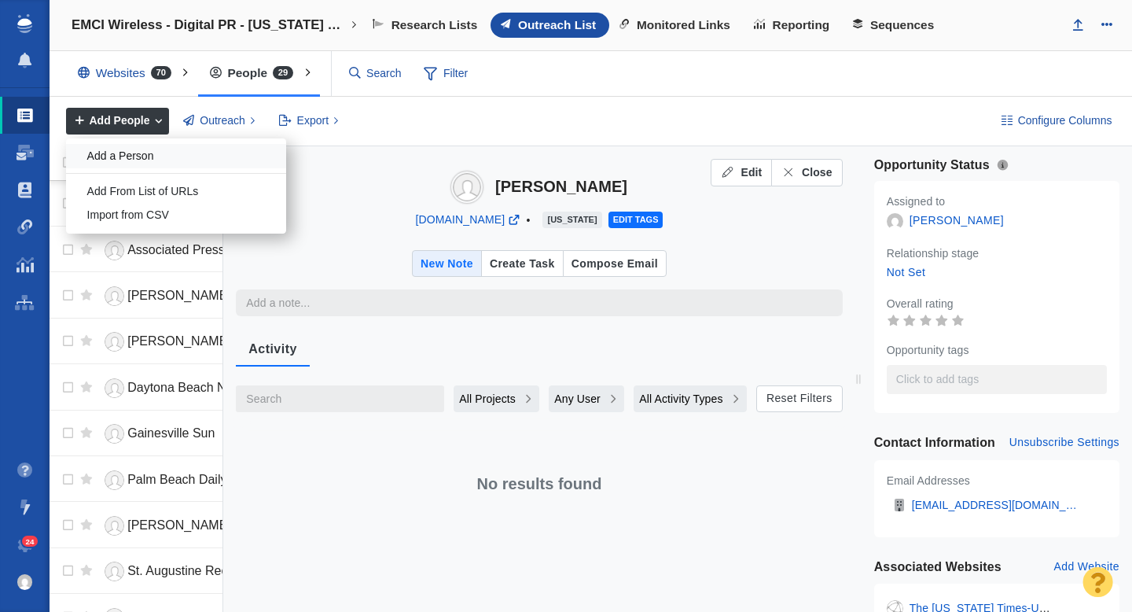
click at [149, 153] on div "Add a Person" at bounding box center [176, 156] width 220 height 24
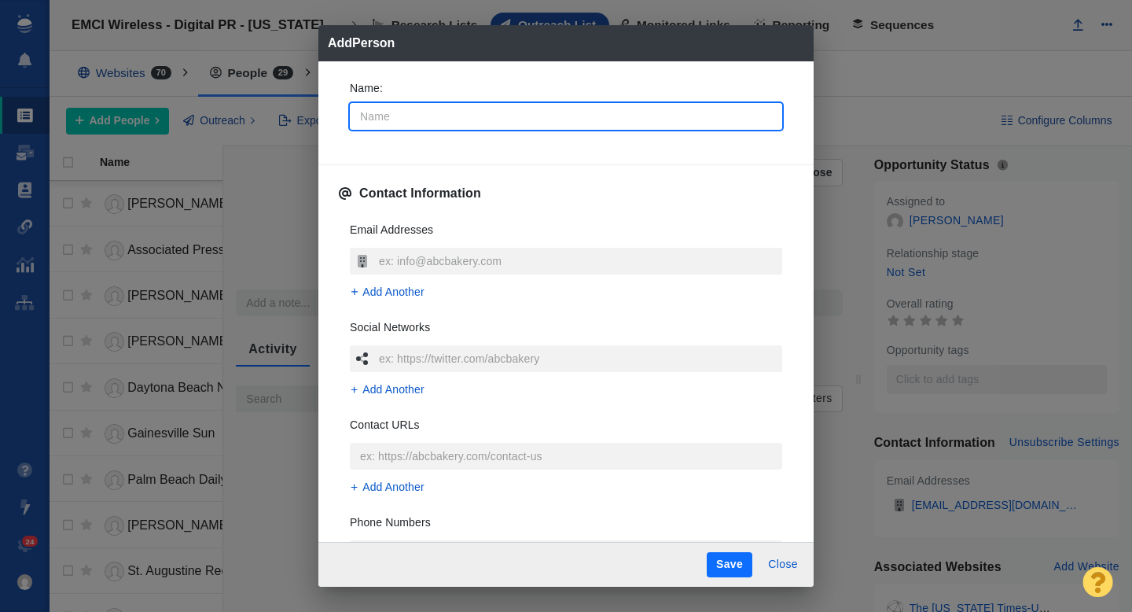
type input "G"
type textarea "x"
type input "Ga"
type textarea "x"
type input "Gar"
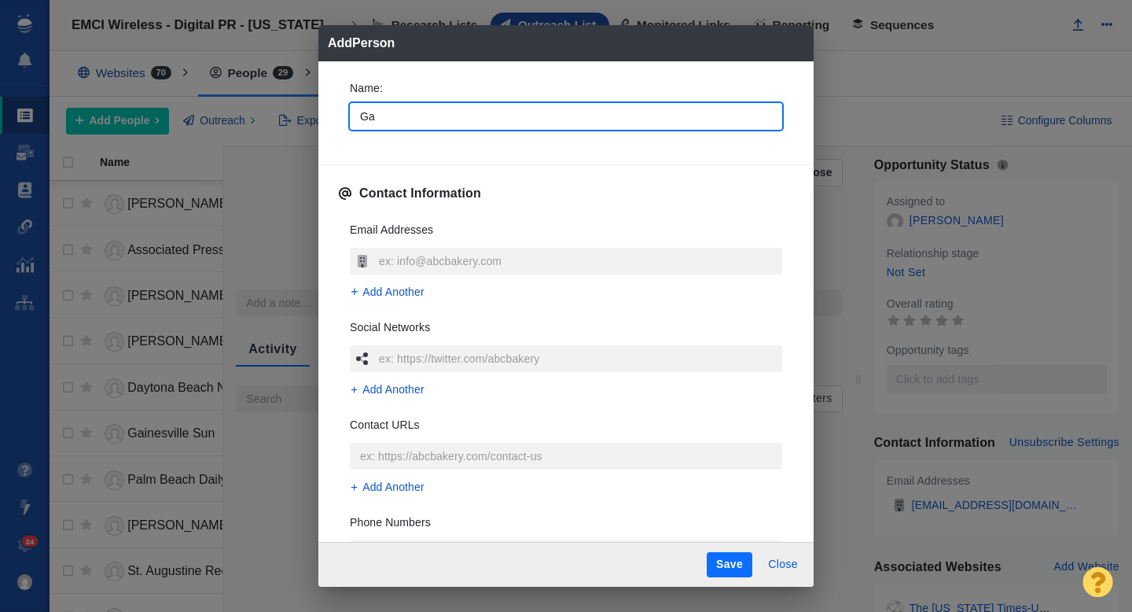
type textarea "x"
type input "[PERSON_NAME]"
type textarea "x"
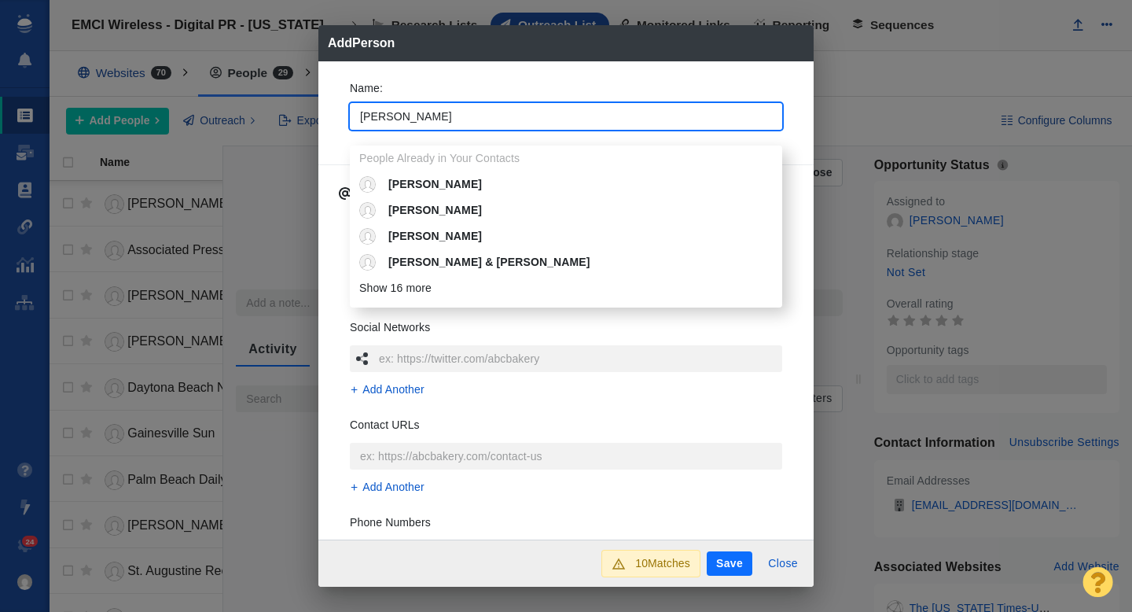
type input "[PERSON_NAME]"
type textarea "x"
click at [336, 119] on div "Name : [PERSON_NAME] People Already in Your Contacts [PERSON_NAME] [PERSON_NAME…" at bounding box center [565, 300] width 495 height 479
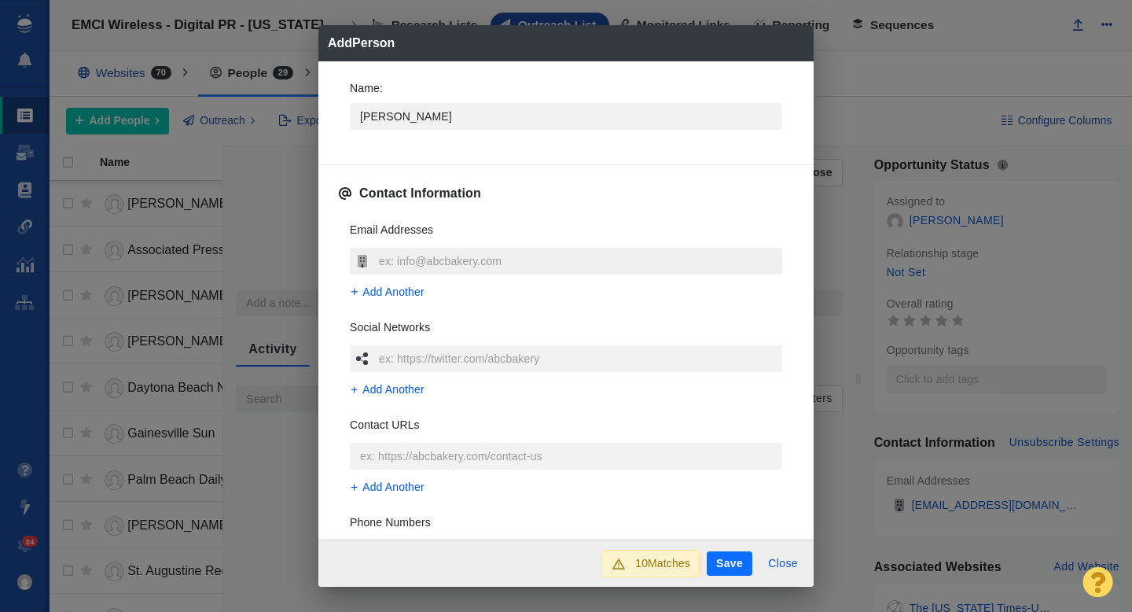
click at [458, 264] on input "text" at bounding box center [578, 261] width 407 height 27
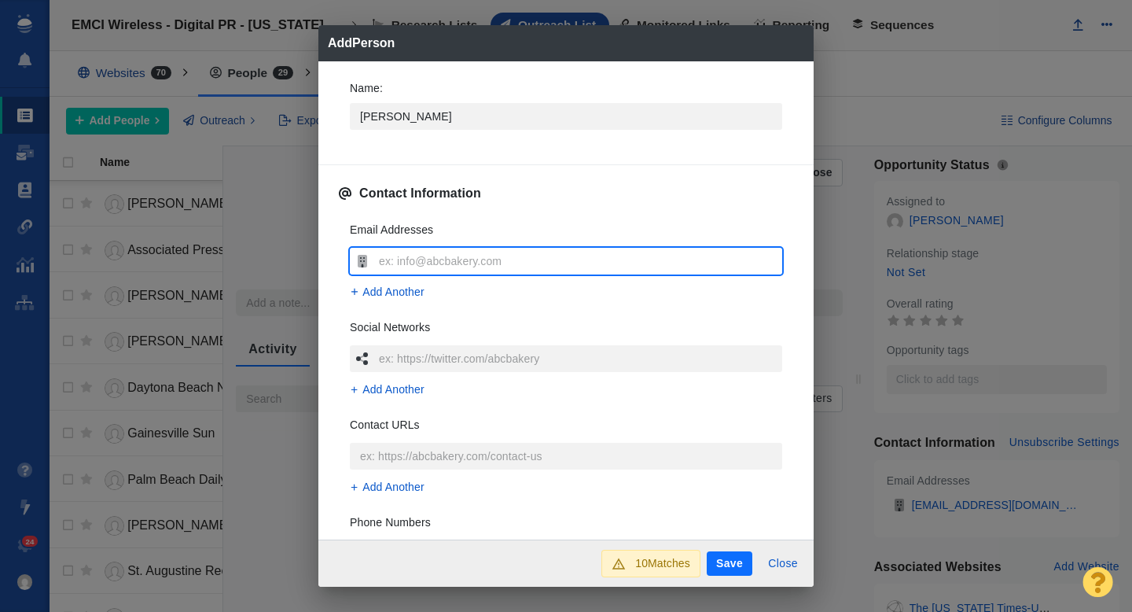
type input "[EMAIL_ADDRESS][DOMAIN_NAME]"
type textarea "x"
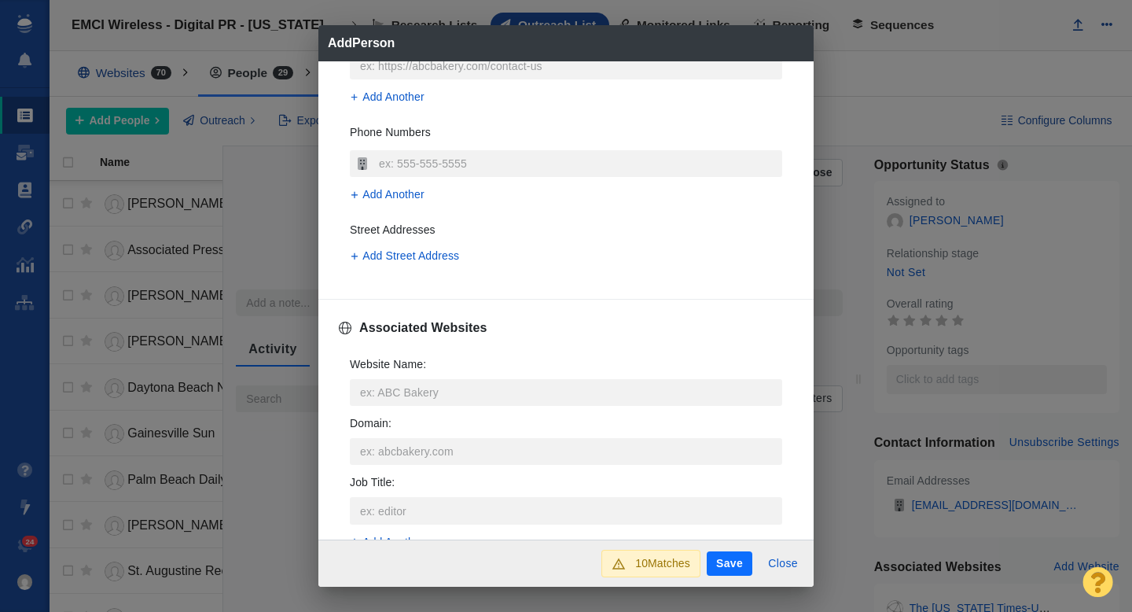
scroll to position [439, 0]
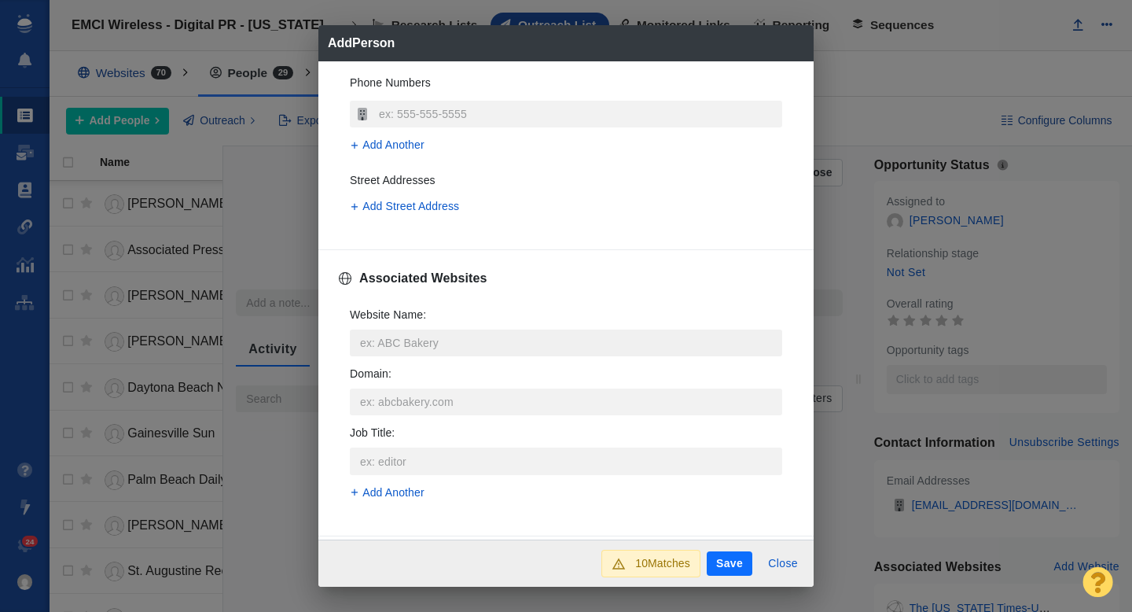
type input "[EMAIL_ADDRESS][DOMAIN_NAME]"
click at [437, 340] on input "Website Name :" at bounding box center [566, 342] width 432 height 27
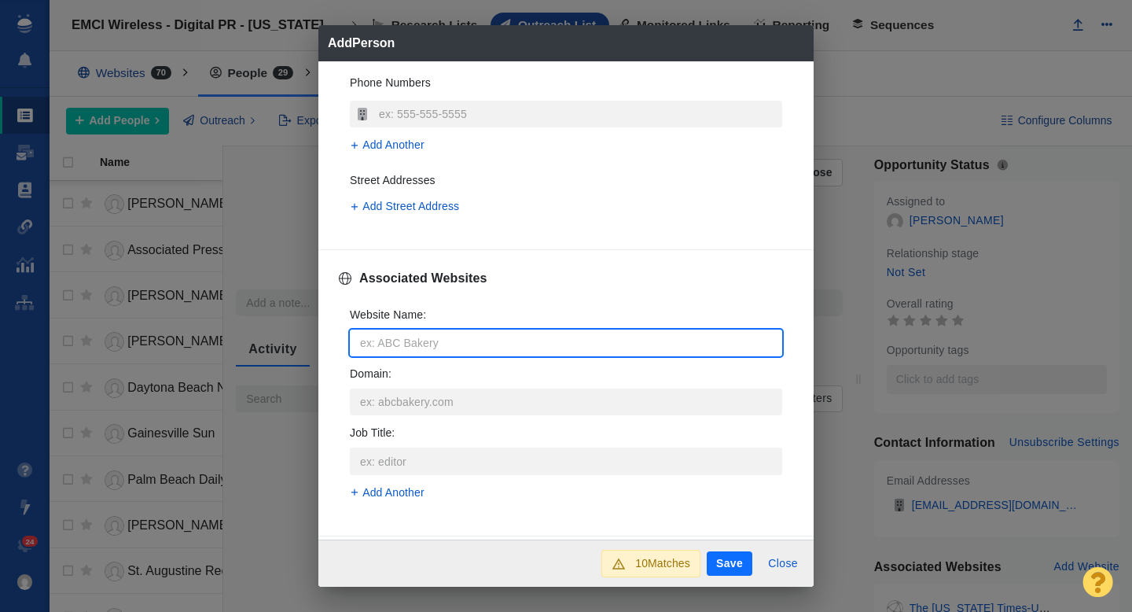
type input "j"
type textarea "x"
type input "ja"
type textarea "x"
type input "jac"
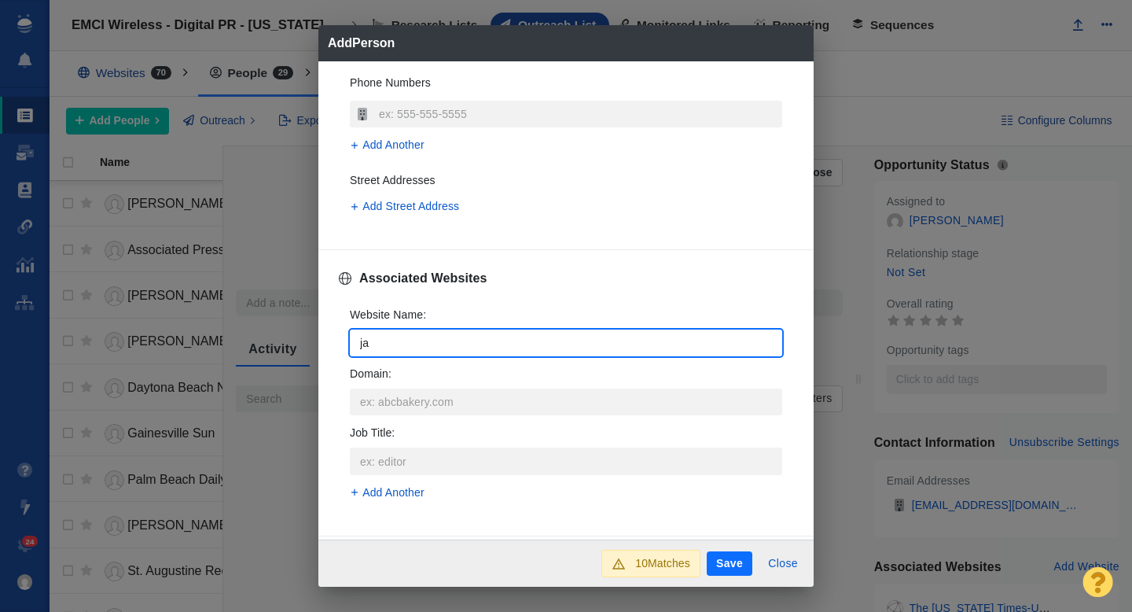
type textarea "x"
type input "jack"
type textarea "x"
type input "jacks"
type textarea "x"
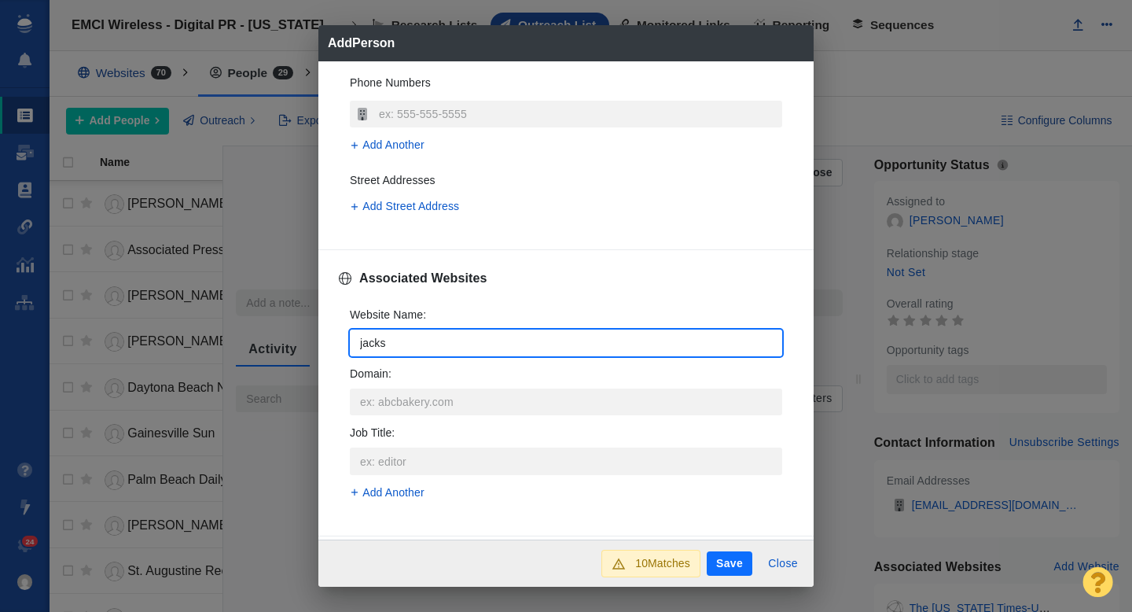
type input "jackso"
type textarea "x"
type input "[PERSON_NAME]"
type textarea "x"
type input "jacksonv"
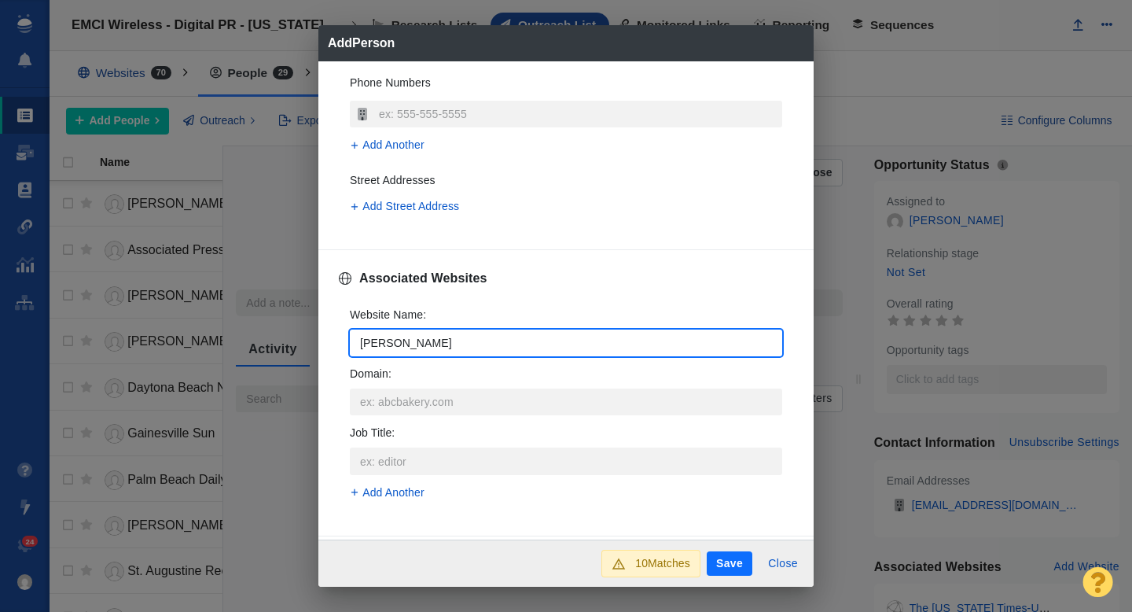
type textarea "x"
type input "jacksonvi"
type textarea "x"
type input "jacksonvil"
type textarea "x"
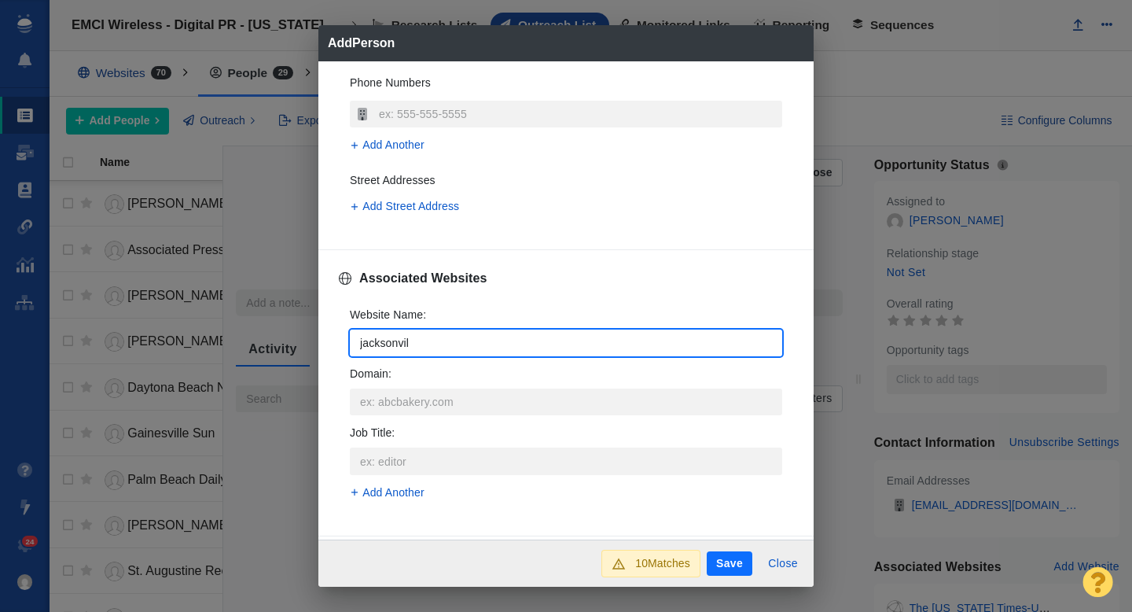
type input "jacksonvill"
type textarea "x"
type input "[GEOGRAPHIC_DATA]"
type textarea "x"
type input "[GEOGRAPHIC_DATA]."
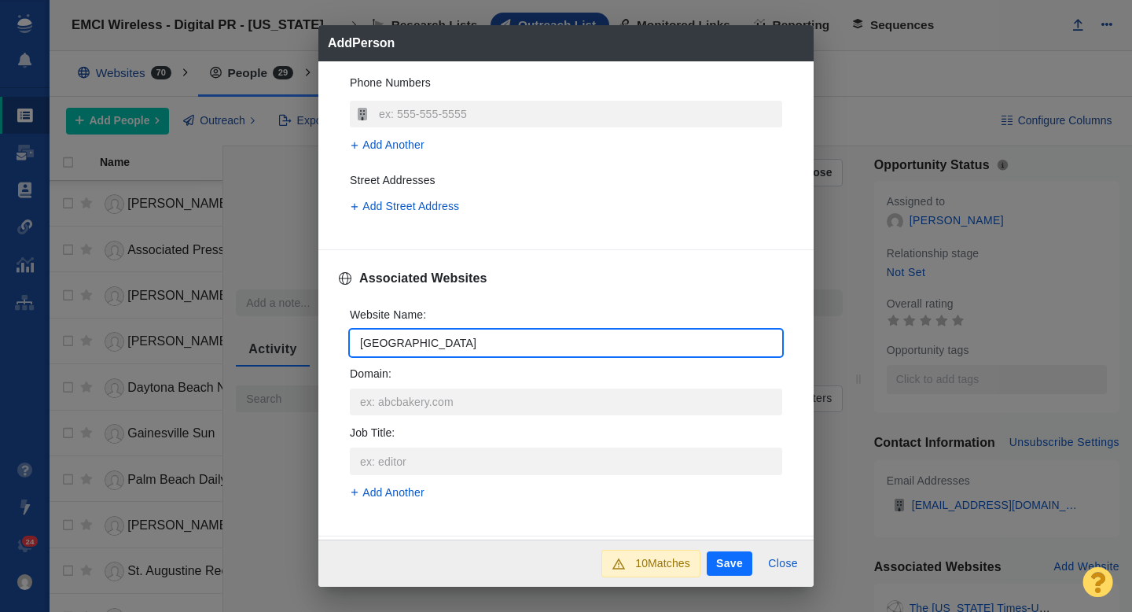
type textarea "x"
type input "[GEOGRAPHIC_DATA]c"
type textarea "x"
type input "[DOMAIN_NAME]"
type textarea "x"
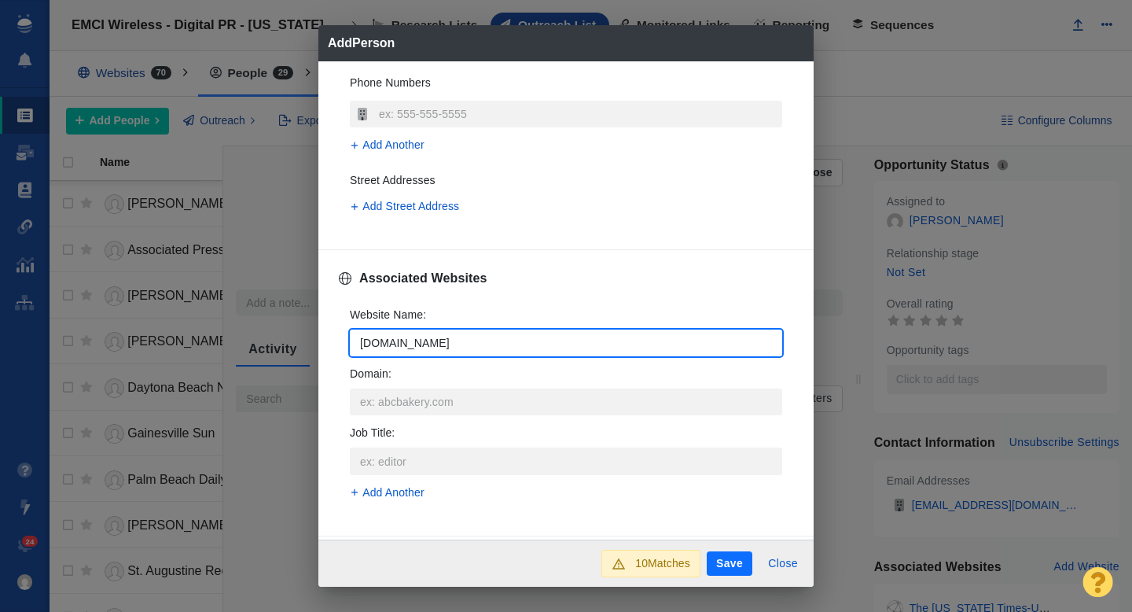
type input "[DOMAIN_NAME]"
type textarea "x"
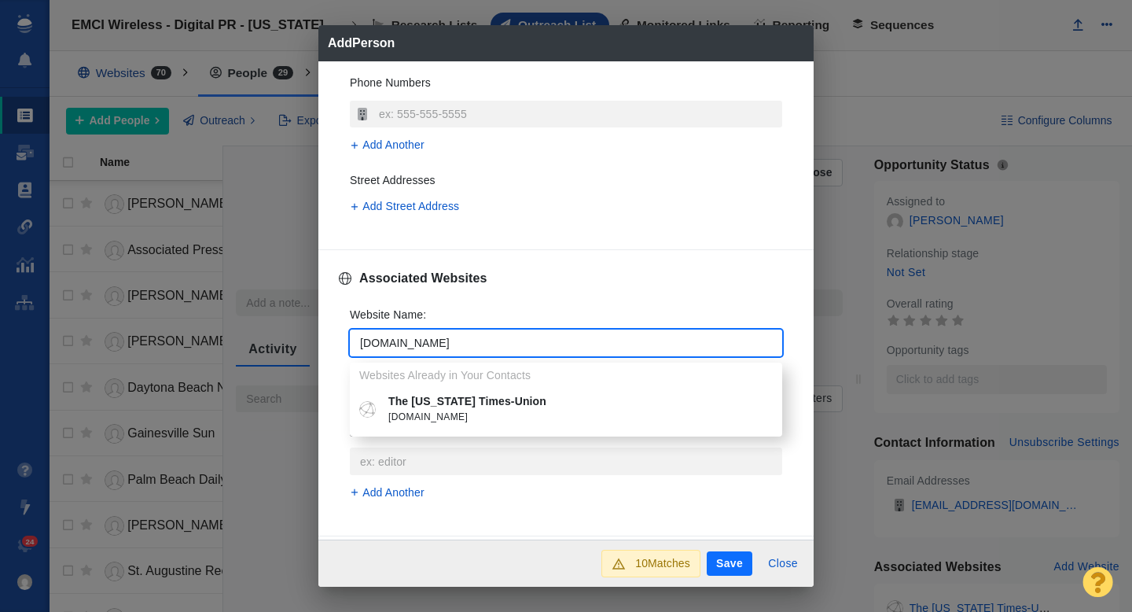
type input "[DOMAIN_NAME]"
click at [441, 403] on p "The [US_STATE] Times-Union" at bounding box center [577, 401] width 378 height 17
type textarea "x"
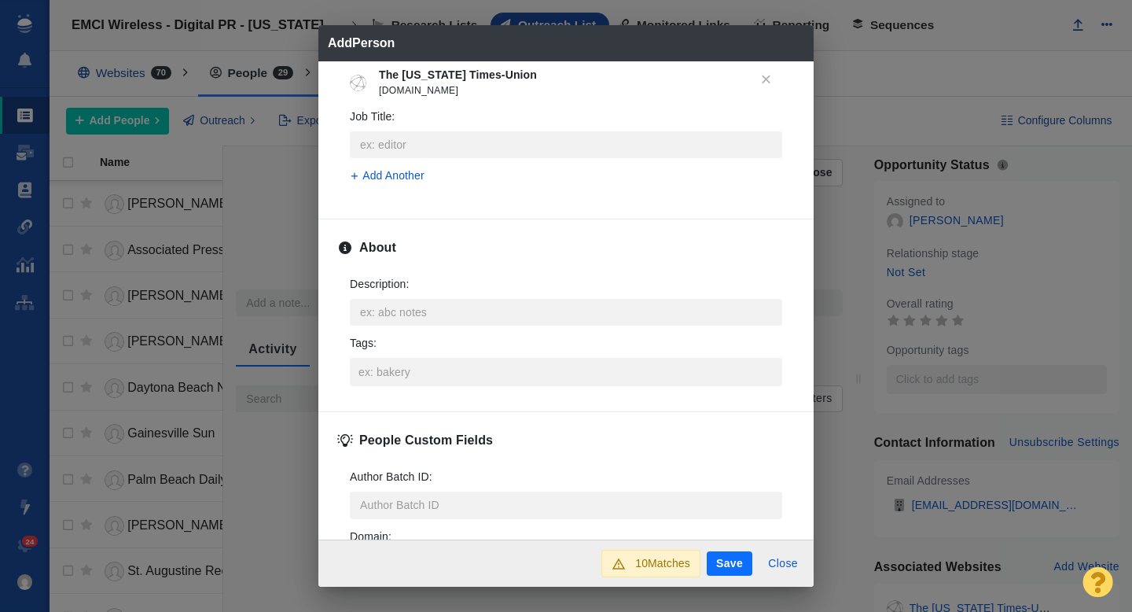
scroll to position [715, 0]
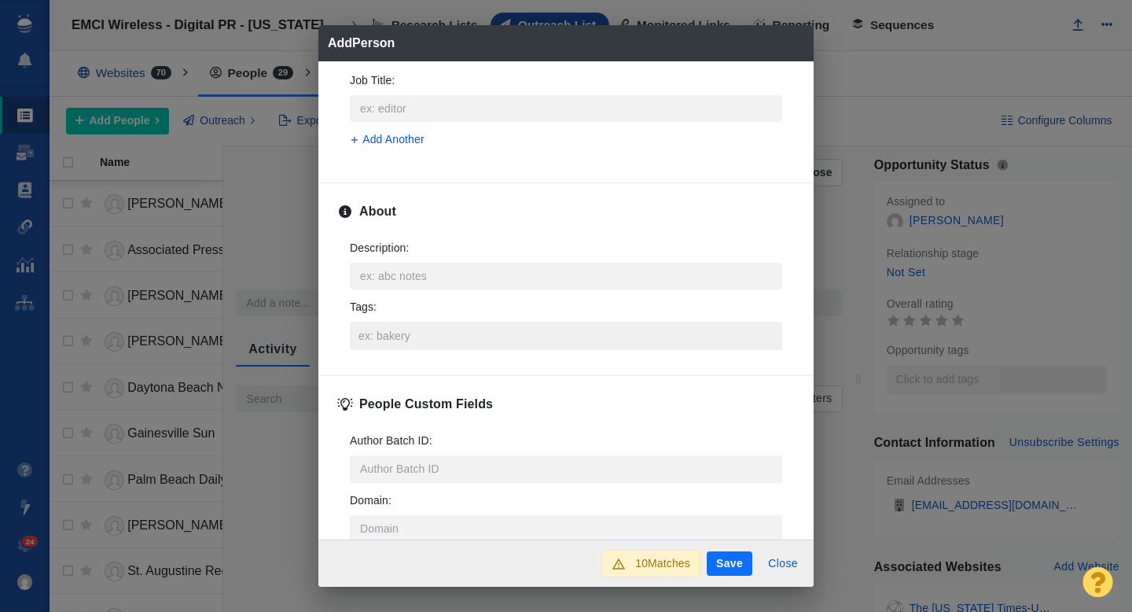
click at [402, 344] on input "Tags :" at bounding box center [566, 336] width 423 height 28
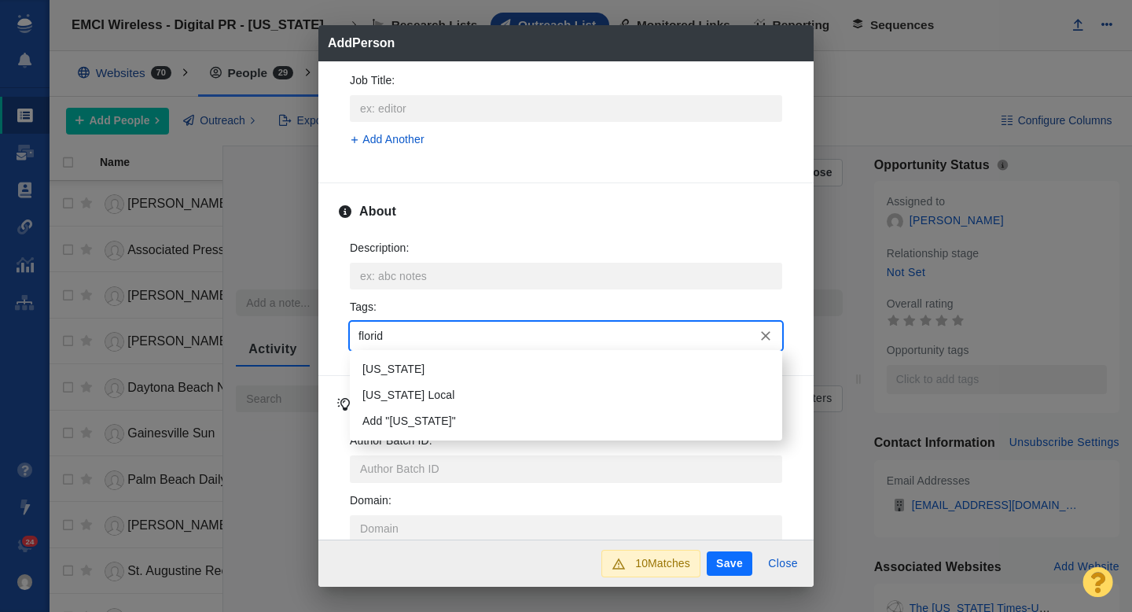
type input "[US_STATE]"
click at [403, 362] on li "[US_STATE]" at bounding box center [566, 369] width 432 height 26
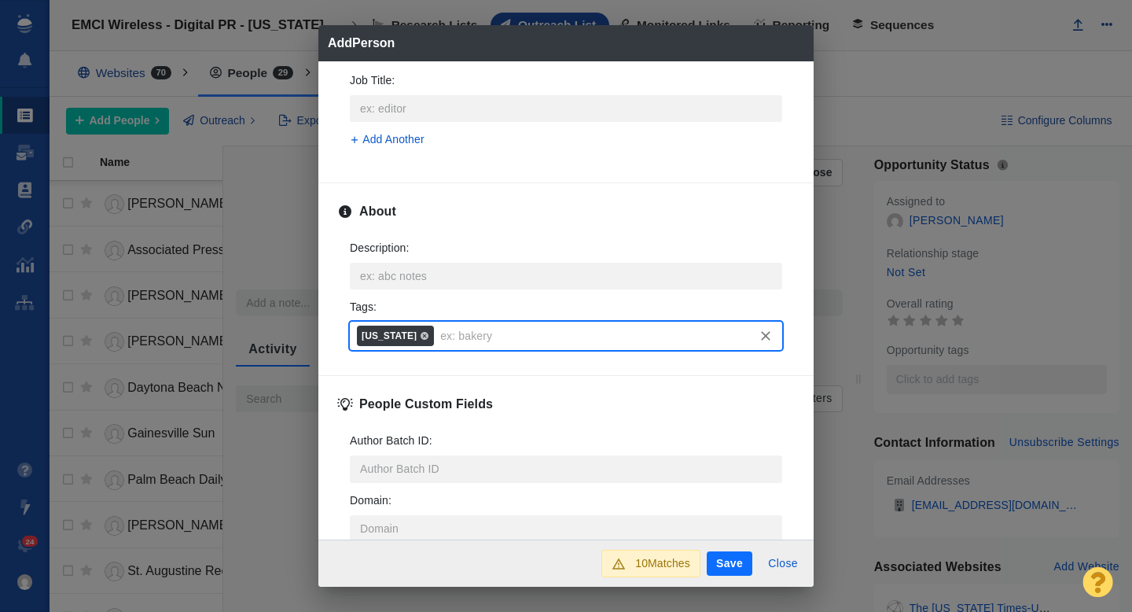
click at [726, 564] on button "Save" at bounding box center [730, 563] width 46 height 25
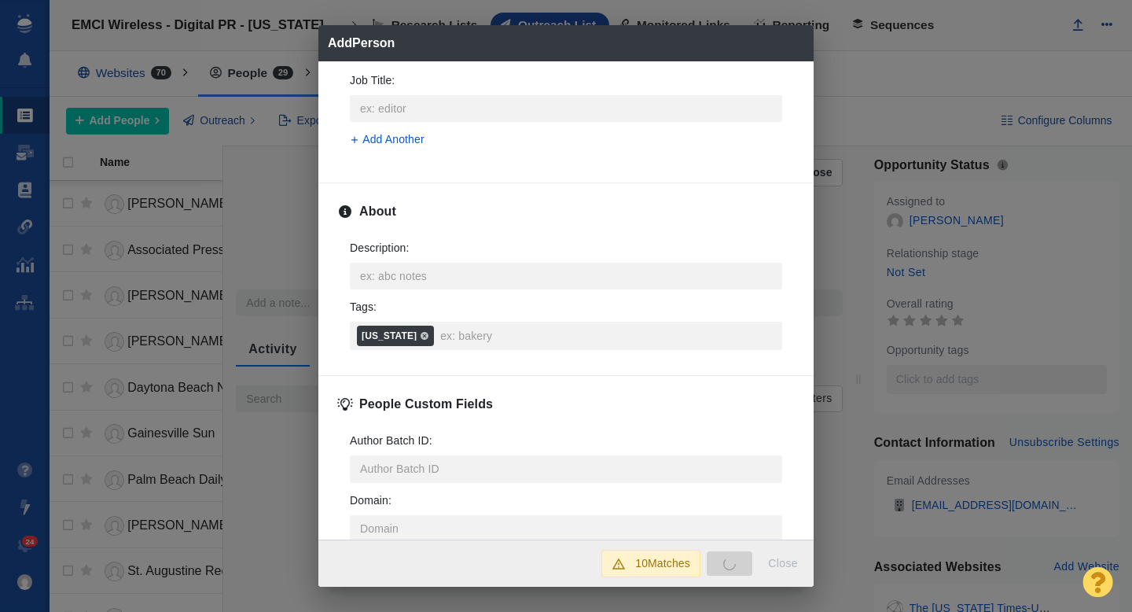
type textarea "x"
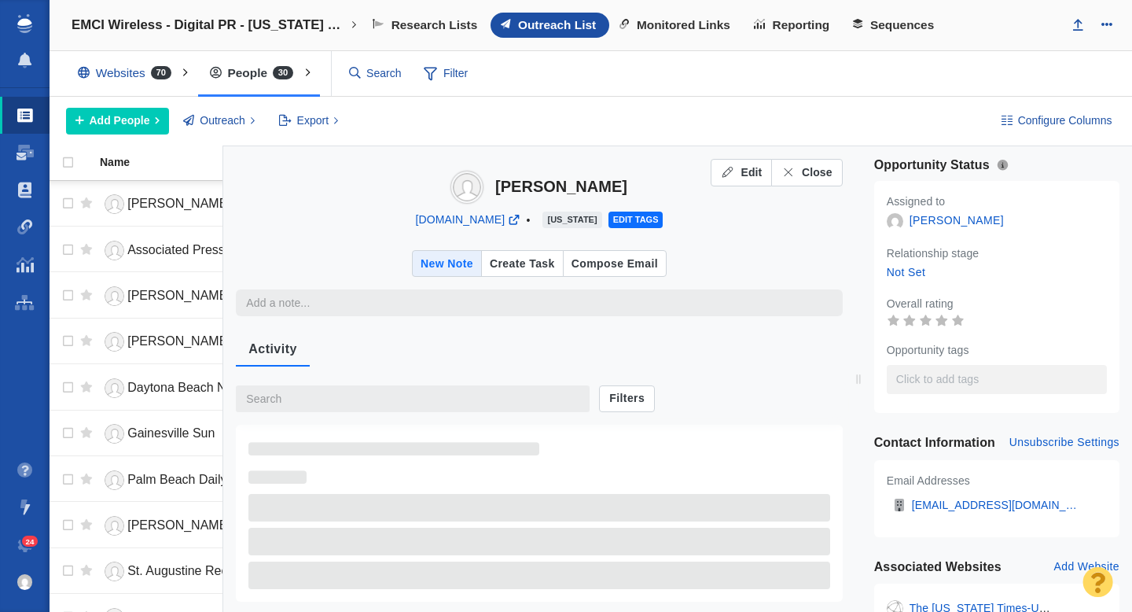
type textarea "x"
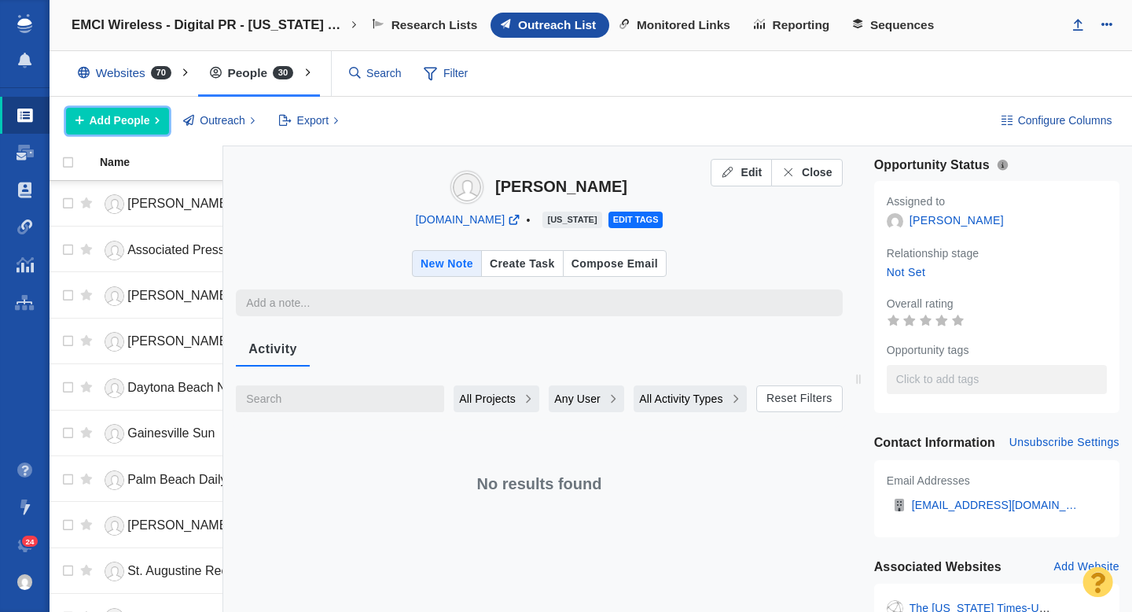
click at [106, 123] on span "Add People" at bounding box center [120, 120] width 61 height 17
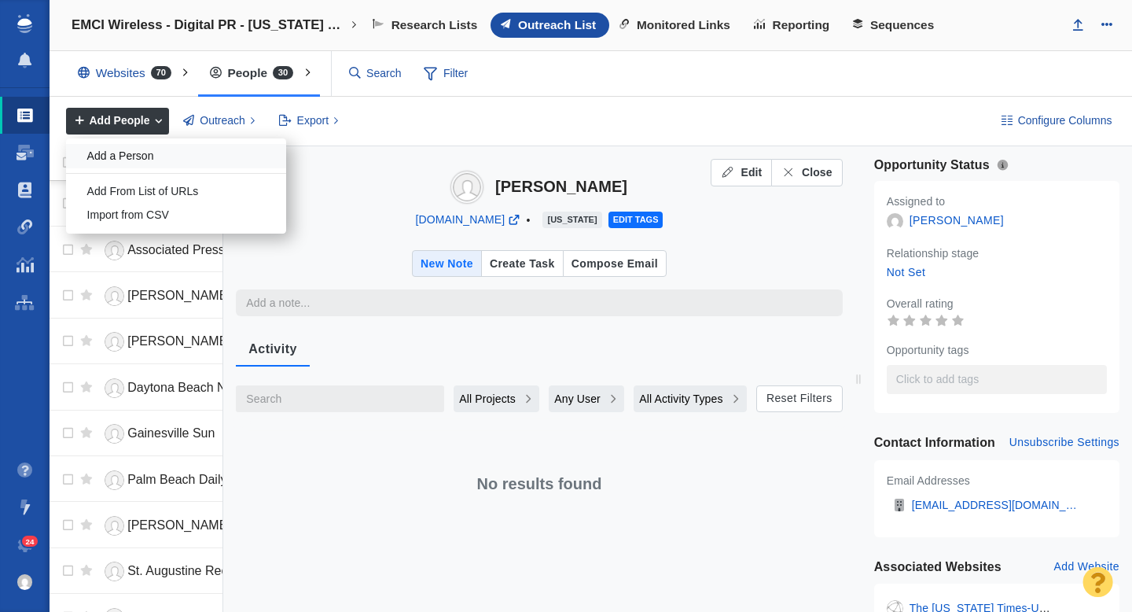
click at [137, 158] on div "Add a Person" at bounding box center [176, 156] width 220 height 24
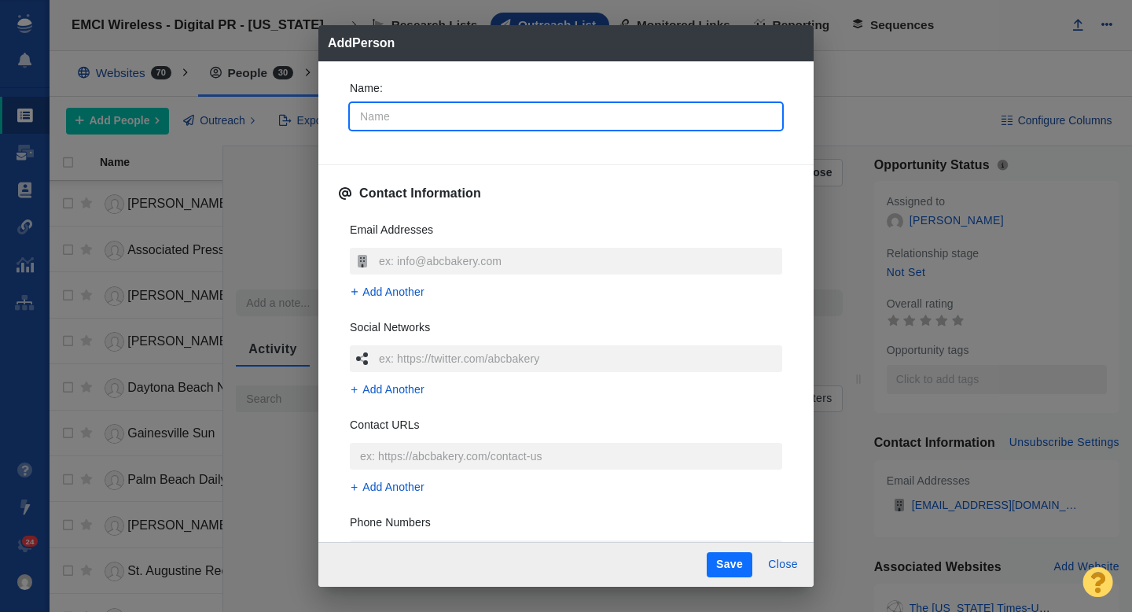
type input "T"
type textarea "x"
type input "Th"
type textarea "x"
type input "The"
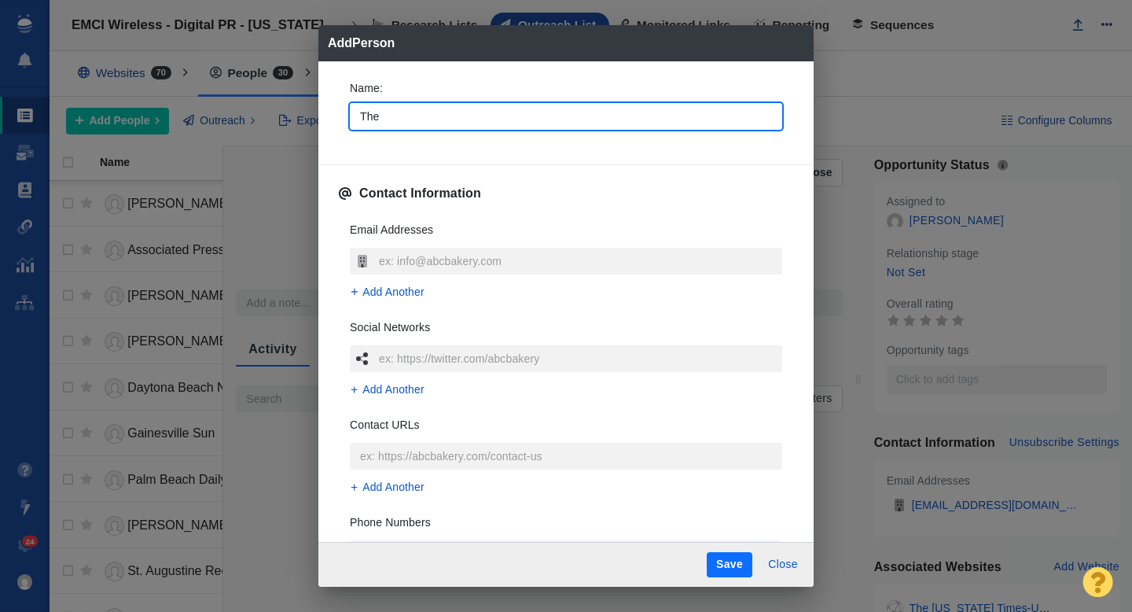
type textarea "x"
type input "The"
type textarea "x"
type input "The F"
type textarea "x"
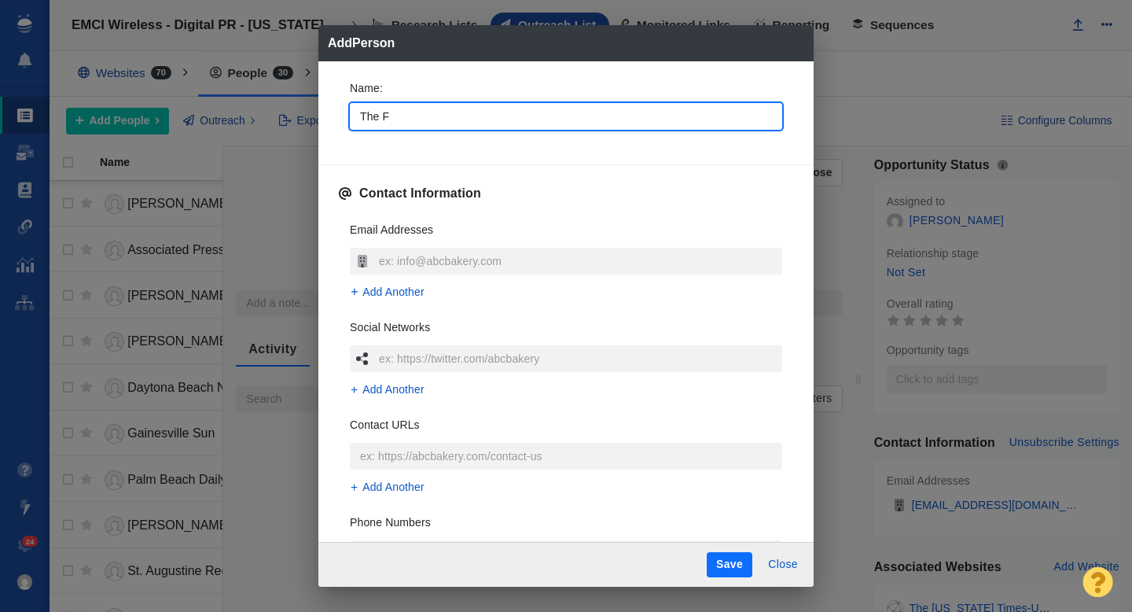
type input "The Fl"
type textarea "x"
type input "The Flo"
type textarea "x"
type input "The [PERSON_NAME]"
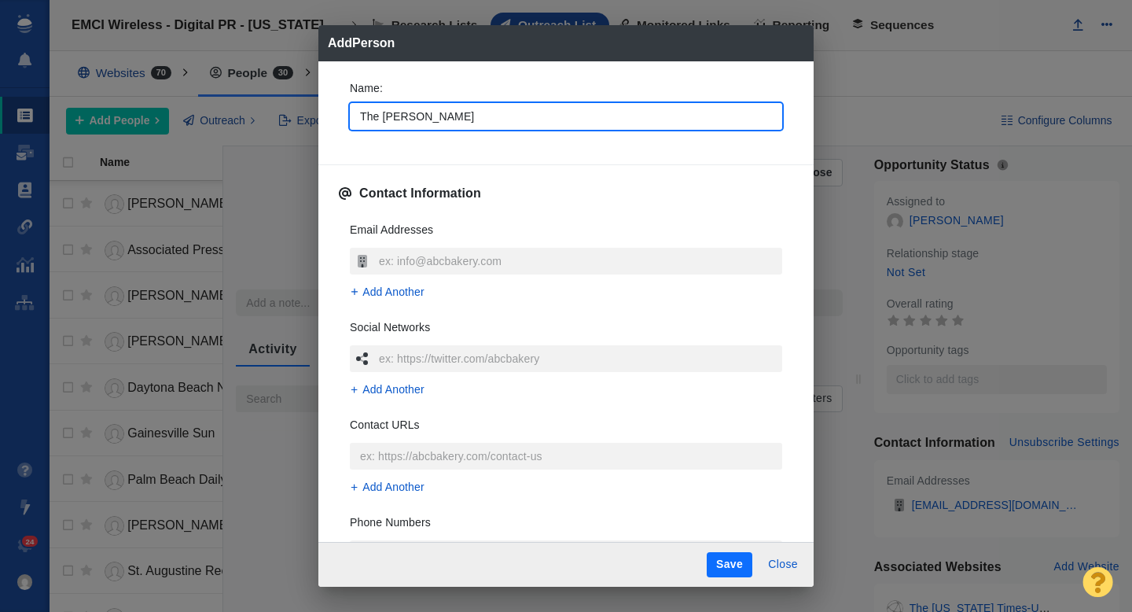
type textarea "x"
type input "The Flori"
type textarea "x"
type input "The Florid"
type textarea "x"
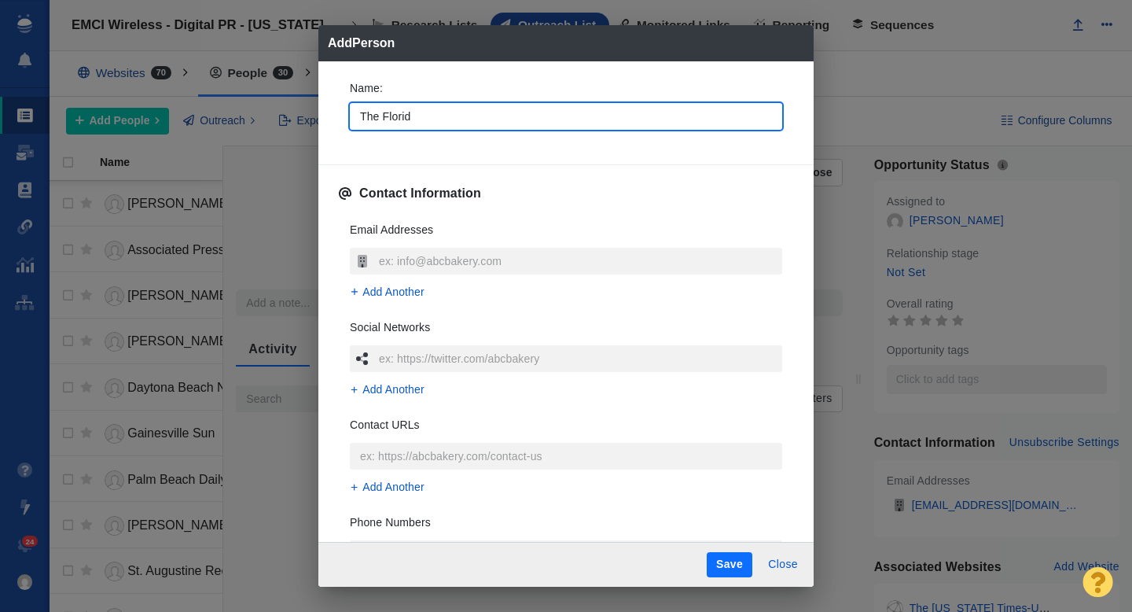
type input "The [US_STATE]"
type textarea "x"
type input "The [US_STATE]"
type textarea "x"
type input "The [US_STATE] T"
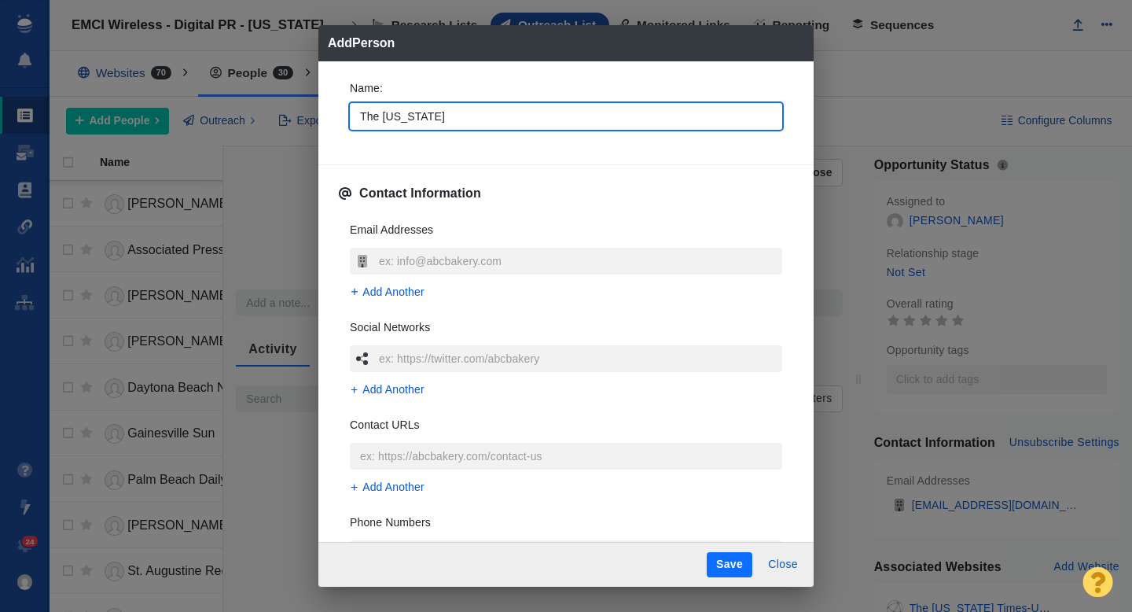
type textarea "x"
type input "The [US_STATE] Ti"
type textarea "x"
type input "The [US_STATE] [PERSON_NAME]"
type textarea "x"
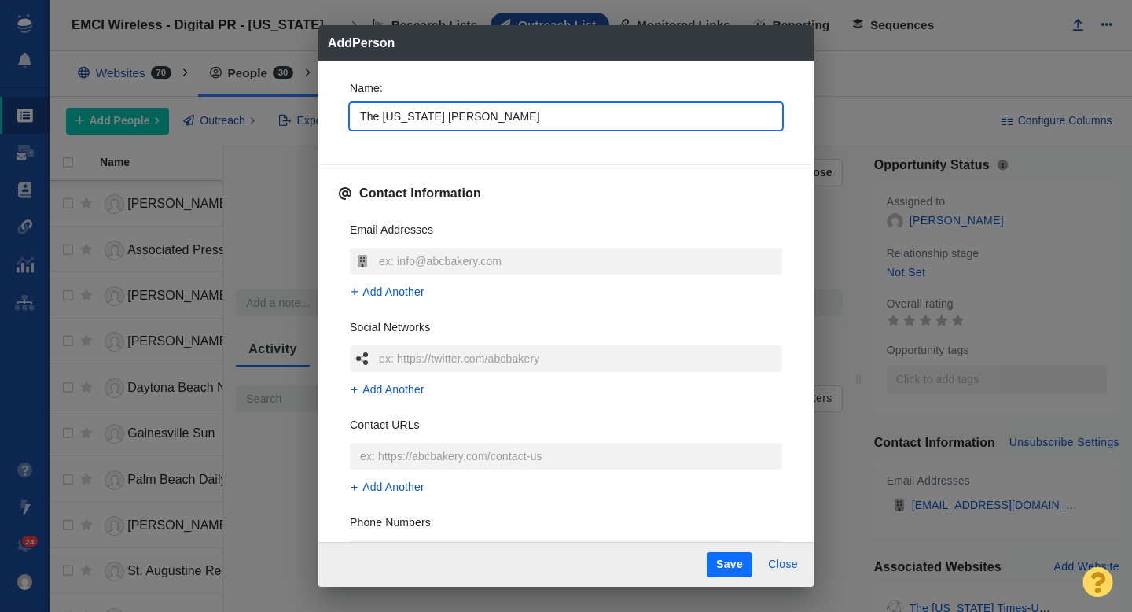
type input "The [US_STATE] Time"
type textarea "x"
type input "The [US_STATE] Times"
type textarea "x"
type input "The [US_STATE] Times-"
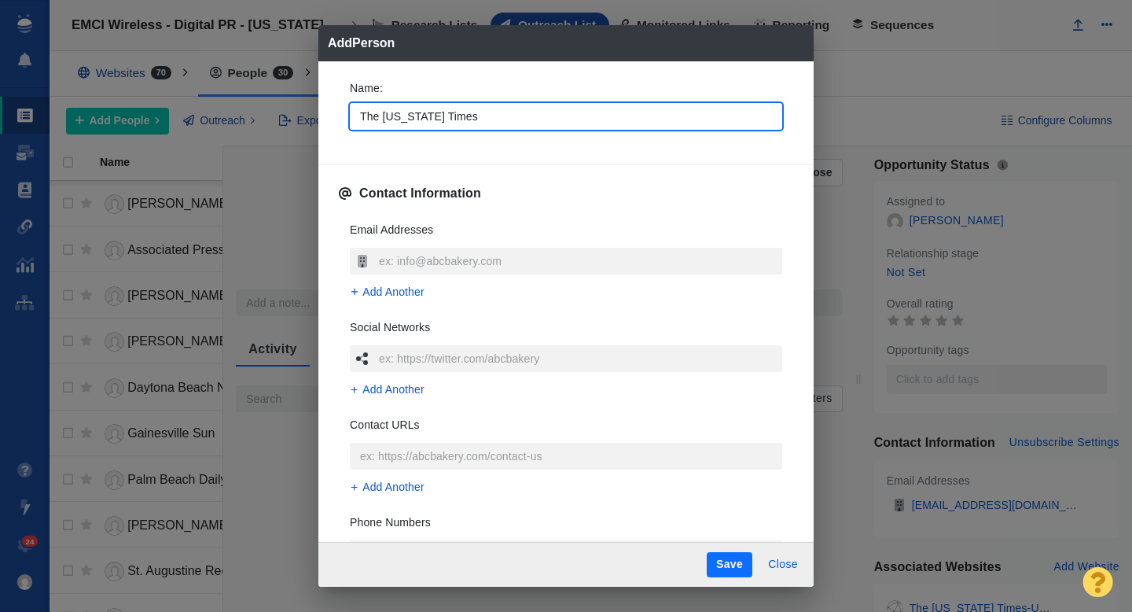
type textarea "x"
type input "The [US_STATE] Times-U"
type textarea "x"
type input "The [US_STATE] Times-Un"
type textarea "x"
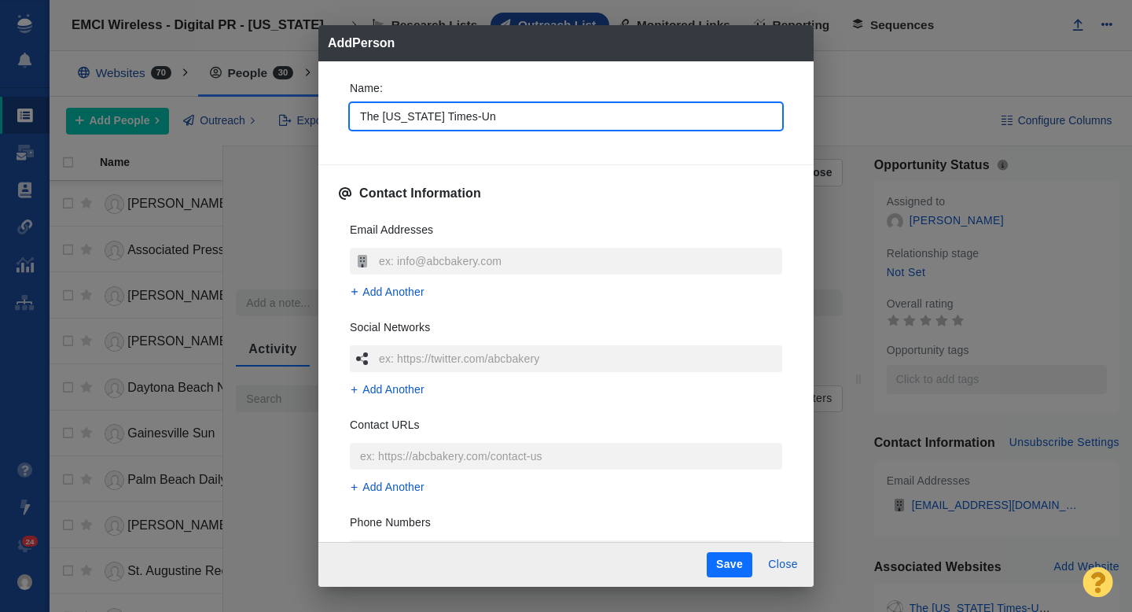
type input "The [US_STATE] Times-Uni"
type textarea "x"
type input "The [US_STATE] Times-Union"
type textarea "x"
type input "The [US_STATE] Times-Union"
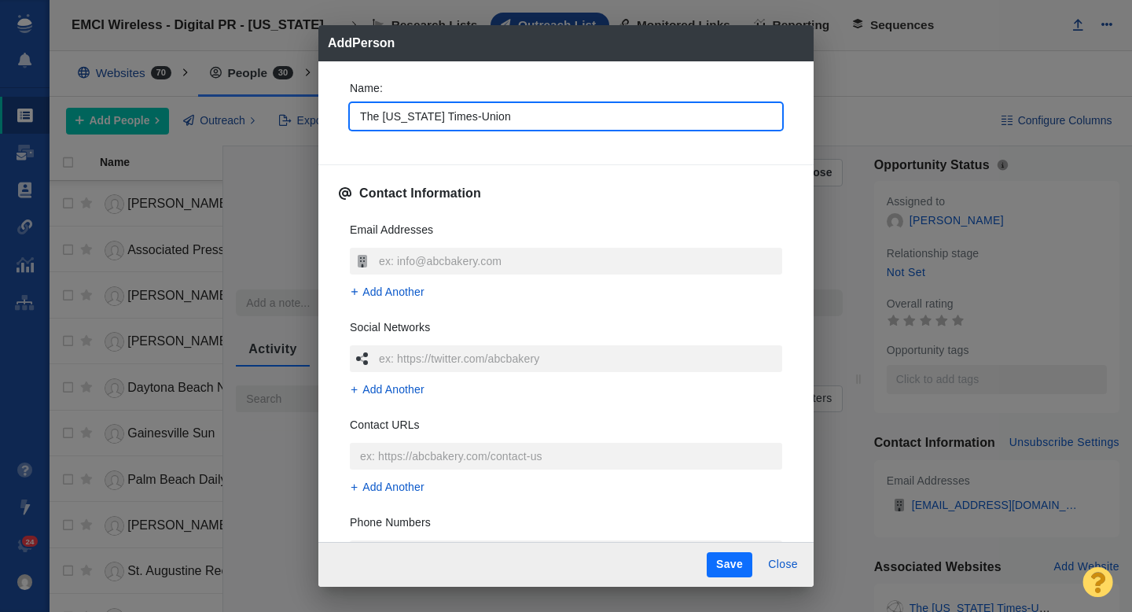
type textarea "x"
click at [334, 141] on div "Name : The [US_STATE] Times-Union Contact Information Email Addresses Add Anoth…" at bounding box center [565, 301] width 495 height 481
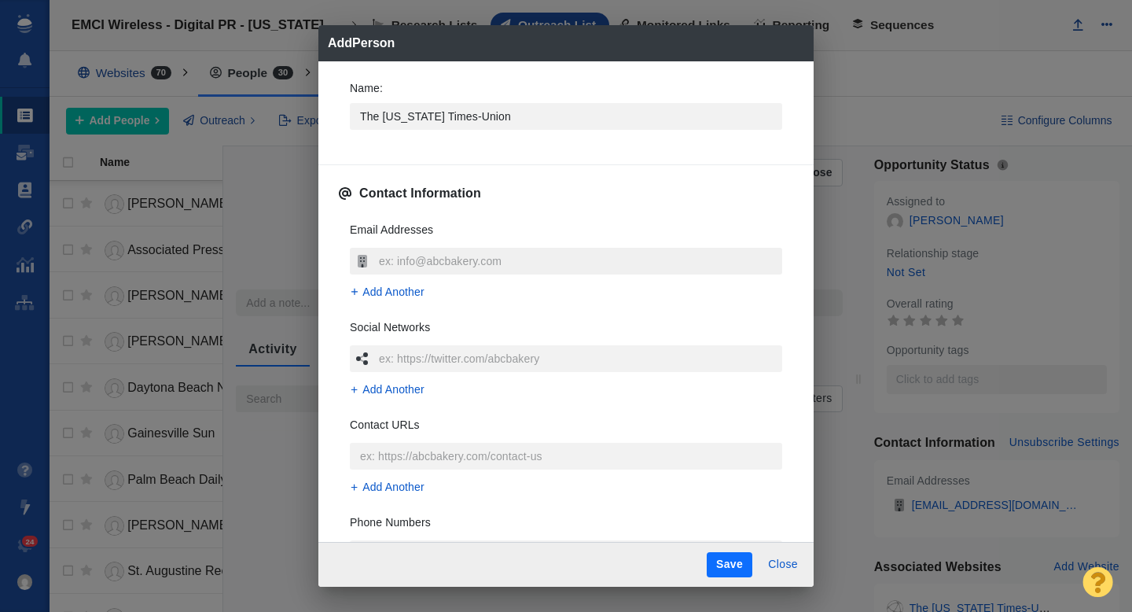
click at [410, 261] on input "text" at bounding box center [578, 261] width 407 height 27
type input "[EMAIL_ADDRESS][DOMAIN_NAME]"
type textarea "x"
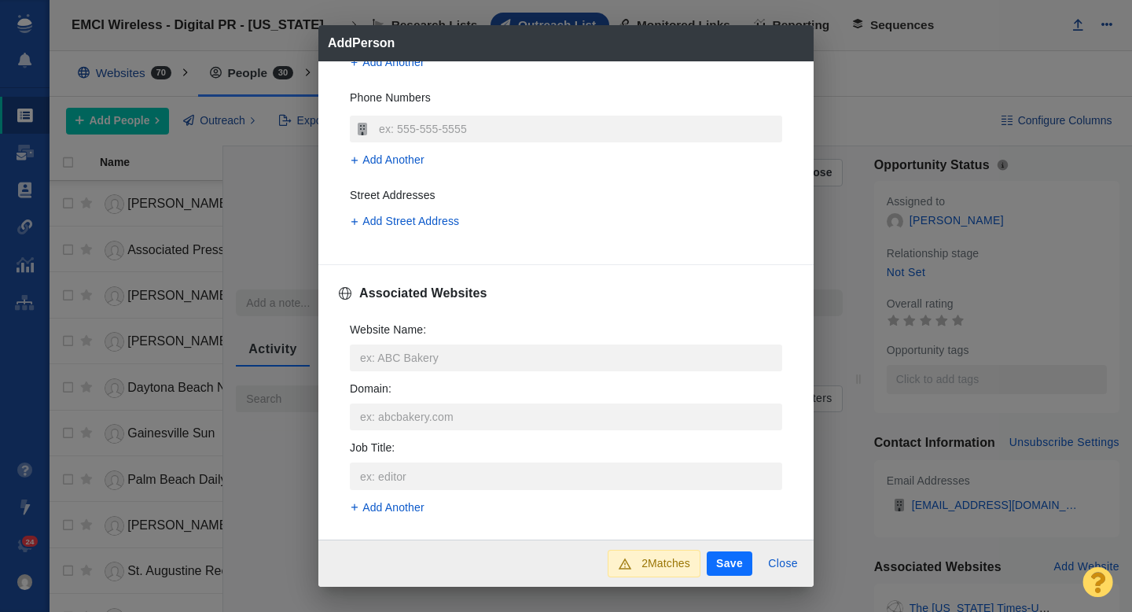
scroll to position [431, 0]
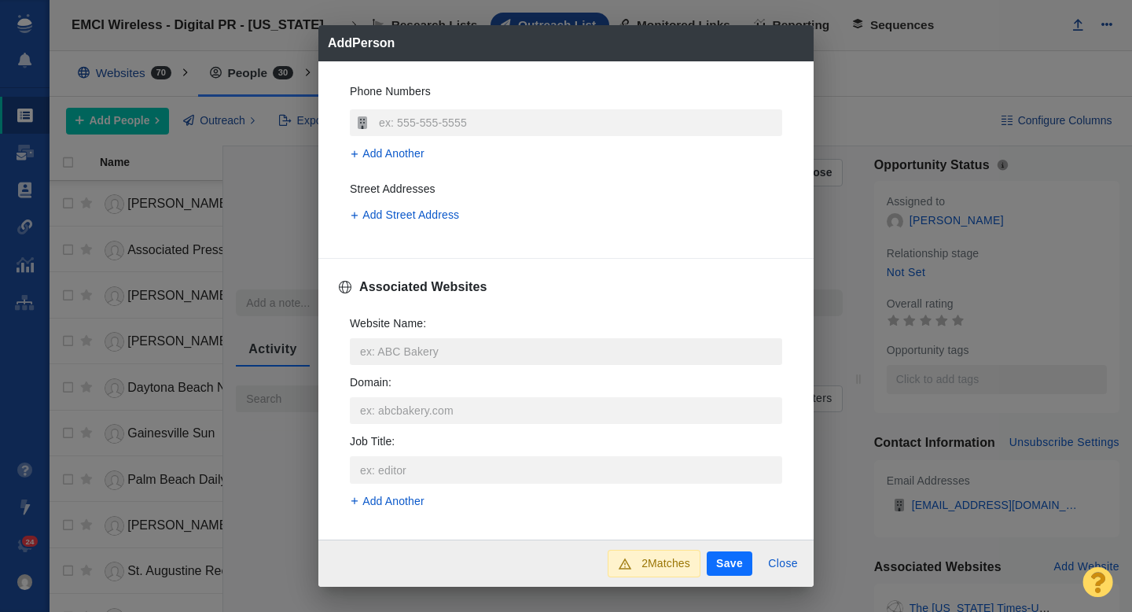
type input "[EMAIL_ADDRESS][DOMAIN_NAME]"
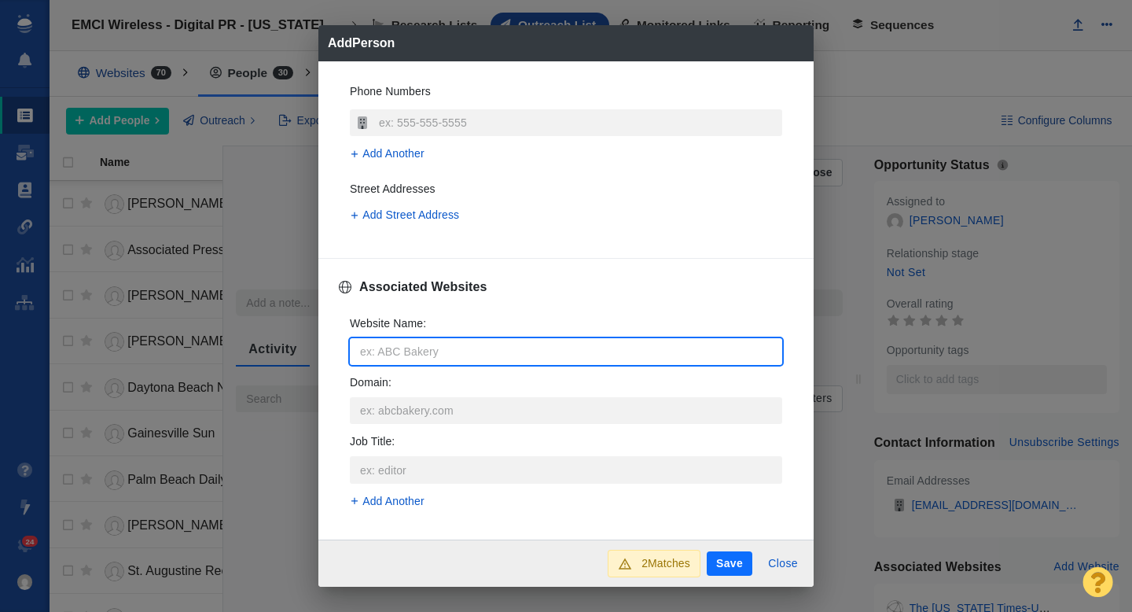
click at [397, 344] on input "Website Name :" at bounding box center [566, 351] width 432 height 27
type input "j"
type textarea "x"
type input "ja"
type textarea "x"
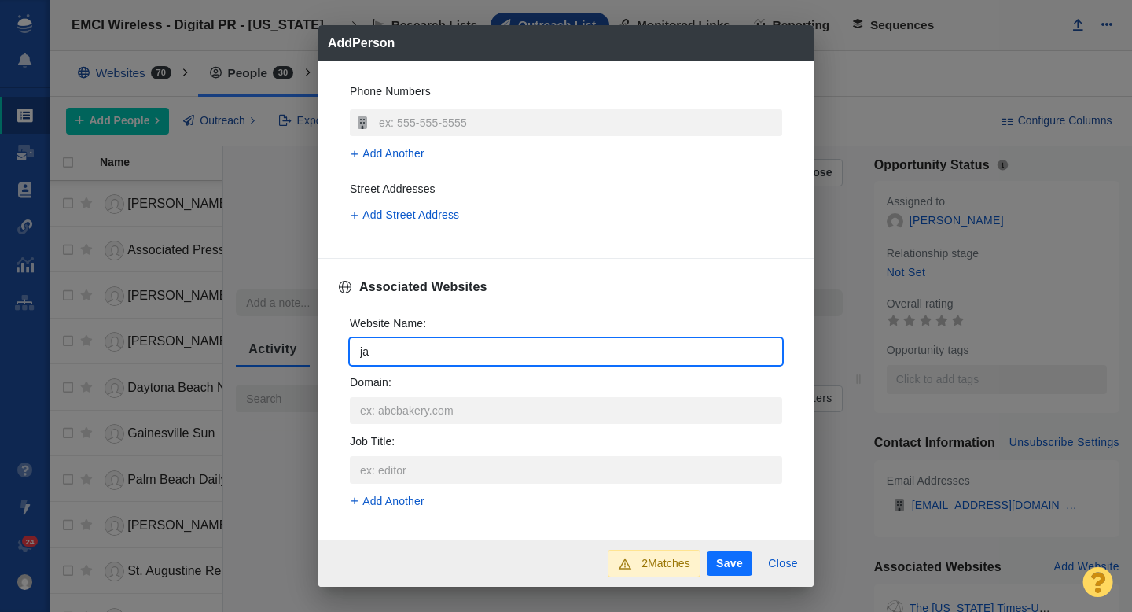
type input "jac"
type textarea "x"
type input "jack"
type textarea "x"
type input "jacks"
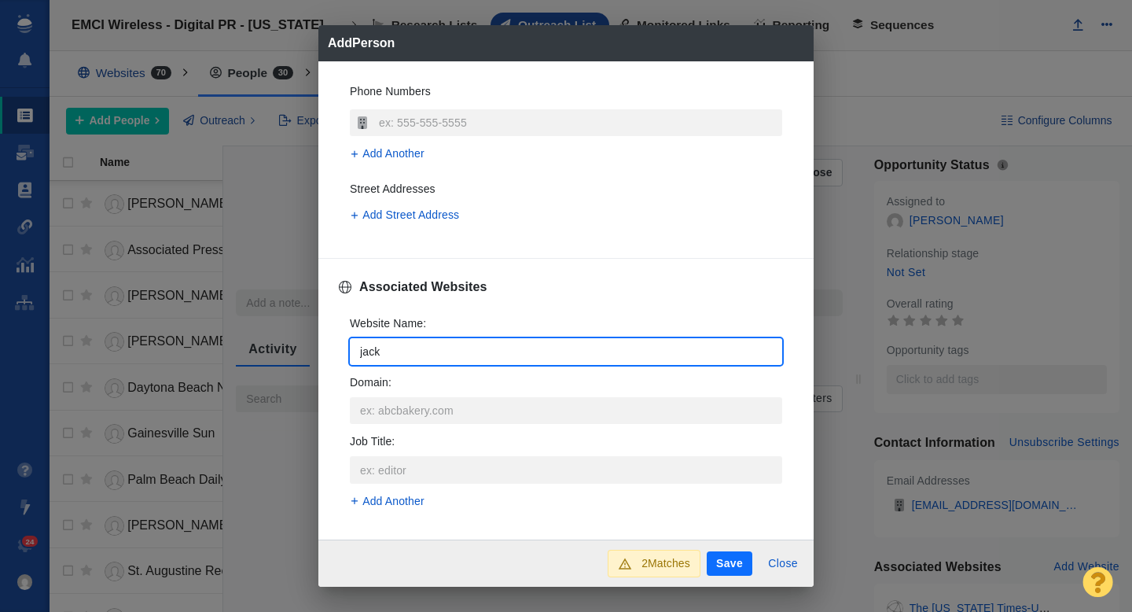
type textarea "x"
type input "jackso"
type textarea "x"
type input "[PERSON_NAME]"
type textarea "x"
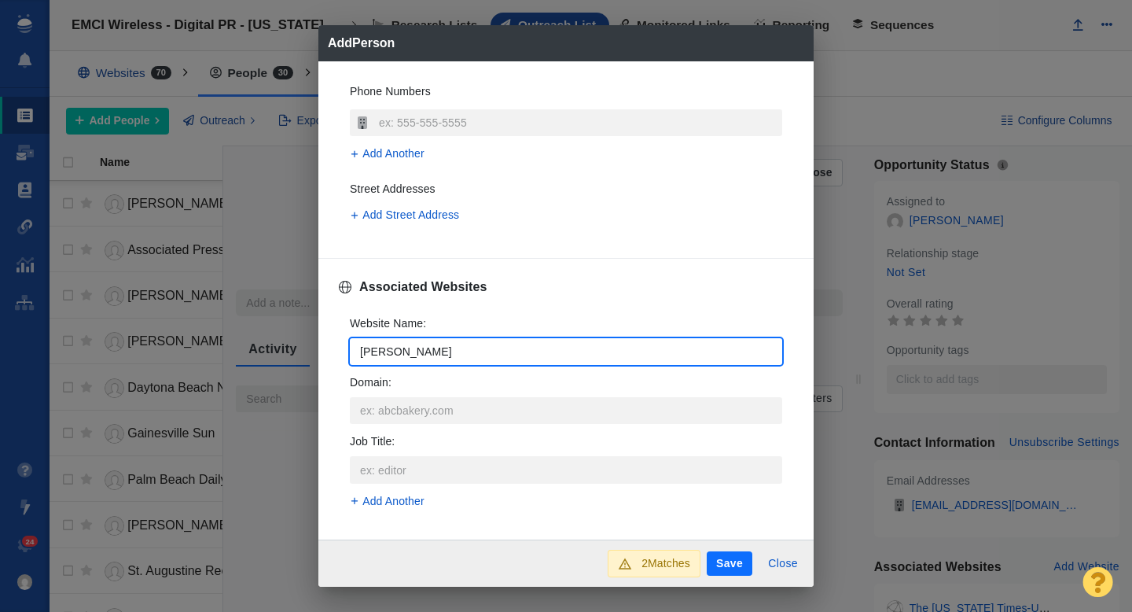
type input "jacksonv"
type textarea "x"
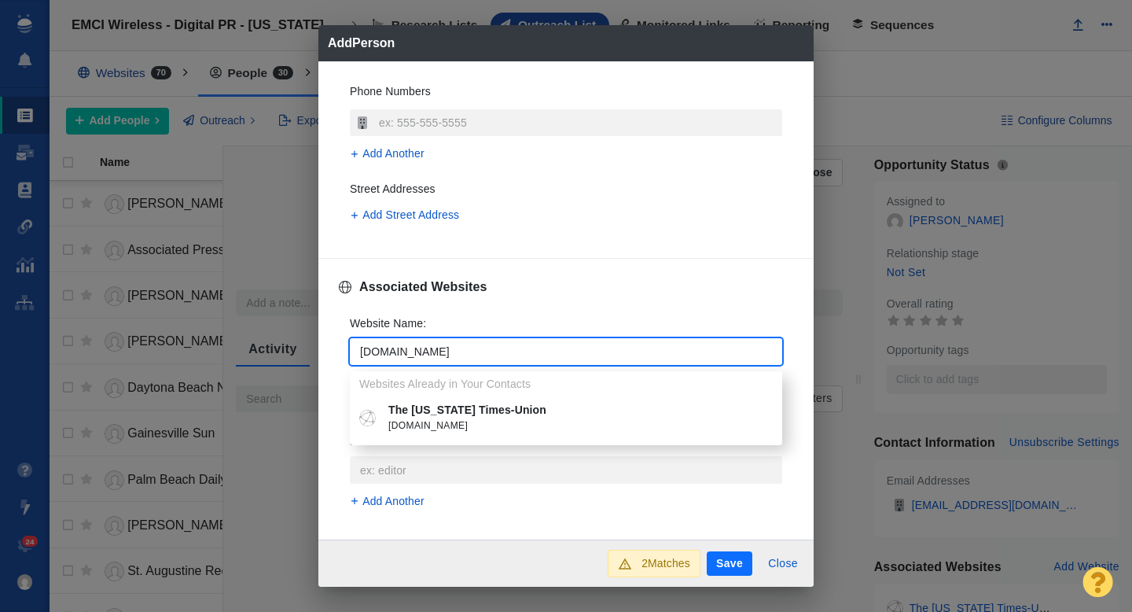
click at [426, 409] on p "The [US_STATE] Times-Union" at bounding box center [577, 410] width 378 height 17
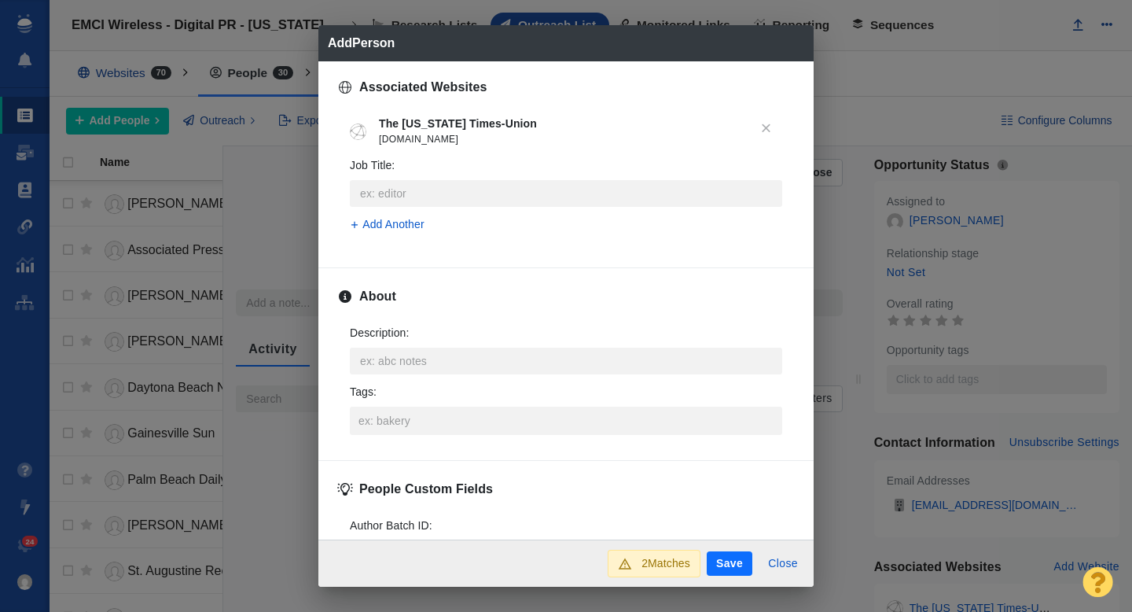
scroll to position [634, 0]
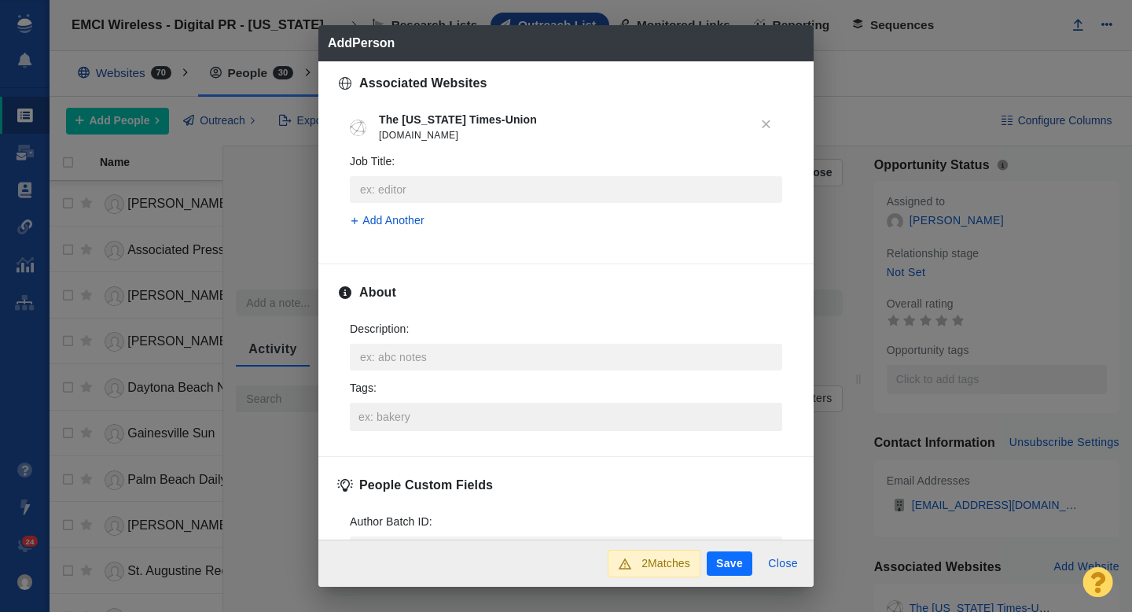
click at [413, 428] on input "Tags :" at bounding box center [566, 416] width 423 height 28
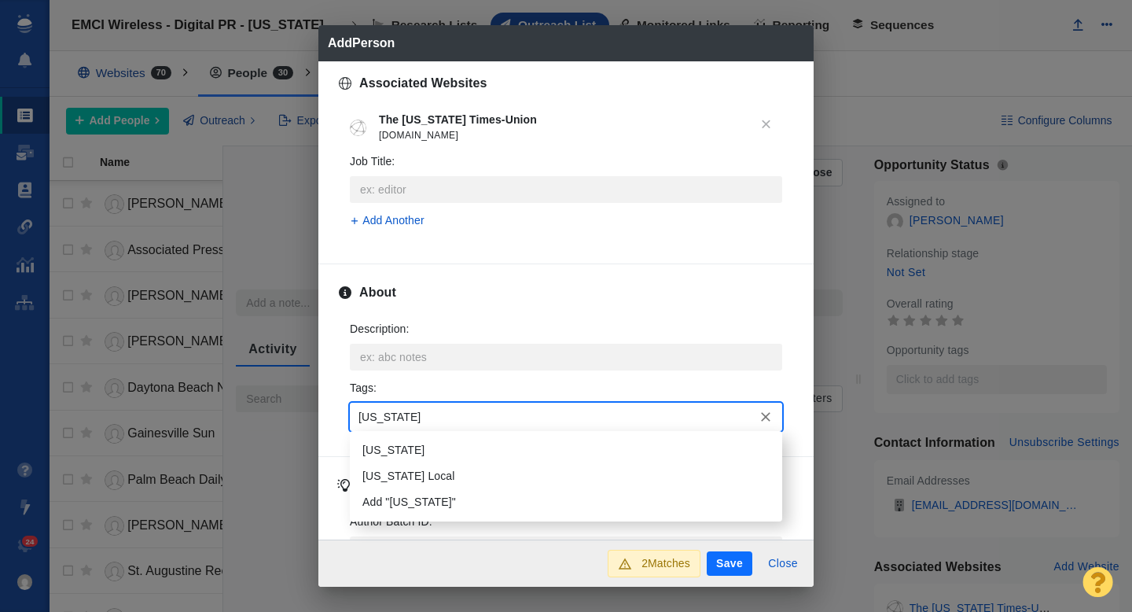
click at [403, 444] on li "[US_STATE]" at bounding box center [566, 450] width 432 height 26
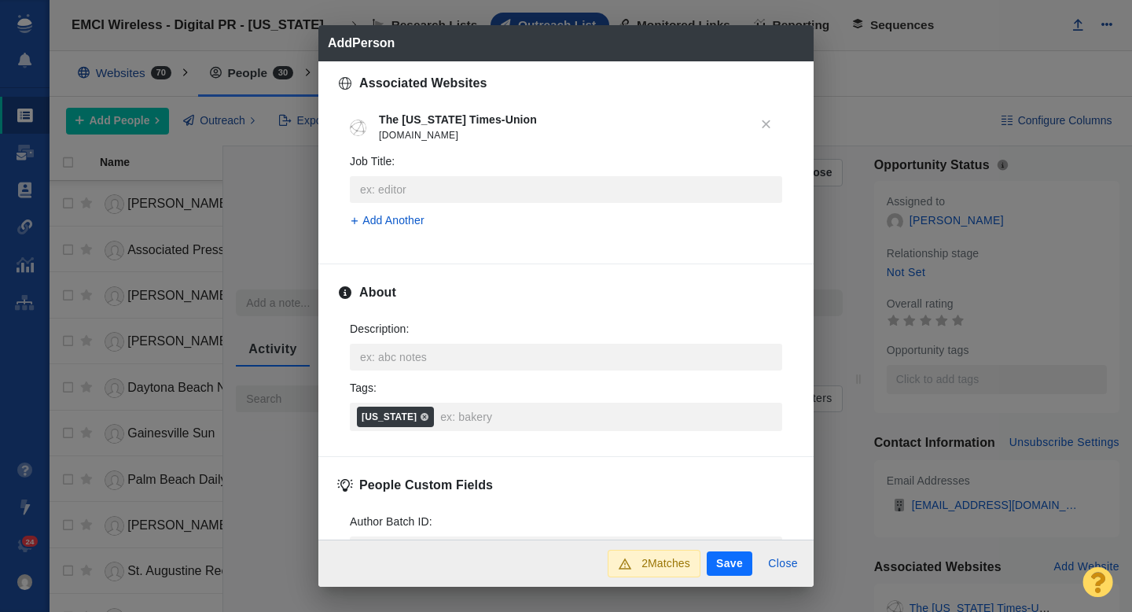
click at [733, 566] on button "Save" at bounding box center [730, 563] width 46 height 25
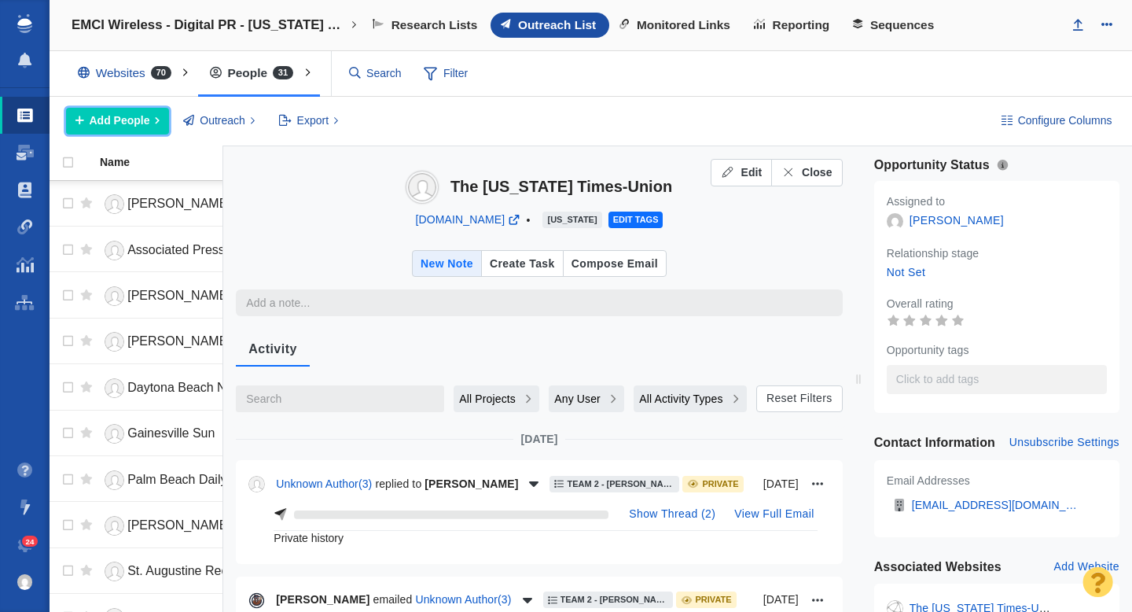
click at [94, 123] on span "Add People" at bounding box center [120, 120] width 61 height 17
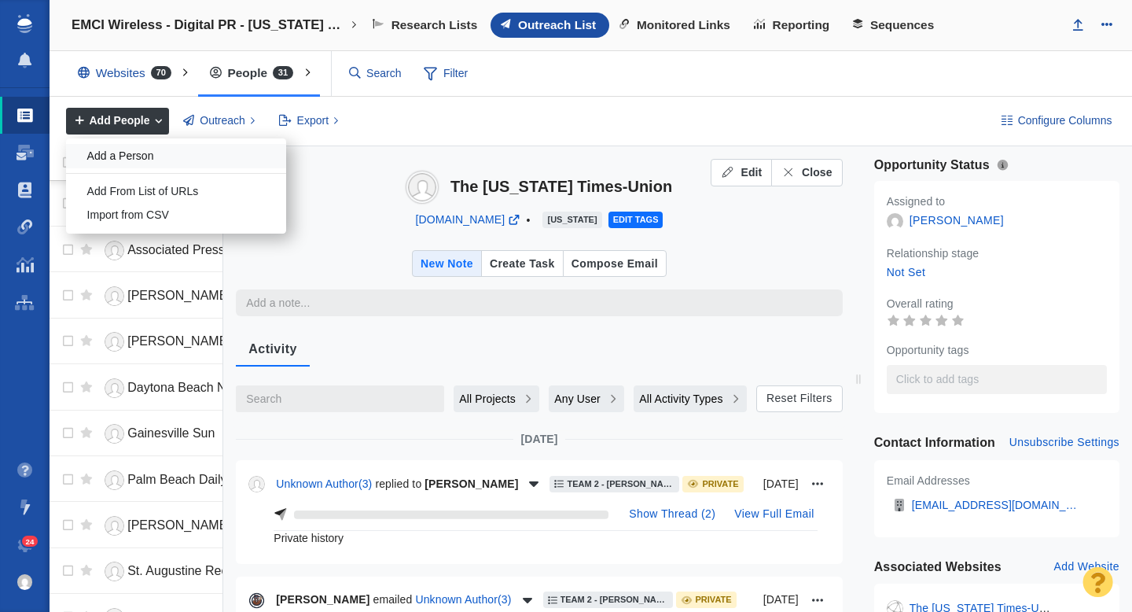
click at [175, 156] on div "Add a Person" at bounding box center [176, 156] width 220 height 24
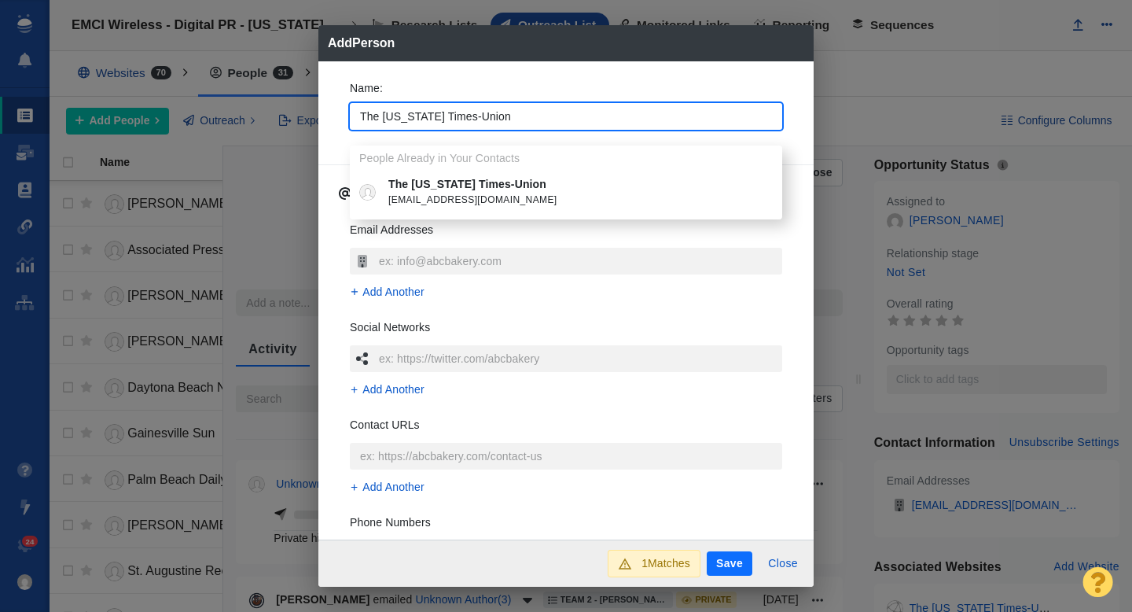
click at [336, 123] on div "Name : The [US_STATE] Times-Union People Already in Your Contacts The [US_STATE…" at bounding box center [565, 300] width 495 height 479
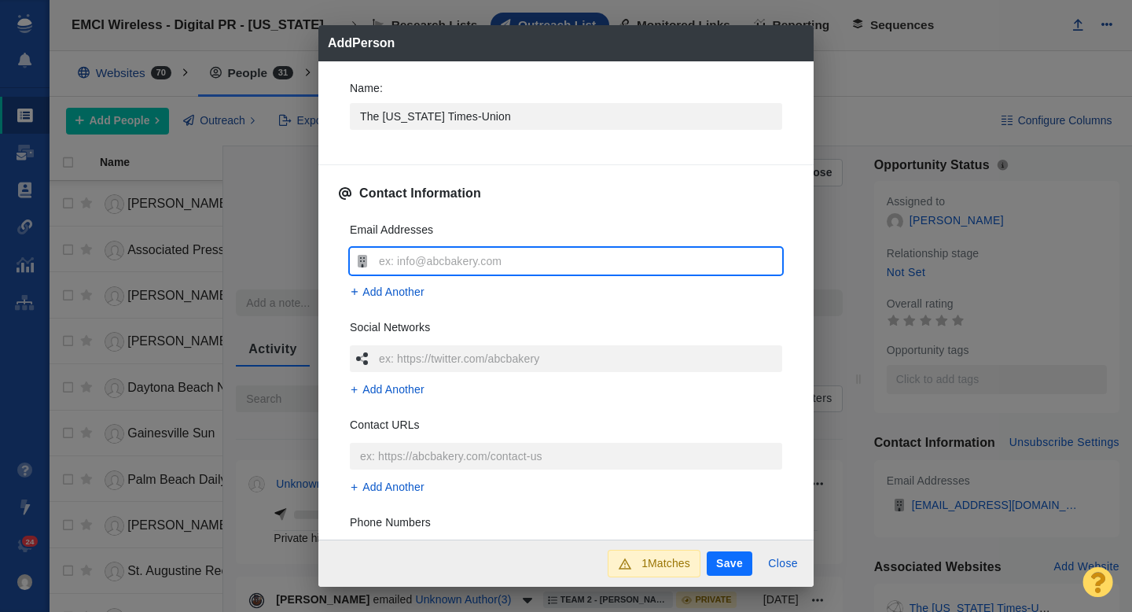
click at [401, 254] on input "text" at bounding box center [578, 261] width 407 height 27
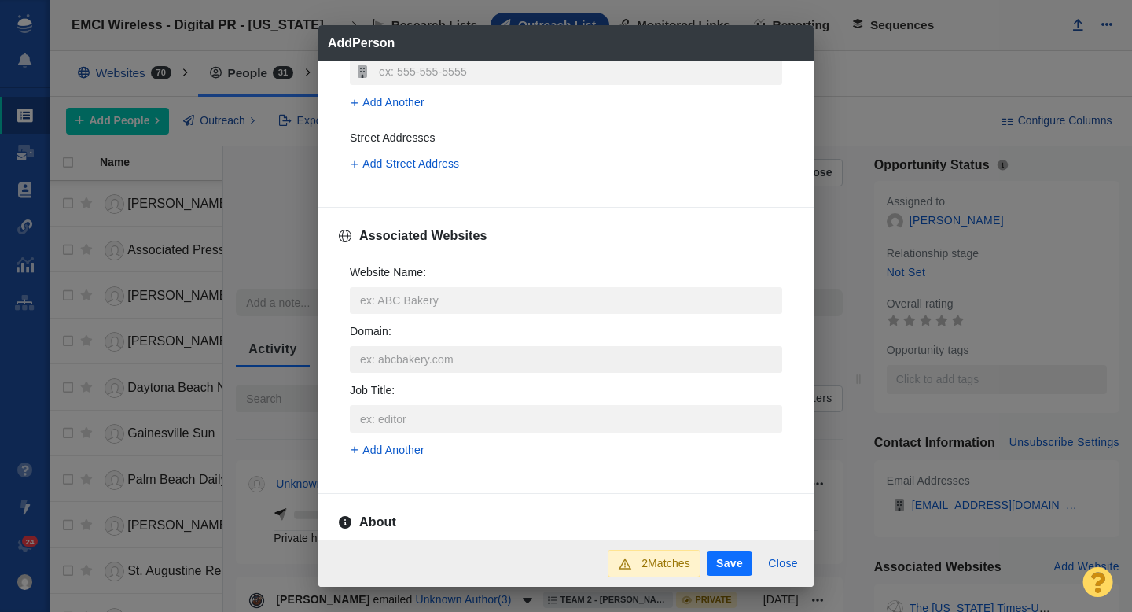
scroll to position [518, 0]
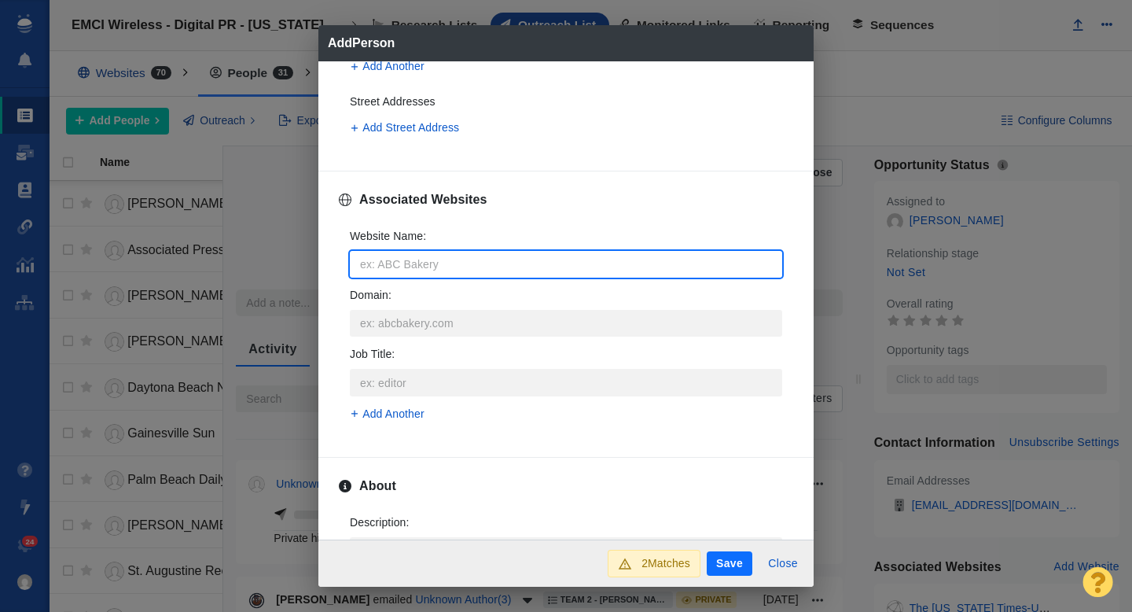
click at [432, 259] on input "Website Name :" at bounding box center [566, 264] width 432 height 27
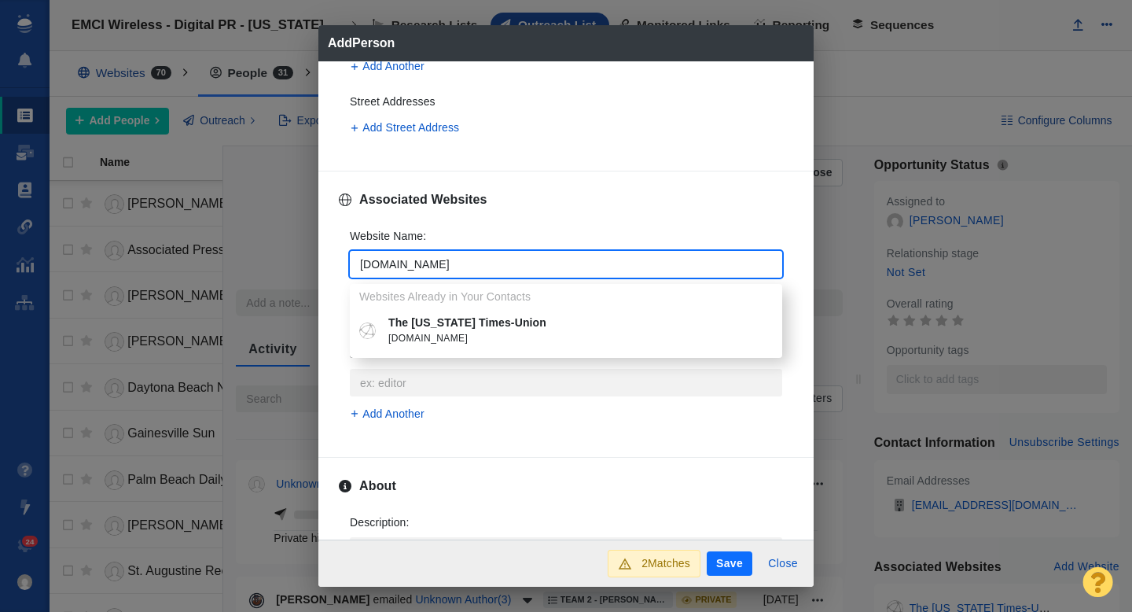
click at [468, 318] on p "The [US_STATE] Times-Union" at bounding box center [577, 322] width 378 height 17
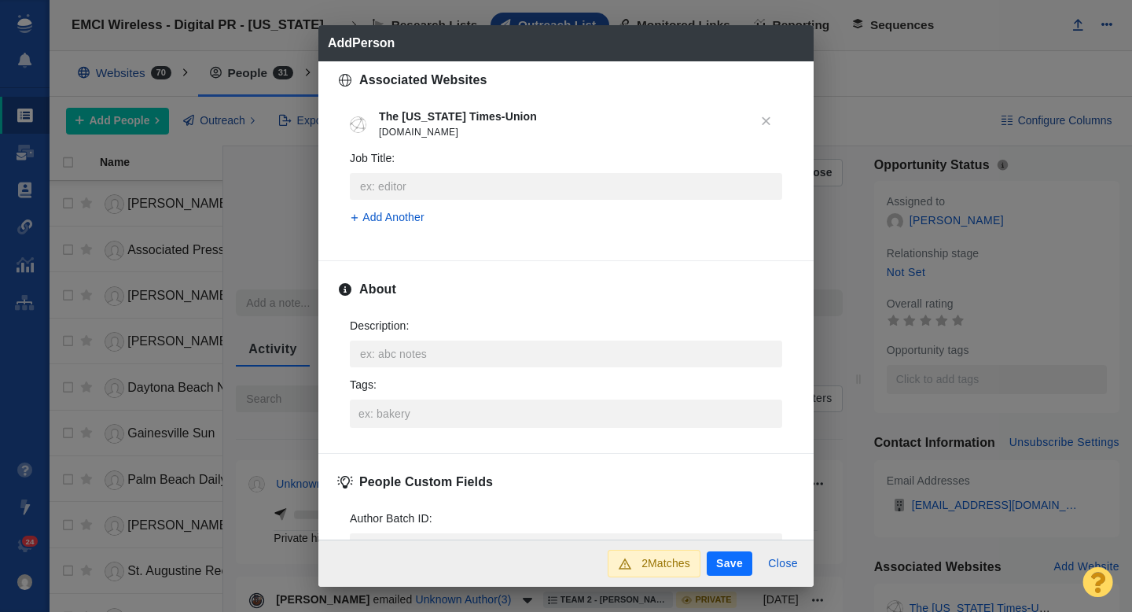
scroll to position [707, 0]
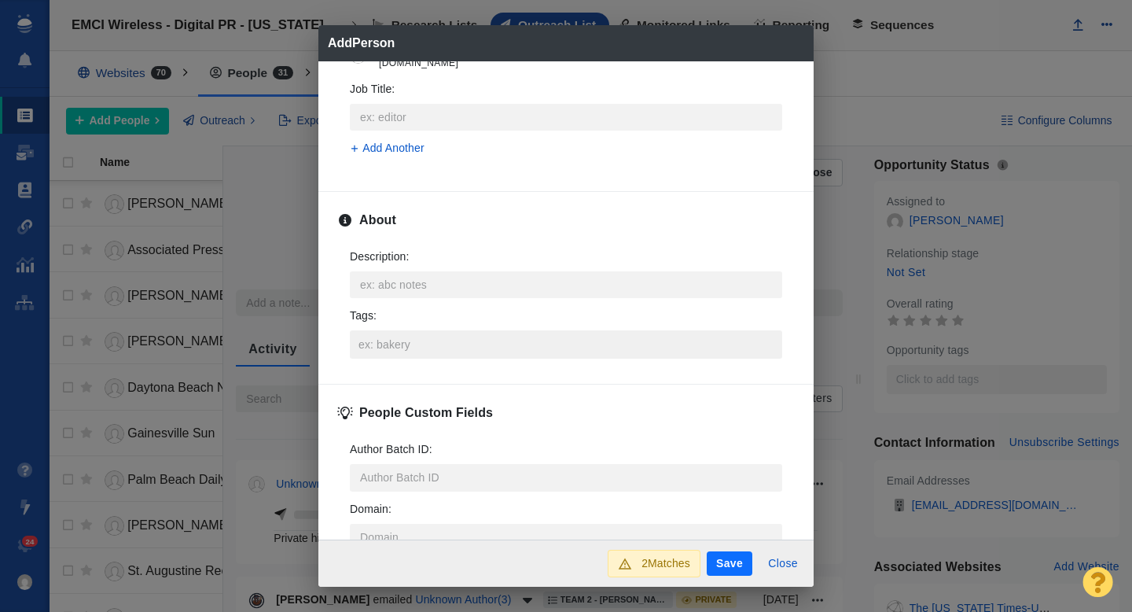
click at [413, 348] on input "Tags :" at bounding box center [566, 344] width 423 height 28
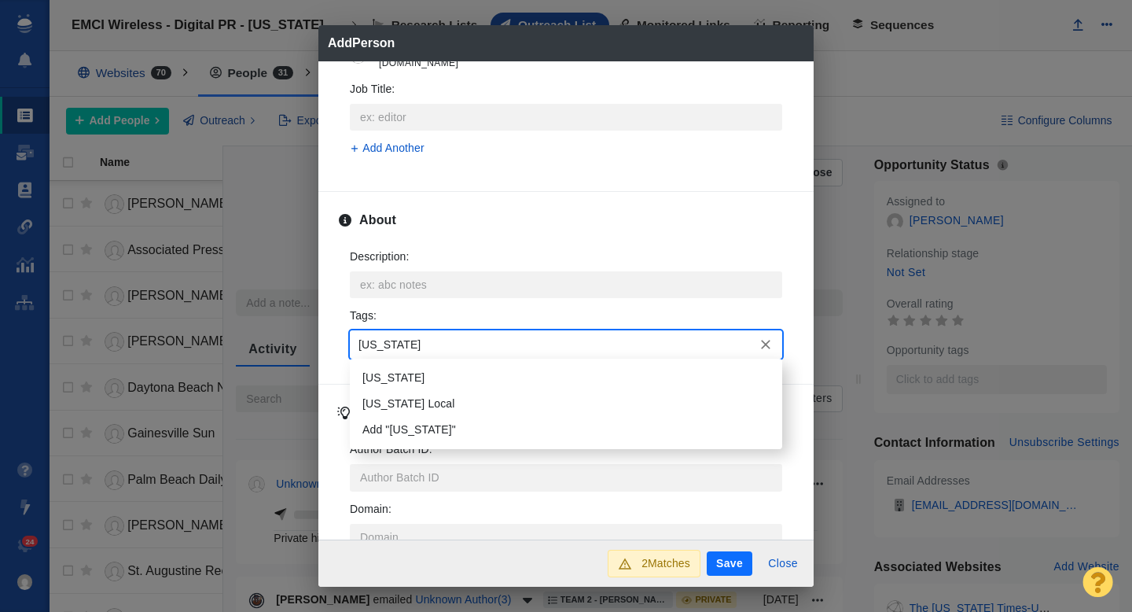
click at [414, 375] on li "[US_STATE]" at bounding box center [566, 378] width 432 height 26
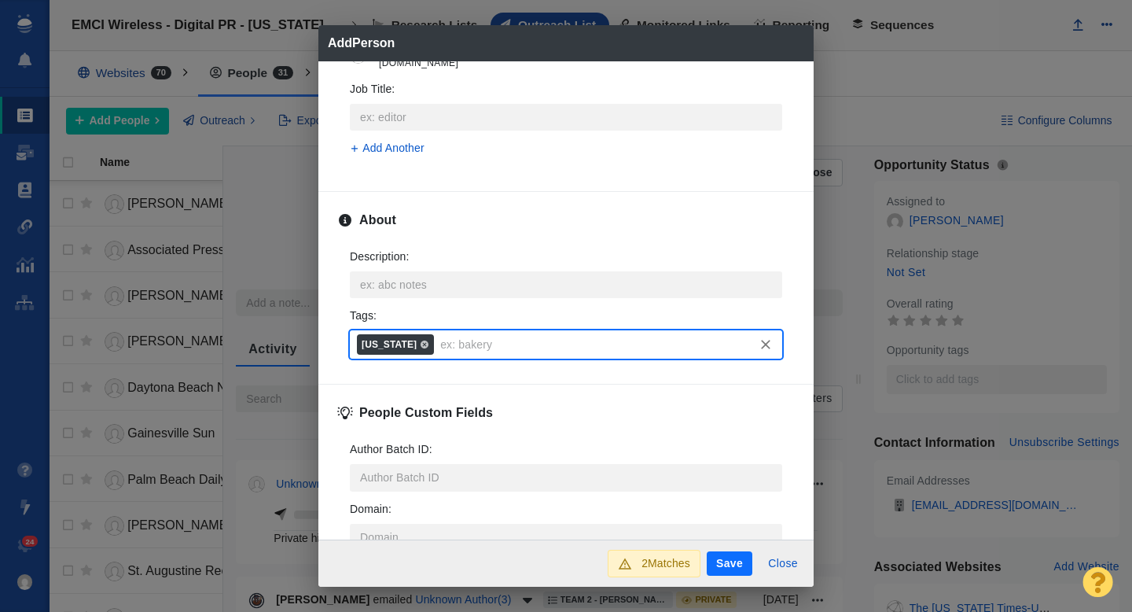
click at [741, 563] on button "Save" at bounding box center [730, 563] width 46 height 25
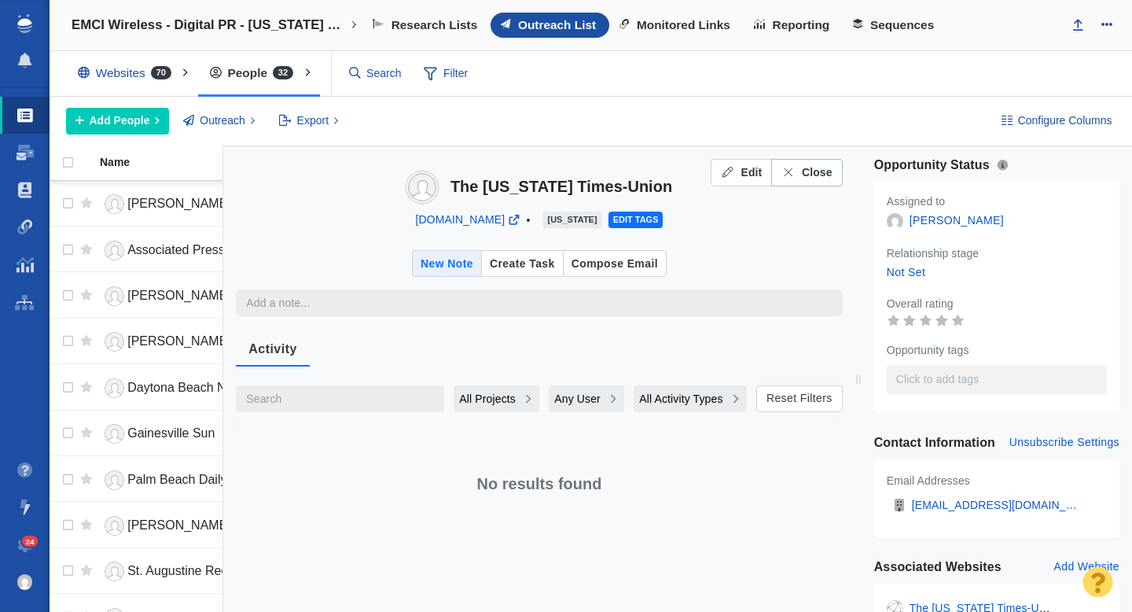
click at [803, 175] on span "Close" at bounding box center [817, 172] width 31 height 17
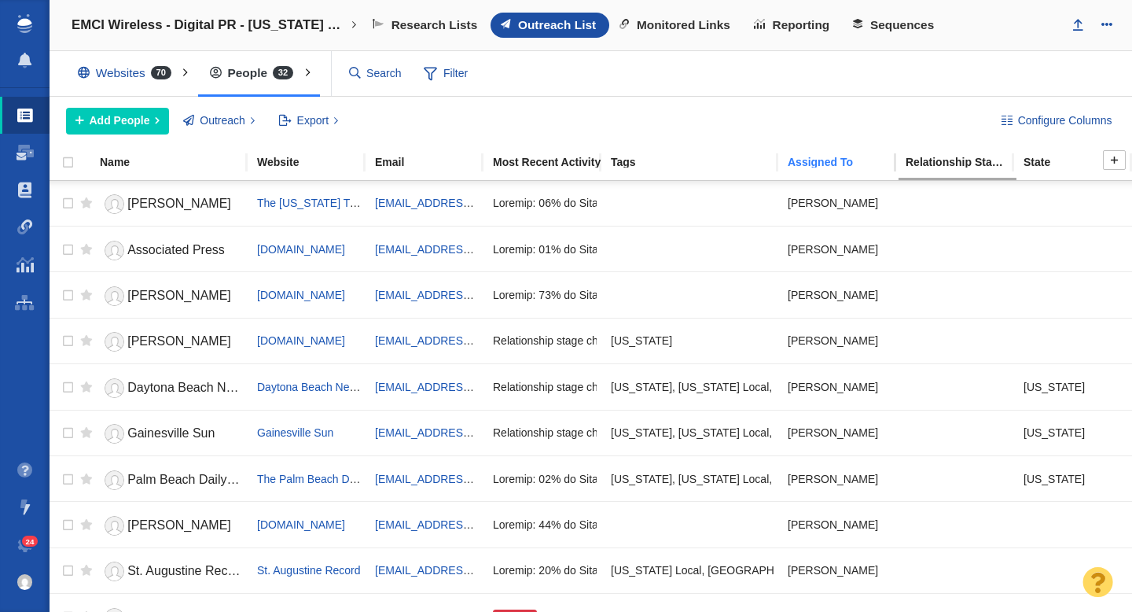
click at [811, 158] on div "Assigned To" at bounding box center [846, 161] width 116 height 11
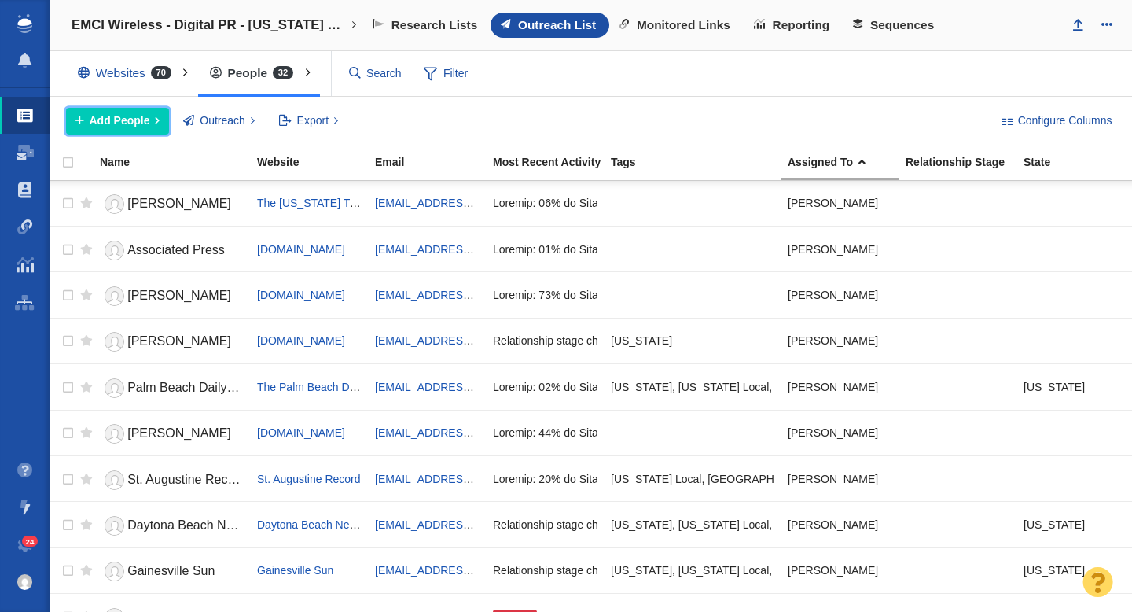
click at [104, 117] on span "Add People" at bounding box center [120, 120] width 61 height 17
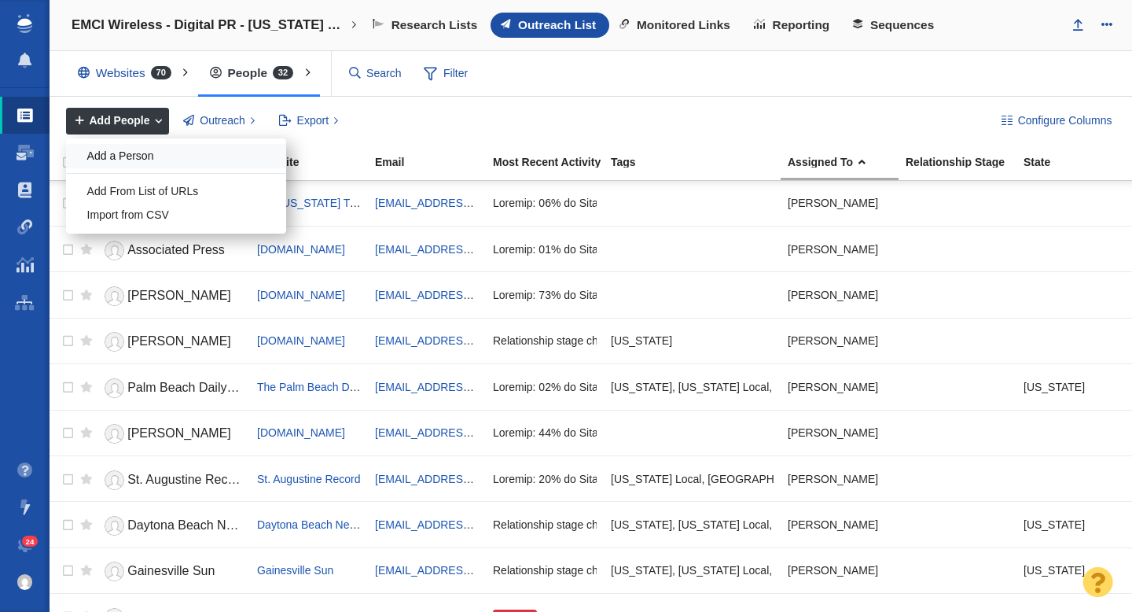
click at [123, 160] on div "Add a Person" at bounding box center [176, 156] width 220 height 24
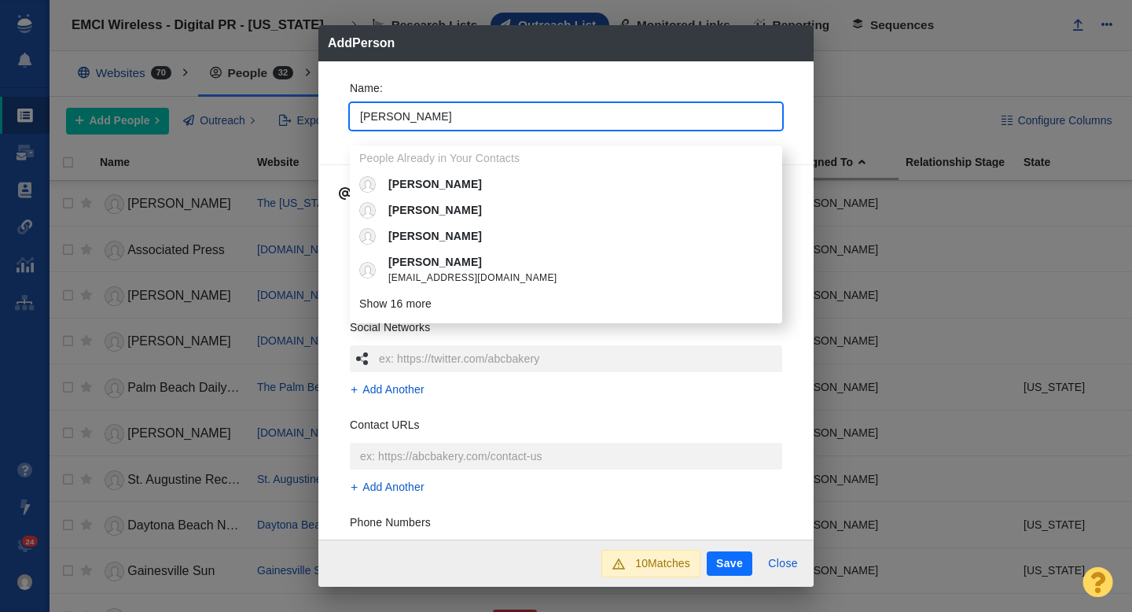
click at [333, 130] on div "Name : [PERSON_NAME] People Already in Your Contacts [PERSON_NAME] [PERSON_NAME…" at bounding box center [565, 300] width 495 height 479
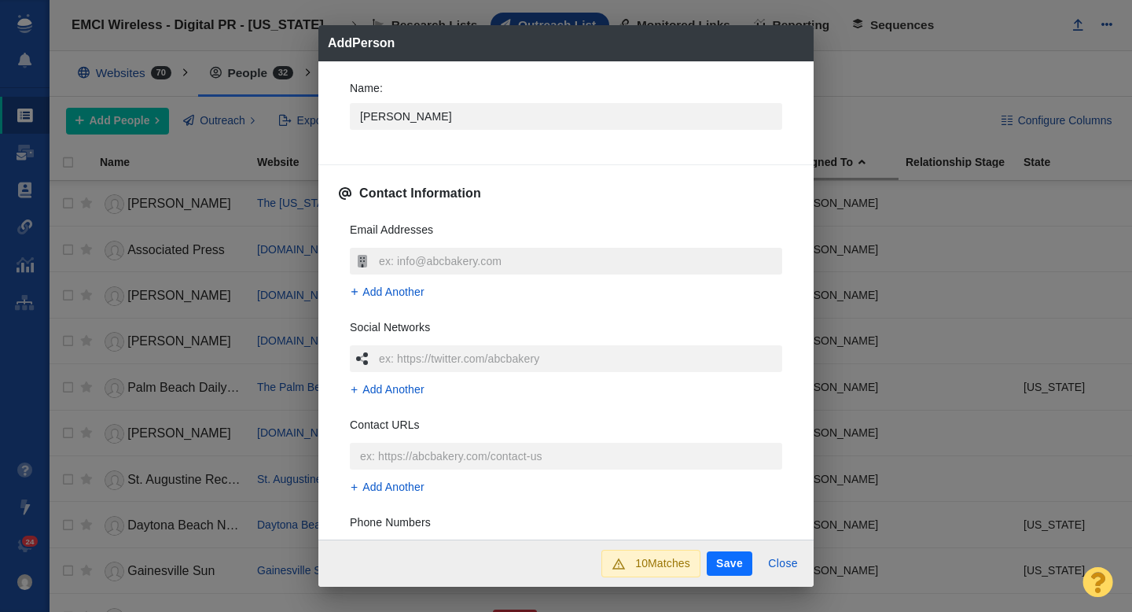
click at [405, 256] on input "text" at bounding box center [578, 261] width 407 height 27
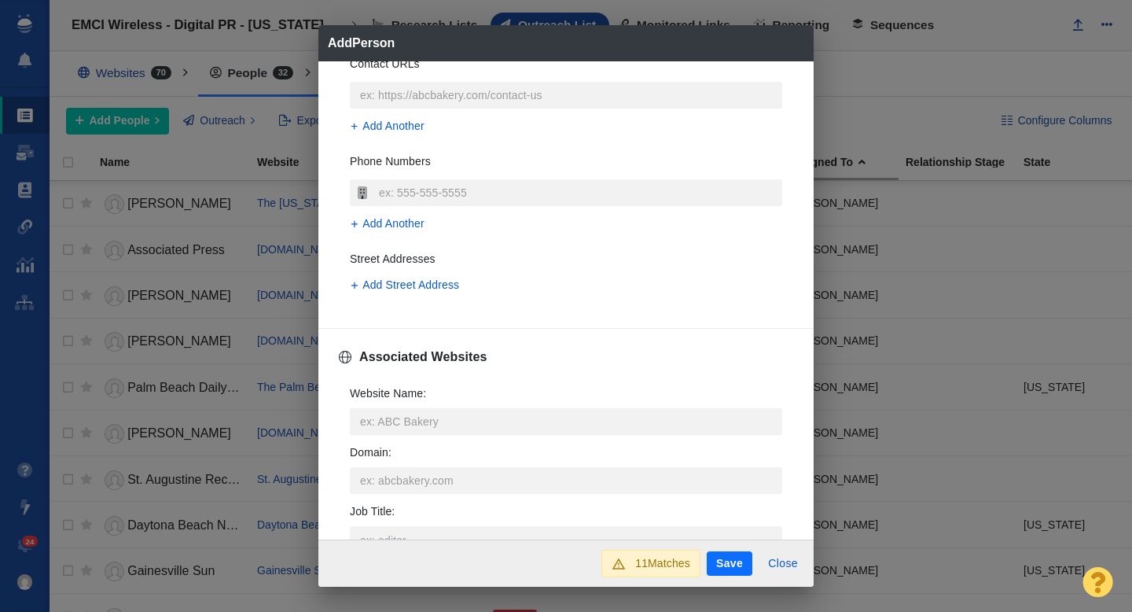
scroll to position [384, 0]
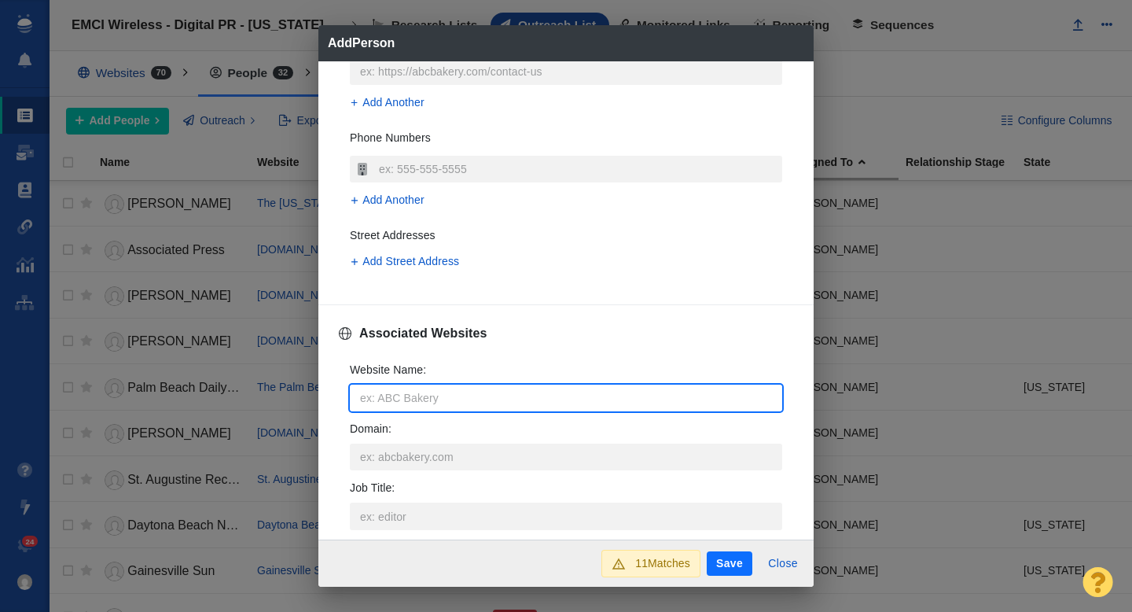
click at [405, 393] on input "Website Name :" at bounding box center [566, 397] width 432 height 27
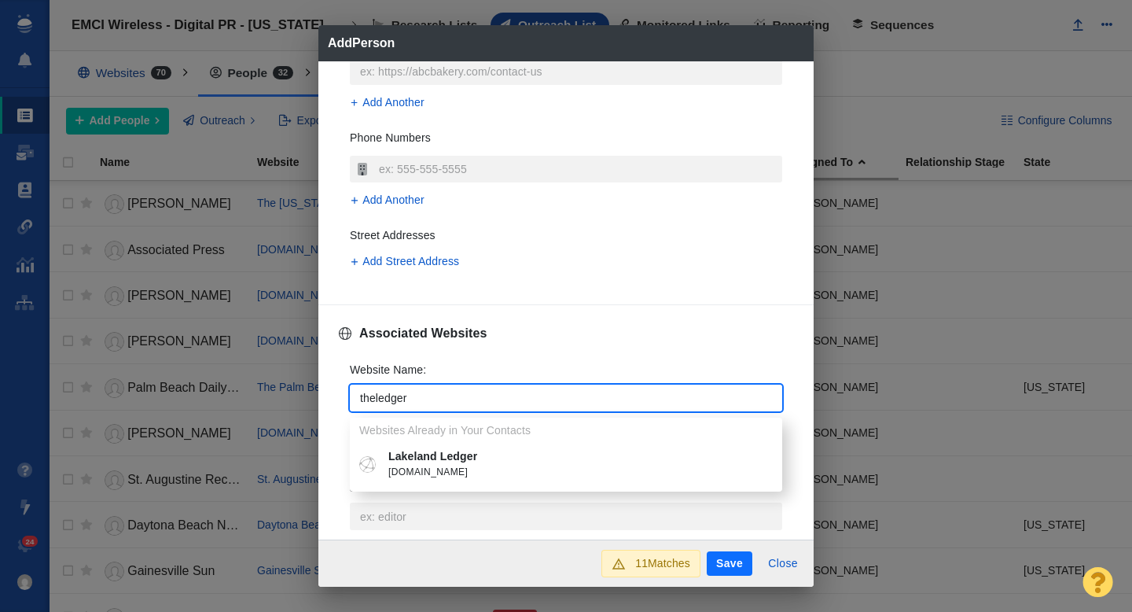
click at [443, 456] on p "Lakeland Ledger" at bounding box center [577, 456] width 378 height 17
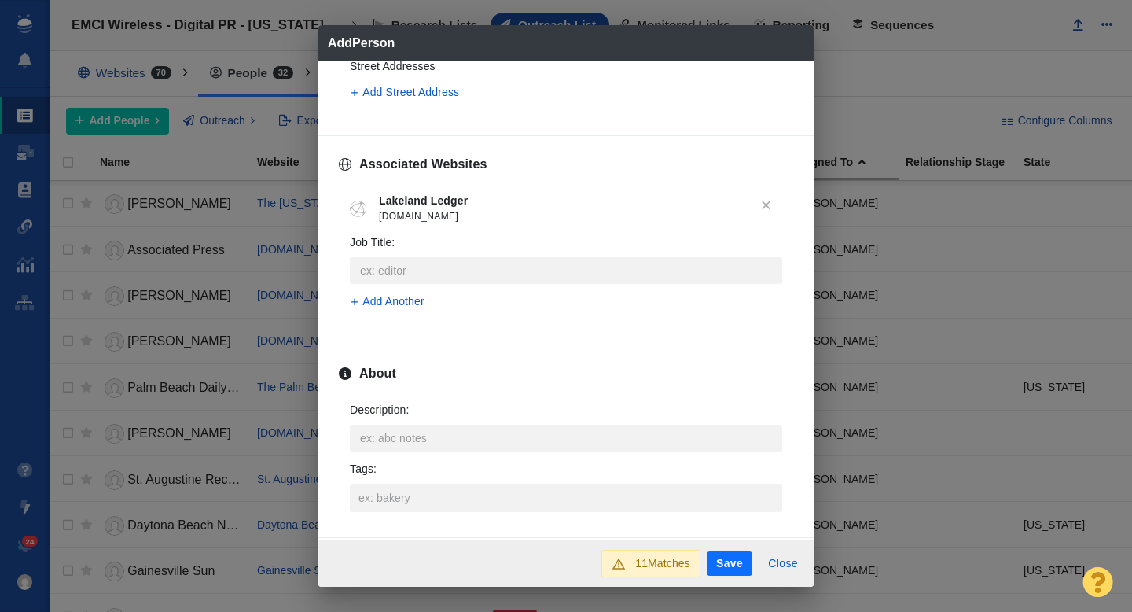
scroll to position [647, 0]
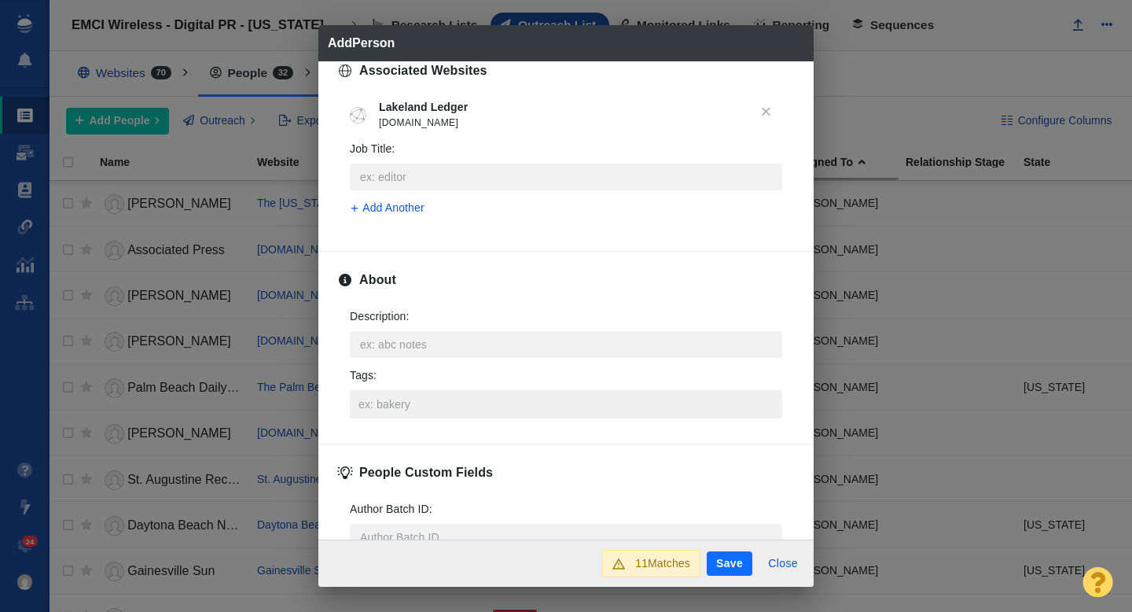
click at [410, 391] on input "Tags :" at bounding box center [566, 404] width 423 height 28
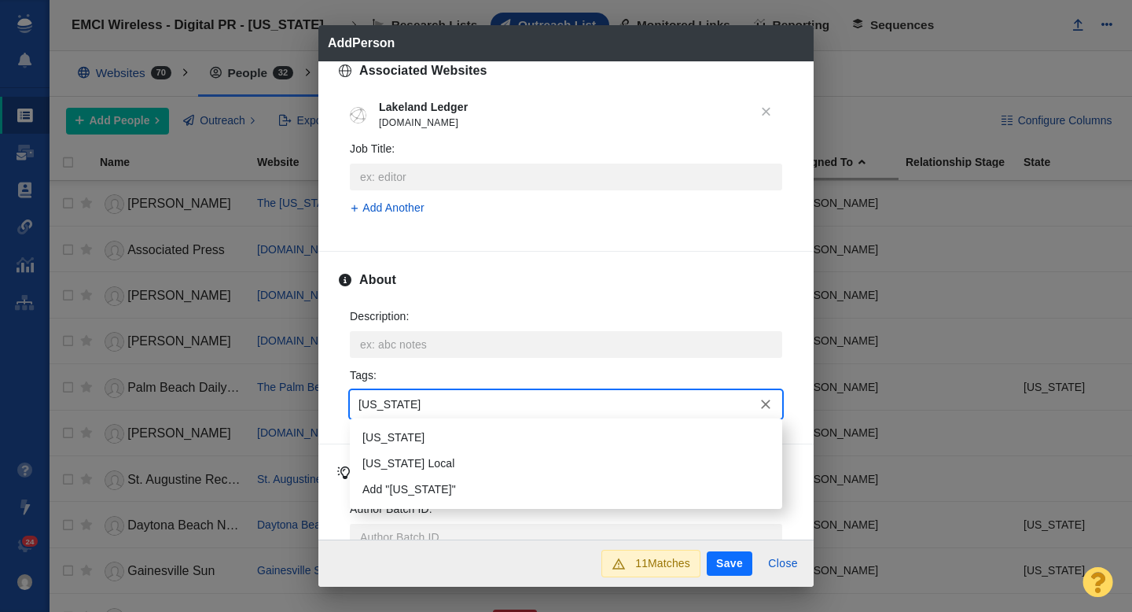
click at [402, 439] on li "[US_STATE]" at bounding box center [566, 437] width 432 height 26
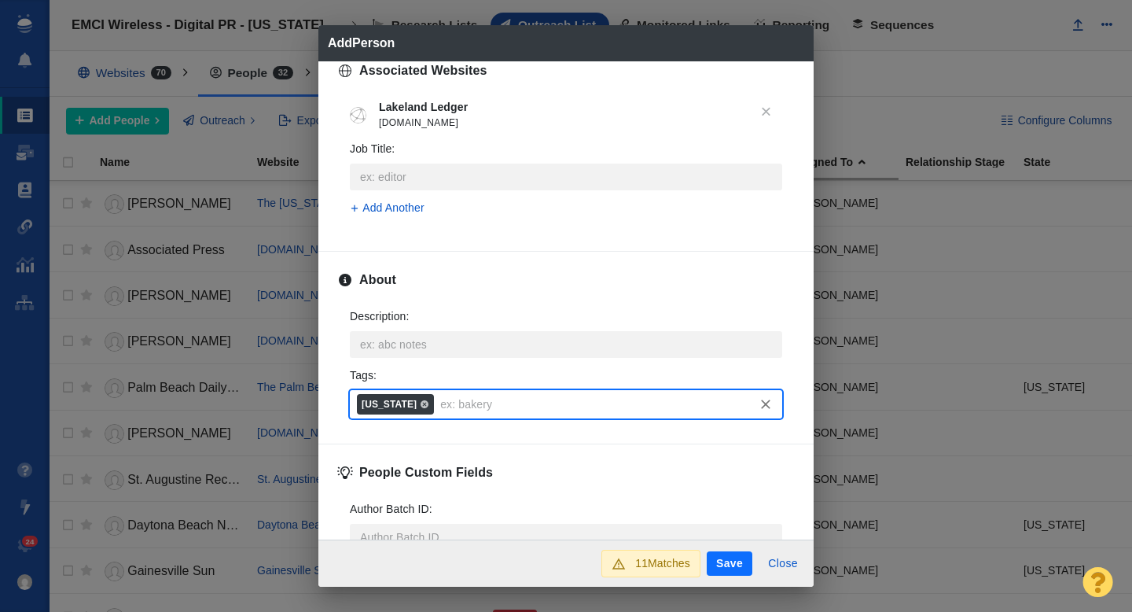
click at [729, 567] on button "Save" at bounding box center [730, 563] width 46 height 25
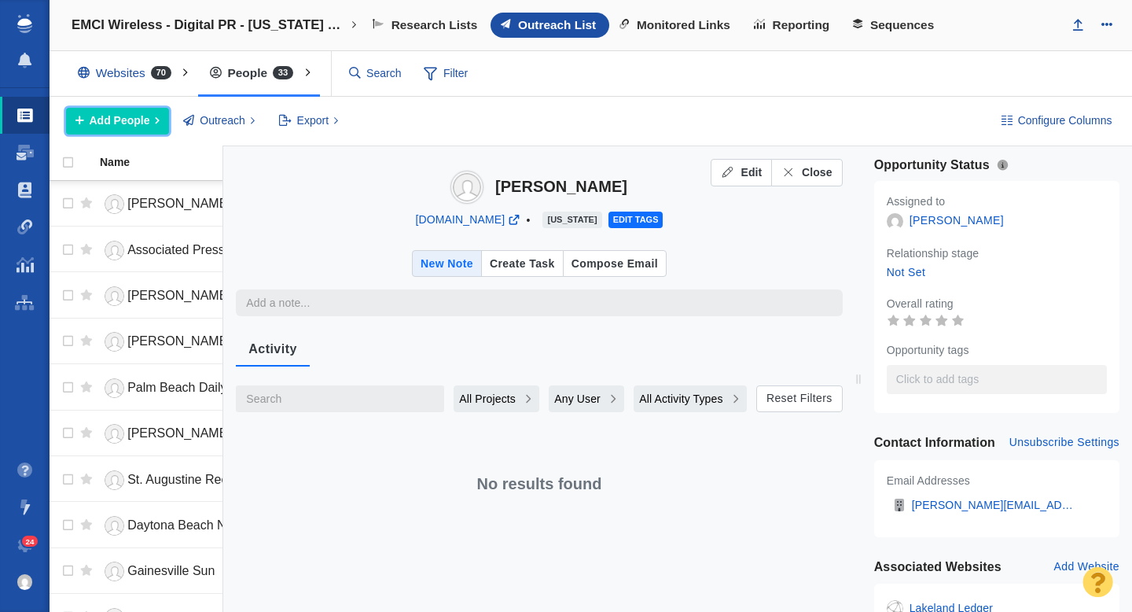
click at [144, 126] on span "Add People" at bounding box center [120, 120] width 61 height 17
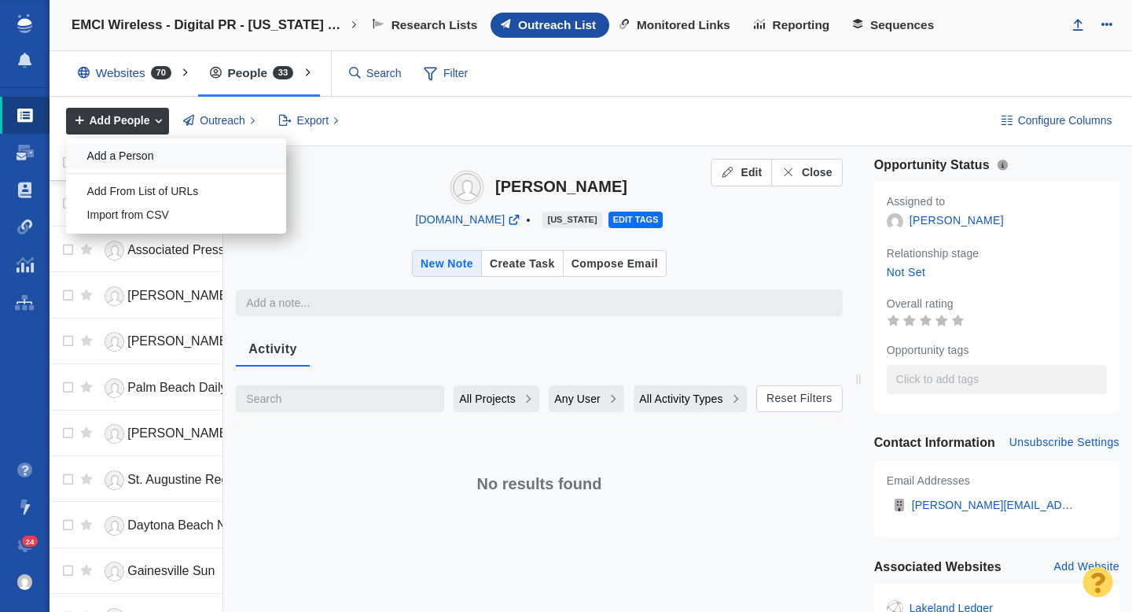
click at [139, 151] on div "Add a Person" at bounding box center [176, 156] width 220 height 24
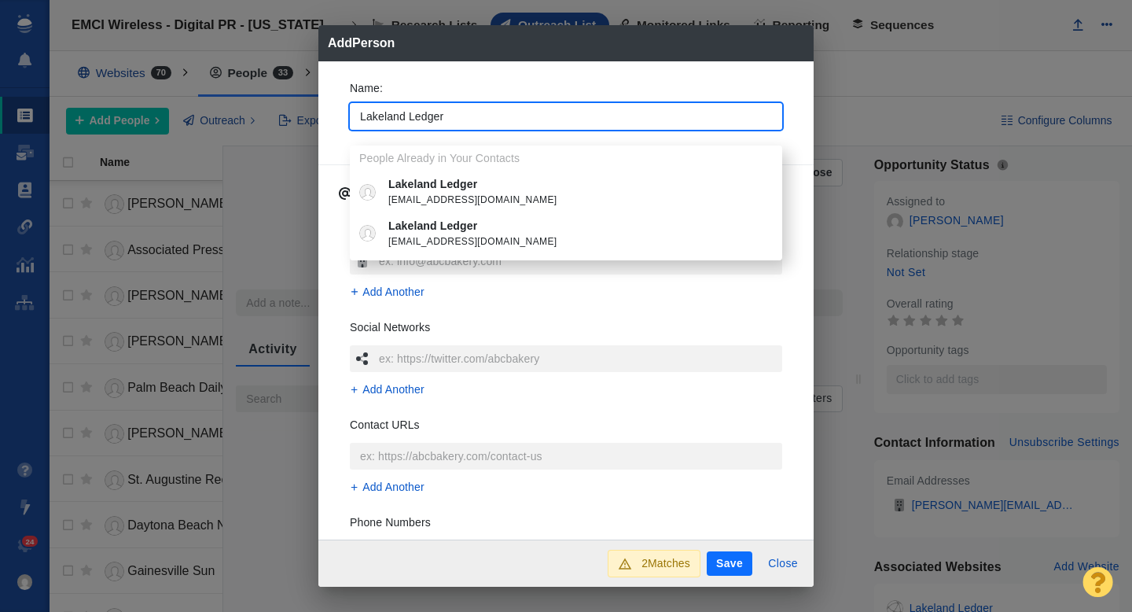
click at [335, 138] on div "Name : Lakeland Ledger People Already in Your Contacts Lakeland Ledger [EMAIL_A…" at bounding box center [565, 300] width 495 height 479
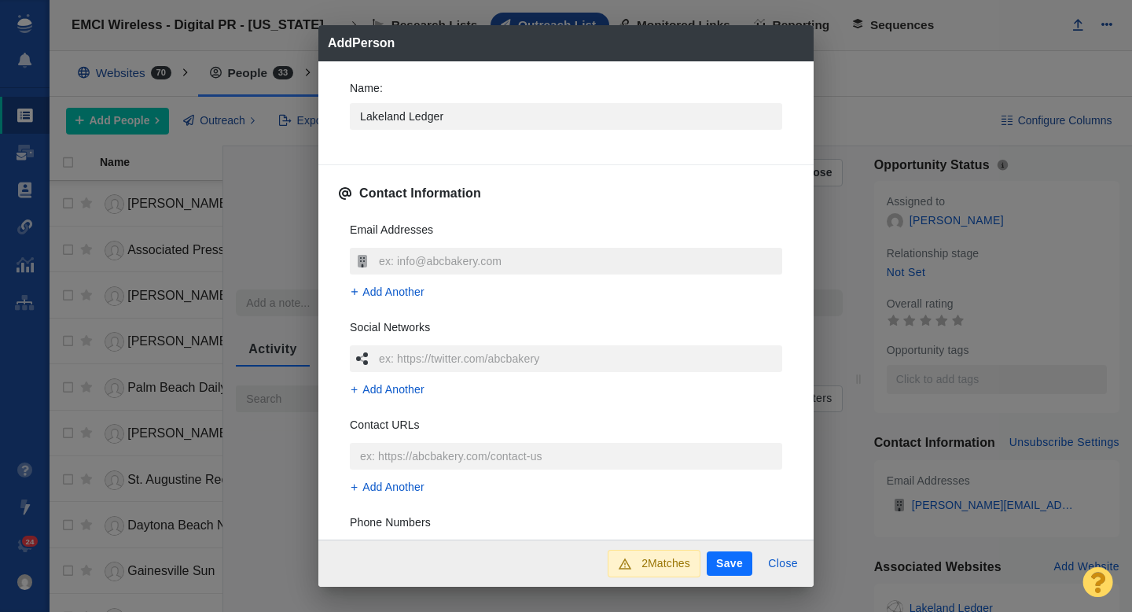
click at [402, 262] on input "text" at bounding box center [578, 261] width 407 height 27
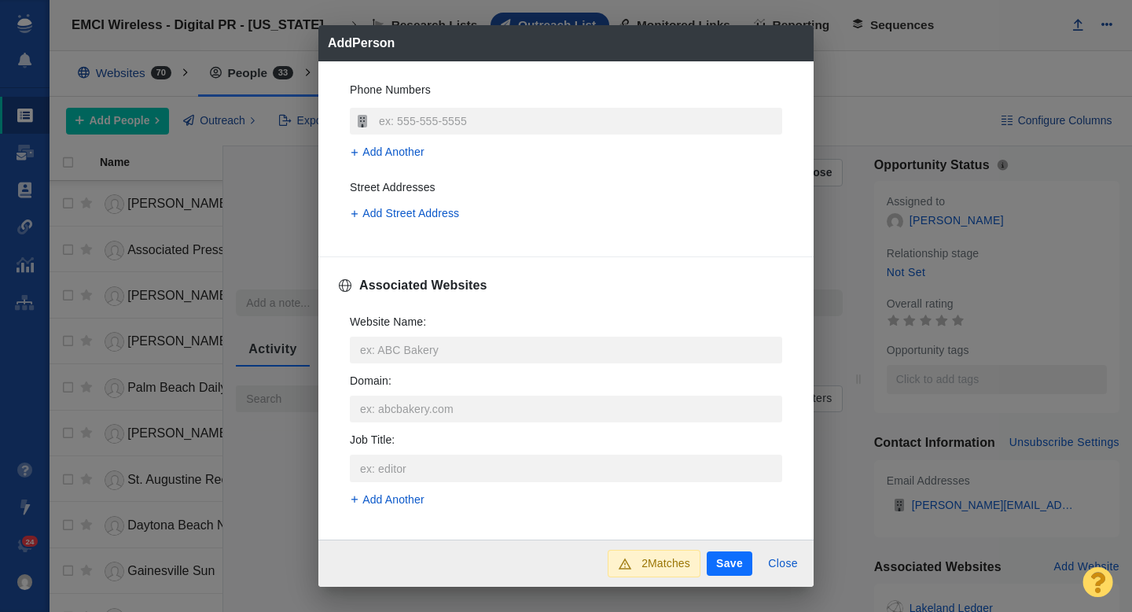
scroll to position [460, 0]
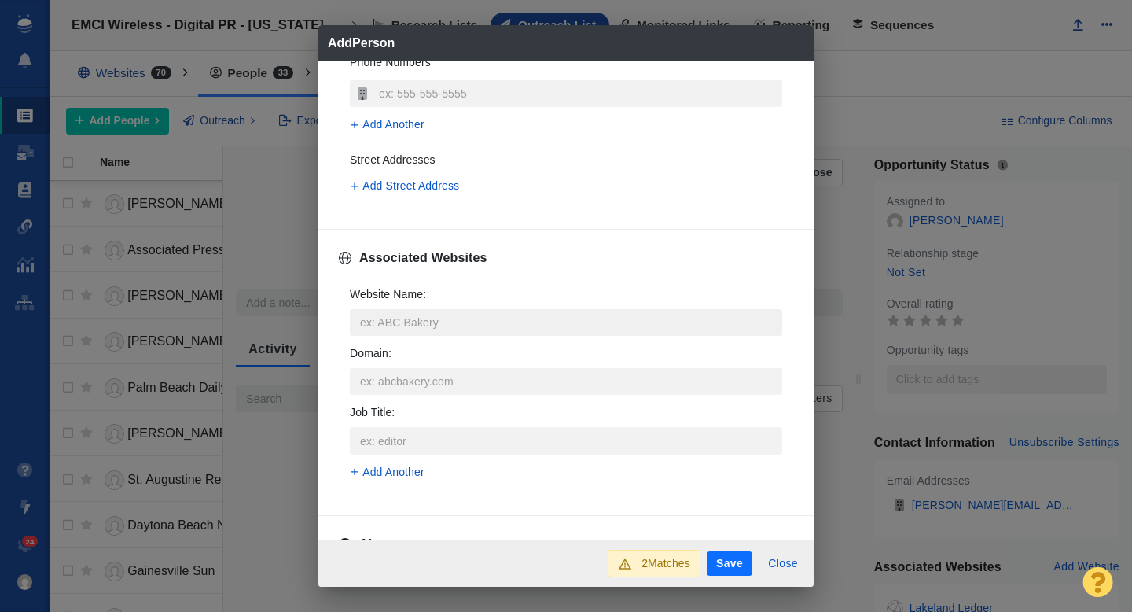
click at [435, 326] on input "Website Name :" at bounding box center [566, 322] width 432 height 27
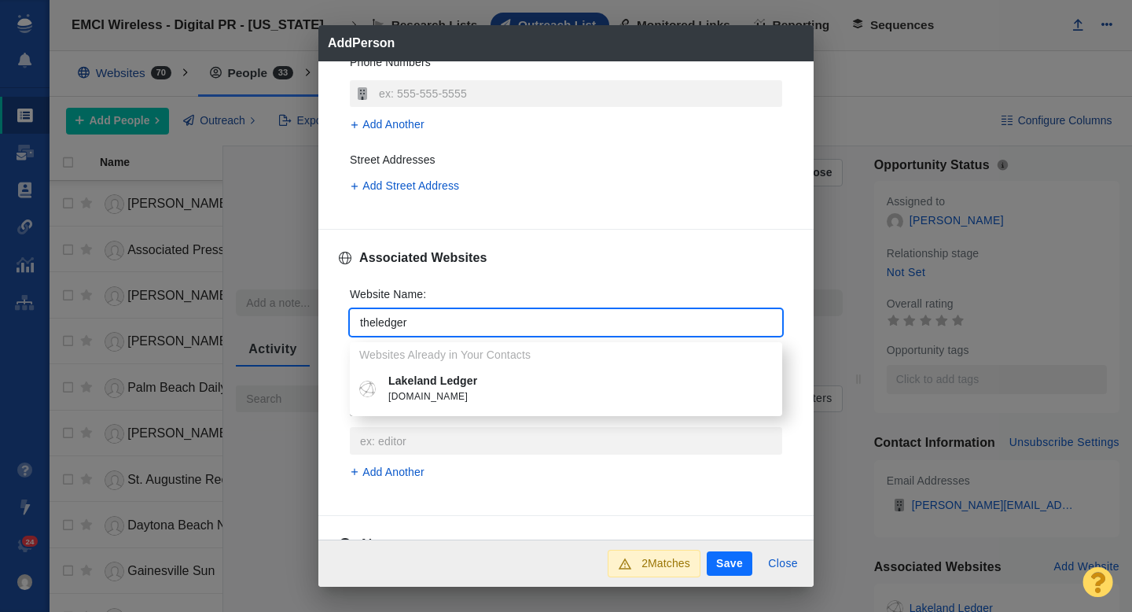
click at [467, 390] on span "[DOMAIN_NAME]" at bounding box center [577, 397] width 378 height 16
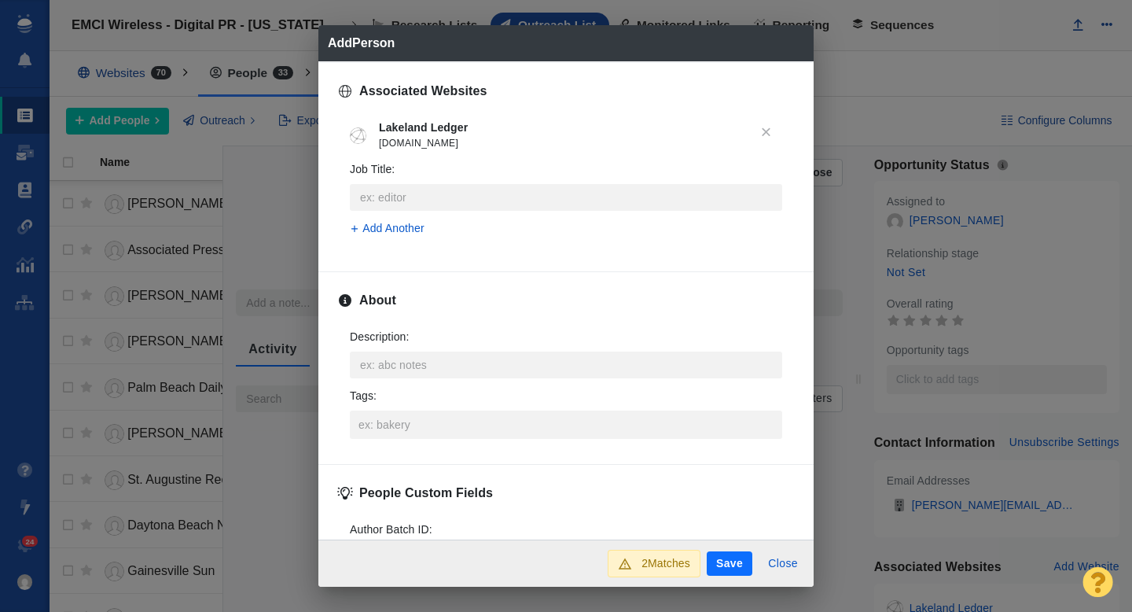
scroll to position [696, 0]
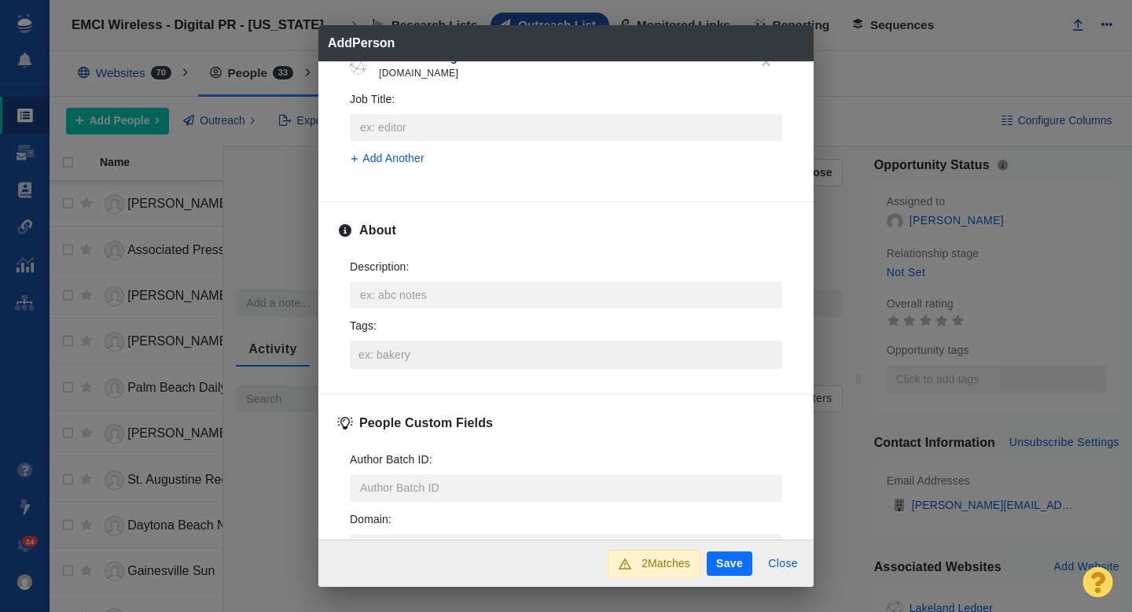
click at [404, 358] on input "Tags :" at bounding box center [566, 354] width 423 height 28
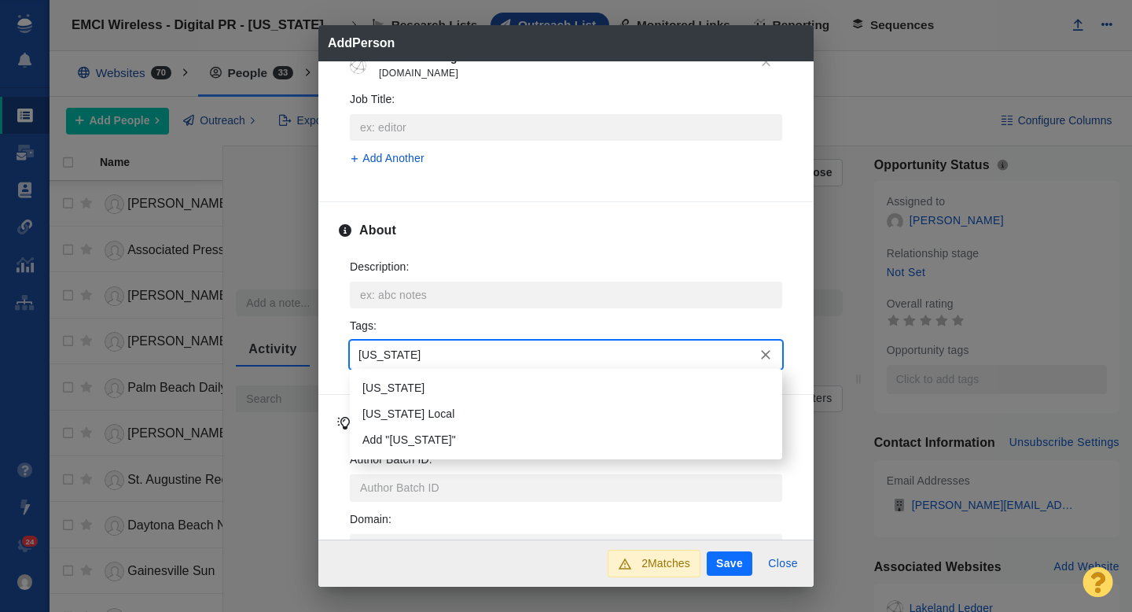
click at [402, 385] on li "[US_STATE]" at bounding box center [566, 388] width 432 height 26
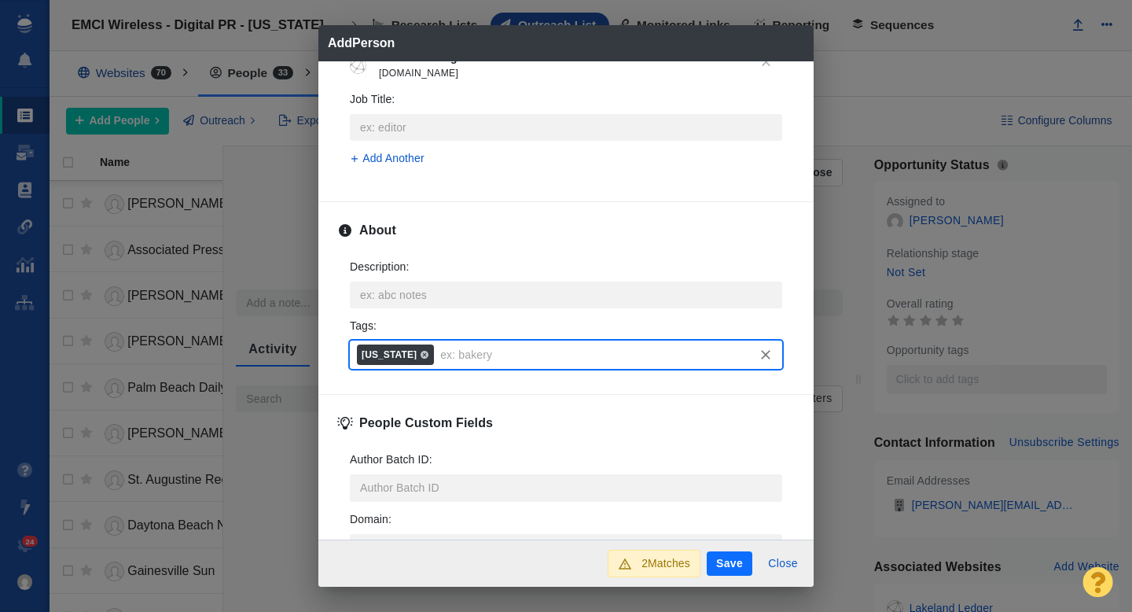
click at [718, 561] on button "Save" at bounding box center [730, 563] width 46 height 25
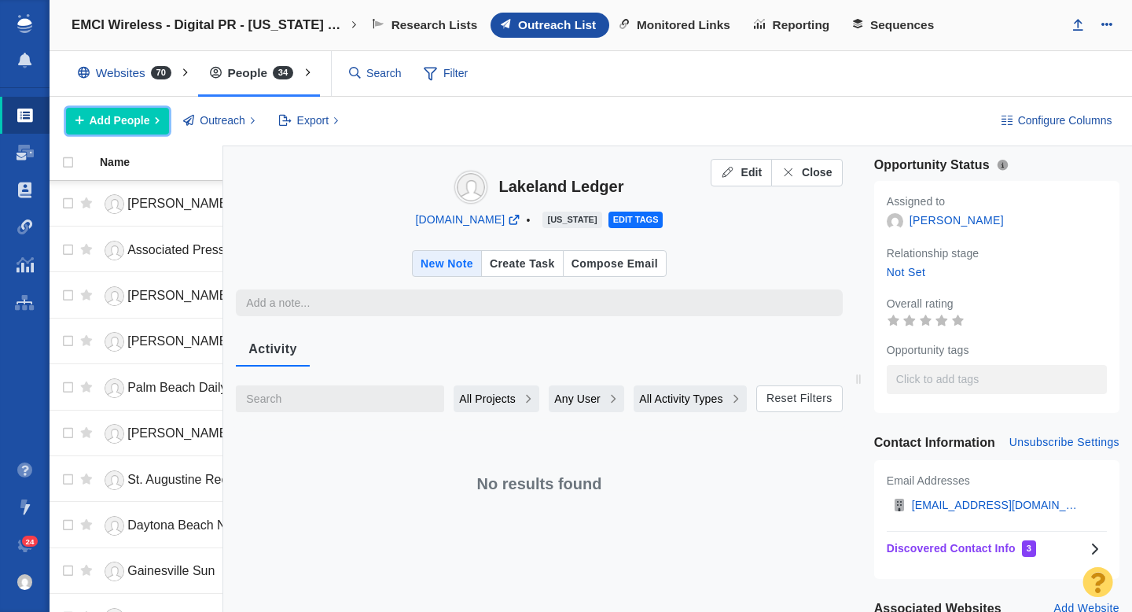
click at [140, 119] on span "Add People" at bounding box center [120, 120] width 61 height 17
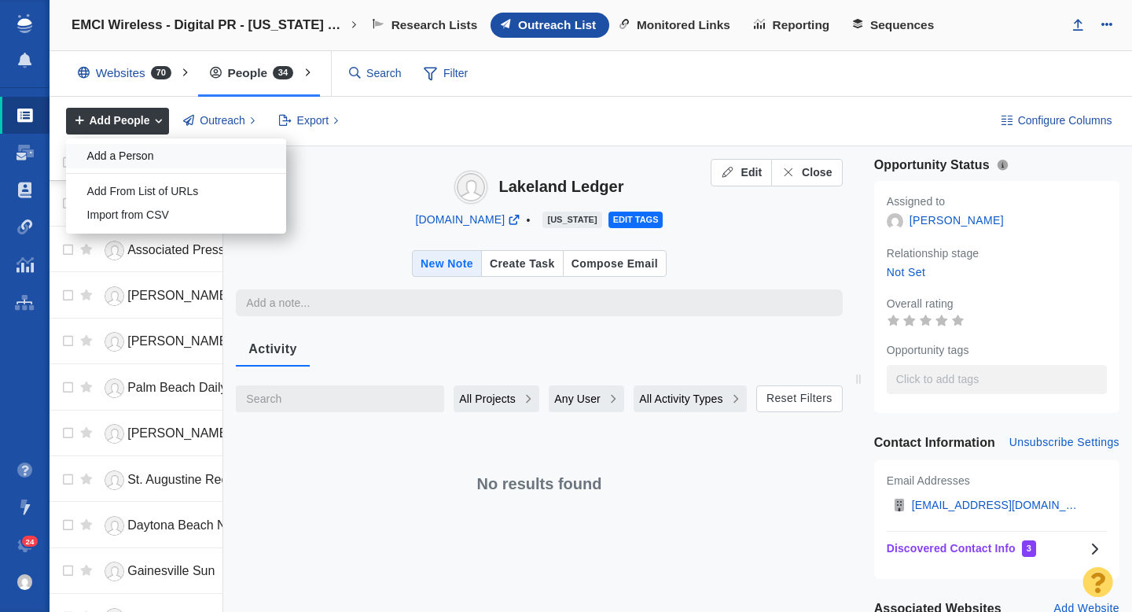
click at [155, 160] on div "Add a Person" at bounding box center [176, 156] width 220 height 24
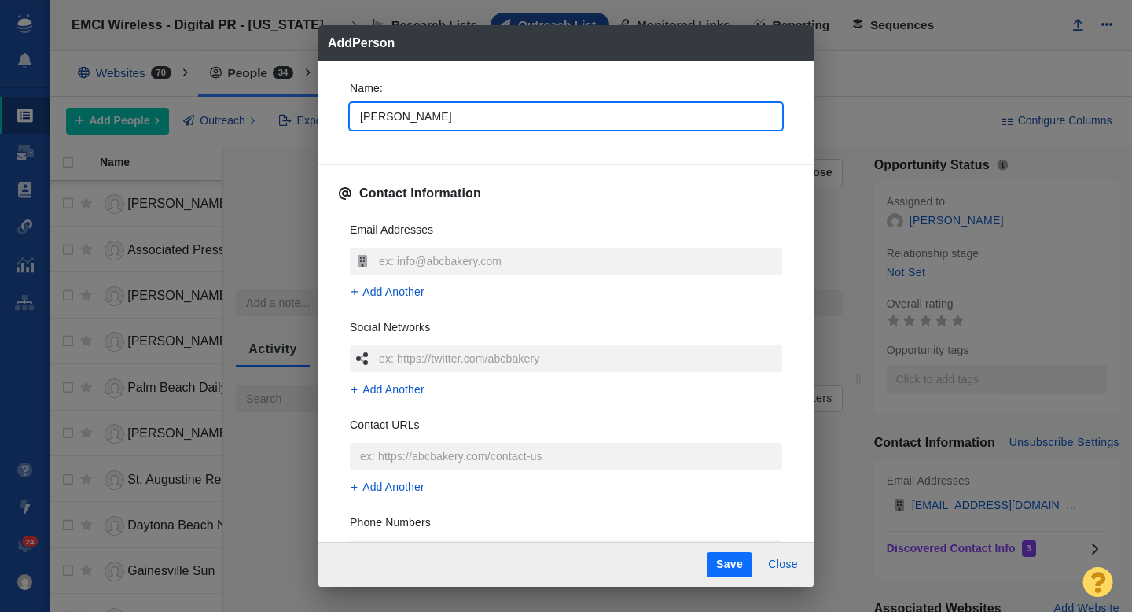
click at [328, 143] on div "Name : [PERSON_NAME] Contact Information Email Addresses Add Another Social Net…" at bounding box center [565, 301] width 495 height 481
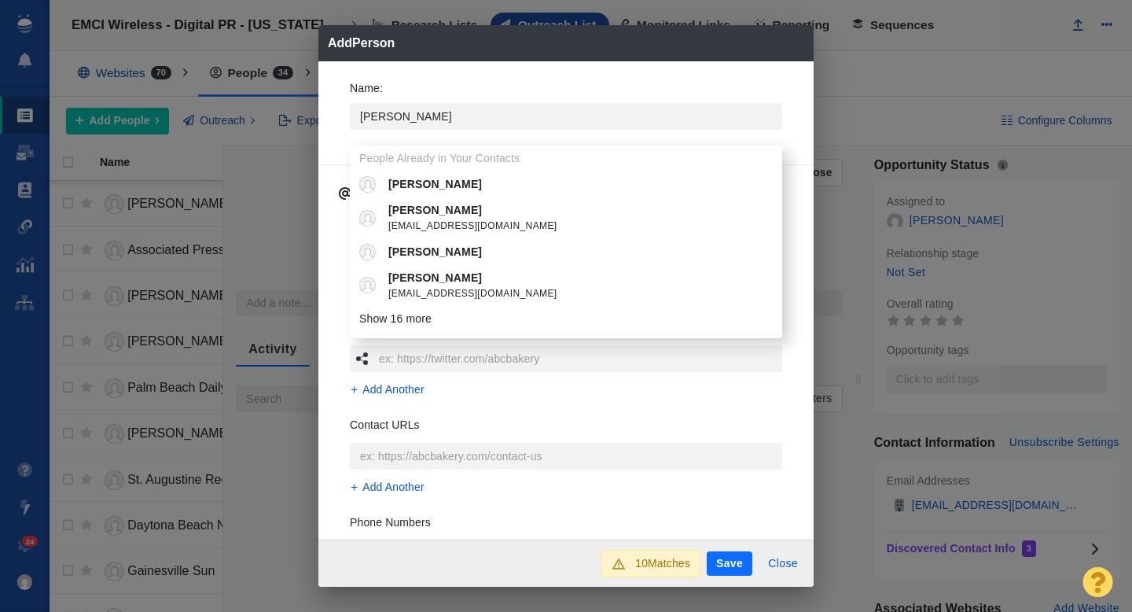
click at [344, 143] on div "Name : [PERSON_NAME] People Already in Your Contacts [PERSON_NAME] [PERSON_NAME…" at bounding box center [565, 110] width 457 height 84
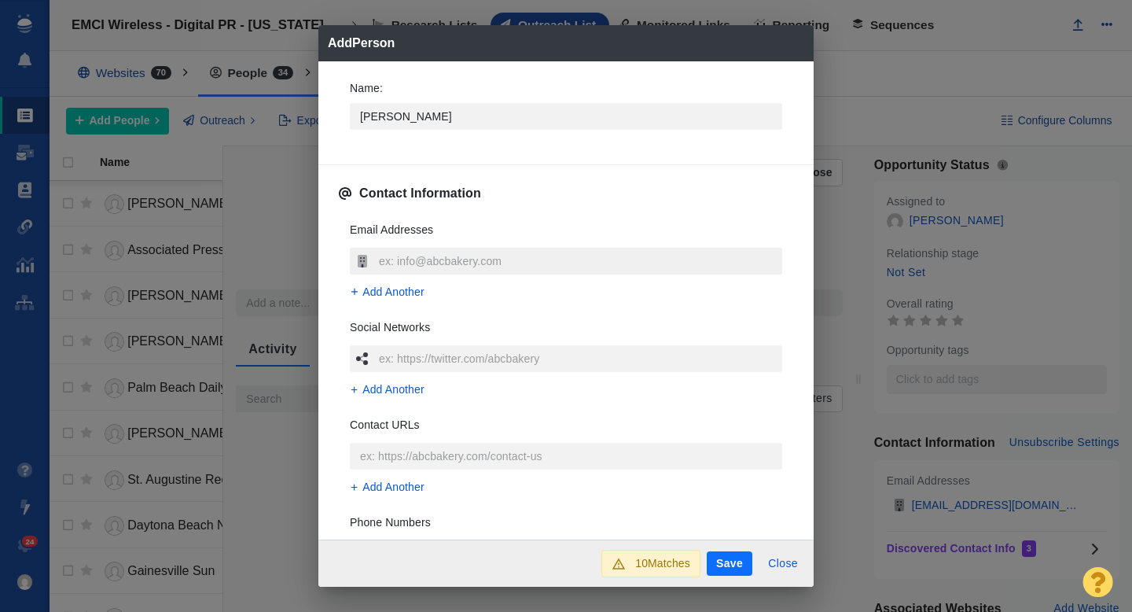
click at [416, 254] on input "text" at bounding box center [578, 261] width 407 height 27
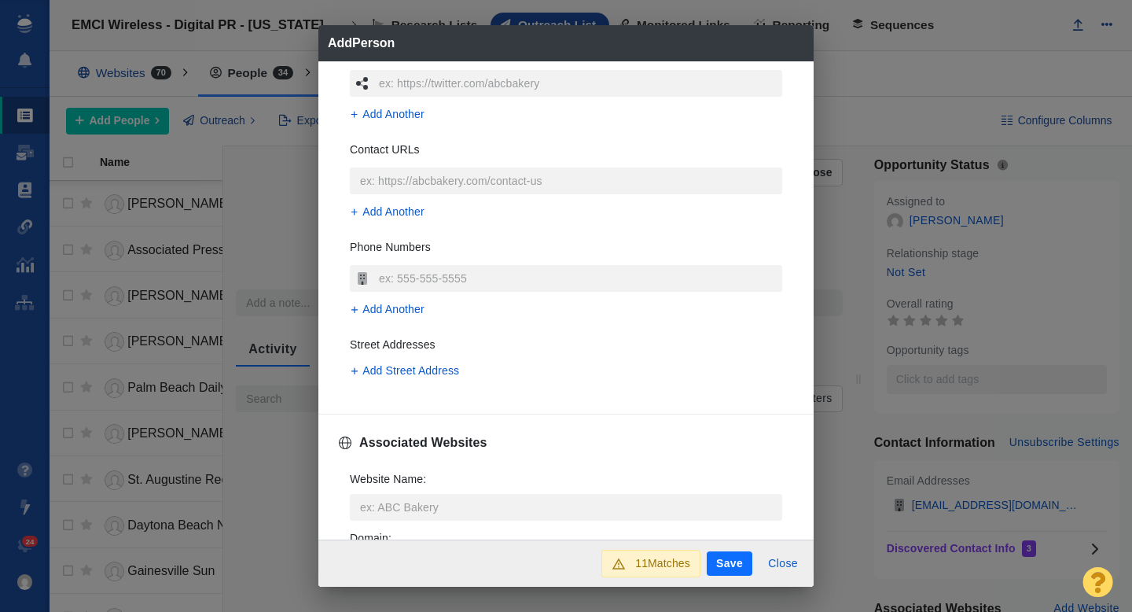
scroll to position [315, 0]
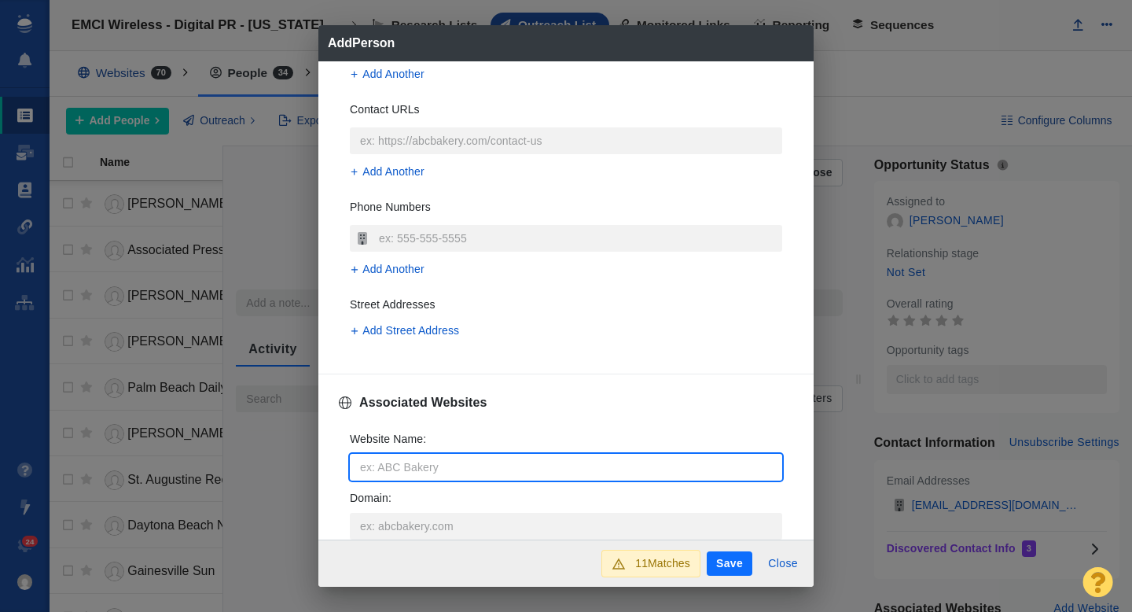
click at [434, 467] on input "Website Name :" at bounding box center [566, 467] width 432 height 27
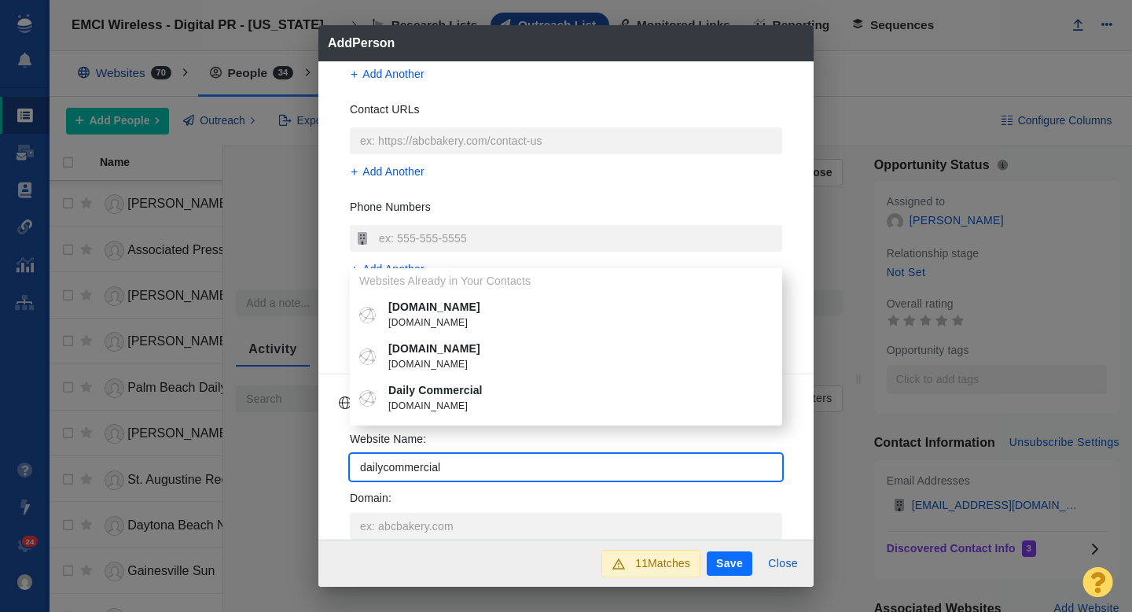
click at [483, 395] on p "Daily Commercial" at bounding box center [577, 390] width 378 height 17
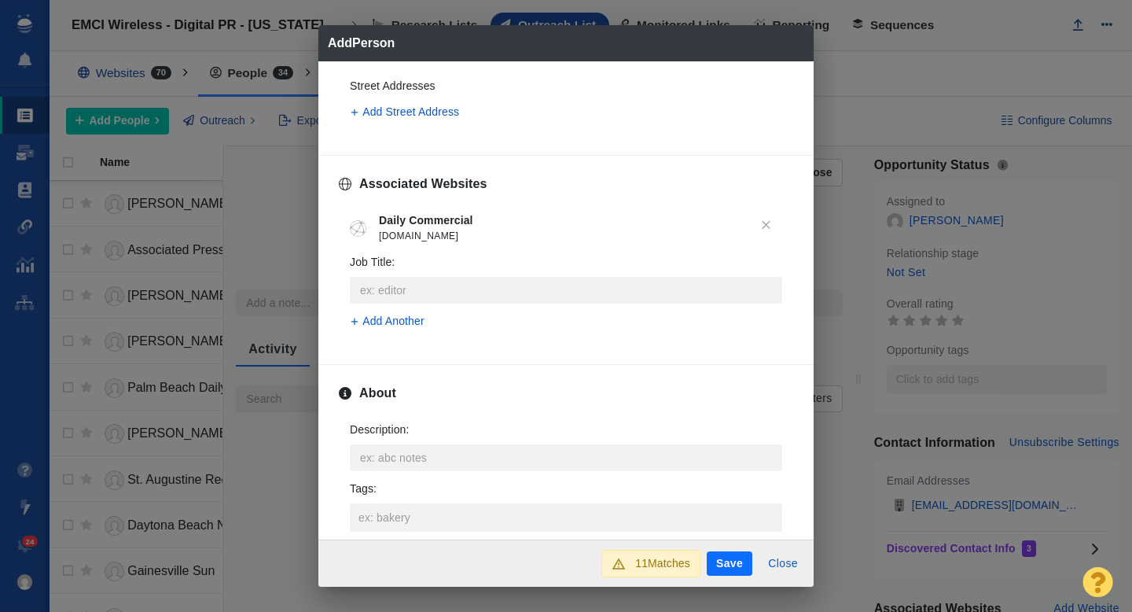
scroll to position [547, 0]
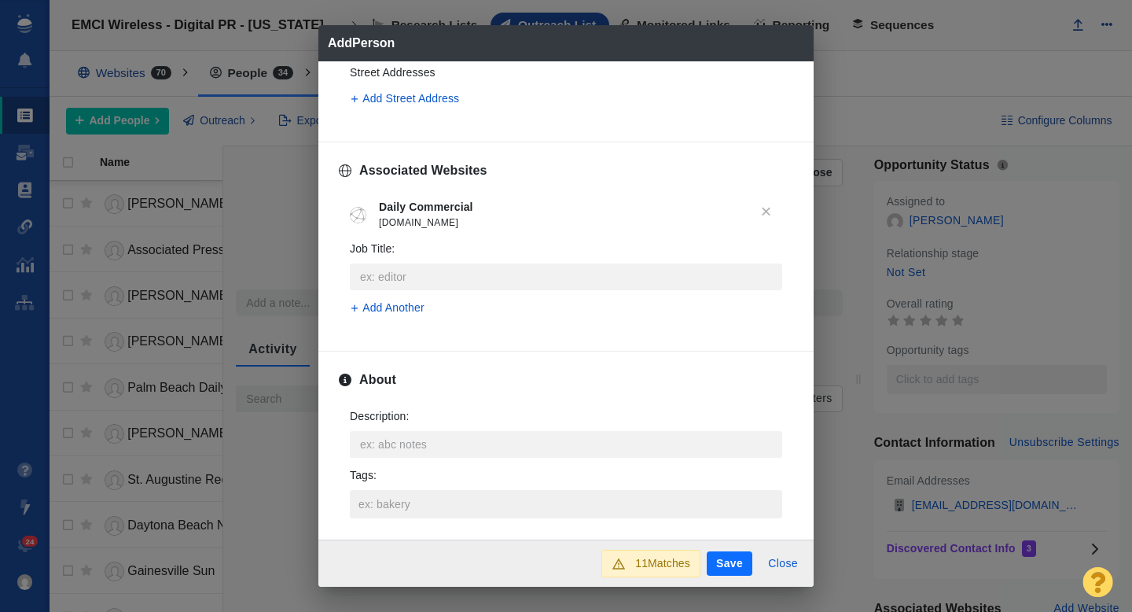
click at [401, 508] on input "Tags :" at bounding box center [566, 504] width 423 height 28
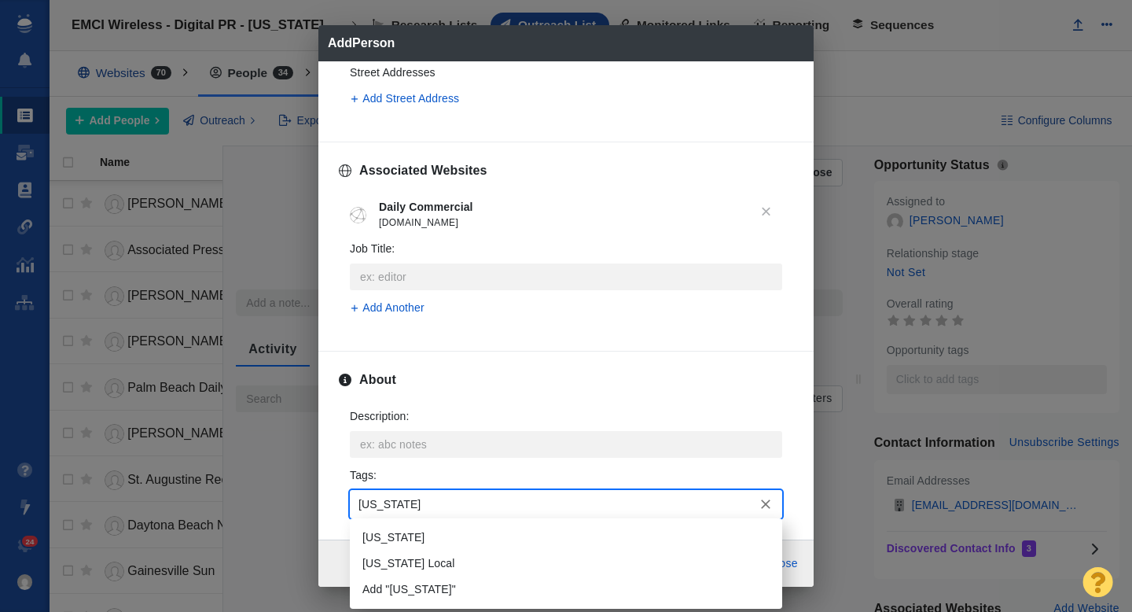
click at [408, 527] on li "[US_STATE]" at bounding box center [566, 537] width 432 height 26
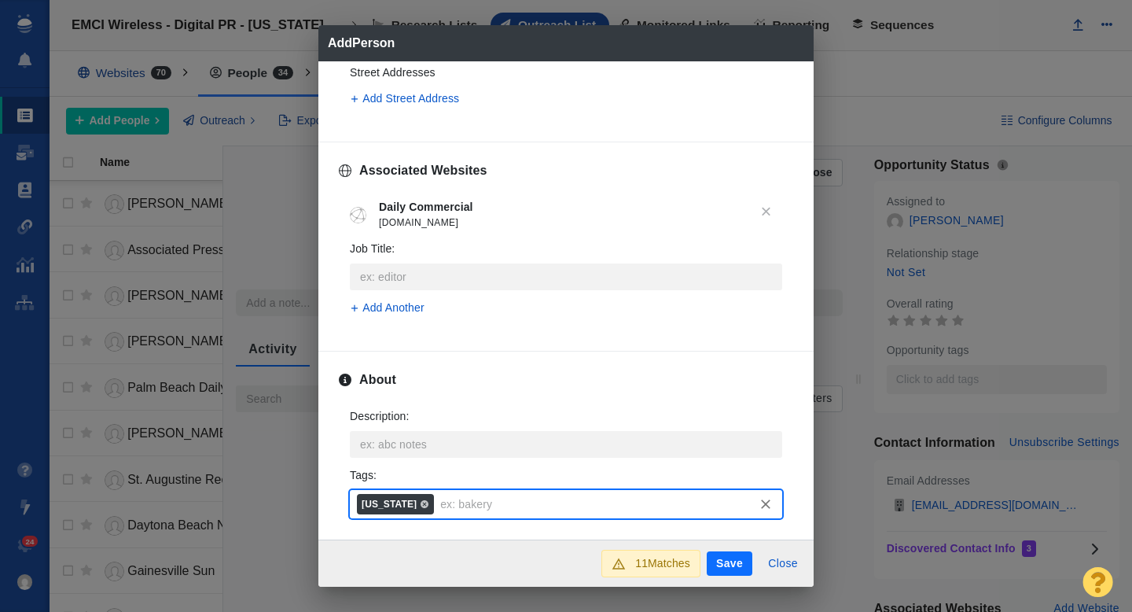
click at [720, 560] on button "Save" at bounding box center [730, 563] width 46 height 25
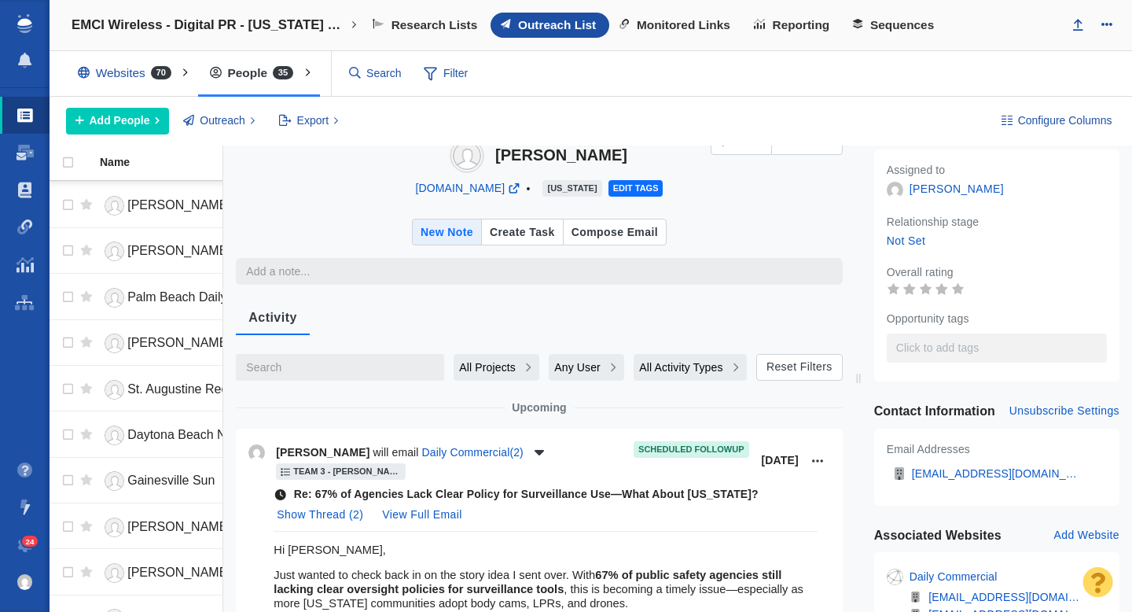
scroll to position [0, 0]
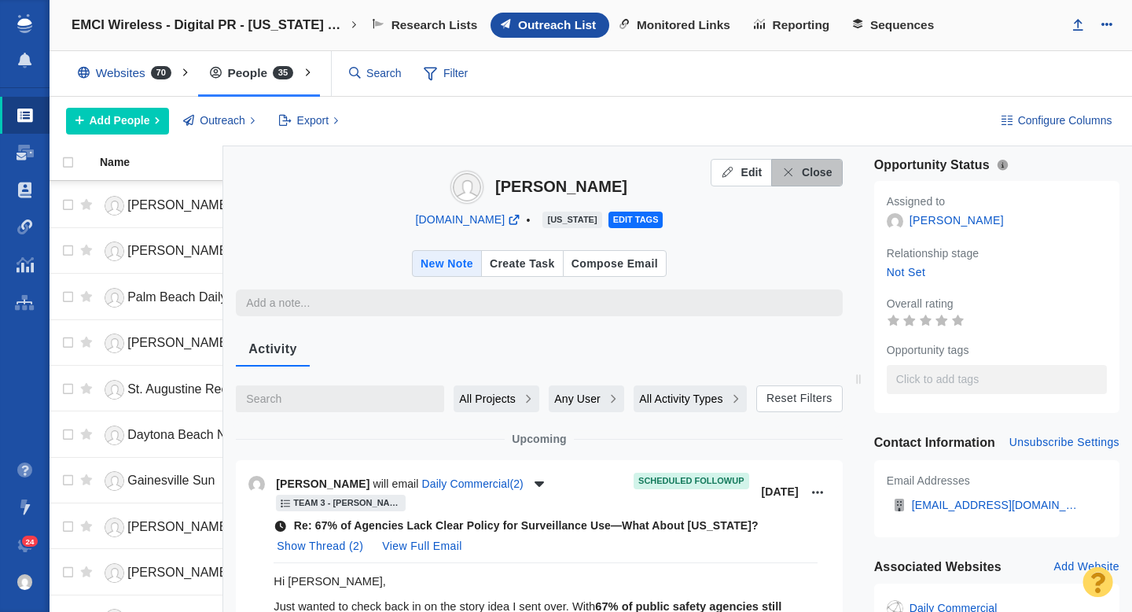
click at [808, 181] on button "Close" at bounding box center [806, 173] width 71 height 28
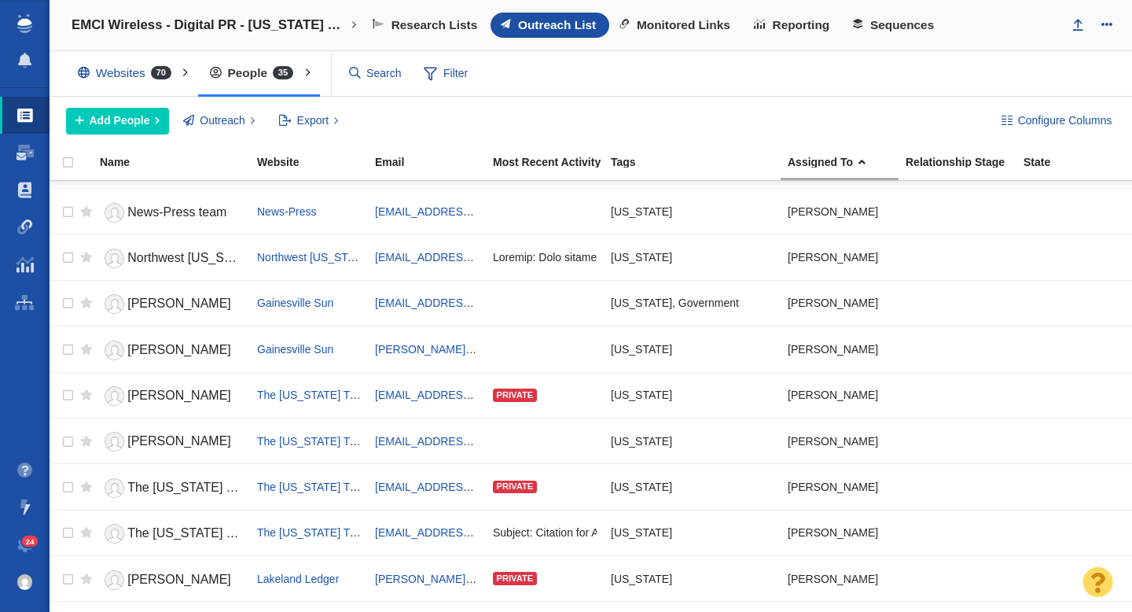
scroll to position [1175, 0]
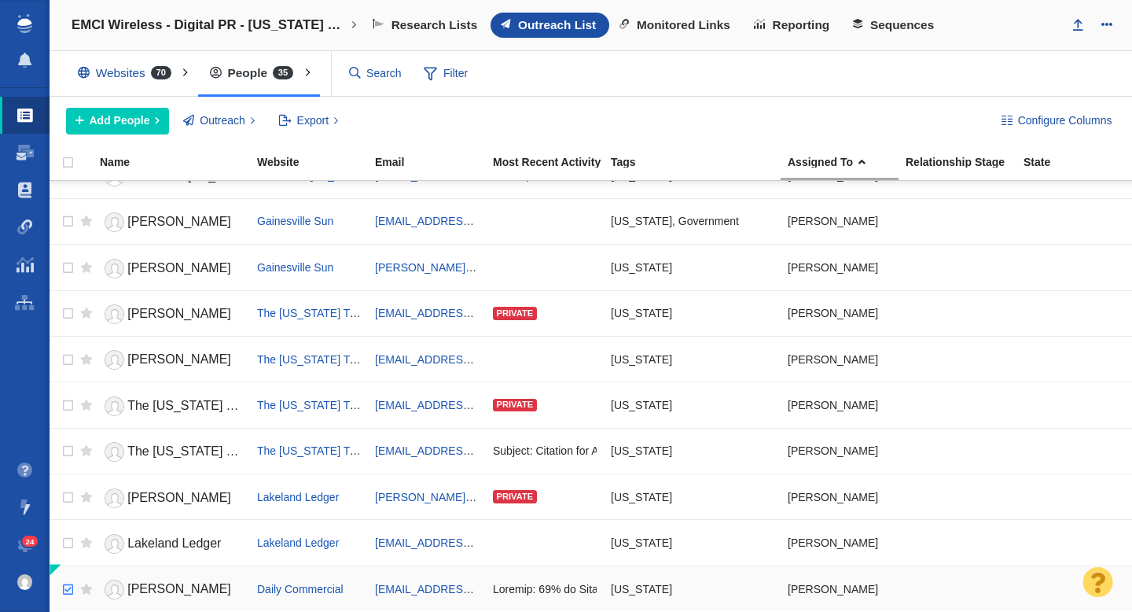
click at [66, 592] on input "checkbox" at bounding box center [66, 589] width 24 height 35
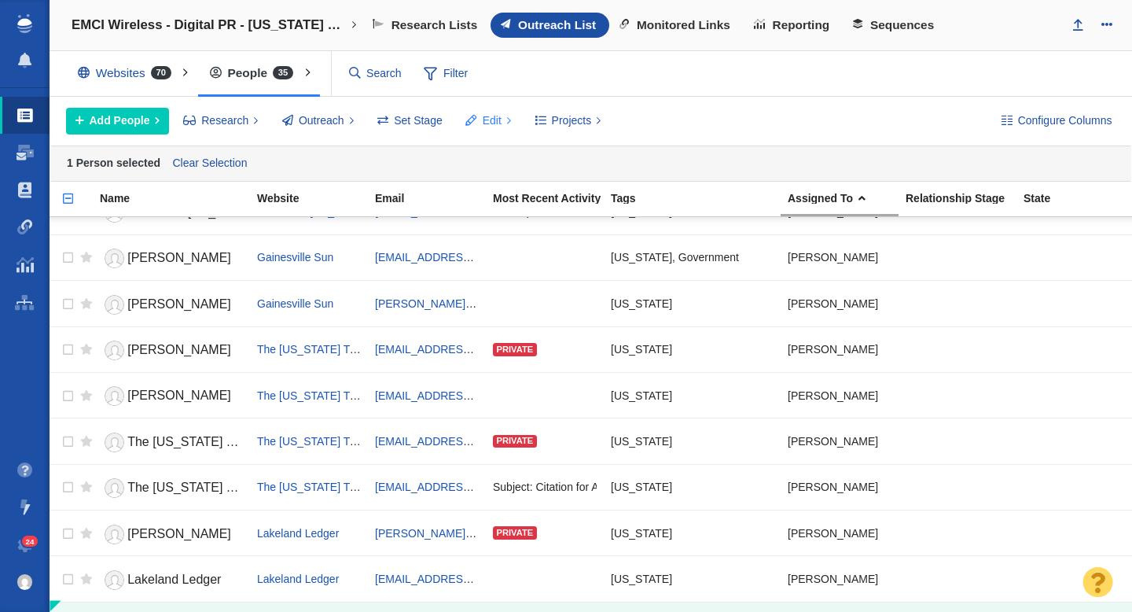
click at [491, 123] on span "Edit" at bounding box center [492, 120] width 19 height 17
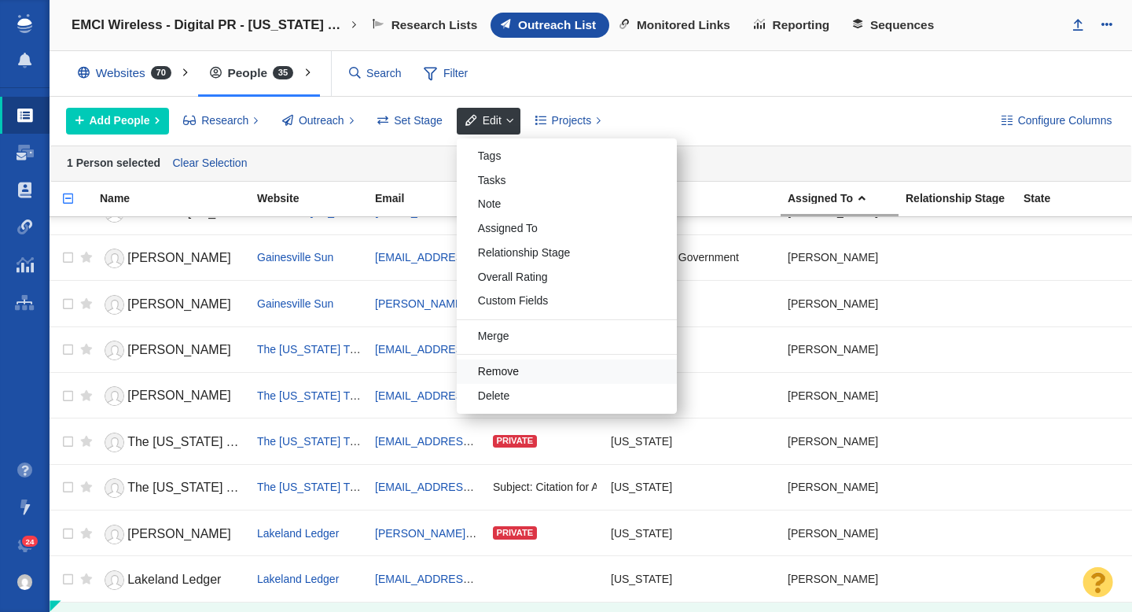
click at [511, 363] on div "Remove" at bounding box center [567, 371] width 220 height 24
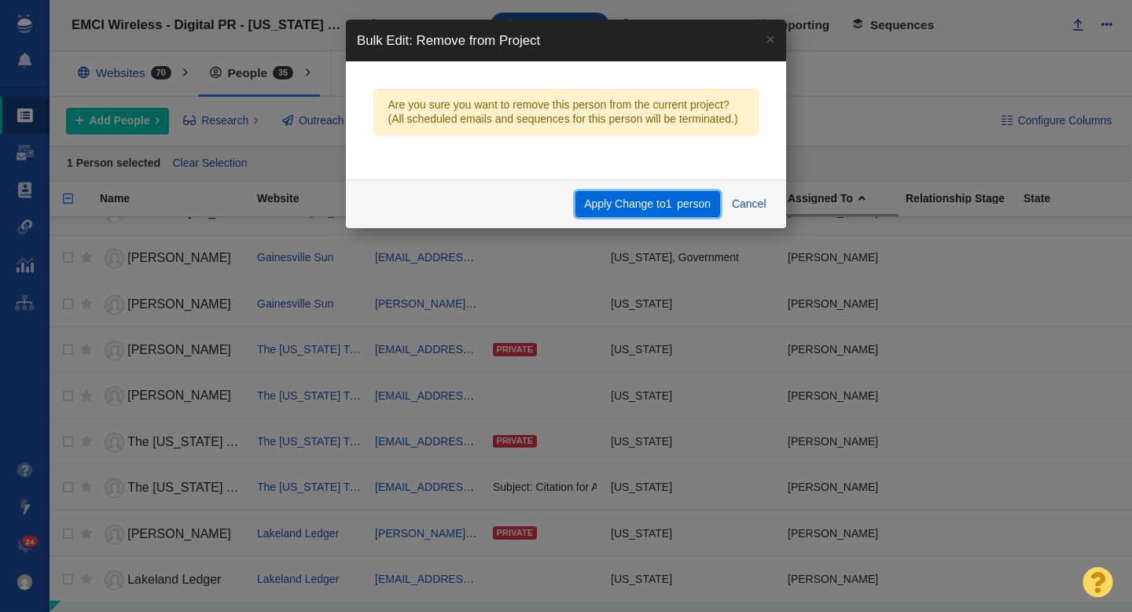
click at [637, 203] on button "Apply Change to 1 person" at bounding box center [647, 204] width 145 height 27
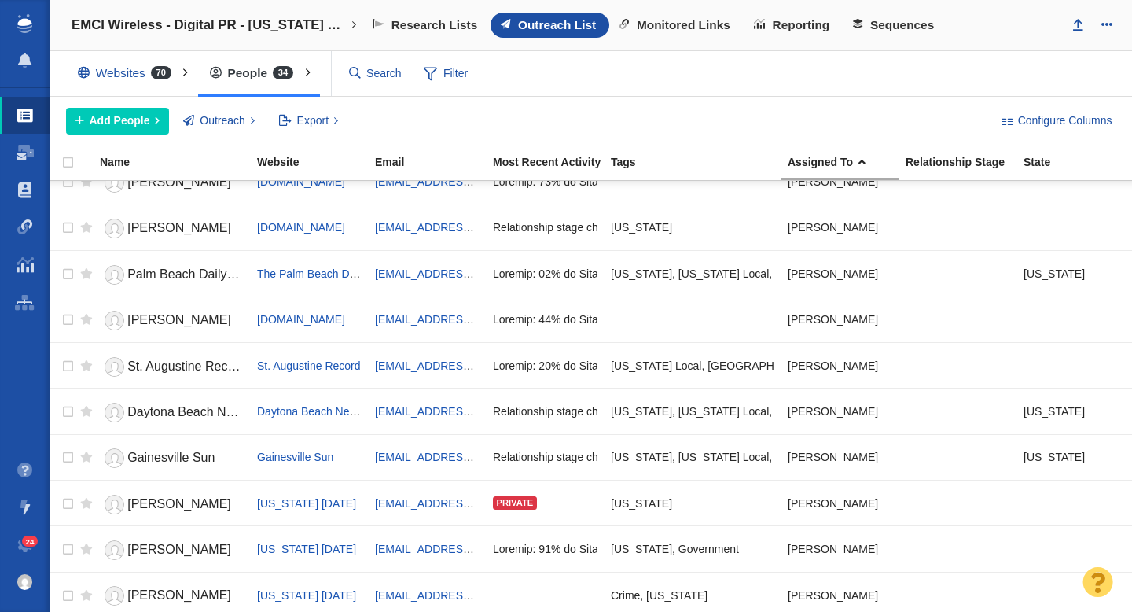
scroll to position [0, 0]
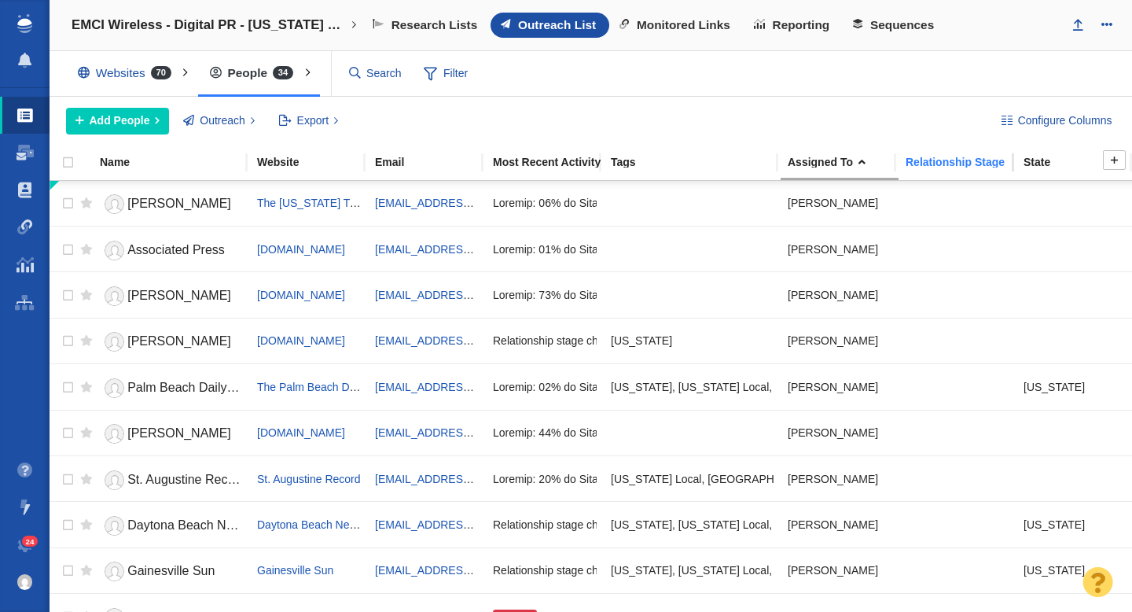
click at [950, 166] on div "Relationship Stage" at bounding box center [964, 161] width 116 height 11
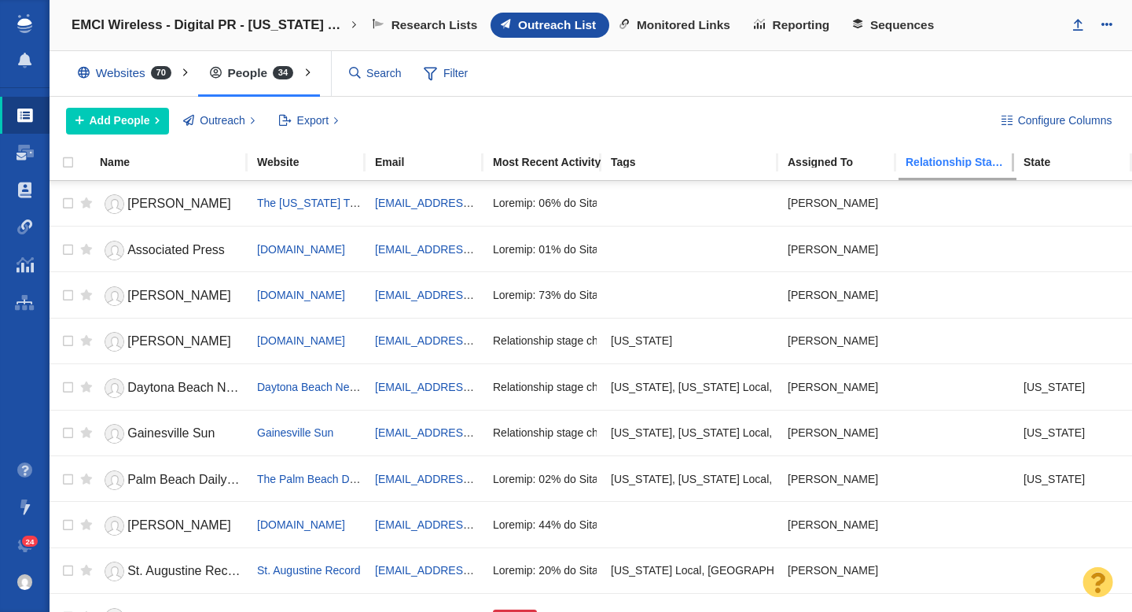
click at [950, 166] on div "Relationship Stage" at bounding box center [964, 161] width 116 height 11
click at [837, 160] on div "Assigned To" at bounding box center [846, 161] width 116 height 11
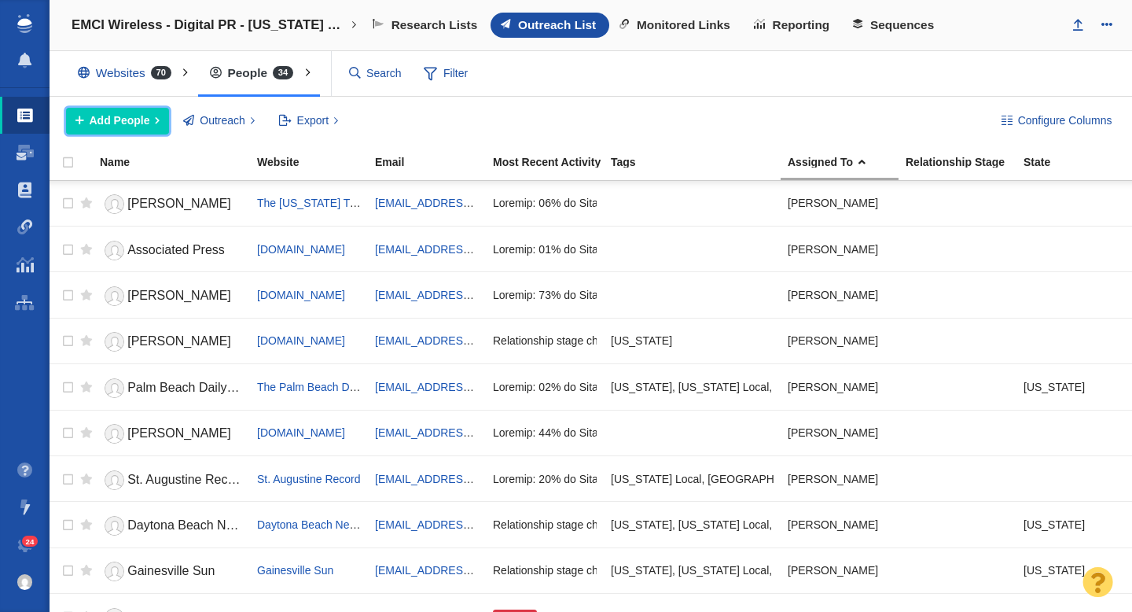
click at [119, 121] on span "Add People" at bounding box center [120, 120] width 61 height 17
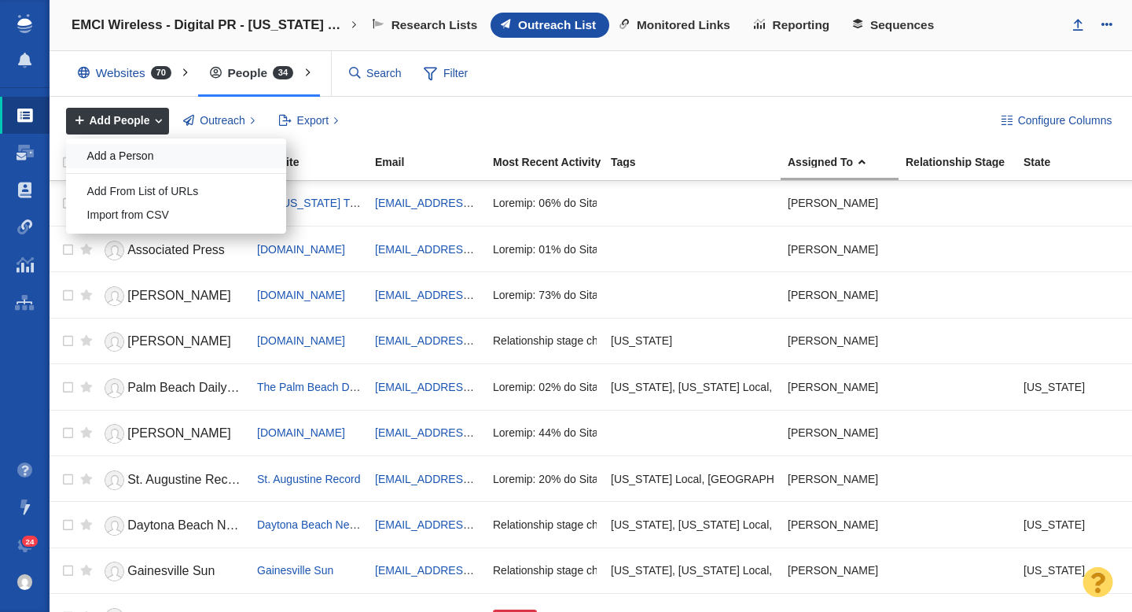
click at [141, 155] on div "Add a Person" at bounding box center [176, 156] width 220 height 24
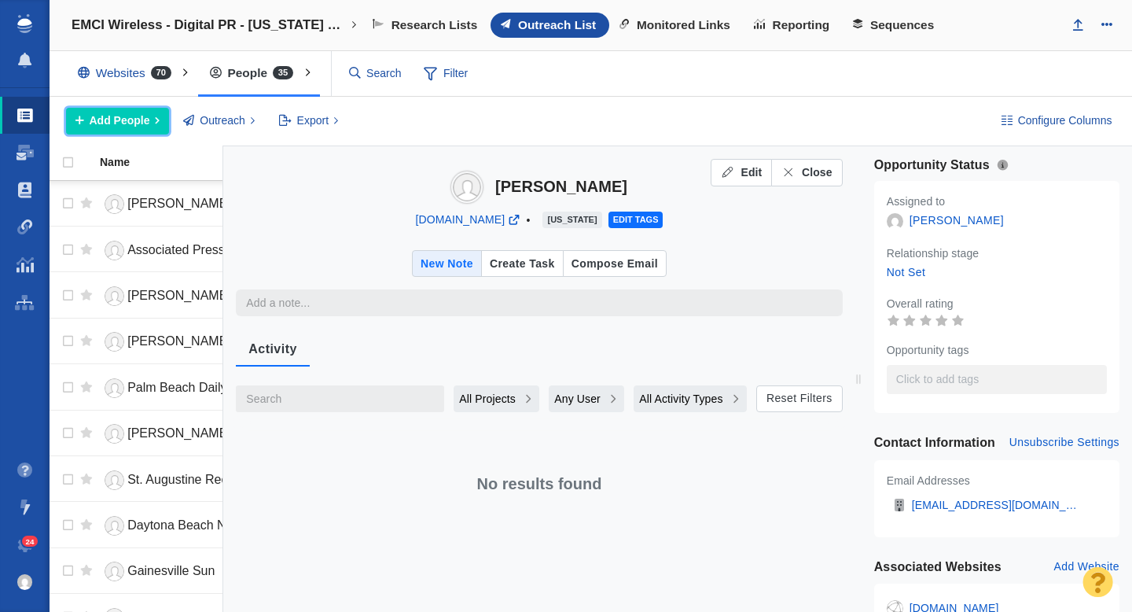
click at [136, 129] on button "Add People" at bounding box center [117, 121] width 103 height 27
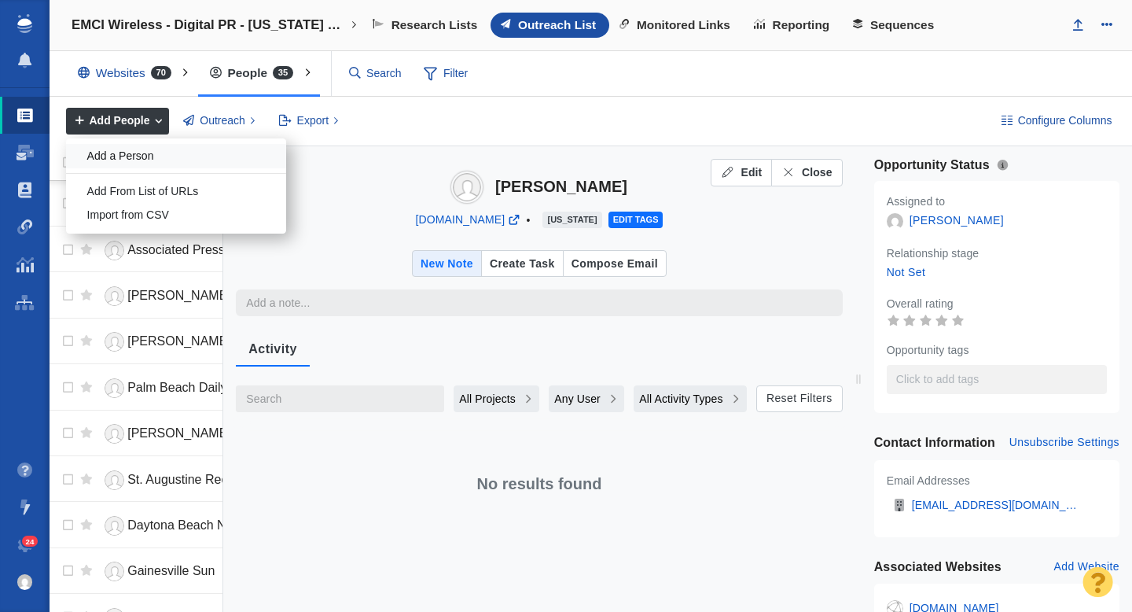
click at [143, 152] on div "Add a Person" at bounding box center [176, 156] width 220 height 24
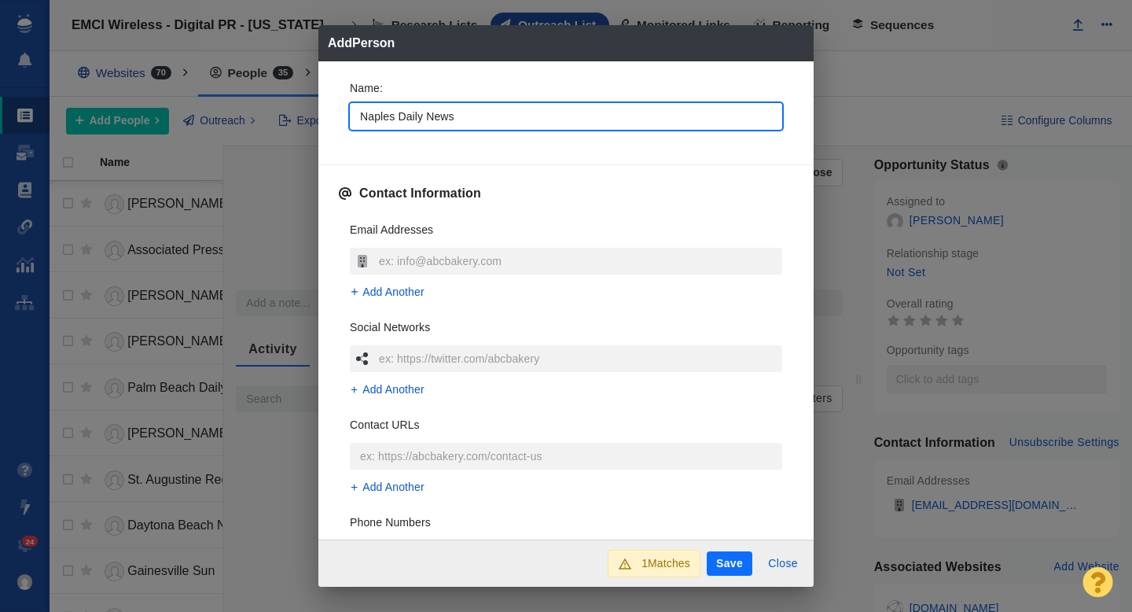
type input "Naples Daily News"
click at [337, 130] on div "Name : Naples Daily News" at bounding box center [565, 110] width 457 height 84
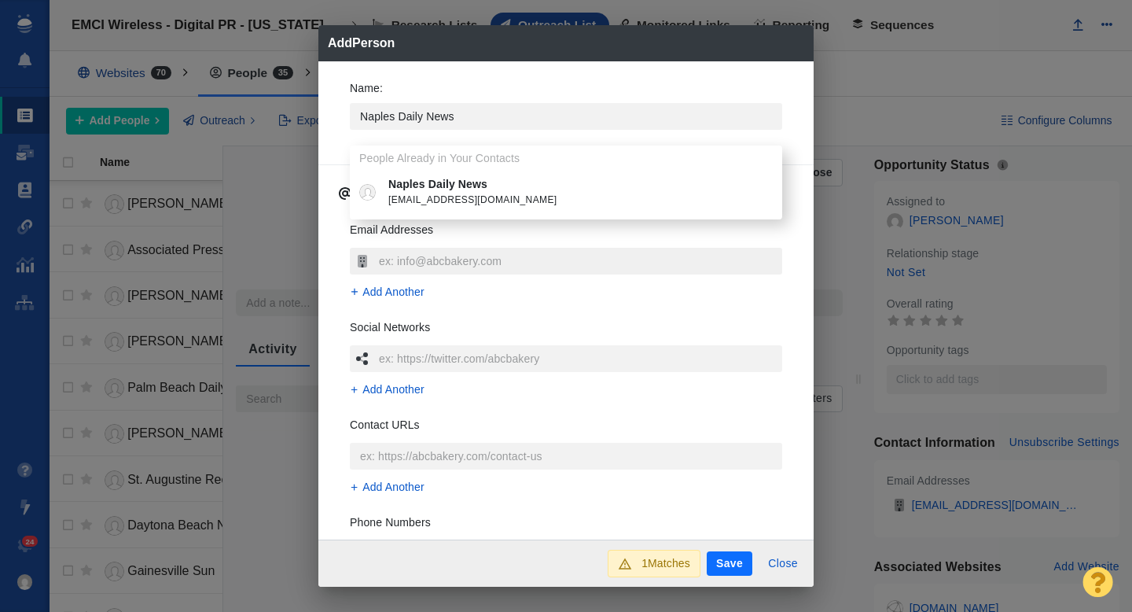
click at [402, 257] on input "text" at bounding box center [578, 261] width 407 height 27
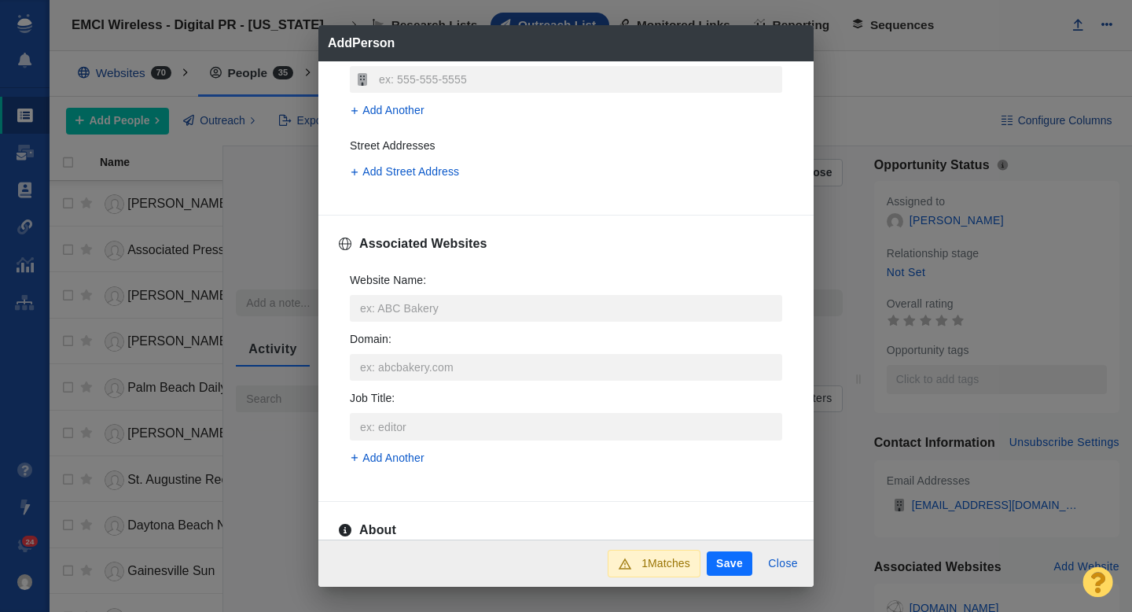
scroll to position [483, 0]
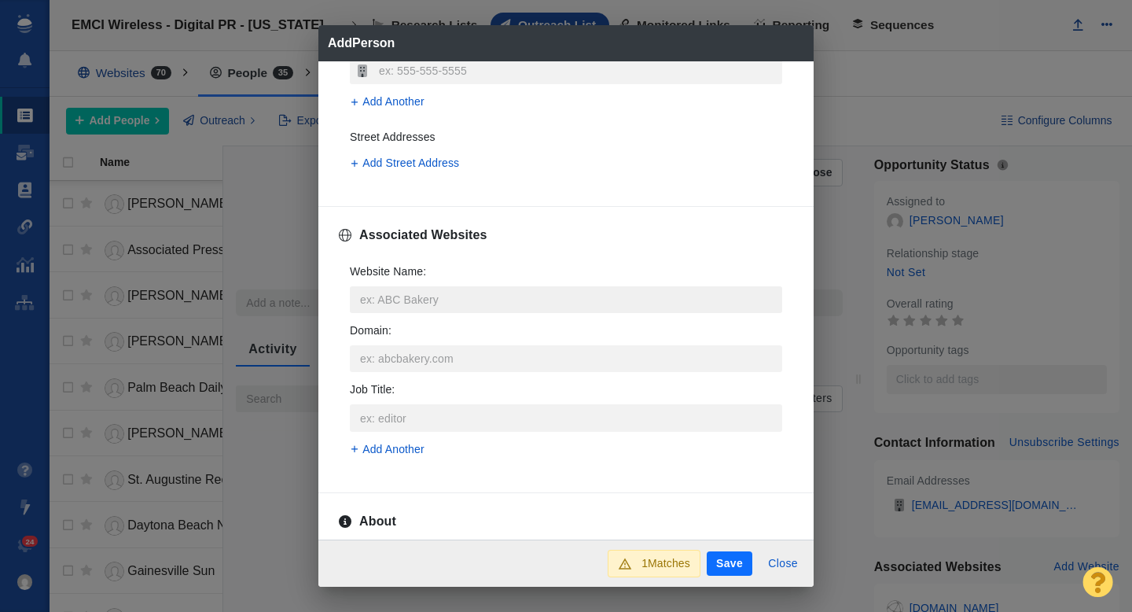
type input "[EMAIL_ADDRESS][DOMAIN_NAME]"
click at [405, 300] on input "Website Name :" at bounding box center [566, 299] width 432 height 27
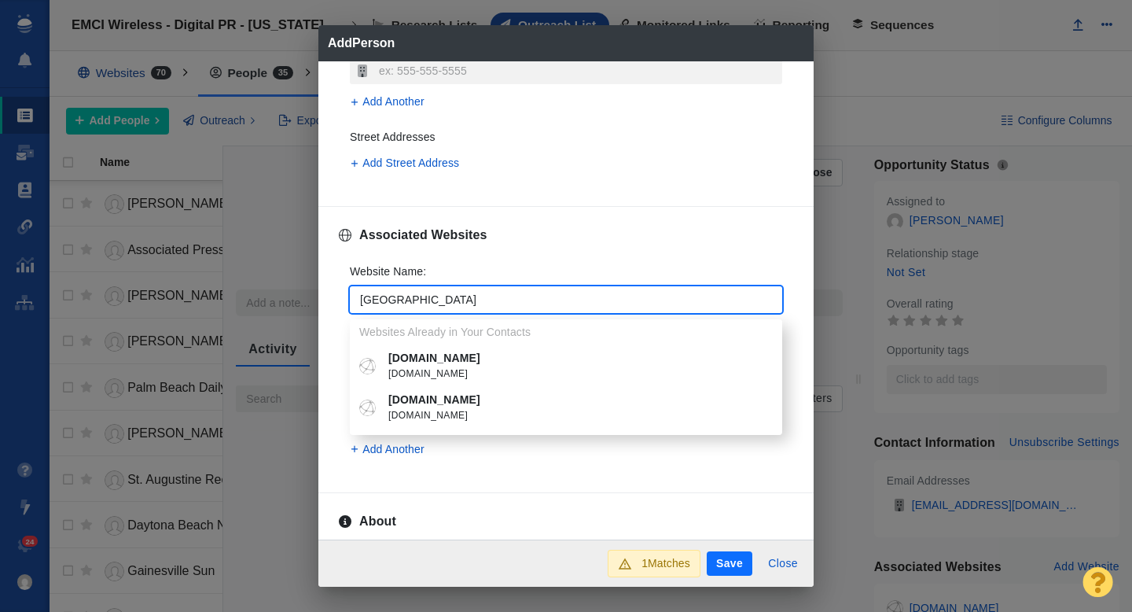
type input "[GEOGRAPHIC_DATA]"
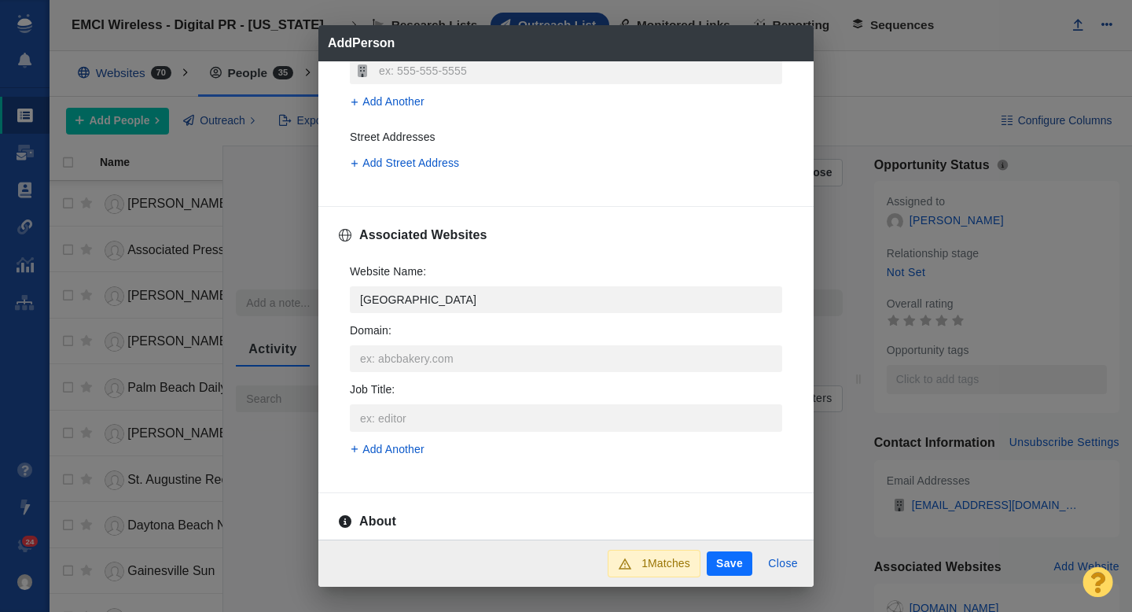
click at [423, 397] on p "[DOMAIN_NAME]" at bounding box center [577, 399] width 378 height 17
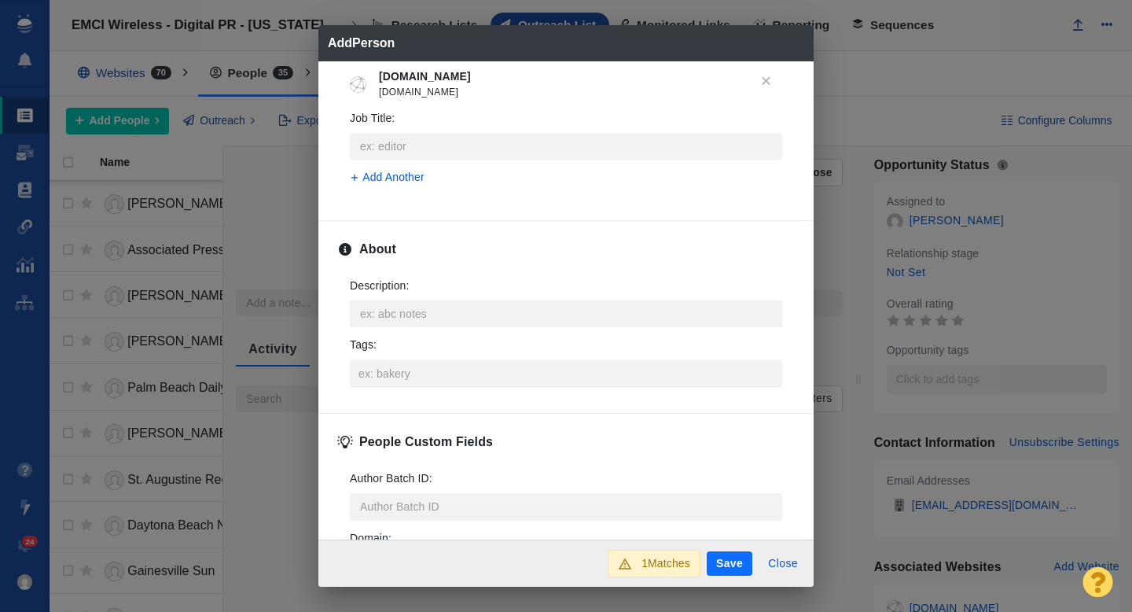
scroll to position [696, 0]
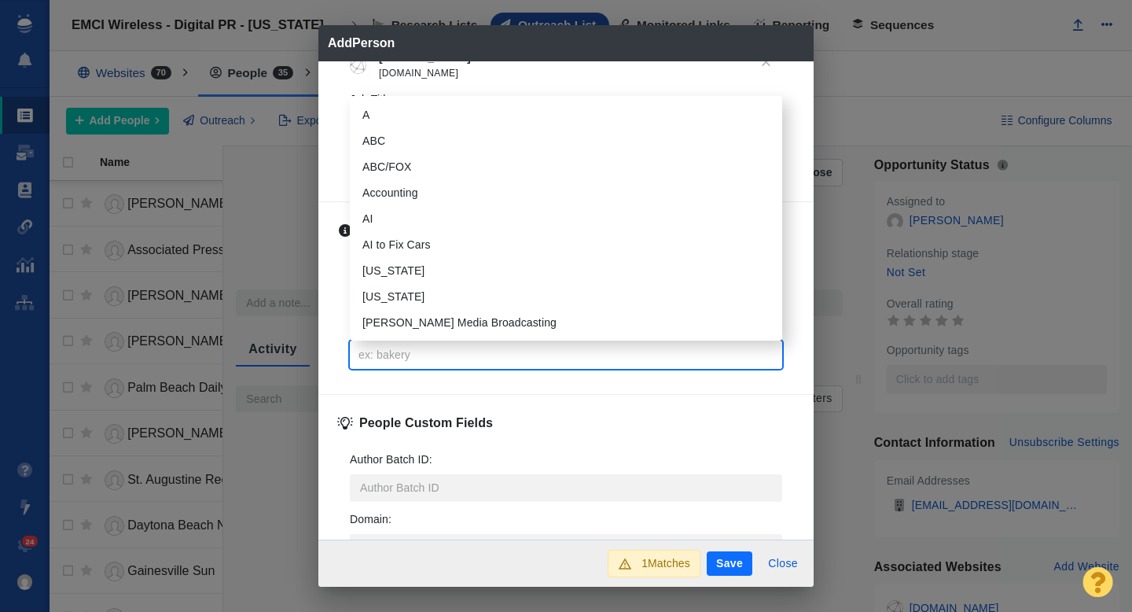
click at [407, 361] on input "Tags :" at bounding box center [566, 354] width 423 height 28
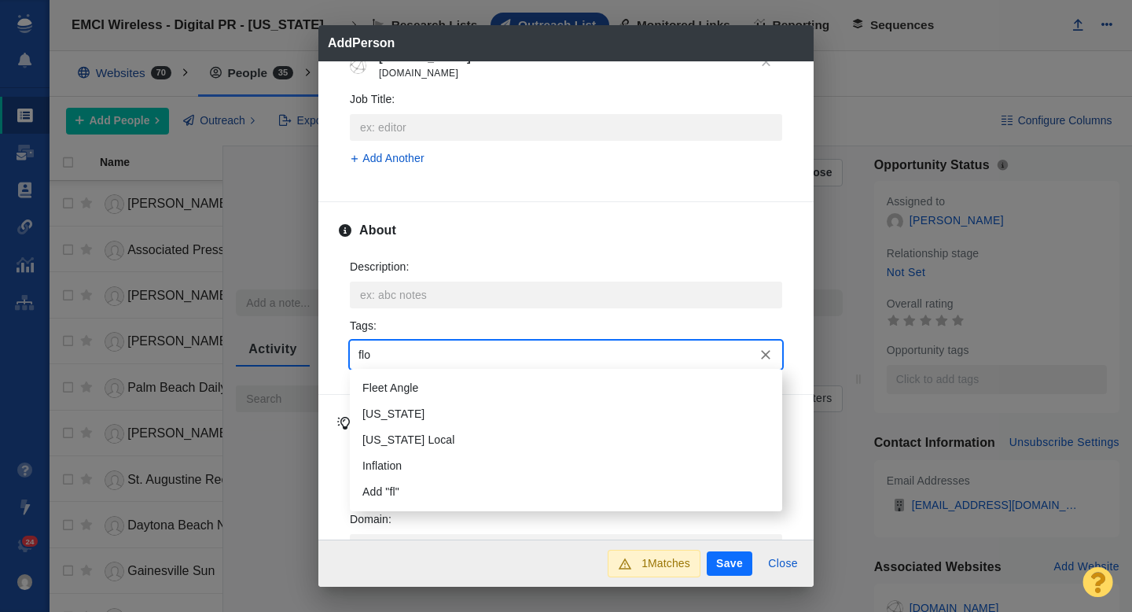
type input "[PERSON_NAME]"
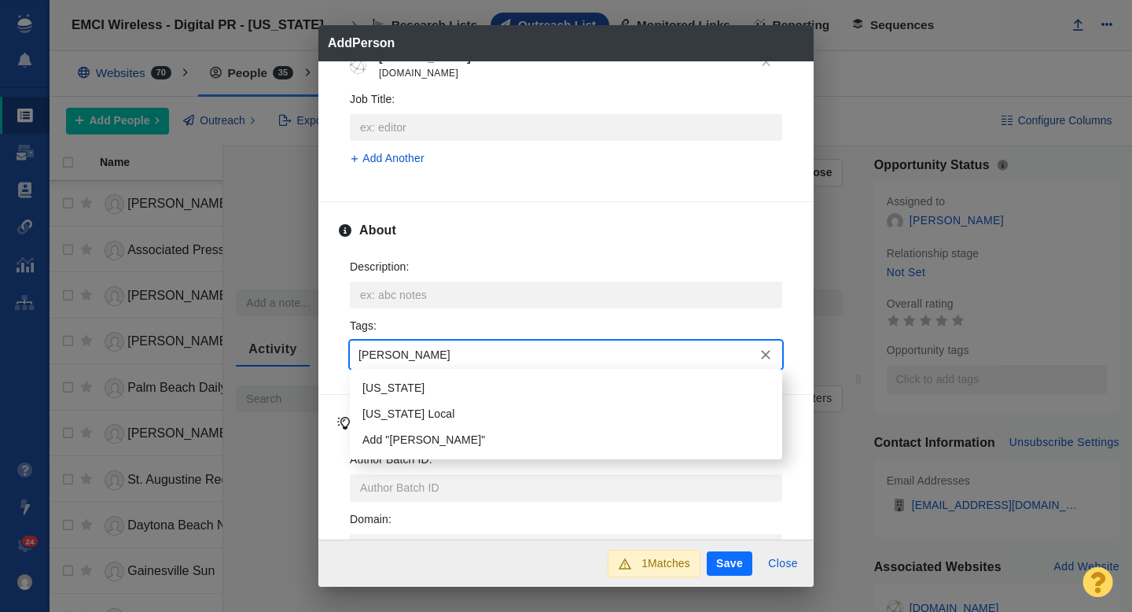
click at [415, 380] on li "[US_STATE]" at bounding box center [566, 388] width 432 height 26
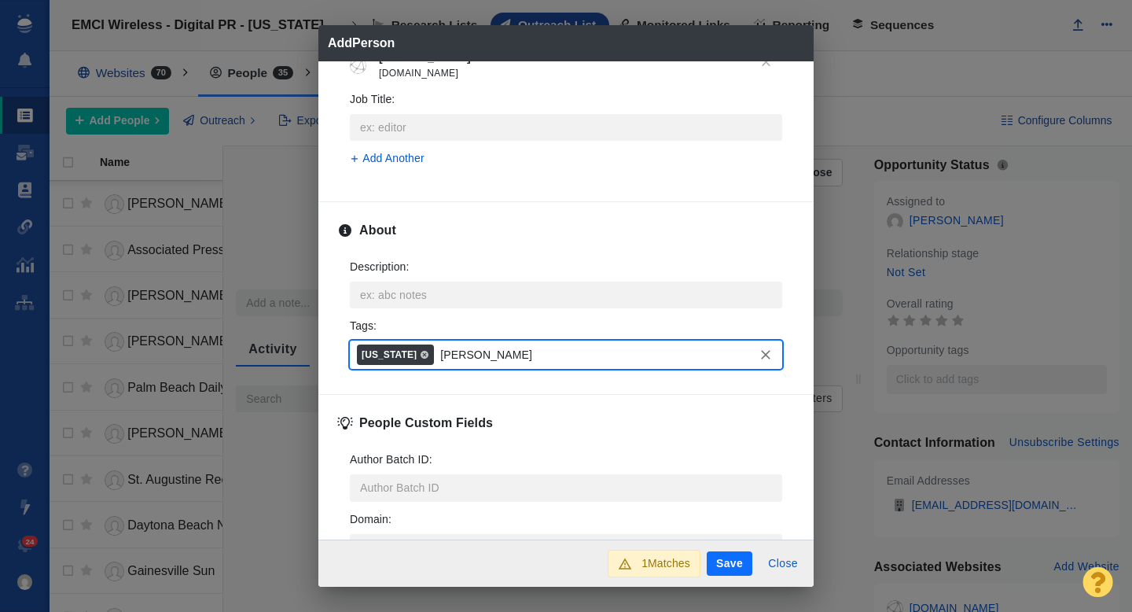
click at [742, 571] on button "Save" at bounding box center [730, 563] width 46 height 25
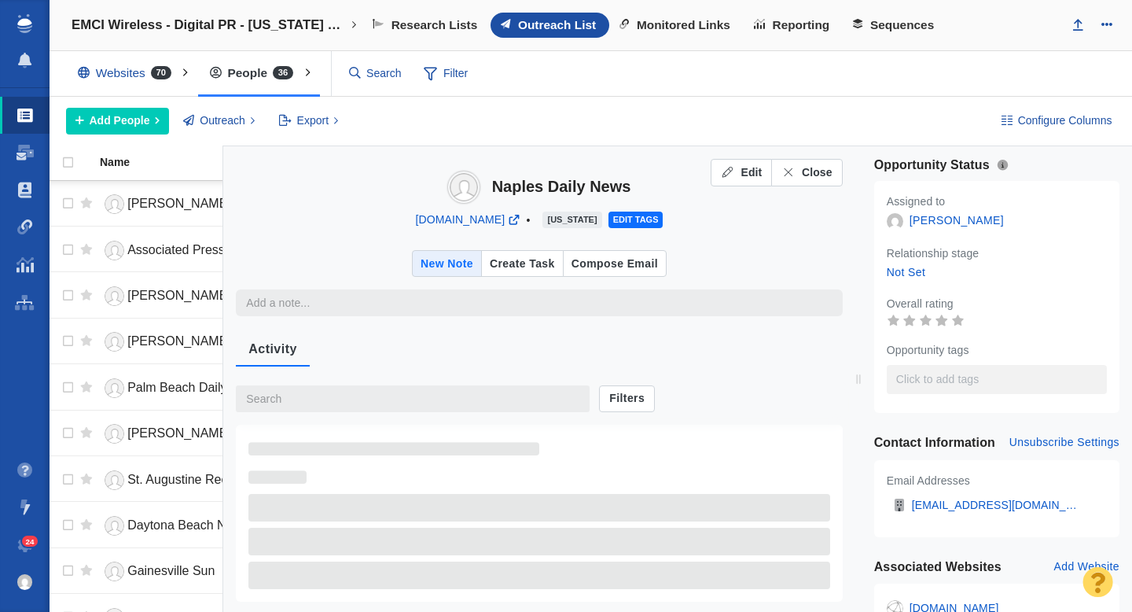
type textarea "x"
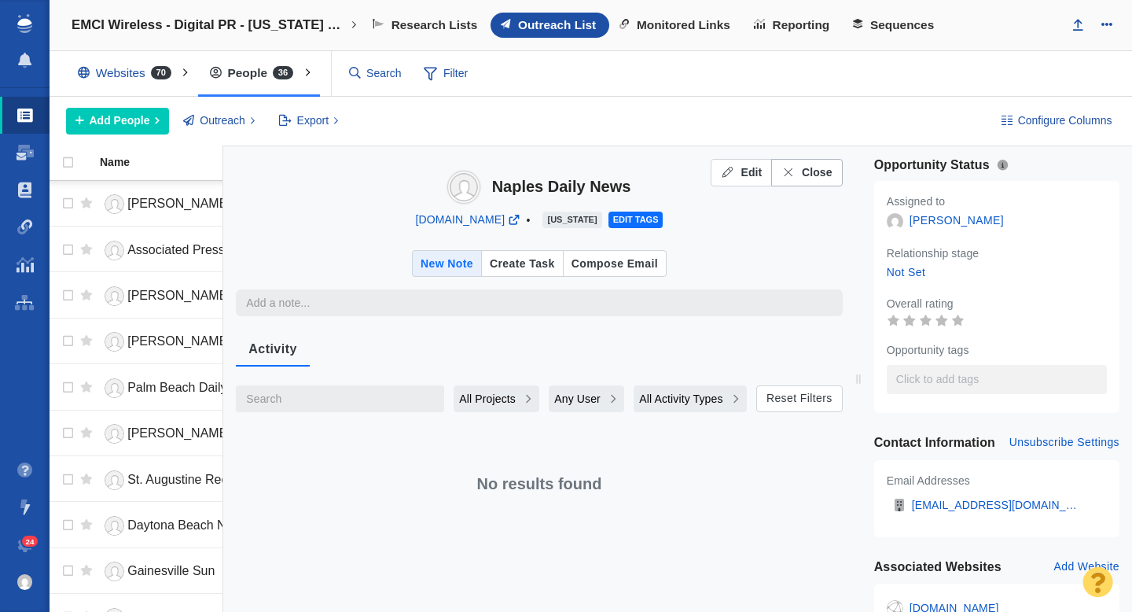
click at [816, 171] on span "Close" at bounding box center [817, 172] width 31 height 17
